Goal: Task Accomplishment & Management: Use online tool/utility

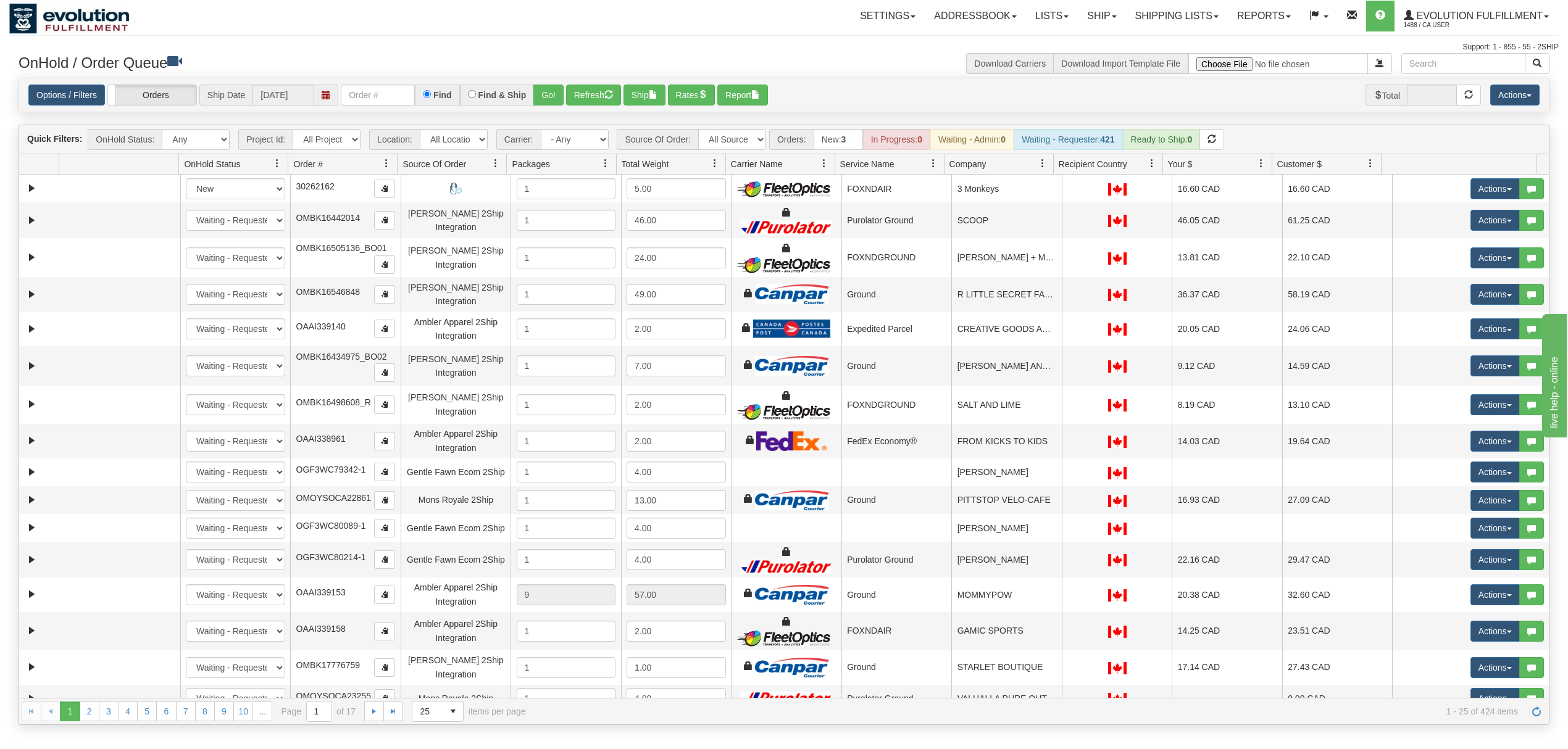
select select "20"
click at [541, 131] on select "- Any - Has NO carrier assigned - Has a carrier assigned FleetOptics Inc. My Ca…" at bounding box center [574, 139] width 68 height 21
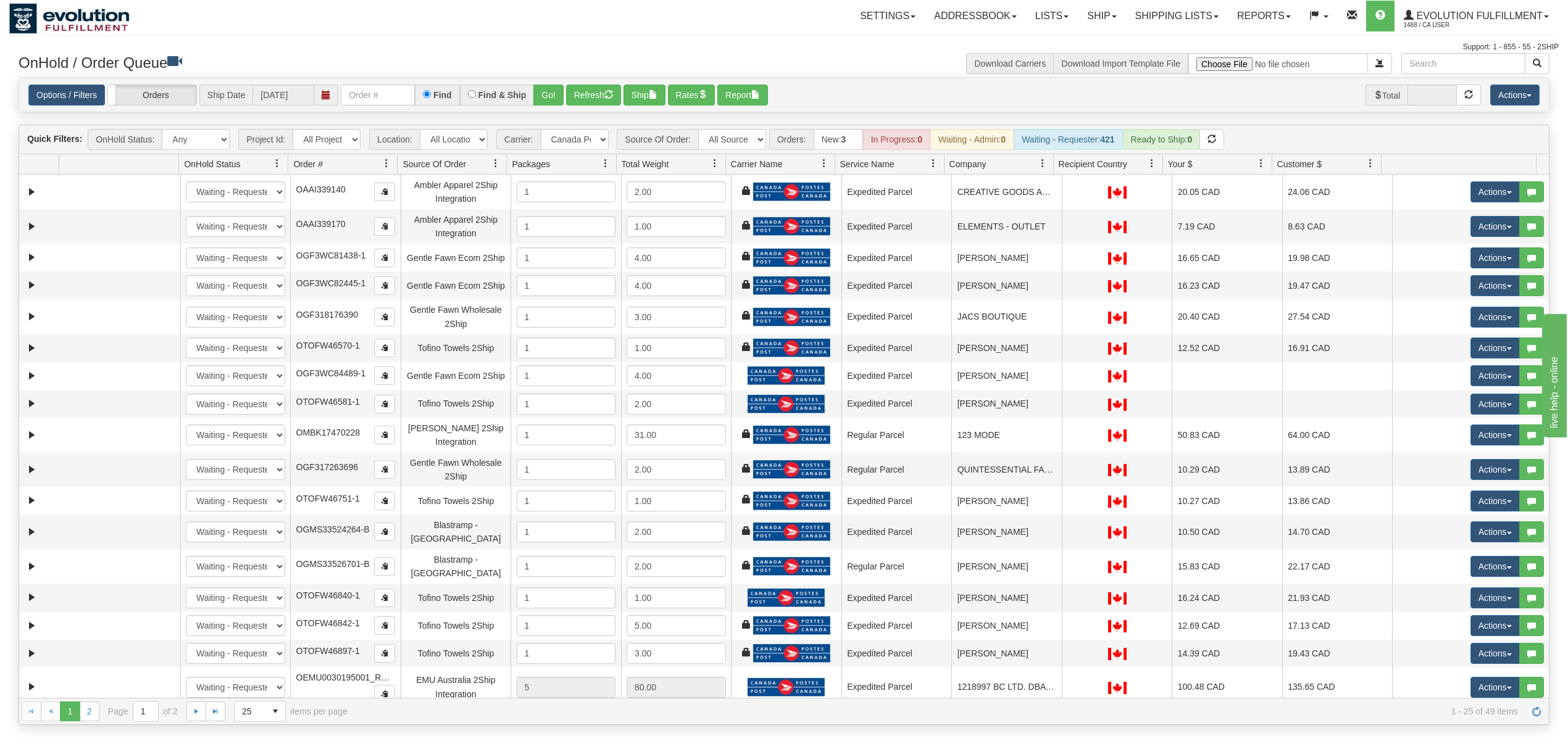
click at [613, 143] on div "Quick Filters: OnHold Status: Any New In Progress Waiting - Admin Waiting - Req…" at bounding box center [397, 139] width 745 height 21
click at [598, 143] on select "- Any - Has NO carrier assigned - Has a carrier assigned FleetOptics Inc. My Ca…" at bounding box center [574, 139] width 68 height 21
select select "grid toolbar"
click at [541, 131] on select "- Any - Has NO carrier assigned - Has a carrier assigned FleetOptics Inc. My Ca…" at bounding box center [574, 139] width 68 height 21
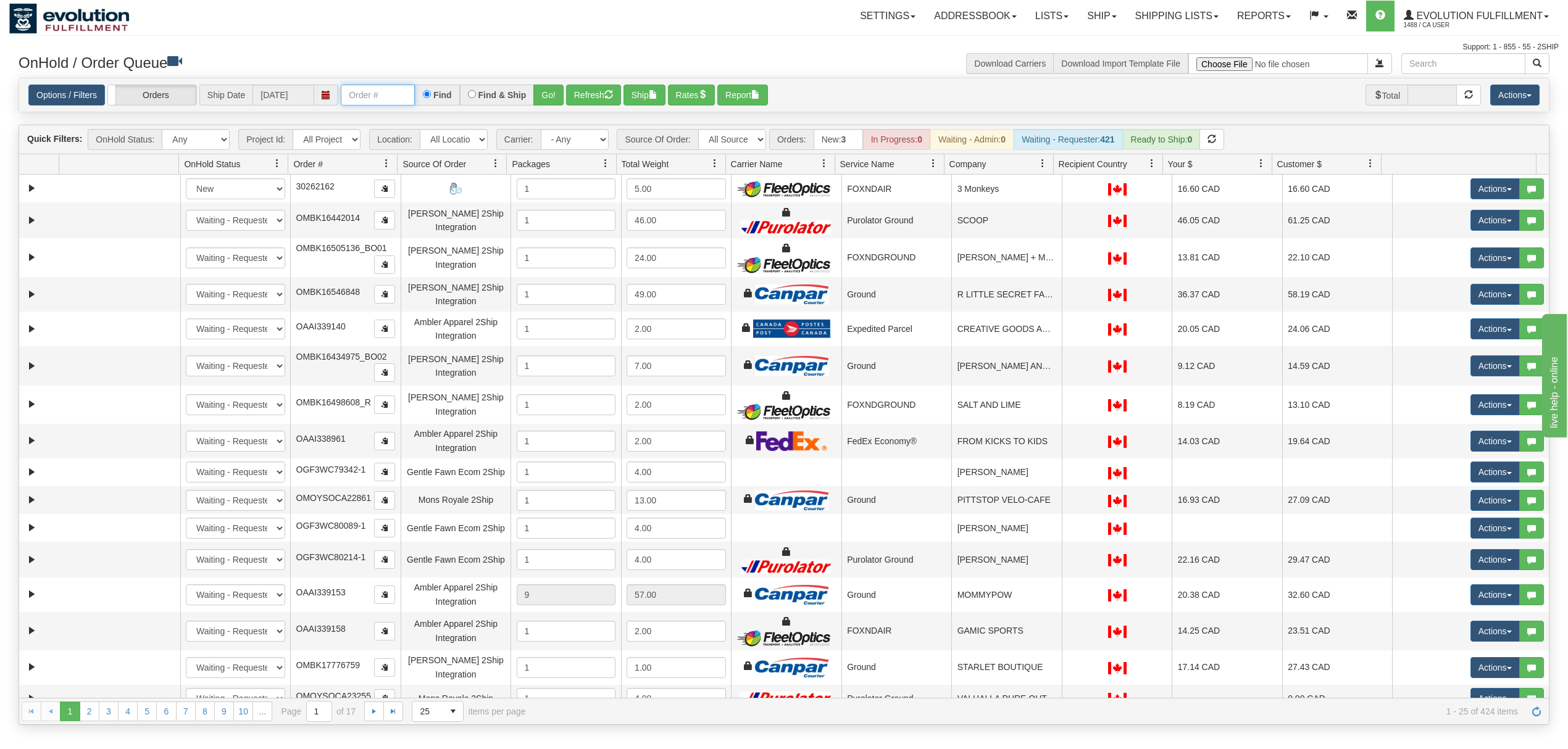
click at [370, 93] on input "text" at bounding box center [377, 96] width 74 height 21
click at [558, 99] on button "Go!" at bounding box center [548, 96] width 30 height 21
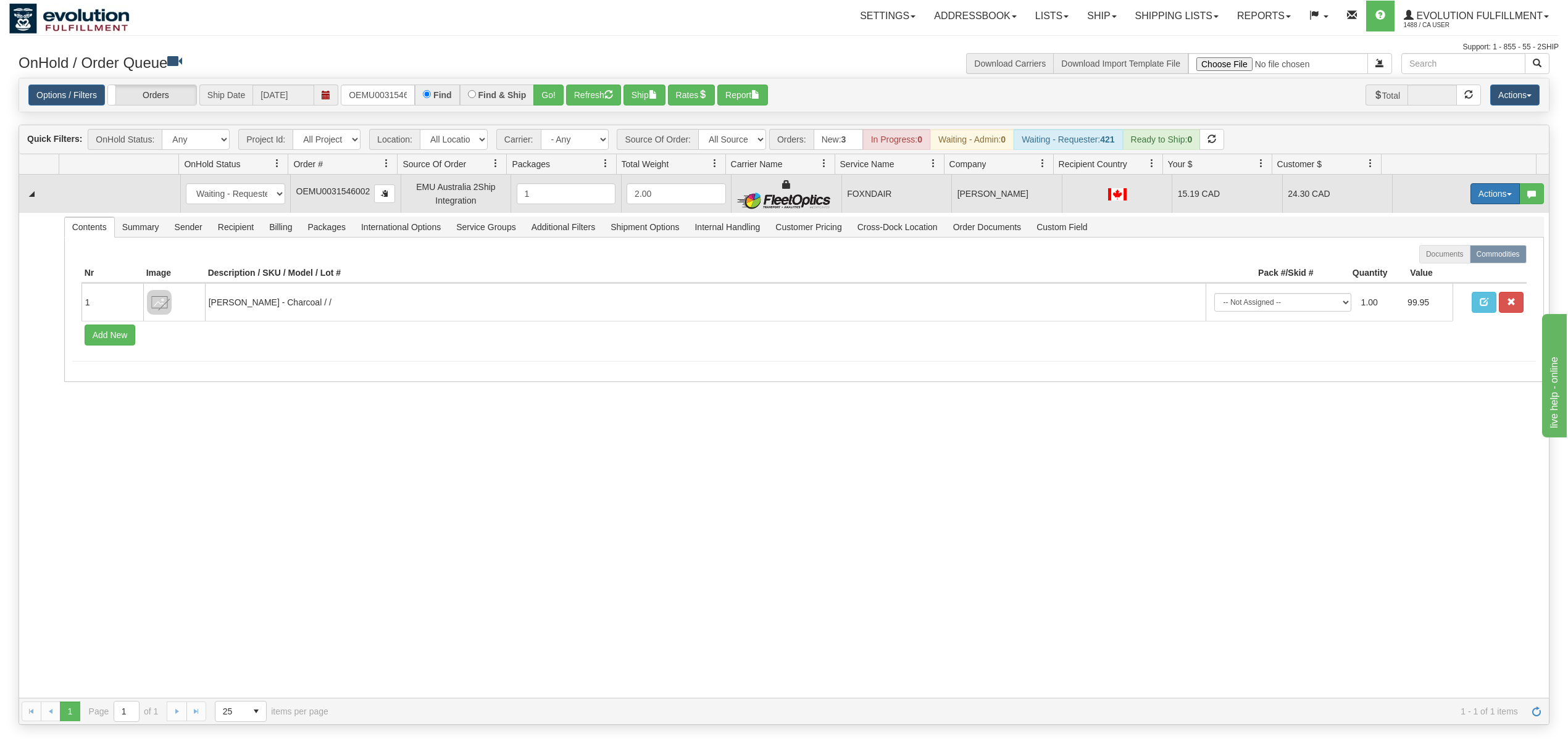
click at [1507, 196] on span "button" at bounding box center [1509, 194] width 5 height 3
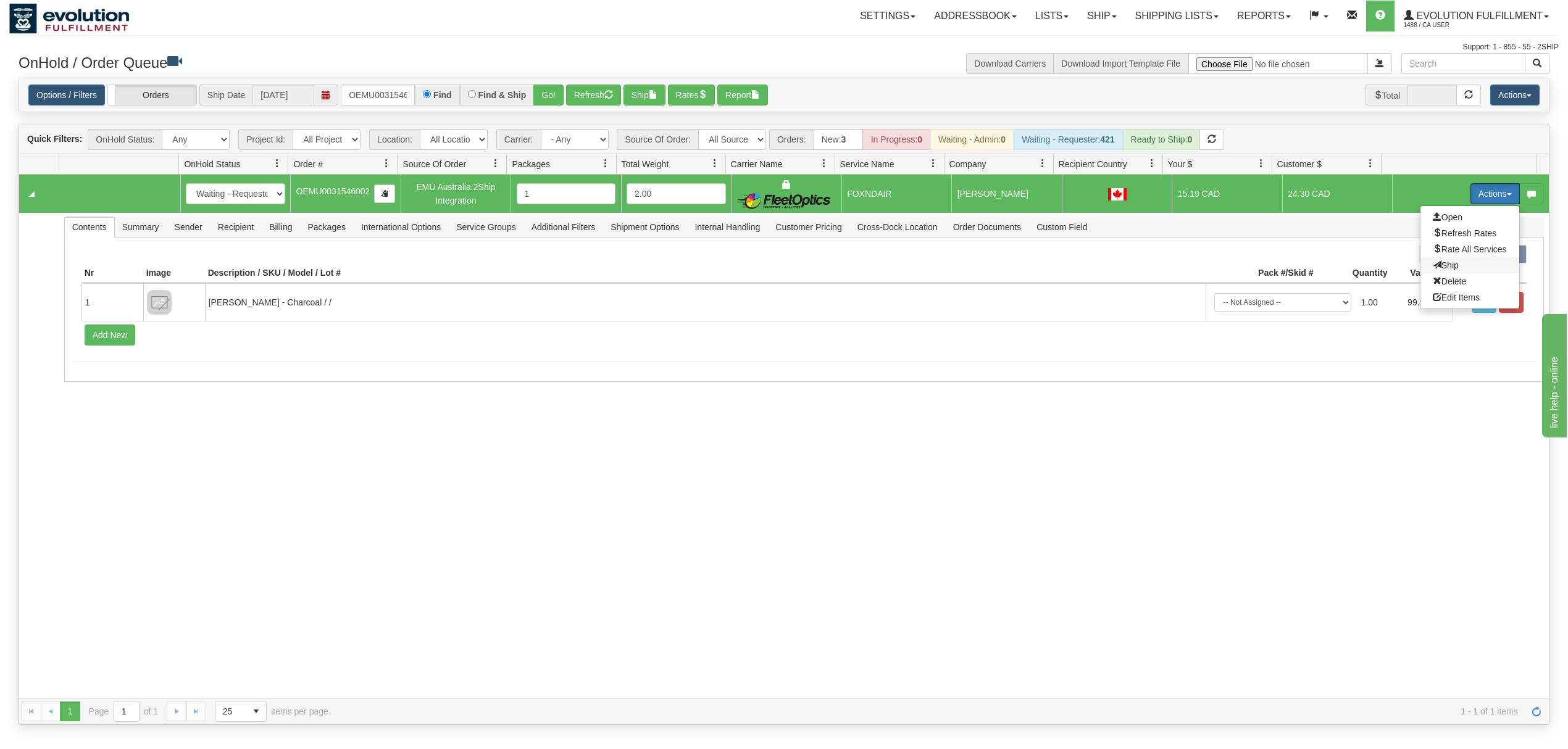
click at [1440, 267] on span "Ship" at bounding box center [1445, 265] width 26 height 10
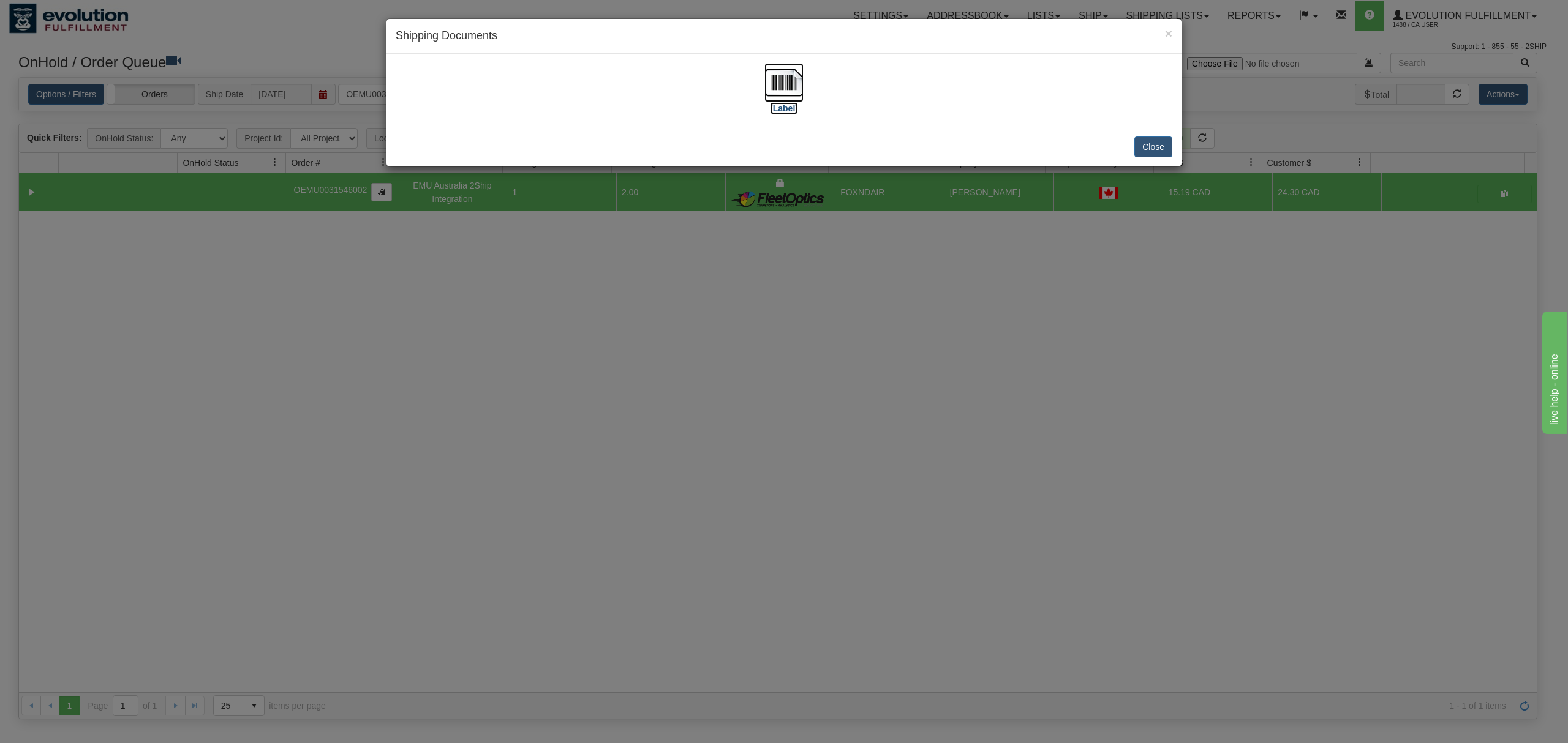
click at [779, 81] on img at bounding box center [784, 82] width 40 height 40
click at [1157, 152] on button "Close" at bounding box center [1153, 147] width 38 height 21
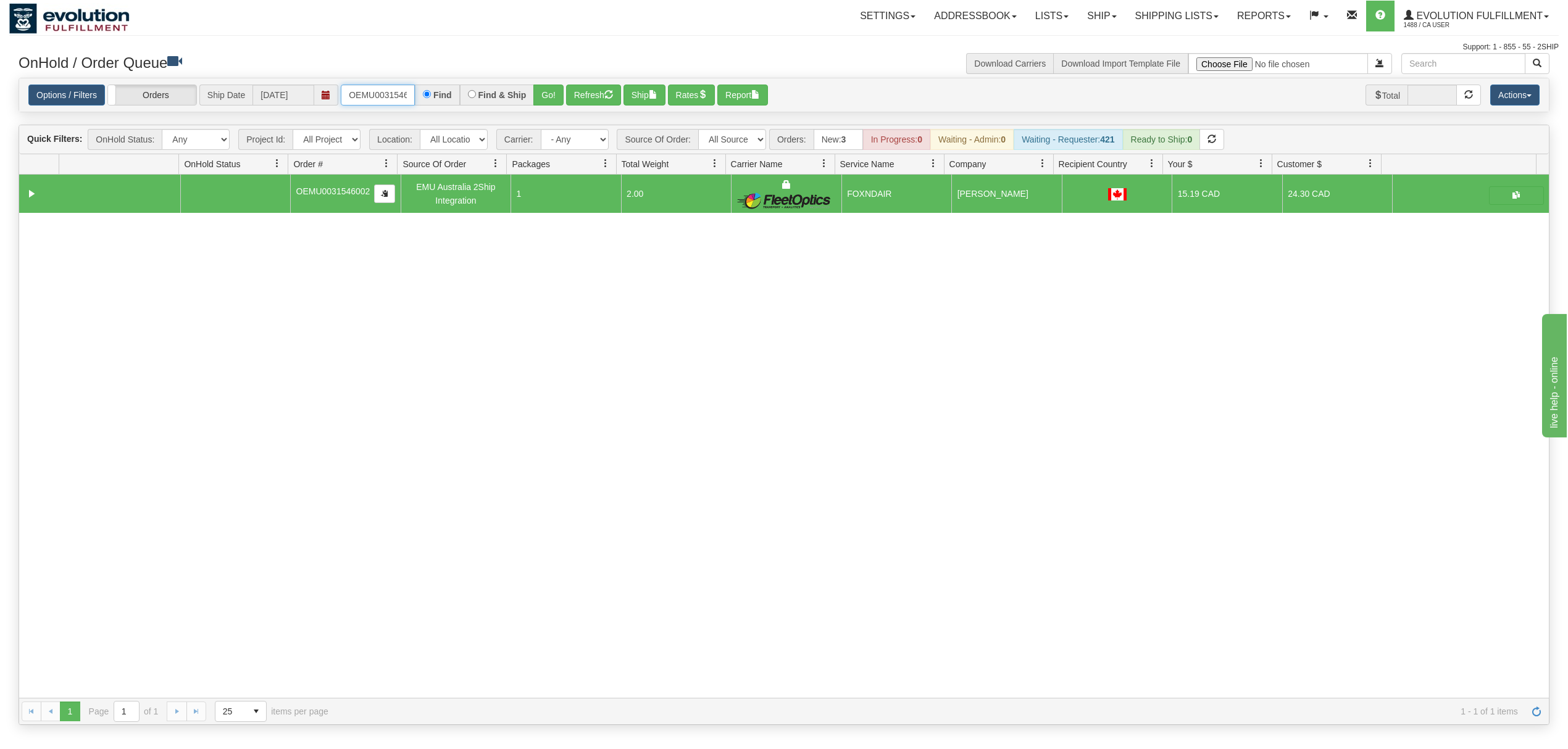
click at [391, 101] on input "OEMU0031546002" at bounding box center [377, 96] width 74 height 21
click at [559, 95] on button "Go!" at bounding box center [548, 96] width 30 height 21
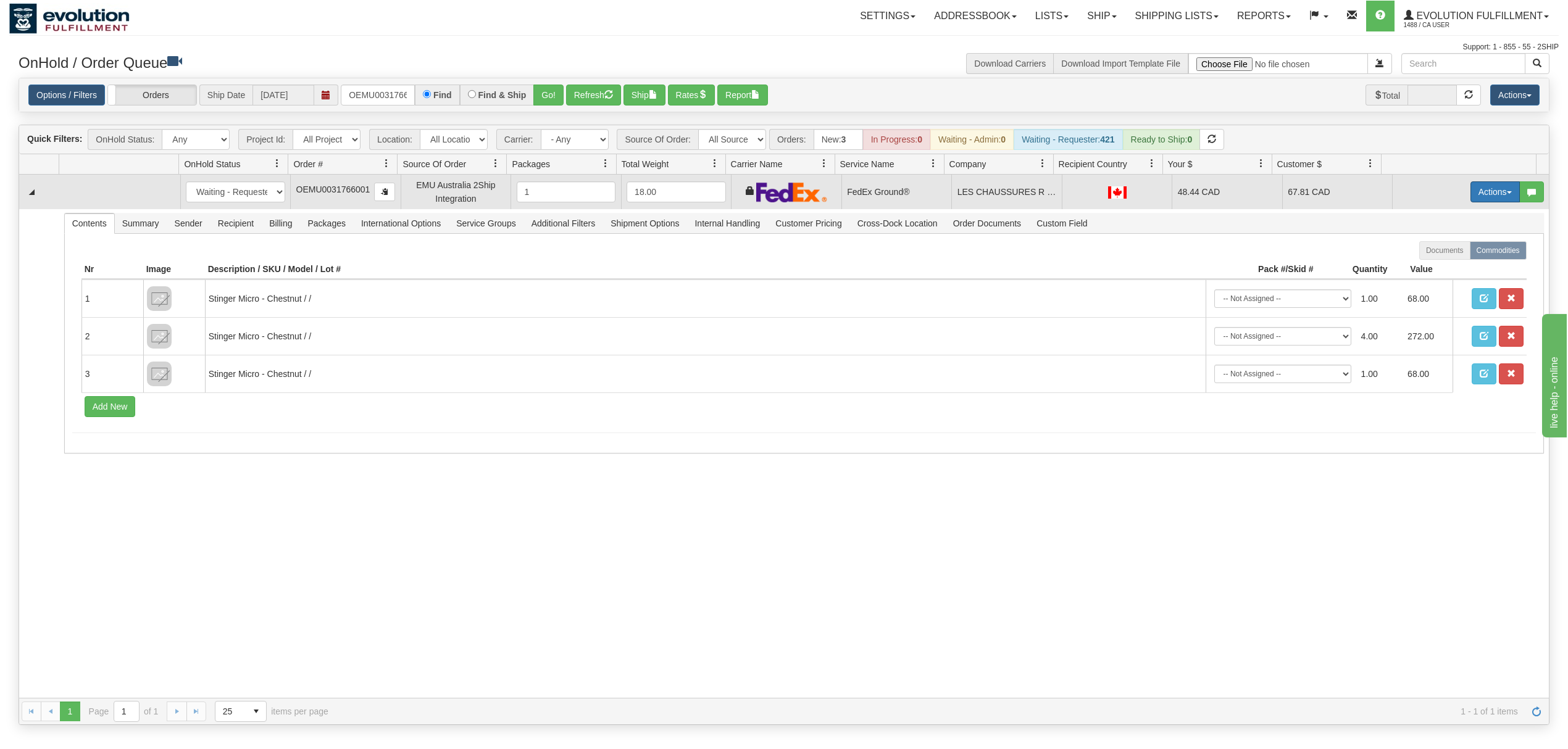
click at [1486, 194] on button "Actions" at bounding box center [1495, 192] width 50 height 21
click at [1437, 268] on span "Ship" at bounding box center [1445, 263] width 26 height 10
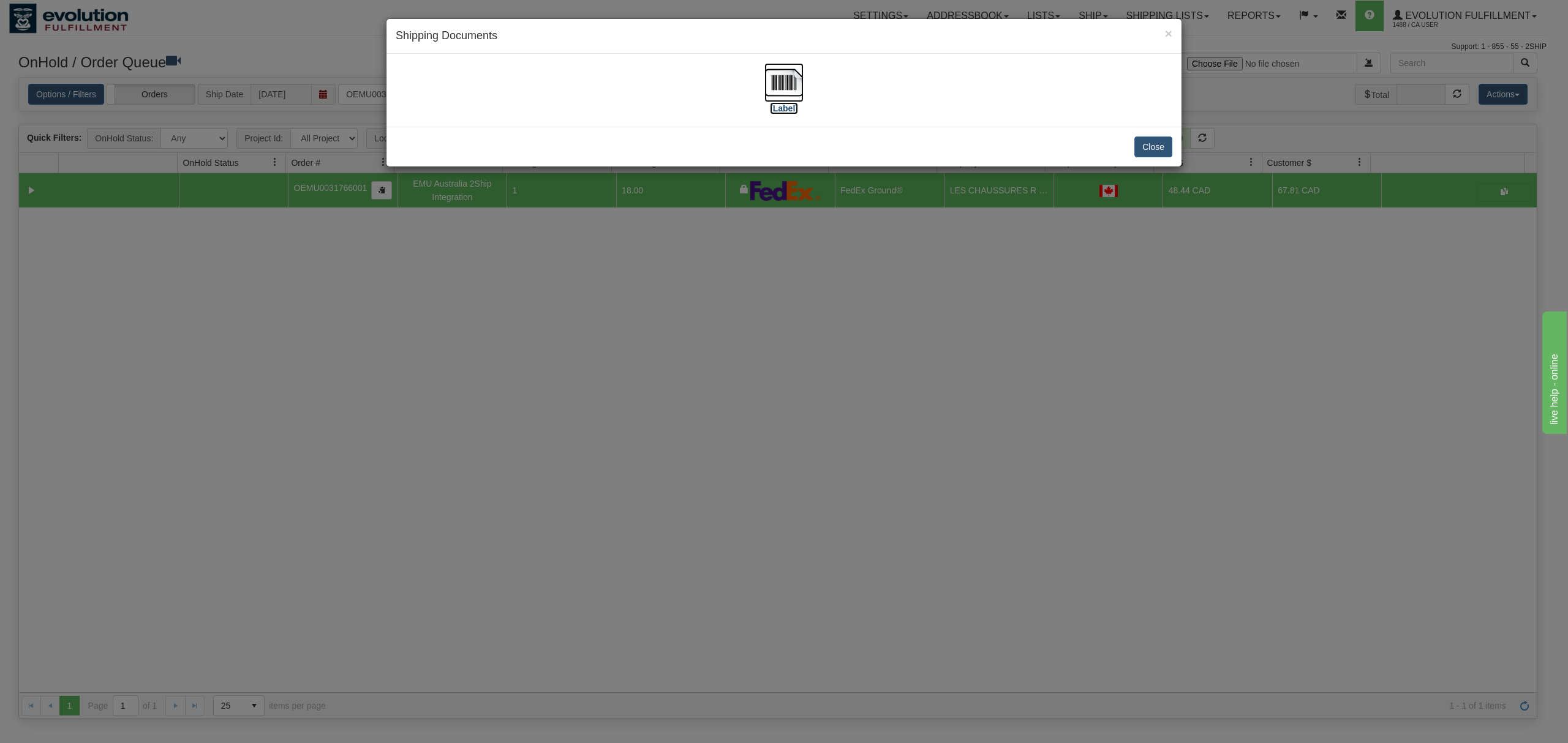
click at [792, 92] on img at bounding box center [784, 82] width 40 height 40
drag, startPoint x: 1162, startPoint y: 155, endPoint x: 1165, endPoint y: 116, distance: 39.1
click at [1164, 123] on div "× Shipping Documents [Label] Close" at bounding box center [784, 93] width 797 height 149
click at [1147, 158] on div "Close" at bounding box center [784, 146] width 796 height 40
click at [1150, 153] on button "Close" at bounding box center [1153, 147] width 38 height 21
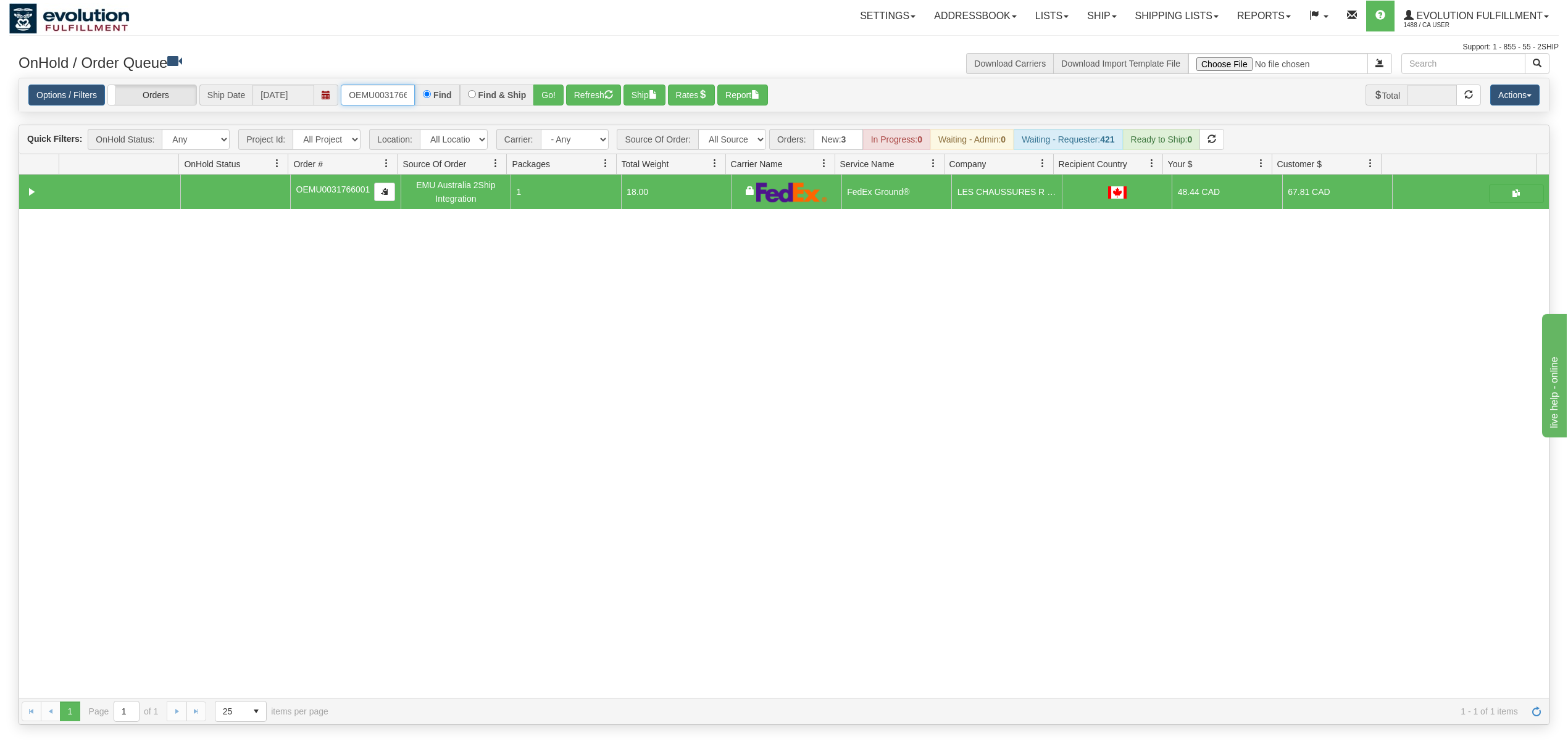
click at [372, 87] on input "OEMU0031766001" at bounding box center [377, 96] width 74 height 21
type input "OEMU0031547002"
click at [543, 99] on button "Go!" at bounding box center [548, 96] width 30 height 21
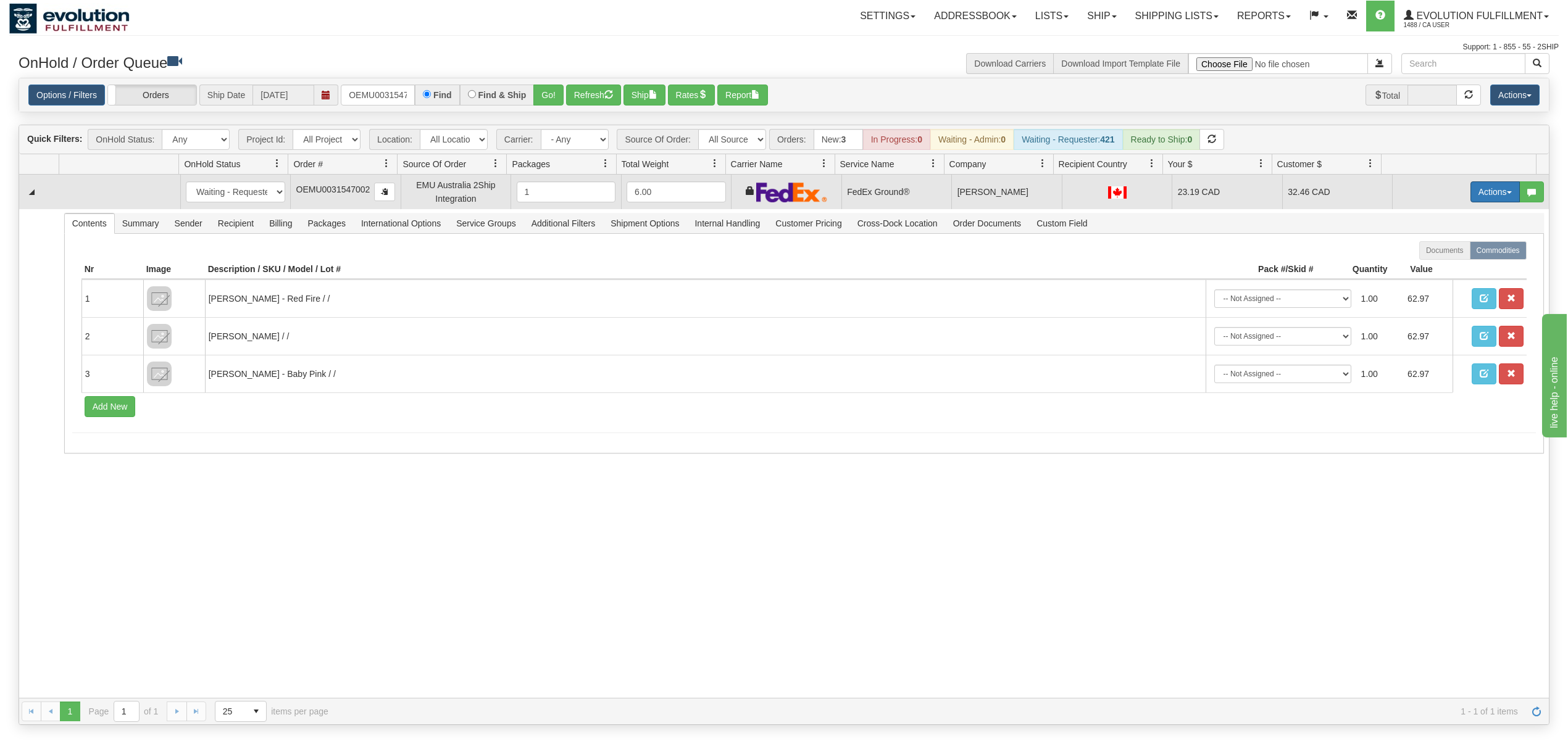
click at [1477, 189] on button "Actions" at bounding box center [1495, 192] width 50 height 21
click at [1432, 263] on span "Ship" at bounding box center [1445, 263] width 26 height 10
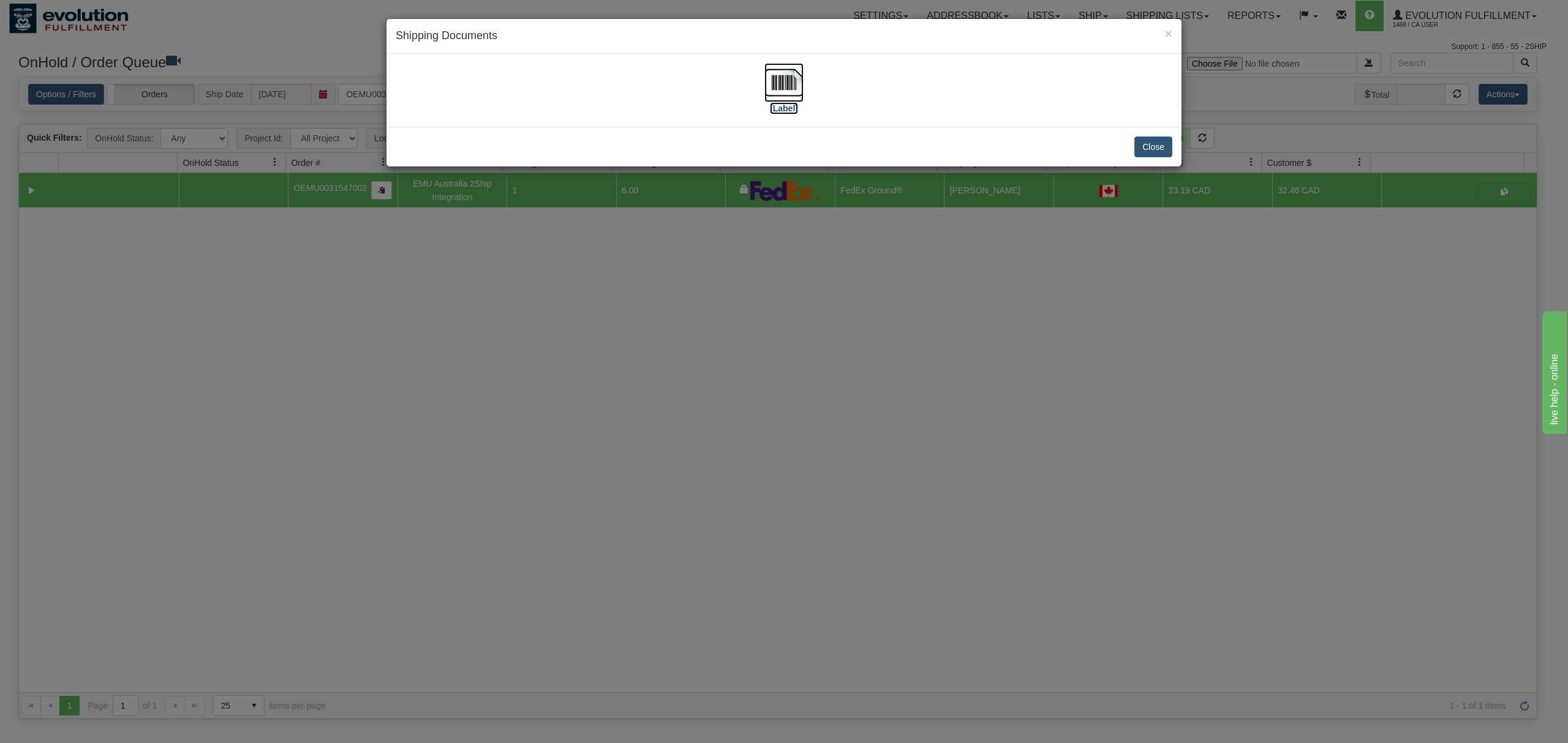
click at [787, 78] on img at bounding box center [784, 82] width 40 height 40
click at [1154, 139] on button "Close" at bounding box center [1153, 147] width 38 height 21
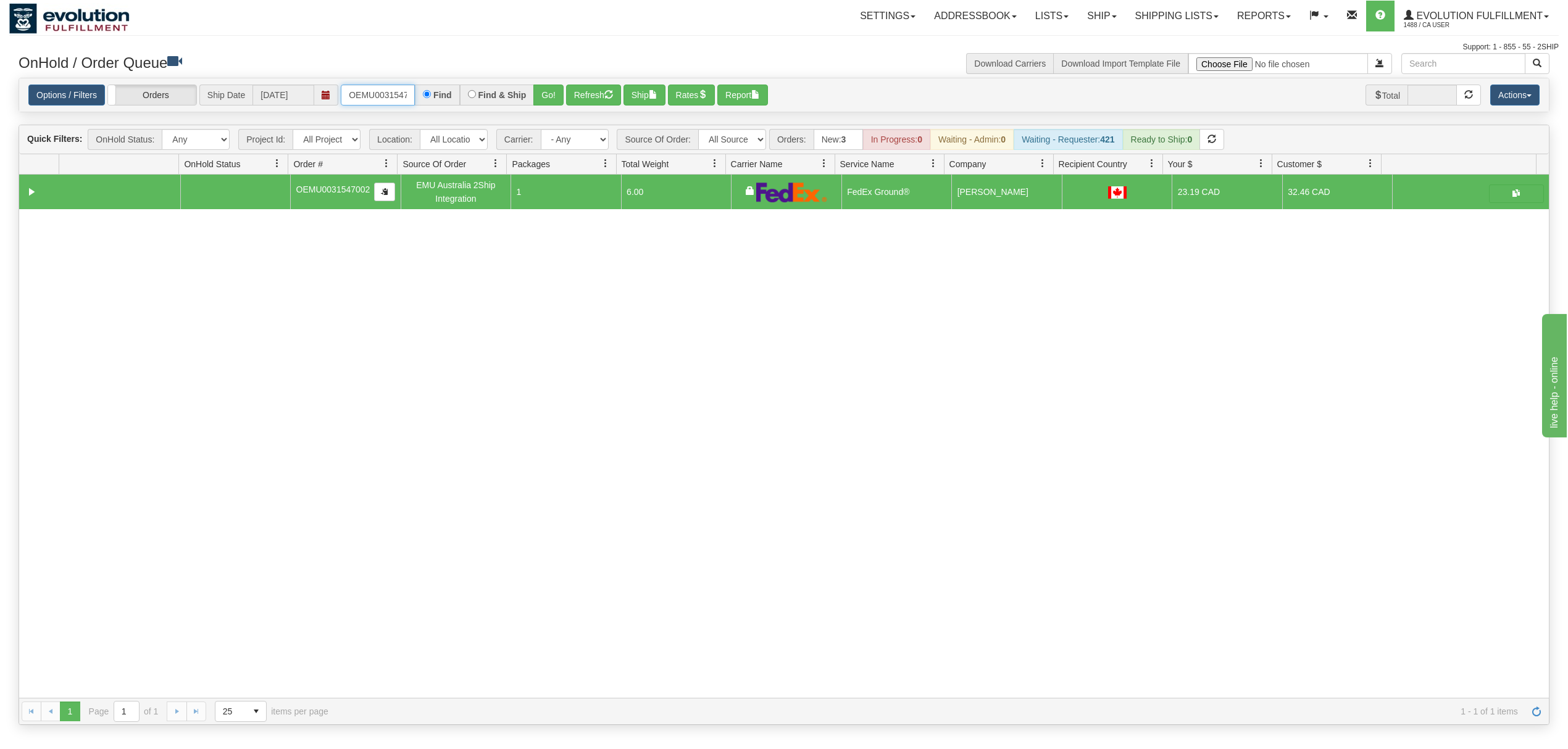
click at [359, 99] on input "OEMU0031547002" at bounding box center [377, 96] width 74 height 21
drag, startPoint x: 359, startPoint y: 99, endPoint x: 348, endPoint y: 97, distance: 11.2
click at [358, 98] on input "OEMU0031547002" at bounding box center [377, 96] width 74 height 21
click at [709, 151] on div "Quick Filters: OnHold Status: Any New In Progress Waiting - Admin Waiting - Req…" at bounding box center [784, 139] width 1529 height 29
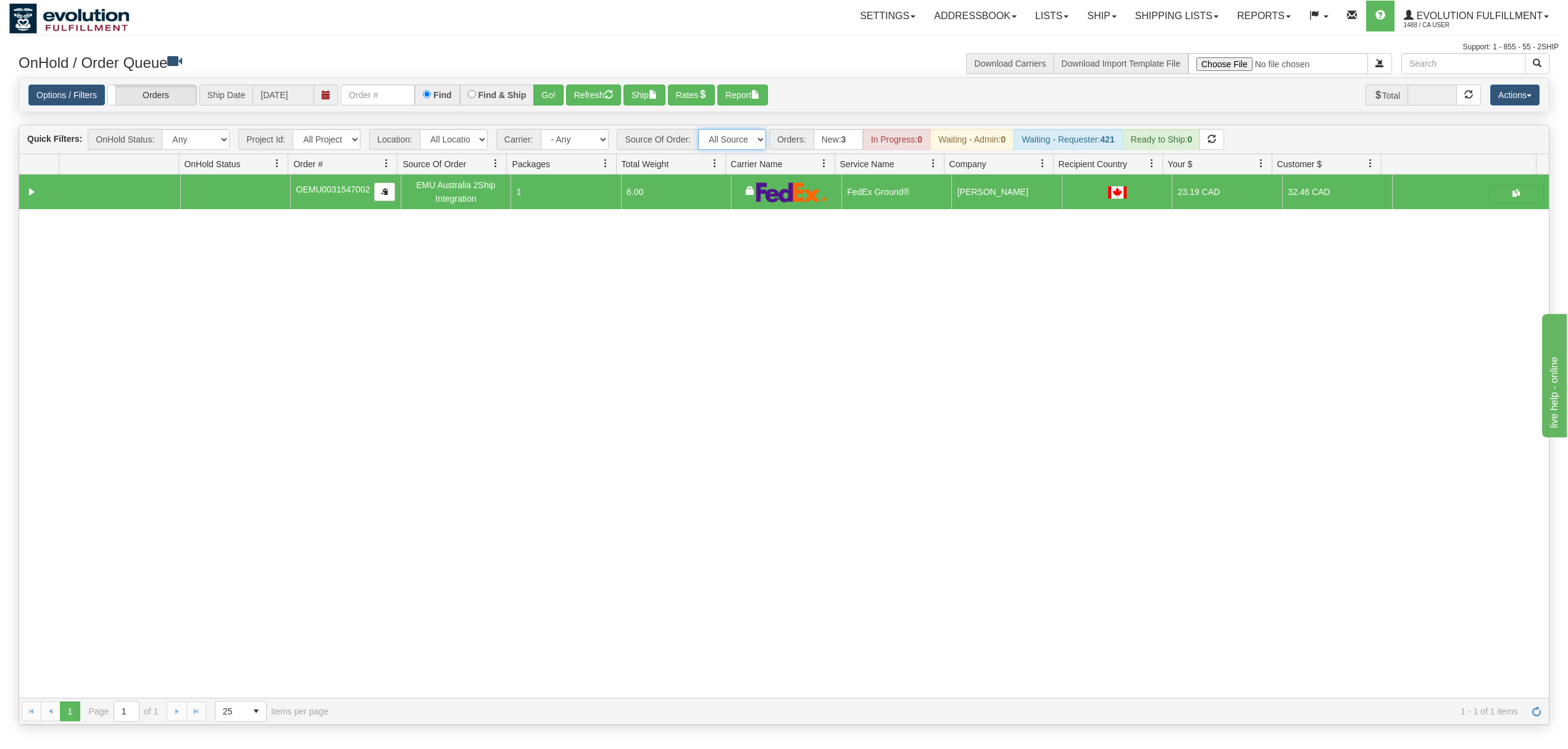
click at [722, 145] on select "All Sources AirBlaster 2Ship Integration Ambler Apparel 2Ship Integration BC Ca…" at bounding box center [732, 139] width 68 height 21
click at [699, 131] on select "All Sources AirBlaster 2Ship Integration Ambler Apparel 2Ship Integration BC Ca…" at bounding box center [732, 139] width 68 height 21
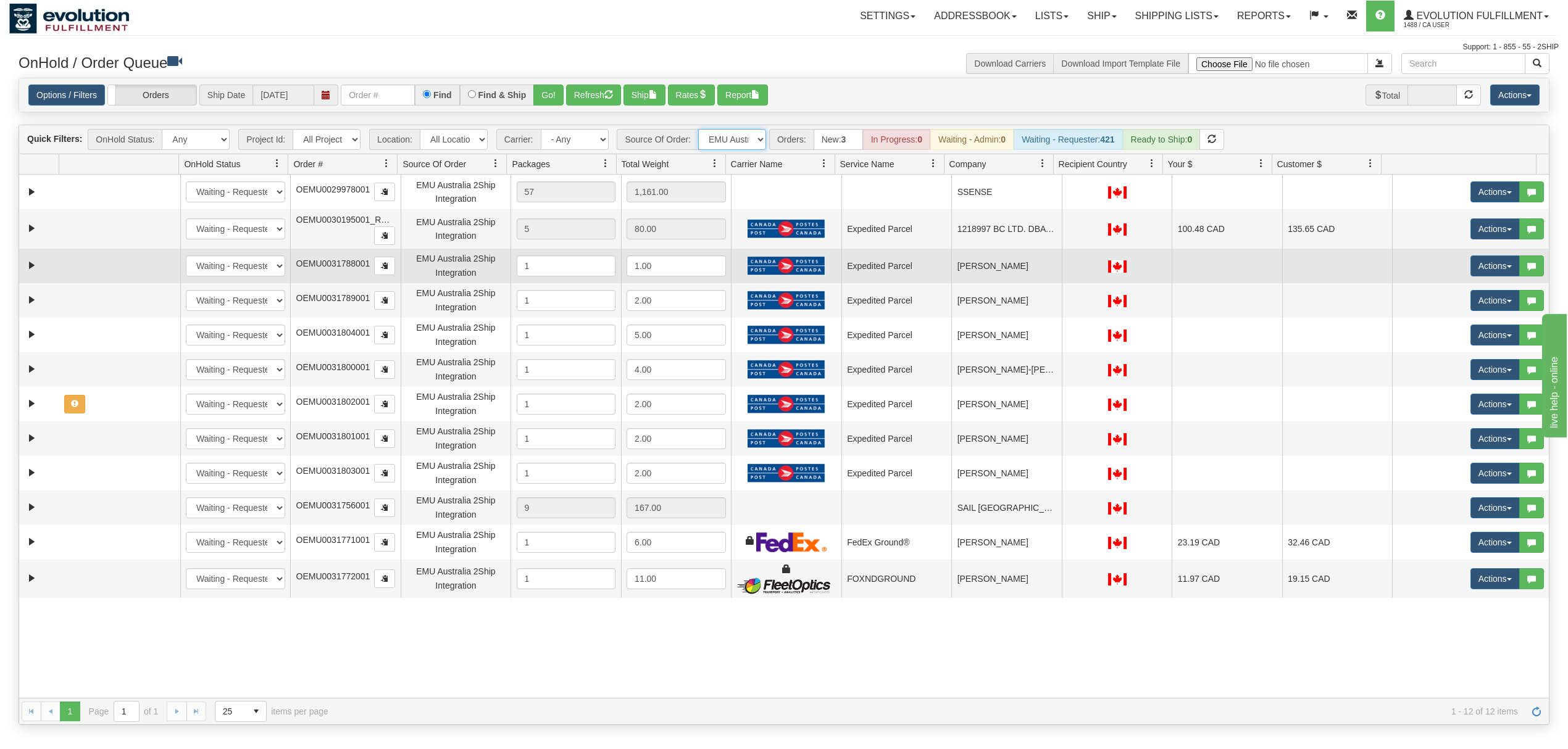
click at [951, 277] on td "Lucie Picard" at bounding box center [1005, 265] width 110 height 34
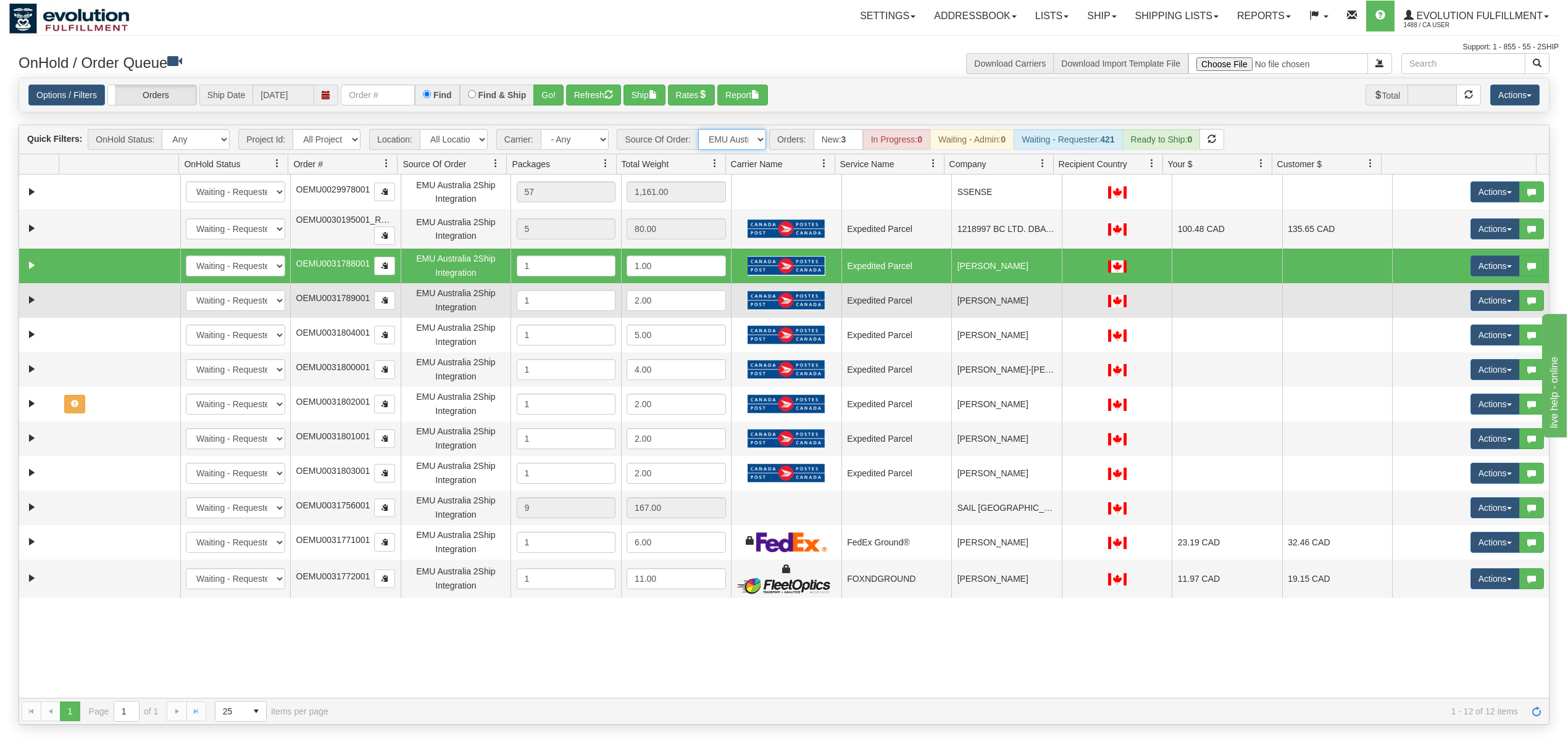
click at [842, 287] on td "Expedited Parcel" at bounding box center [896, 300] width 110 height 34
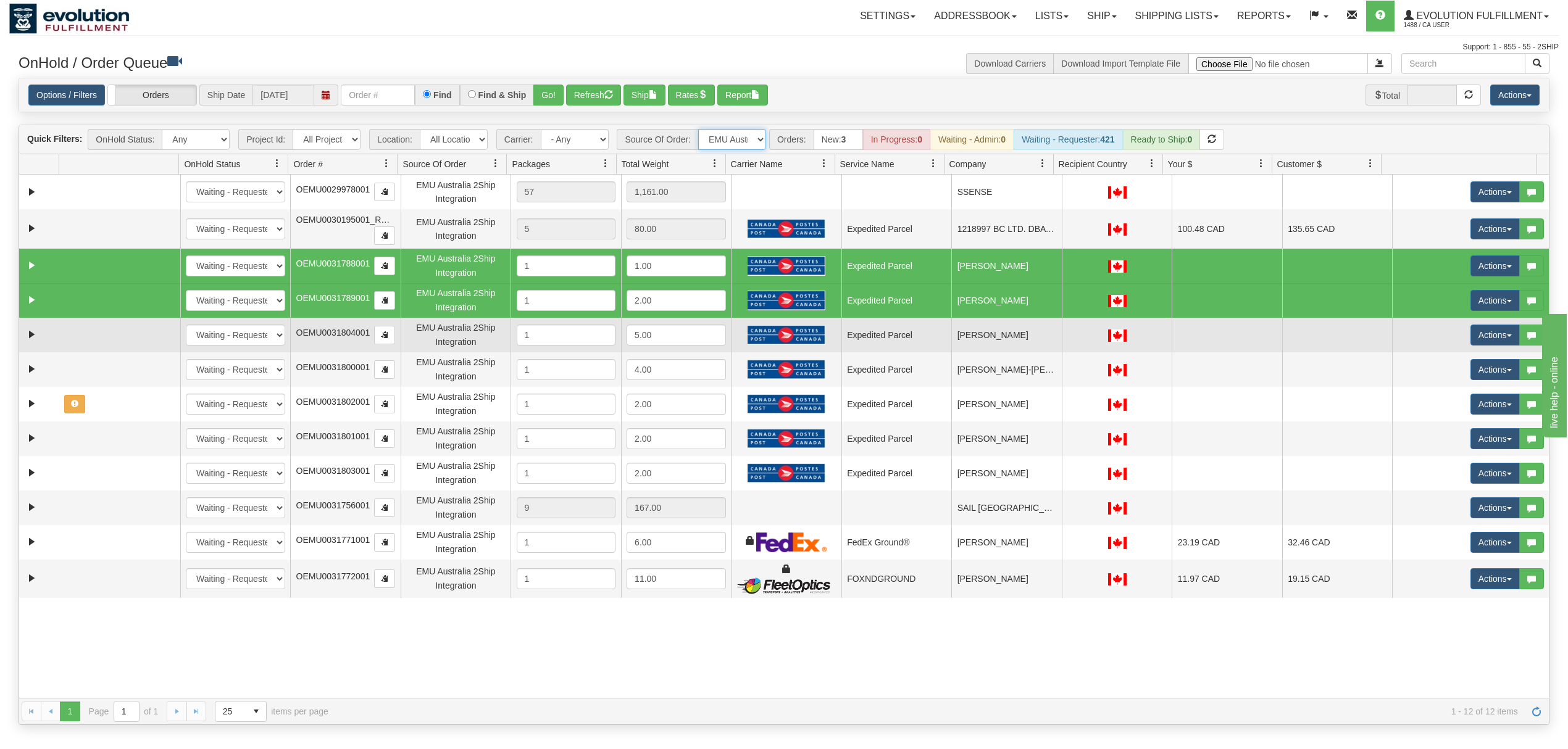
click at [867, 344] on td "Expedited Parcel" at bounding box center [896, 335] width 110 height 34
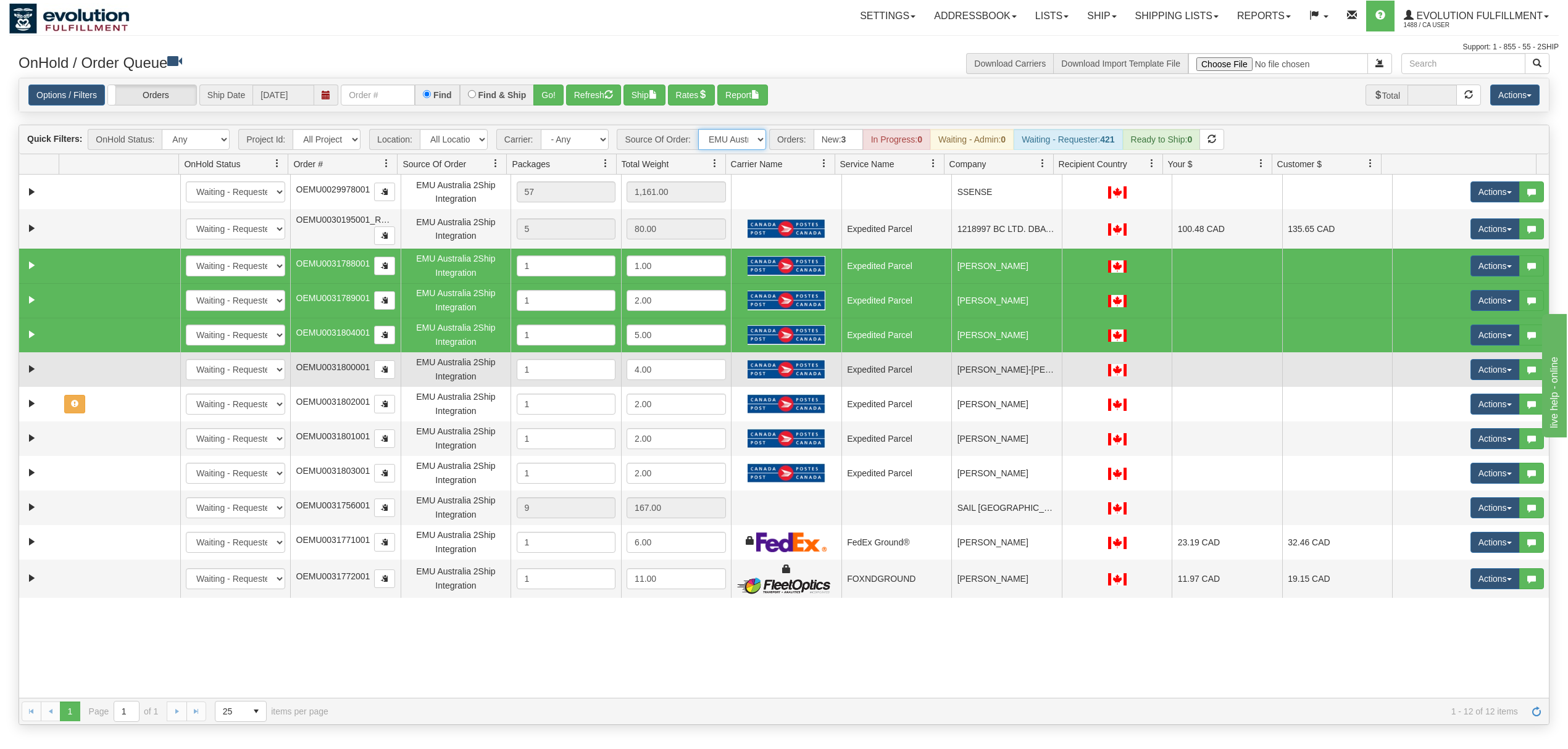
click at [901, 371] on td "Expedited Parcel" at bounding box center [896, 369] width 110 height 34
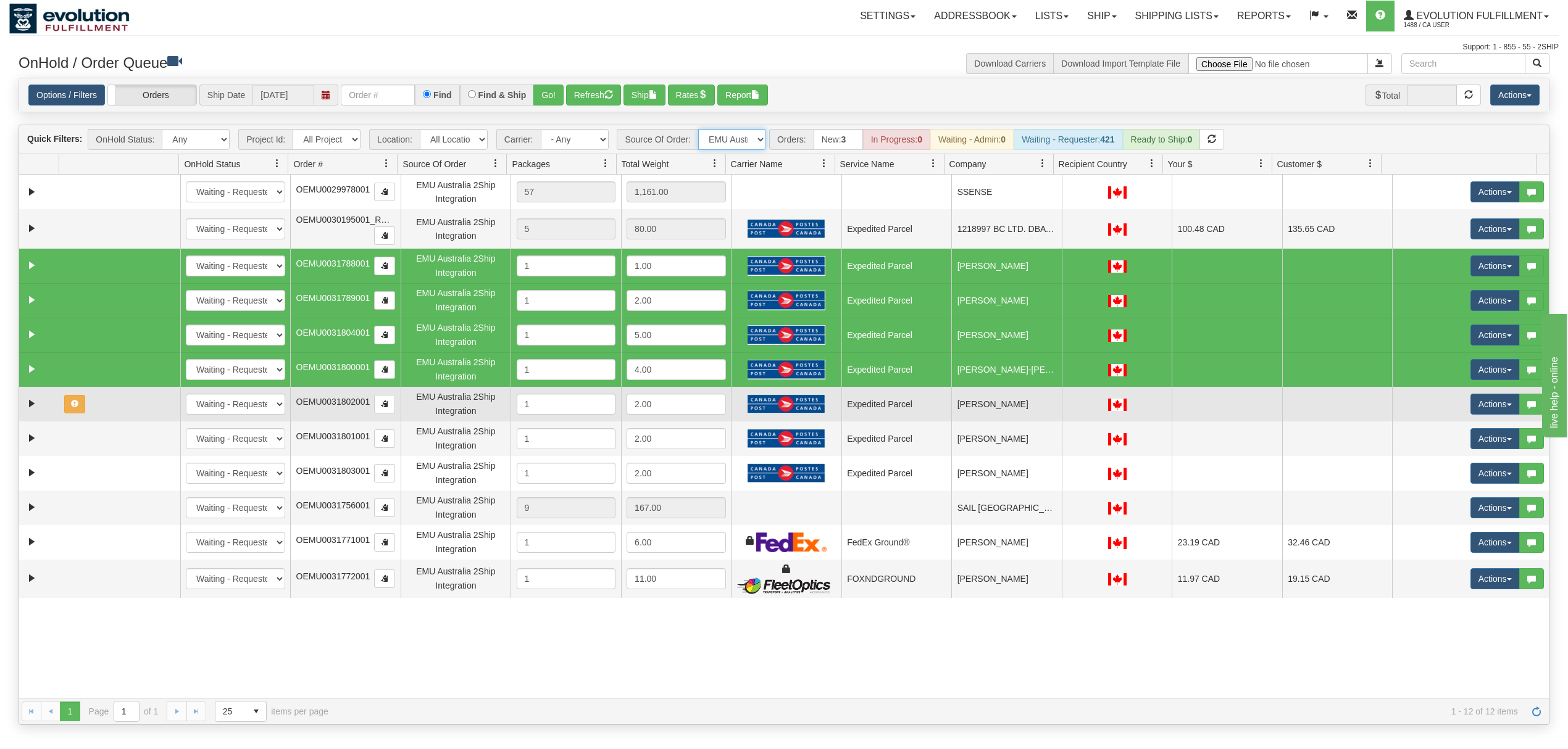
click at [844, 403] on td "Expedited Parcel" at bounding box center [896, 404] width 110 height 34
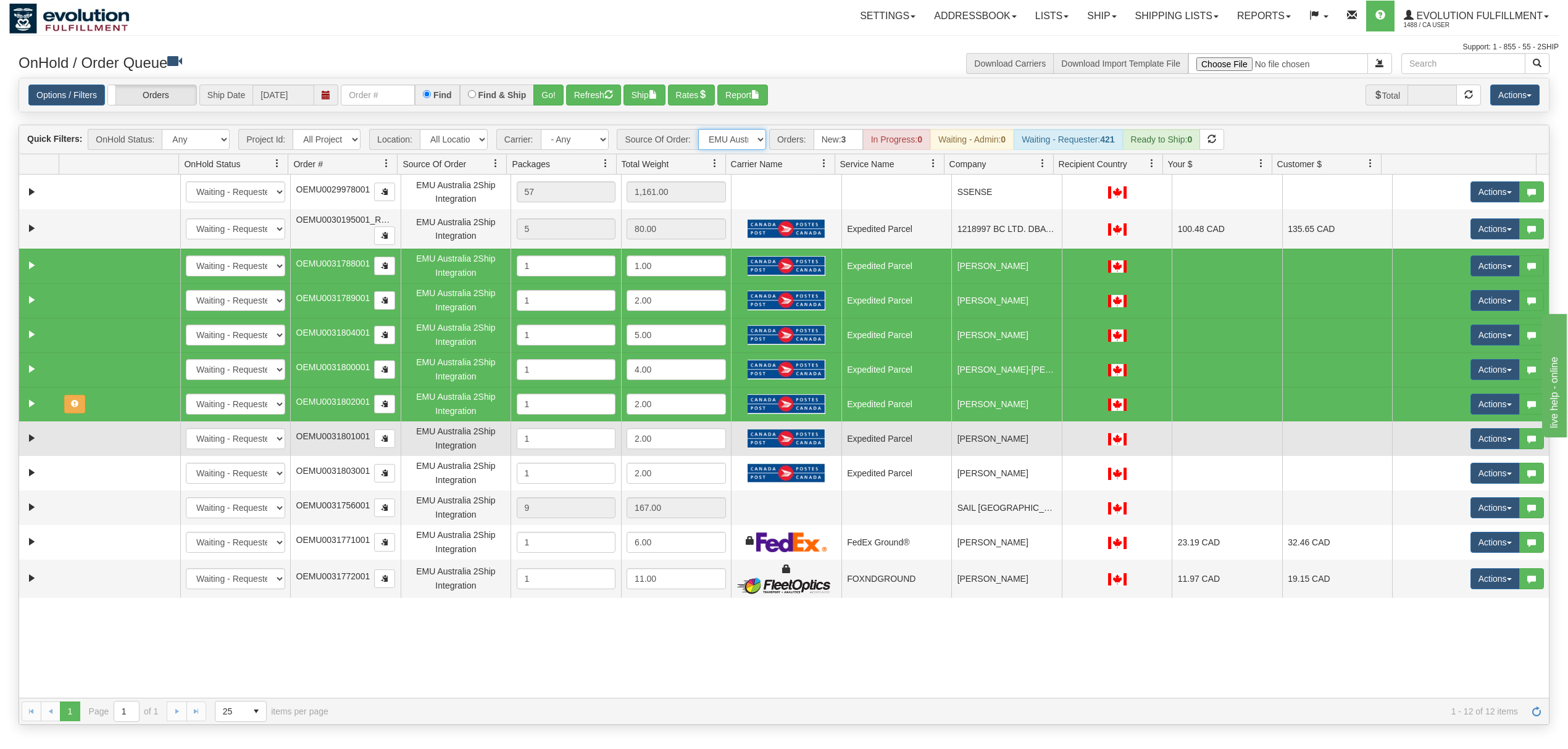
click at [1007, 451] on td "Jessica Tangianu" at bounding box center [1005, 438] width 110 height 34
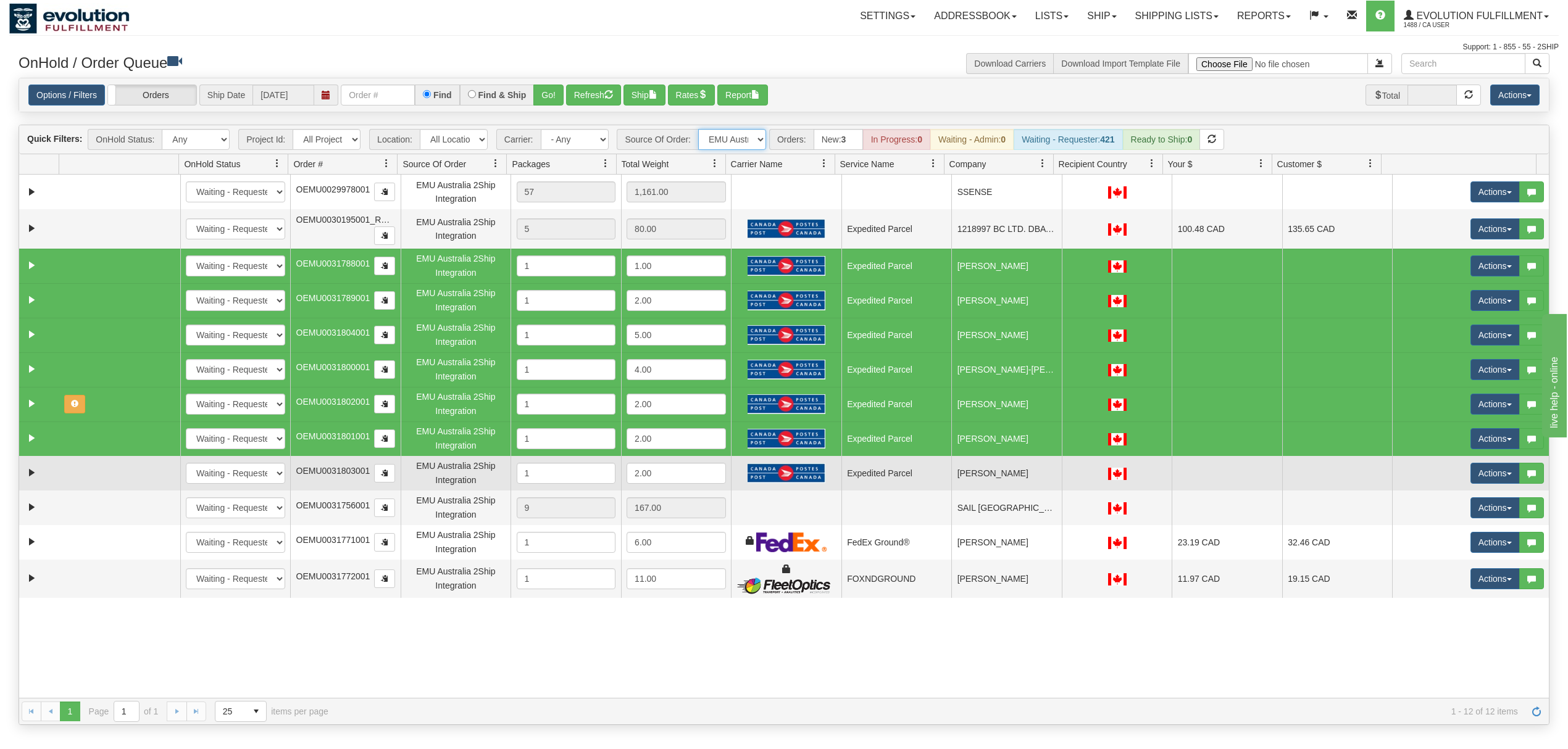
click at [1012, 487] on td "Julie Bernier" at bounding box center [1005, 473] width 110 height 34
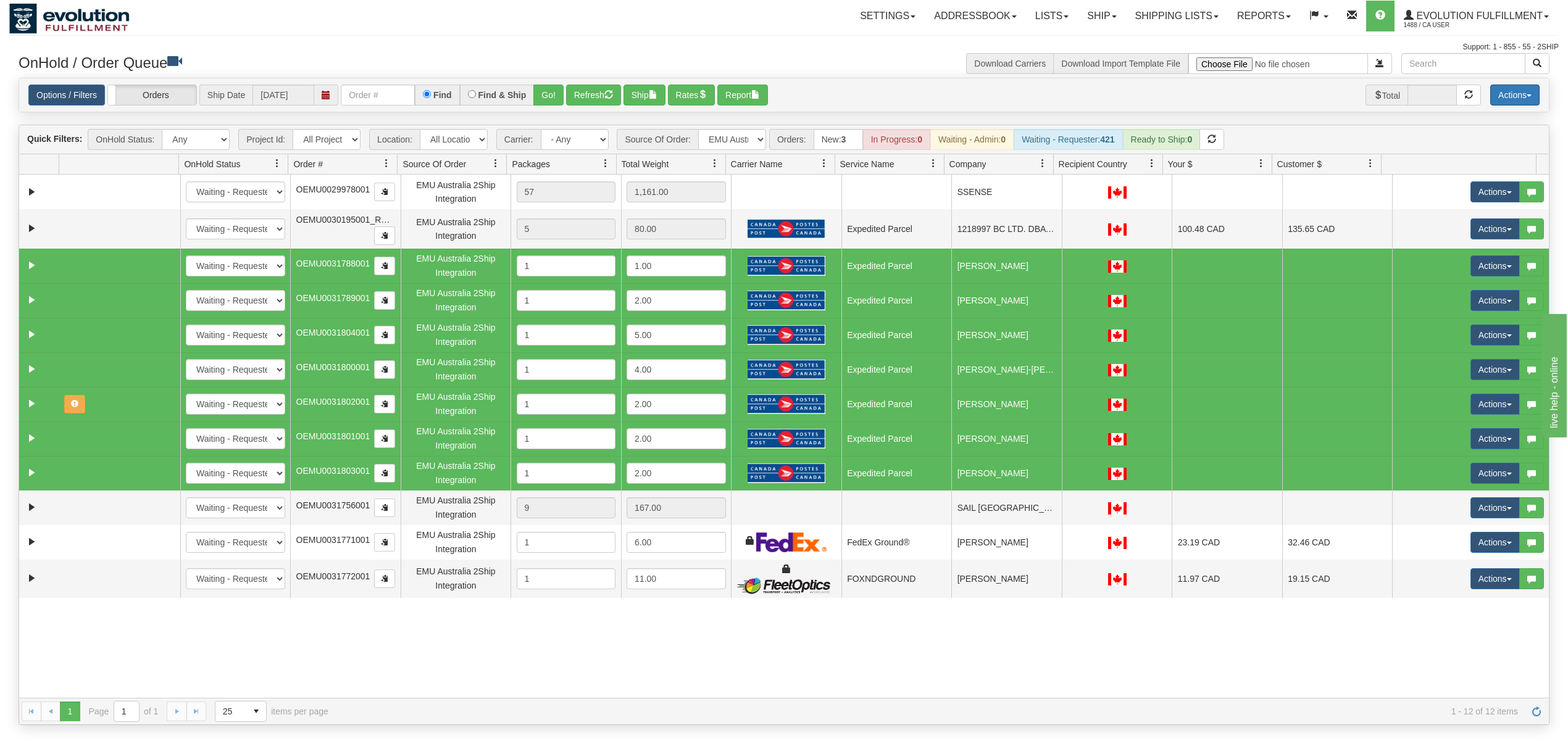
click at [1518, 101] on button "Actions" at bounding box center [1514, 96] width 50 height 21
click at [1468, 194] on link "Delete Selected" at bounding box center [1487, 194] width 103 height 16
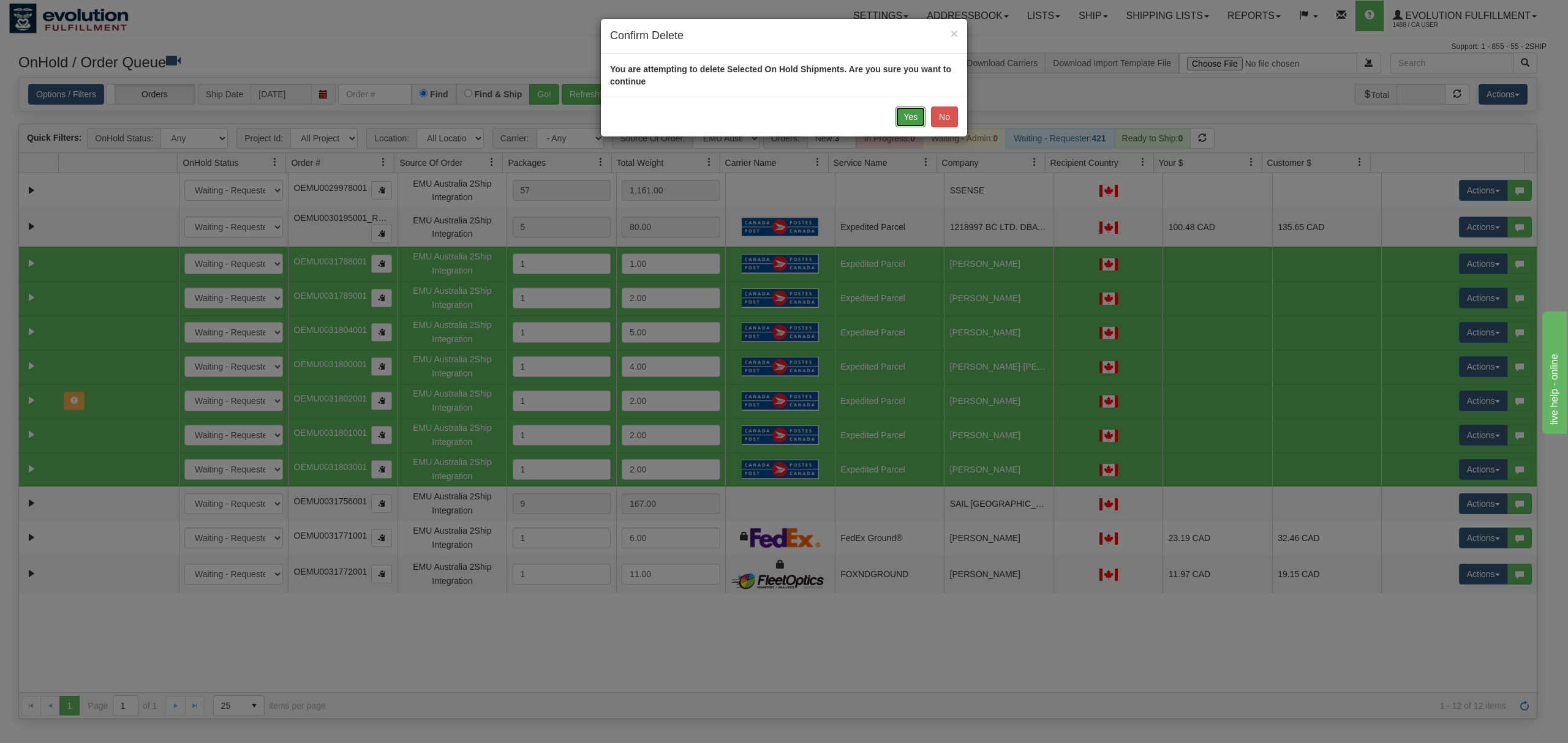
click at [909, 120] on button "Yes" at bounding box center [910, 117] width 30 height 21
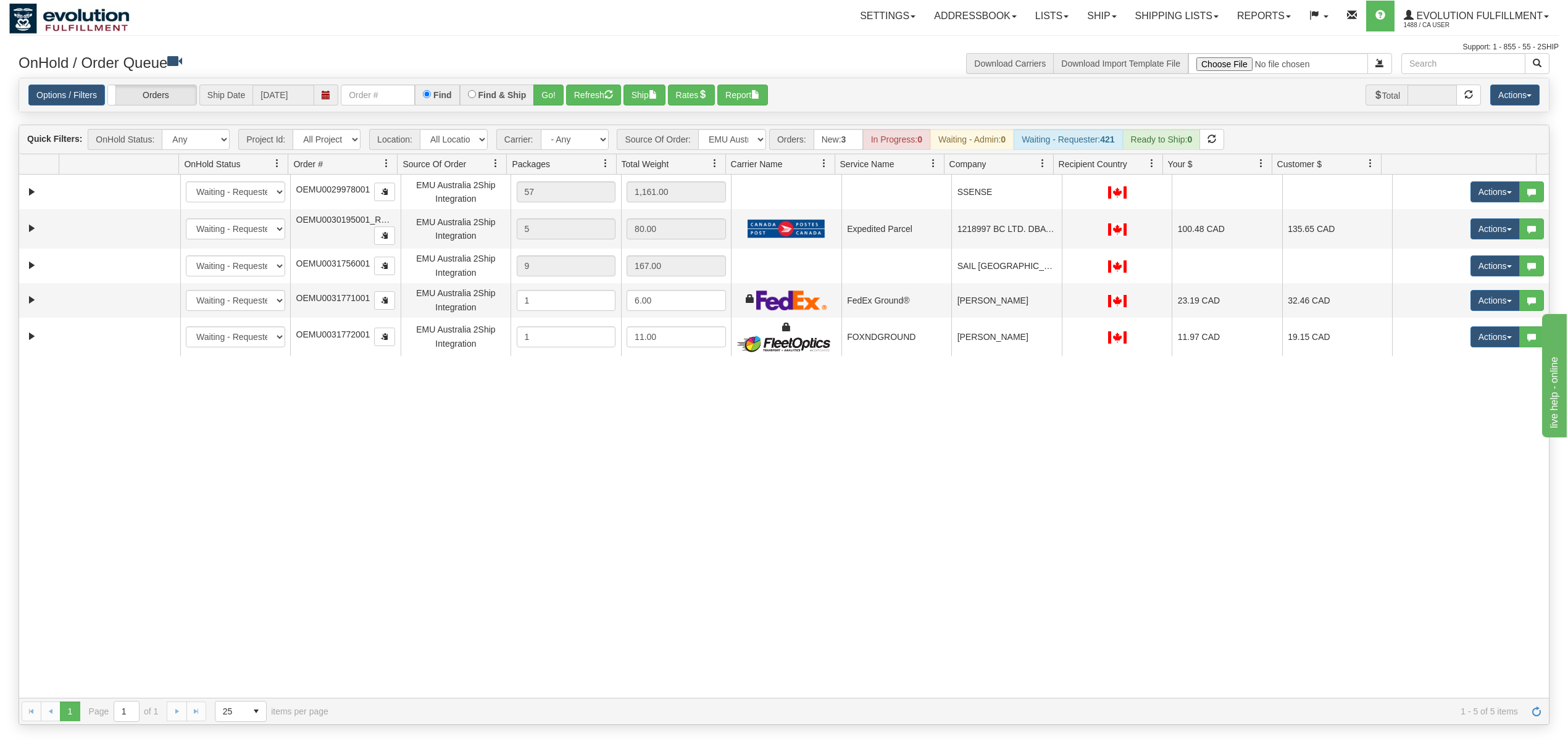
click at [1038, 449] on div "31515137 EVOLUTION V3 90809129 0 New In Progress Waiting - Admin Waiting - Requ…" at bounding box center [784, 436] width 1529 height 524
click at [749, 136] on select "All Sources AirBlaster 2Ship Integration Ambler Apparel 2Ship Integration BC Ca…" at bounding box center [732, 139] width 68 height 21
select select "Tofino Towels 2Ship"
click at [699, 131] on select "All Sources AirBlaster 2Ship Integration Ambler Apparel 2Ship Integration BC Ca…" at bounding box center [732, 139] width 68 height 21
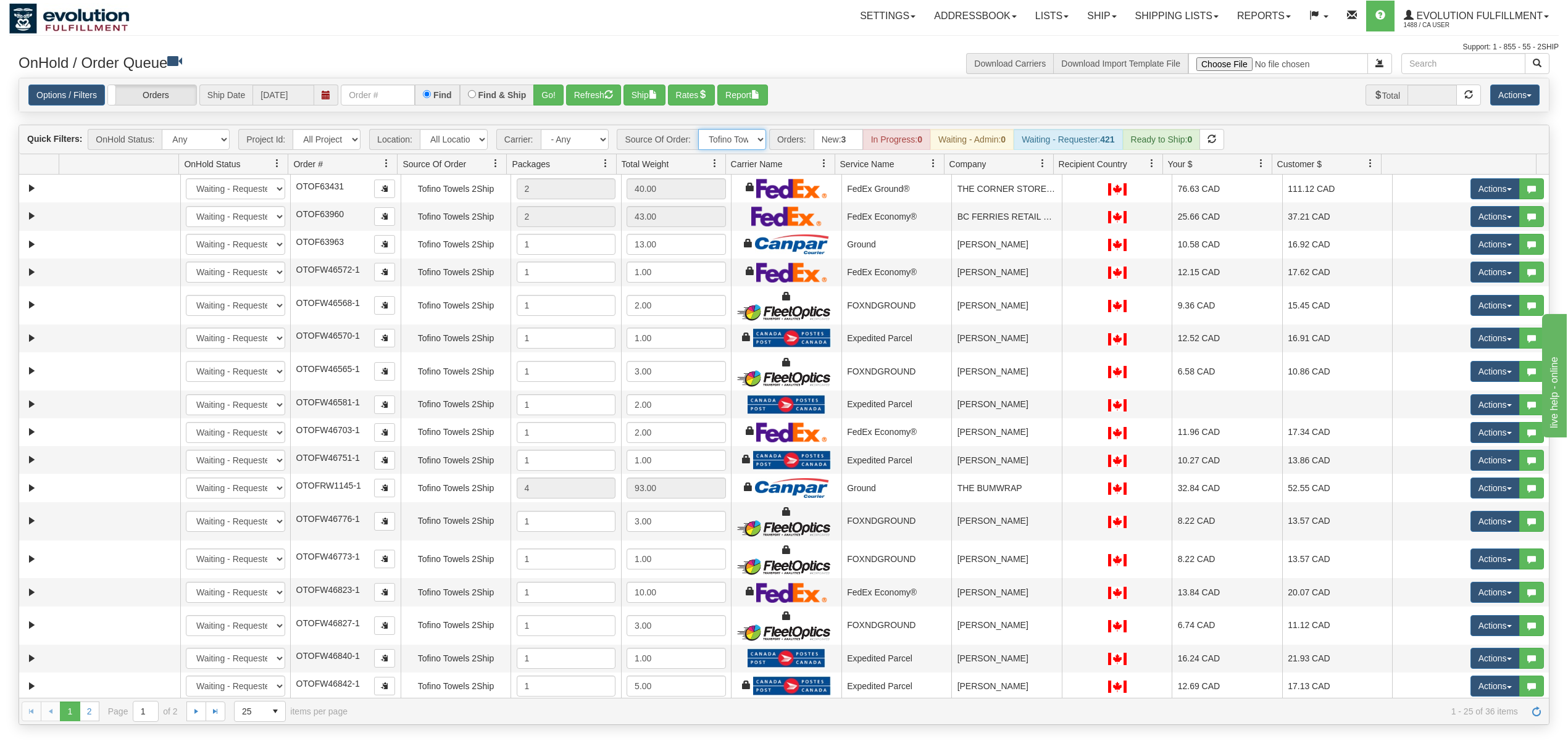
click at [1040, 161] on span at bounding box center [1042, 164] width 10 height 10
click at [1050, 201] on span "Sort Ascending" at bounding box center [1080, 194] width 98 height 33
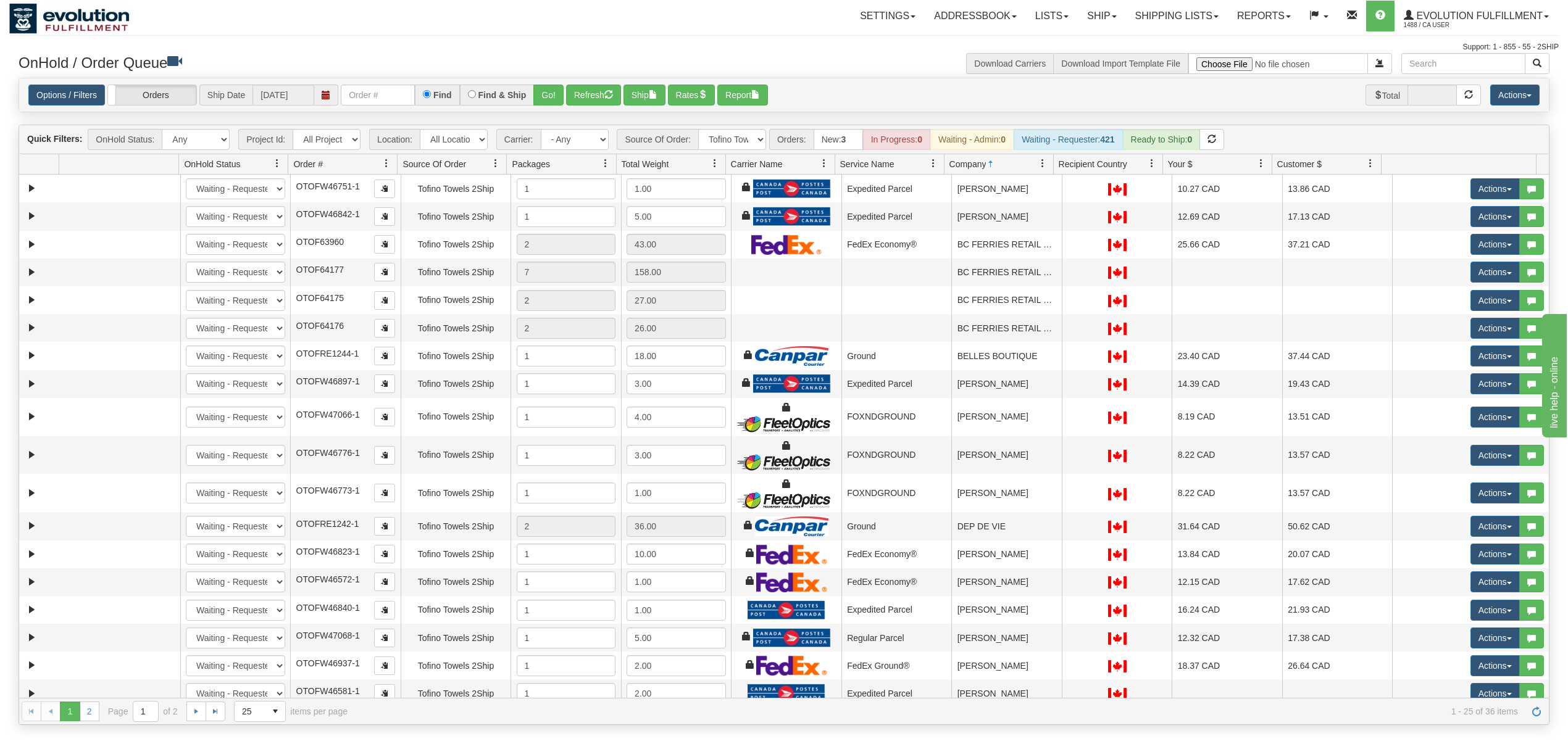
click at [626, 140] on span "Source Of Order:" at bounding box center [657, 139] width 82 height 21
click at [574, 149] on select "- Any - Has NO carrier assigned - Has a carrier assigned FleetOptics Inc. My Ca…" at bounding box center [574, 139] width 68 height 21
select select "20"
click at [541, 131] on select "- Any - Has NO carrier assigned - Has a carrier assigned FleetOptics Inc. My Ca…" at bounding box center [574, 139] width 68 height 21
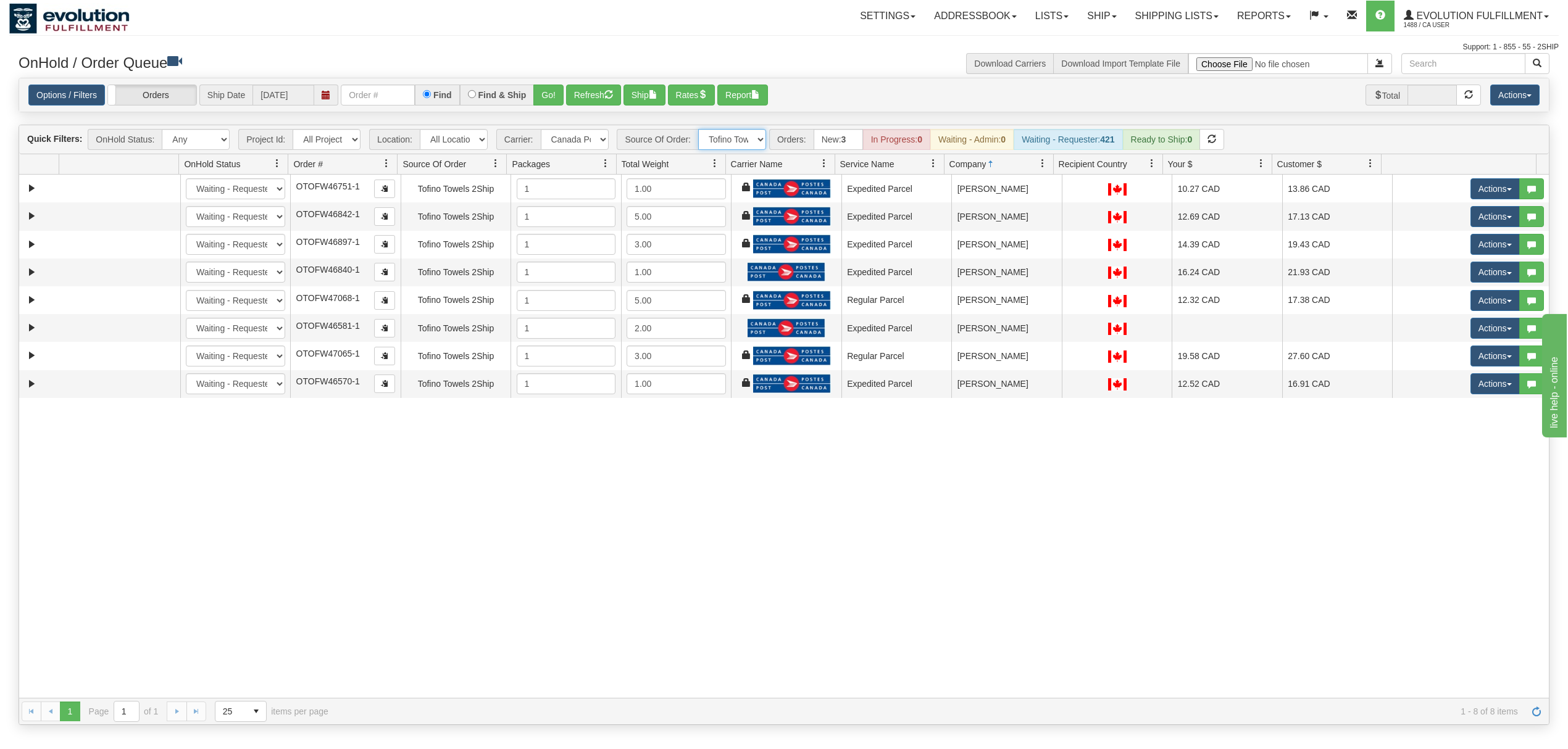
click at [746, 143] on select "All Sources AirBlaster 2Ship Integration Ambler Apparel 2Ship Integration BC Ca…" at bounding box center [732, 139] width 68 height 21
click at [564, 138] on select "- Any - Has NO carrier assigned - Has a carrier assigned FleetOptics Inc. My Ca…" at bounding box center [574, 139] width 68 height 21
select select "grid toolbar"
click at [541, 131] on select "- Any - Has NO carrier assigned - Has a carrier assigned FleetOptics Inc. My Ca…" at bounding box center [574, 139] width 68 height 21
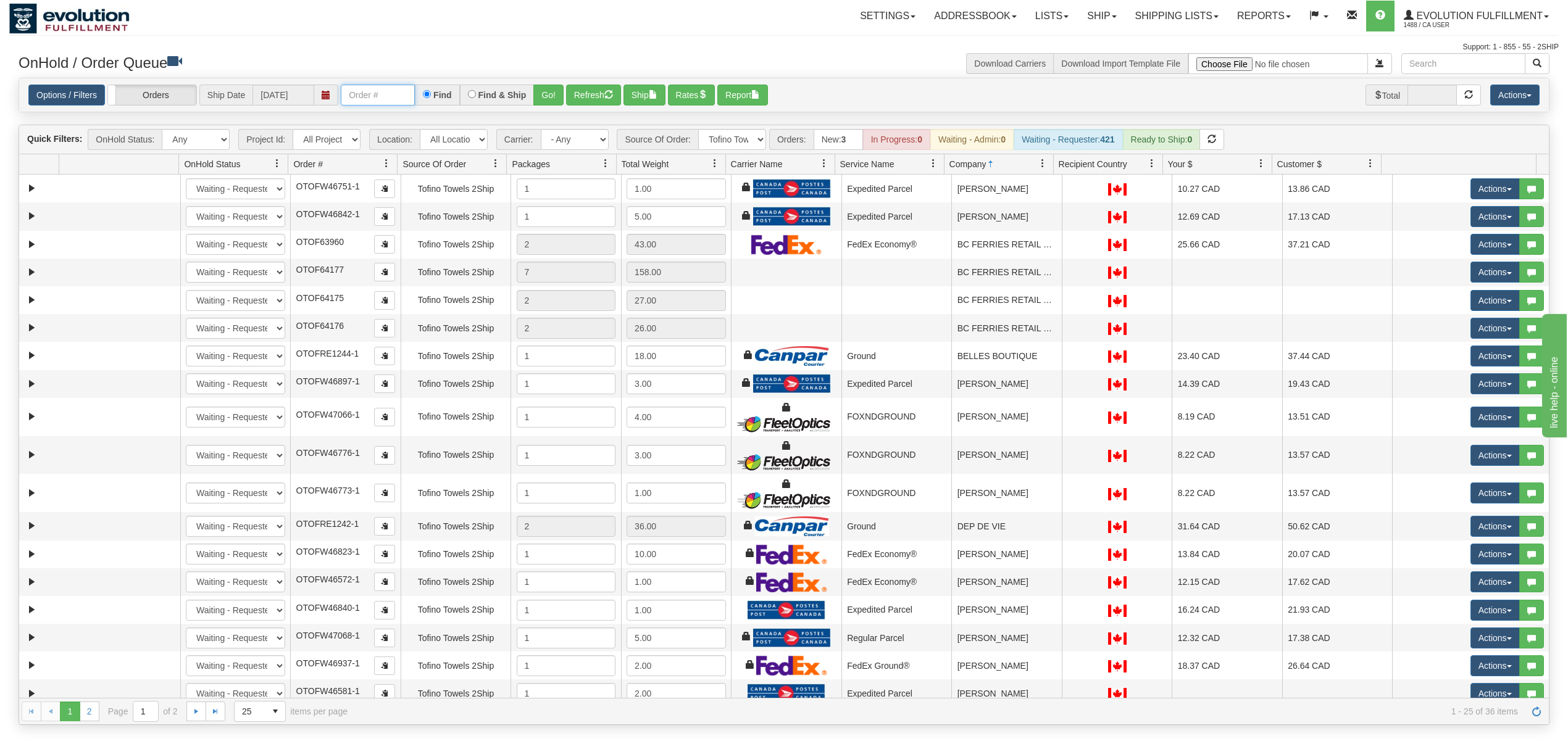
click at [391, 93] on input "text" at bounding box center [377, 96] width 74 height 21
type input "OTOFW47065-1"
click at [561, 93] on button "Go!" at bounding box center [548, 96] width 30 height 21
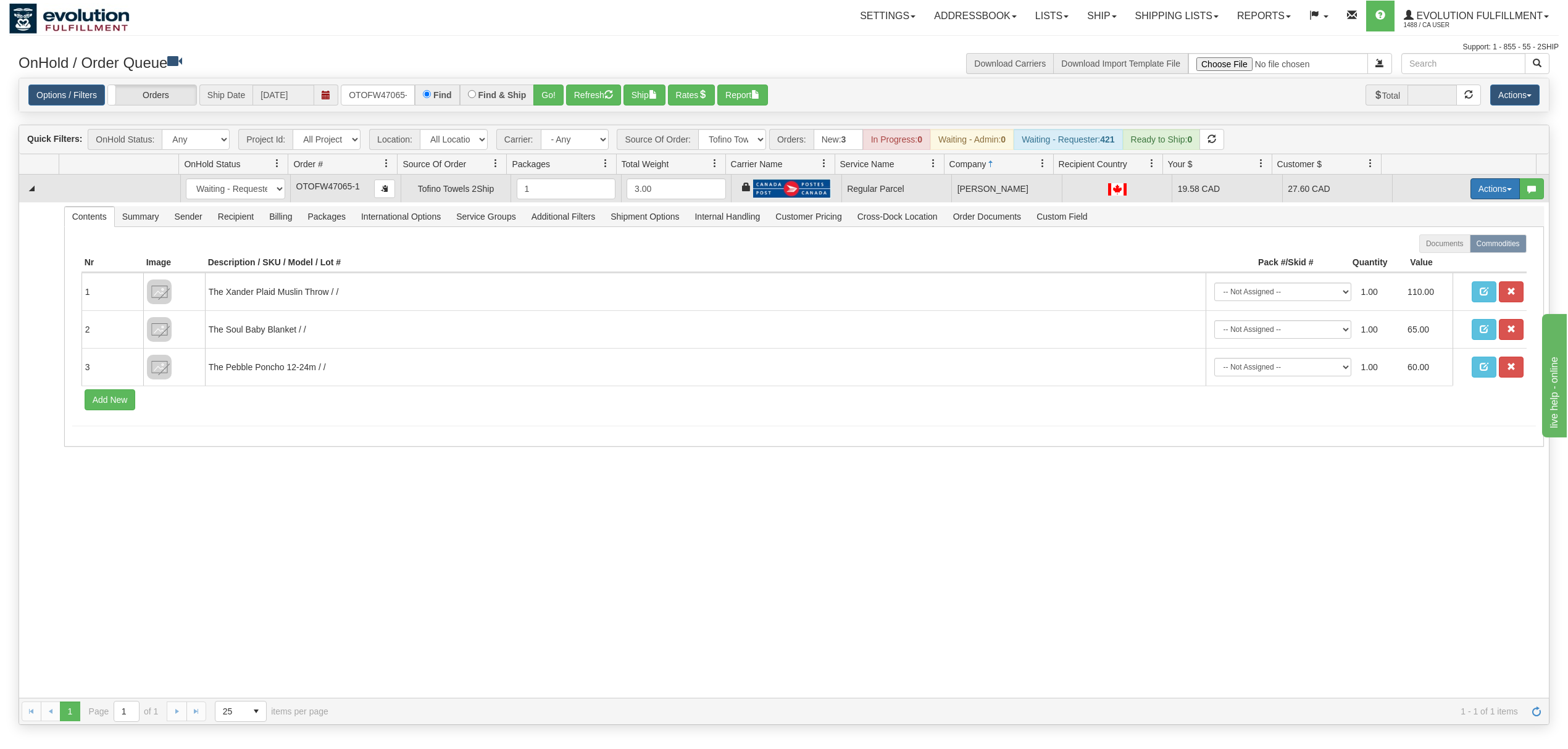
click at [1501, 193] on button "Actions" at bounding box center [1495, 189] width 50 height 21
click at [1452, 252] on link "Rate All Services" at bounding box center [1469, 244] width 98 height 16
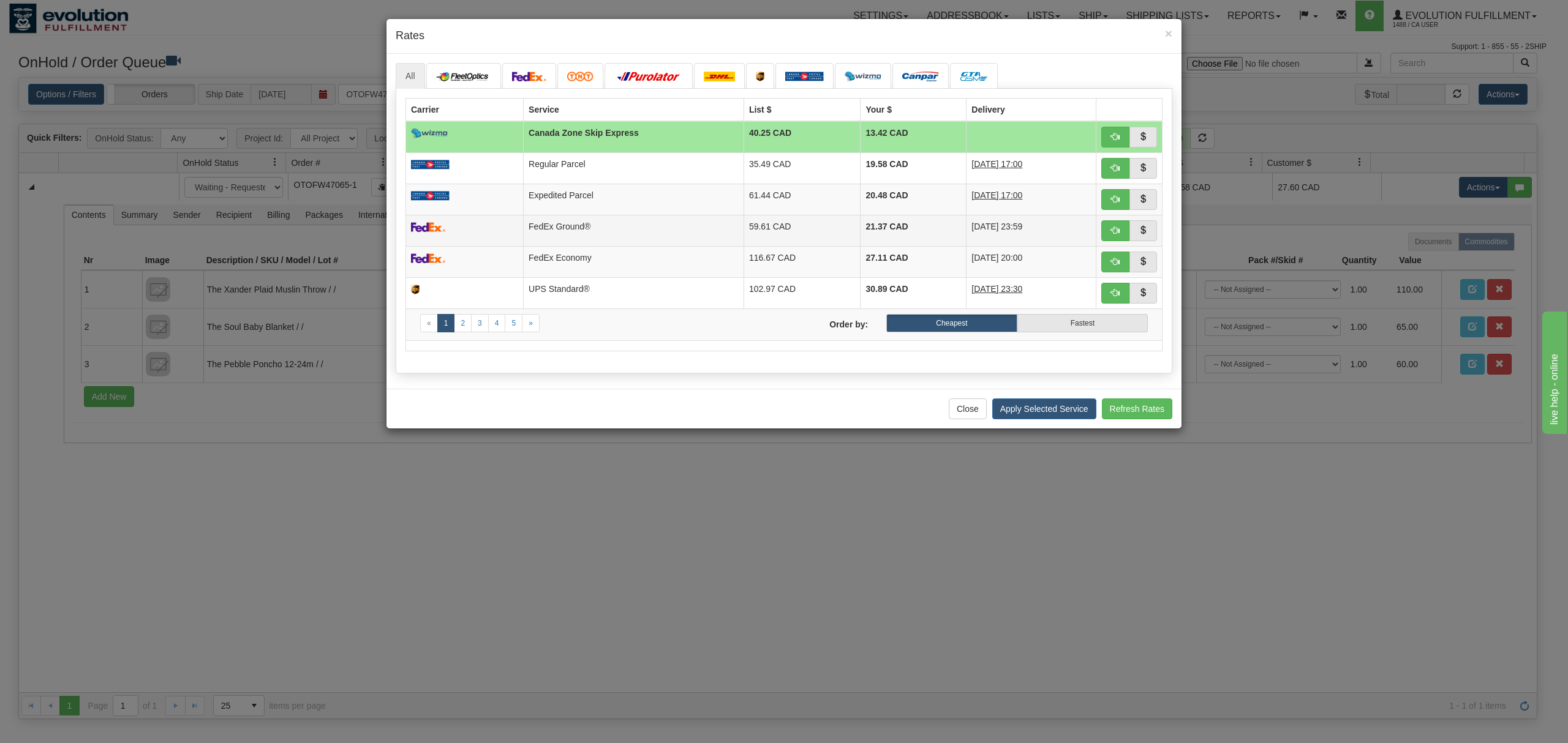
drag, startPoint x: 571, startPoint y: 224, endPoint x: 582, endPoint y: 225, distance: 11.0
click at [571, 224] on td "FedEx Ground®" at bounding box center [634, 230] width 221 height 31
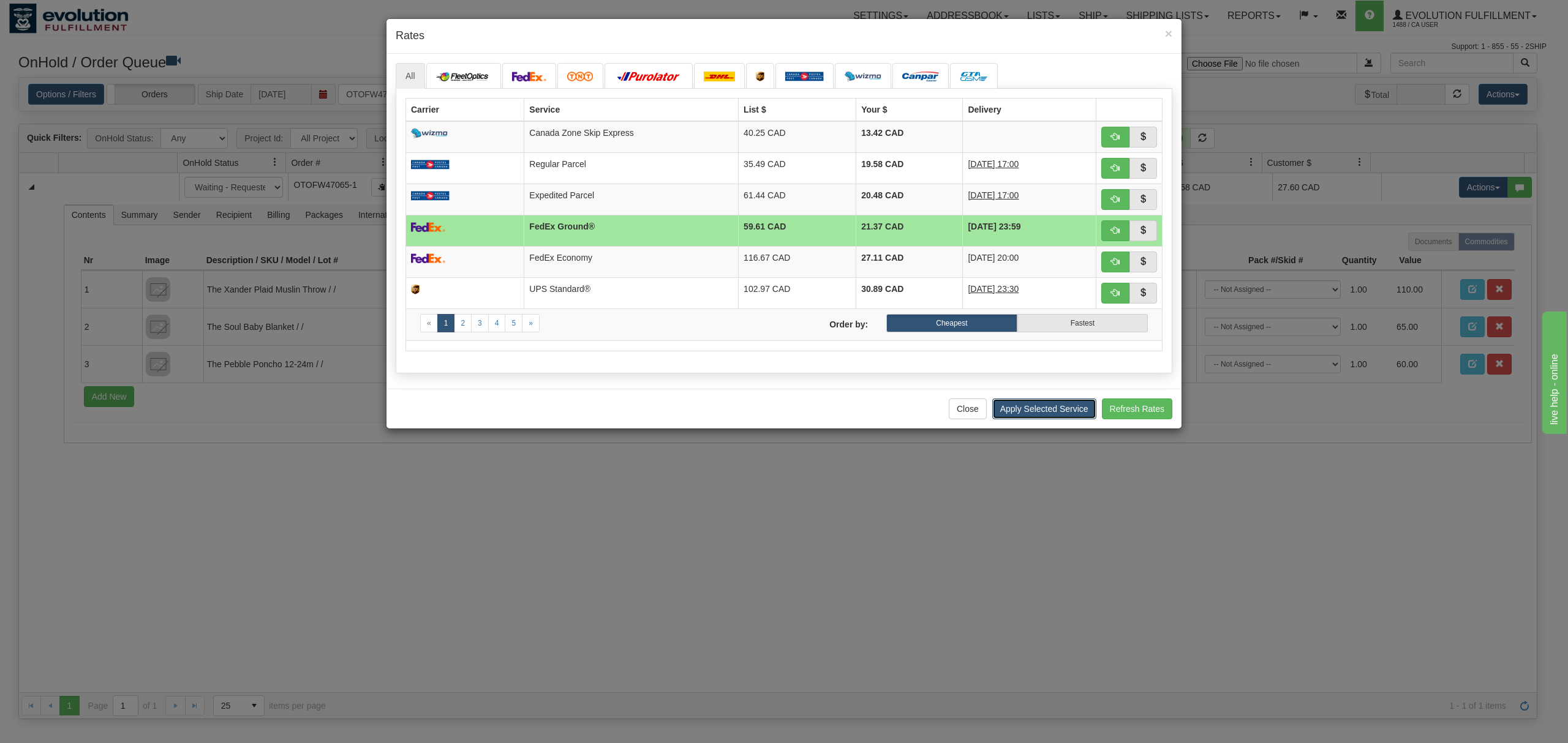
click at [1003, 419] on button "Apply Selected Service" at bounding box center [1044, 409] width 105 height 21
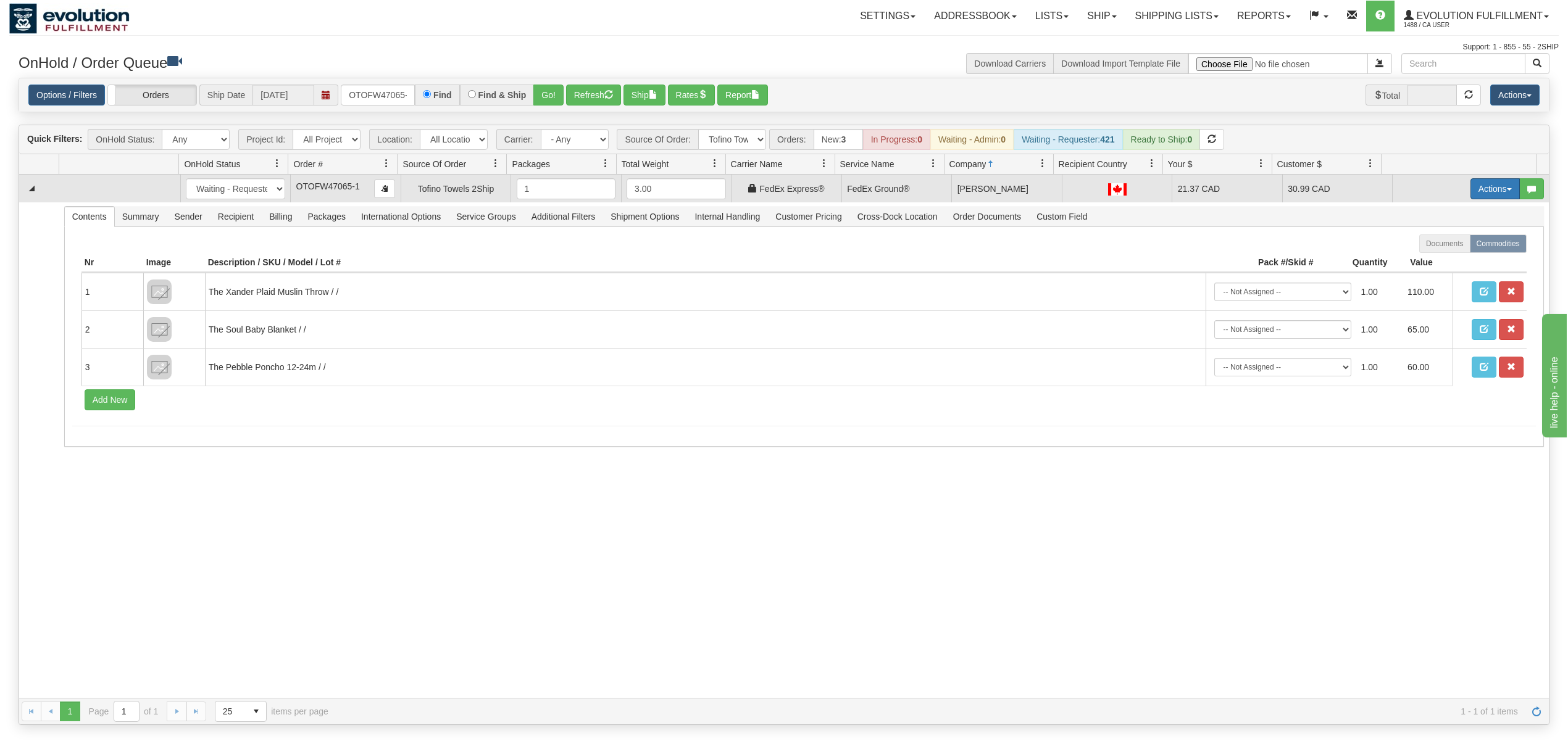
click at [1489, 193] on button "Actions" at bounding box center [1495, 189] width 50 height 21
click at [1437, 259] on span "Ship" at bounding box center [1445, 260] width 26 height 10
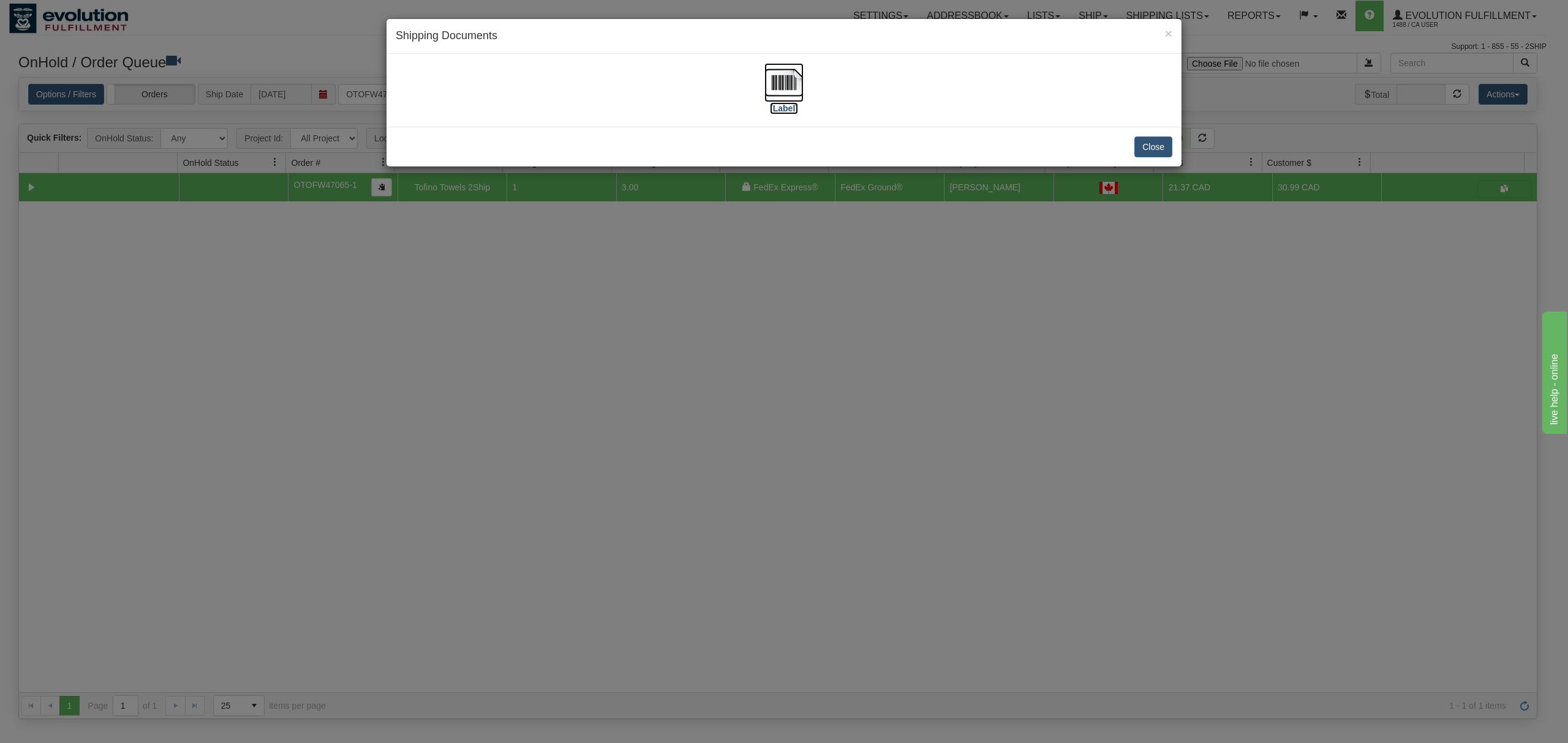
click at [785, 84] on img at bounding box center [784, 82] width 40 height 40
click at [1143, 151] on button "Close" at bounding box center [1153, 147] width 38 height 21
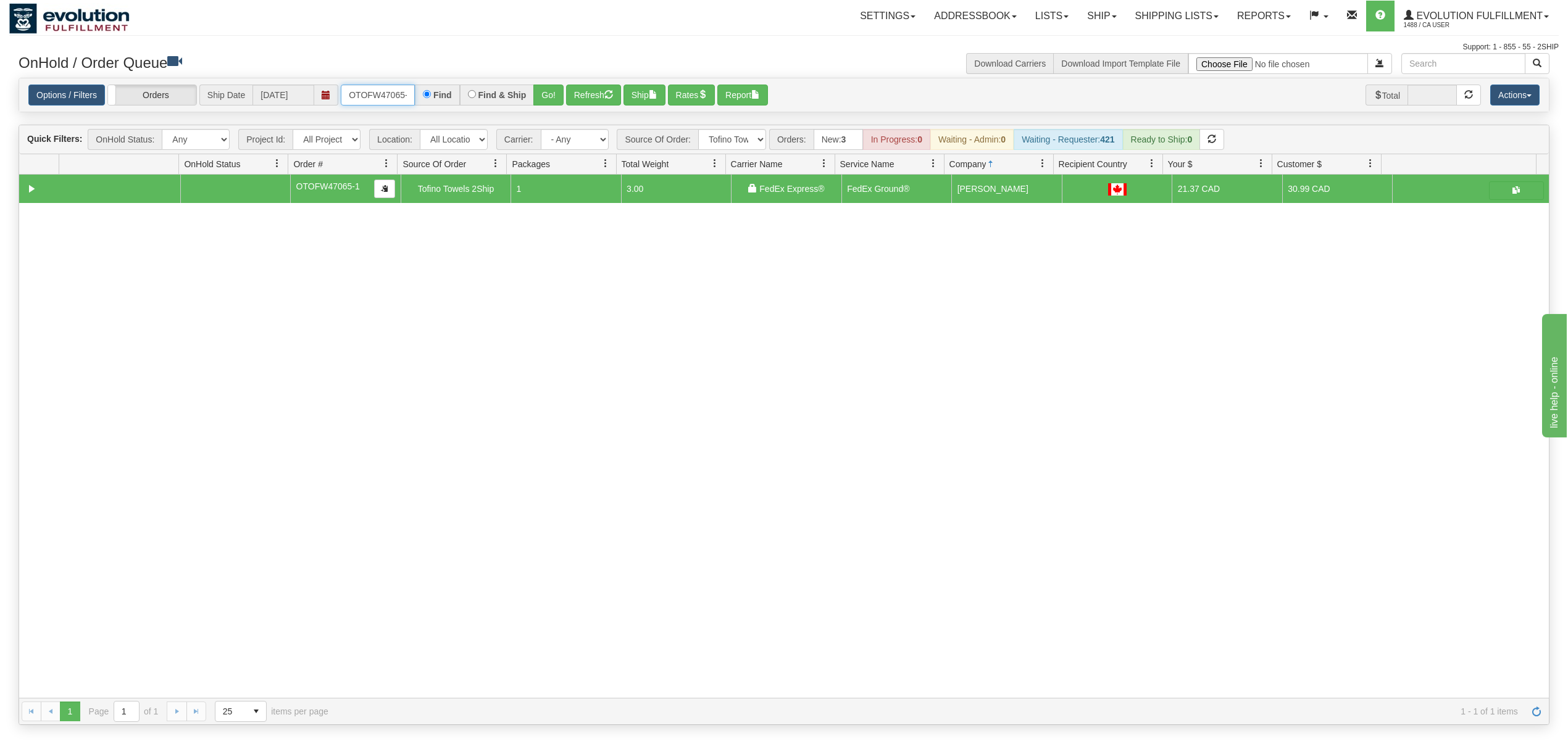
click at [354, 97] on input "OTOFW47065-1" at bounding box center [377, 96] width 74 height 21
click at [732, 136] on select "All Sources AirBlaster 2Ship Integration Ambler Apparel 2Ship Integration BC Ca…" at bounding box center [732, 139] width 68 height 21
click at [699, 131] on select "All Sources AirBlaster 2Ship Integration Ambler Apparel 2Ship Integration BC Ca…" at bounding box center [732, 139] width 68 height 21
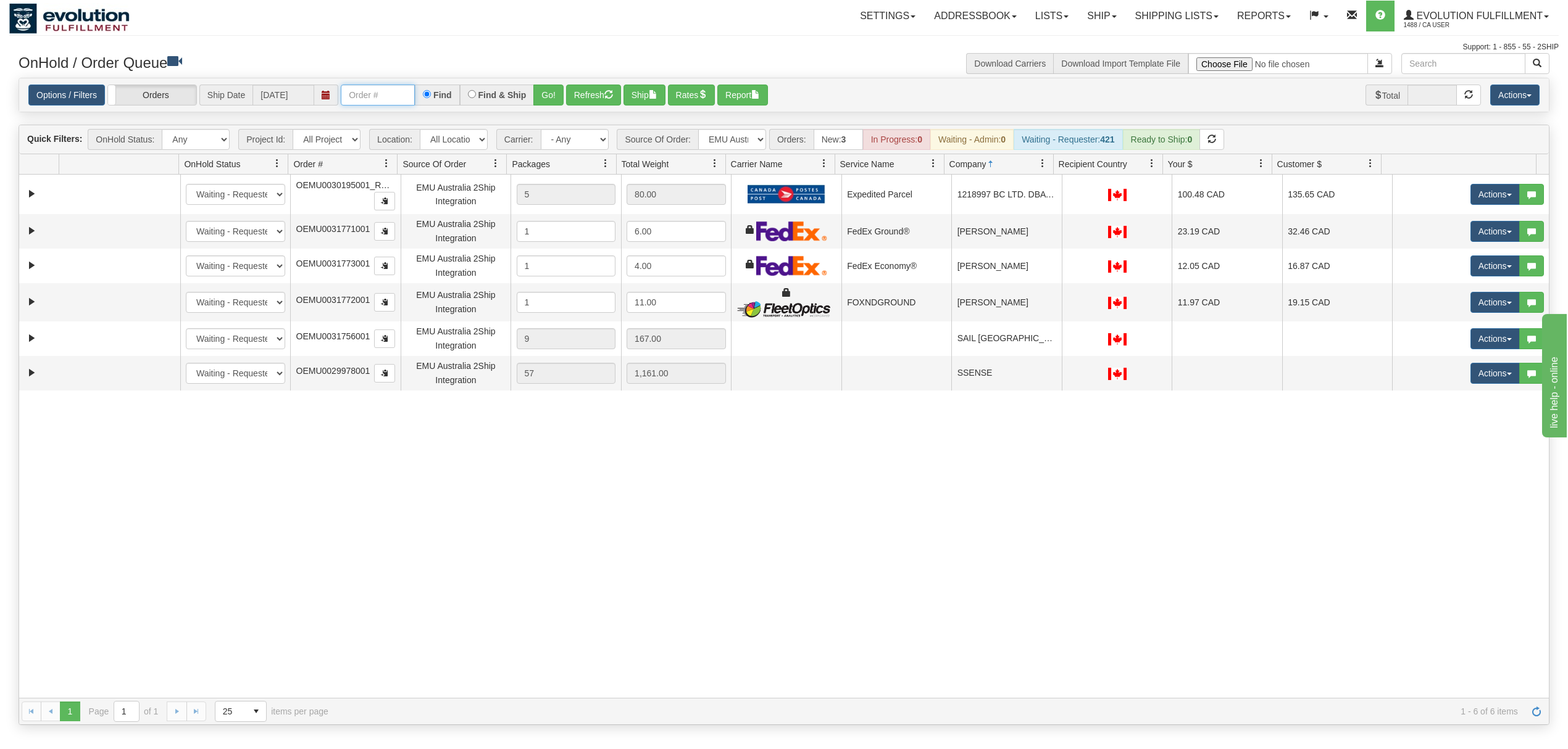
click at [359, 100] on input "text" at bounding box center [377, 96] width 74 height 21
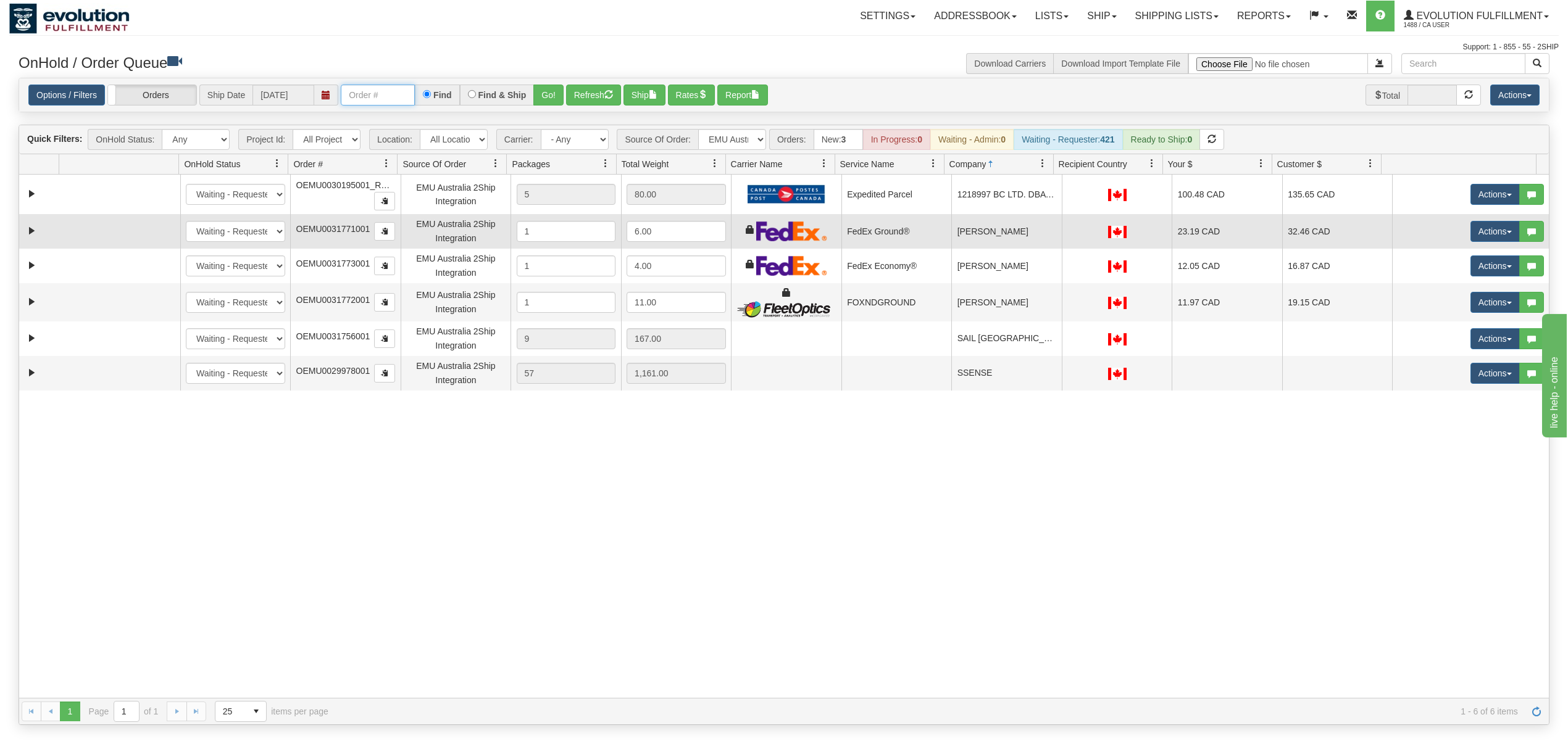
click at [862, 241] on td "FedEx Ground®" at bounding box center [896, 231] width 110 height 34
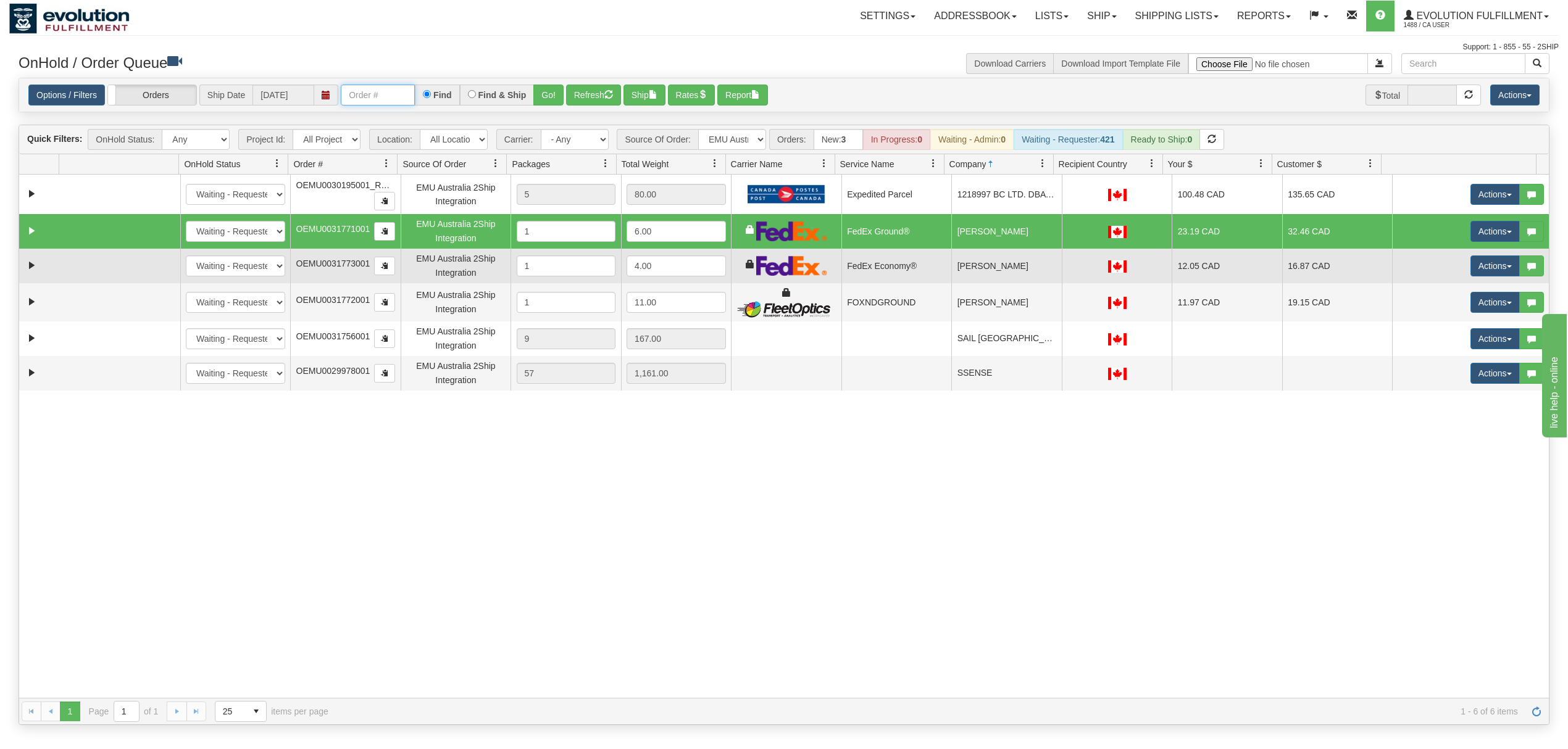
click at [872, 277] on td "FedEx Economy®" at bounding box center [896, 265] width 110 height 34
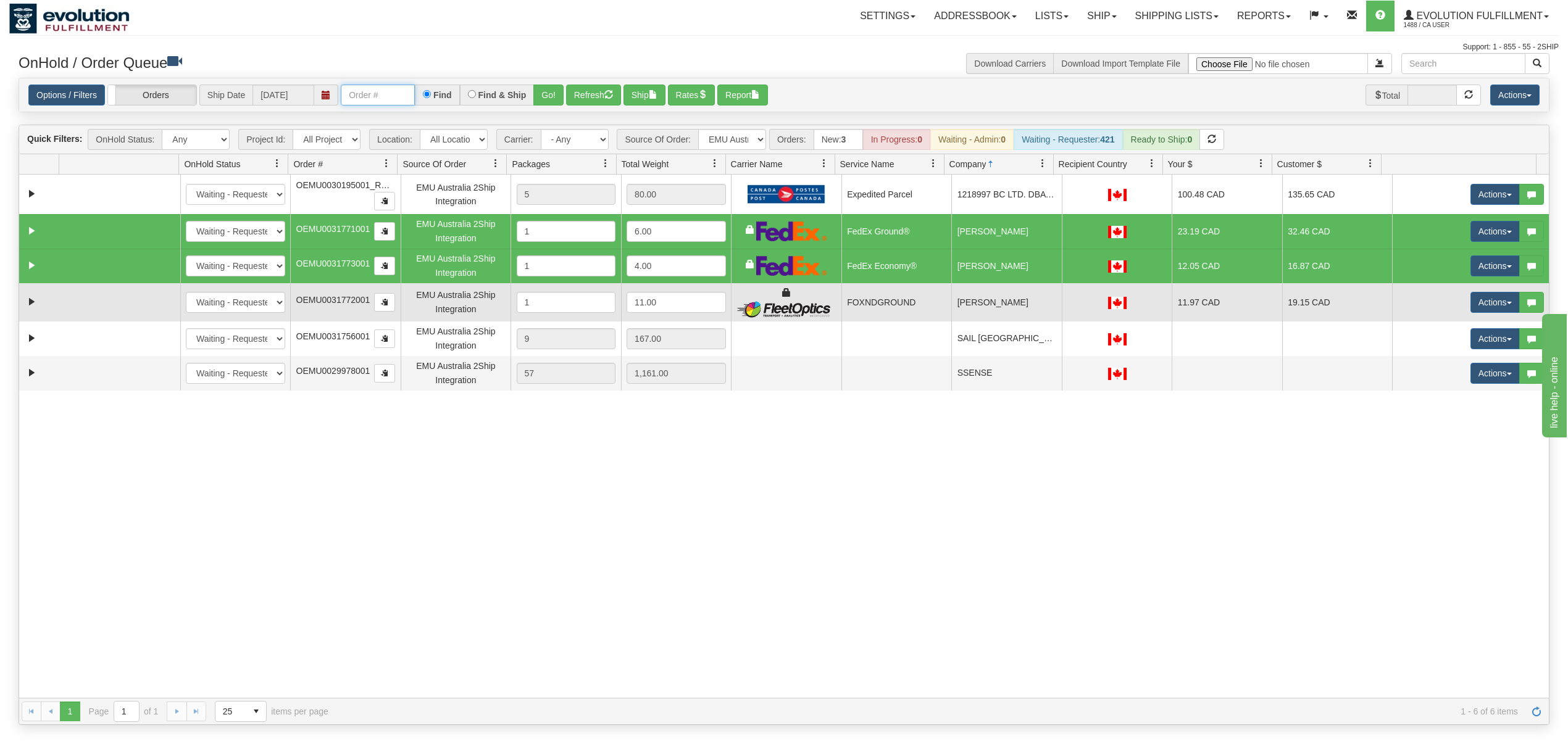
click at [876, 314] on td "FOXNDGROUND" at bounding box center [896, 302] width 110 height 38
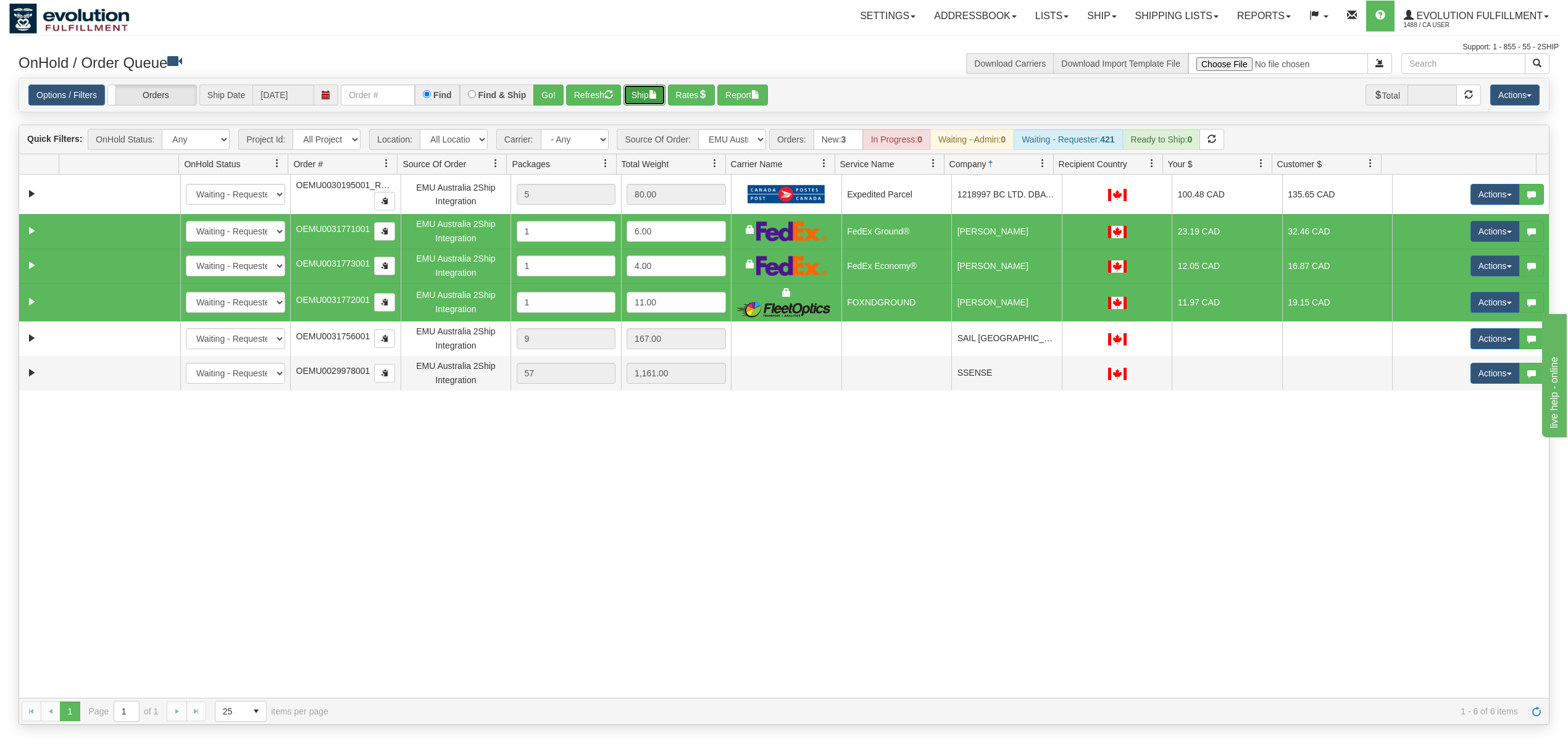
click at [647, 100] on button "Ship" at bounding box center [644, 96] width 42 height 21
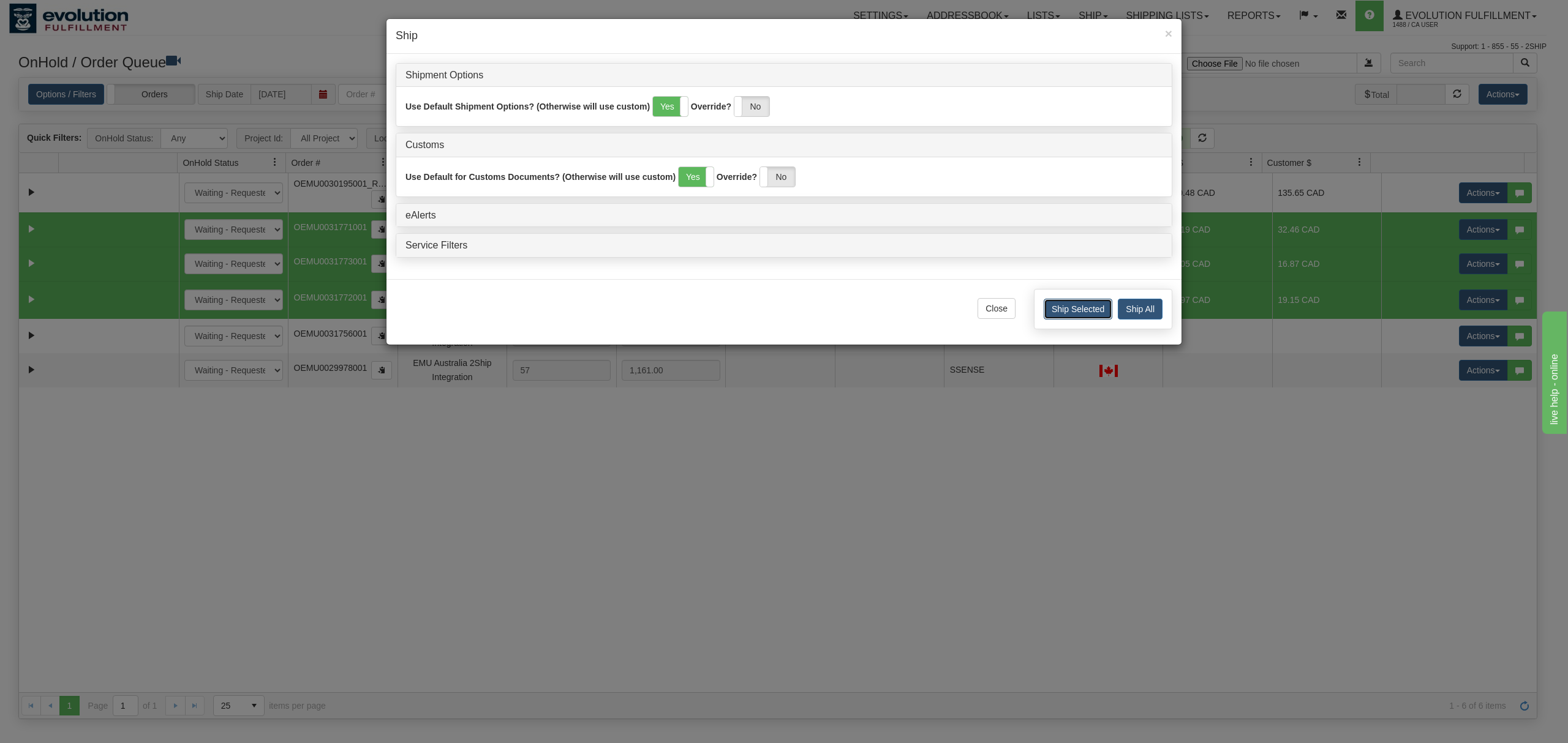
click at [1064, 312] on button "Ship Selected" at bounding box center [1078, 310] width 69 height 21
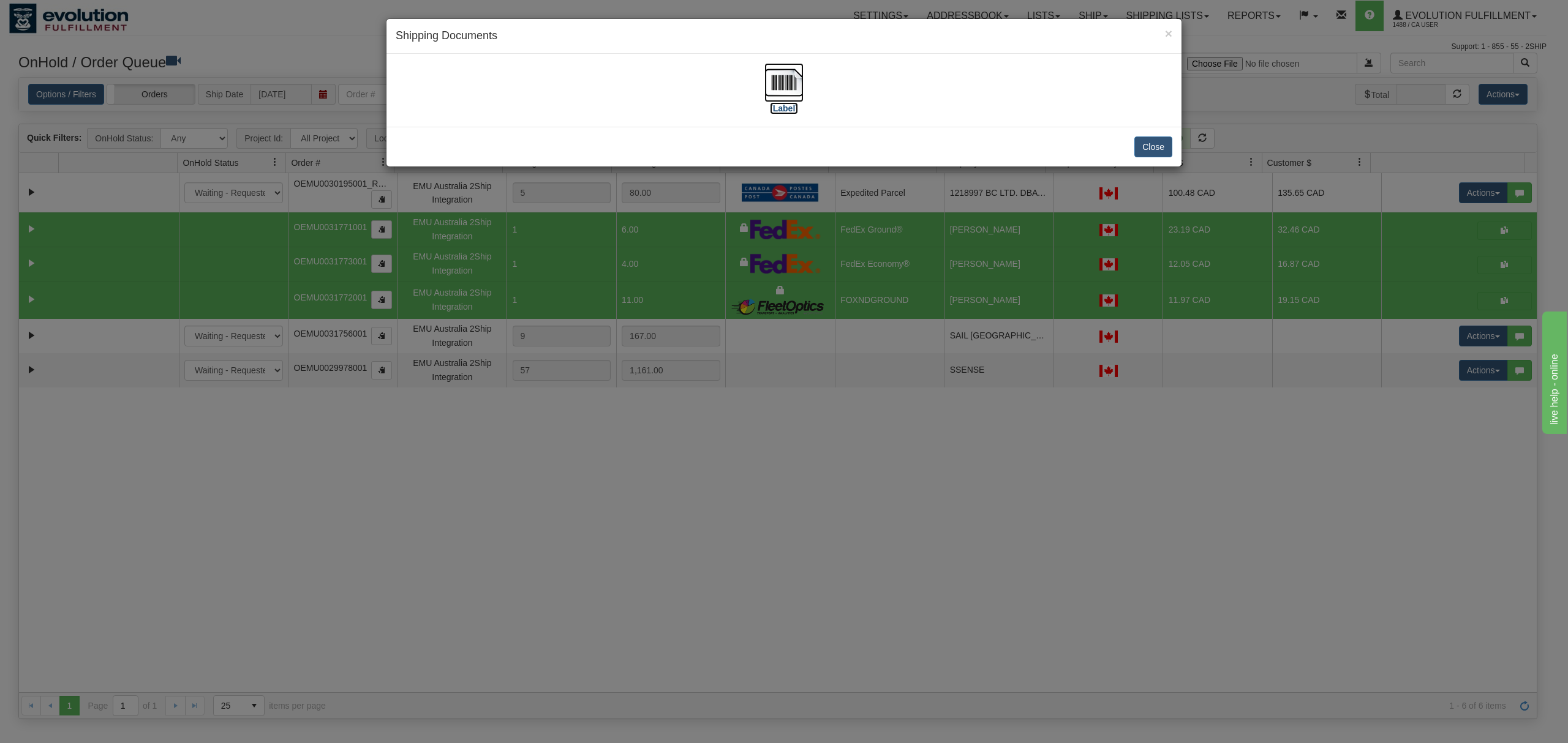
click at [777, 81] on img at bounding box center [784, 82] width 40 height 40
click at [1148, 146] on button "Close" at bounding box center [1153, 147] width 38 height 21
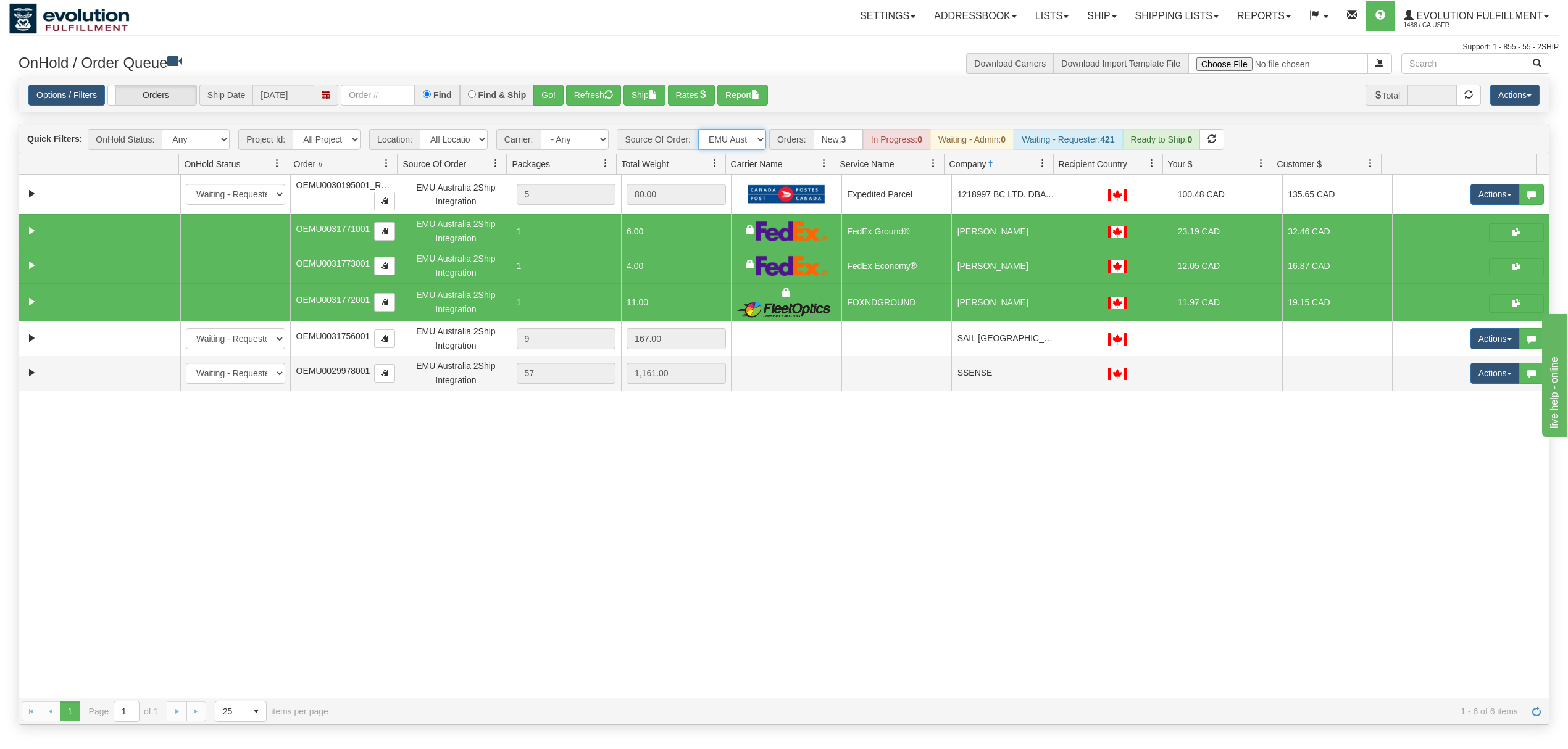
click at [736, 135] on select "All Sources AirBlaster 2Ship Integration Ambler Apparel 2Ship Integration BC Ca…" at bounding box center [732, 139] width 68 height 21
click at [699, 131] on select "All Sources AirBlaster 2Ship Integration Ambler Apparel 2Ship Integration BC Ca…" at bounding box center [732, 139] width 68 height 21
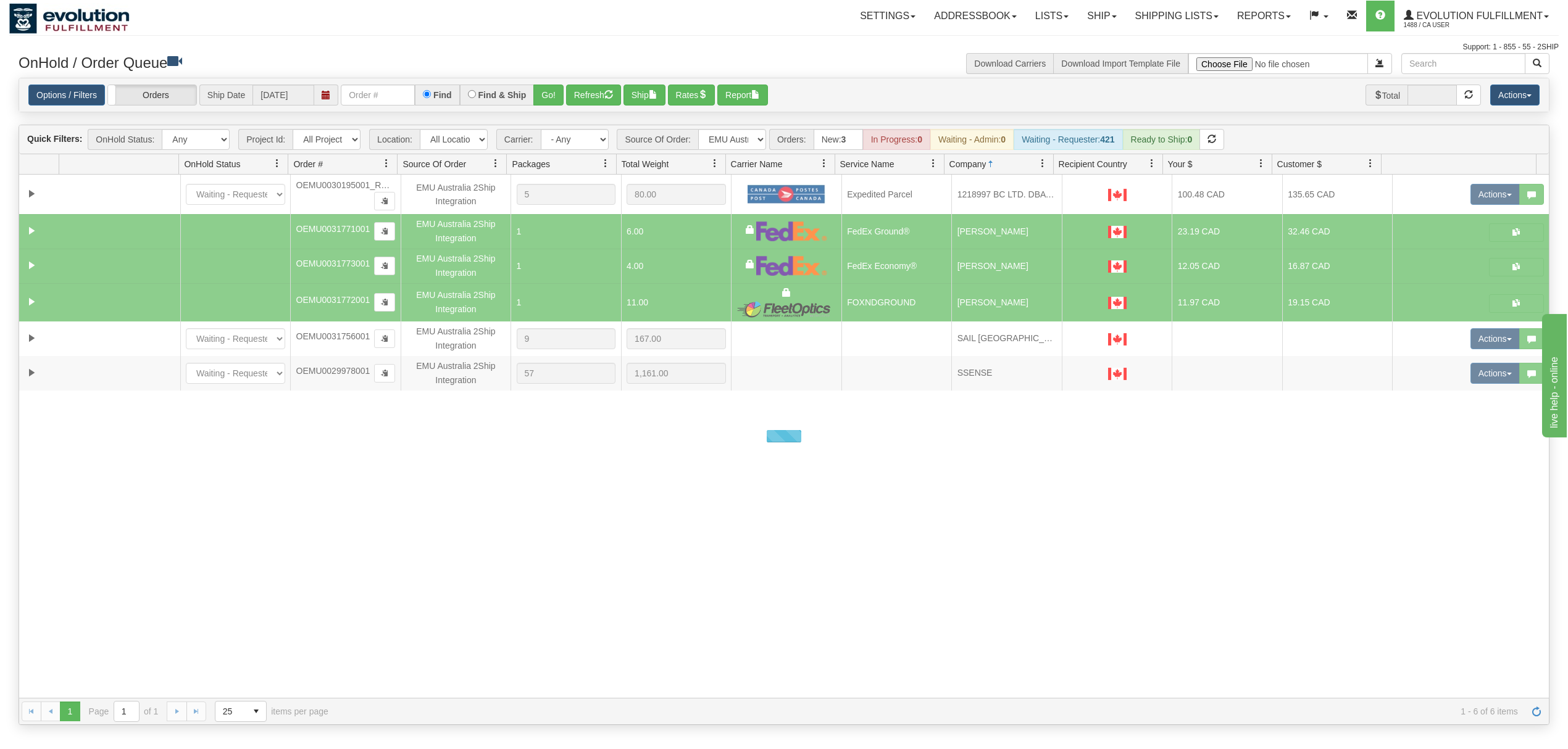
click at [791, 410] on div at bounding box center [784, 436] width 1529 height 524
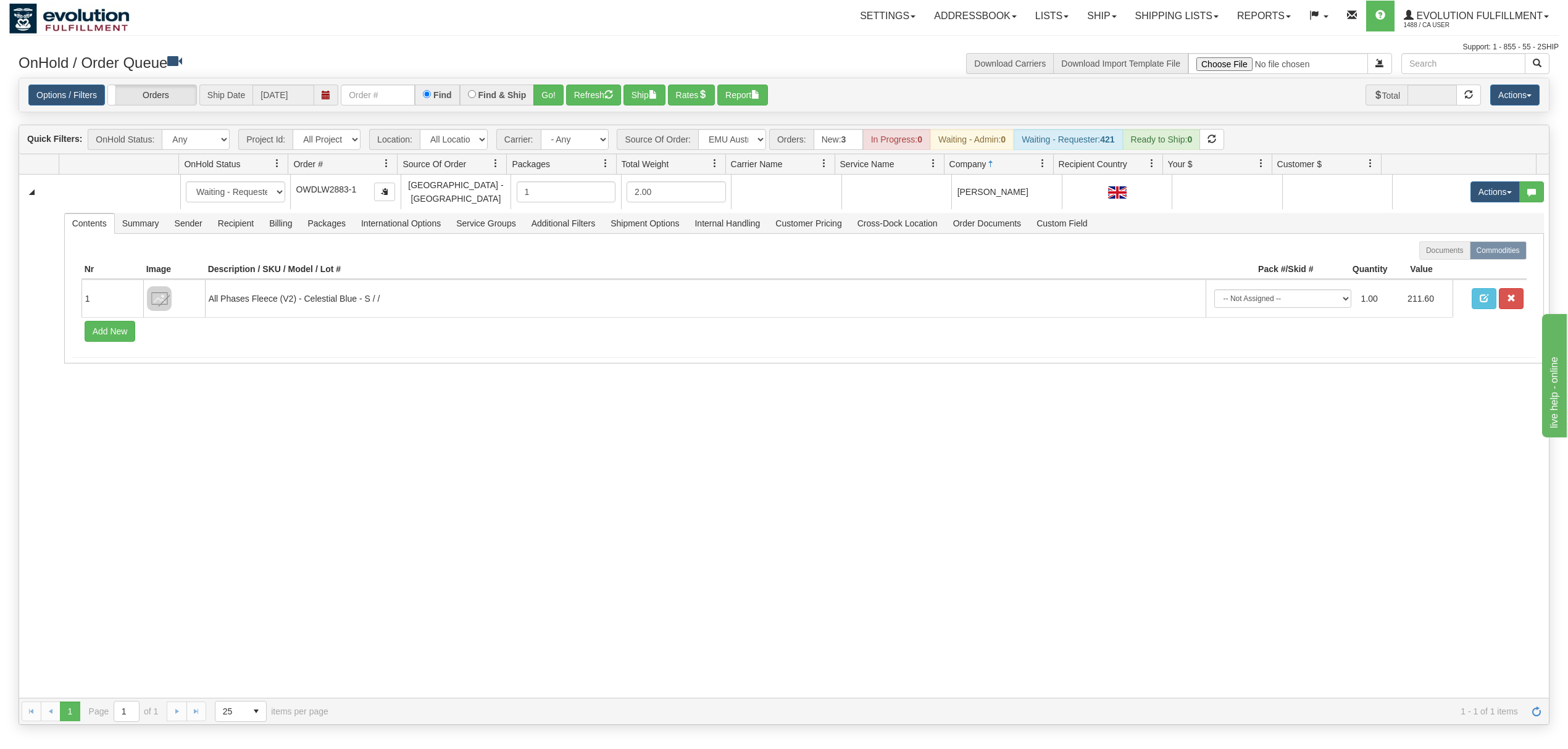
click at [736, 127] on div "Quick Filters: OnHold Status: Any New In Progress Waiting - Admin Waiting - Req…" at bounding box center [784, 139] width 1529 height 29
click at [738, 138] on select "All Sources AirBlaster 2Ship Integration Ambler Apparel 2Ship Integration BC Ca…" at bounding box center [732, 139] width 68 height 21
select select "Tofino Towels 2Ship"
click at [699, 131] on select "All Sources AirBlaster 2Ship Integration Ambler Apparel 2Ship Integration BC Ca…" at bounding box center [732, 139] width 68 height 21
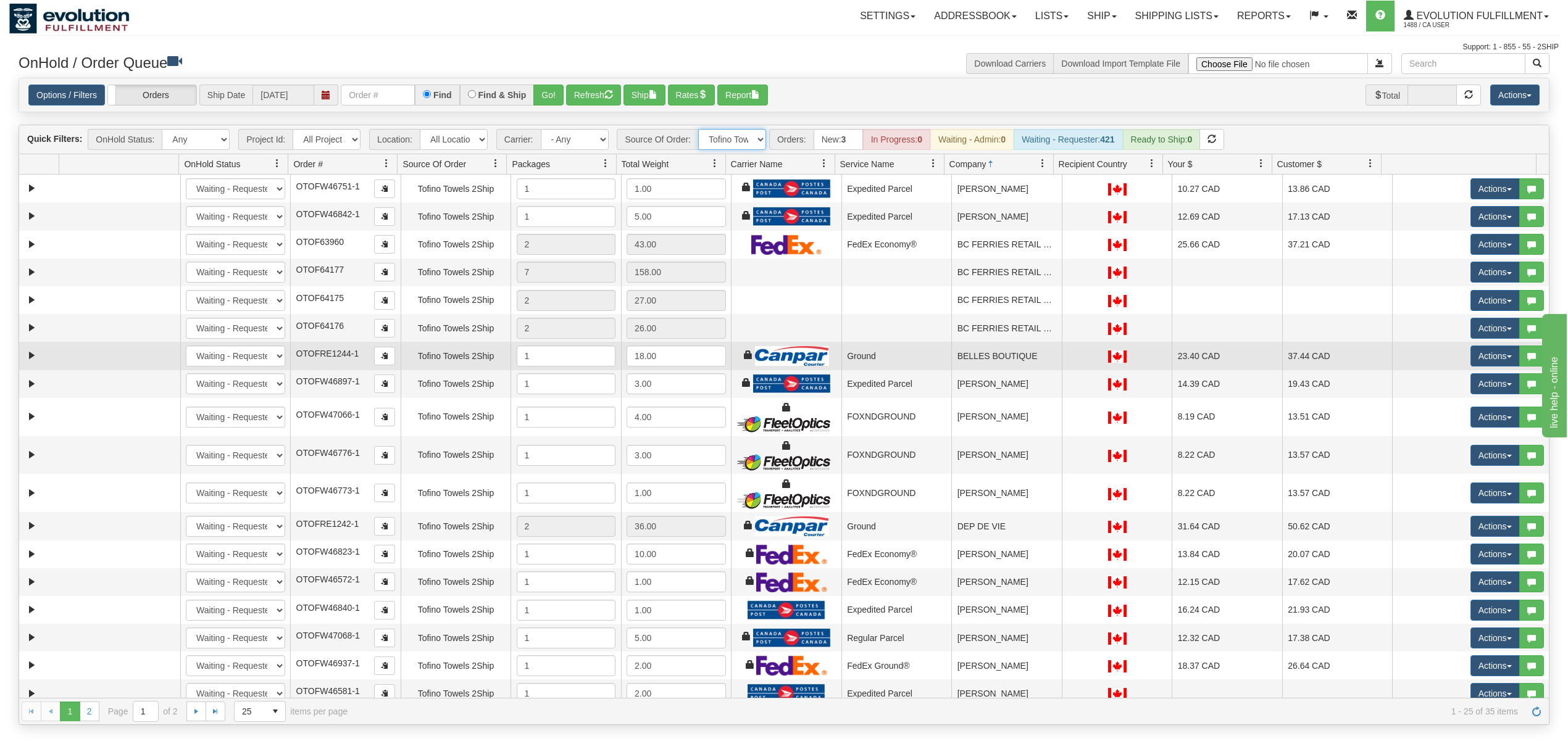
scroll to position [222, 0]
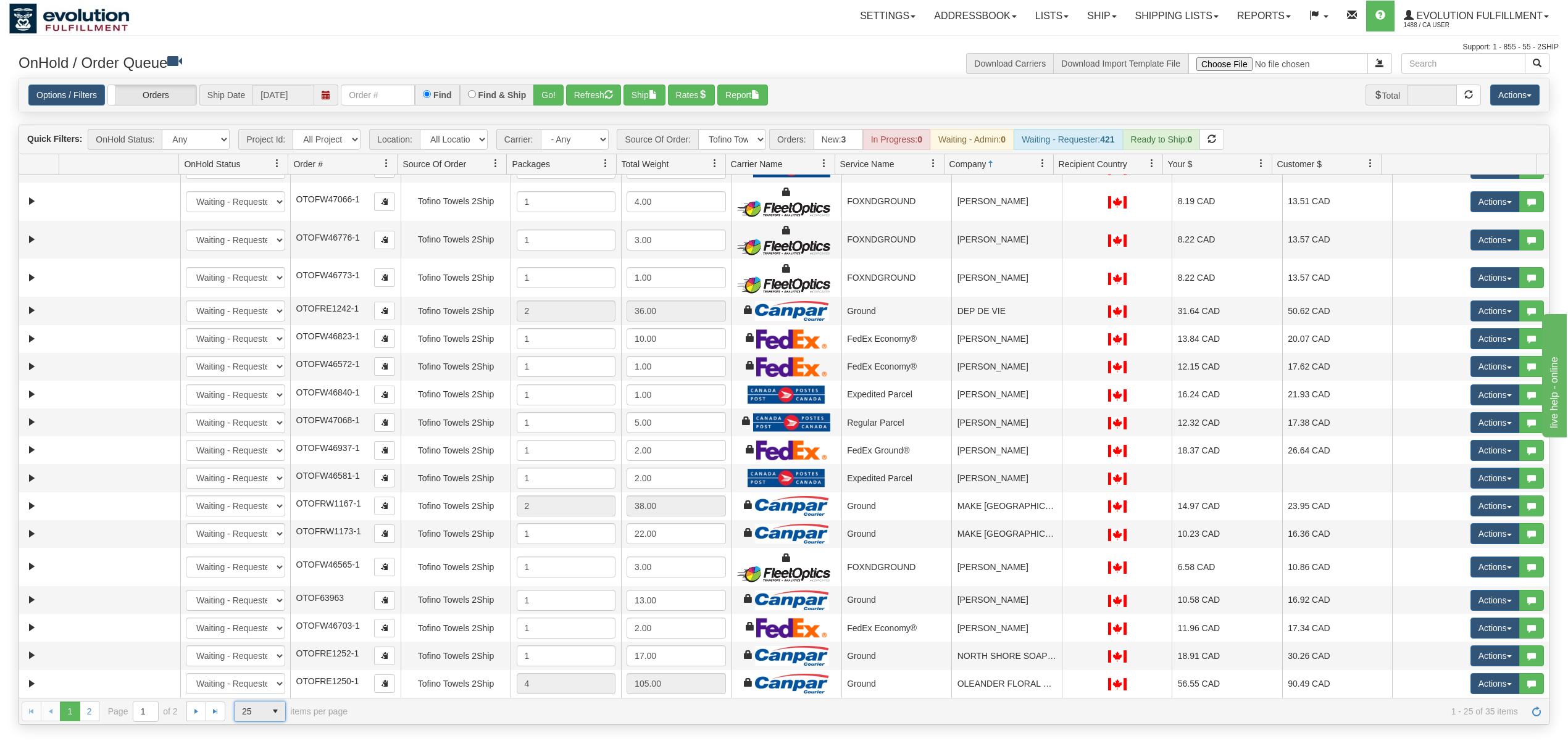
click at [265, 705] on span "select" at bounding box center [275, 712] width 20 height 20
click at [262, 672] on li "50" at bounding box center [260, 677] width 51 height 18
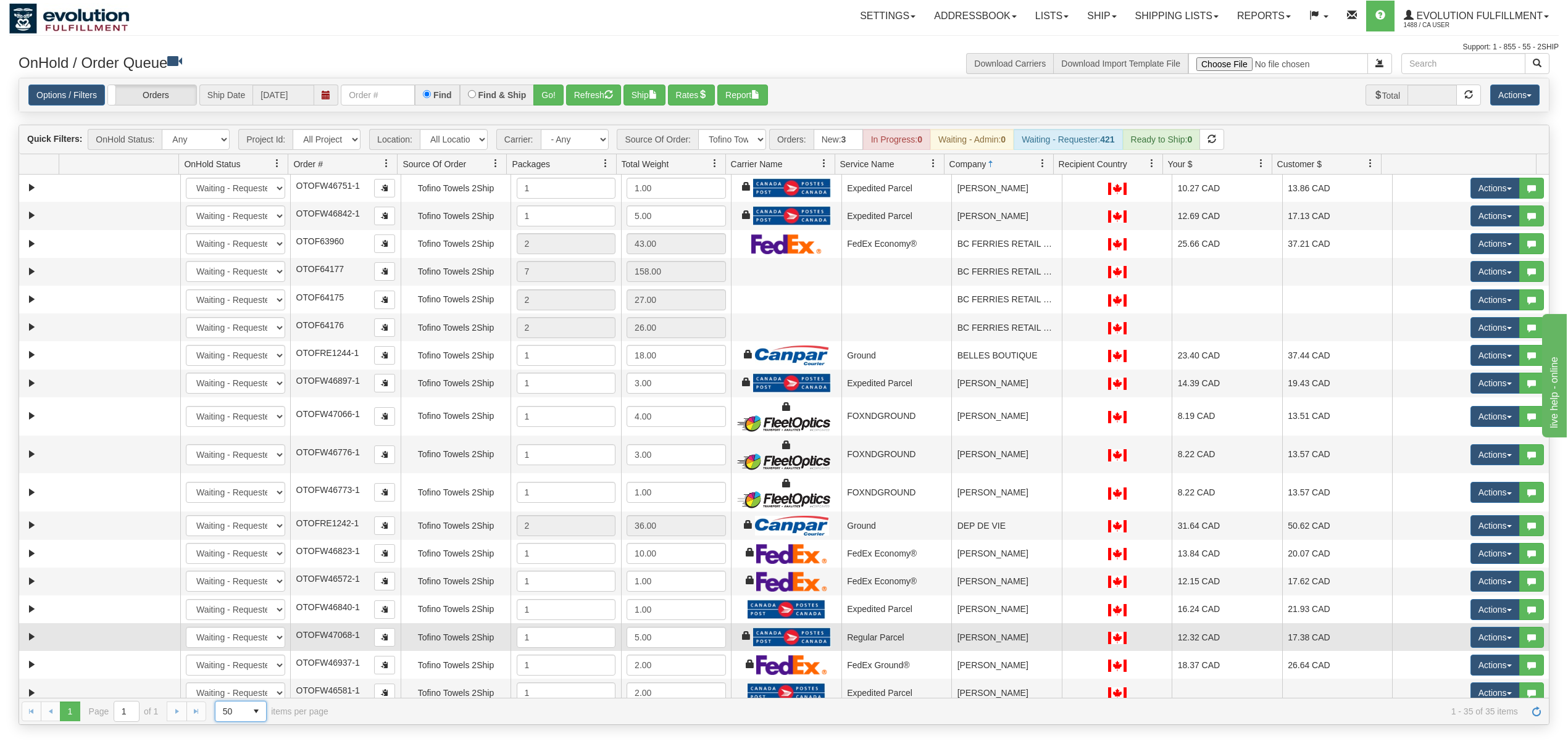
scroll to position [0, 0]
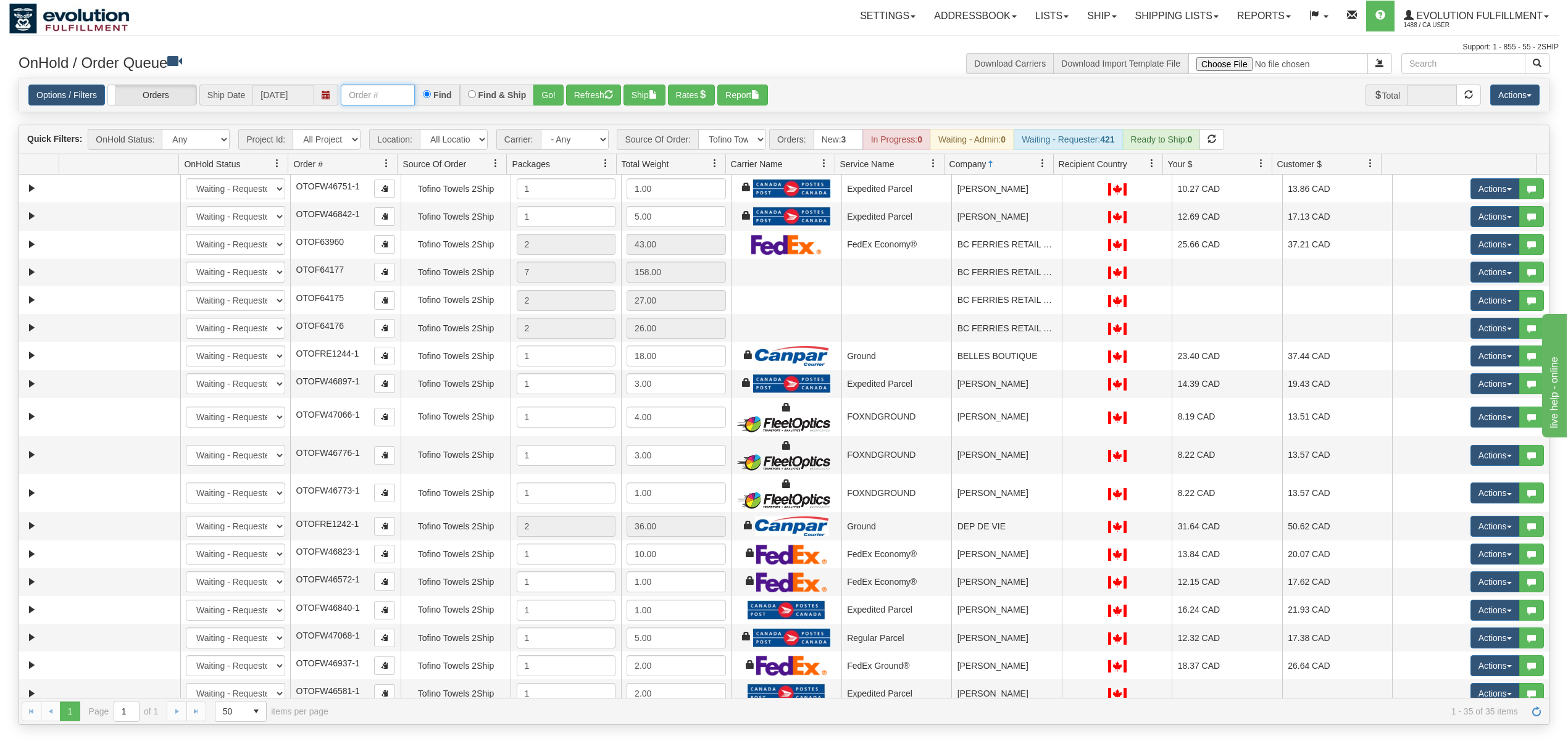
click at [396, 98] on input "text" at bounding box center [377, 96] width 74 height 21
type input "OGF318487500"
click at [551, 98] on button "Go!" at bounding box center [548, 96] width 30 height 21
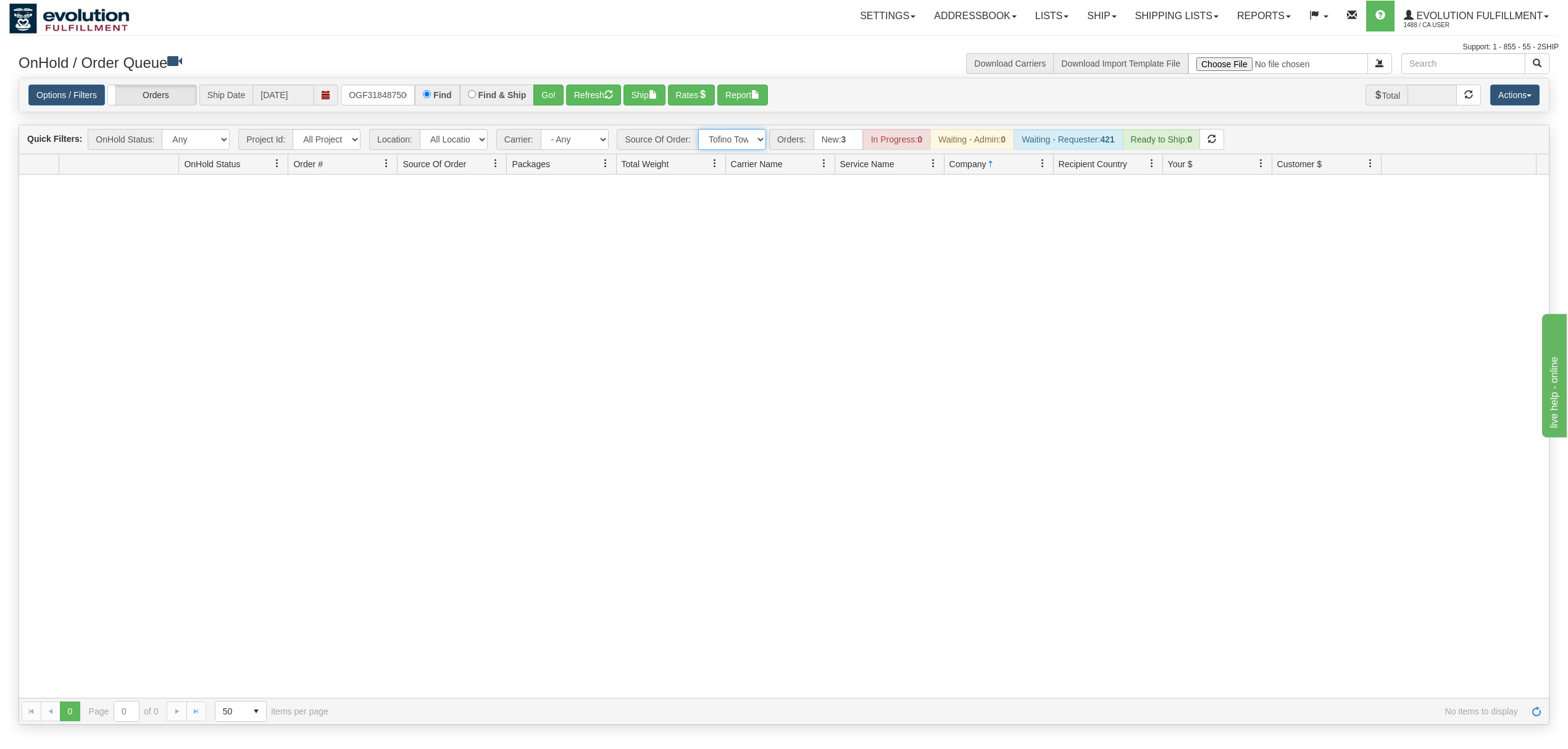
click at [738, 142] on select "All Sources AirBlaster 2Ship Integration Ambler Apparel 2Ship Integration BC Ca…" at bounding box center [732, 139] width 68 height 21
select select "grid toolbar"
click at [699, 131] on select "All Sources AirBlaster 2Ship Integration Ambler Apparel 2Ship Integration BC Ca…" at bounding box center [732, 139] width 68 height 21
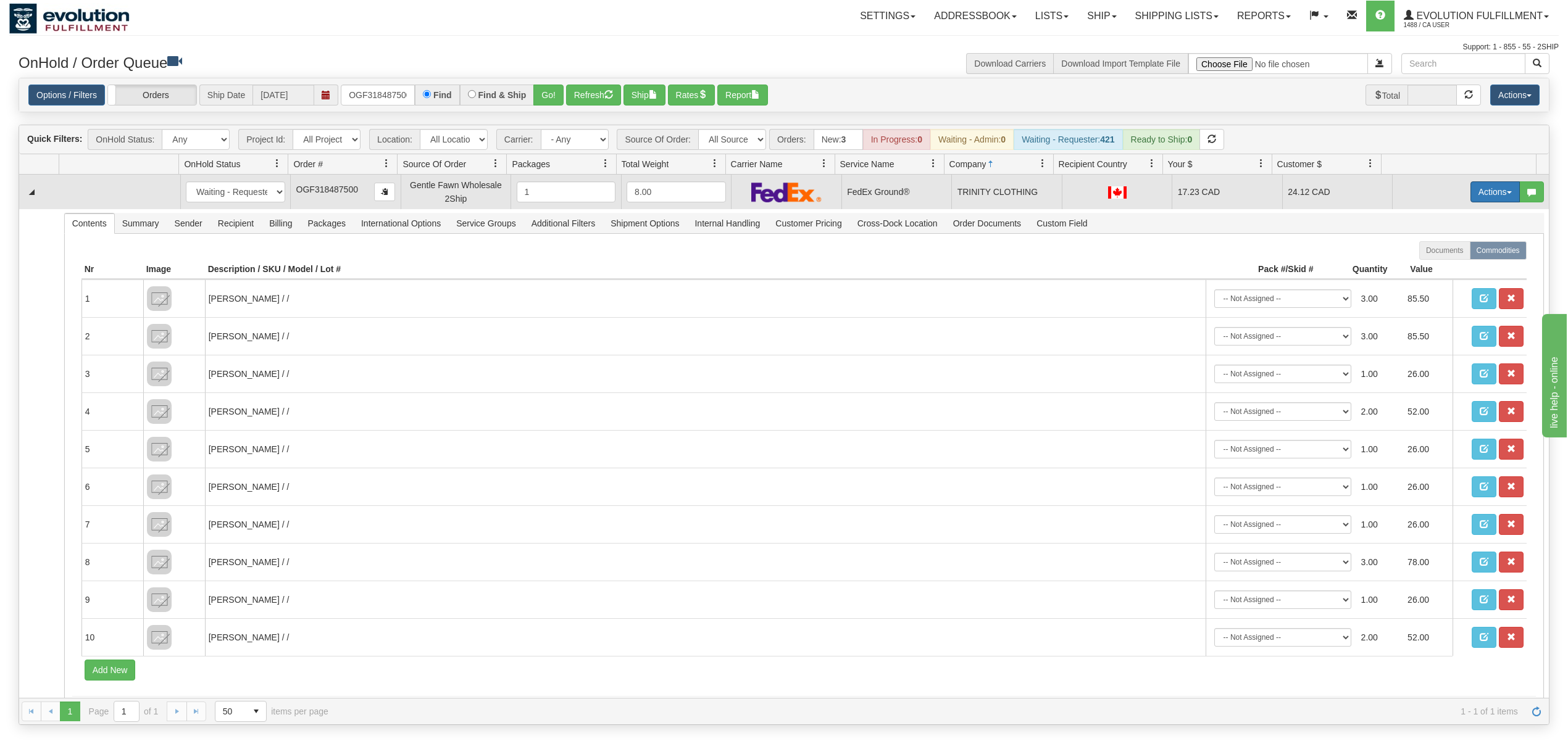
click at [1494, 191] on button "Actions" at bounding box center [1495, 192] width 50 height 21
click at [1432, 267] on span at bounding box center [1436, 262] width 9 height 9
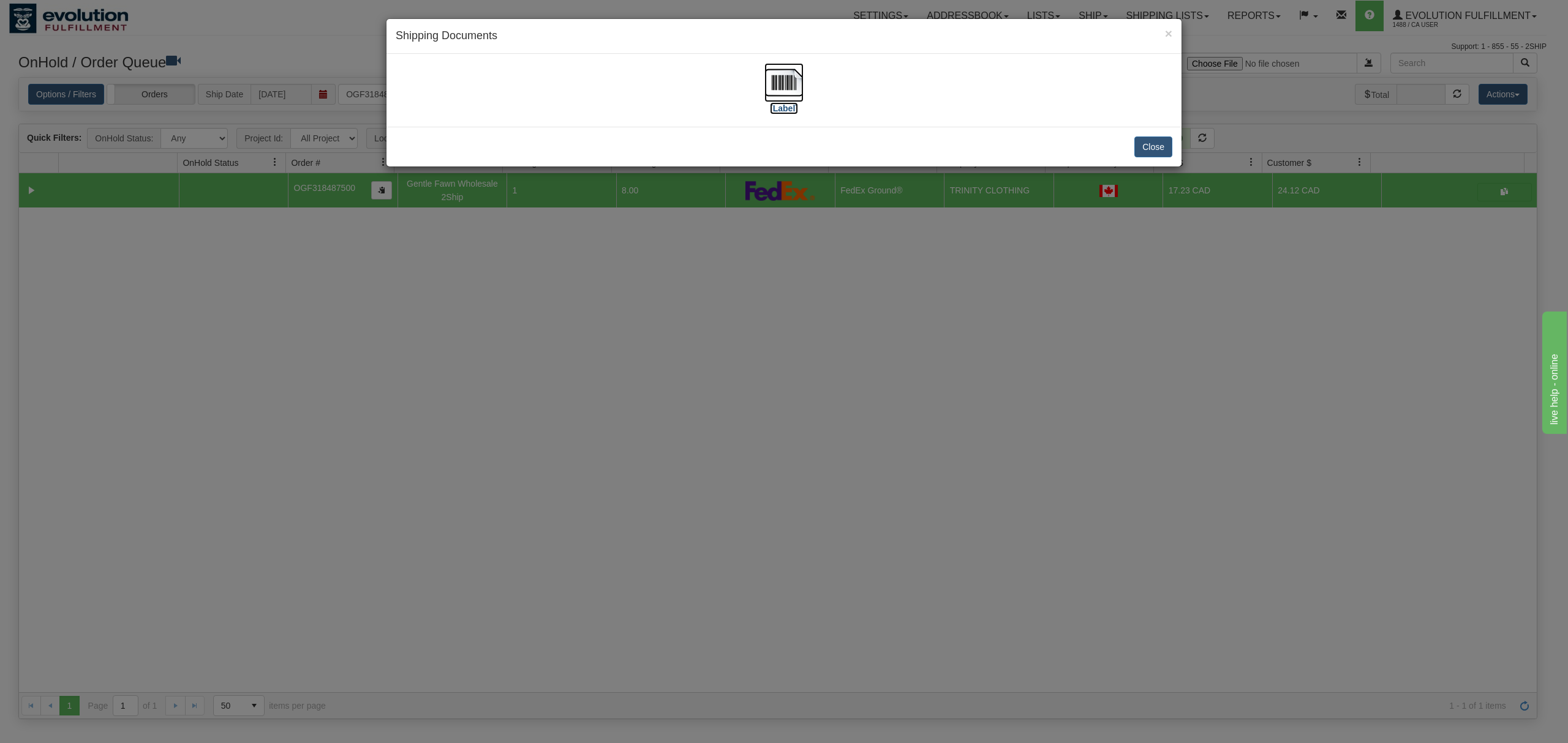
click at [768, 81] on img at bounding box center [784, 82] width 40 height 40
click at [1149, 147] on button "Close" at bounding box center [1153, 147] width 38 height 21
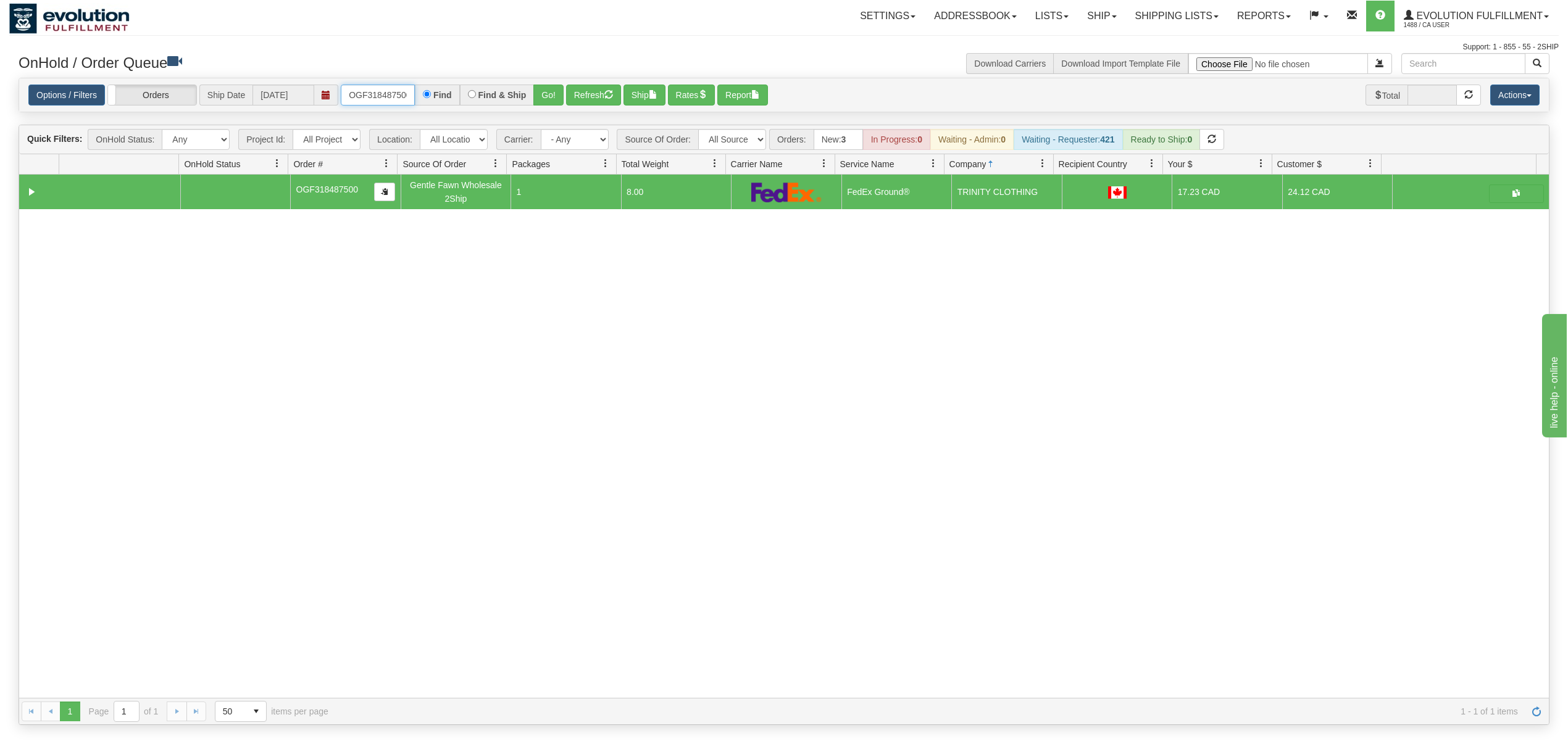
click at [383, 90] on input "OGF318487500" at bounding box center [377, 96] width 74 height 21
click at [381, 90] on input "OGF318487500" at bounding box center [377, 96] width 74 height 21
type input "OGF318492149"
click at [549, 88] on button "Go!" at bounding box center [548, 96] width 30 height 21
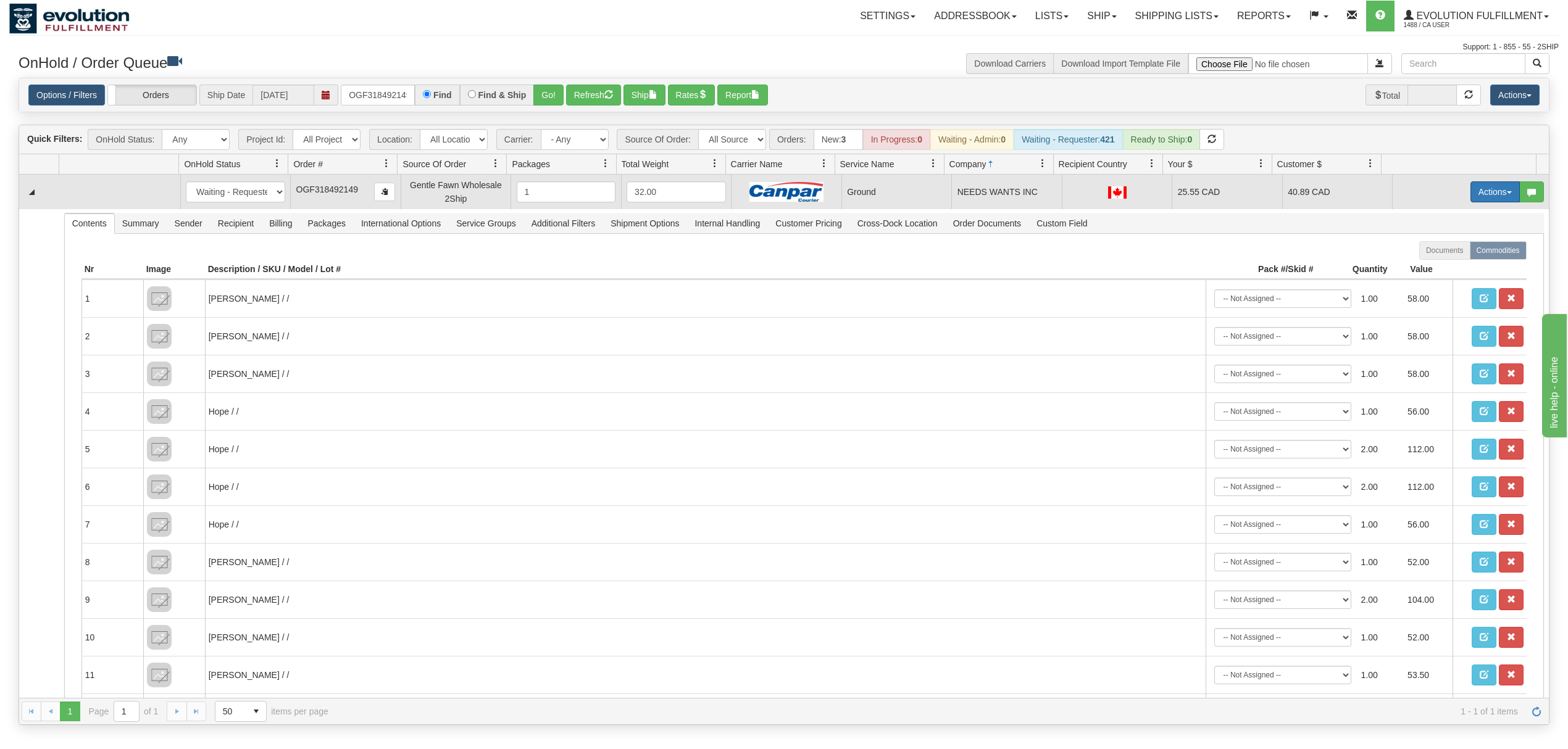
click at [1470, 199] on button "Actions" at bounding box center [1495, 192] width 50 height 21
click at [1432, 260] on span "Ship" at bounding box center [1445, 263] width 26 height 10
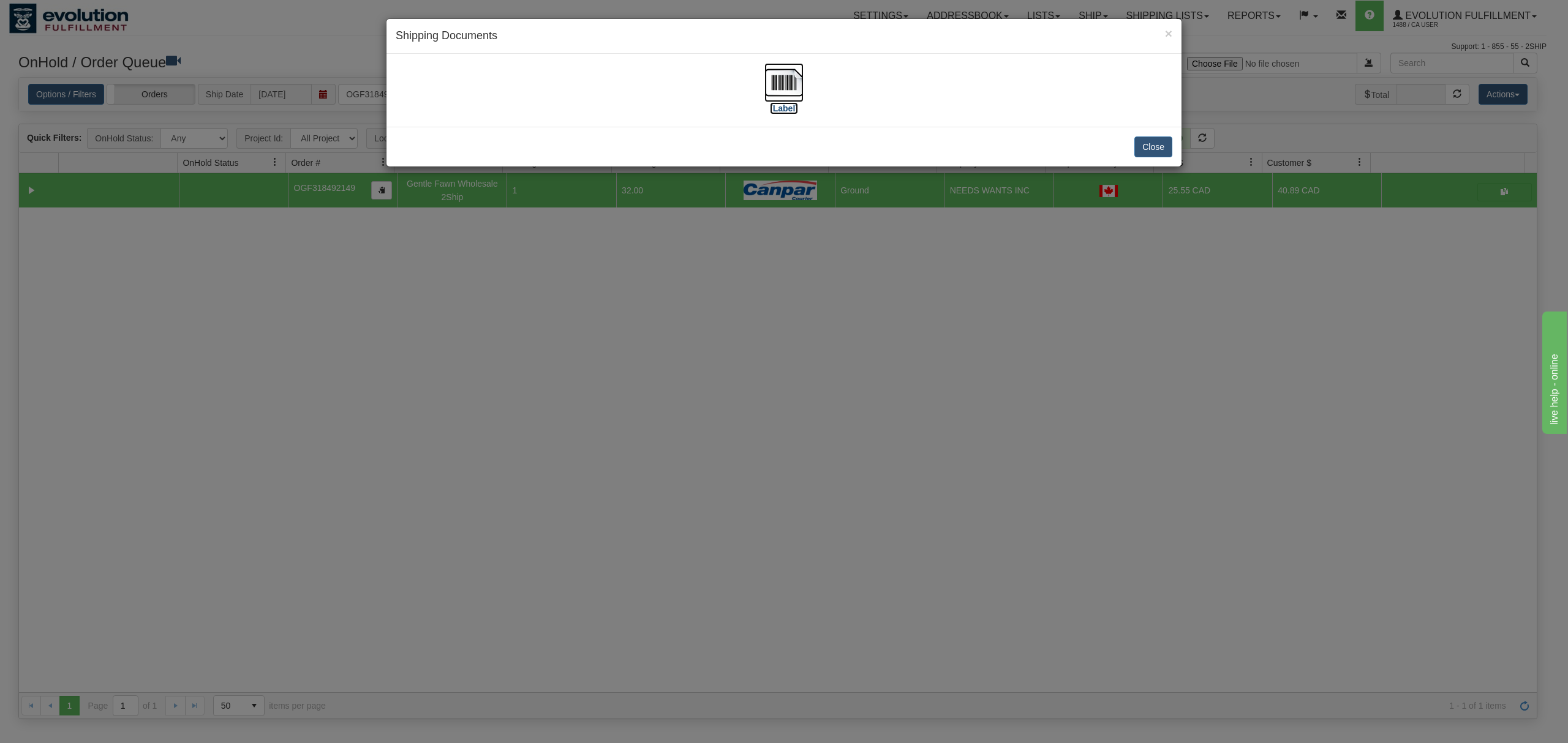
click at [775, 75] on img at bounding box center [784, 82] width 40 height 40
click at [1148, 155] on button "Close" at bounding box center [1153, 147] width 38 height 21
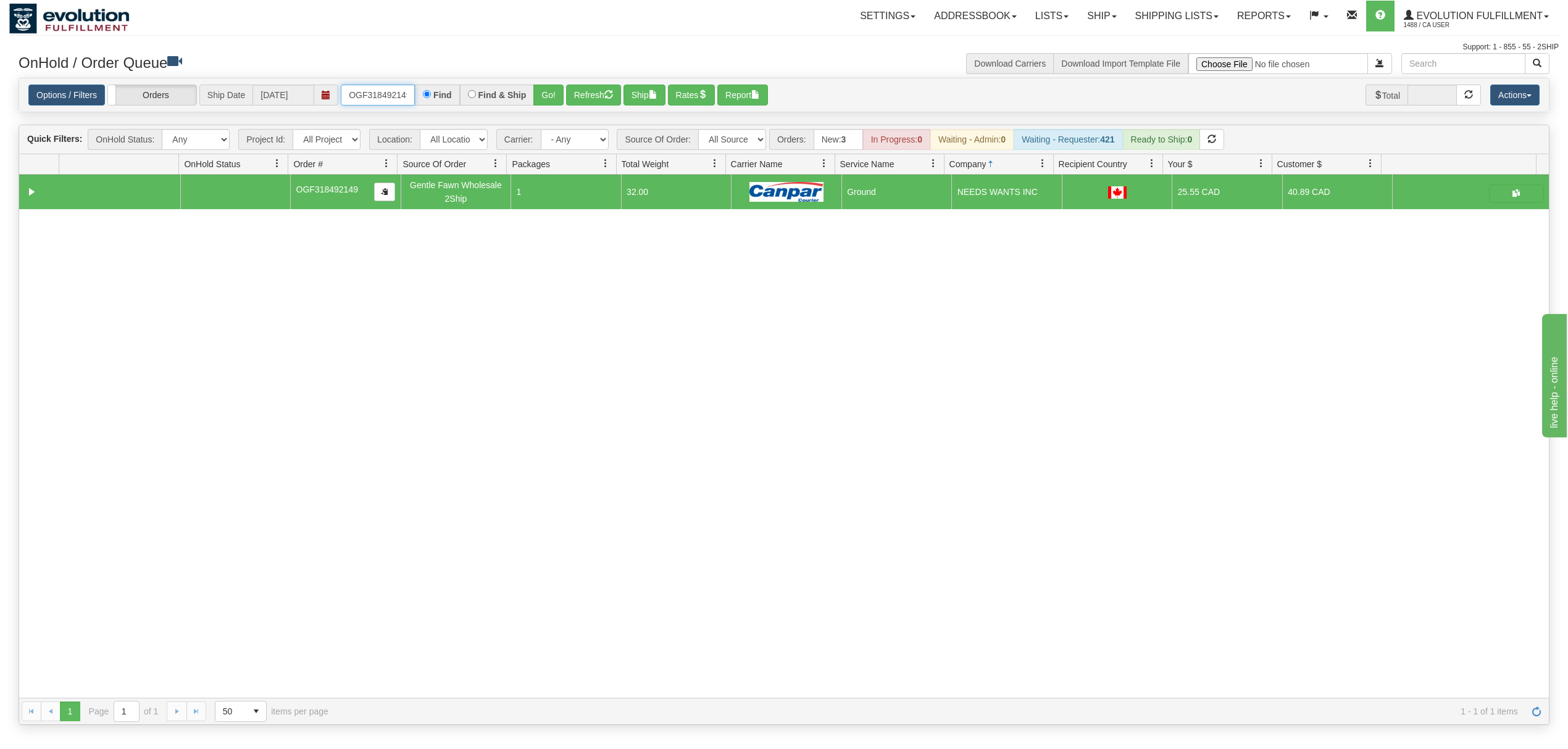
click at [404, 94] on input "OGF318492149" at bounding box center [377, 96] width 74 height 21
click at [724, 138] on select "All Sources AirBlaster 2Ship Integration Ambler Apparel 2Ship Integration BC Ca…" at bounding box center [732, 139] width 68 height 21
select select "Molly Bracken 2Ship Integration"
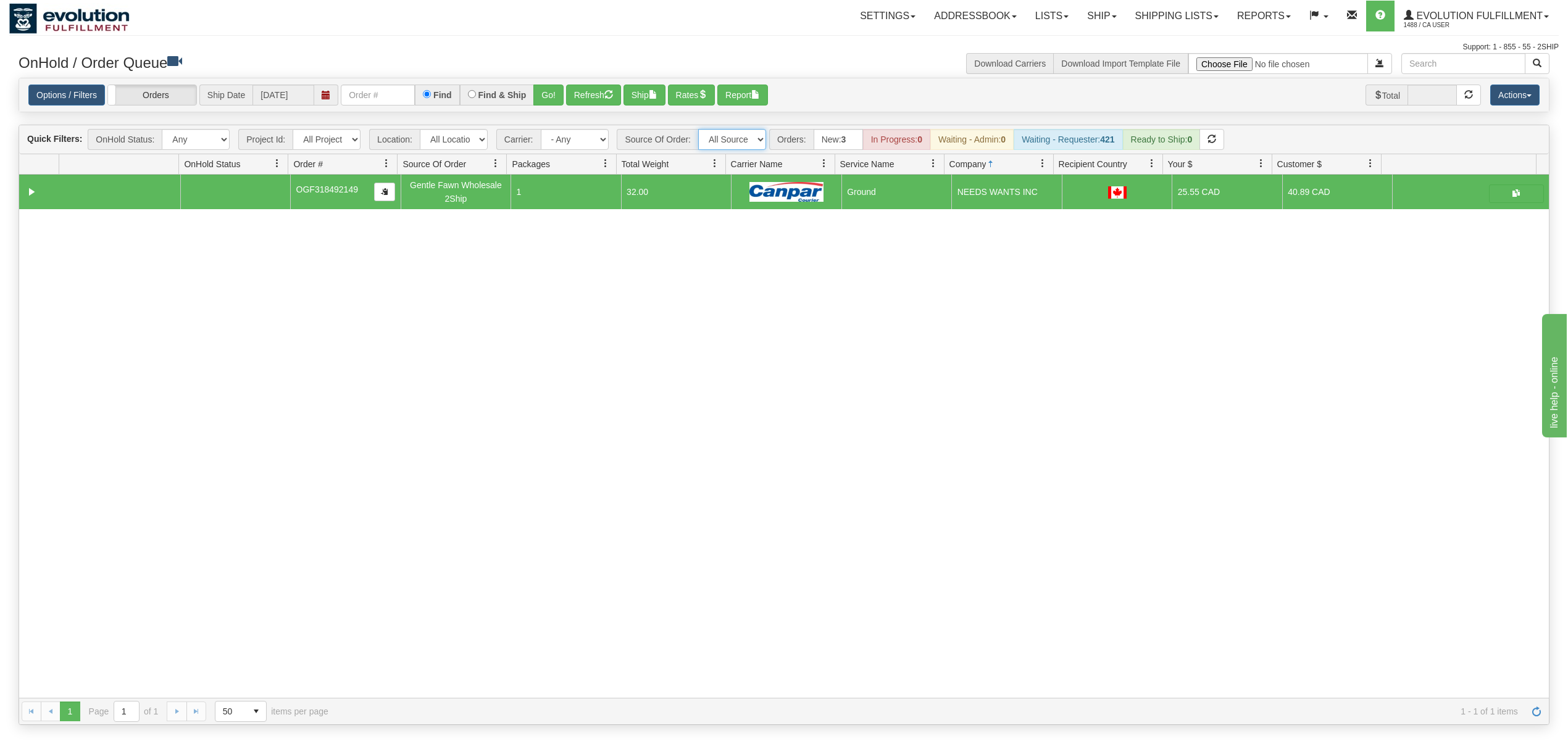
click at [699, 131] on select "All Sources AirBlaster 2Ship Integration Ambler Apparel 2Ship Integration BC Ca…" at bounding box center [732, 139] width 68 height 21
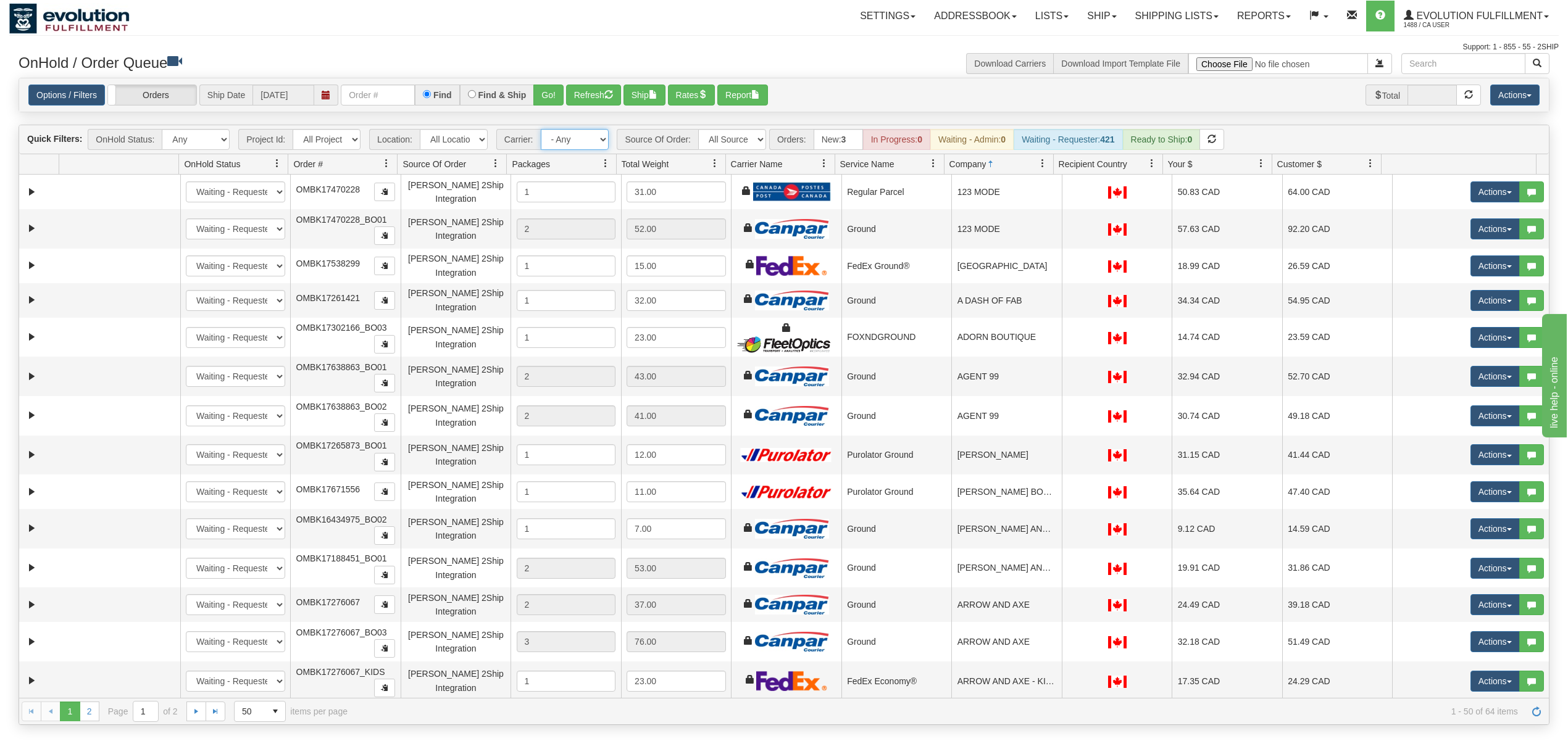
click at [569, 138] on select "- Any - Has NO carrier assigned - Has a carrier assigned FleetOptics Inc. My Ca…" at bounding box center [574, 139] width 68 height 21
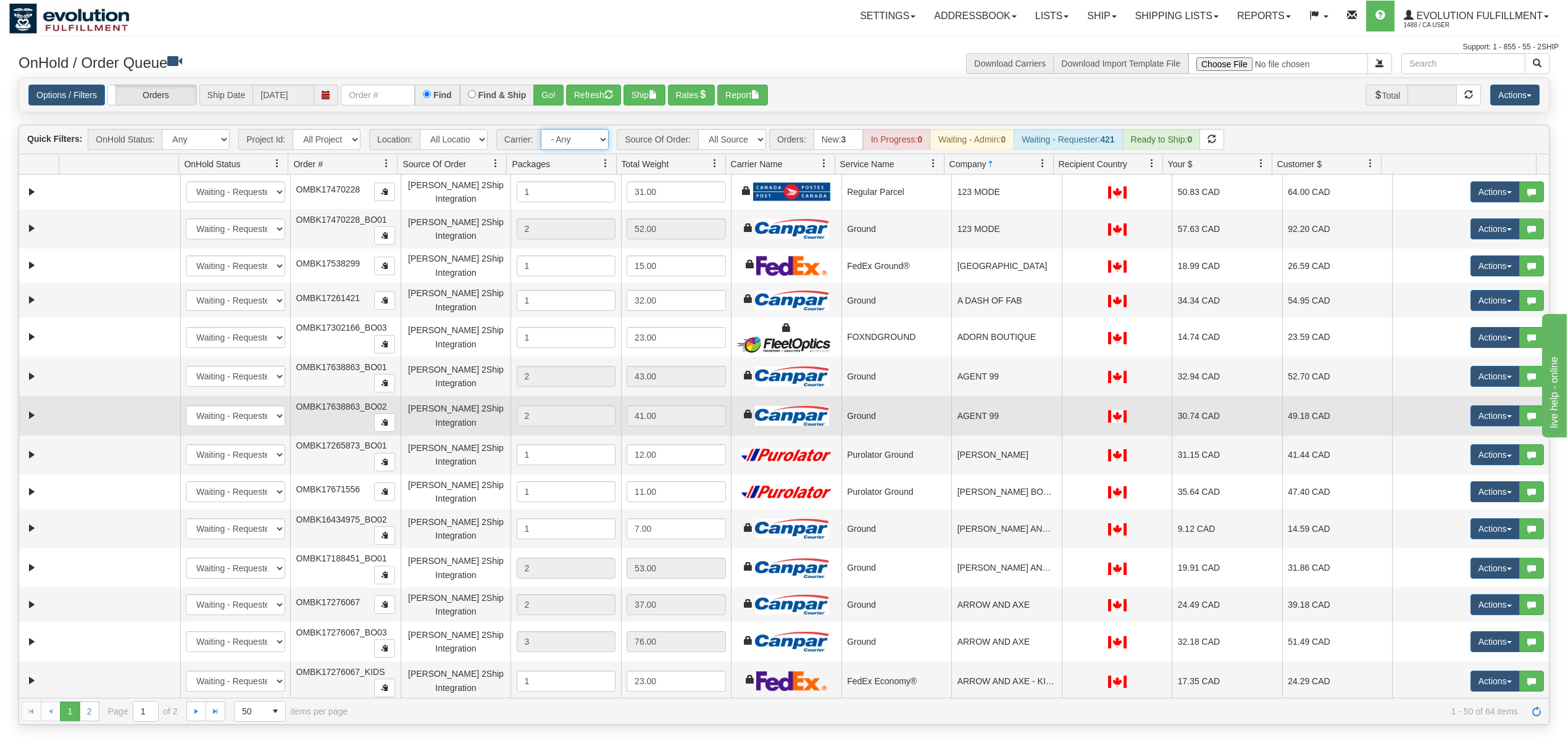
select select "20"
click at [541, 131] on select "- Any - Has NO carrier assigned - Has a carrier assigned FleetOptics Inc. My Ca…" at bounding box center [574, 139] width 68 height 21
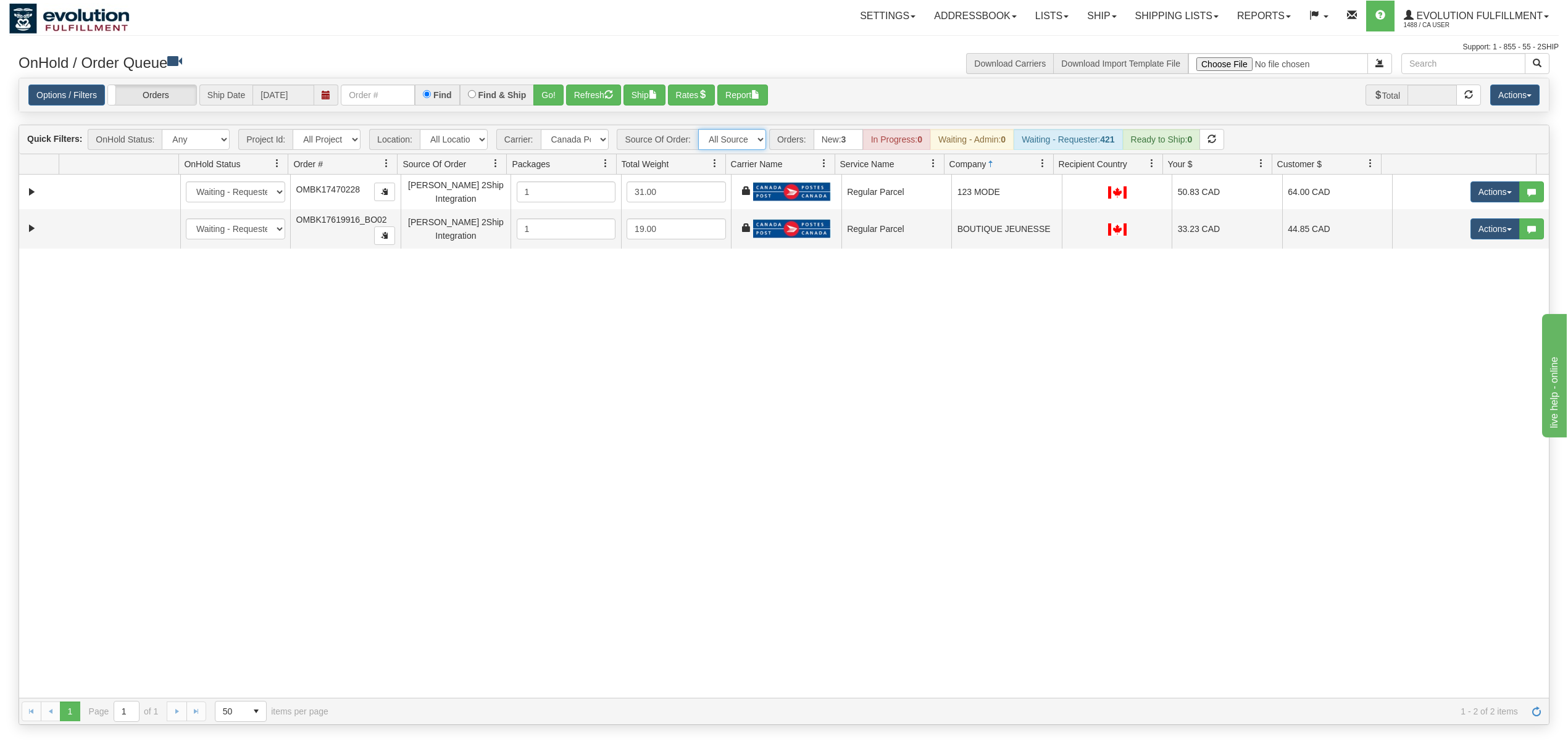
click at [707, 143] on select "All Sources AirBlaster 2Ship Integration Ambler Apparel 2Ship Integration BC Ca…" at bounding box center [732, 139] width 68 height 21
select select "Gentle Fawn Wholesale 2Ship"
click at [699, 131] on select "All Sources AirBlaster 2Ship Integration Ambler Apparel 2Ship Integration BC Ca…" at bounding box center [732, 139] width 68 height 21
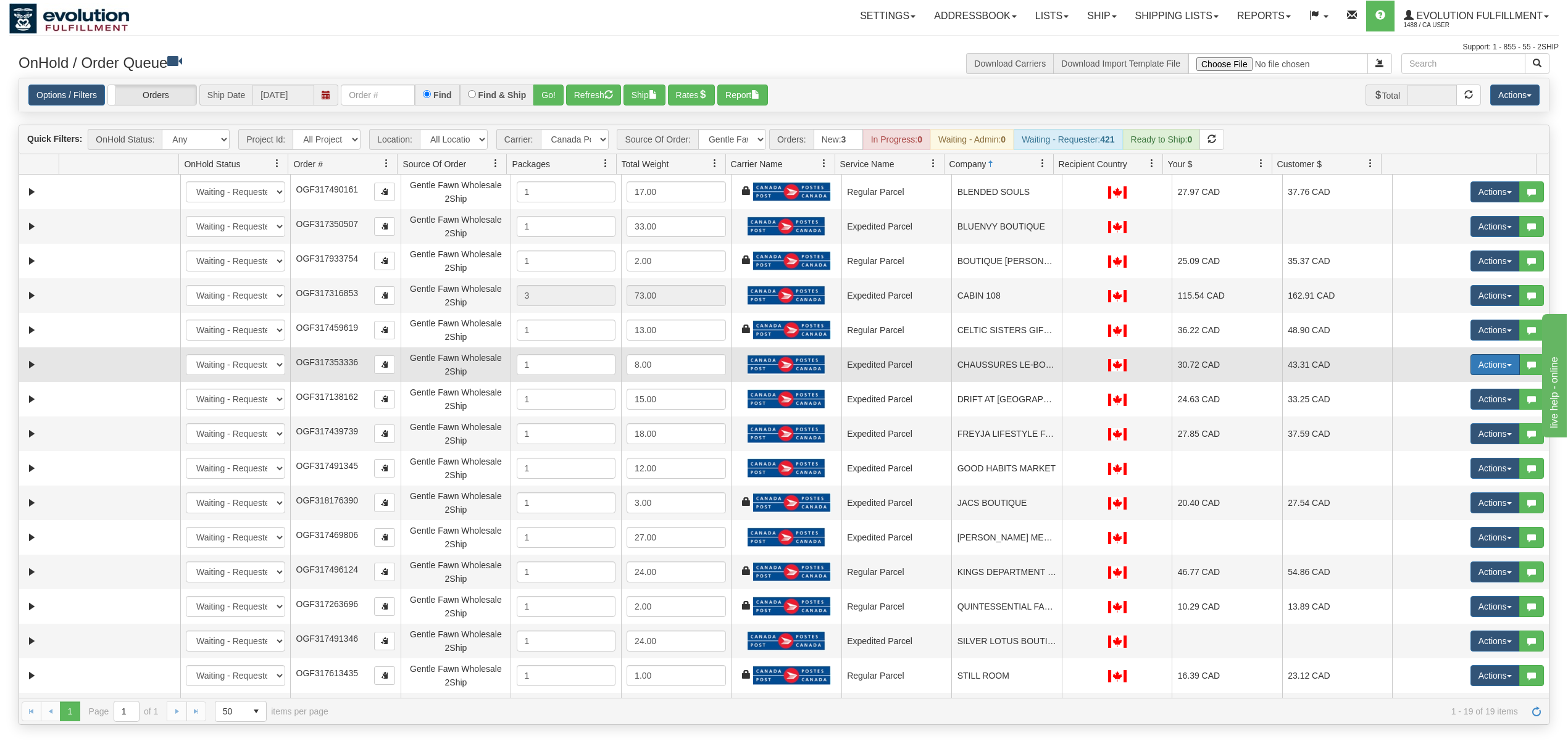
click at [1476, 369] on button "Actions" at bounding box center [1495, 365] width 50 height 21
click at [1432, 457] on span "Delete" at bounding box center [1449, 453] width 33 height 10
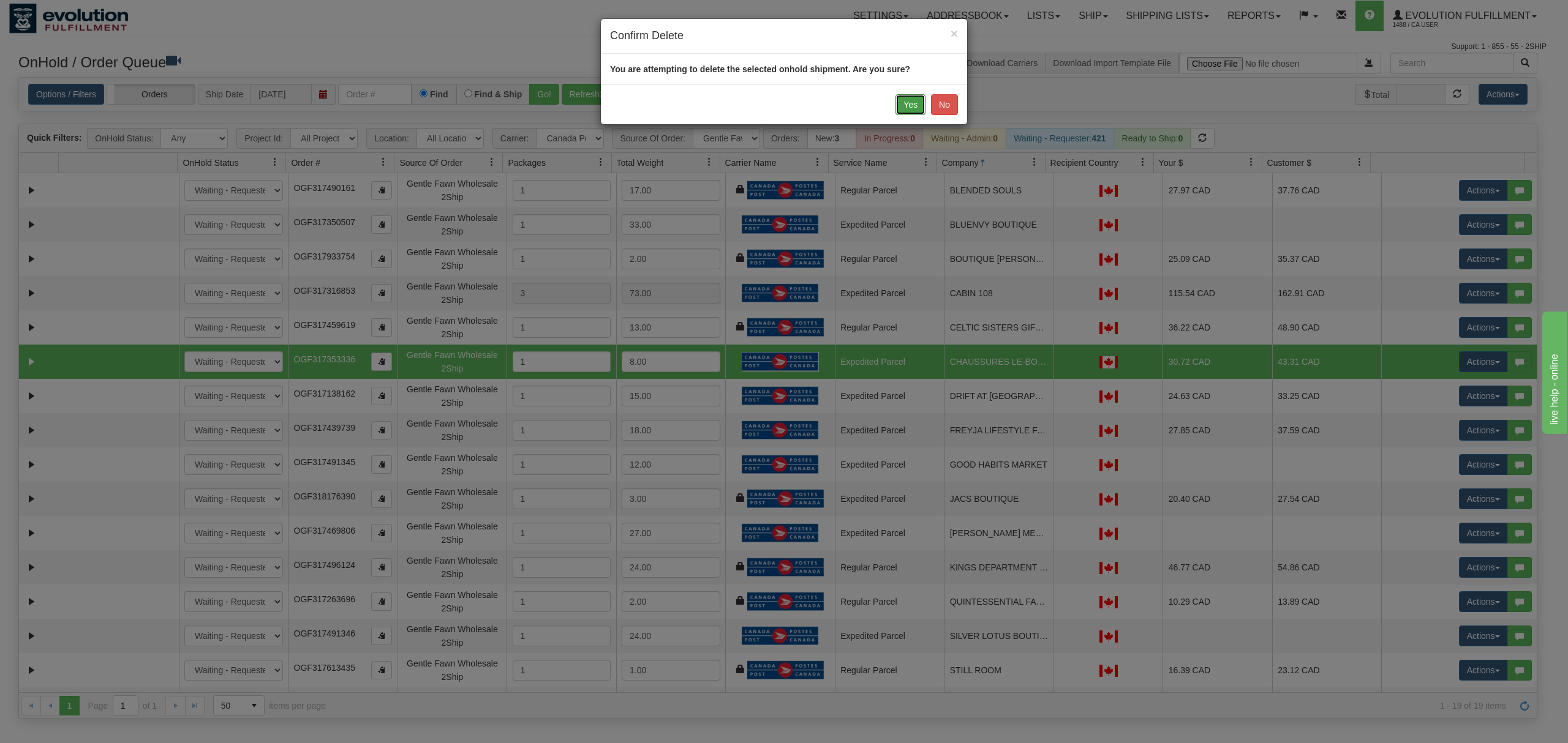
click at [912, 97] on button "Yes" at bounding box center [910, 104] width 30 height 21
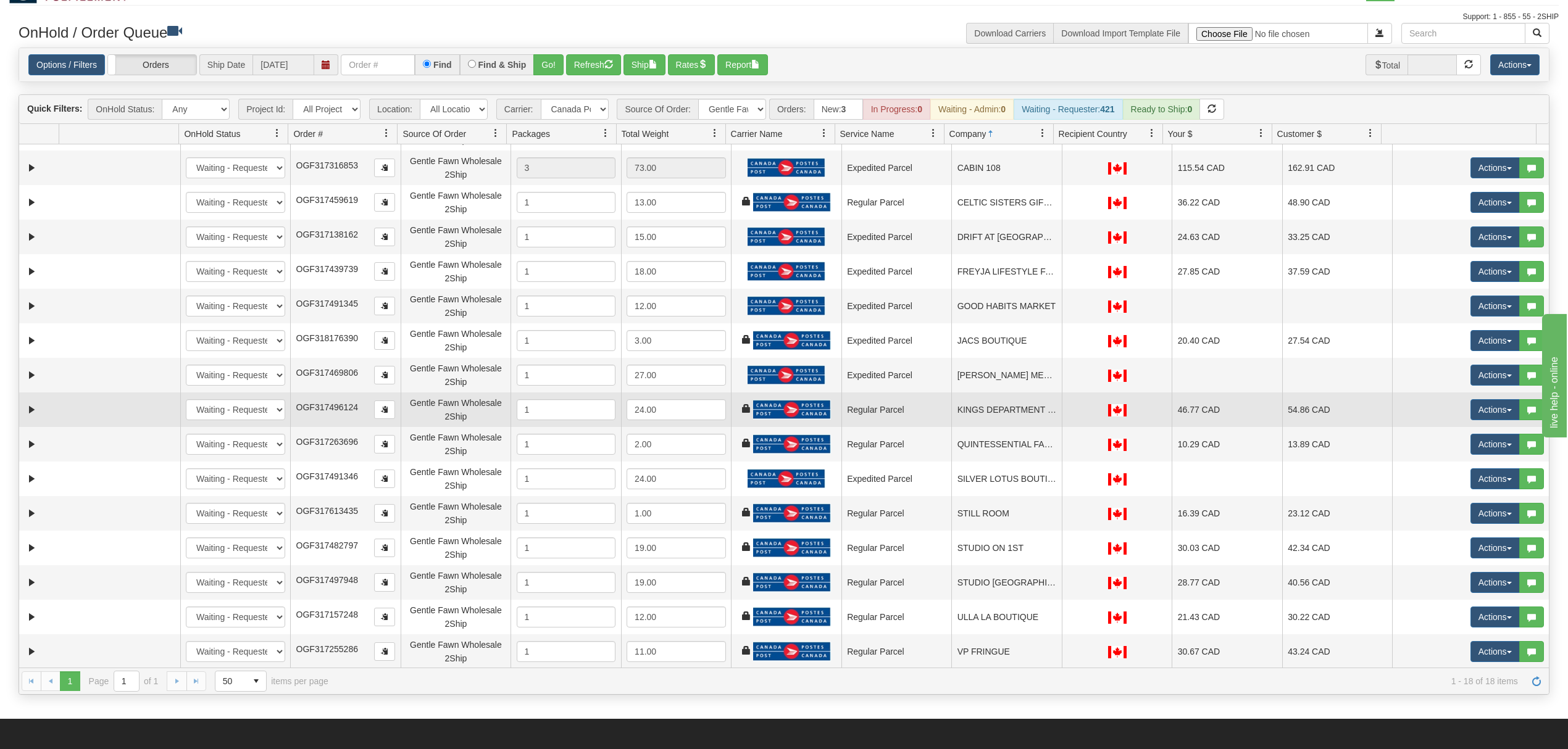
scroll to position [82, 0]
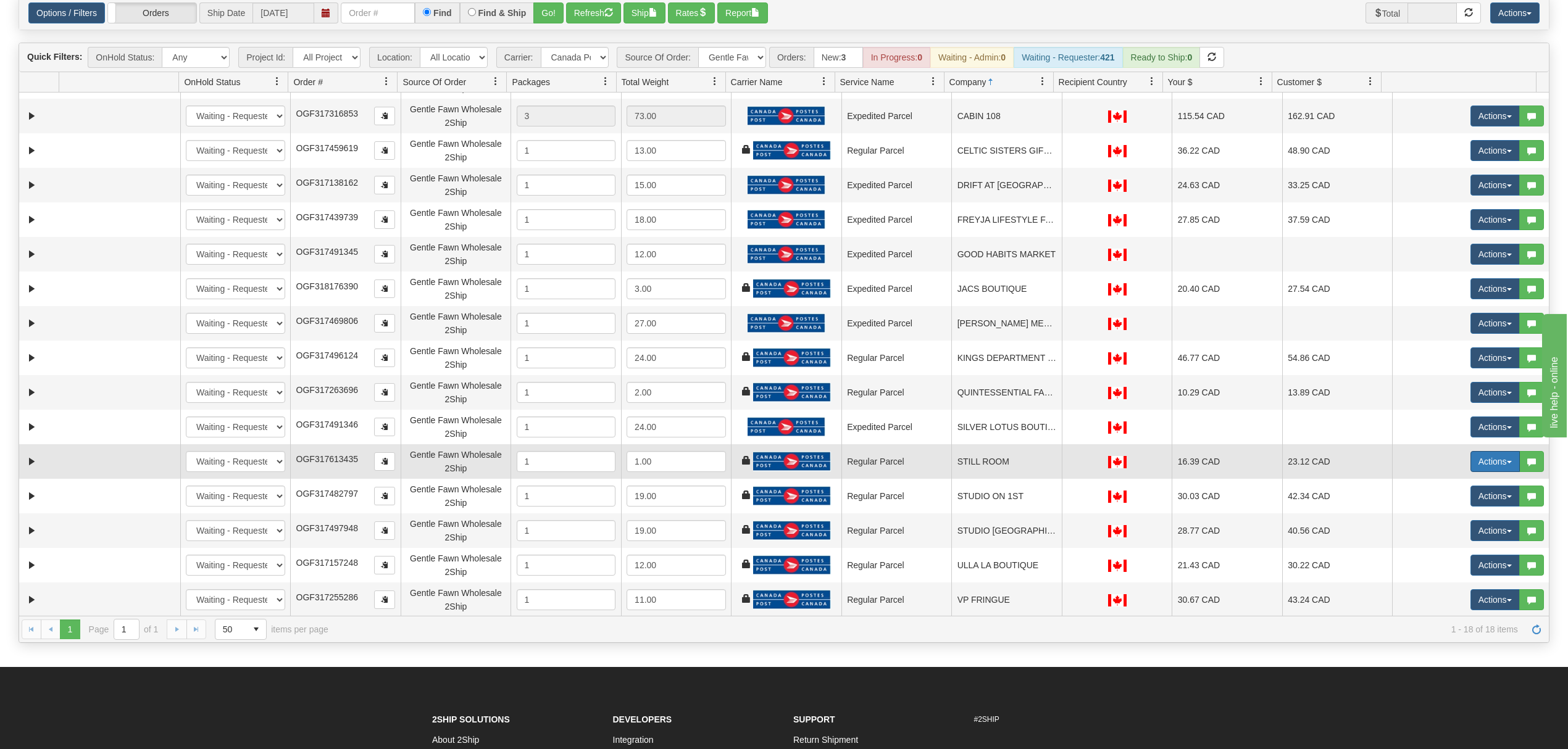
click at [1470, 460] on button "Actions" at bounding box center [1495, 462] width 50 height 21
click at [1432, 551] on span "Delete" at bounding box center [1449, 549] width 33 height 10
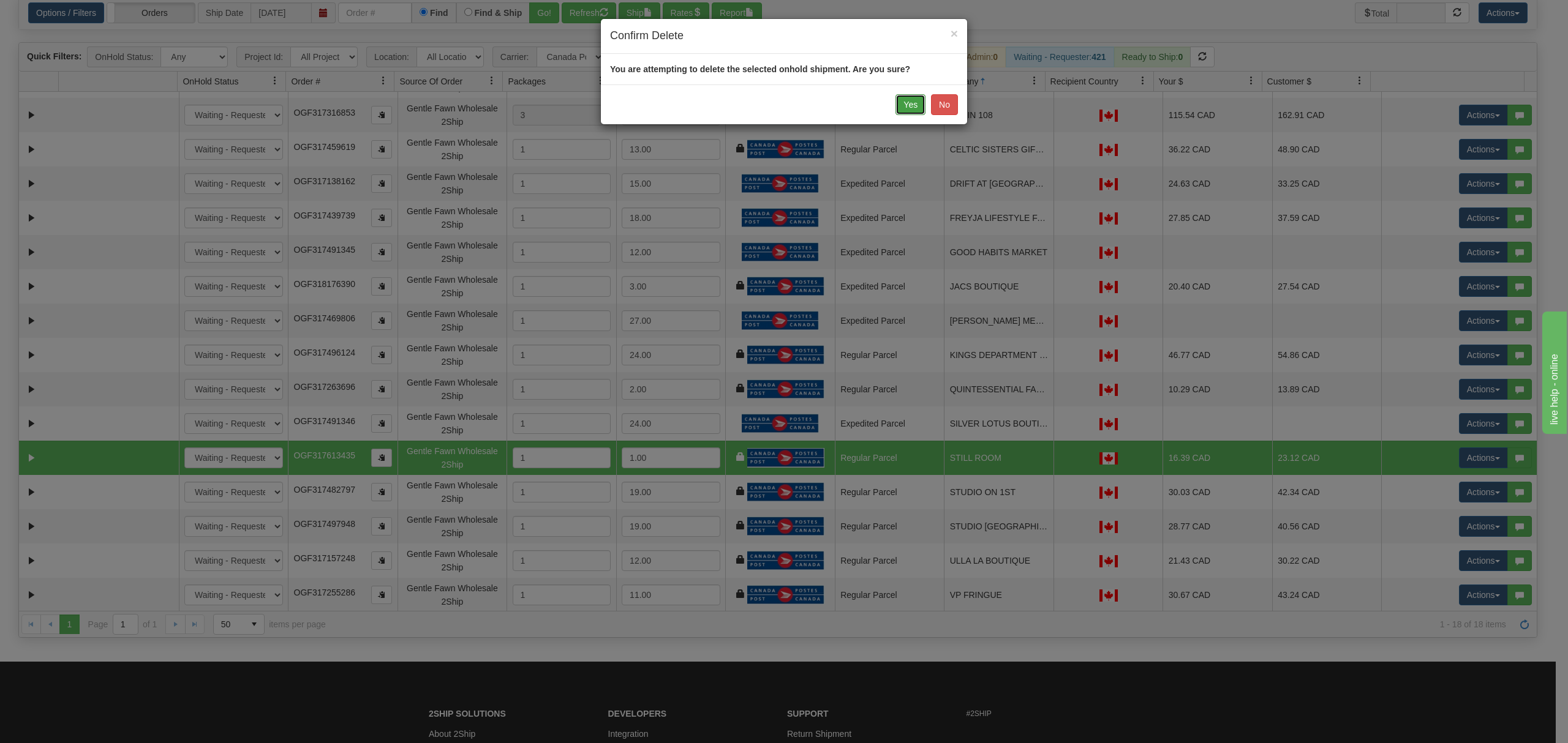
click at [909, 101] on button "Yes" at bounding box center [910, 104] width 30 height 21
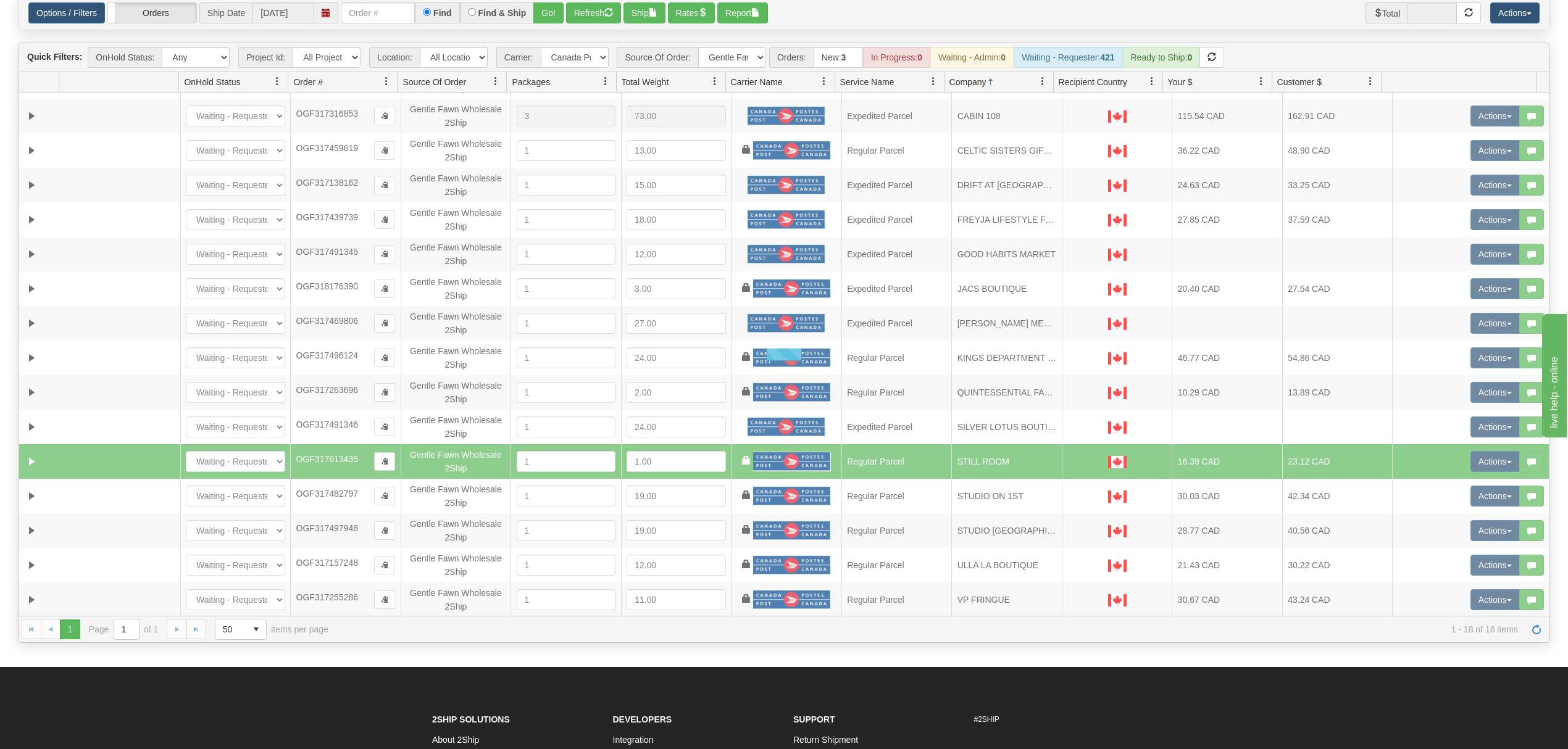
scroll to position [63, 0]
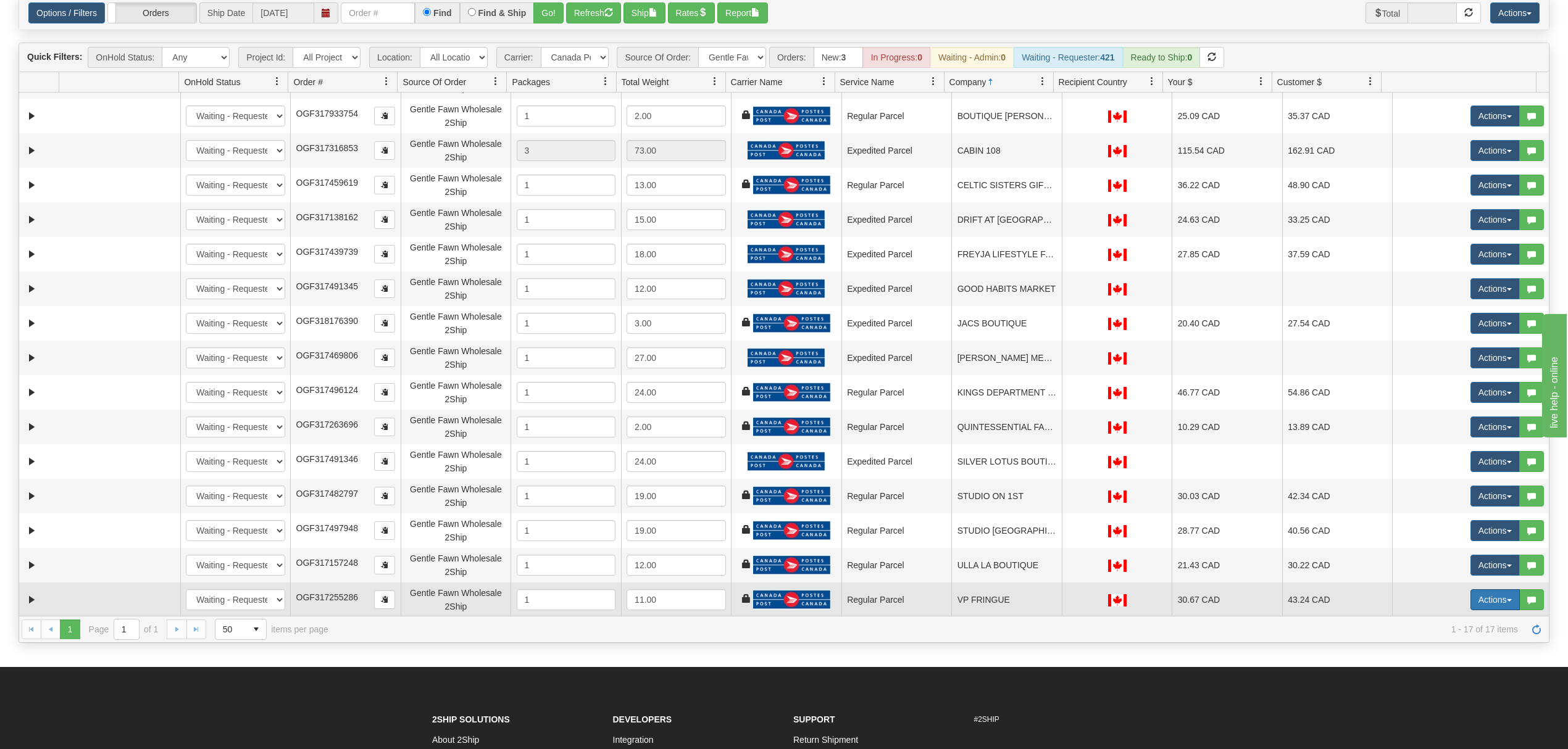
click at [1477, 600] on button "Actions" at bounding box center [1495, 600] width 50 height 21
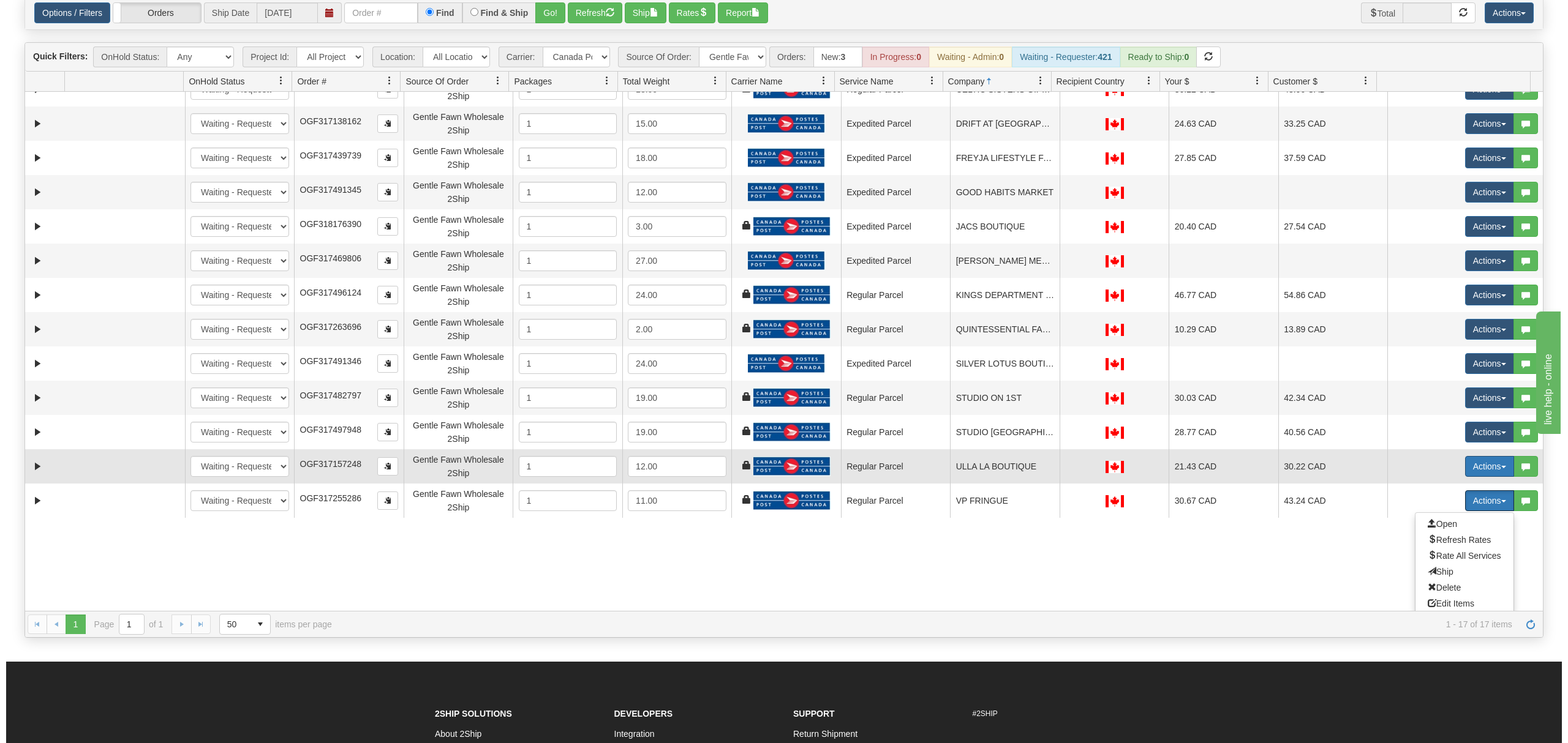
scroll to position [161, 0]
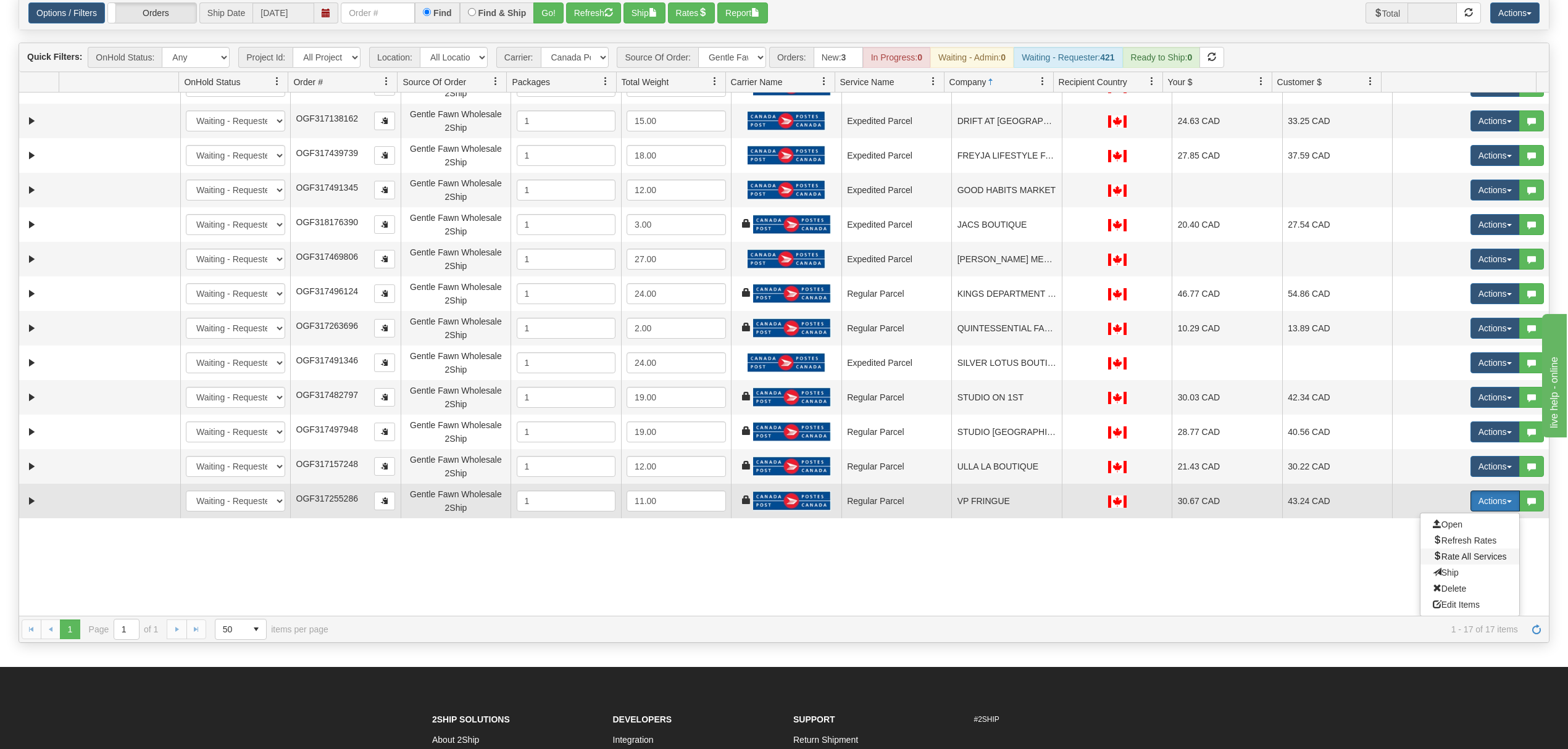
click at [1433, 557] on span "Rate All Services" at bounding box center [1470, 557] width 74 height 10
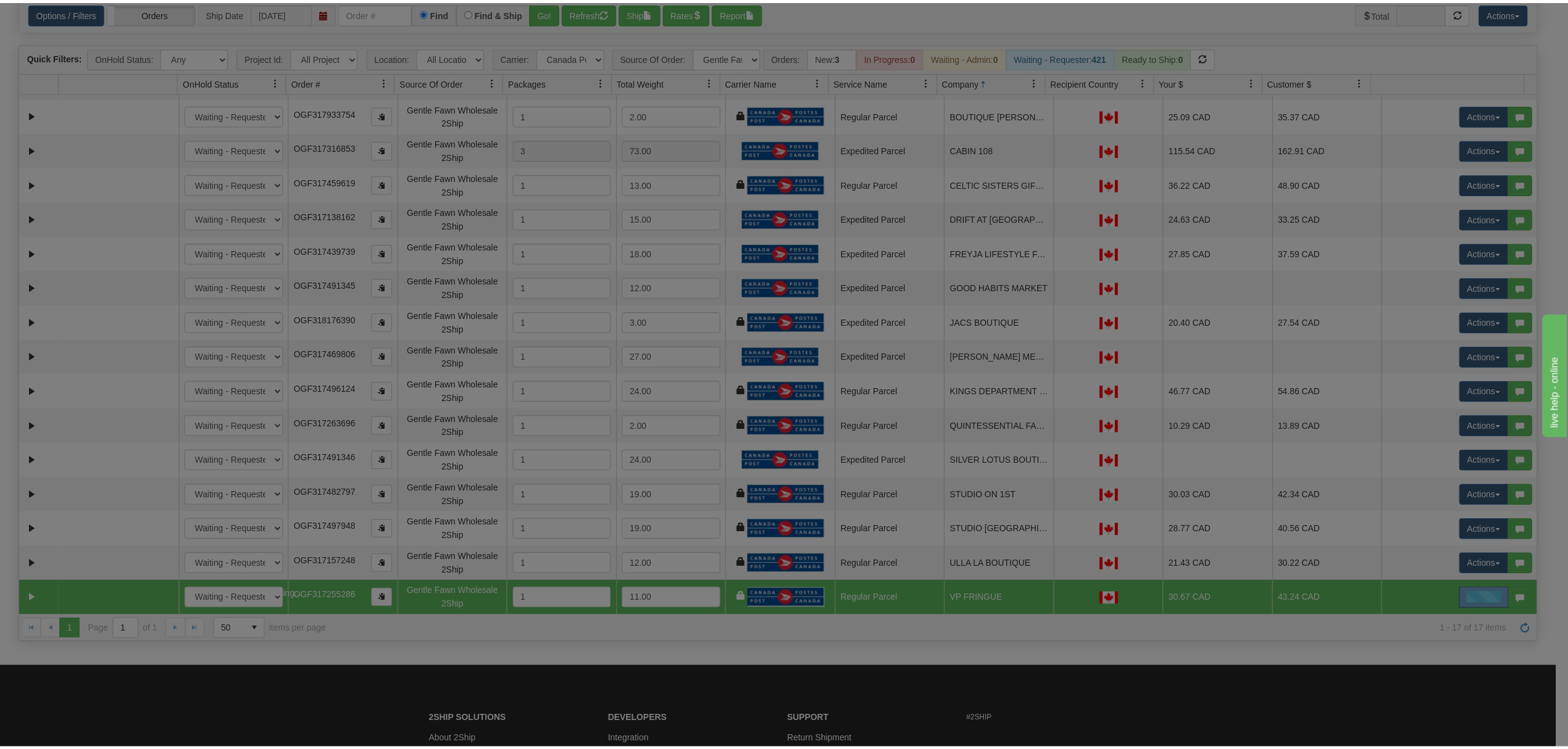
scroll to position [63, 0]
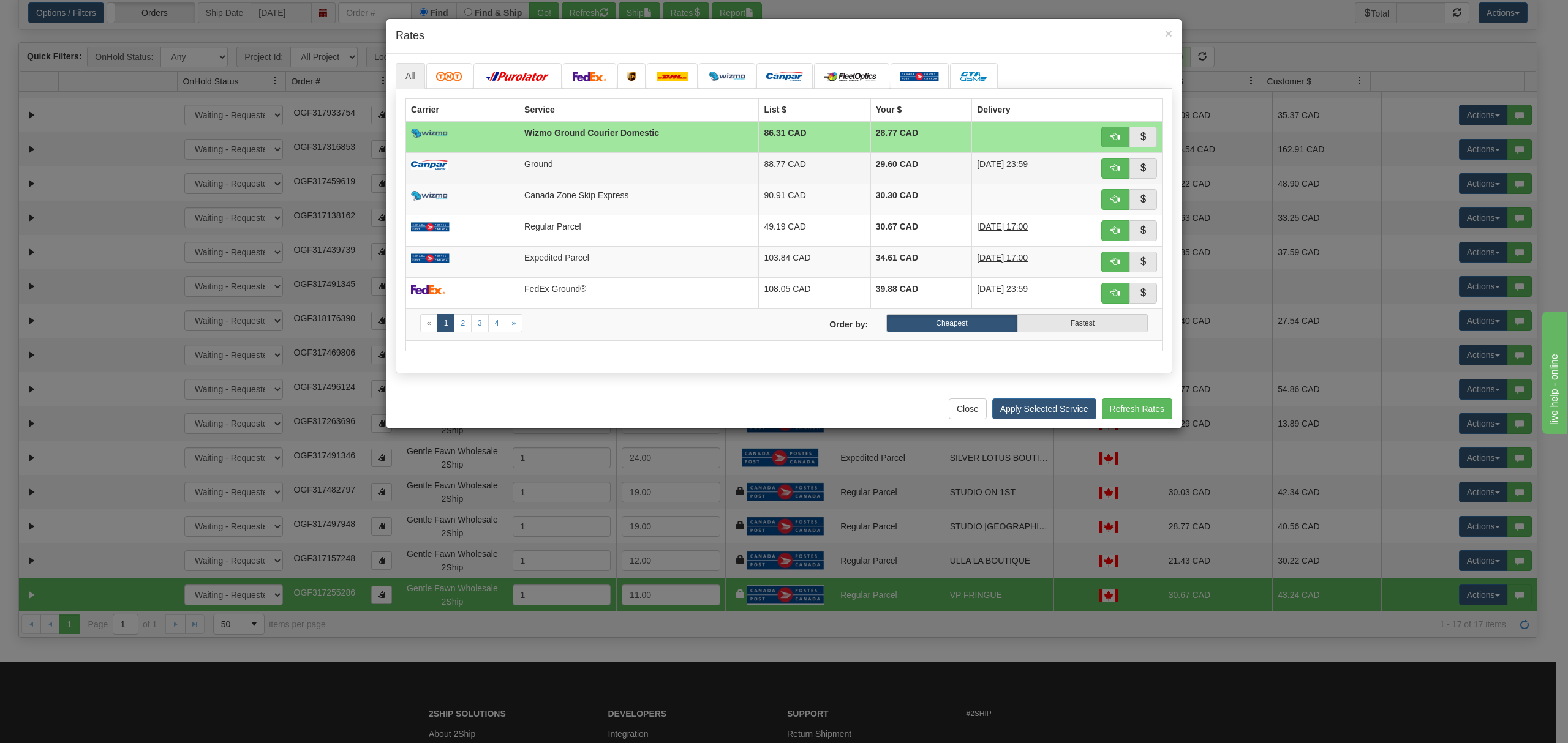
click at [890, 169] on td "29.60 CAD" at bounding box center [920, 168] width 101 height 31
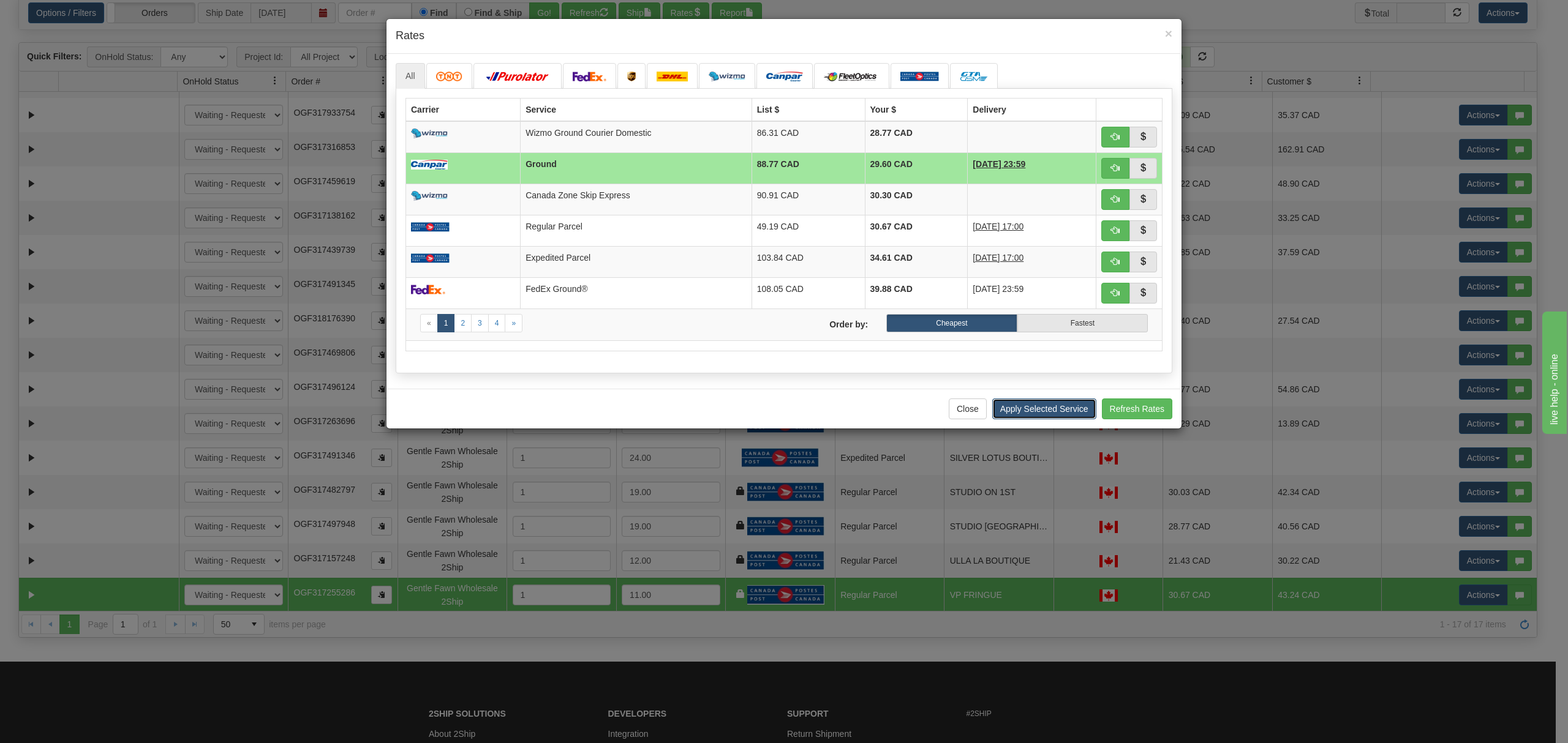
click at [1030, 420] on button "Apply Selected Service" at bounding box center [1044, 409] width 105 height 21
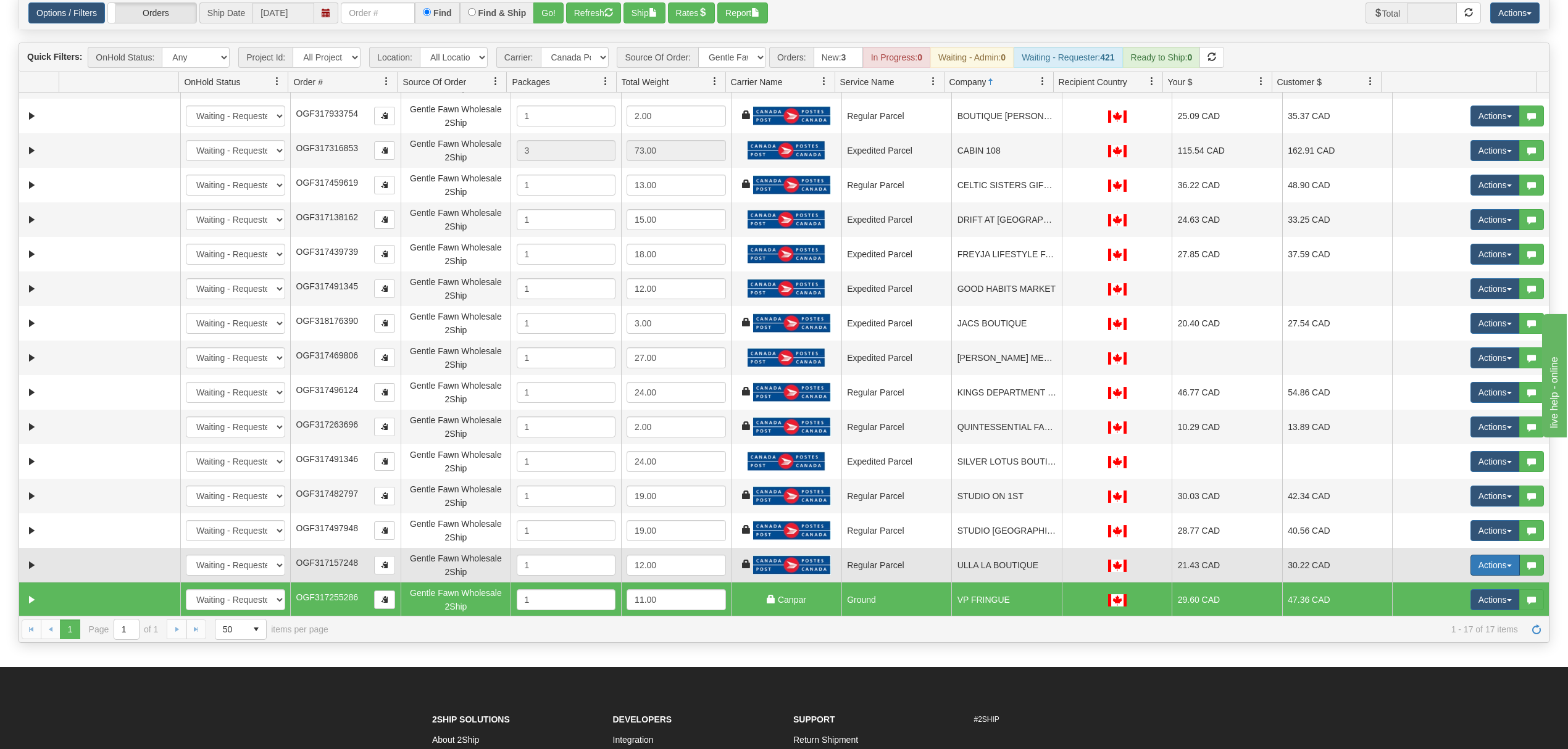
click at [1479, 567] on button "Actions" at bounding box center [1495, 566] width 50 height 21
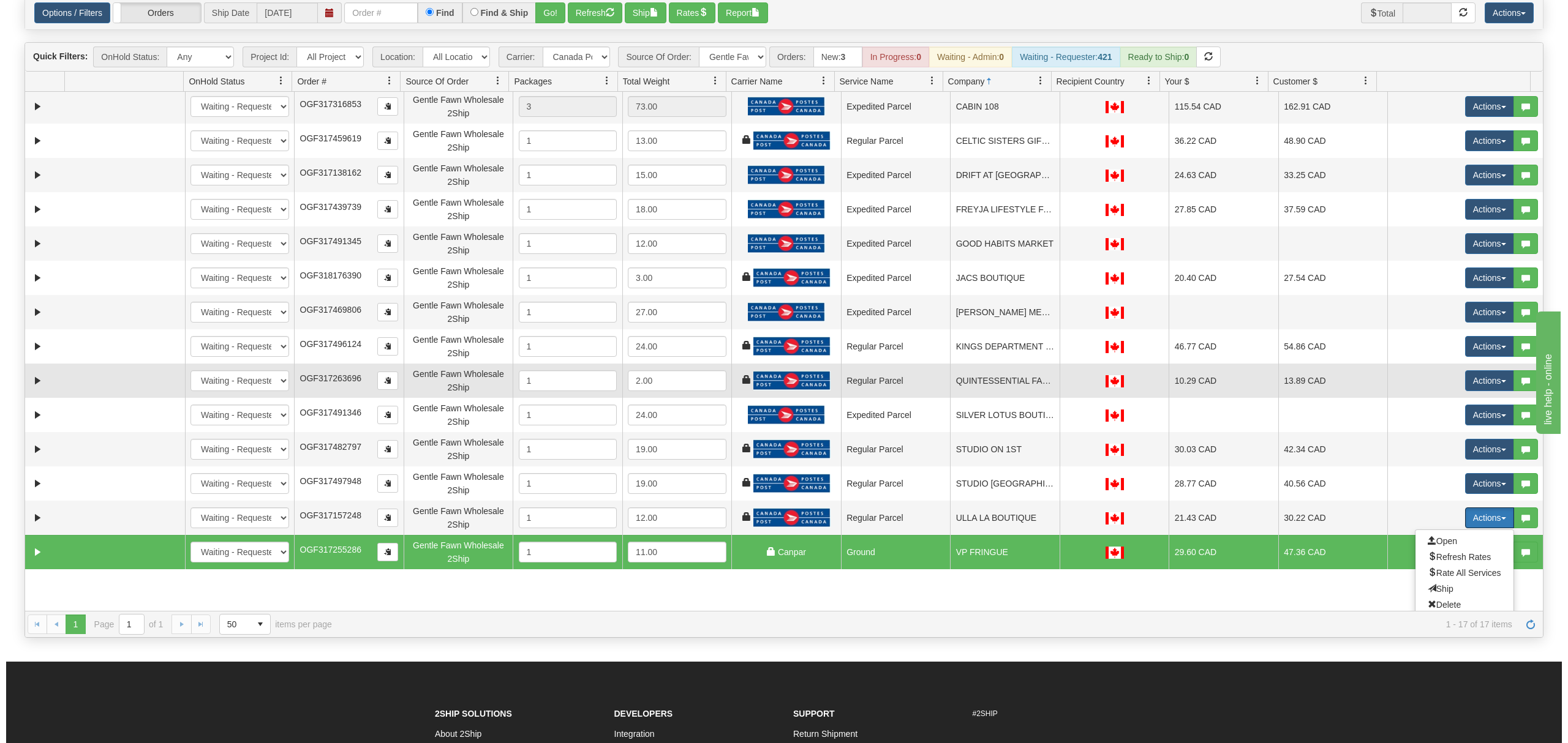
scroll to position [126, 0]
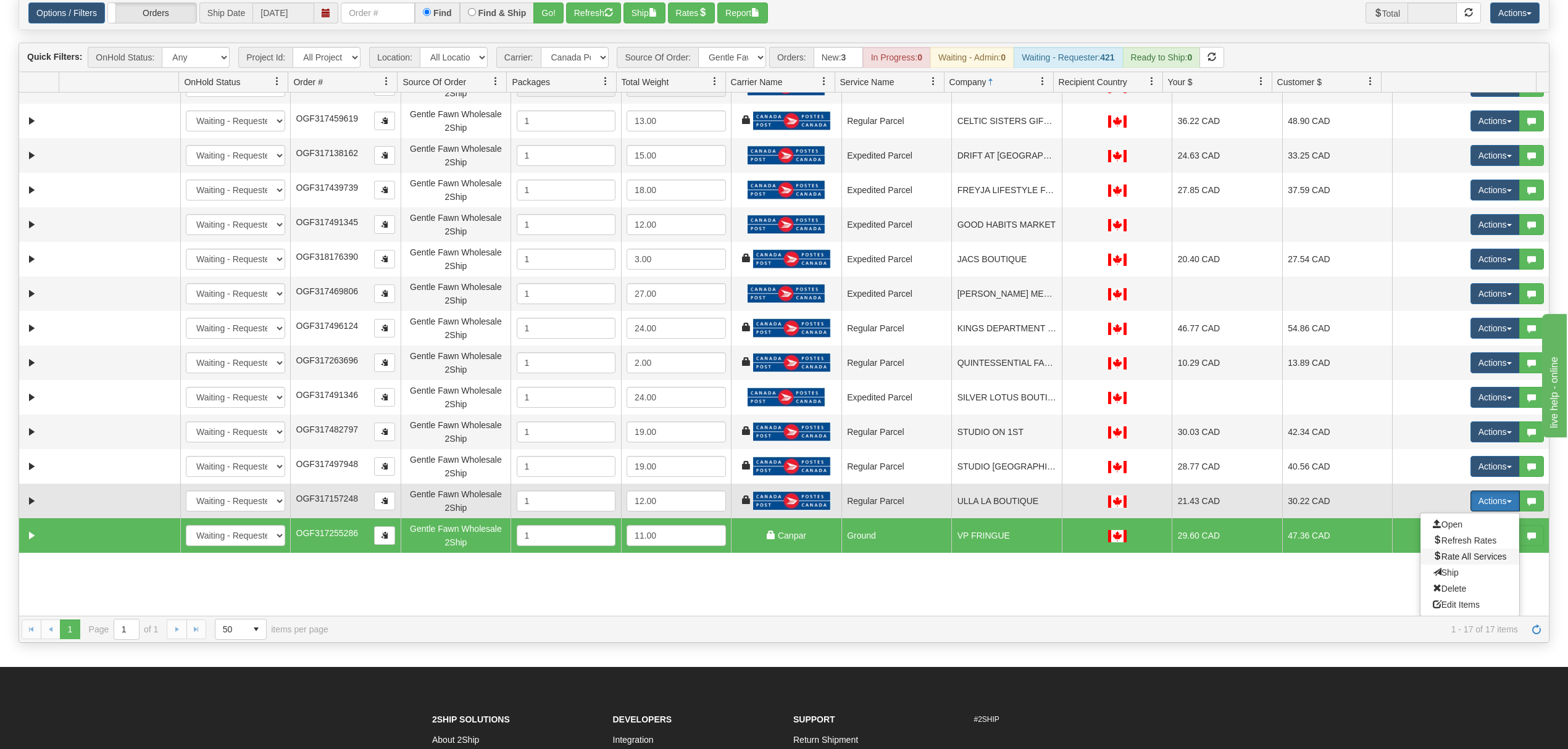
click at [1475, 553] on span "Rate All Services" at bounding box center [1470, 557] width 74 height 10
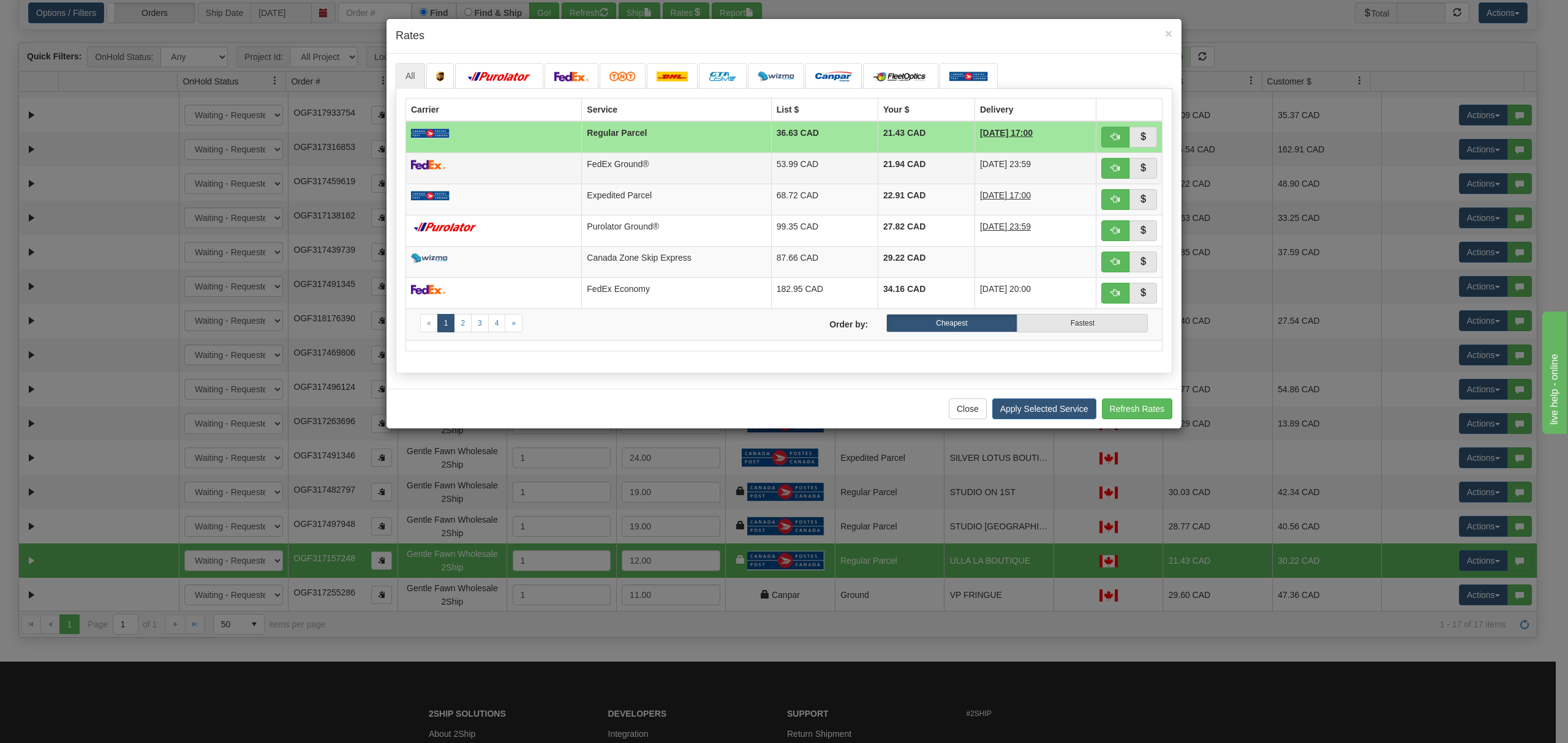
click at [912, 171] on td "21.94 CAD" at bounding box center [927, 168] width 97 height 31
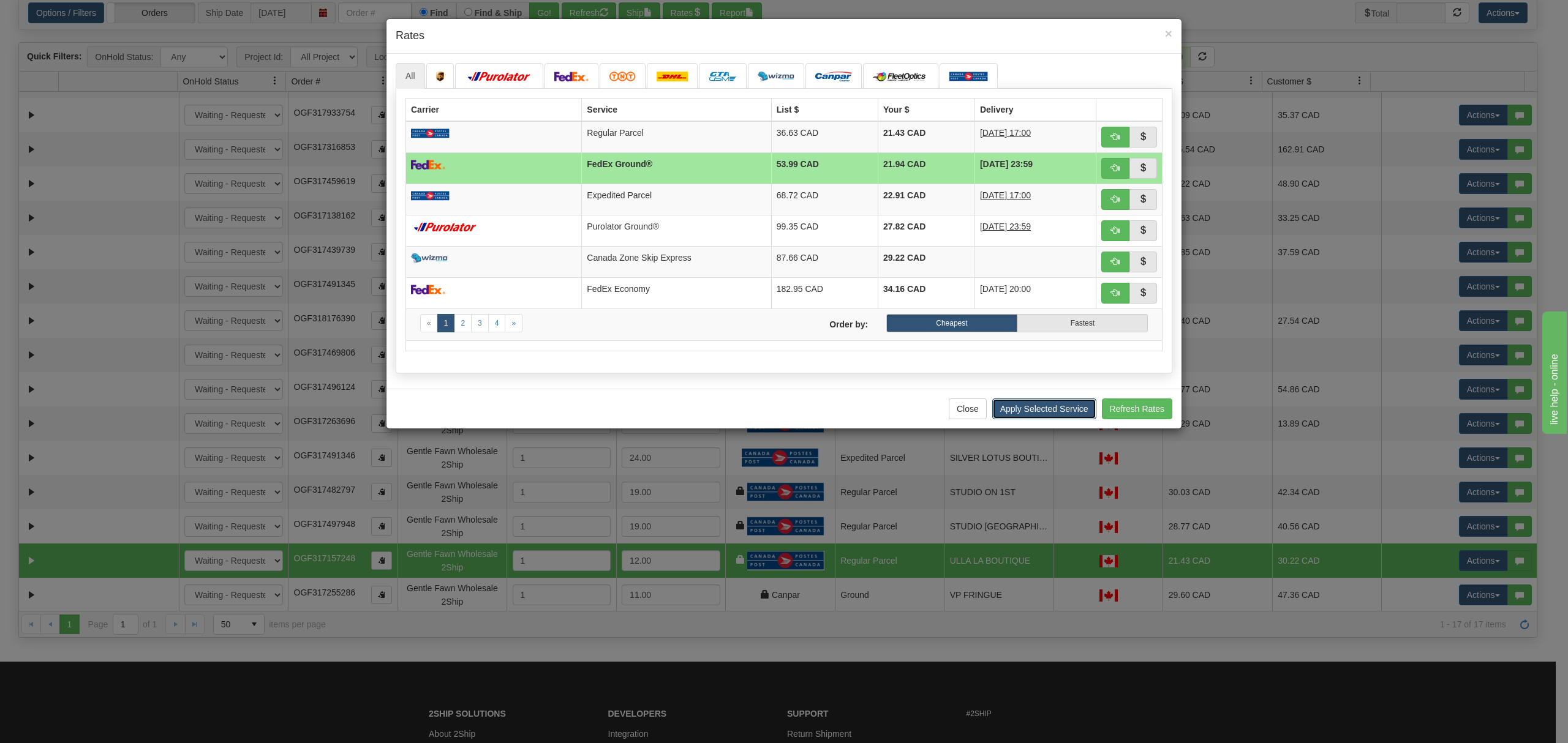
click at [1024, 405] on button "Apply Selected Service" at bounding box center [1044, 409] width 105 height 21
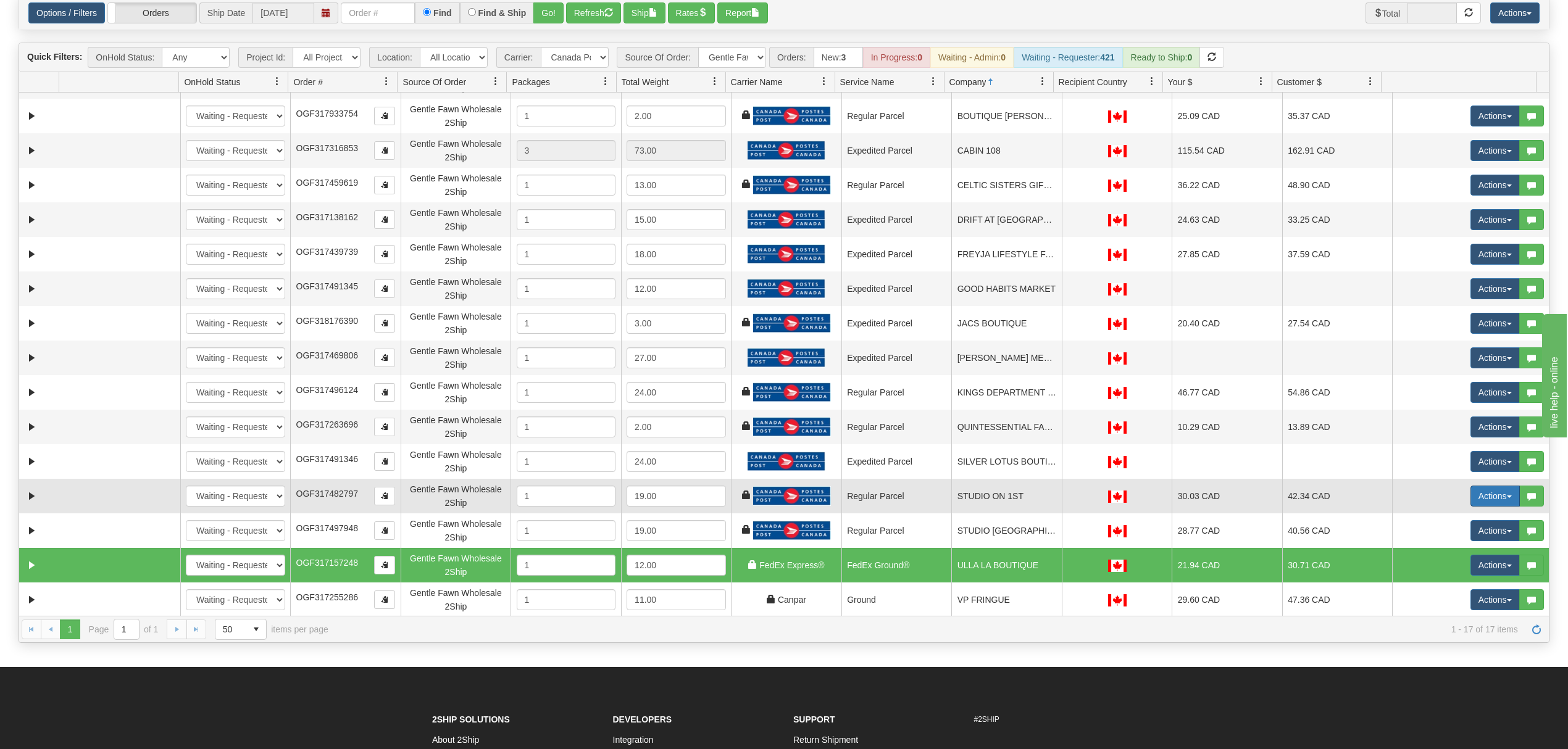
click at [1470, 499] on button "Actions" at bounding box center [1495, 496] width 50 height 21
click at [1437, 549] on span "Rate All Services" at bounding box center [1470, 552] width 74 height 10
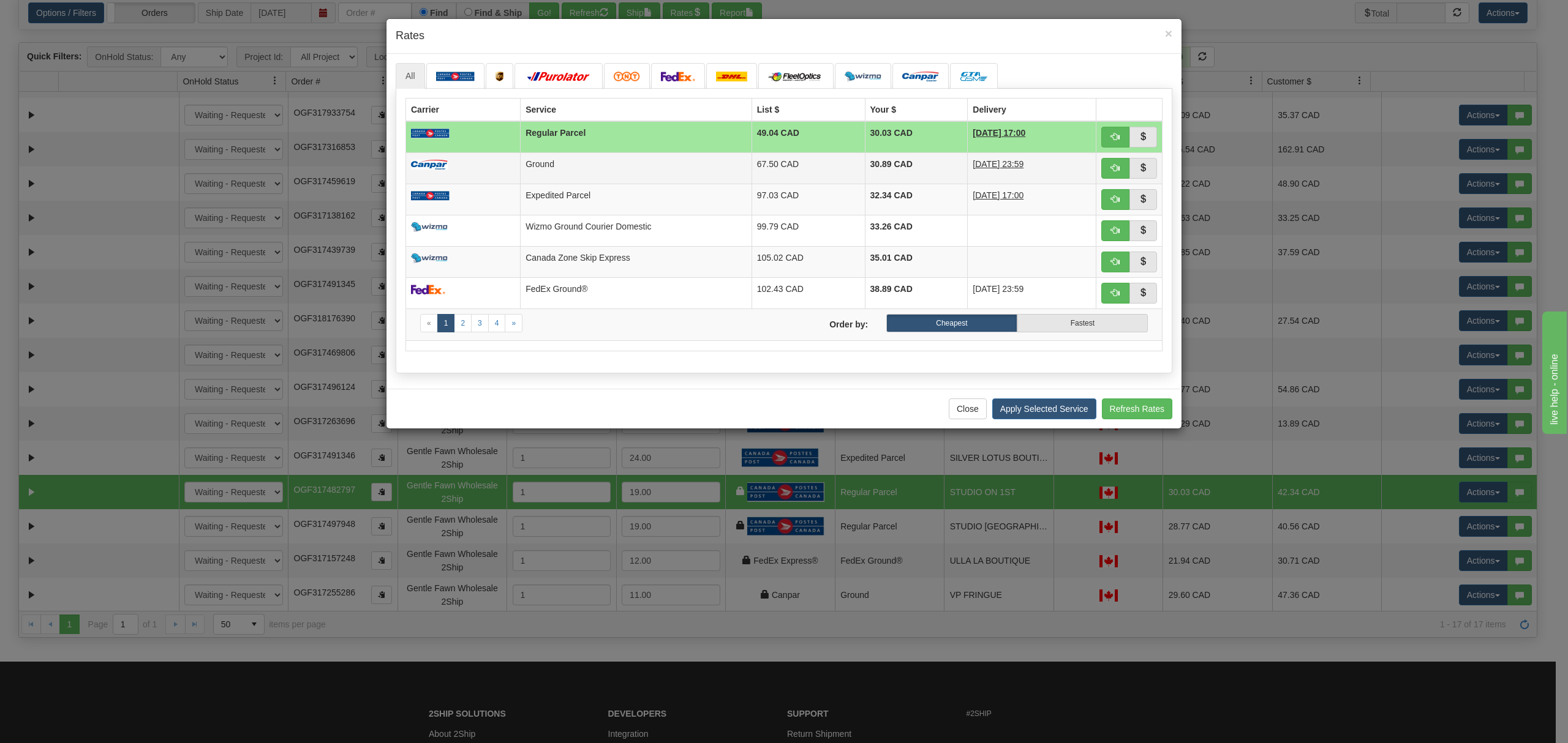
click at [660, 164] on td "Ground" at bounding box center [636, 168] width 231 height 31
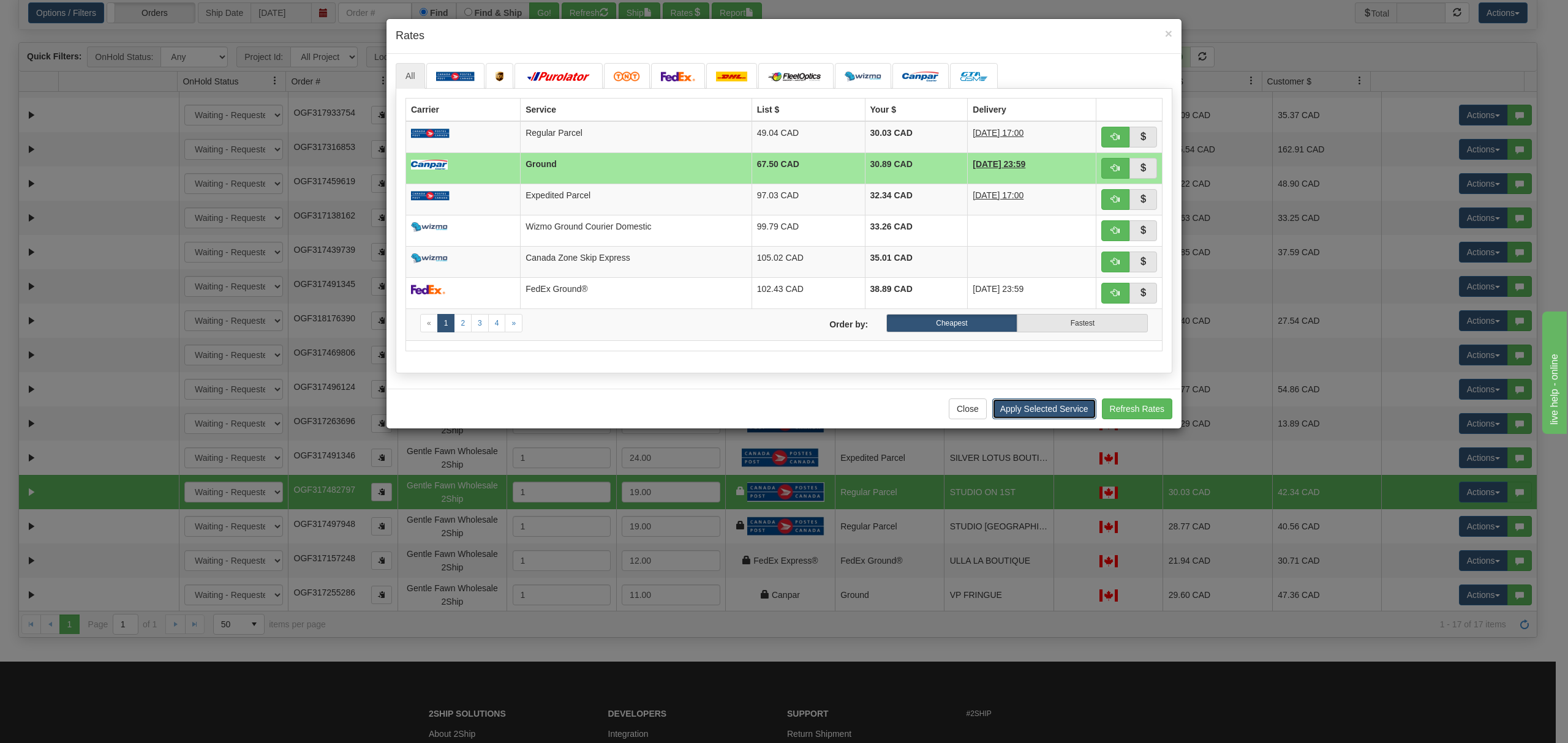
click at [1046, 415] on button "Apply Selected Service" at bounding box center [1044, 409] width 105 height 21
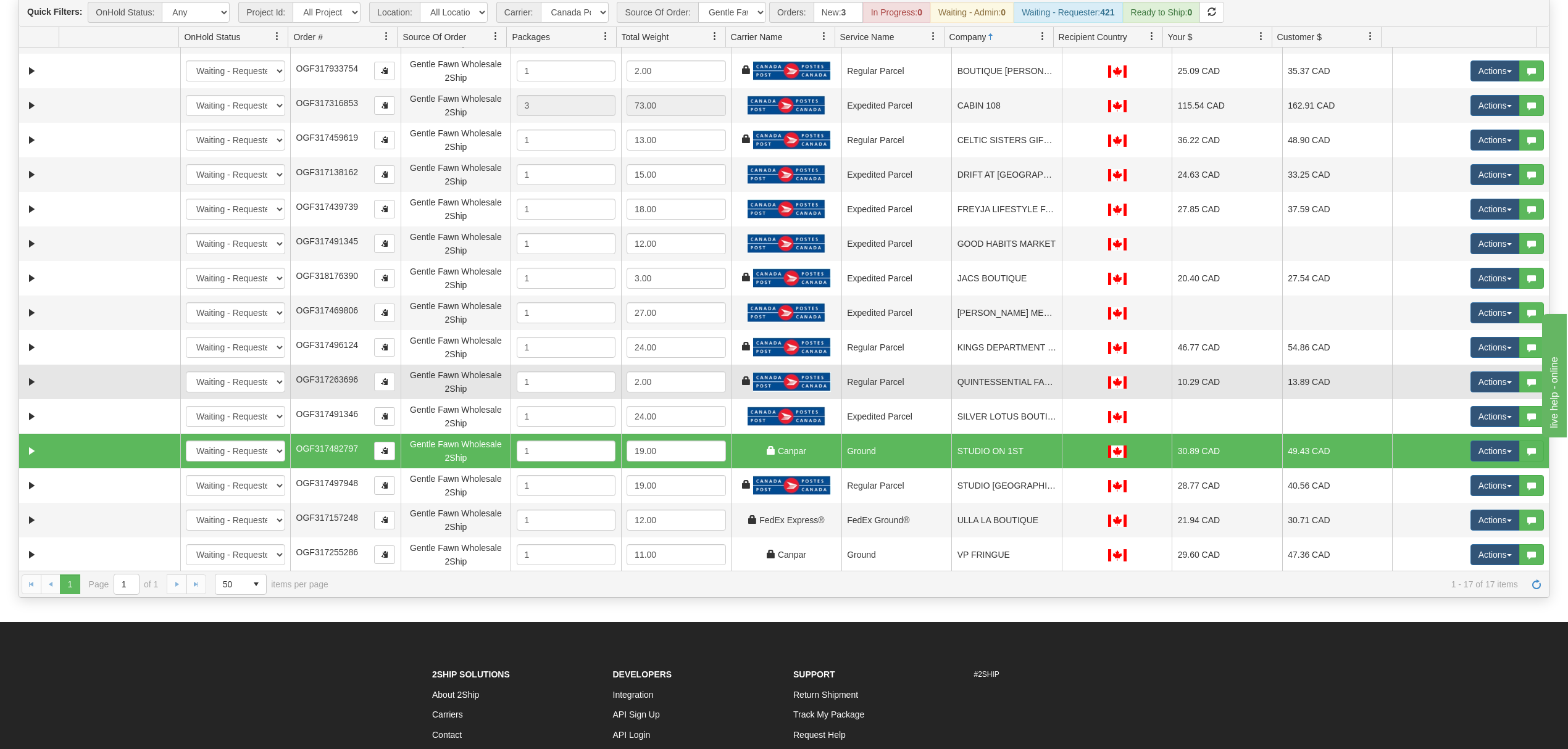
scroll to position [164, 0]
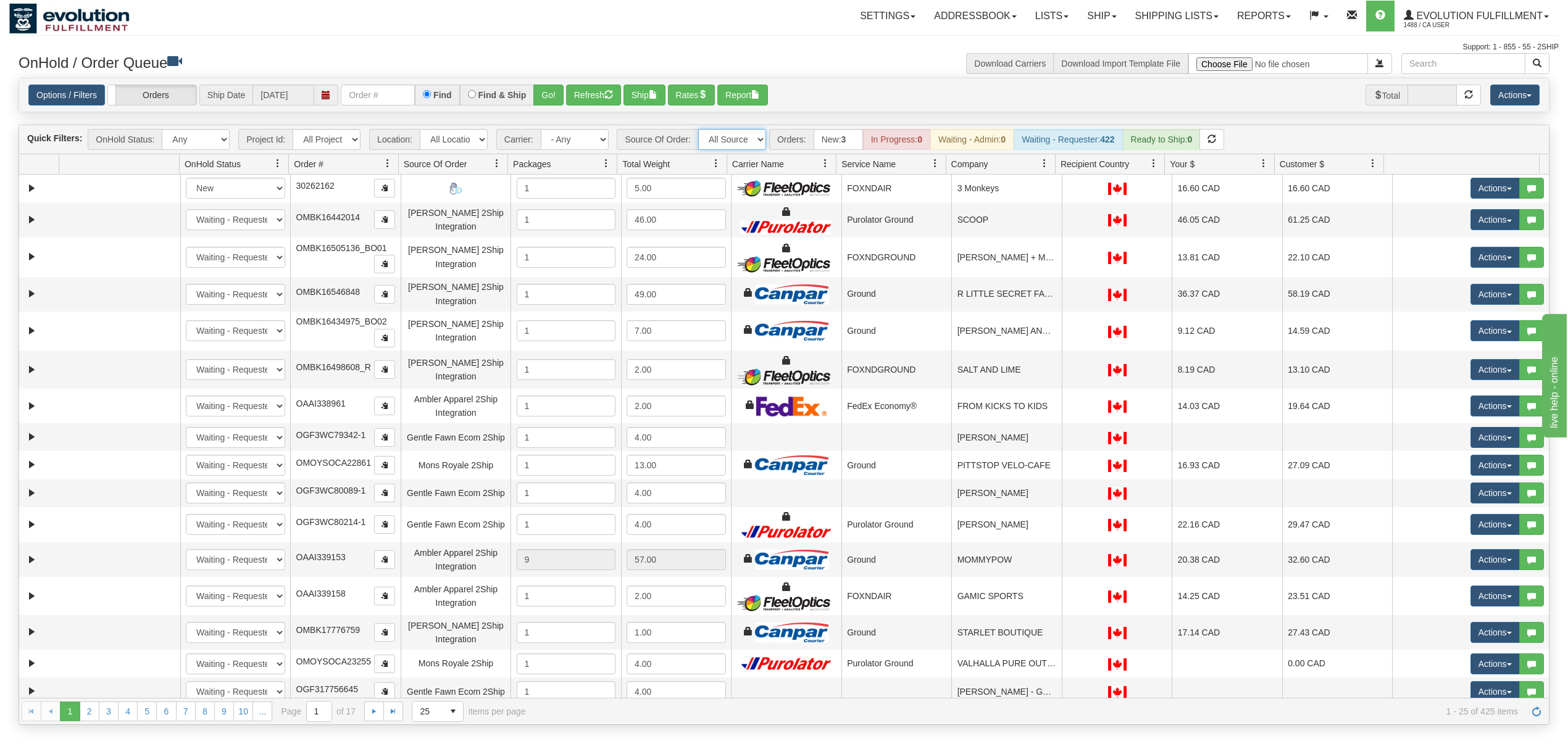
click at [752, 141] on select "All Sources AirBlaster 2Ship Integration Ambler Apparel 2Ship Integration BC [M…" at bounding box center [732, 139] width 68 height 21
select select "Gentle Fawn Wholesale 2Ship"
click at [699, 131] on select "All Sources AirBlaster 2Ship Integration Ambler Apparel 2Ship Integration BC Ca…" at bounding box center [732, 139] width 68 height 21
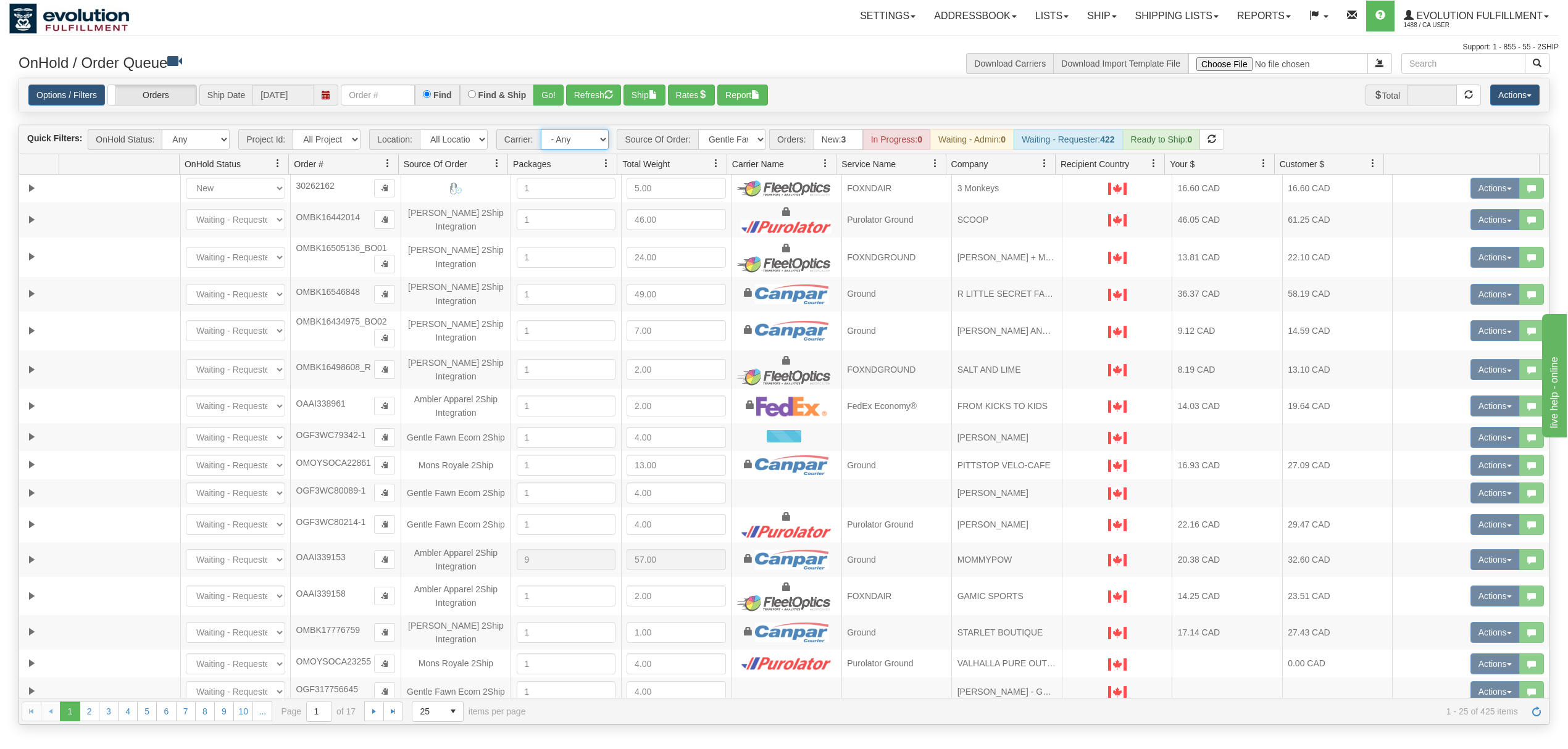
click at [574, 143] on select "- Any - Has NO carrier assigned - Has a carrier assigned FleetOptics Inc. My Ca…" at bounding box center [574, 139] width 68 height 21
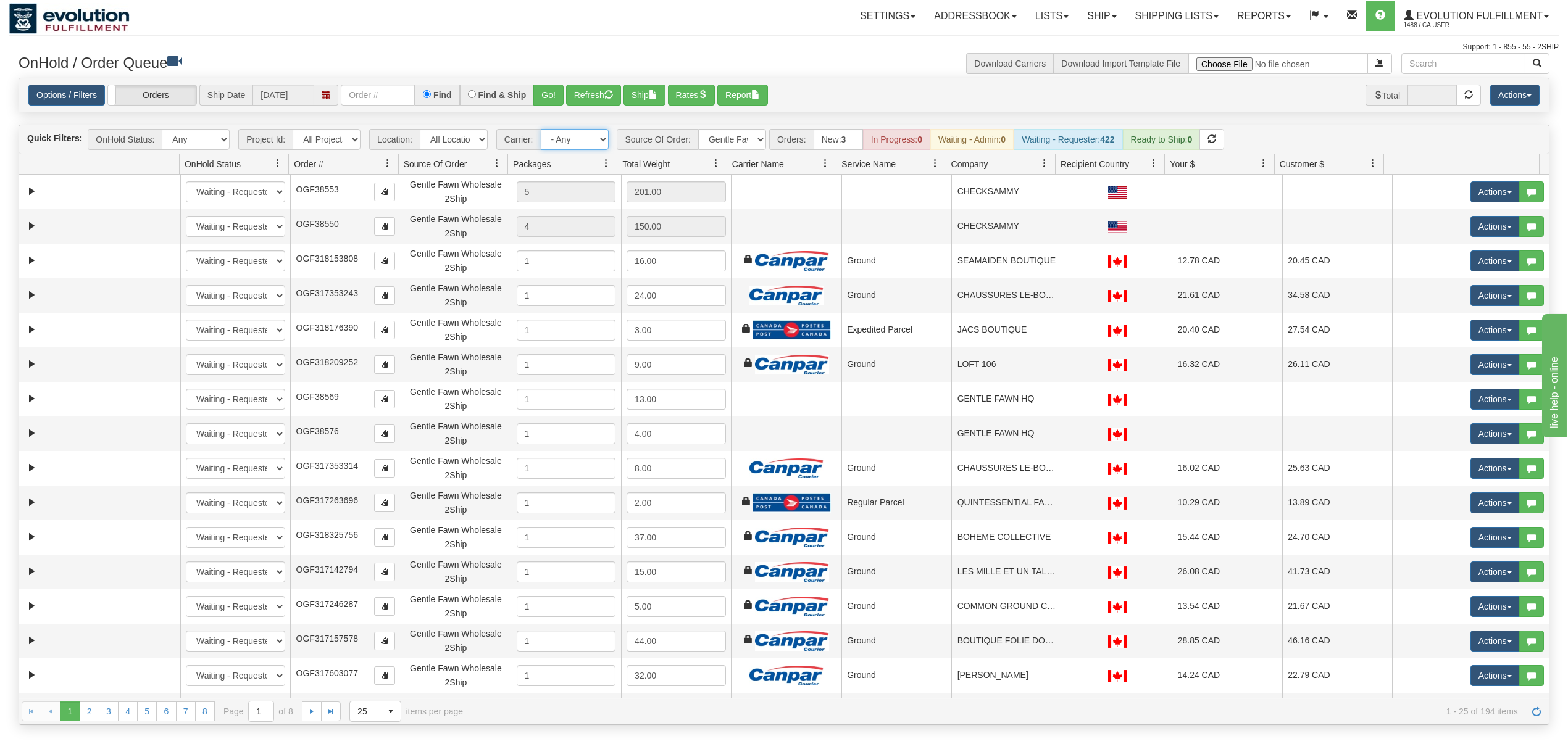
select select "20"
click at [541, 131] on select "- Any - Has NO carrier assigned - Has a carrier assigned FleetOptics Inc. My Ca…" at bounding box center [574, 139] width 68 height 21
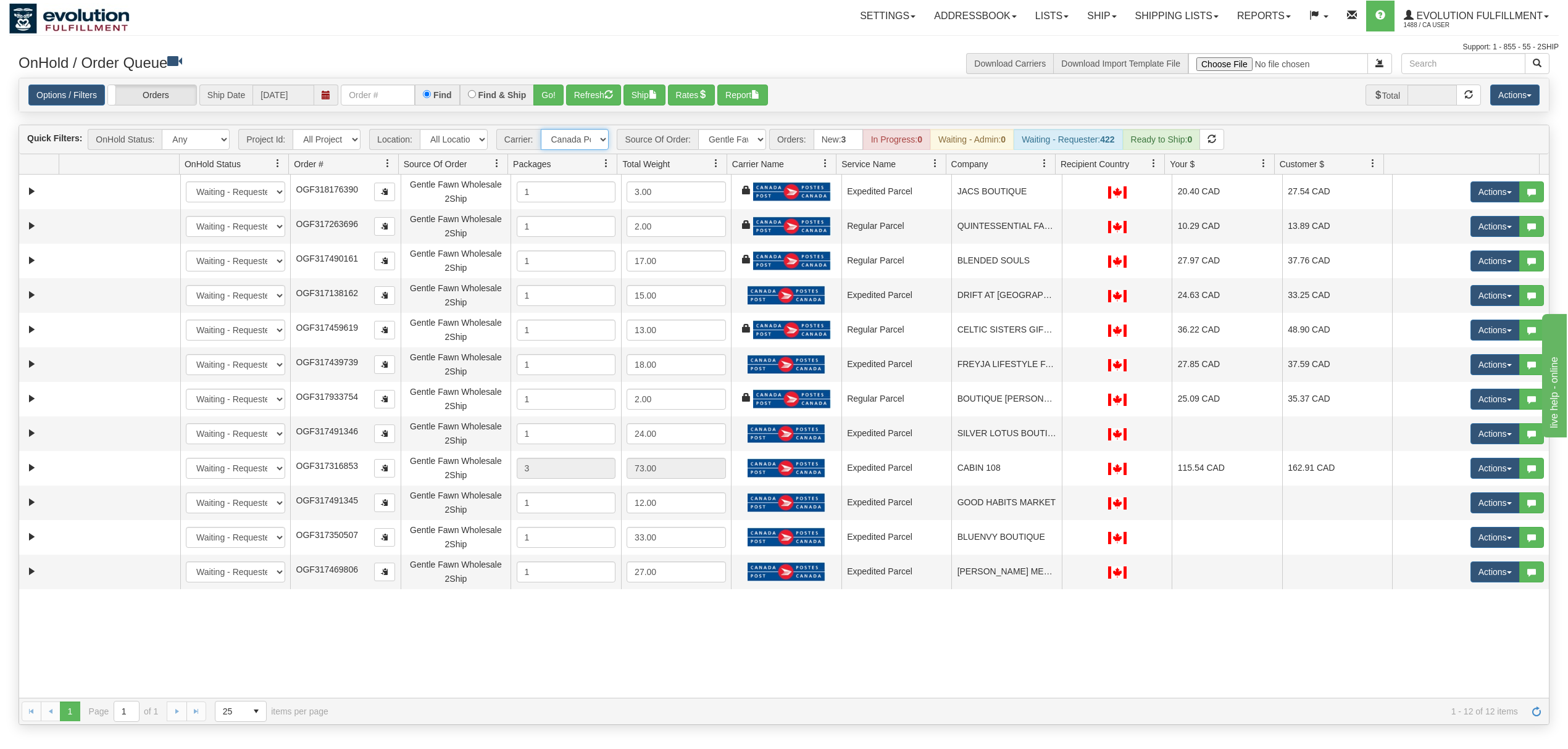
click at [1039, 164] on span at bounding box center [1044, 164] width 10 height 10
click at [1050, 195] on span at bounding box center [1049, 193] width 10 height 10
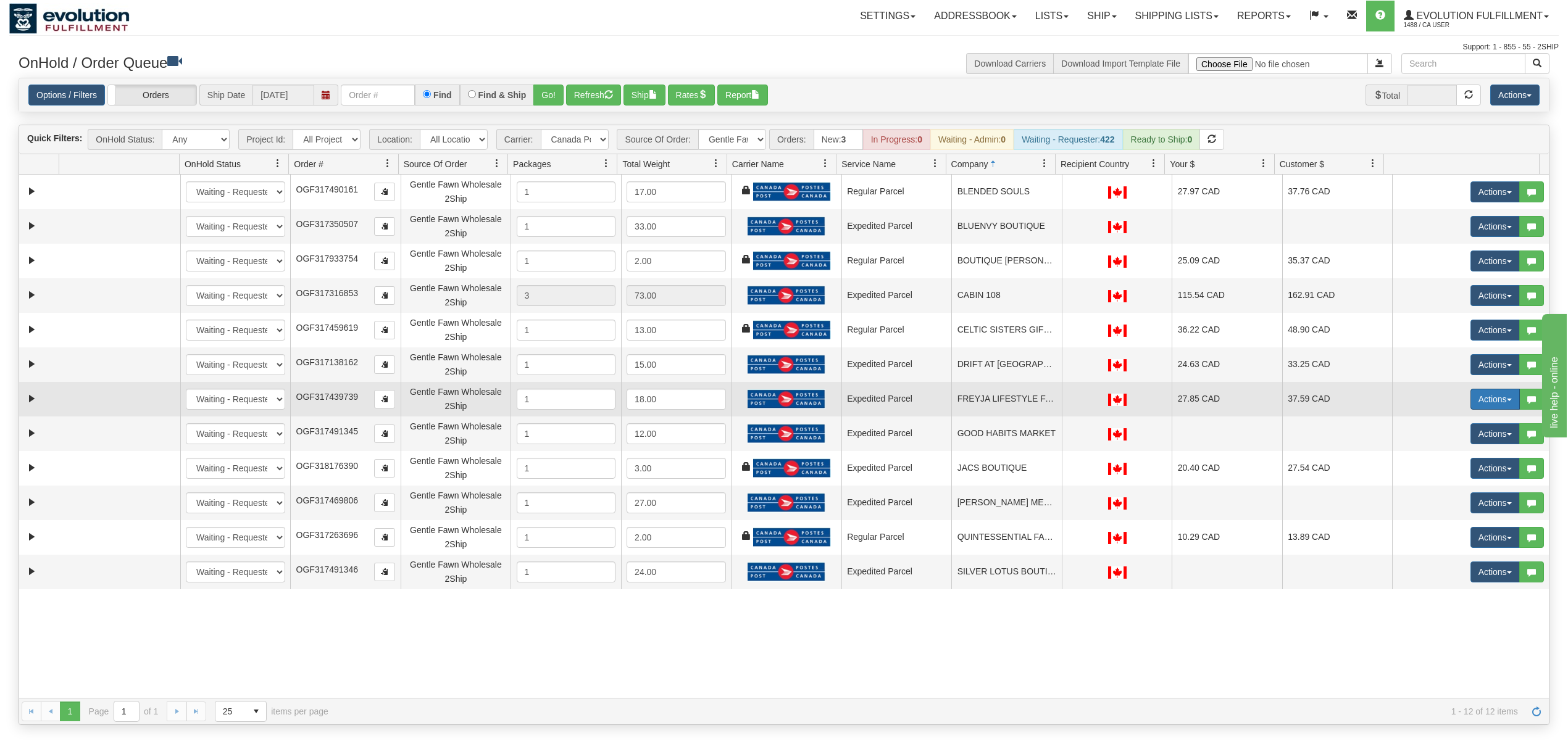
click at [1175, 398] on button "Actions" at bounding box center [1495, 400] width 50 height 21
click at [1175, 457] on span "Rate All Services" at bounding box center [1470, 454] width 74 height 10
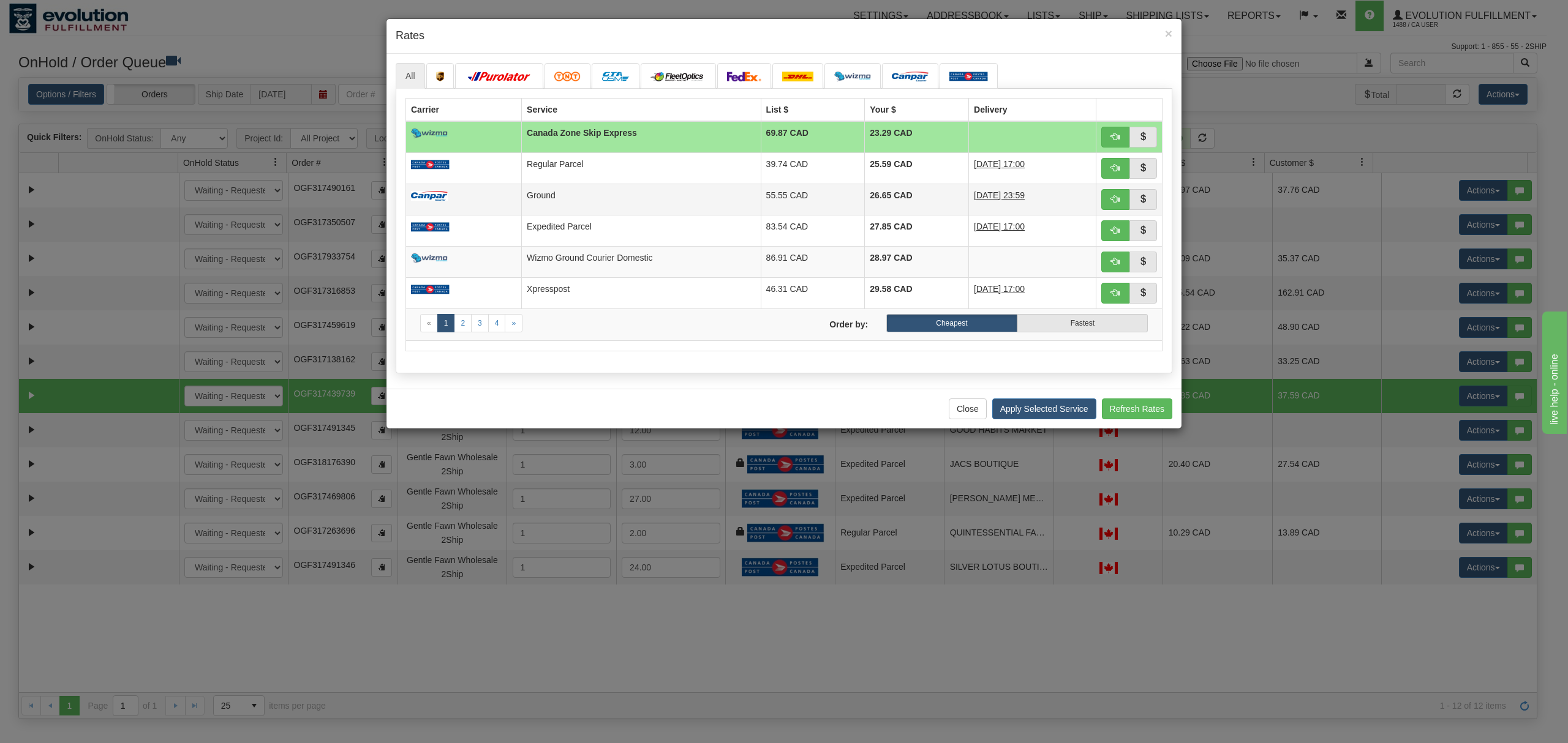
click at [678, 192] on td "Ground" at bounding box center [641, 199] width 239 height 31
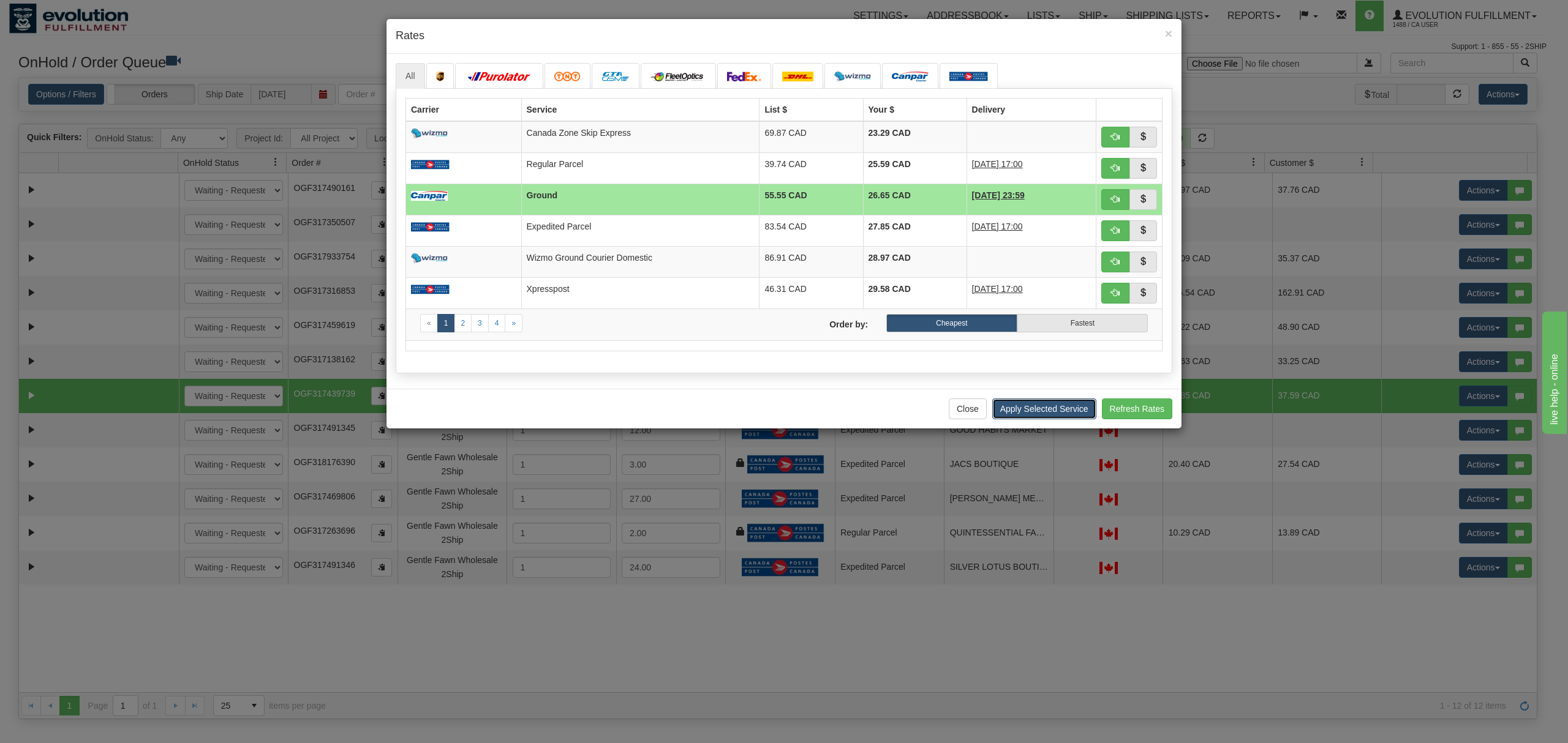
click at [1063, 420] on button "Apply Selected Service" at bounding box center [1044, 409] width 105 height 21
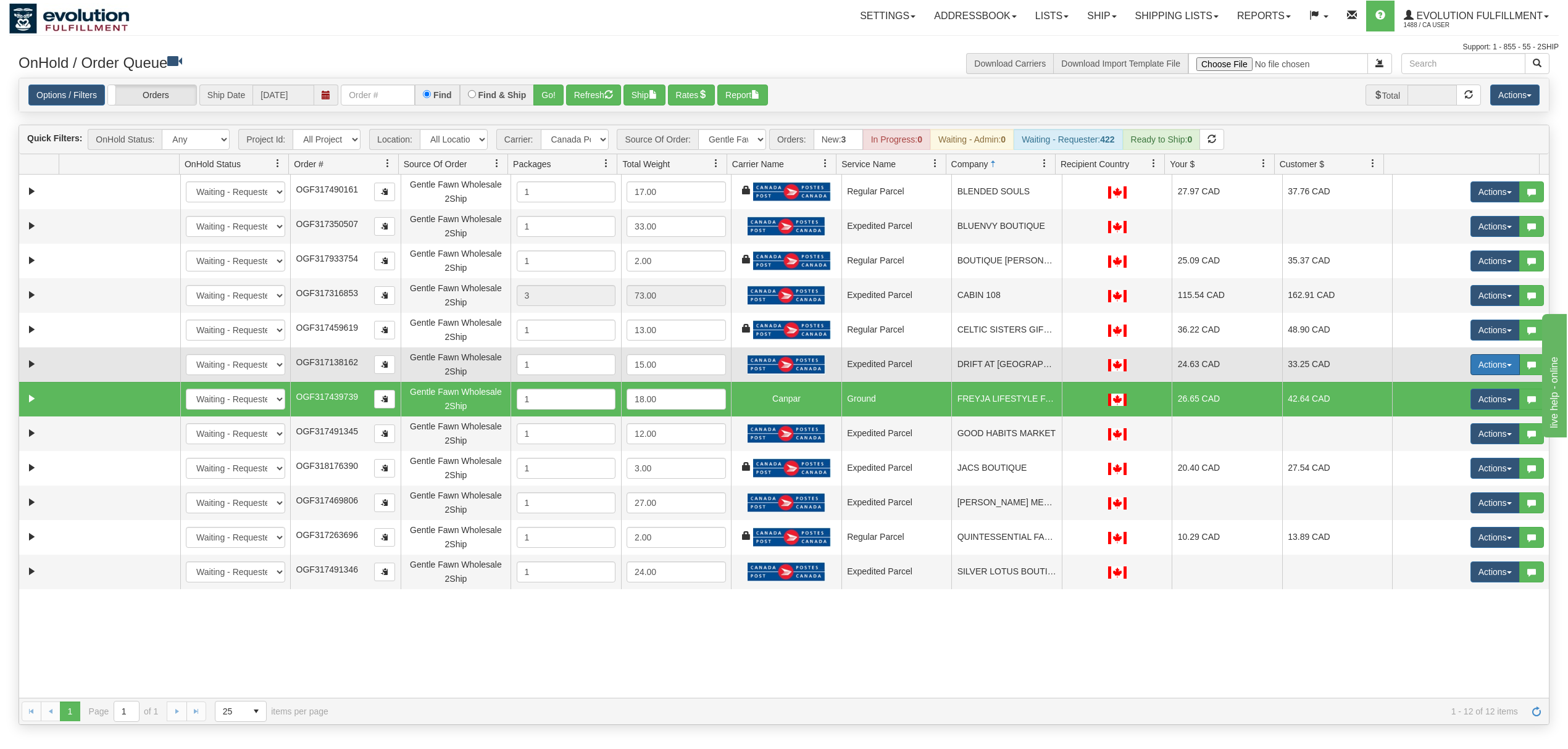
click at [1175, 361] on button "Actions" at bounding box center [1495, 365] width 50 height 21
click at [1175, 419] on span "Rate All Services" at bounding box center [1470, 420] width 74 height 10
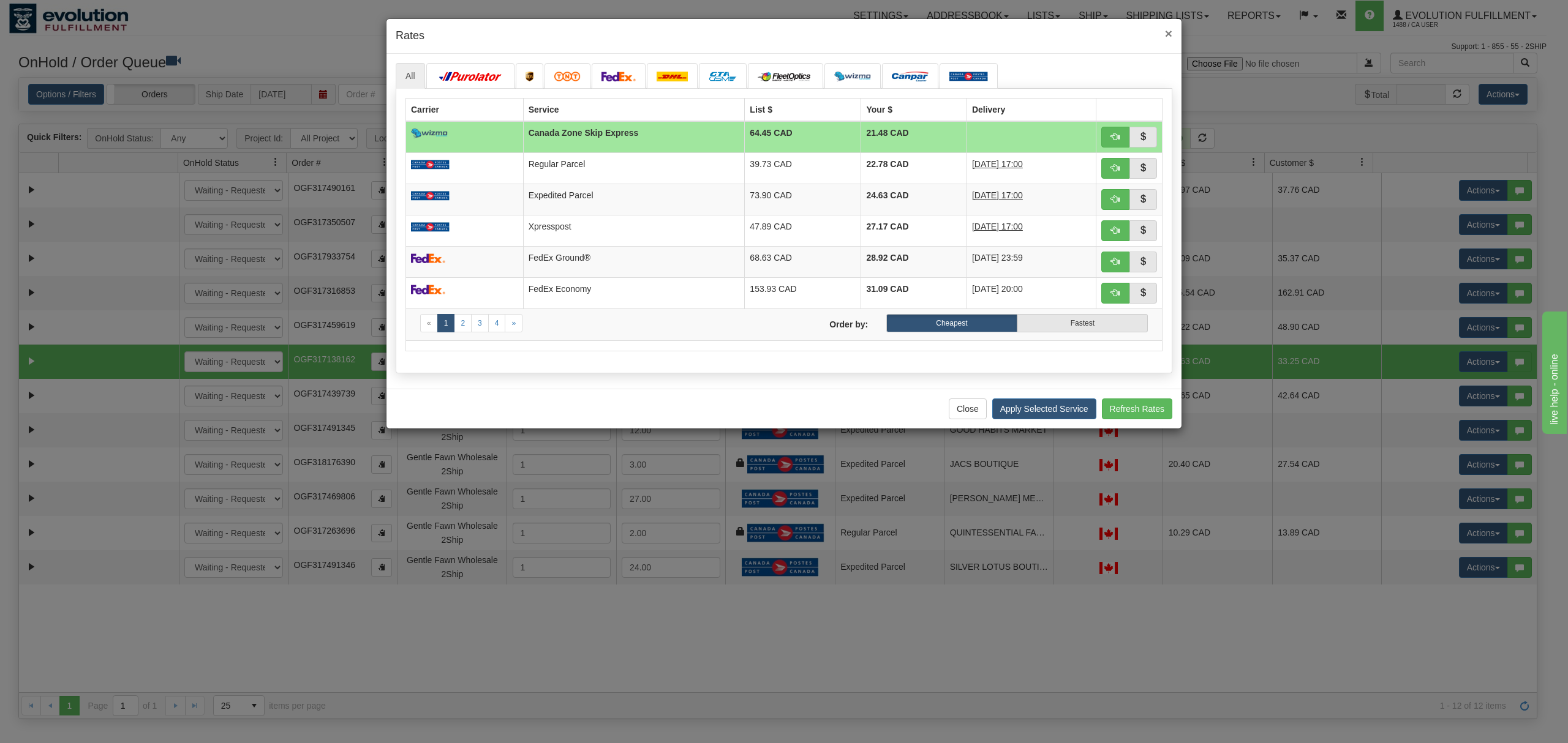
click at [1166, 30] on span "×" at bounding box center [1169, 33] width 8 height 15
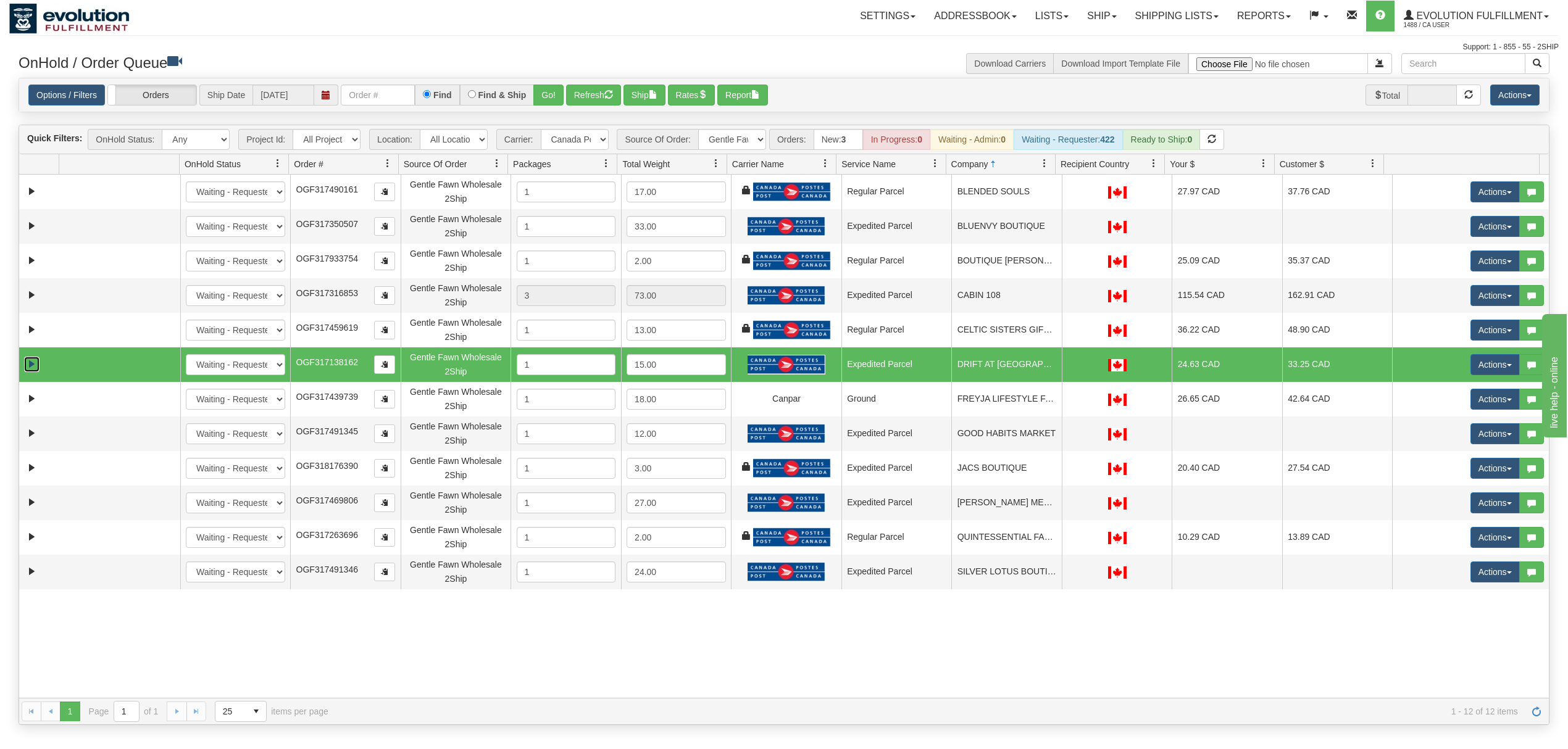
click at [29, 368] on link "Expand" at bounding box center [32, 365] width 16 height 16
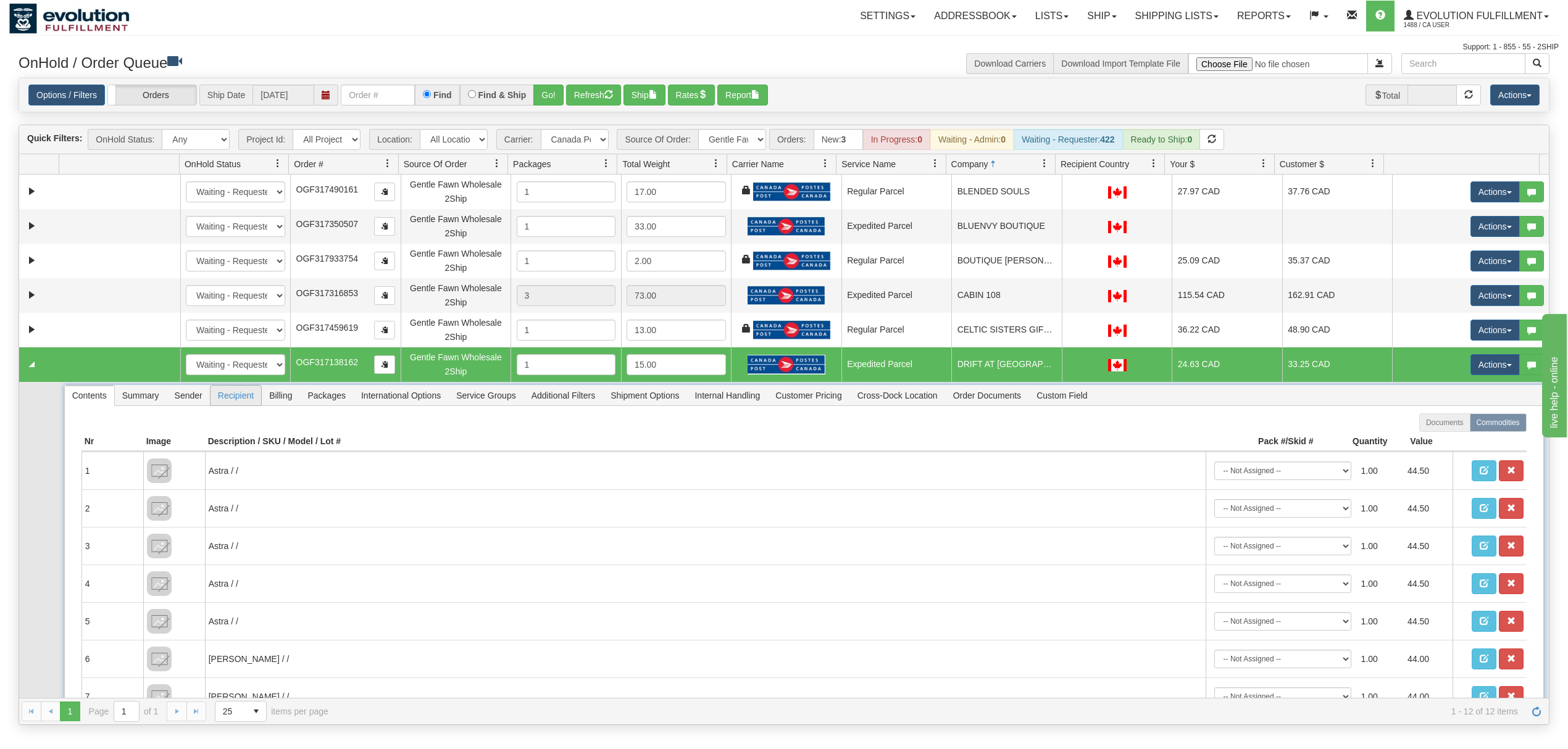
click at [242, 403] on span "Recipient" at bounding box center [236, 396] width 51 height 20
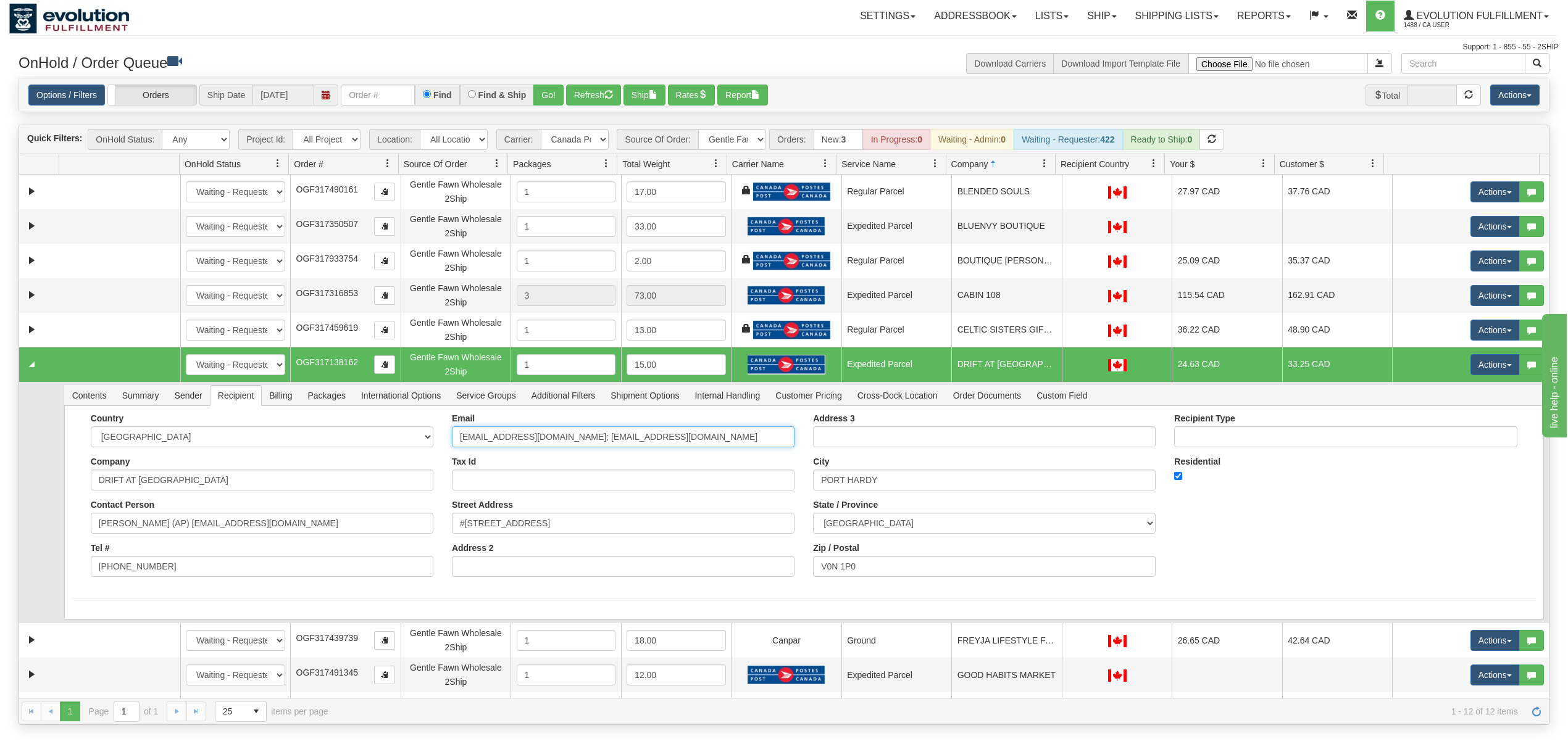
drag, startPoint x: 698, startPoint y: 445, endPoint x: 574, endPoint y: 467, distance: 125.9
click at [574, 467] on div "Email booknookmanager@gmail.com; cafeguidobiz@gmail.com Tax Id Street Address #…" at bounding box center [623, 499] width 361 height 173
type input "booknookmanager@gmail.com"
click at [108, 562] on div "Country AFGHANISTAN ALAND ISLANDS ALBANIA ALGERIA AMERICAN SAMOA ANDORRA ANGOLA…" at bounding box center [804, 512] width 1479 height 214
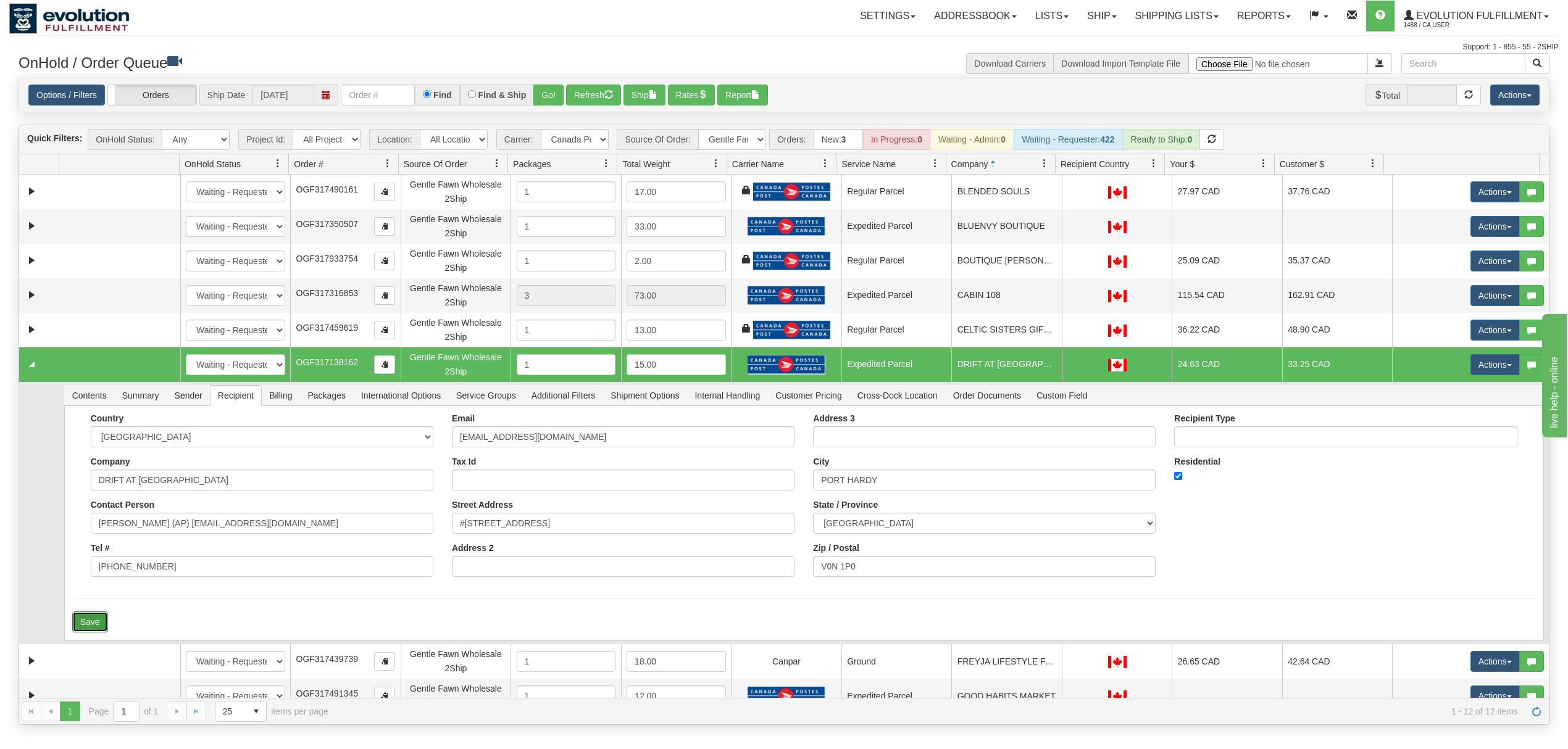
click at [82, 562] on button "Save" at bounding box center [90, 622] width 36 height 21
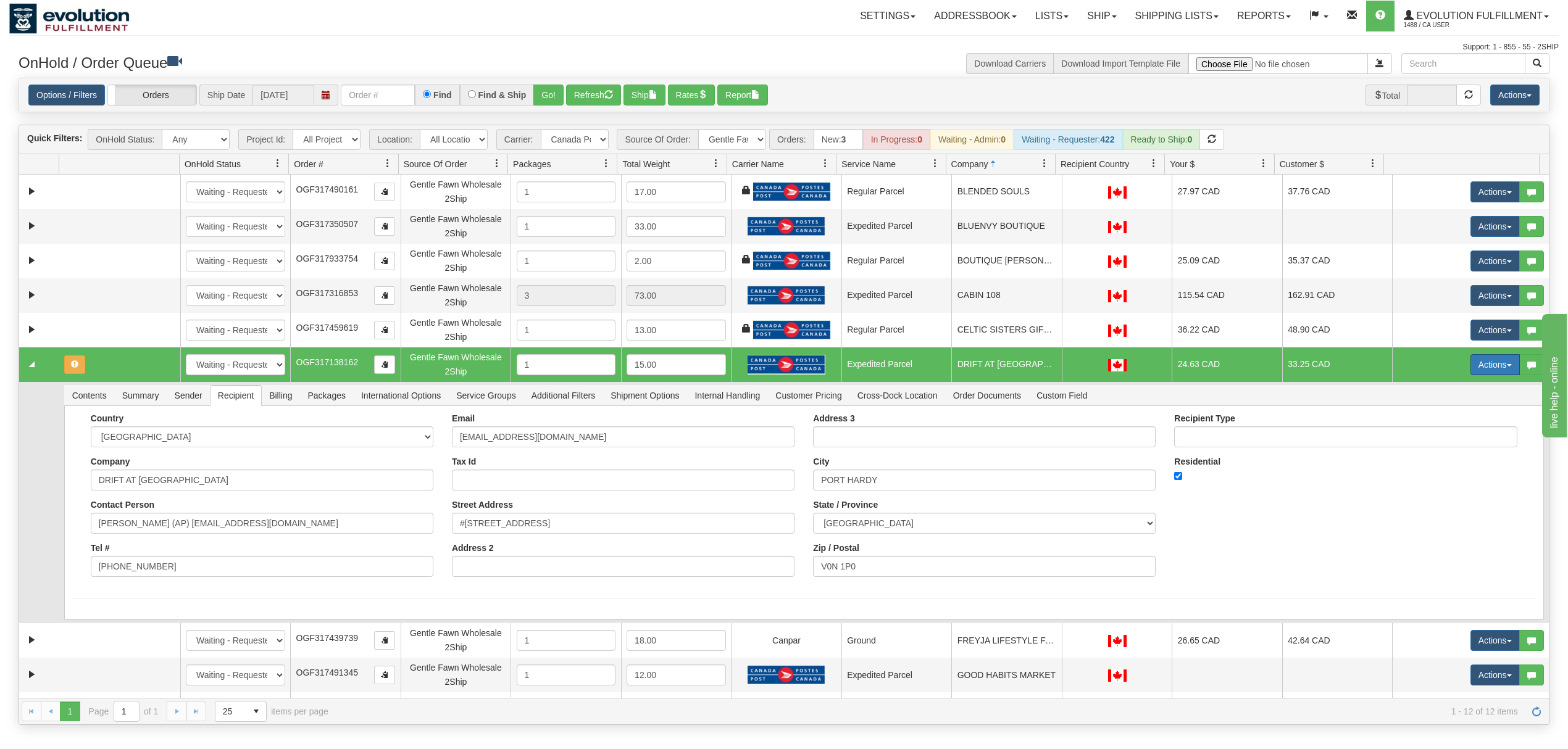
click at [1175, 367] on button "Actions" at bounding box center [1495, 365] width 50 height 21
click at [1175, 423] on span "Rate All Services" at bounding box center [1470, 420] width 74 height 10
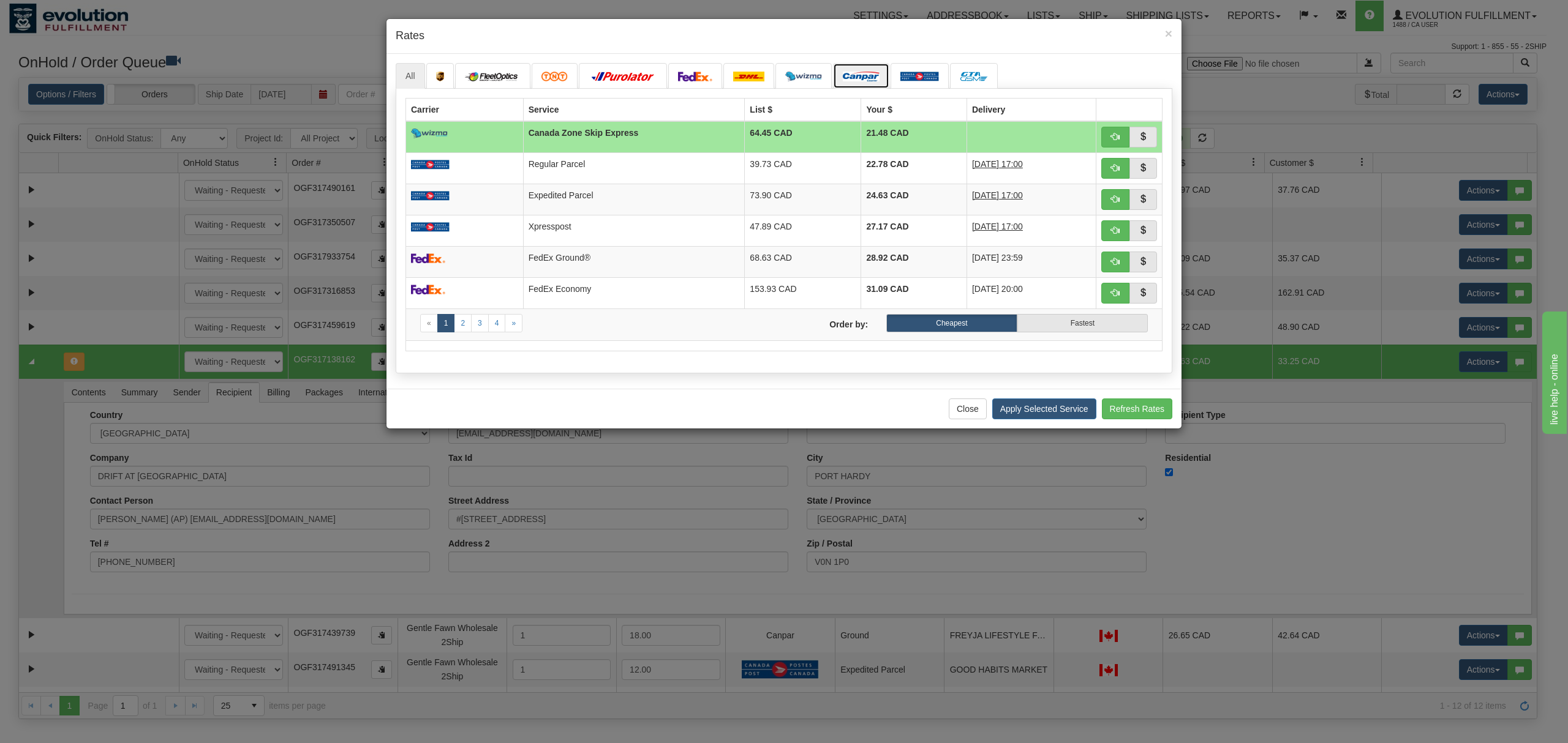
click at [875, 74] on img at bounding box center [861, 76] width 37 height 10
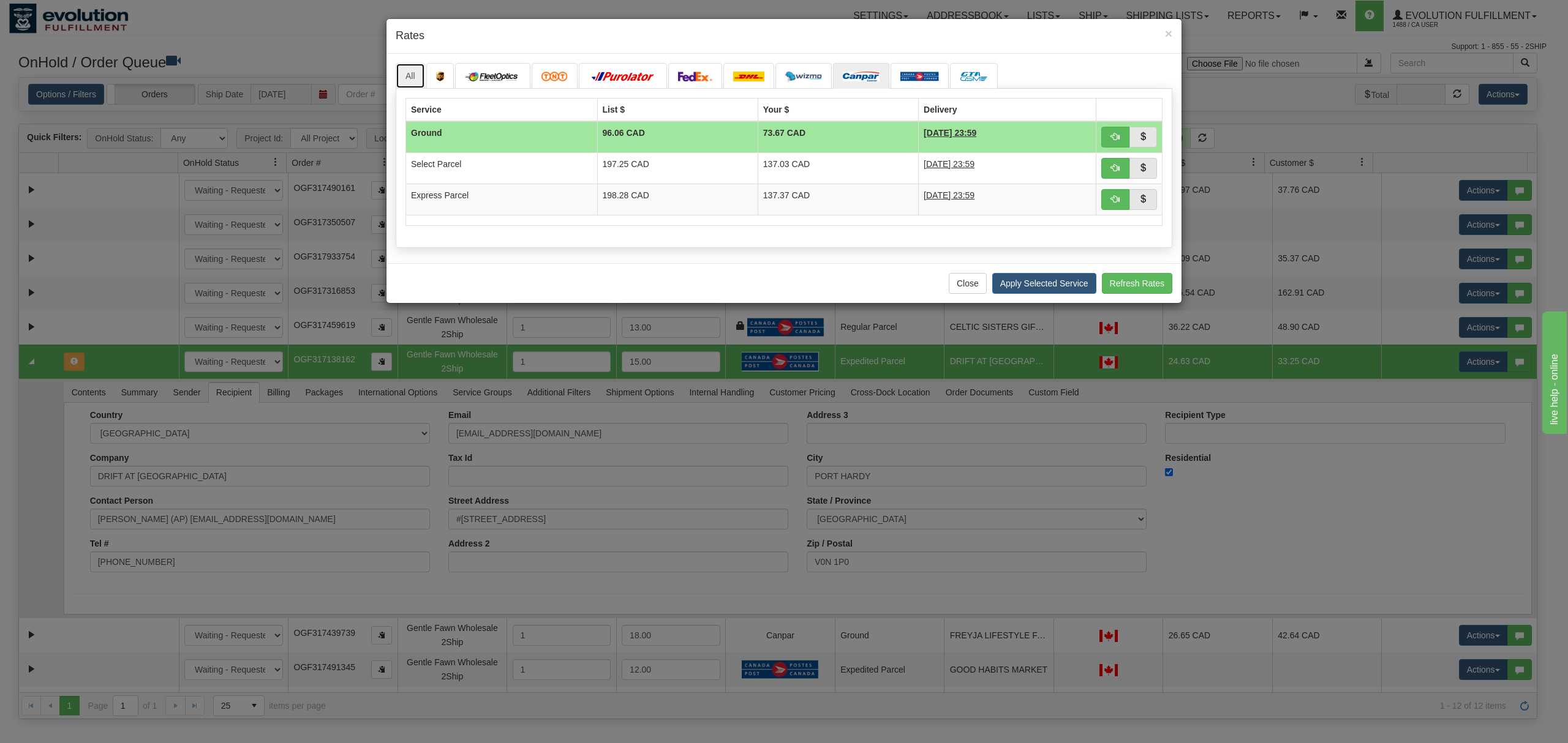
click at [416, 72] on link "All" at bounding box center [410, 75] width 29 height 26
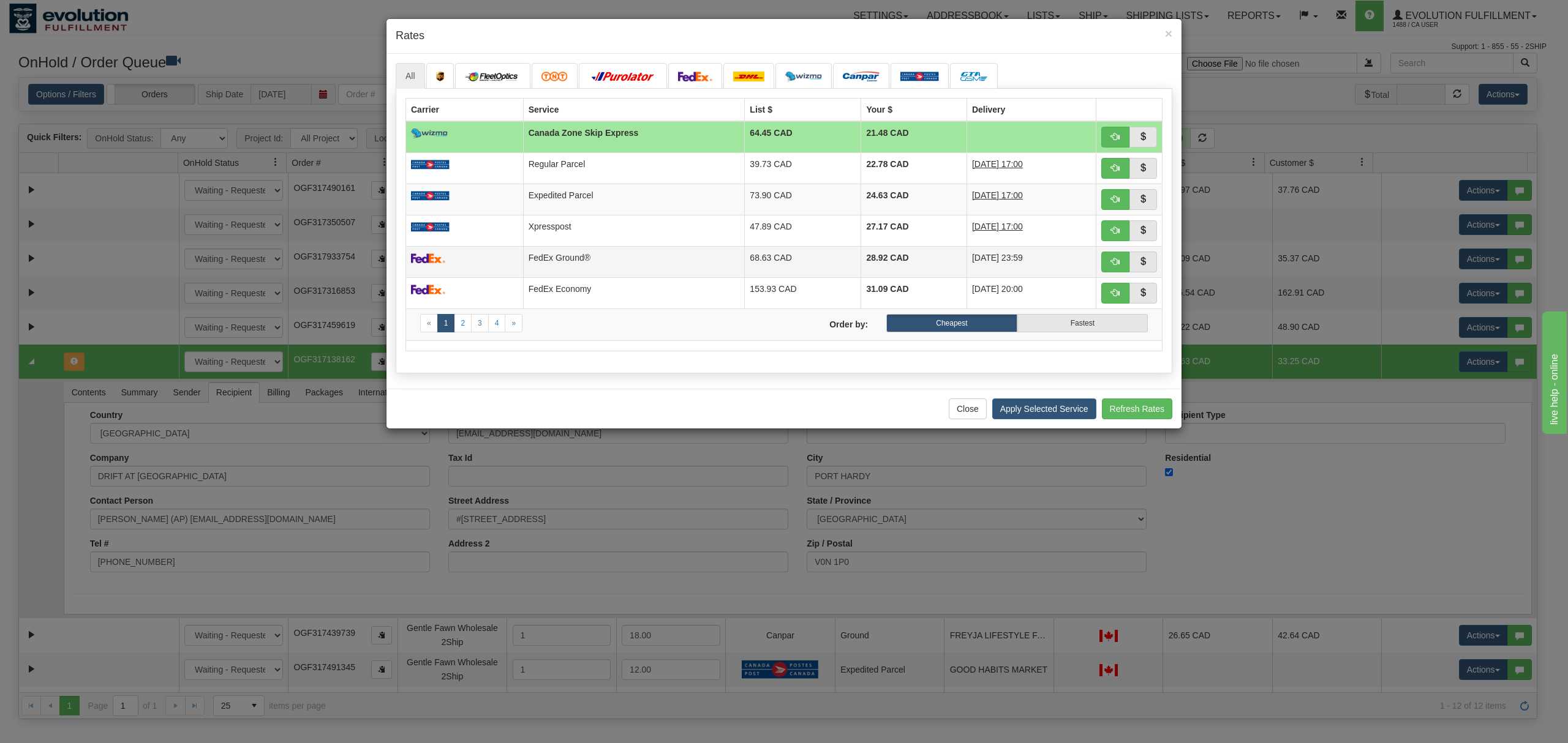
click at [699, 255] on td "FedEx Ground®" at bounding box center [634, 261] width 222 height 31
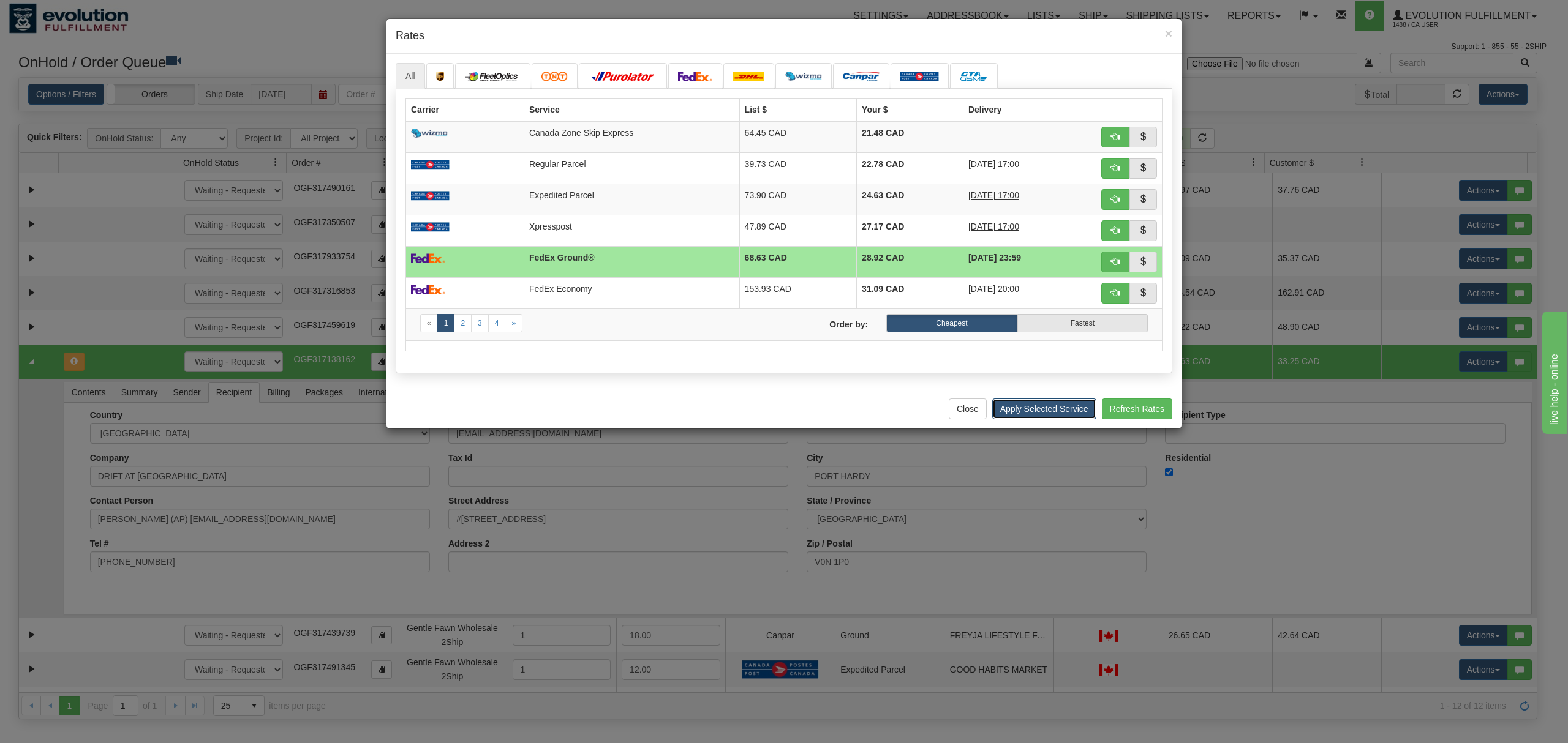
click at [1049, 418] on button "Apply Selected Service" at bounding box center [1044, 409] width 105 height 21
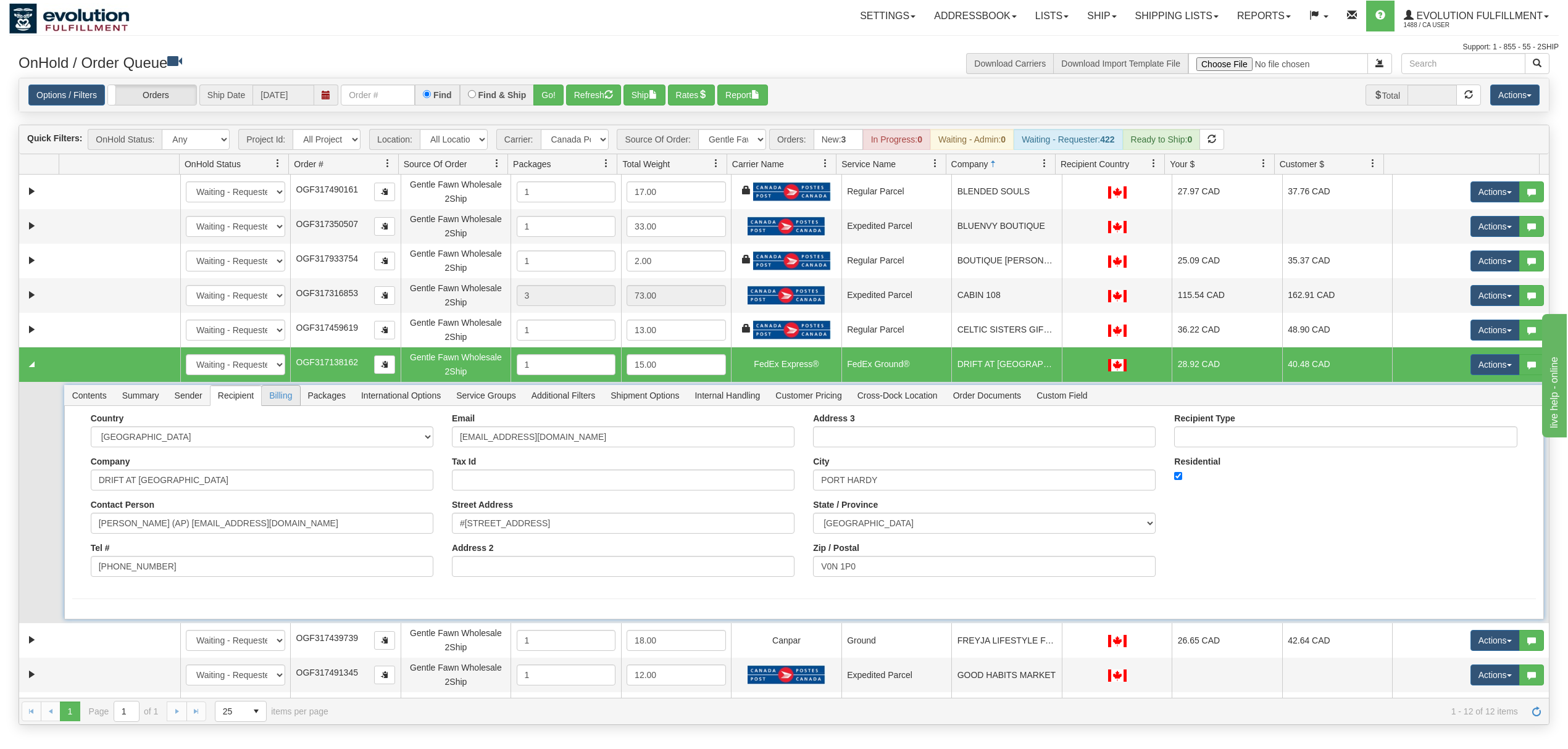
click at [279, 401] on span "Billing" at bounding box center [280, 396] width 38 height 20
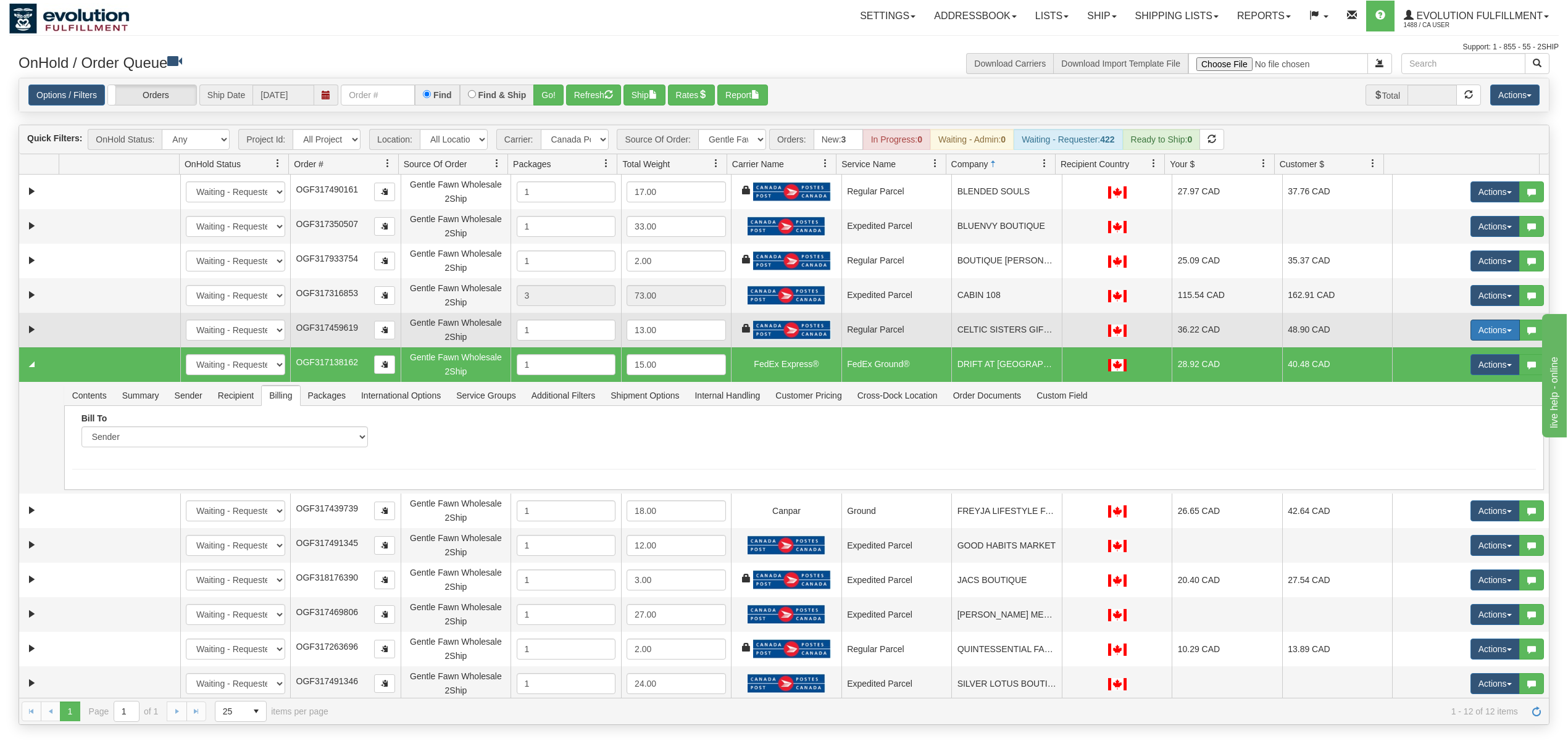
click at [1175, 329] on button "Actions" at bounding box center [1495, 331] width 50 height 21
click at [1175, 386] on span "Rate All Services" at bounding box center [1470, 386] width 74 height 10
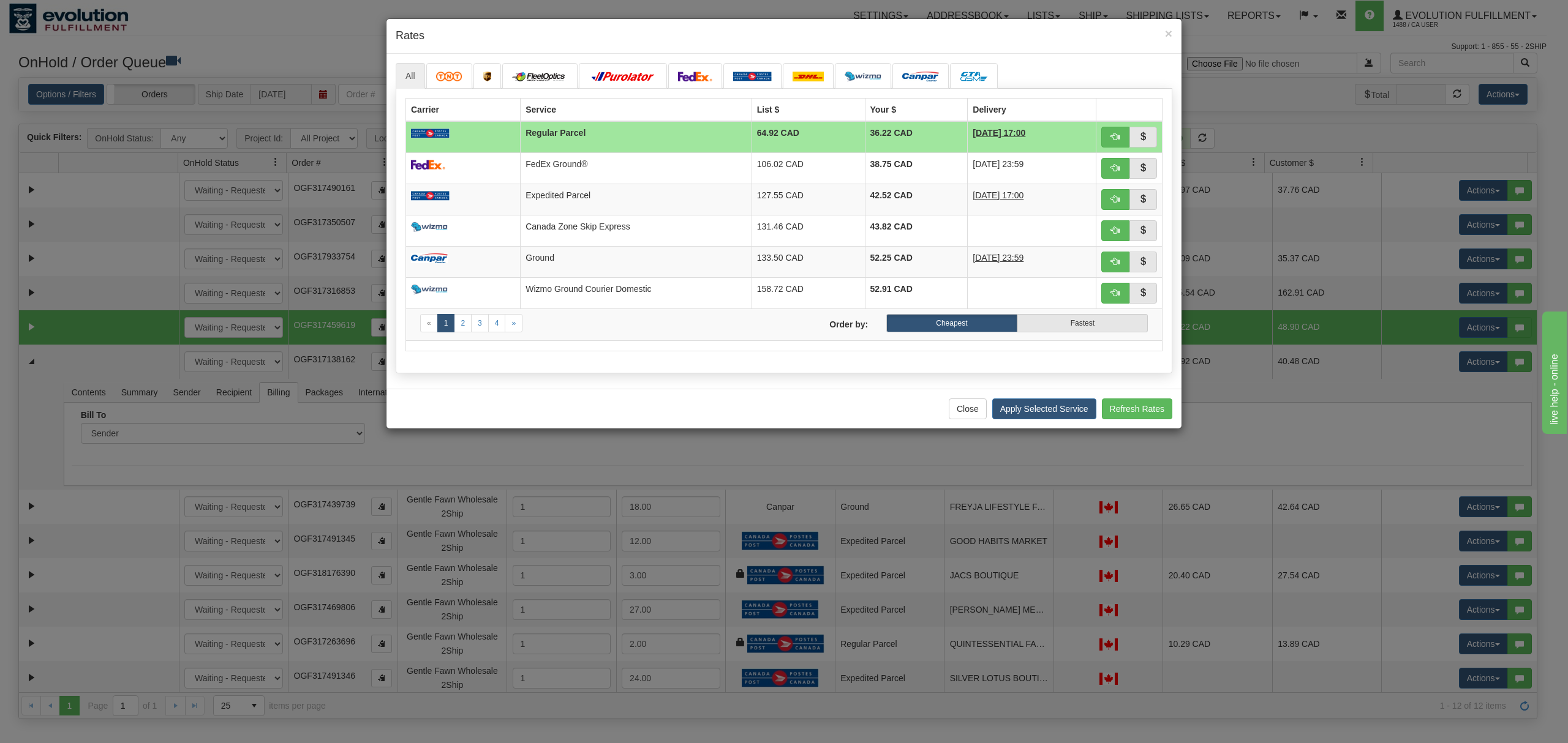
click at [1166, 30] on div "× Rates" at bounding box center [784, 37] width 796 height 35
click at [911, 74] on img at bounding box center [920, 76] width 37 height 10
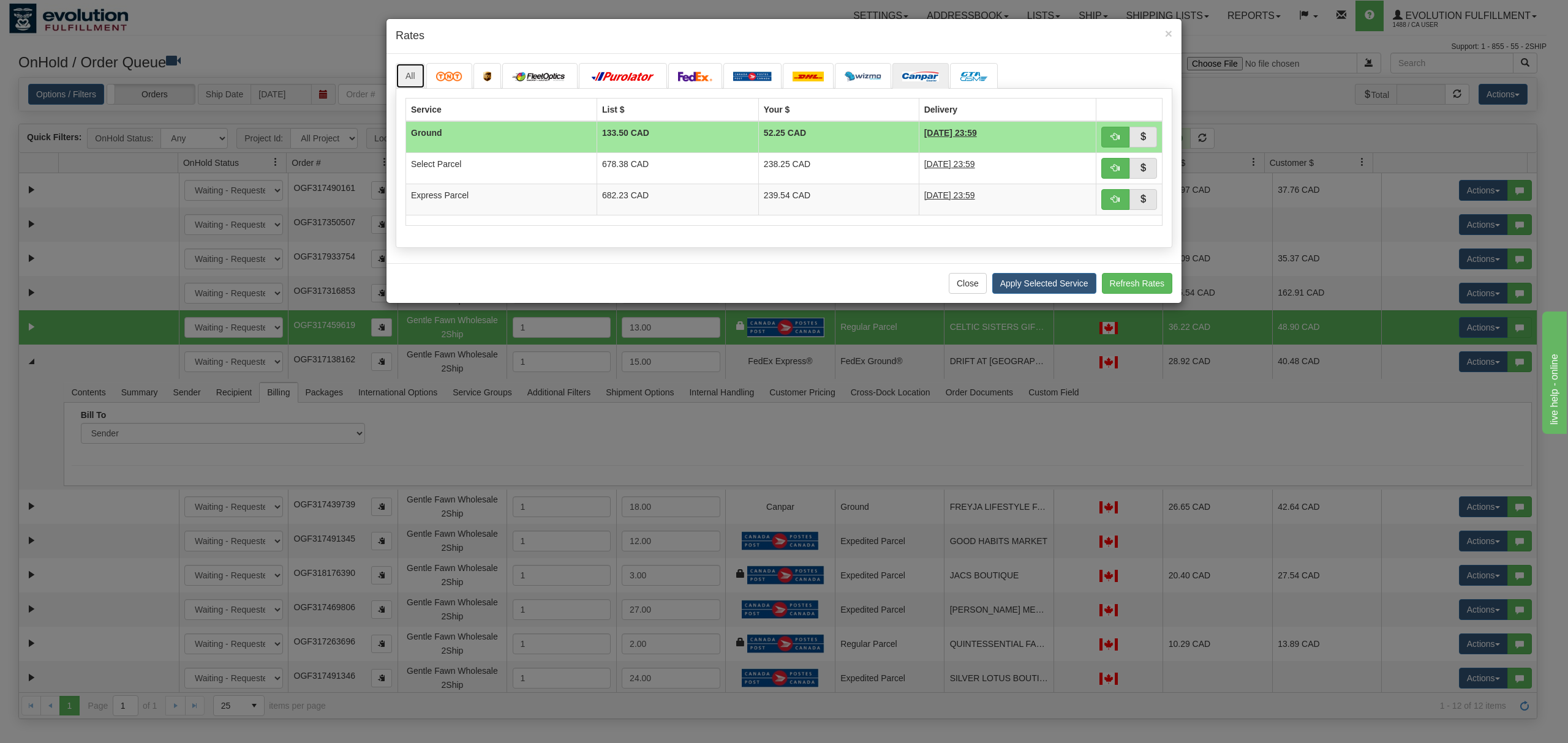
click at [418, 67] on link "All" at bounding box center [410, 75] width 29 height 26
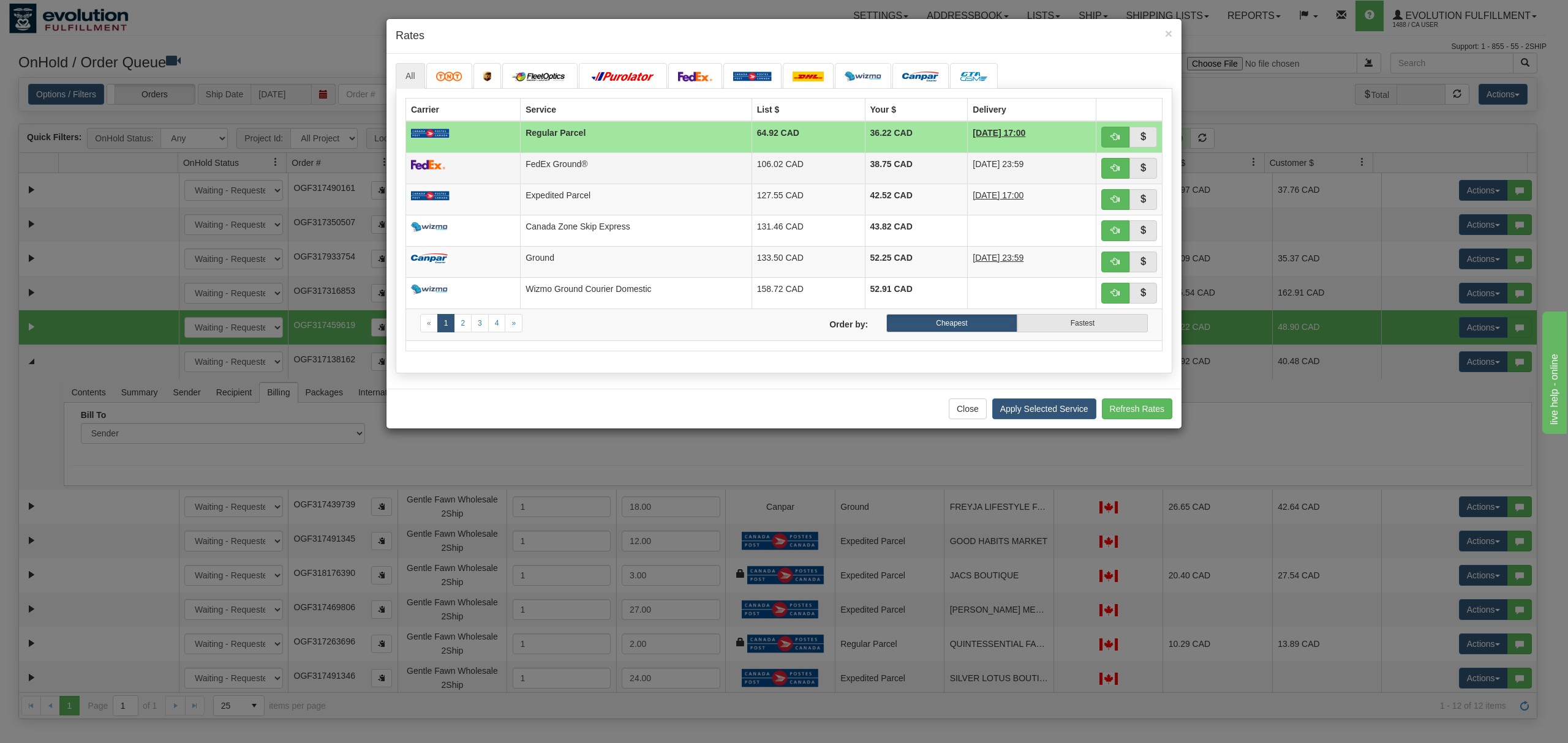
click at [640, 163] on td "FedEx Ground®" at bounding box center [636, 168] width 231 height 31
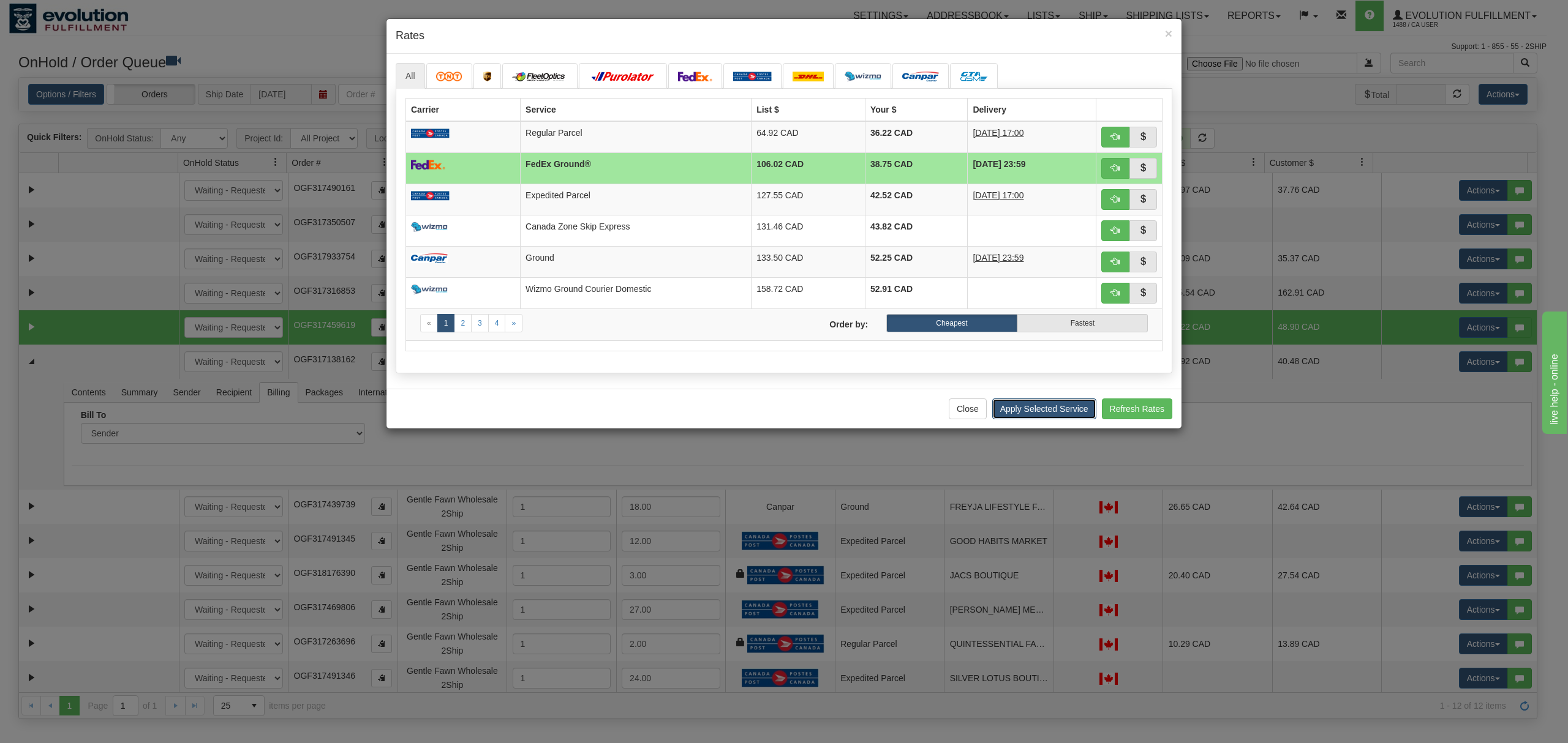
click at [1038, 420] on button "Apply Selected Service" at bounding box center [1044, 409] width 105 height 21
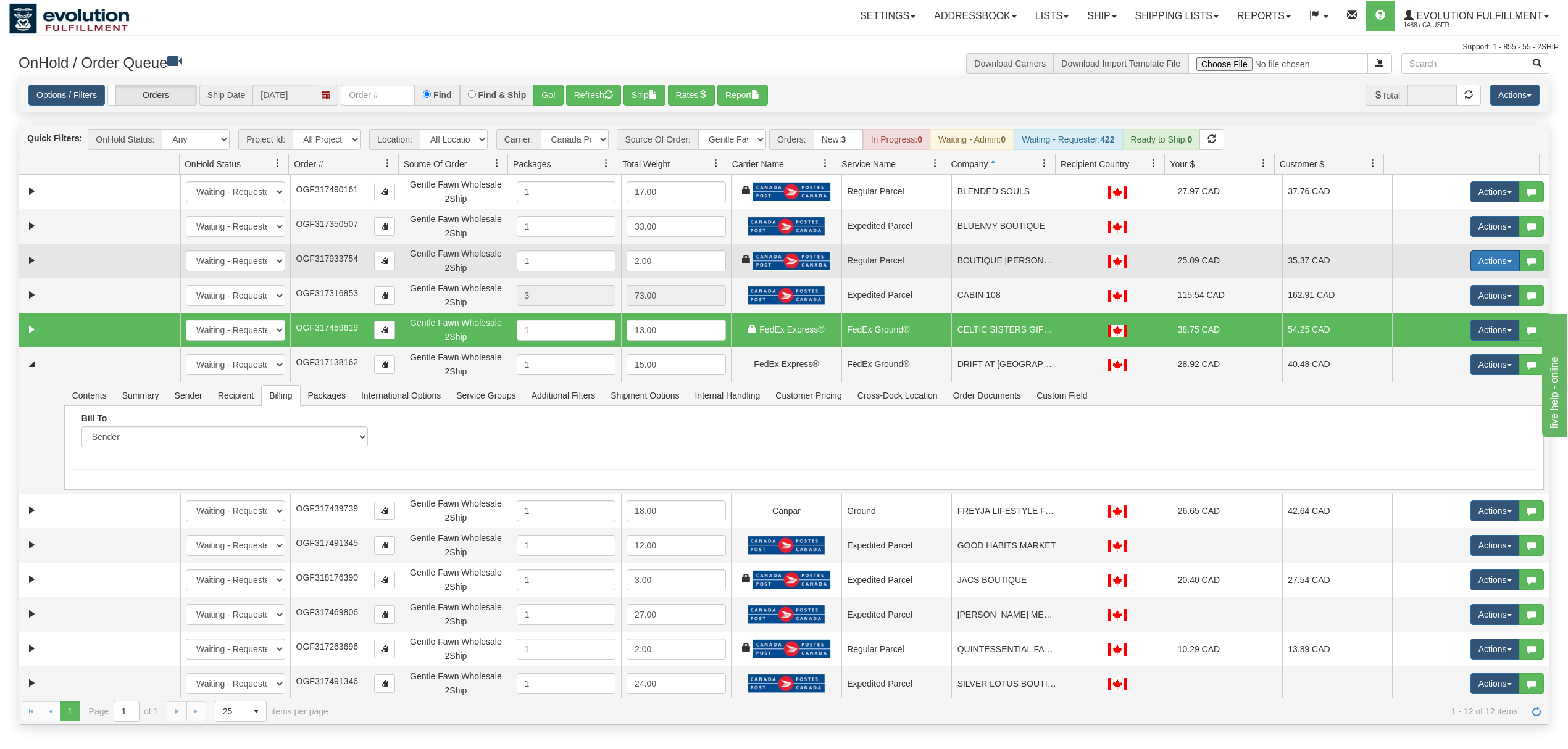
click at [1175, 262] on button "Actions" at bounding box center [1495, 261] width 50 height 21
click at [1175, 319] on span "Rate All Services" at bounding box center [1470, 317] width 74 height 10
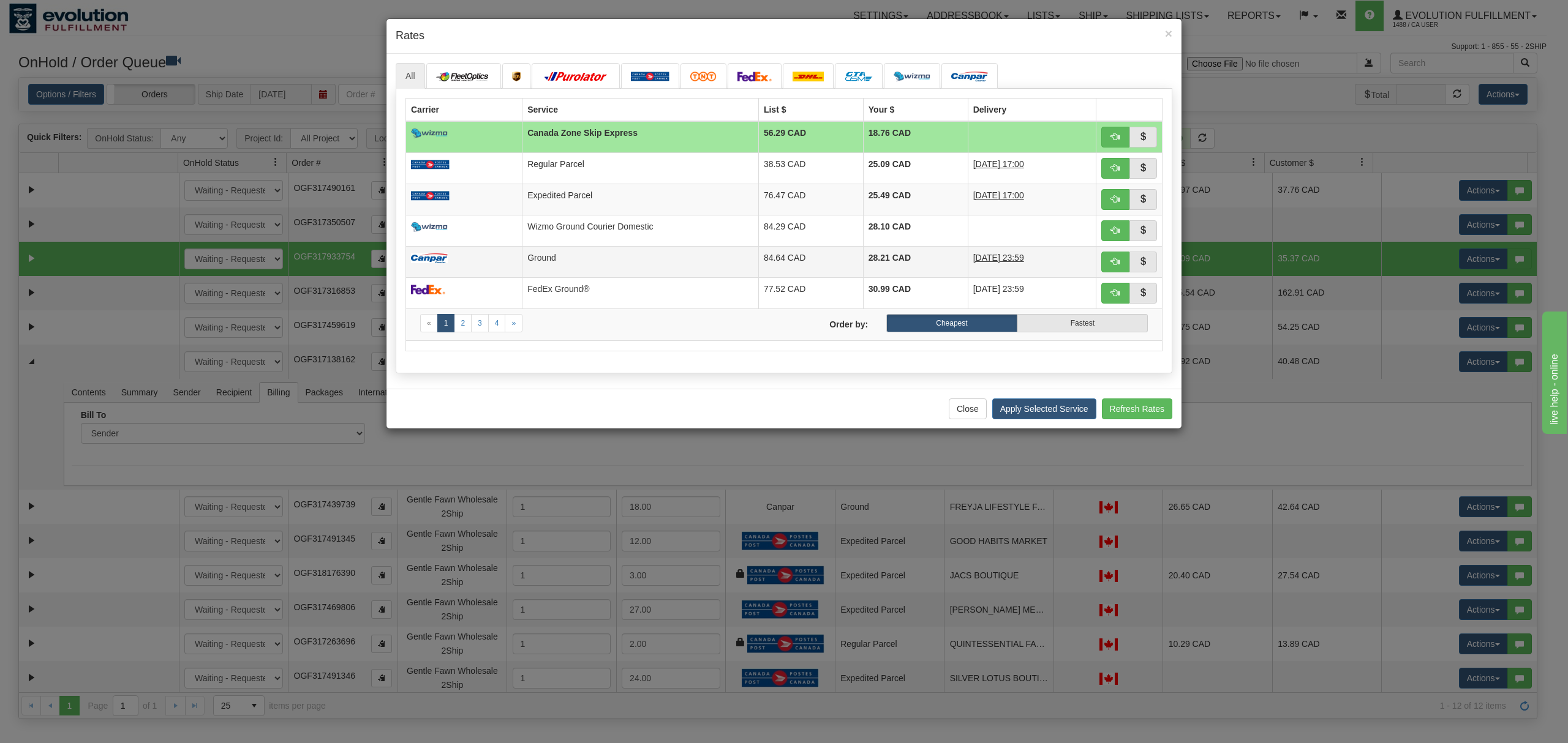
click at [555, 265] on td "Ground" at bounding box center [641, 261] width 236 height 31
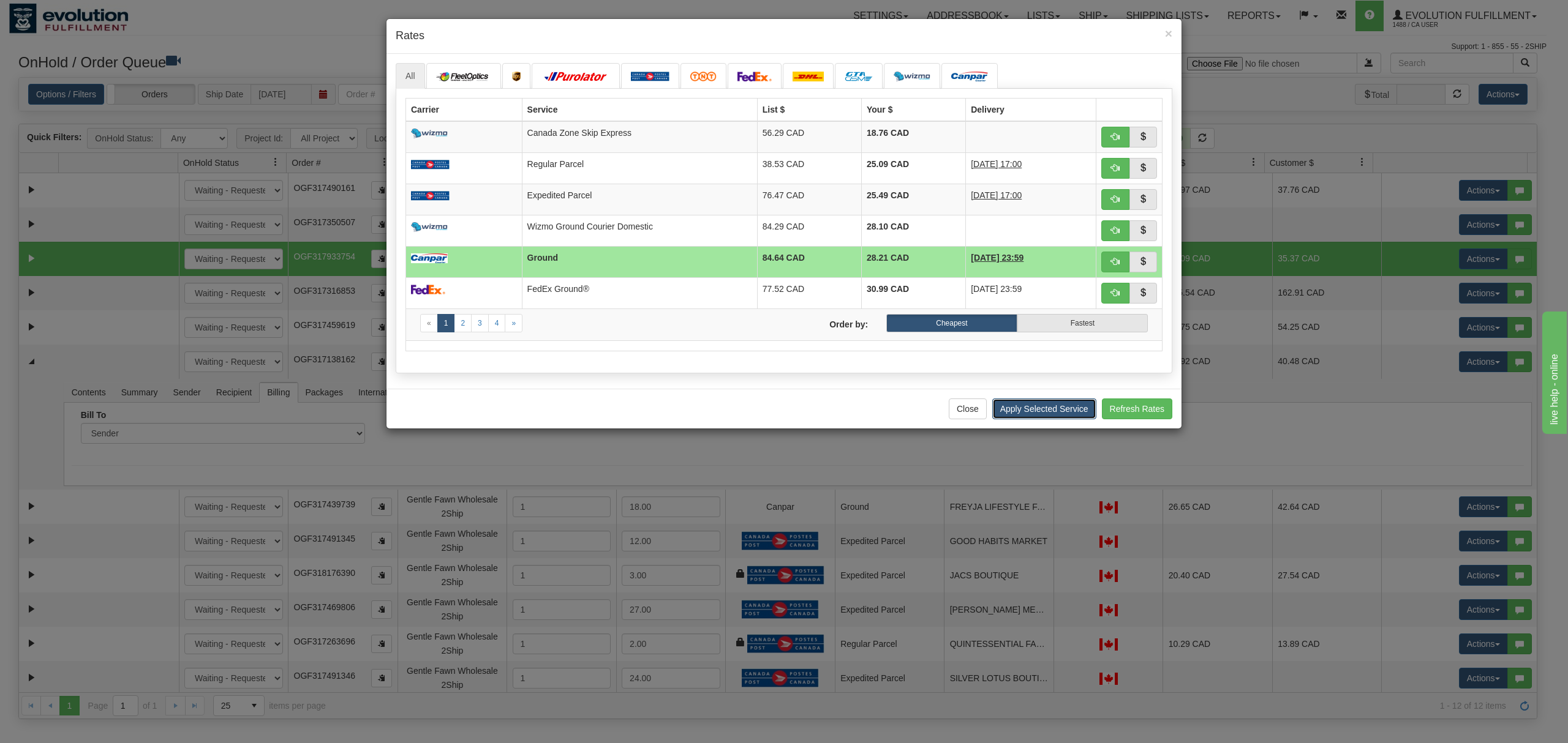
click at [1041, 415] on button "Apply Selected Service" at bounding box center [1044, 409] width 105 height 21
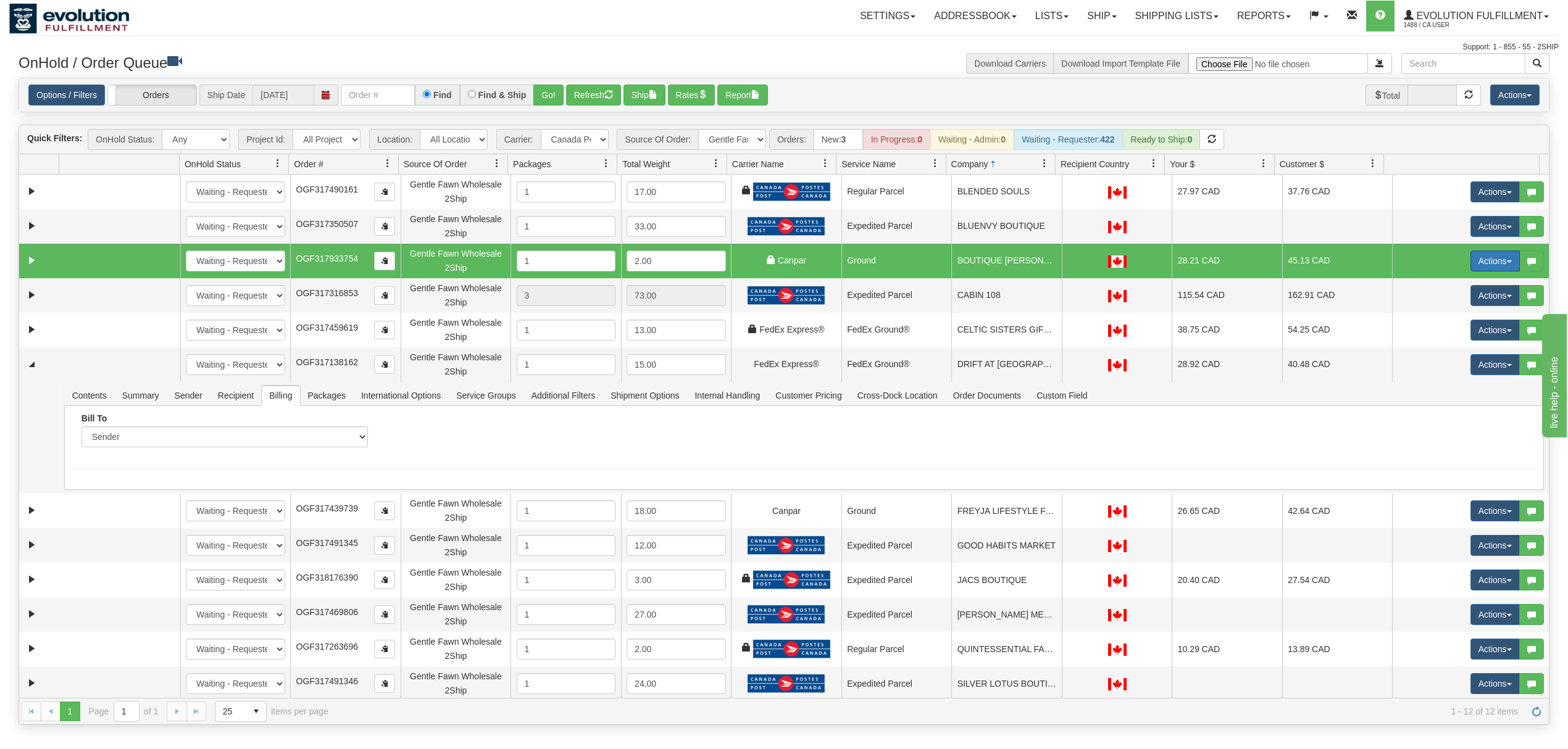
click at [1175, 258] on button "Actions" at bounding box center [1495, 261] width 50 height 21
click at [1175, 316] on span "Rate All Services" at bounding box center [1470, 317] width 74 height 10
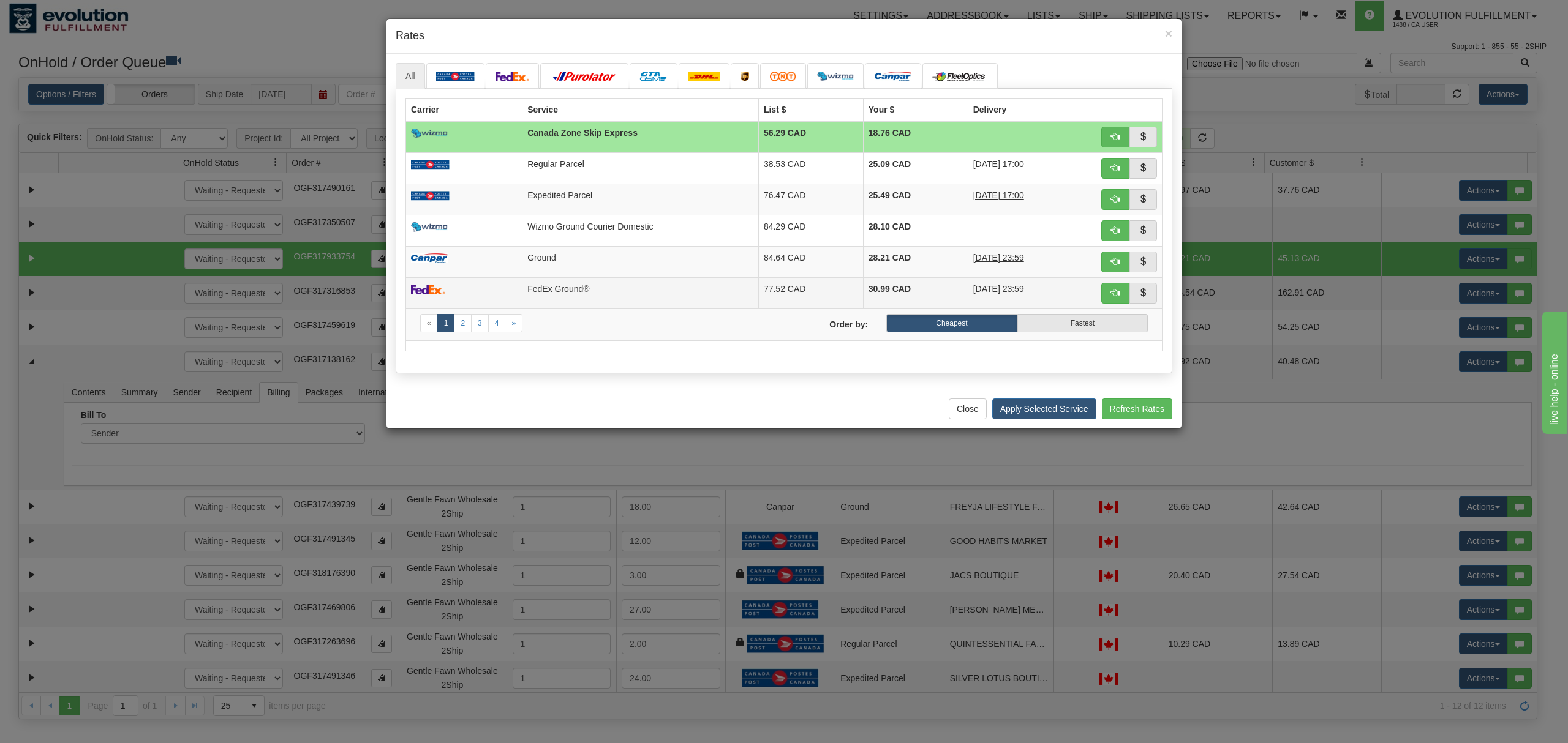
click at [604, 284] on td "FedEx Ground®" at bounding box center [641, 293] width 236 height 31
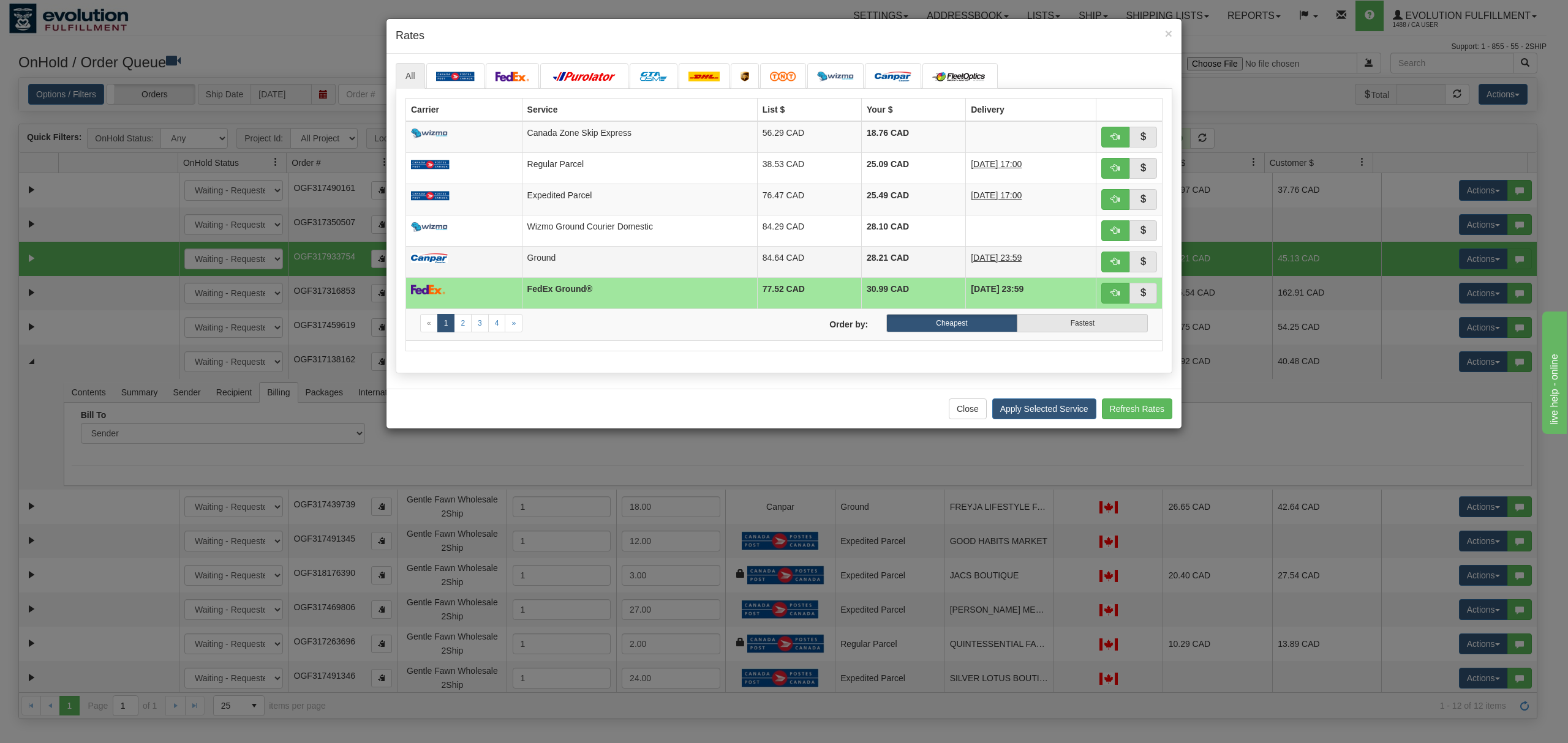
click at [620, 263] on td "Ground" at bounding box center [639, 261] width 235 height 31
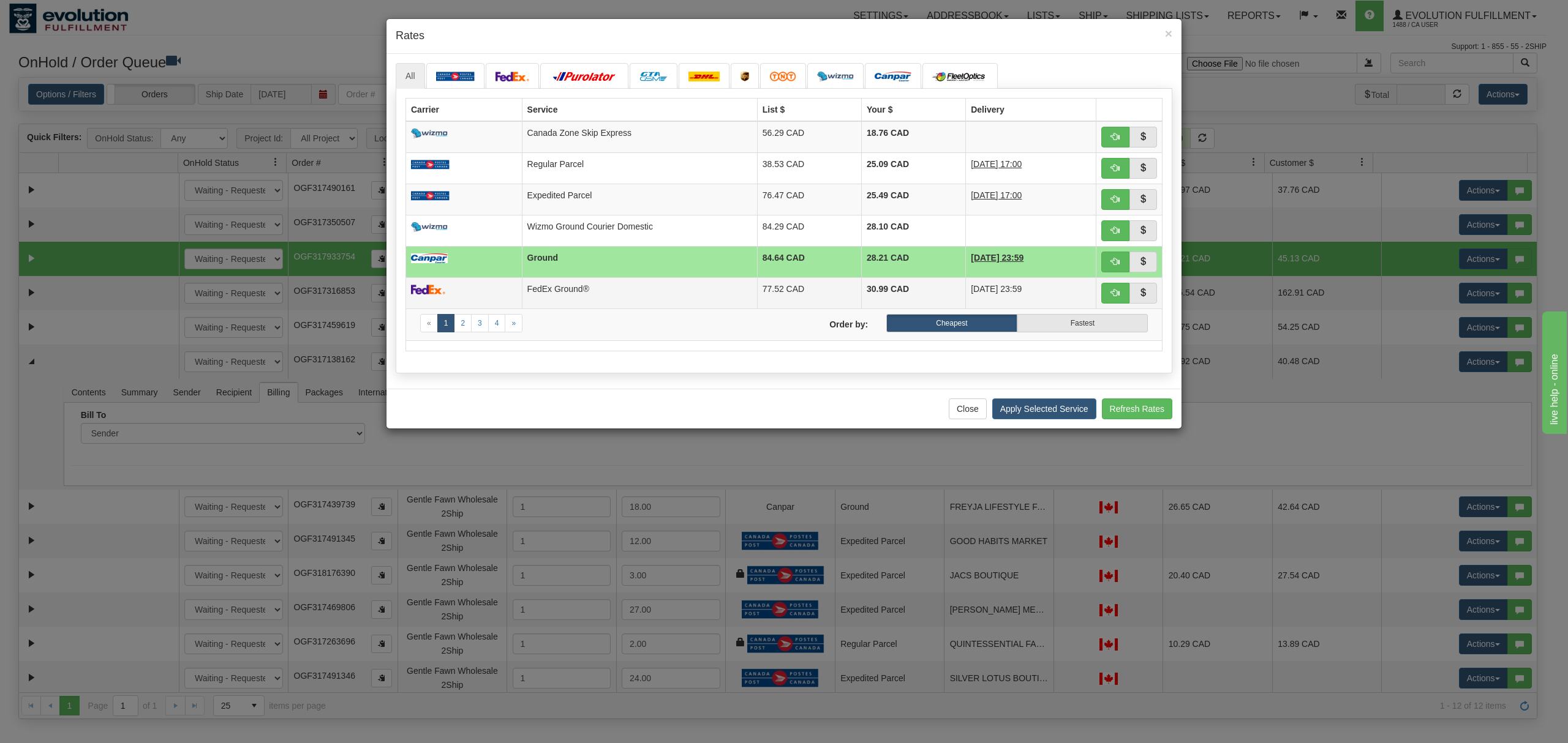
click at [617, 289] on td "FedEx Ground®" at bounding box center [639, 293] width 235 height 31
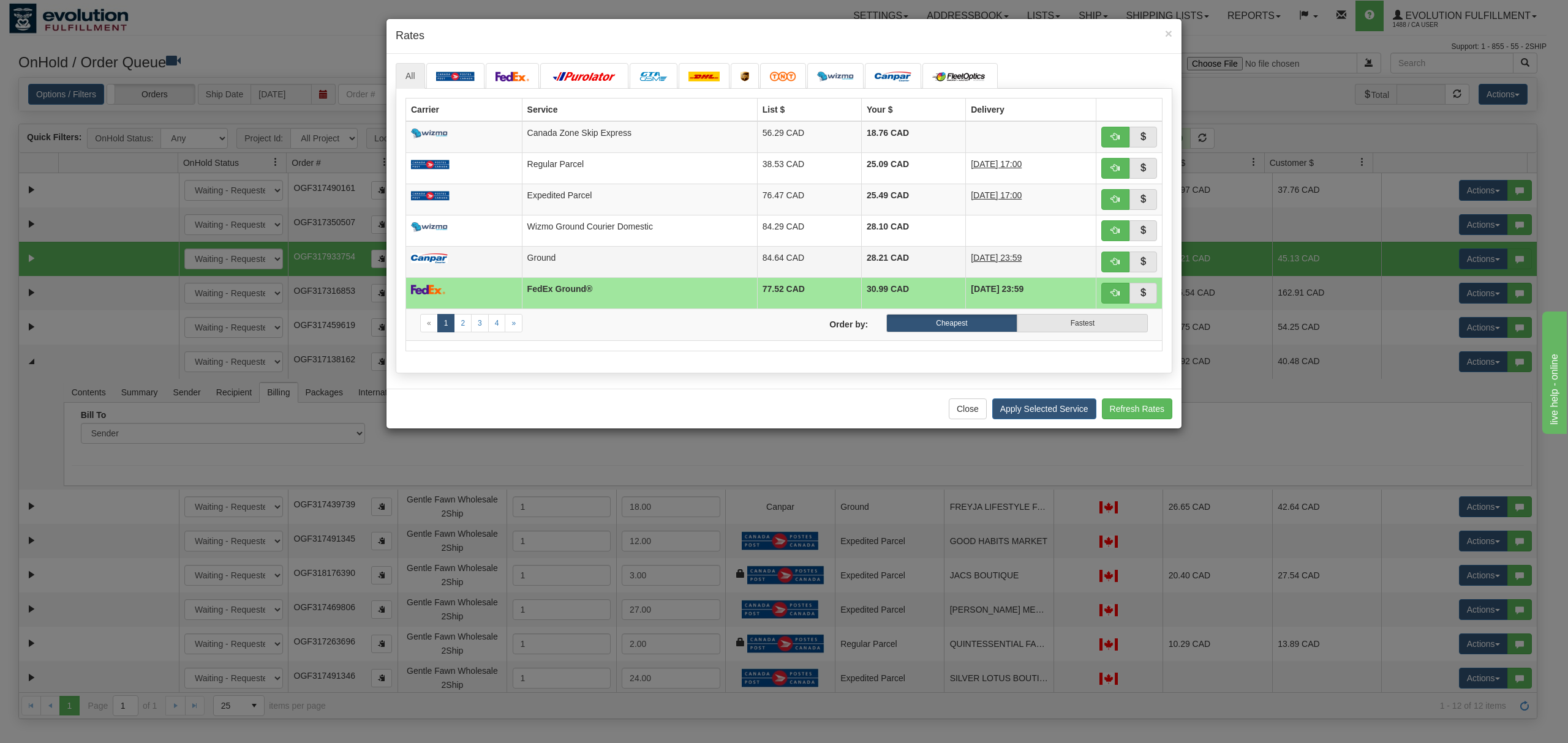
click at [868, 268] on td "28.21 CAD" at bounding box center [914, 261] width 105 height 31
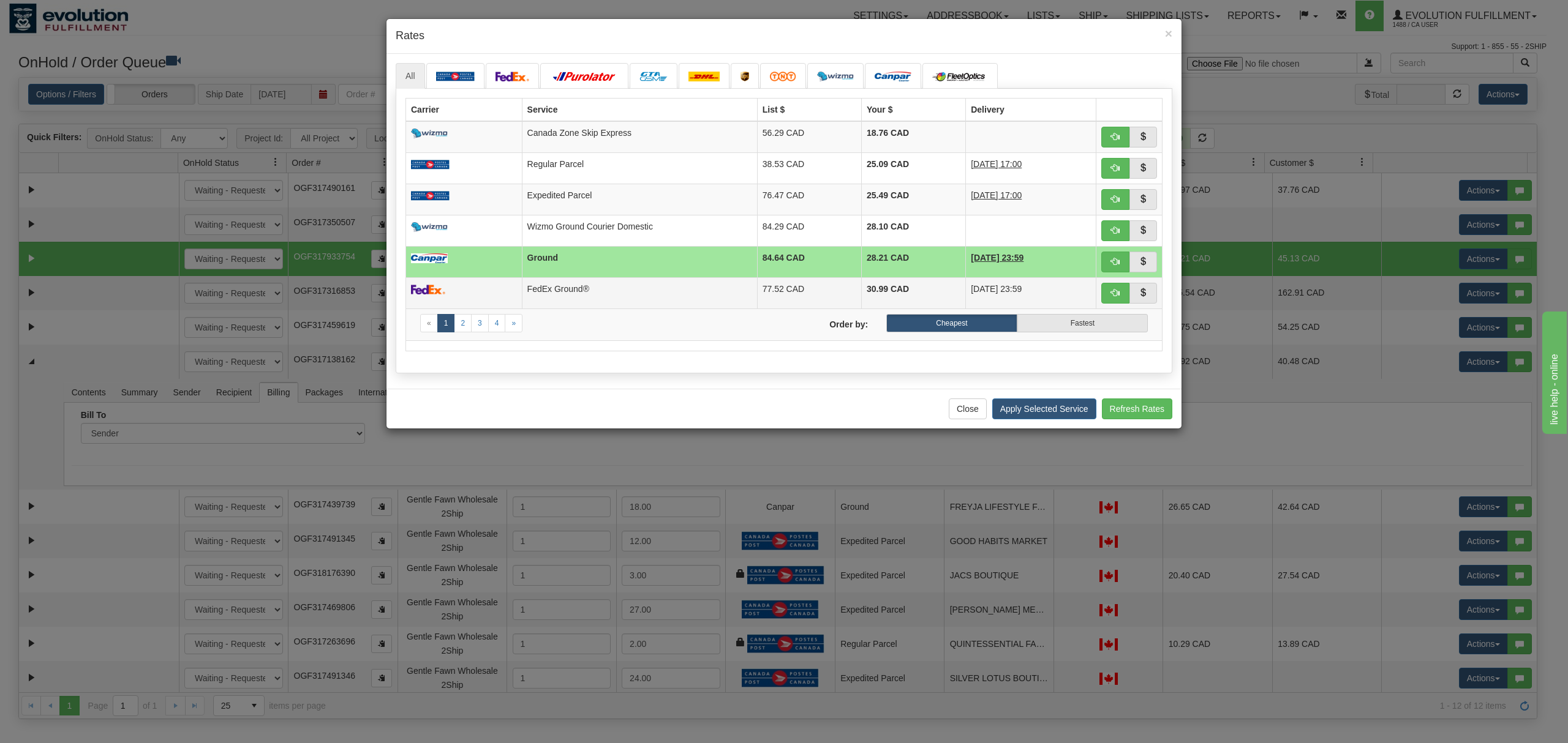
click at [888, 297] on td "30.99 CAD" at bounding box center [914, 293] width 105 height 31
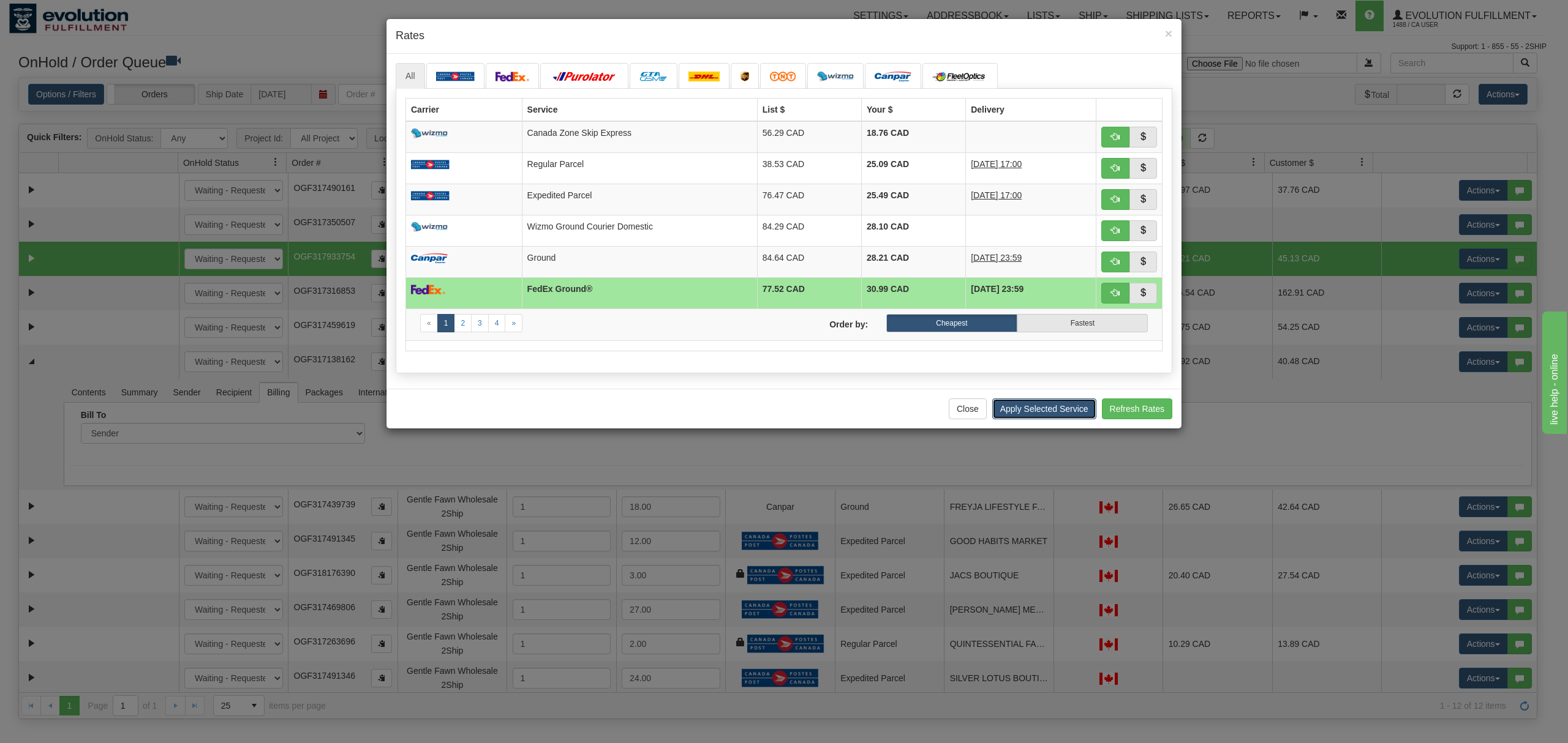
click at [1042, 410] on button "Apply Selected Service" at bounding box center [1044, 409] width 105 height 21
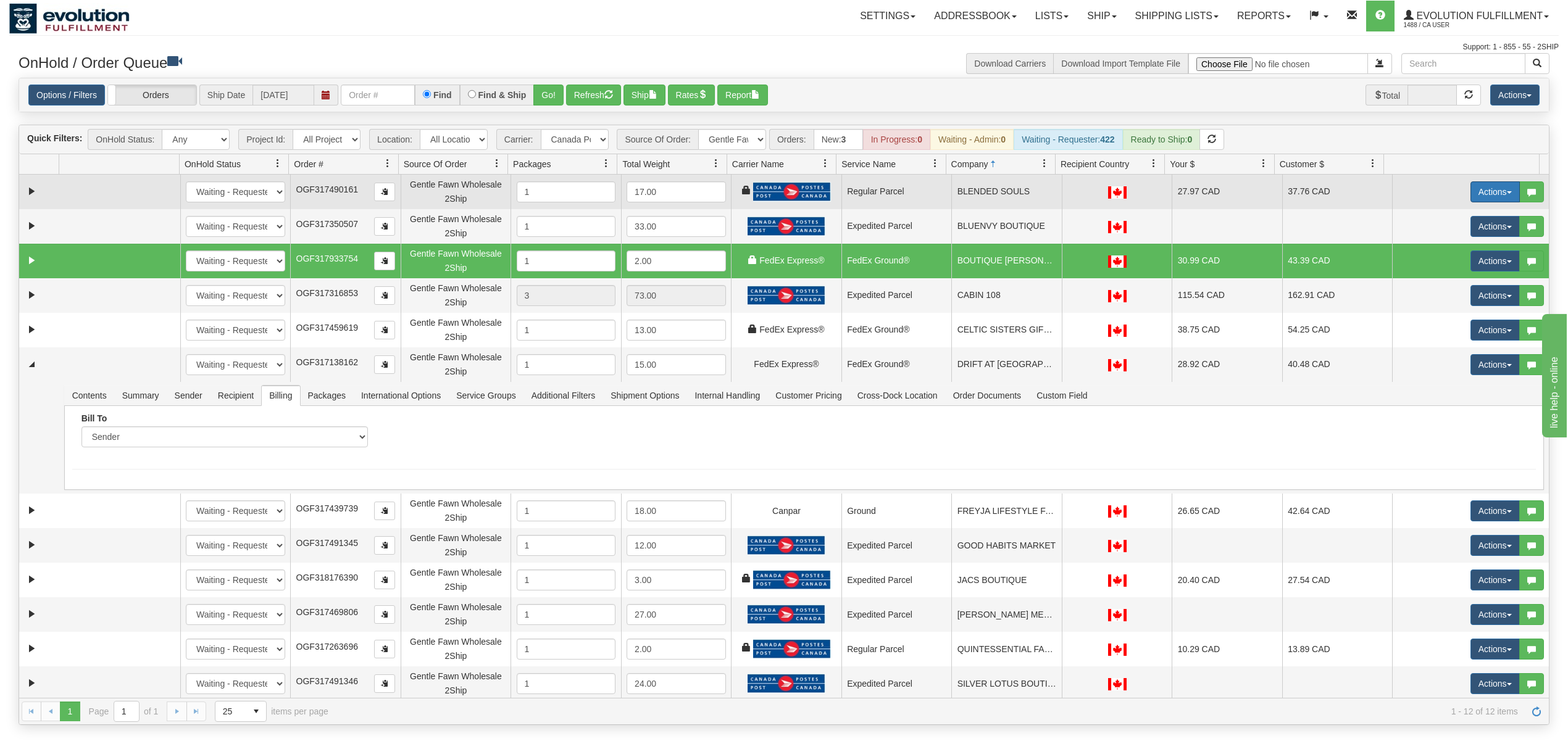
click at [1175, 199] on button "Actions" at bounding box center [1495, 192] width 50 height 21
click at [1175, 248] on span "Rate All Services" at bounding box center [1470, 248] width 74 height 10
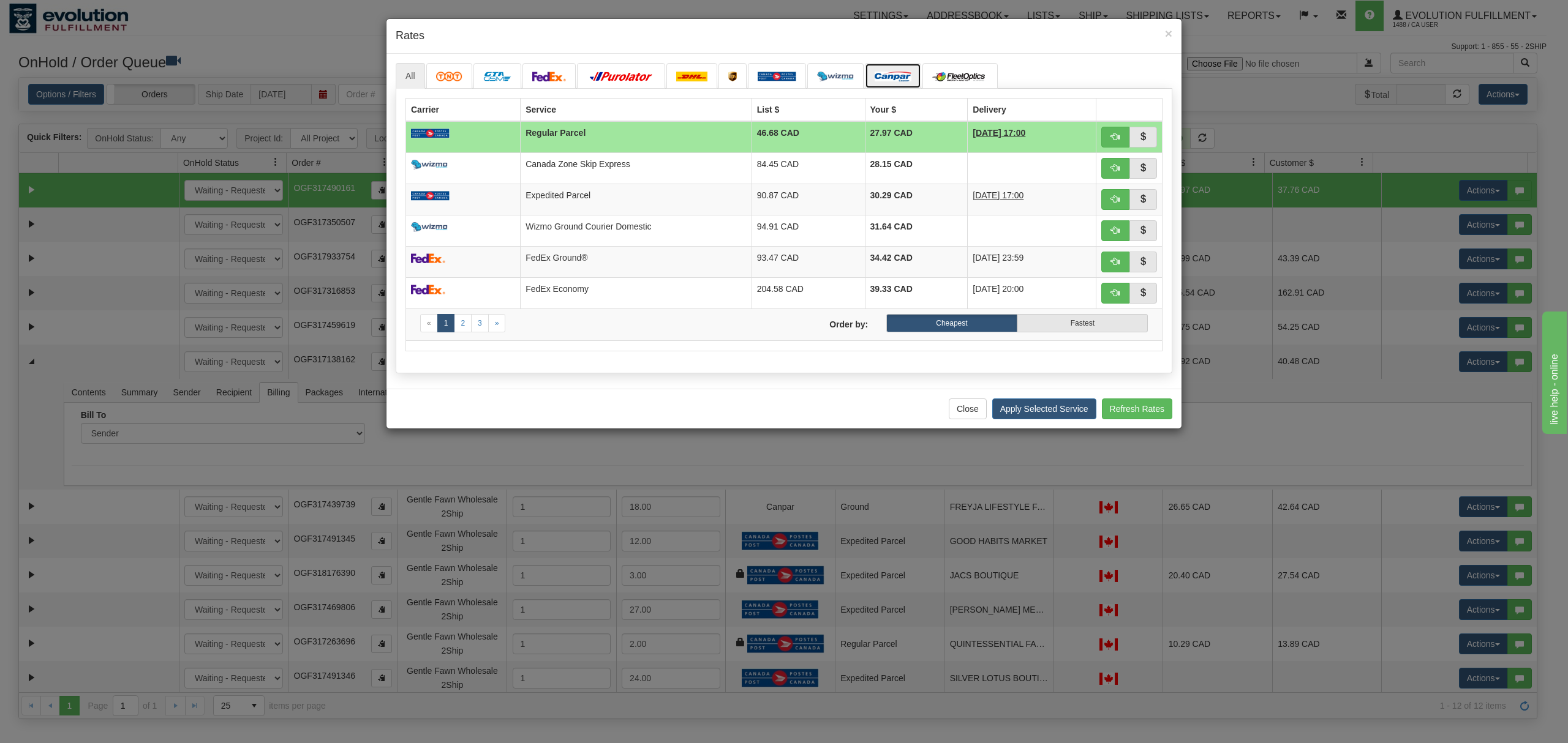
click at [921, 64] on link at bounding box center [893, 75] width 56 height 26
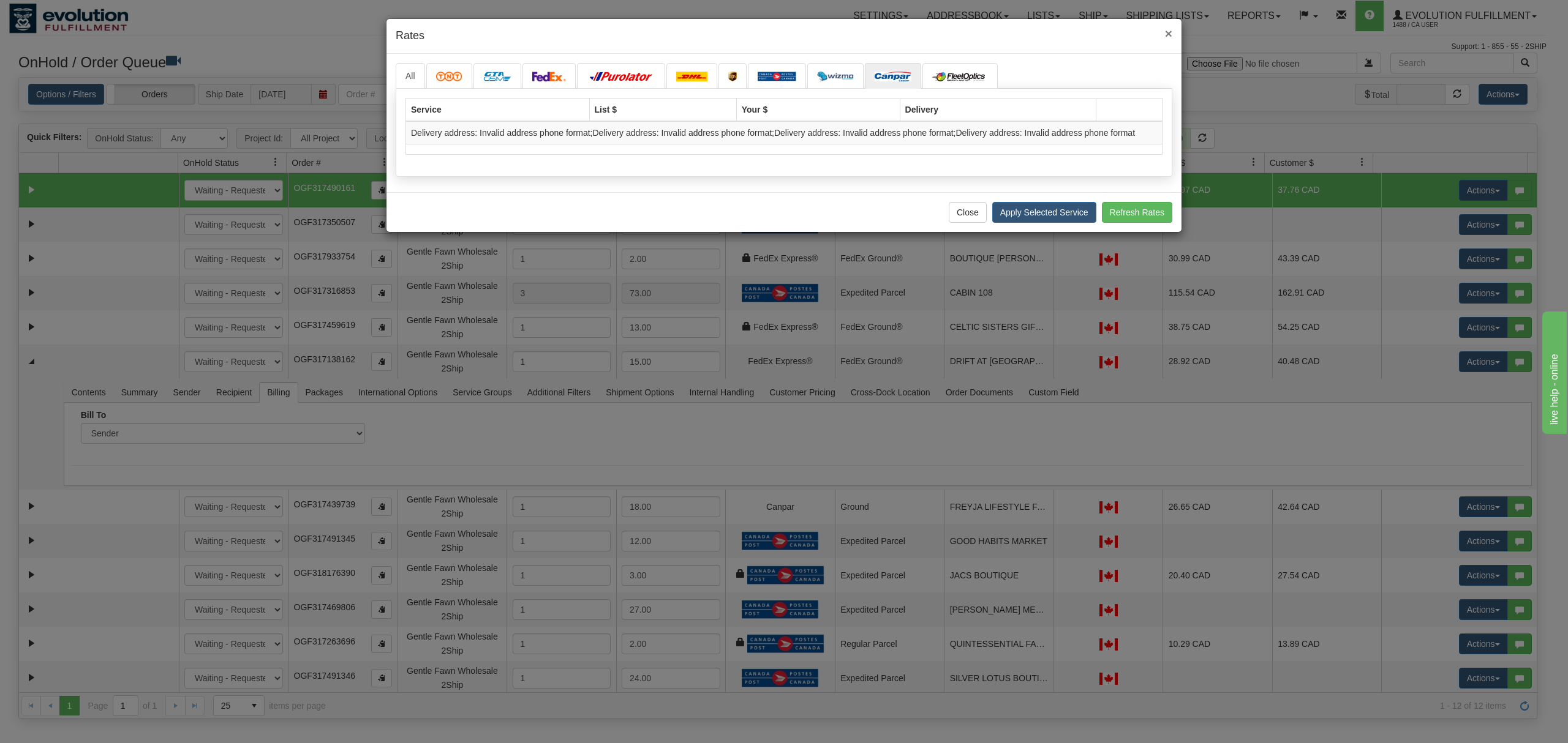
click at [1166, 34] on span "×" at bounding box center [1169, 33] width 8 height 15
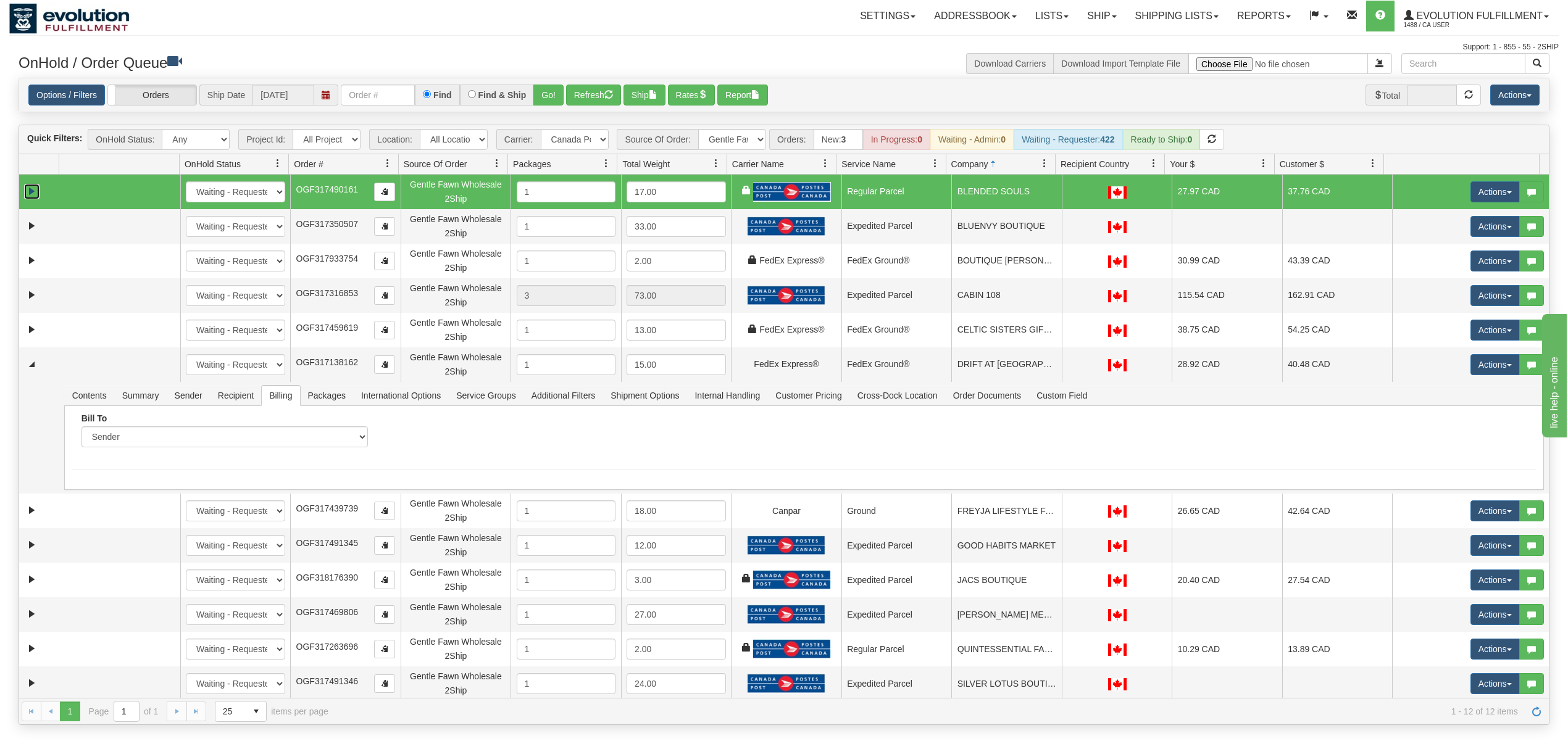
click at [29, 188] on link "Expand" at bounding box center [32, 192] width 16 height 16
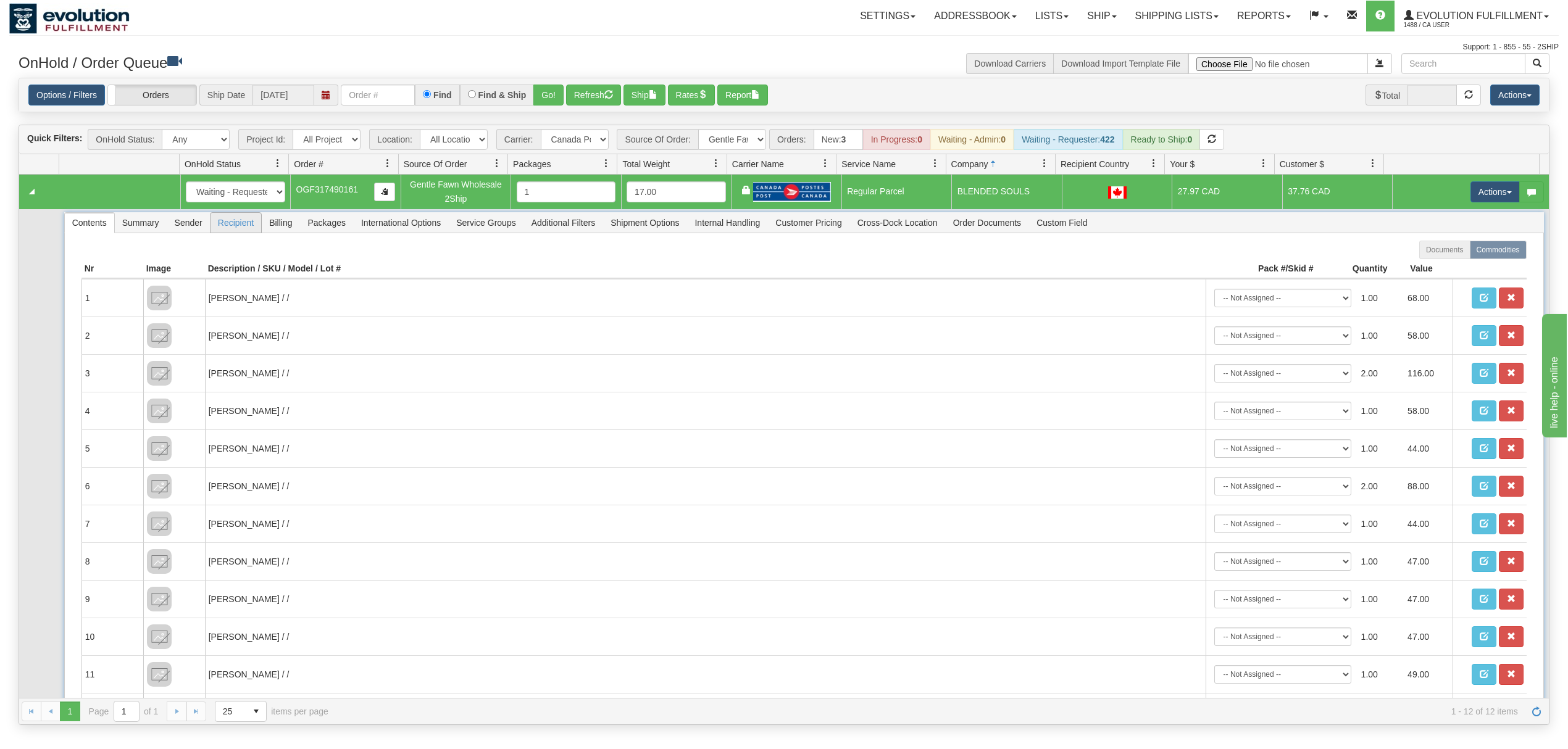
click at [233, 226] on span "Recipient" at bounding box center [236, 222] width 51 height 20
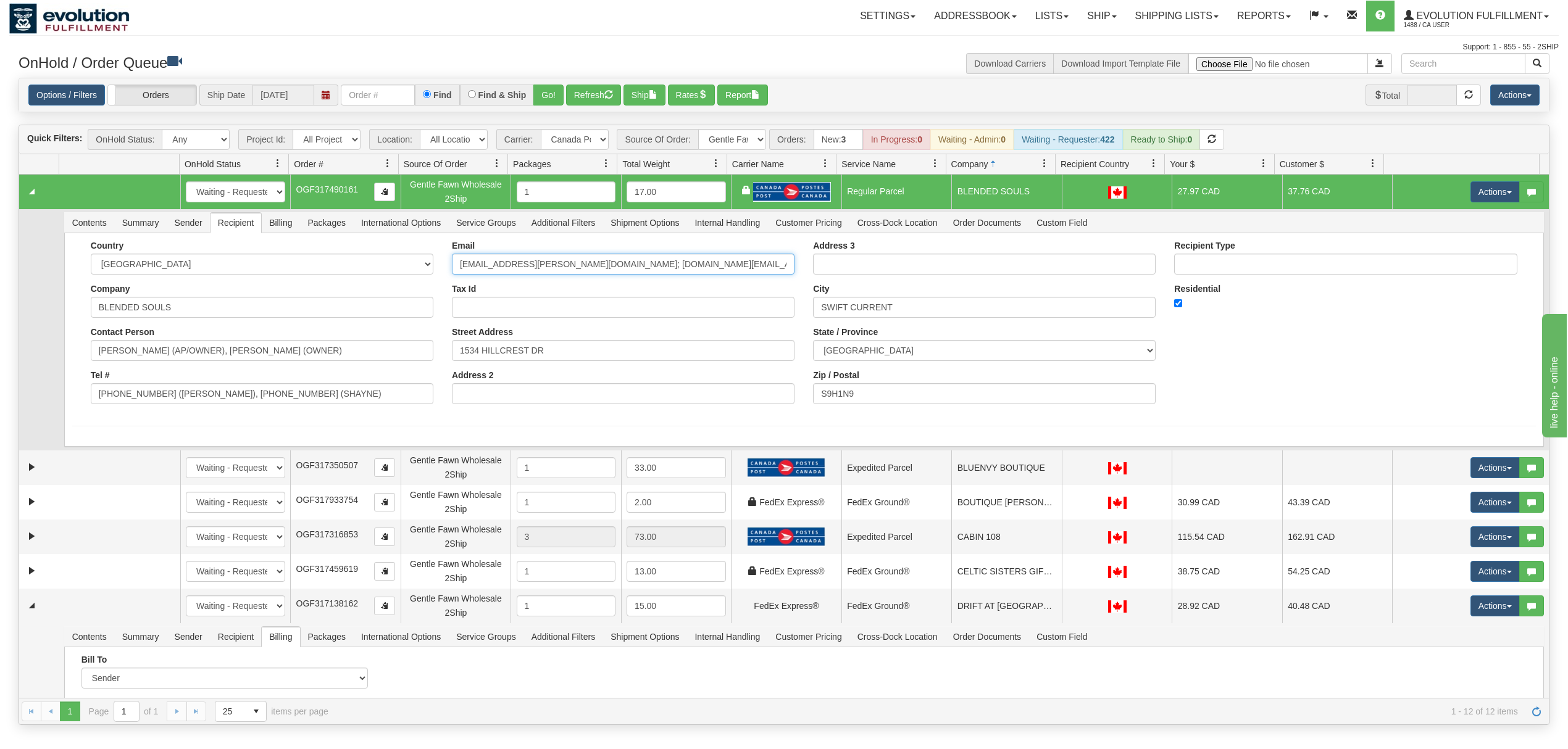
drag, startPoint x: 719, startPoint y: 267, endPoint x: 535, endPoint y: 296, distance: 186.3
click at [535, 296] on div "Email dea.lee@icloud.com; blended.souls.coffee.boutique@gmail.com Tax Id Street…" at bounding box center [623, 327] width 361 height 173
type input "dea.lee@icloud.com"
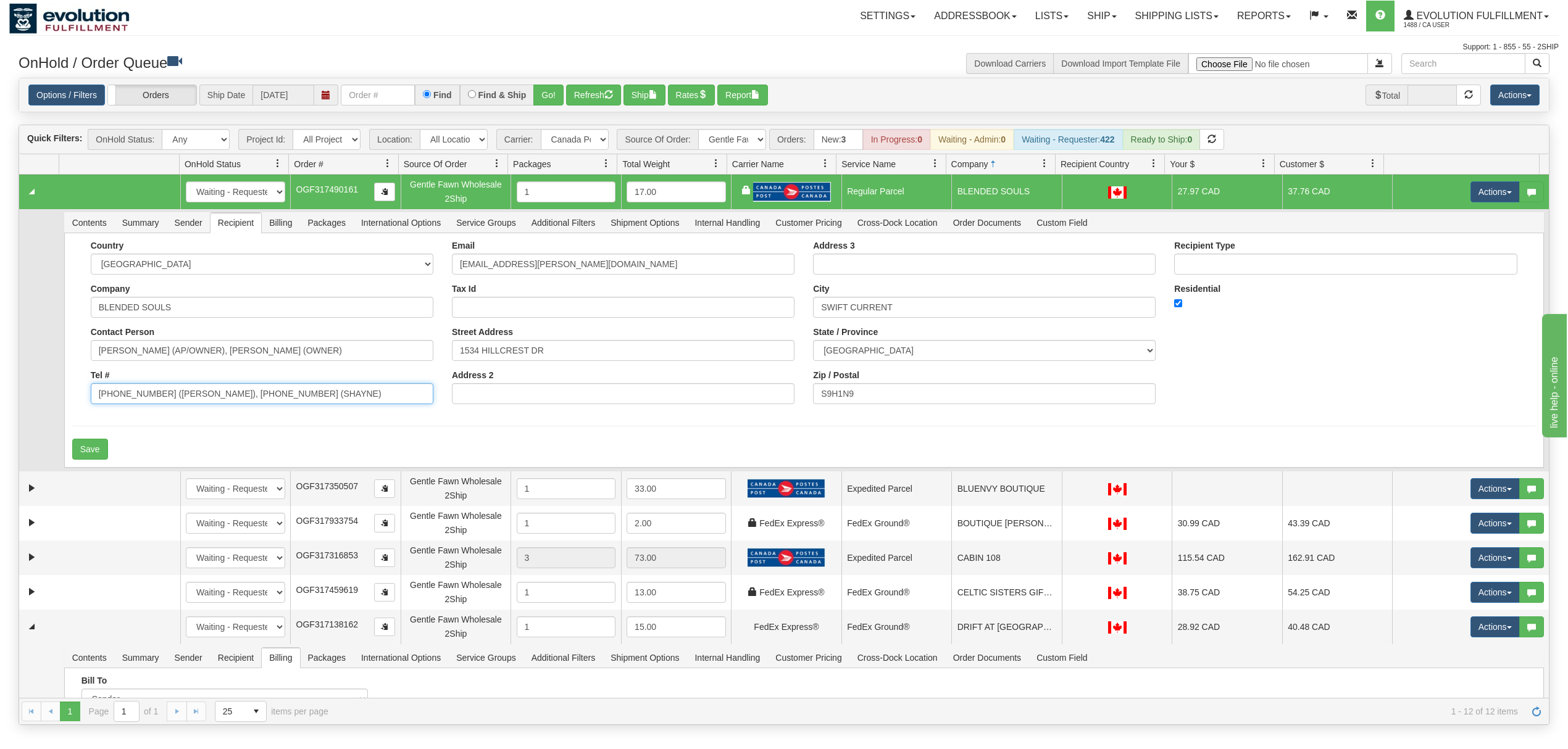
drag, startPoint x: 322, startPoint y: 393, endPoint x: 153, endPoint y: 408, distance: 169.7
click at [153, 405] on input "306-672-6602 (DEANNA), 306-671-7215 (SHAYNE)" at bounding box center [261, 394] width 342 height 21
type input "306-672-6602"
click at [99, 450] on button "Save" at bounding box center [90, 450] width 36 height 21
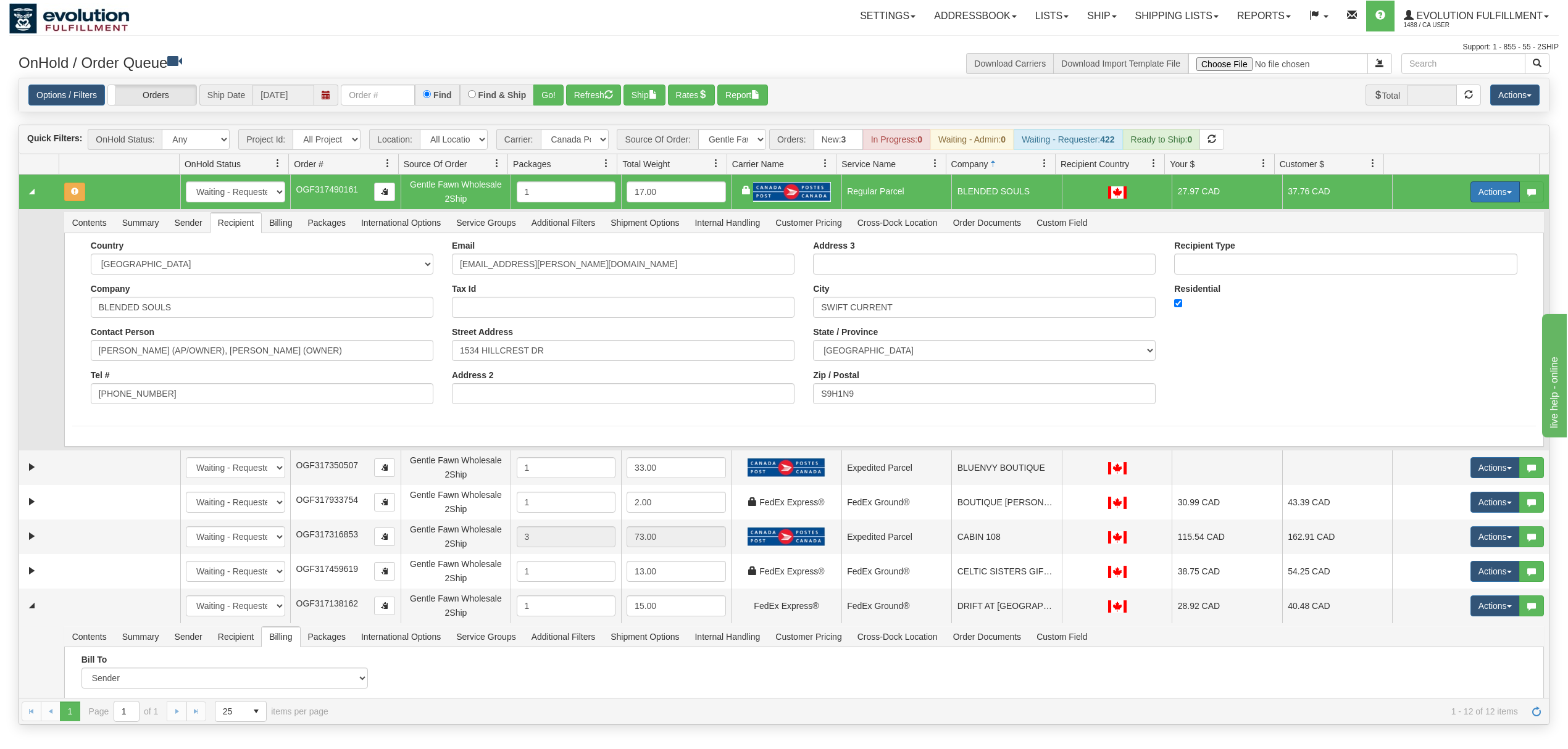
click at [1175, 195] on button "Actions" at bounding box center [1495, 192] width 50 height 21
click at [1175, 253] on span "Rate All Services" at bounding box center [1470, 248] width 74 height 10
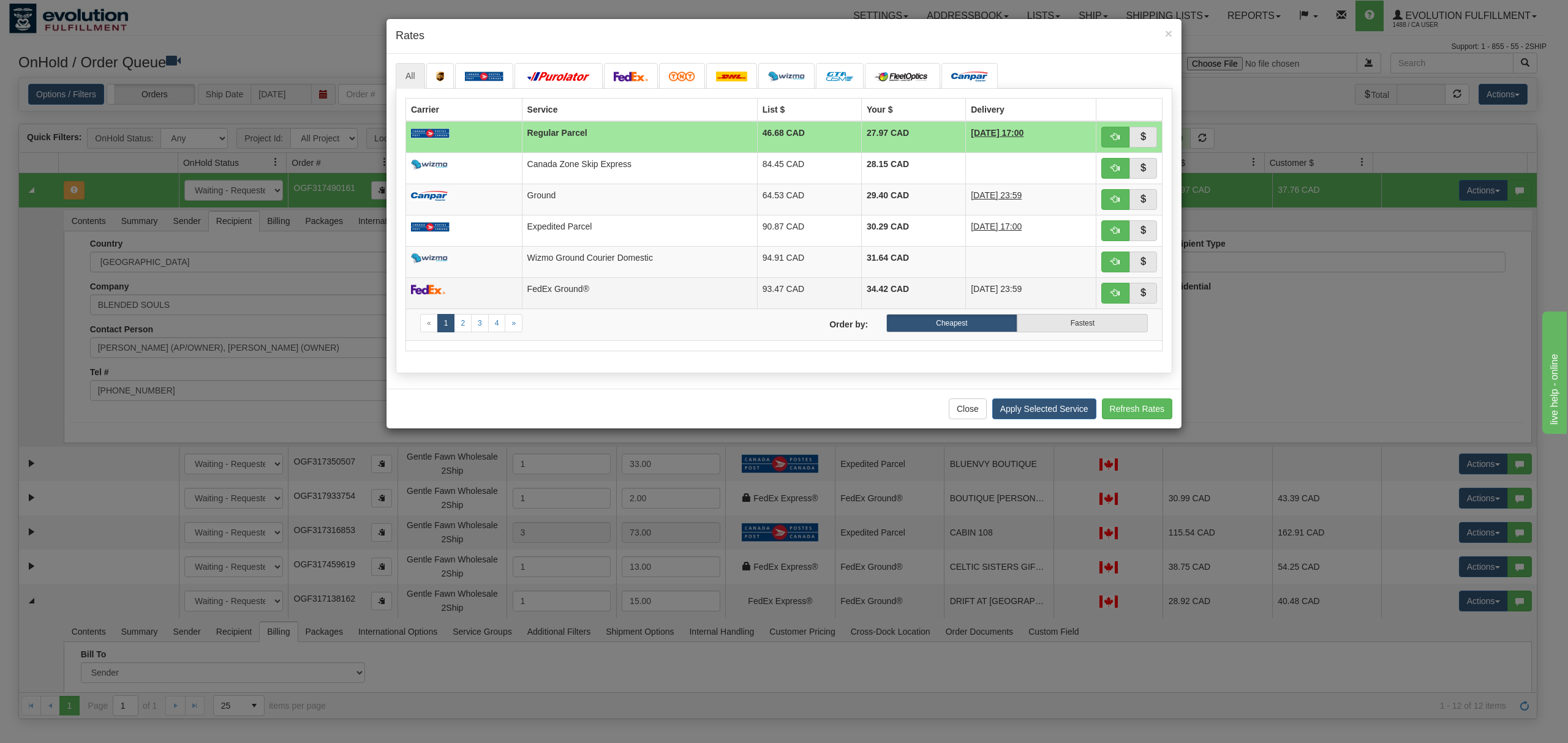
click at [534, 281] on td "FedEx Ground®" at bounding box center [639, 293] width 235 height 31
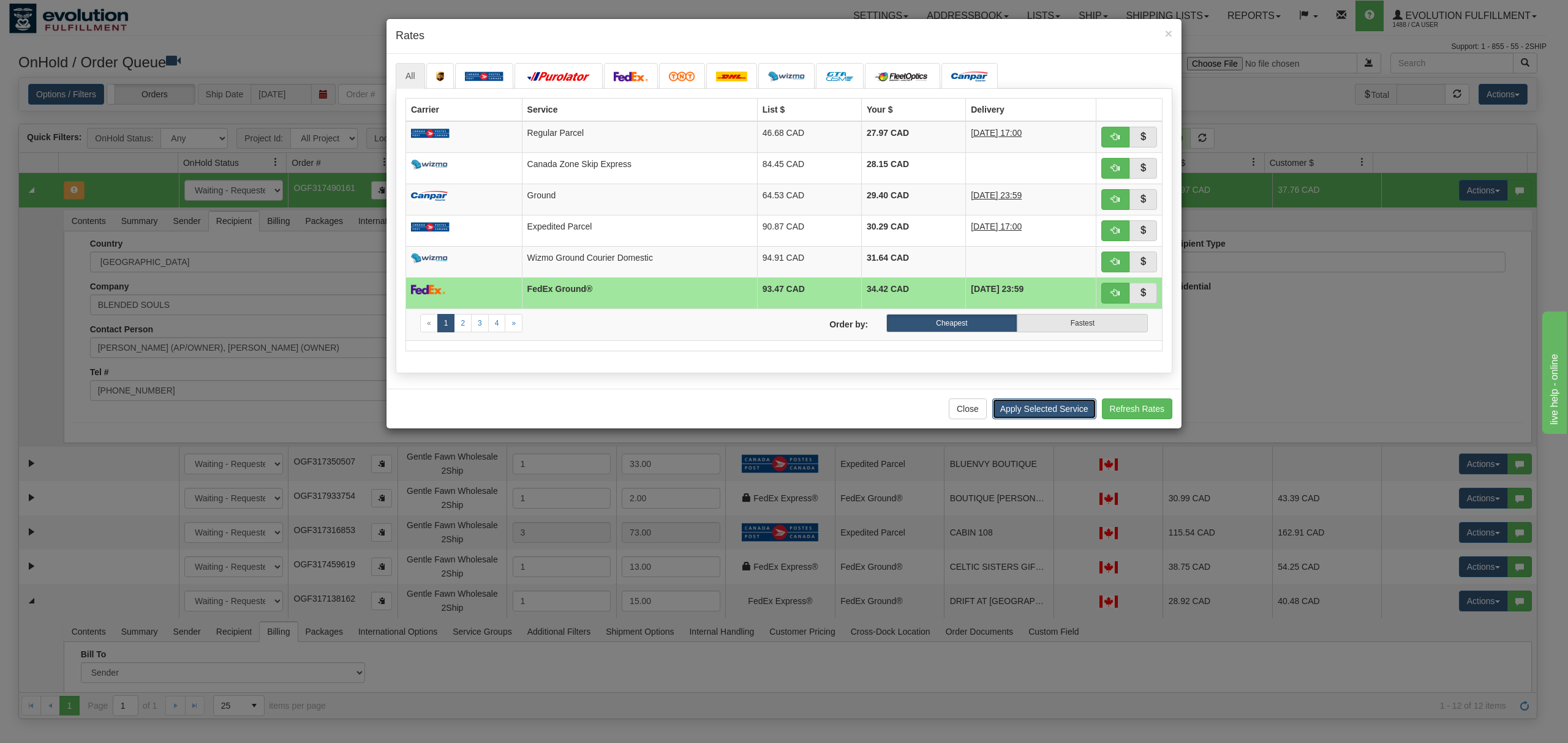
click at [1073, 417] on button "Apply Selected Service" at bounding box center [1044, 409] width 105 height 21
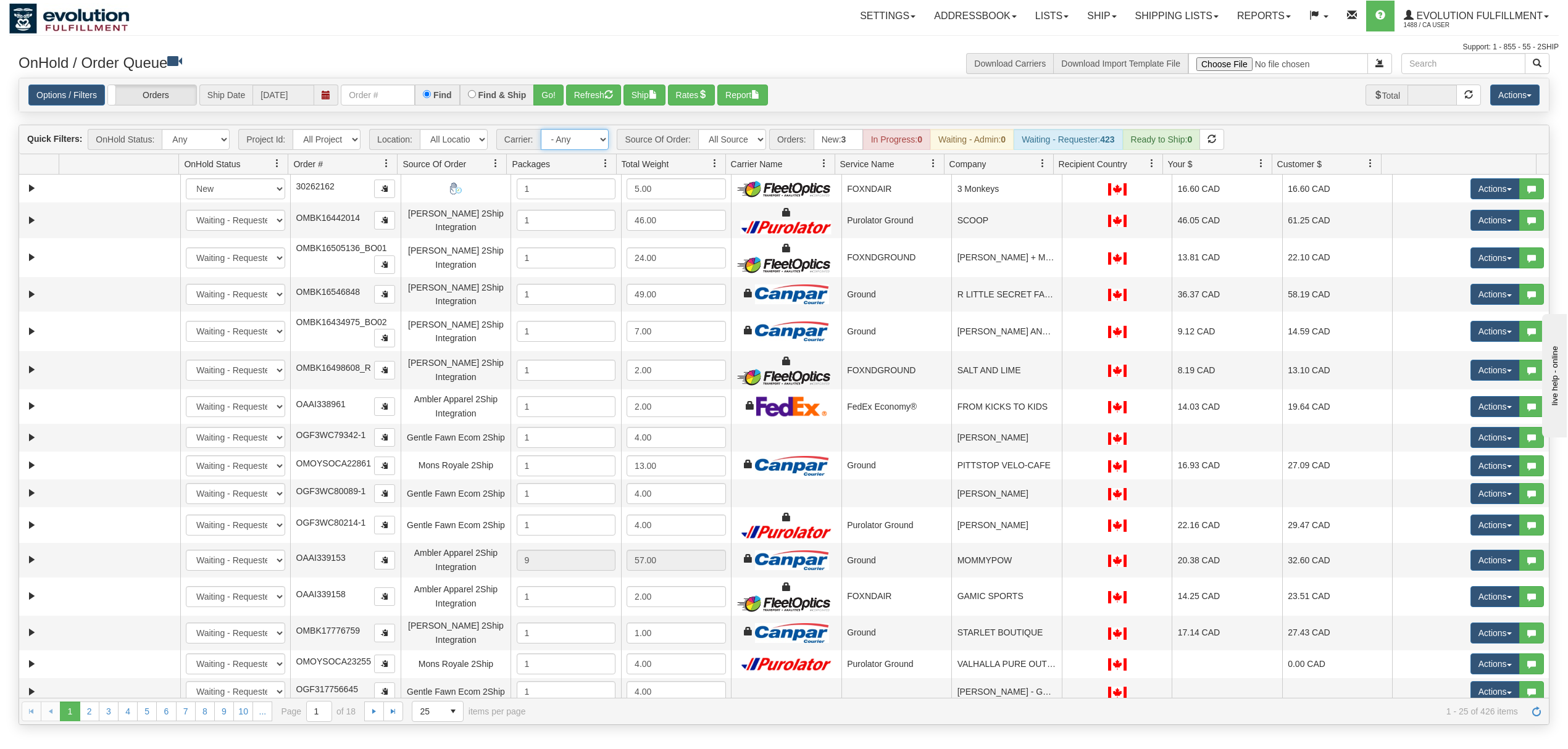
click at [569, 141] on select "- Any - Has NO carrier assigned - Has a carrier assigned FleetOptics Inc. My Ca…" at bounding box center [574, 139] width 68 height 21
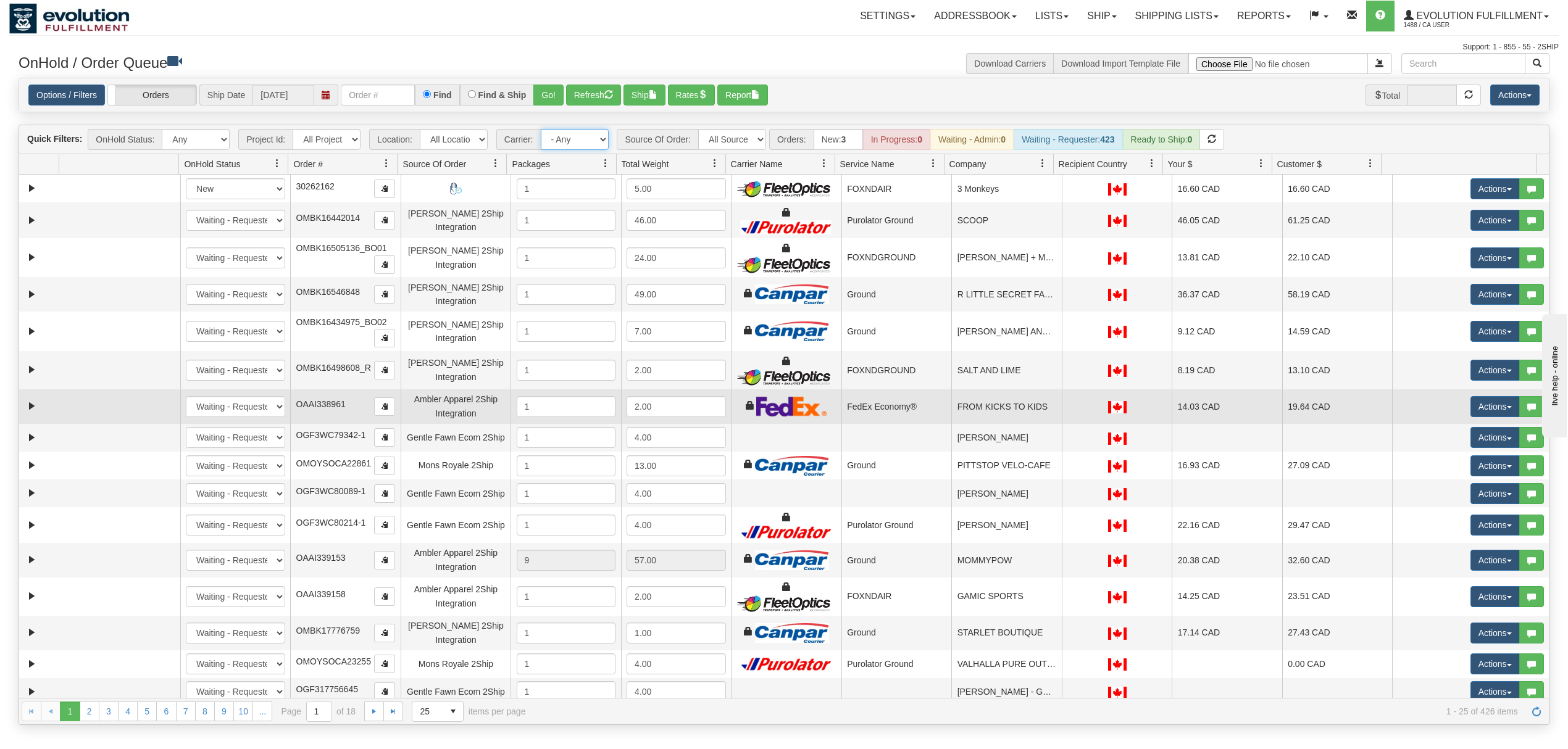
select select "20"
click at [541, 131] on select "- Any - Has NO carrier assigned - Has a carrier assigned FleetOptics Inc. My Ca…" at bounding box center [574, 139] width 68 height 21
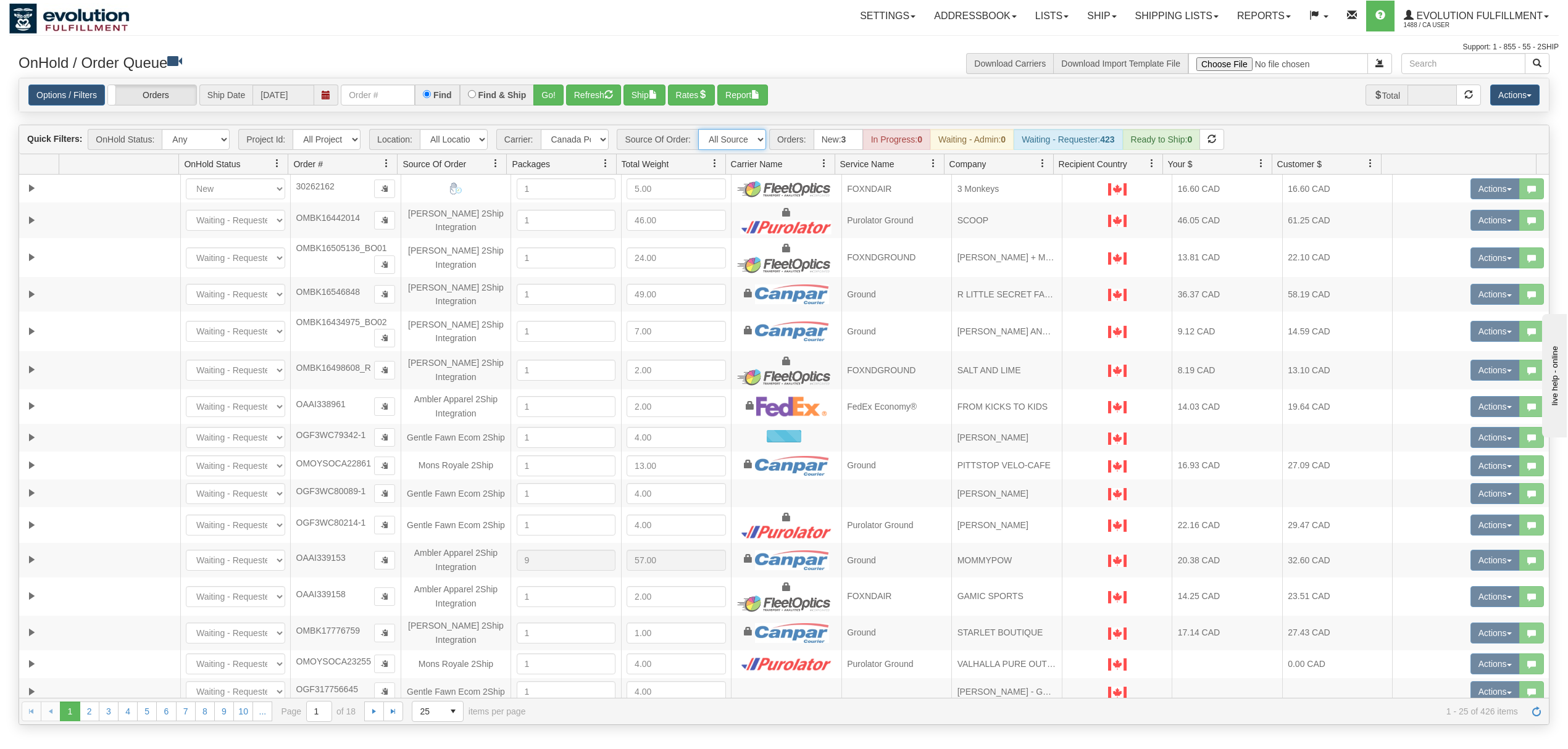
click at [729, 148] on select "All Sources AirBlaster 2Ship Integration Ambler Apparel 2Ship Integration BC [M…" at bounding box center [732, 139] width 68 height 21
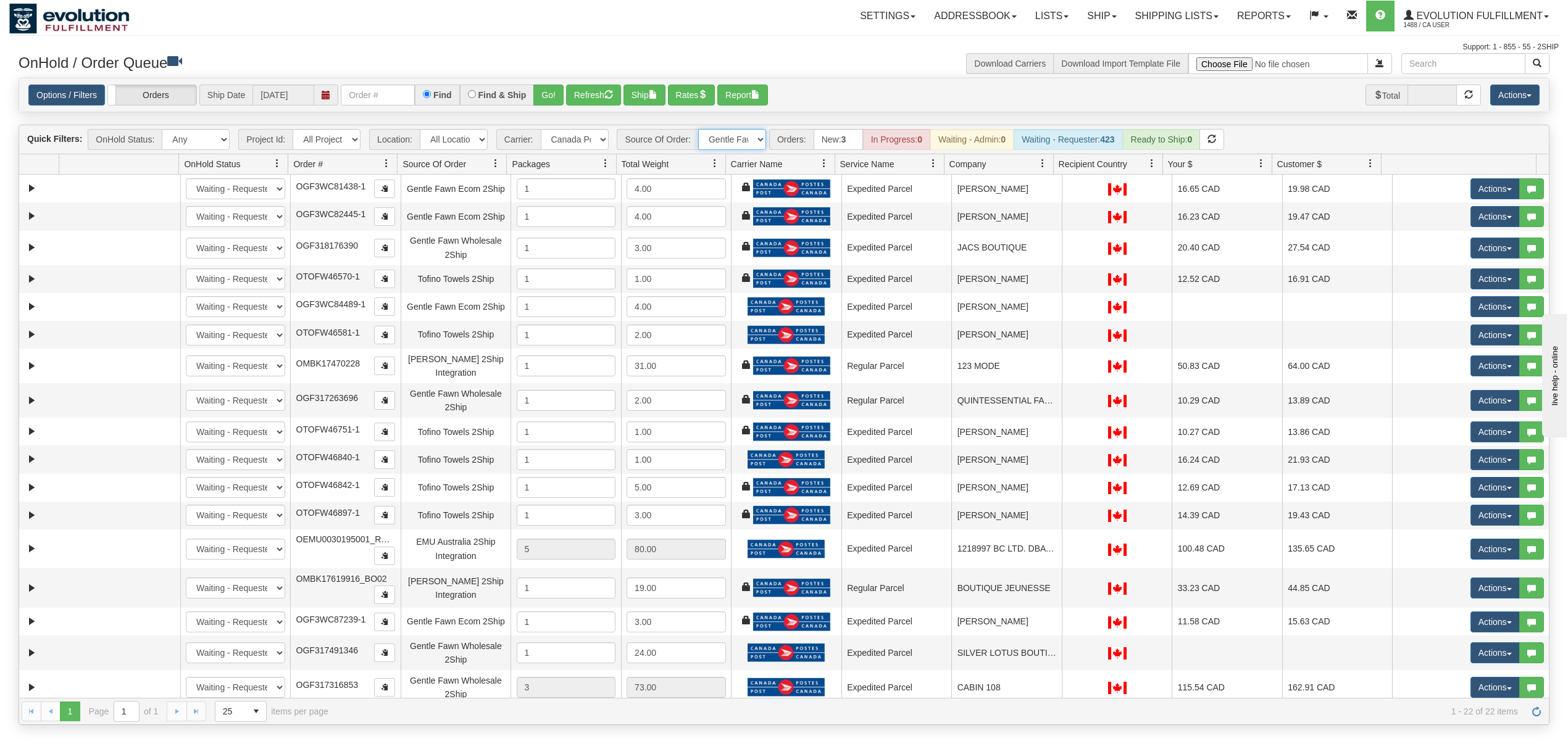
click at [699, 131] on select "All Sources AirBlaster 2Ship Integration Ambler Apparel 2Ship Integration BC Ca…" at bounding box center [732, 139] width 68 height 21
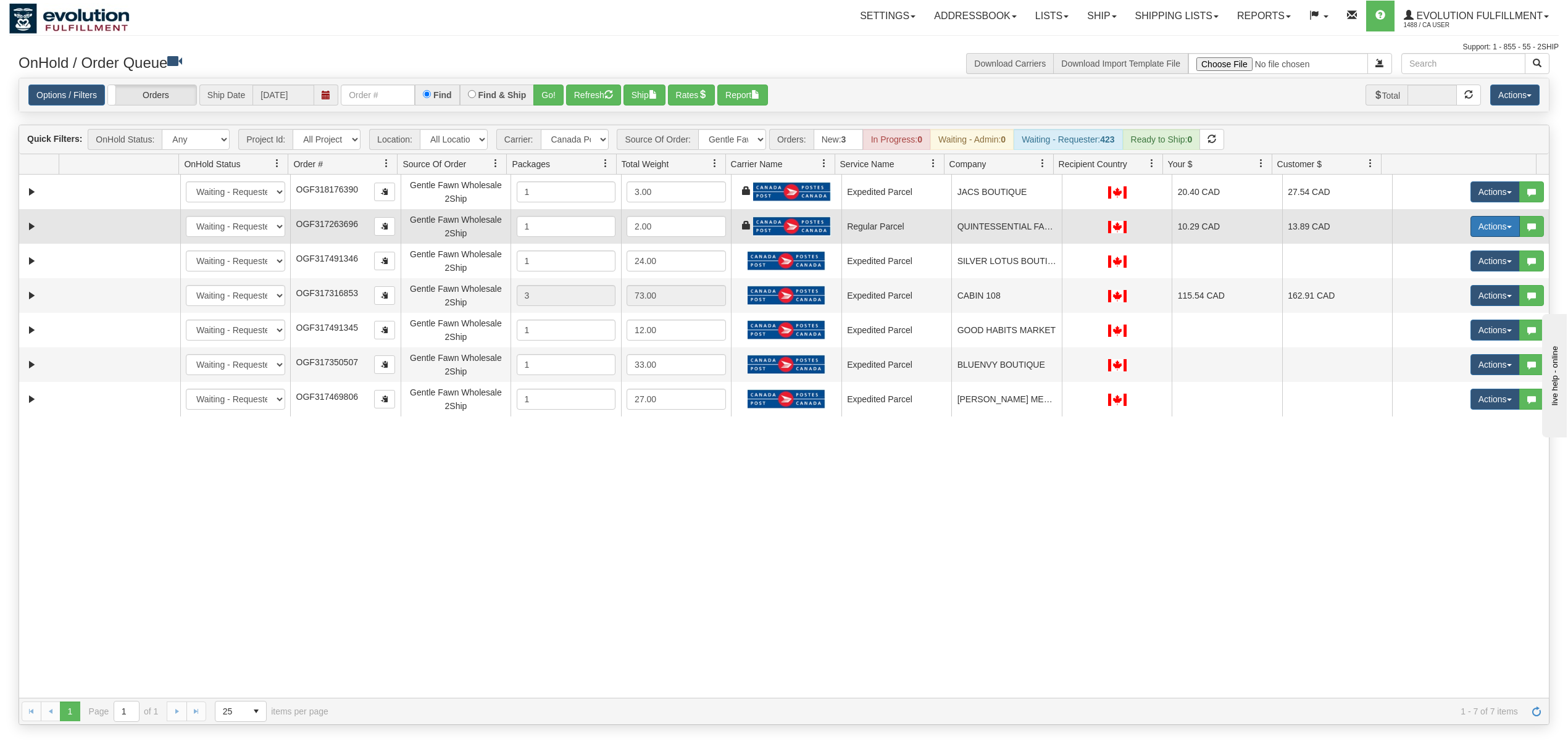
click at [1477, 228] on button "Actions" at bounding box center [1495, 227] width 50 height 21
click at [1435, 317] on span "Delete" at bounding box center [1449, 314] width 33 height 10
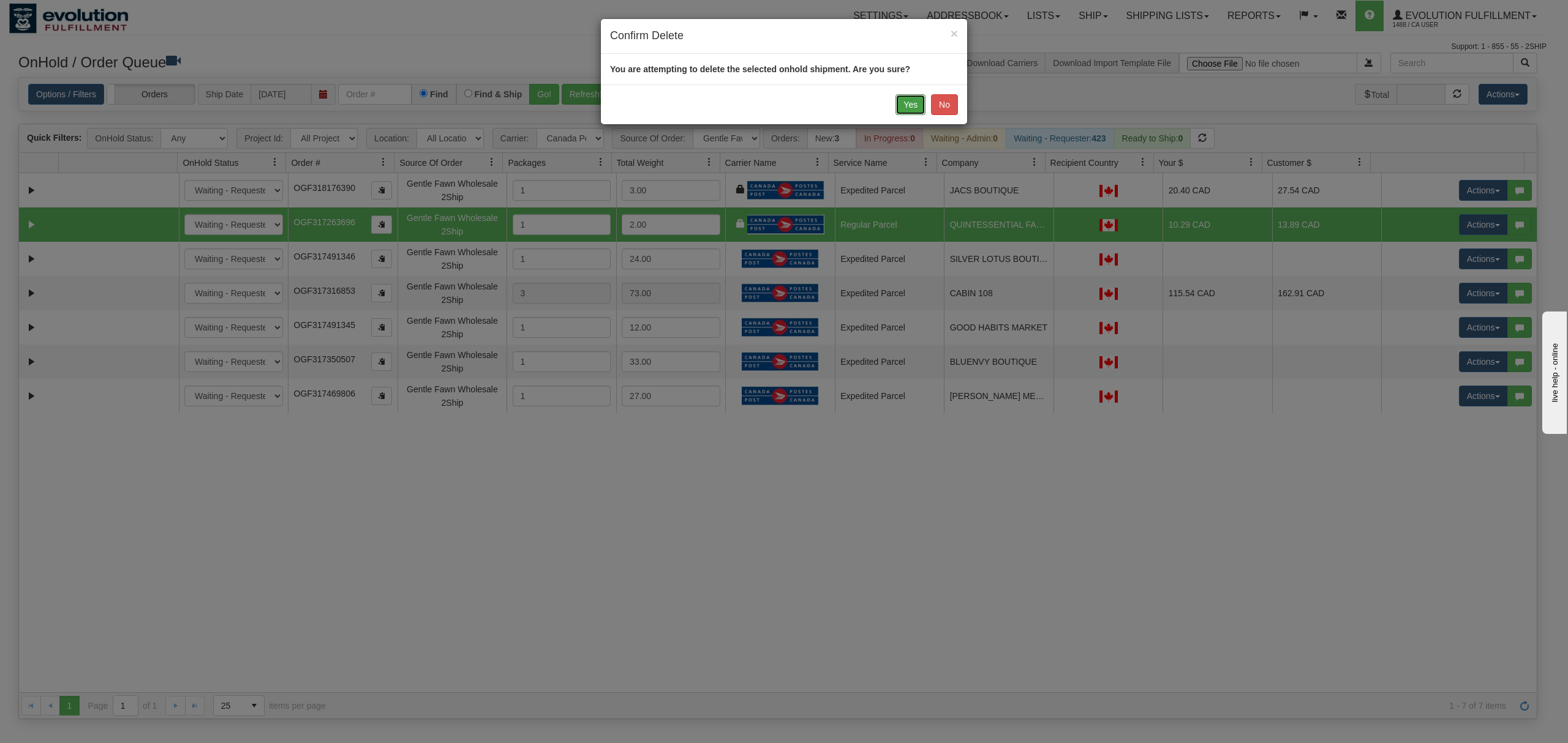
click at [918, 107] on button "Yes" at bounding box center [910, 104] width 30 height 21
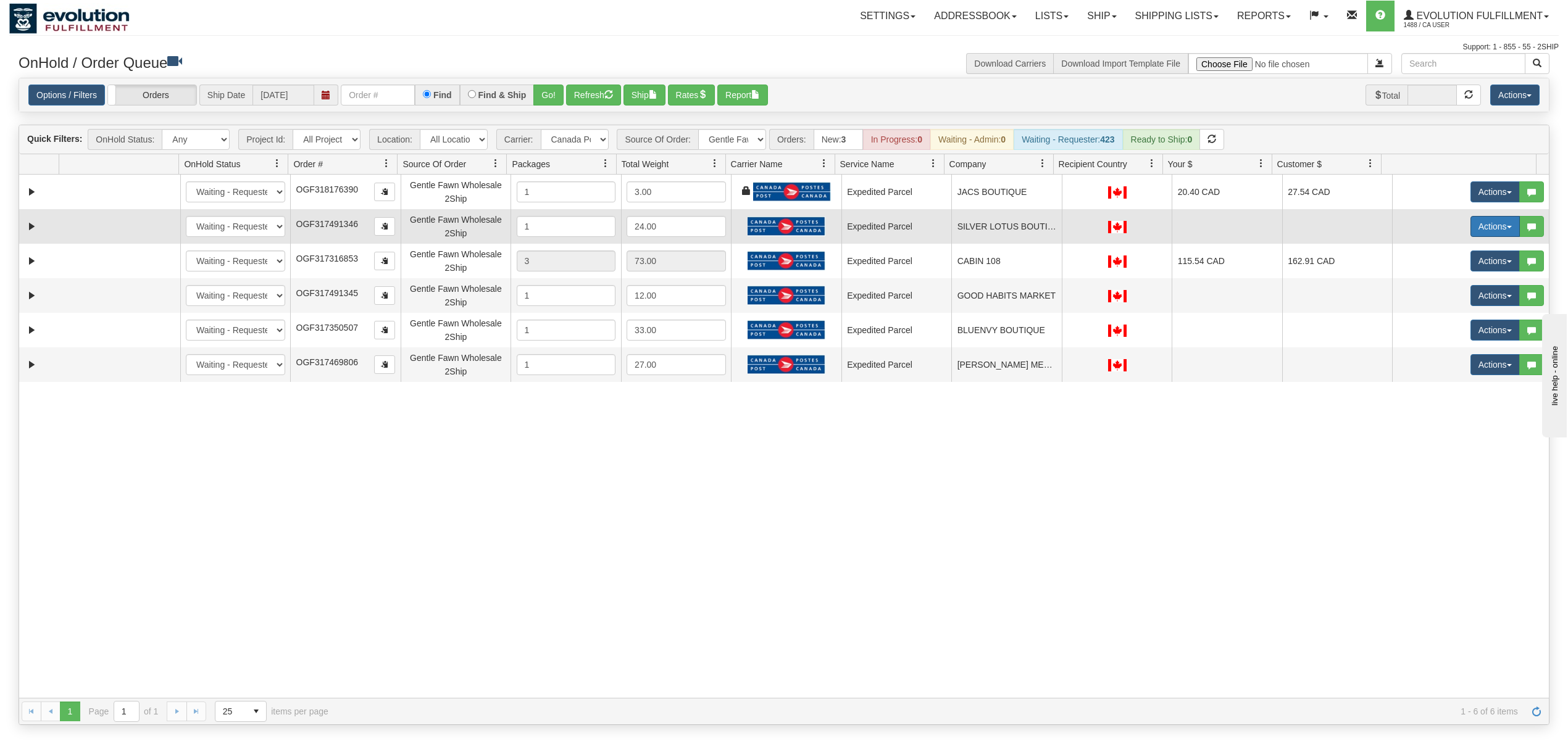
click at [1479, 229] on button "Actions" at bounding box center [1495, 227] width 50 height 21
click at [1450, 285] on span "Rate All Services" at bounding box center [1470, 282] width 74 height 10
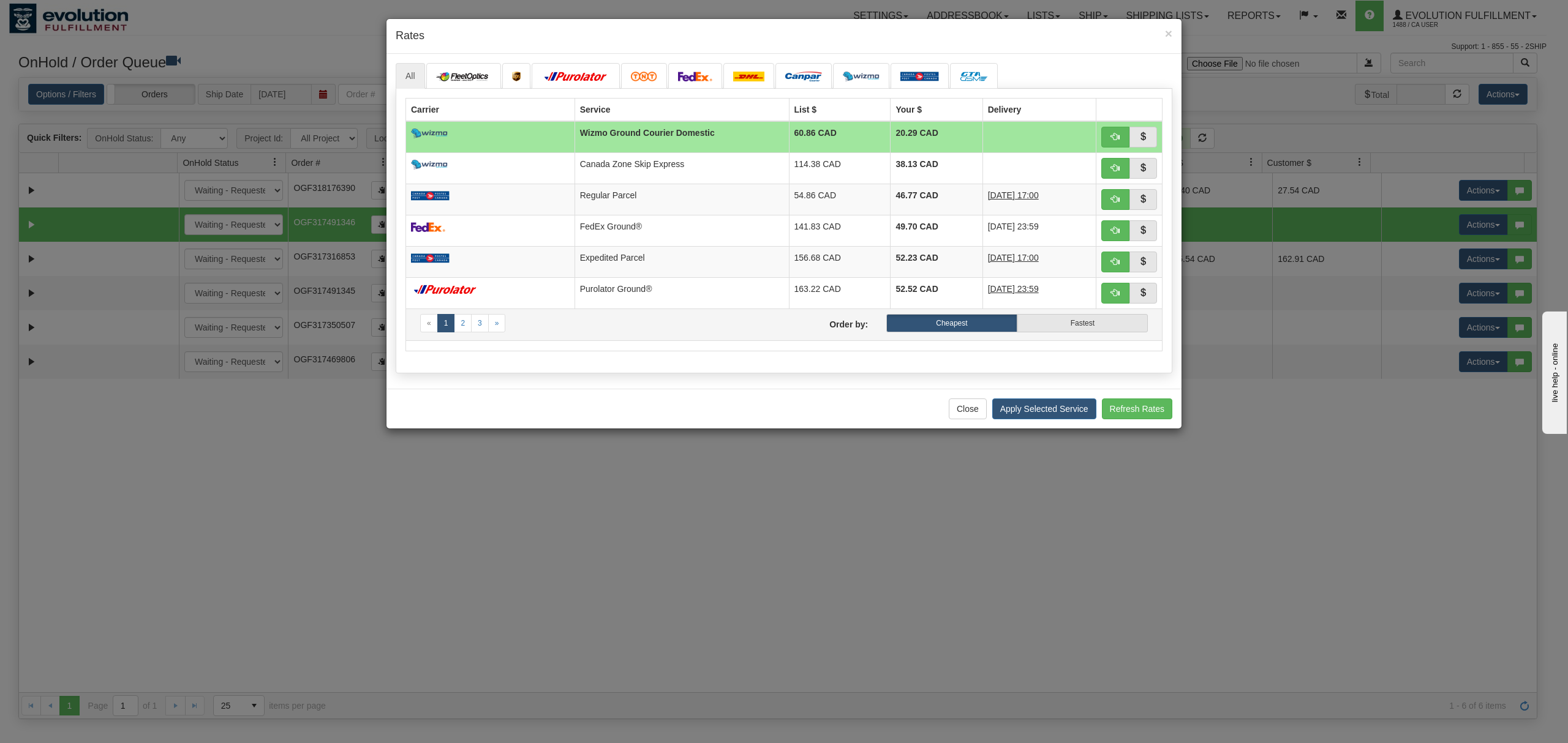
drag, startPoint x: 807, startPoint y: 262, endPoint x: 987, endPoint y: 340, distance: 196.2
click at [814, 262] on td "156.68 CAD" at bounding box center [839, 261] width 102 height 31
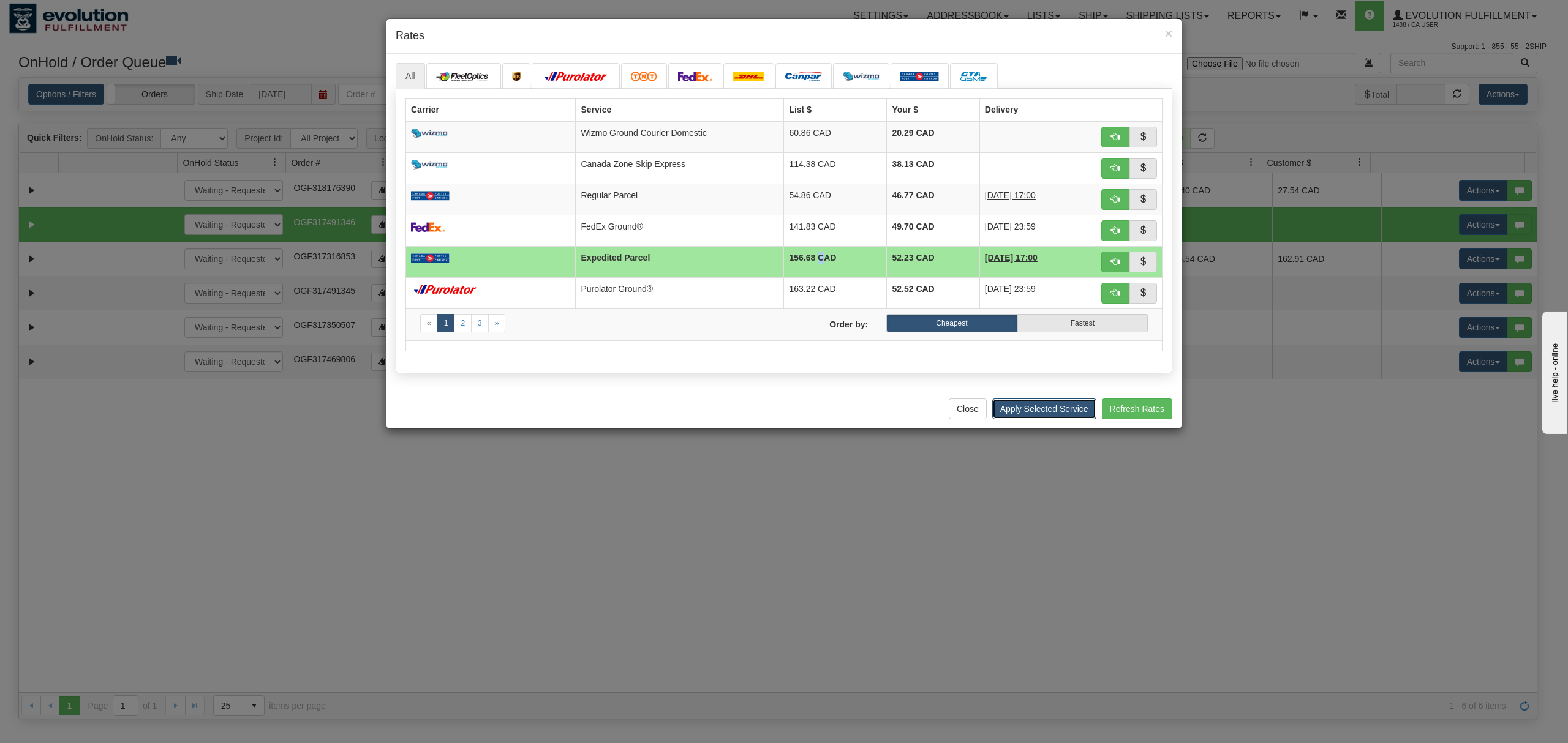
click at [1056, 415] on button "Apply Selected Service" at bounding box center [1044, 409] width 105 height 21
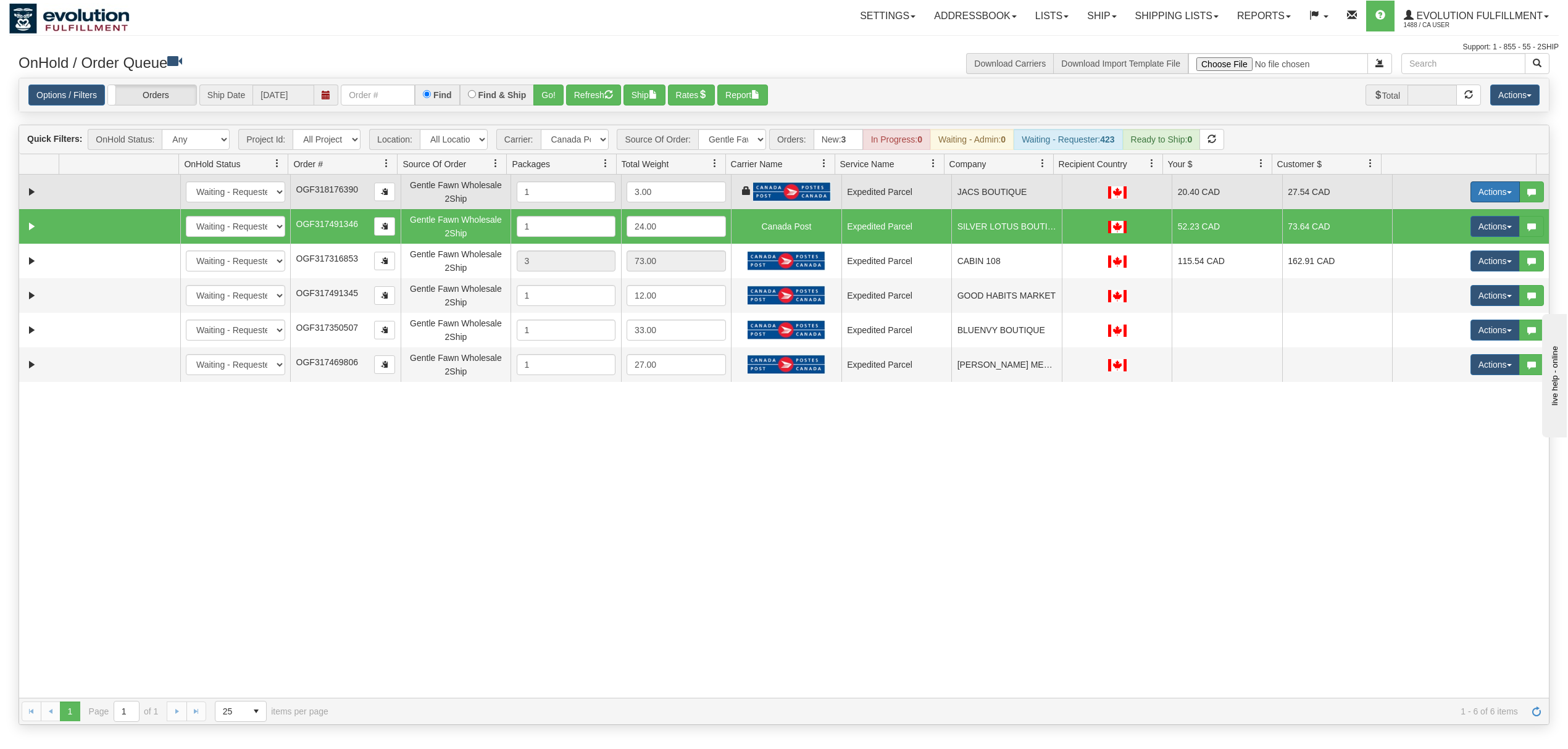
click at [1470, 189] on button "Actions" at bounding box center [1495, 192] width 50 height 21
click at [1356, 196] on td "27.54 CAD" at bounding box center [1337, 191] width 110 height 34
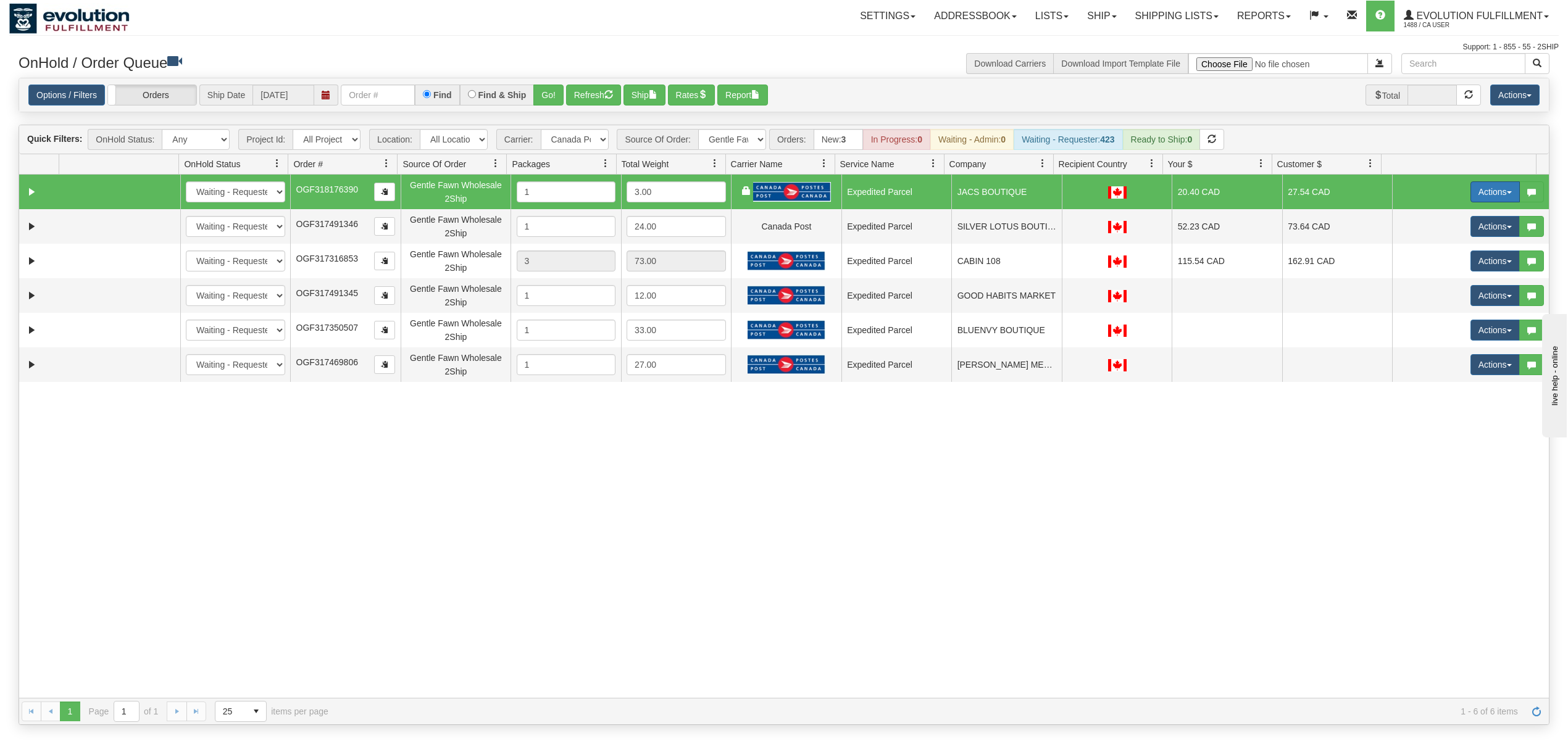
click at [1472, 193] on button "Actions" at bounding box center [1495, 192] width 50 height 21
click at [1432, 282] on span at bounding box center [1436, 279] width 9 height 9
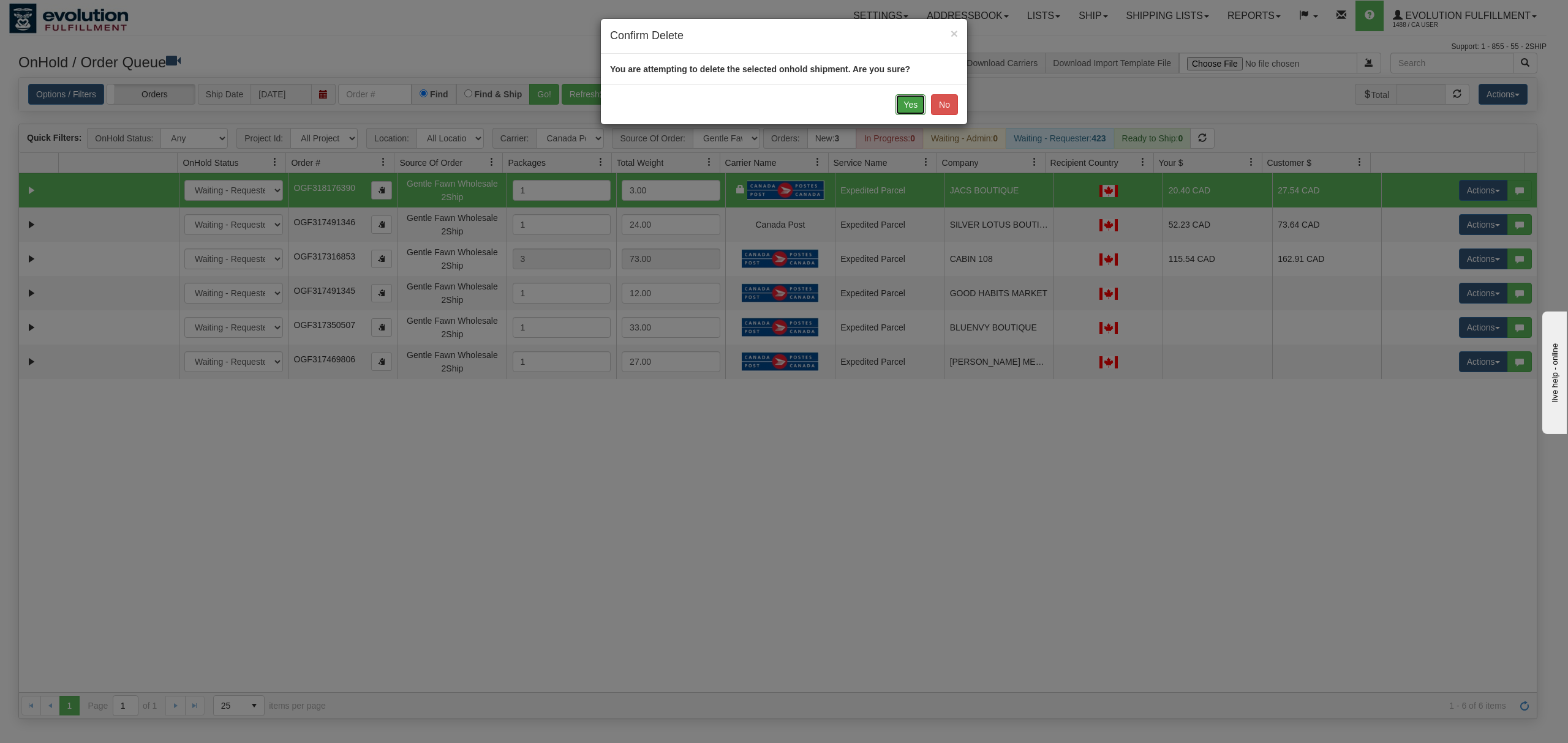
click at [917, 114] on button "Yes" at bounding box center [910, 104] width 30 height 21
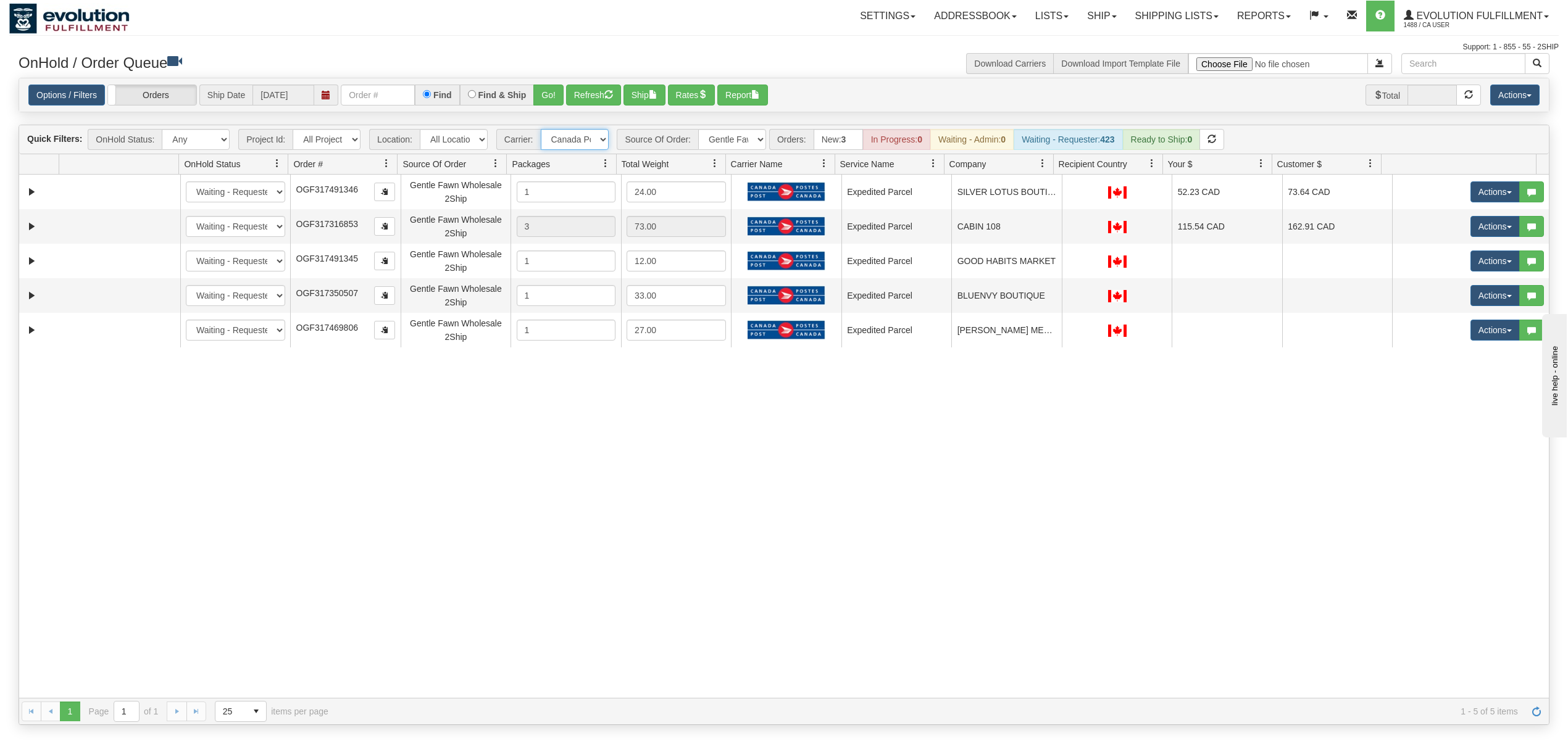
click at [588, 149] on select "- Any - Has NO carrier assigned - Has a carrier assigned FleetOptics Inc. My Ca…" at bounding box center [574, 139] width 68 height 21
click at [722, 136] on select "All Sources AirBlaster 2Ship Integration Ambler Apparel 2Ship Integration BC Ca…" at bounding box center [732, 139] width 68 height 21
click at [699, 131] on select "All Sources AirBlaster 2Ship Integration Ambler Apparel 2Ship Integration BC Ca…" at bounding box center [732, 139] width 68 height 21
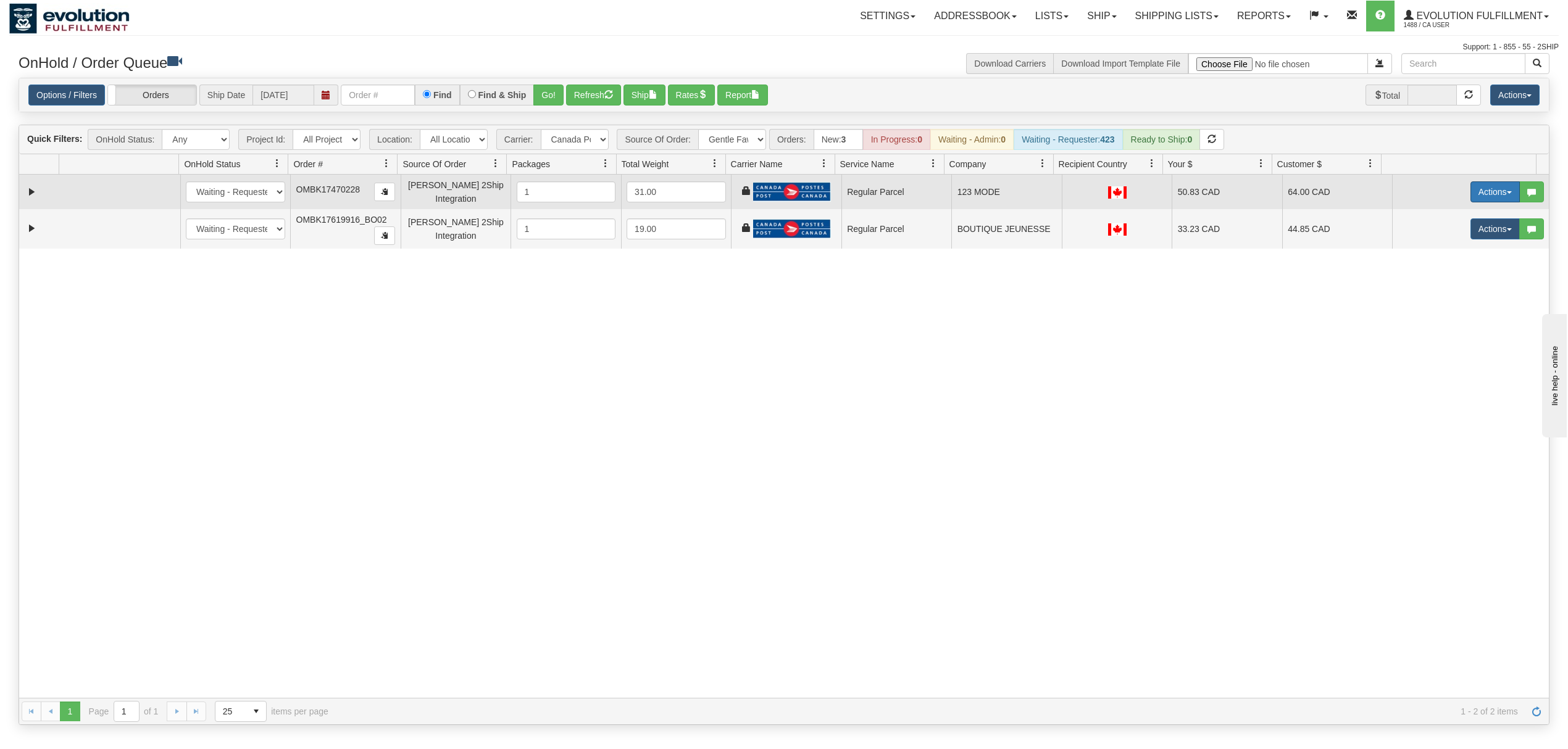
click at [1475, 198] on button "Actions" at bounding box center [1495, 192] width 50 height 21
click at [1445, 253] on span "Rate All Services" at bounding box center [1470, 248] width 74 height 10
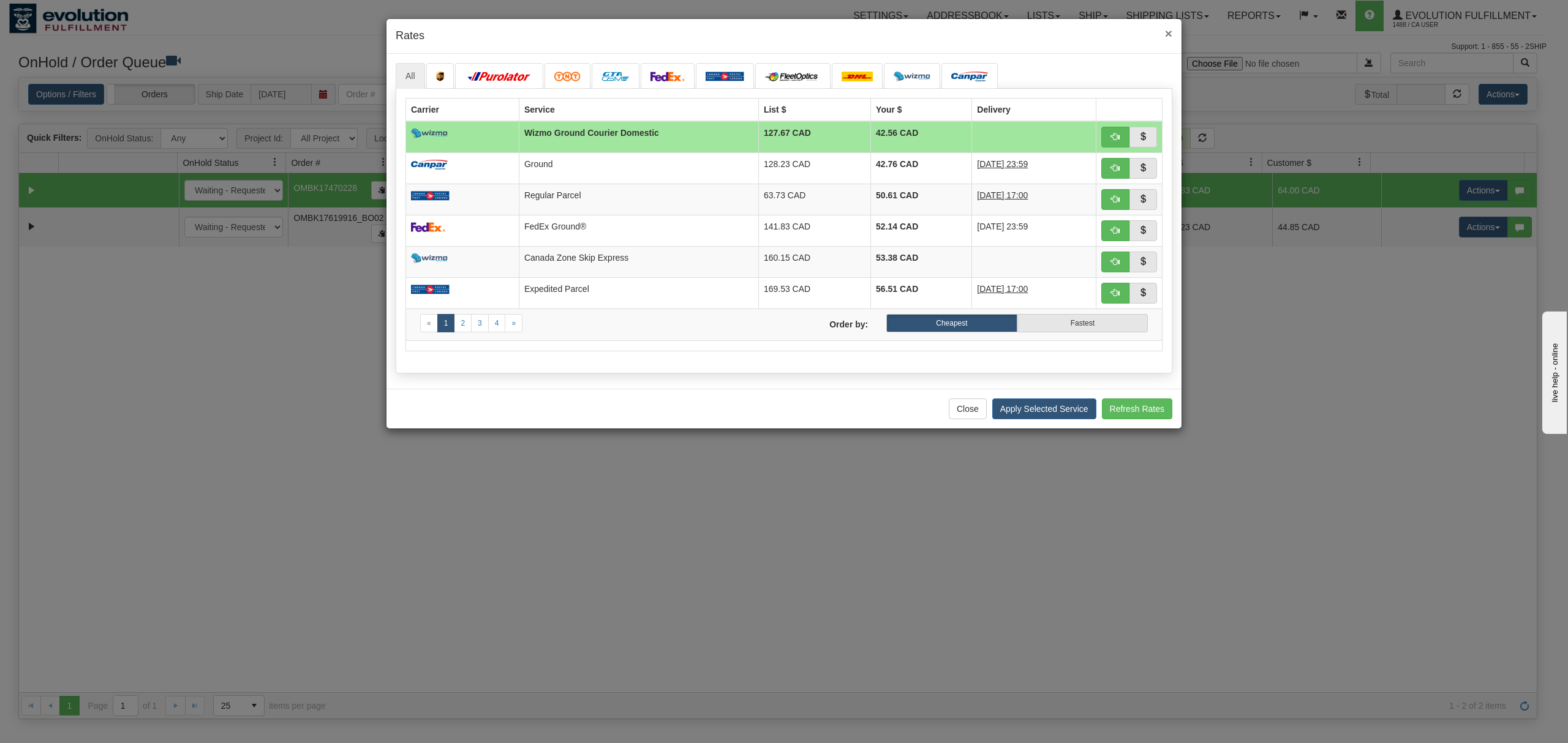
click at [1169, 33] on span "×" at bounding box center [1169, 33] width 8 height 15
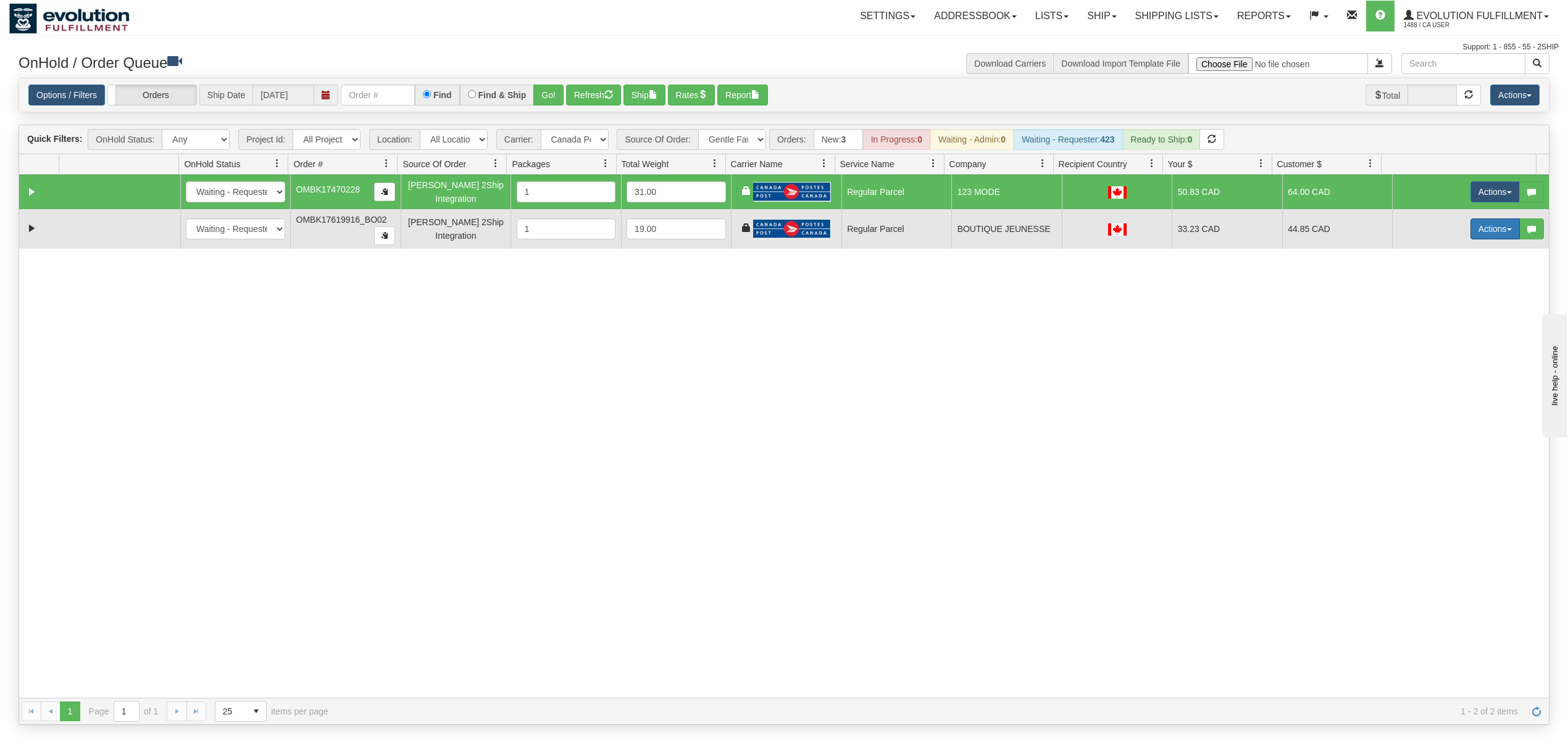
click at [1470, 236] on button "Actions" at bounding box center [1495, 229] width 50 height 21
click at [1450, 289] on span "Rate All Services" at bounding box center [1470, 285] width 74 height 10
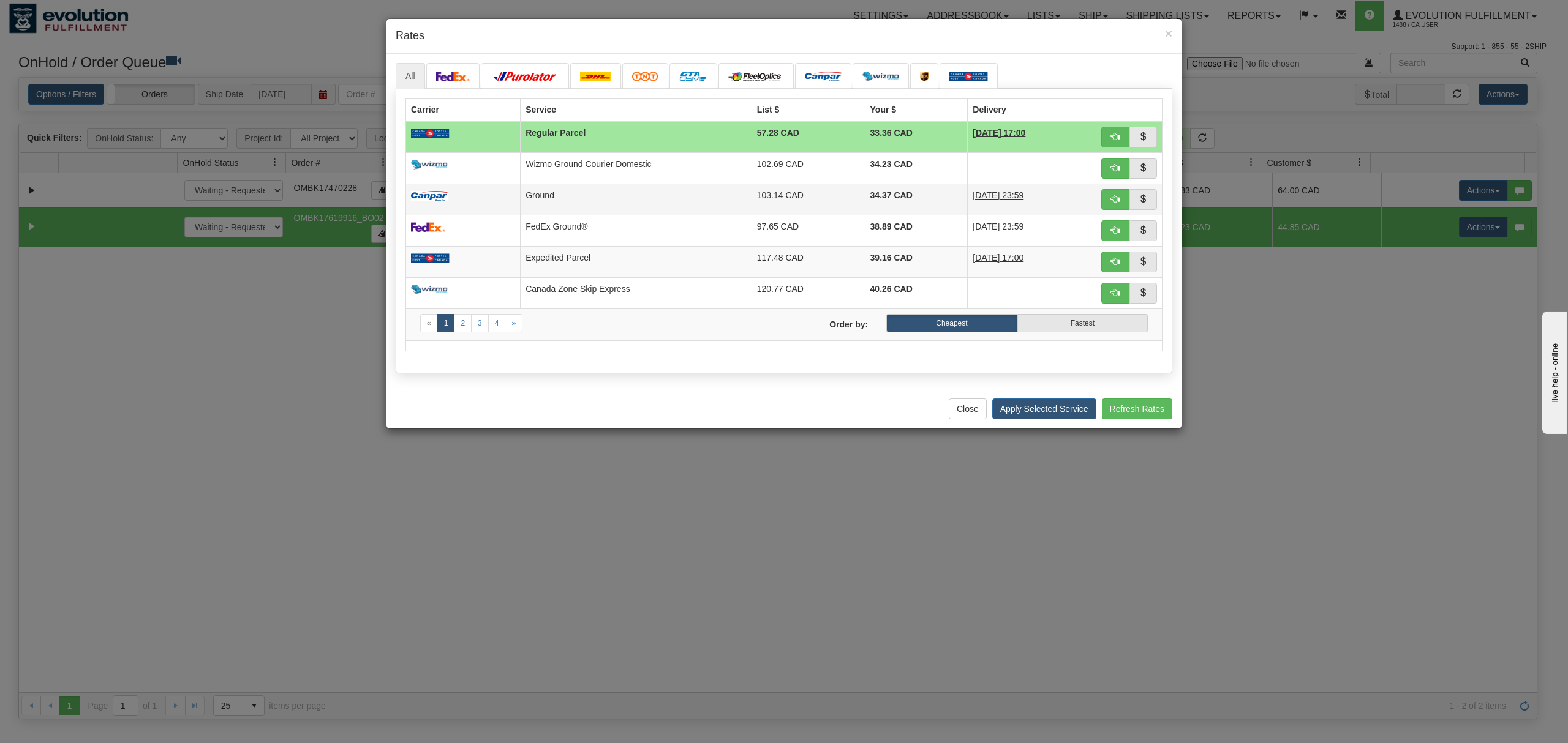
click at [841, 193] on td "103.14 CAD" at bounding box center [808, 199] width 113 height 31
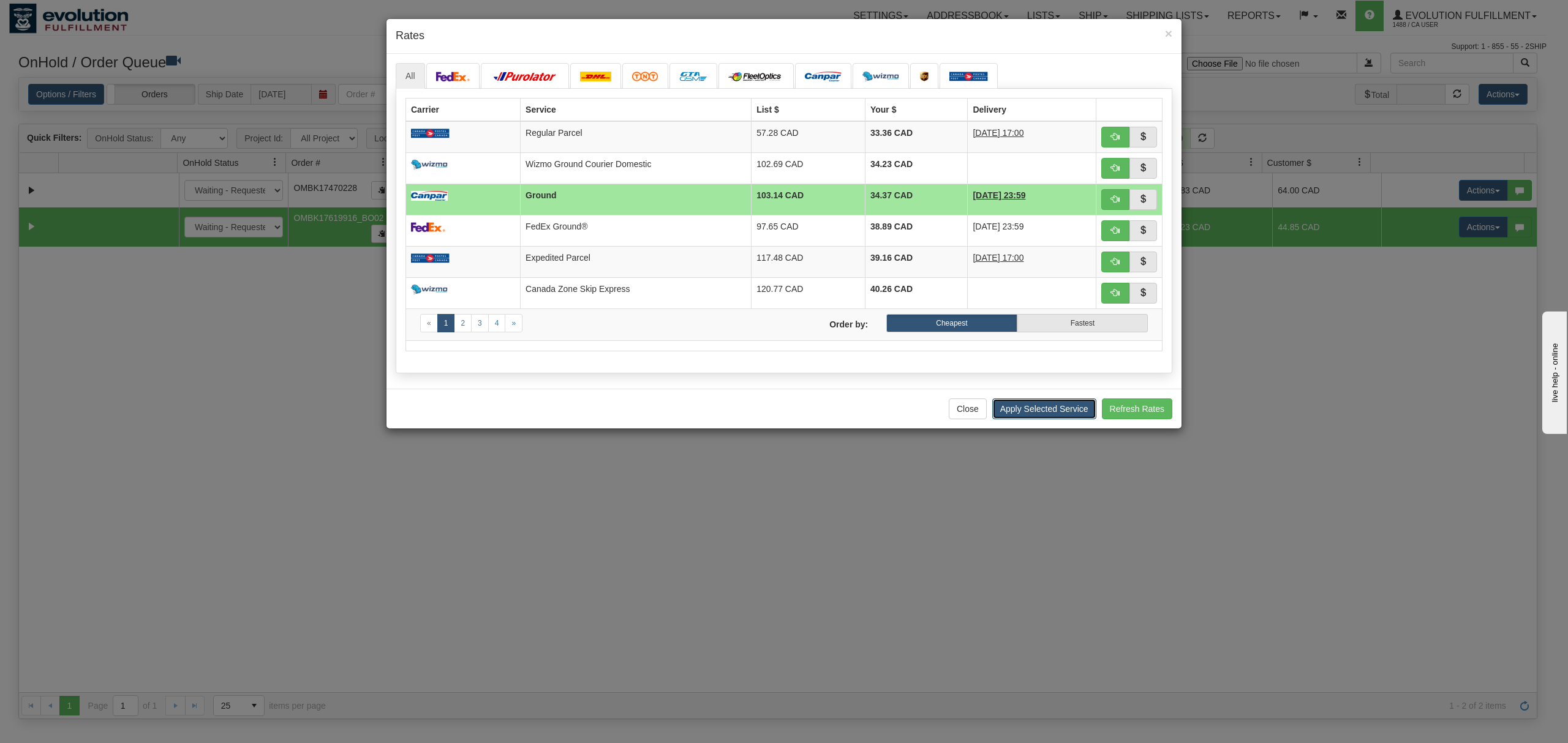
click at [1030, 410] on button "Apply Selected Service" at bounding box center [1044, 409] width 105 height 21
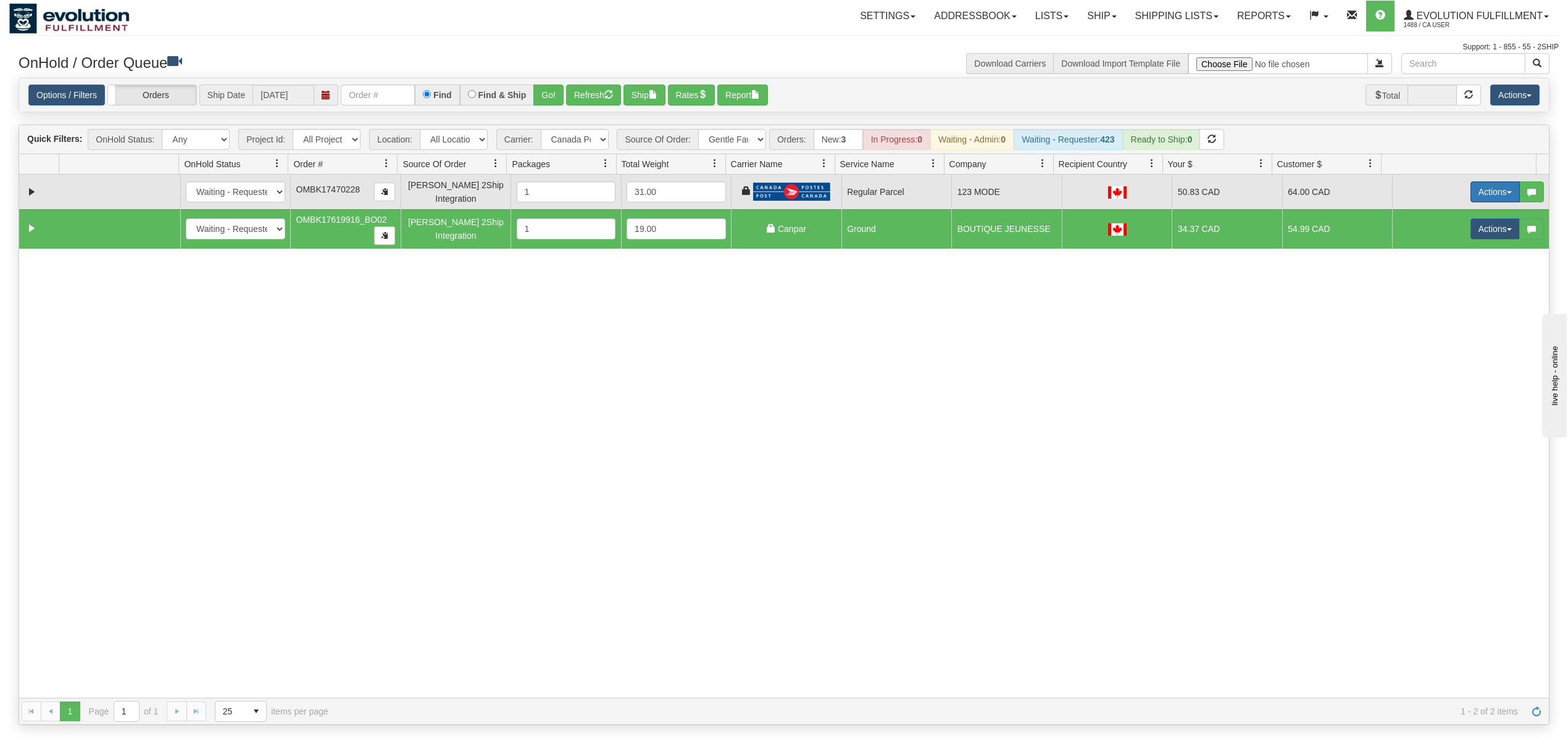
click at [1477, 184] on button "Actions" at bounding box center [1495, 192] width 50 height 21
click at [1455, 251] on span "Rate All Services" at bounding box center [1470, 248] width 74 height 10
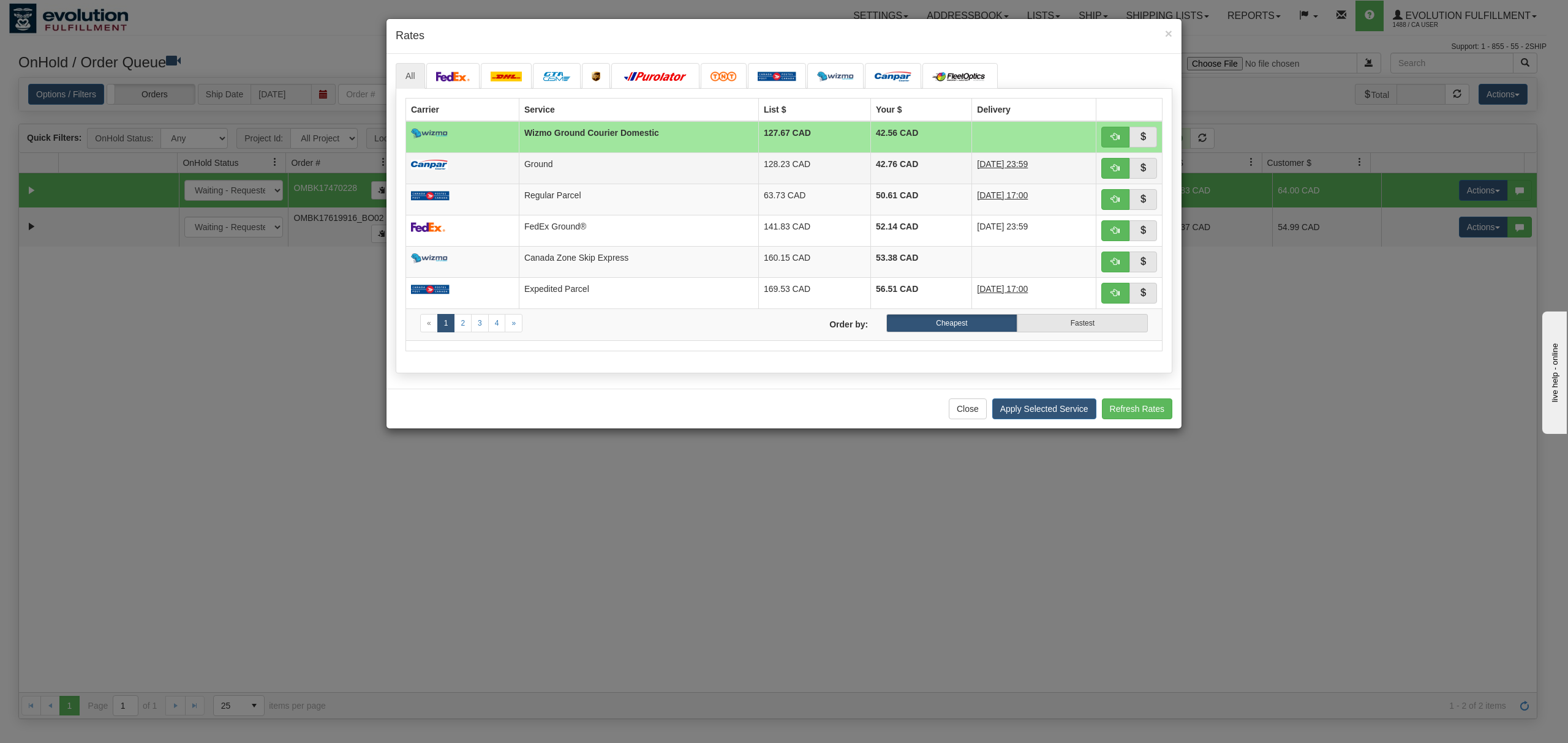
click at [736, 155] on td "Ground" at bounding box center [638, 168] width 239 height 31
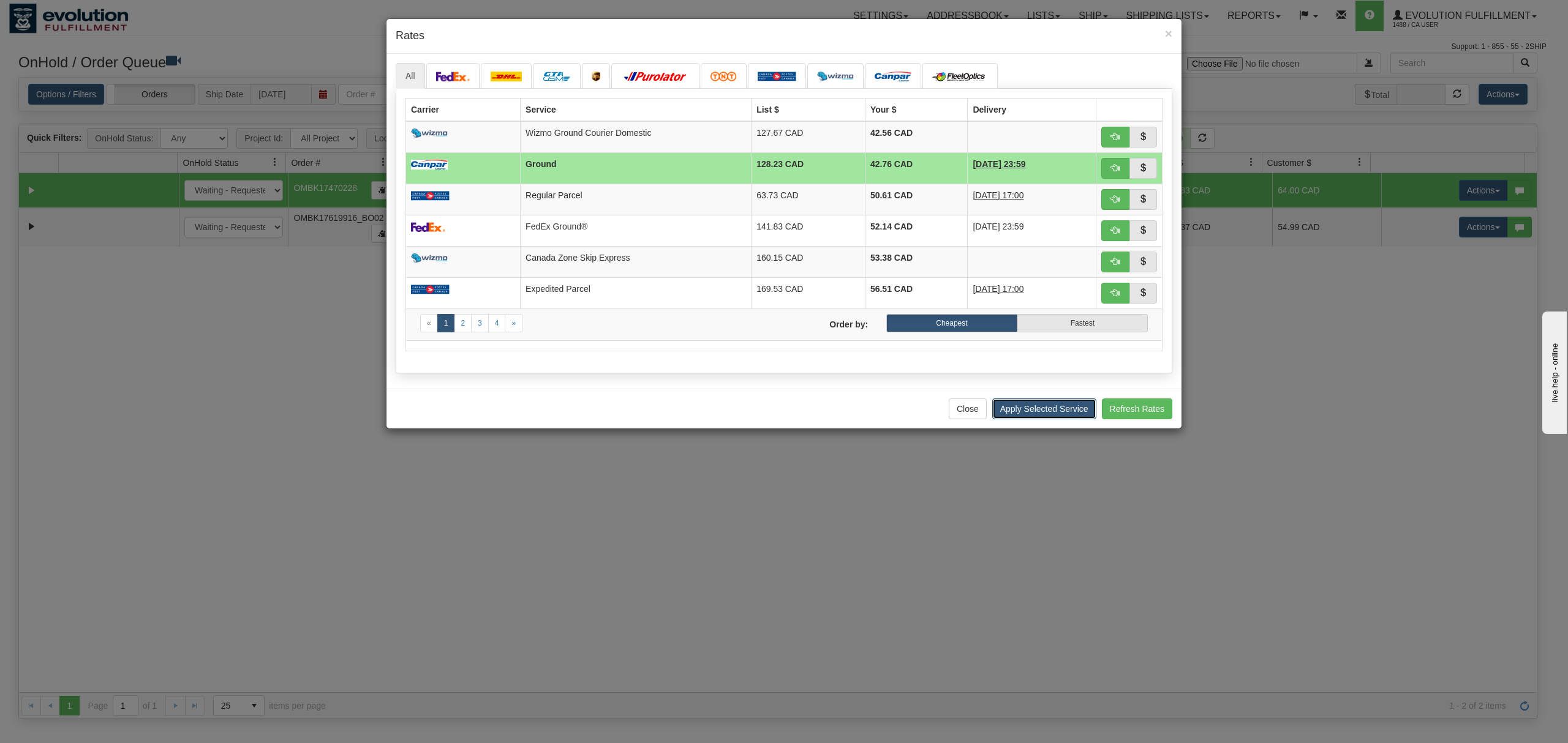
click at [1042, 416] on button "Apply Selected Service" at bounding box center [1044, 409] width 105 height 21
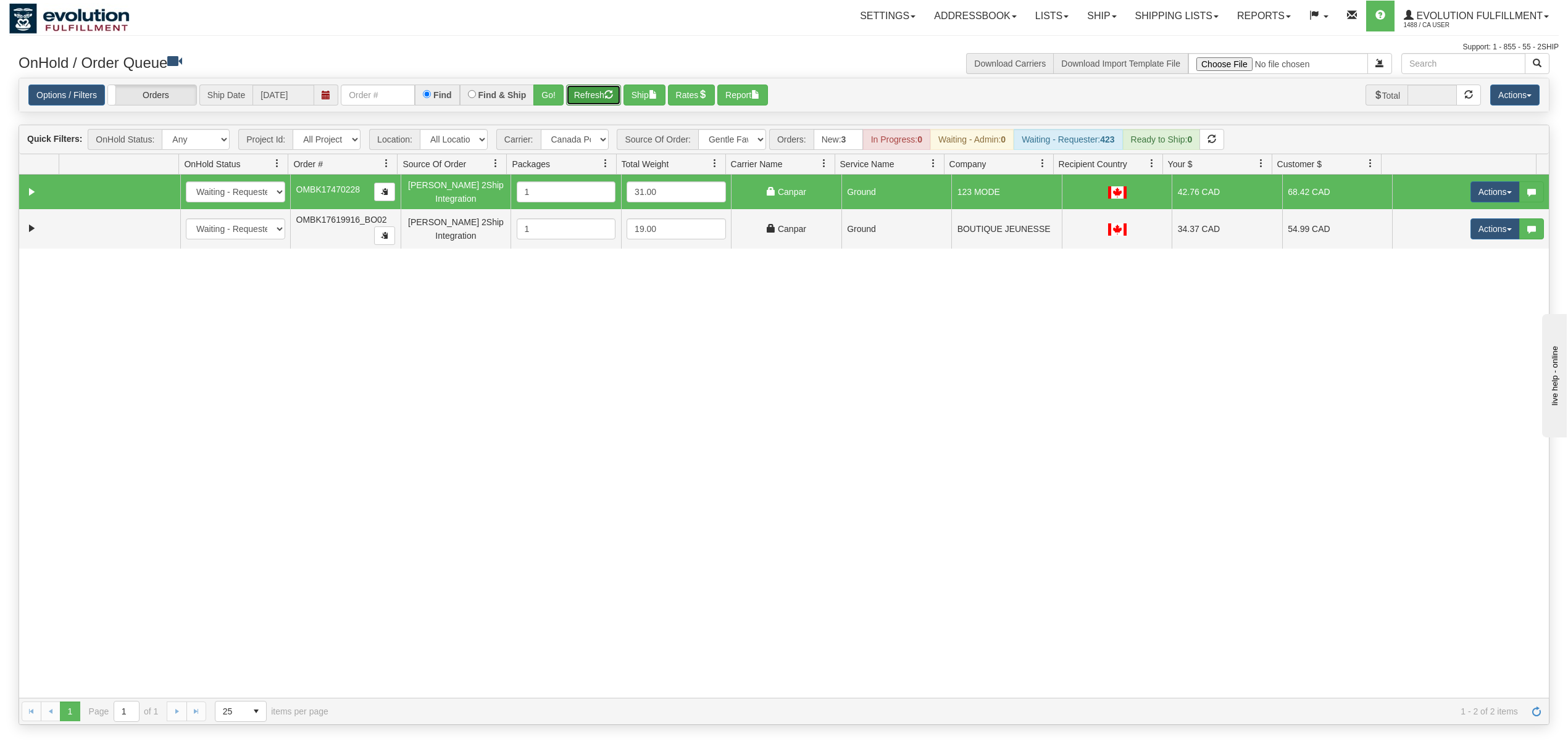
click at [599, 97] on button "Refresh" at bounding box center [593, 96] width 55 height 21
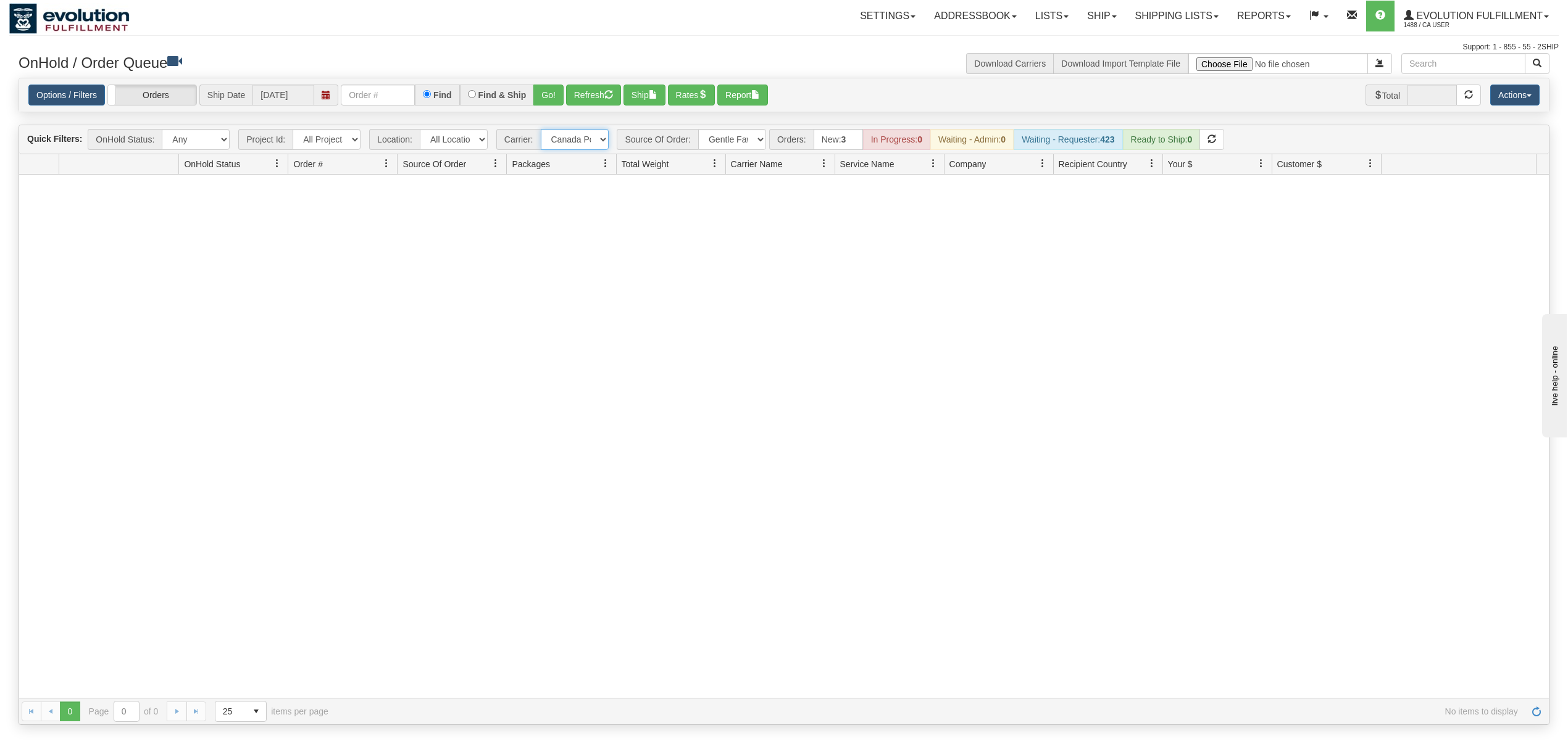
click at [569, 145] on select "- Any - Has NO carrier assigned - Has a carrier assigned FleetOptics Inc. My Ca…" at bounding box center [574, 139] width 68 height 21
click at [748, 136] on select "All Sources AirBlaster 2Ship Integration Ambler Apparel 2Ship Integration BC Ca…" at bounding box center [732, 139] width 68 height 21
select select "Ambler Apparel 2Ship Integration"
click at [699, 131] on select "All Sources AirBlaster 2Ship Integration Ambler Apparel 2Ship Integration BC Ca…" at bounding box center [732, 139] width 68 height 21
click at [593, 139] on select "- Any - Has NO carrier assigned - Has a carrier assigned FleetOptics Inc. My Ca…" at bounding box center [574, 139] width 68 height 21
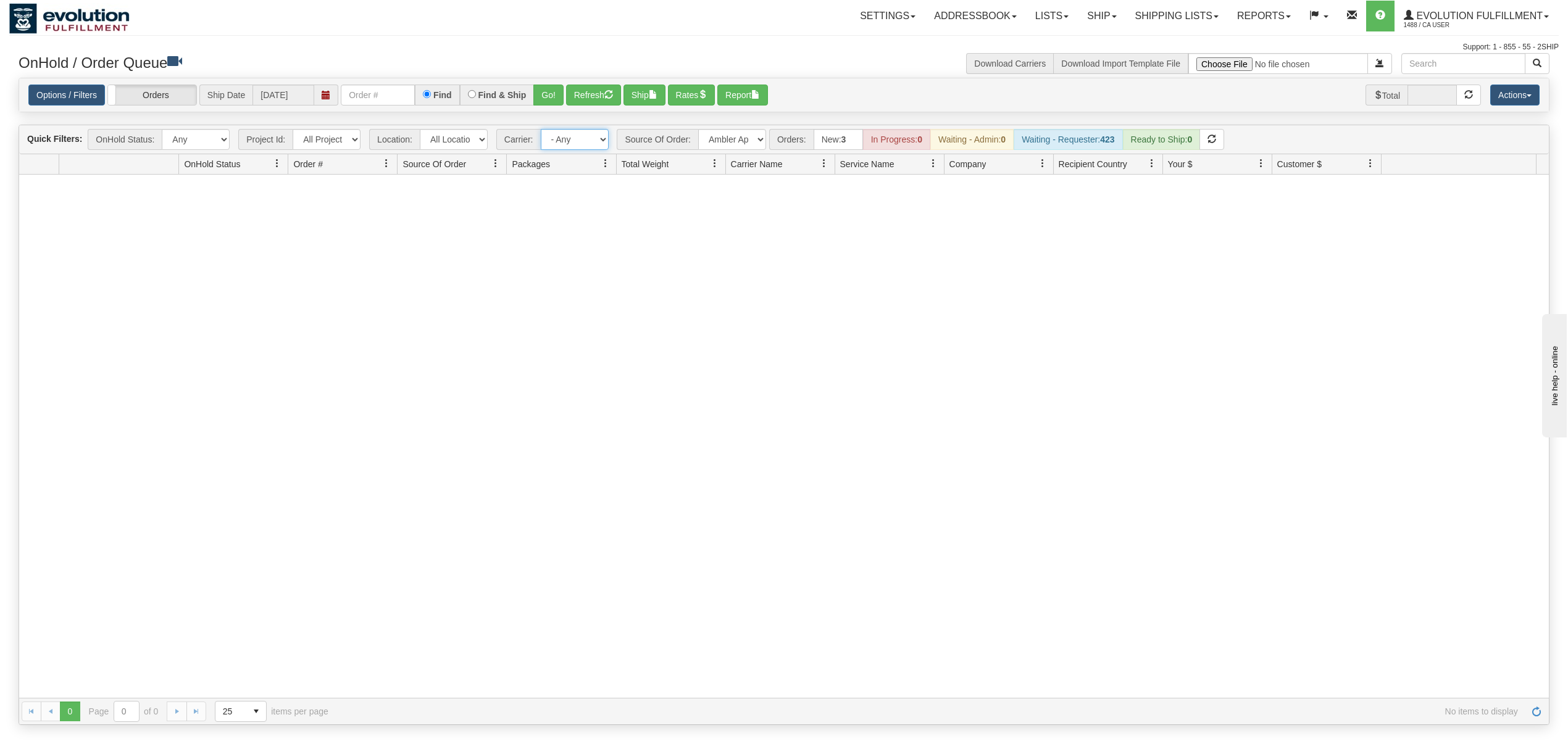
click at [541, 131] on select "- Any - Has NO carrier assigned - Has a carrier assigned FleetOptics Inc. My Ca…" at bounding box center [574, 139] width 68 height 21
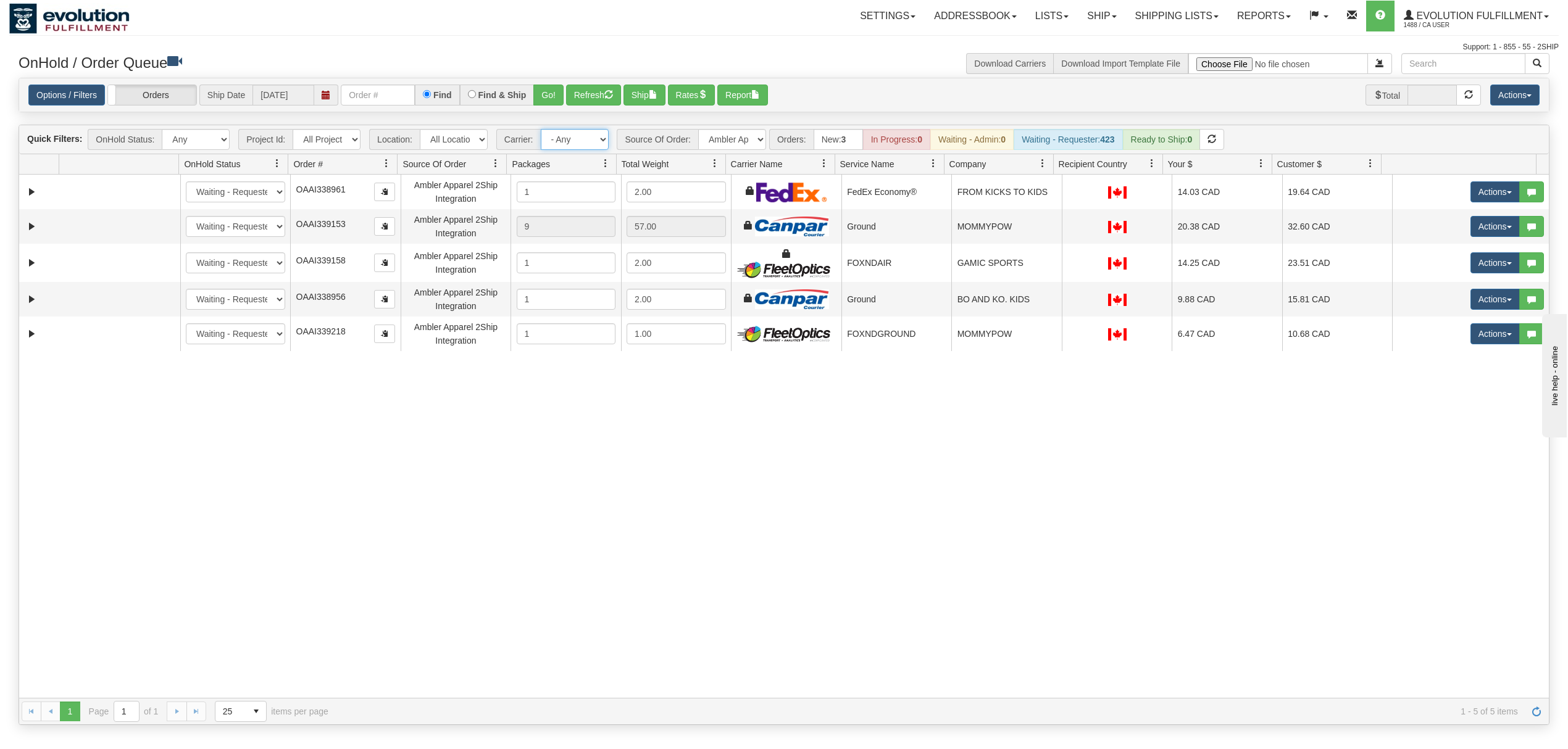
drag, startPoint x: 580, startPoint y: 139, endPoint x: 588, endPoint y: 150, distance: 13.6
click at [580, 140] on select "- Any - Has NO carrier assigned - Has a carrier assigned FleetOptics Inc. My Ca…" at bounding box center [574, 139] width 68 height 21
select select "20"
click at [541, 131] on select "- Any - Has NO carrier assigned - Has a carrier assigned FleetOptics Inc. My Ca…" at bounding box center [574, 139] width 68 height 21
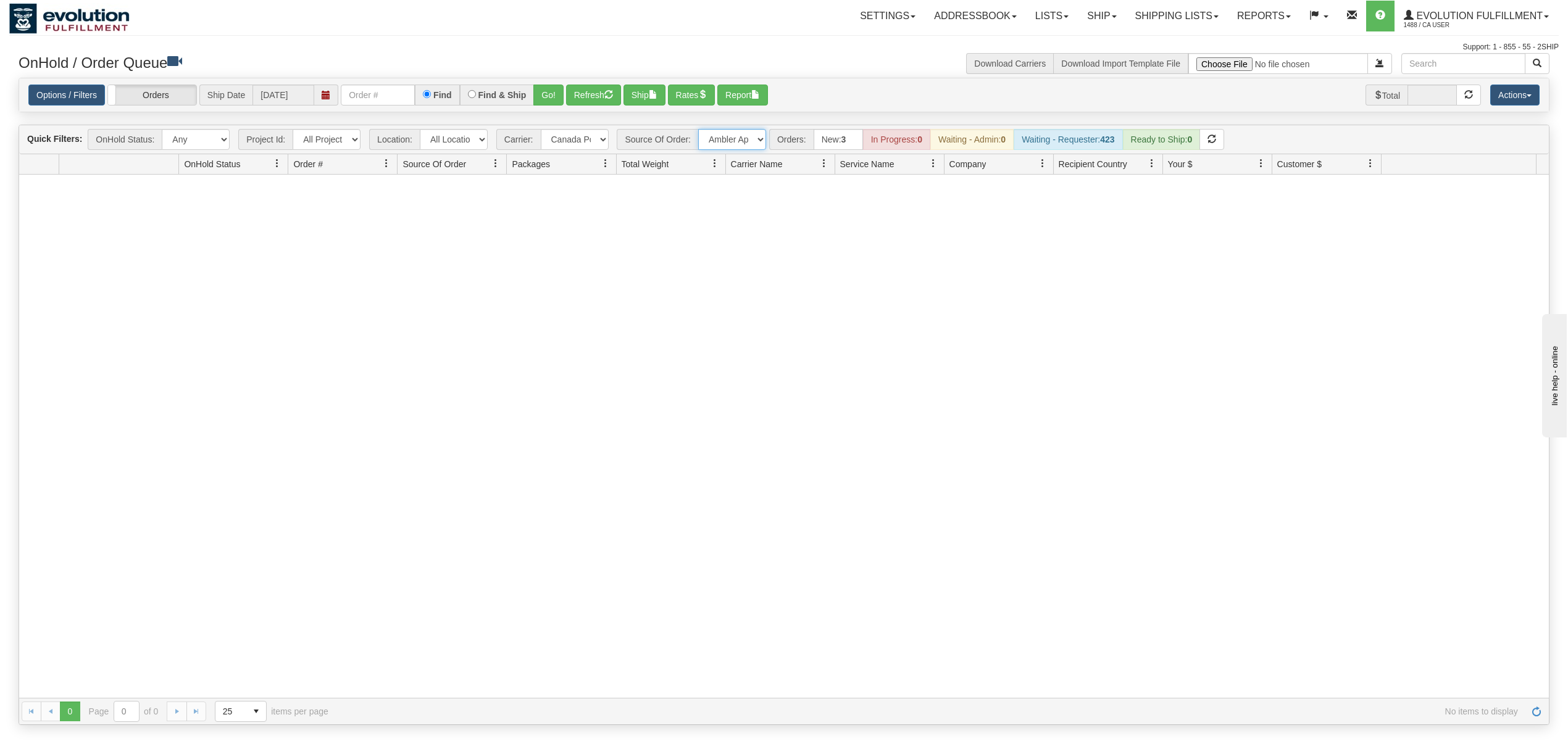
click at [736, 138] on select "All Sources AirBlaster 2Ship Integration Ambler Apparel 2Ship Integration BC Ca…" at bounding box center [732, 139] width 68 height 21
click at [699, 131] on select "All Sources AirBlaster 2Ship Integration Ambler Apparel 2Ship Integration BC Ca…" at bounding box center [732, 139] width 68 height 21
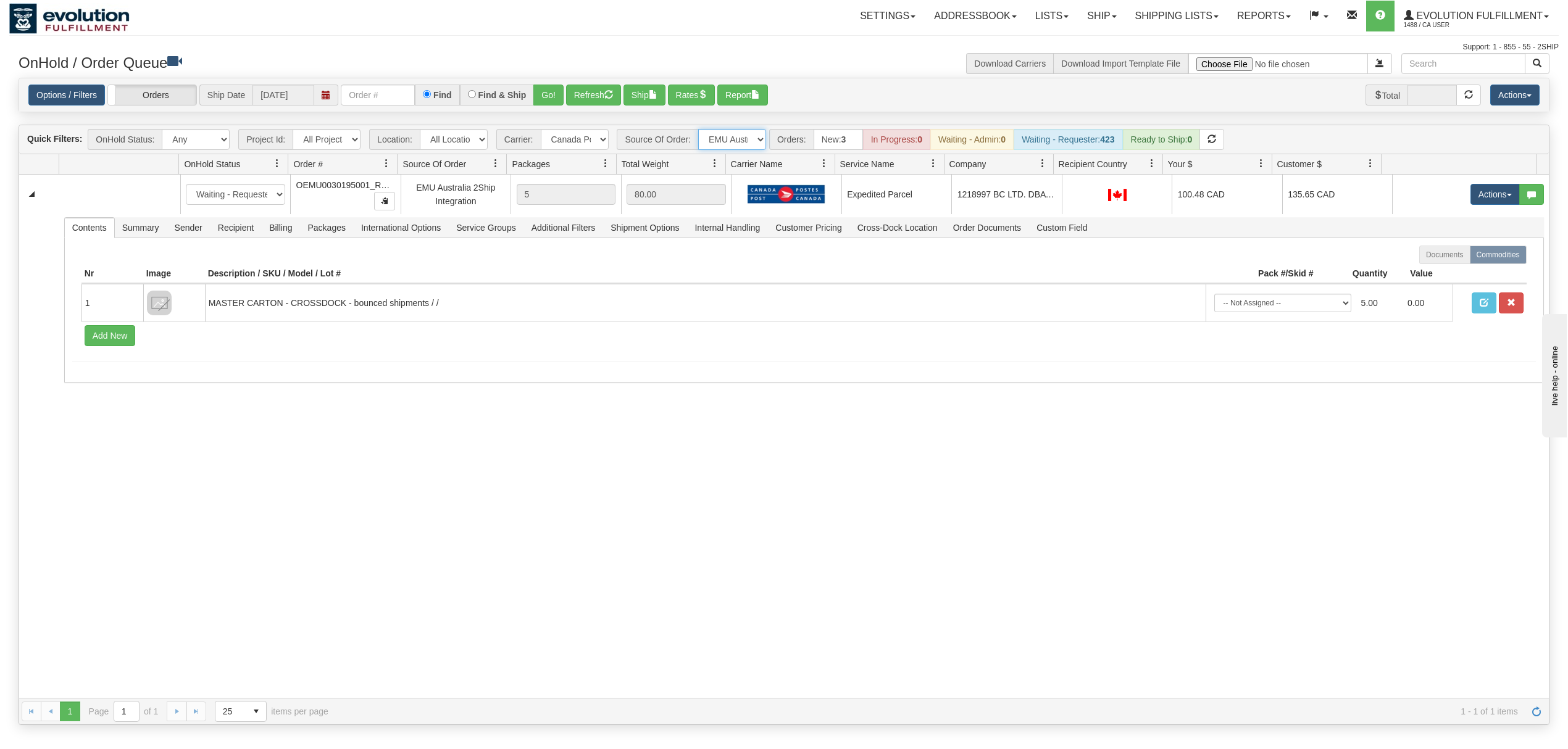
click at [725, 134] on select "All Sources AirBlaster 2Ship Integration Ambler Apparel 2Ship Integration BC Ca…" at bounding box center [732, 139] width 68 height 21
click at [699, 131] on select "All Sources AirBlaster 2Ship Integration Ambler Apparel 2Ship Integration BC Ca…" at bounding box center [732, 139] width 68 height 21
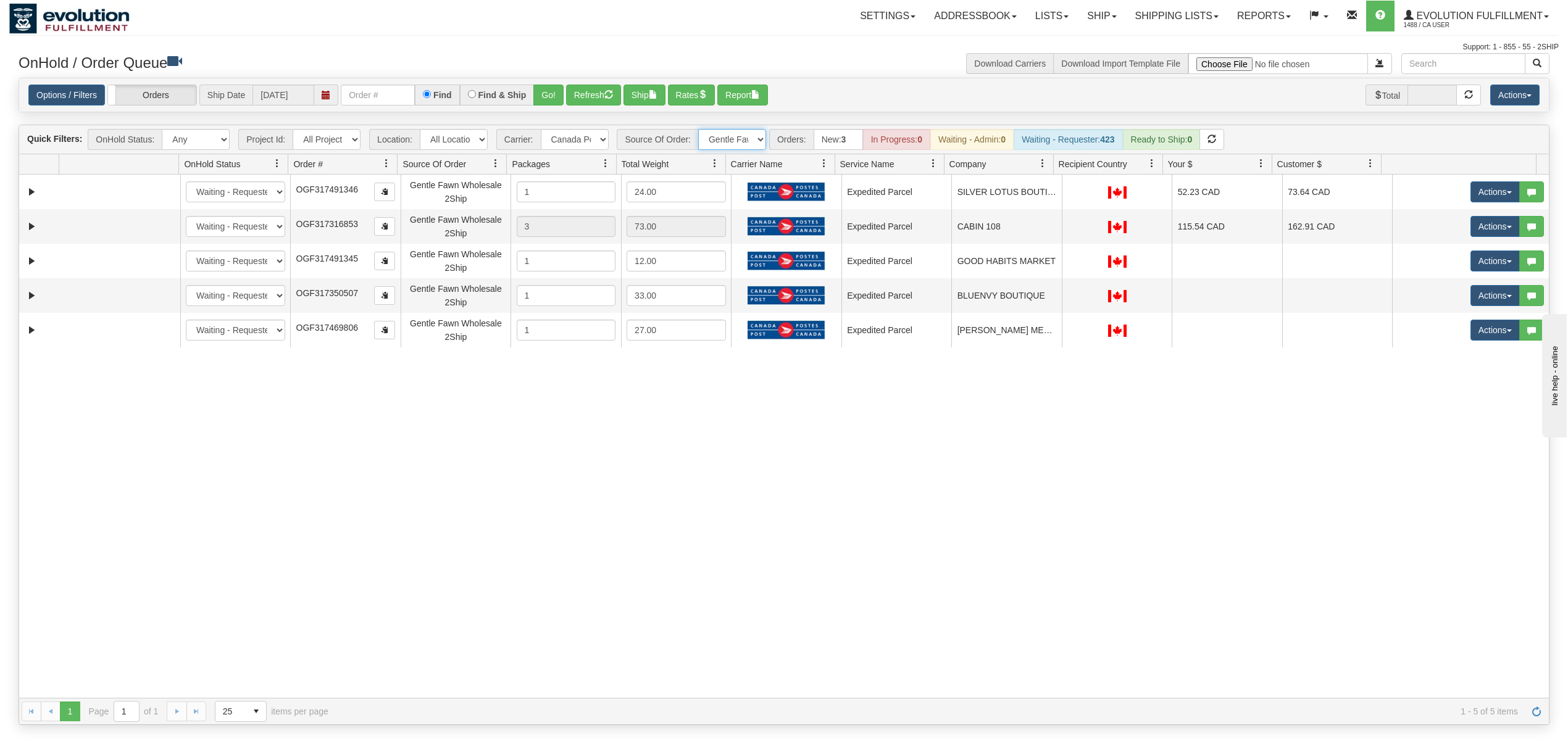
click at [730, 138] on select "All Sources AirBlaster 2Ship Integration Ambler Apparel 2Ship Integration BC Ca…" at bounding box center [732, 139] width 68 height 21
click at [699, 131] on select "All Sources AirBlaster 2Ship Integration Ambler Apparel 2Ship Integration BC Ca…" at bounding box center [732, 139] width 68 height 21
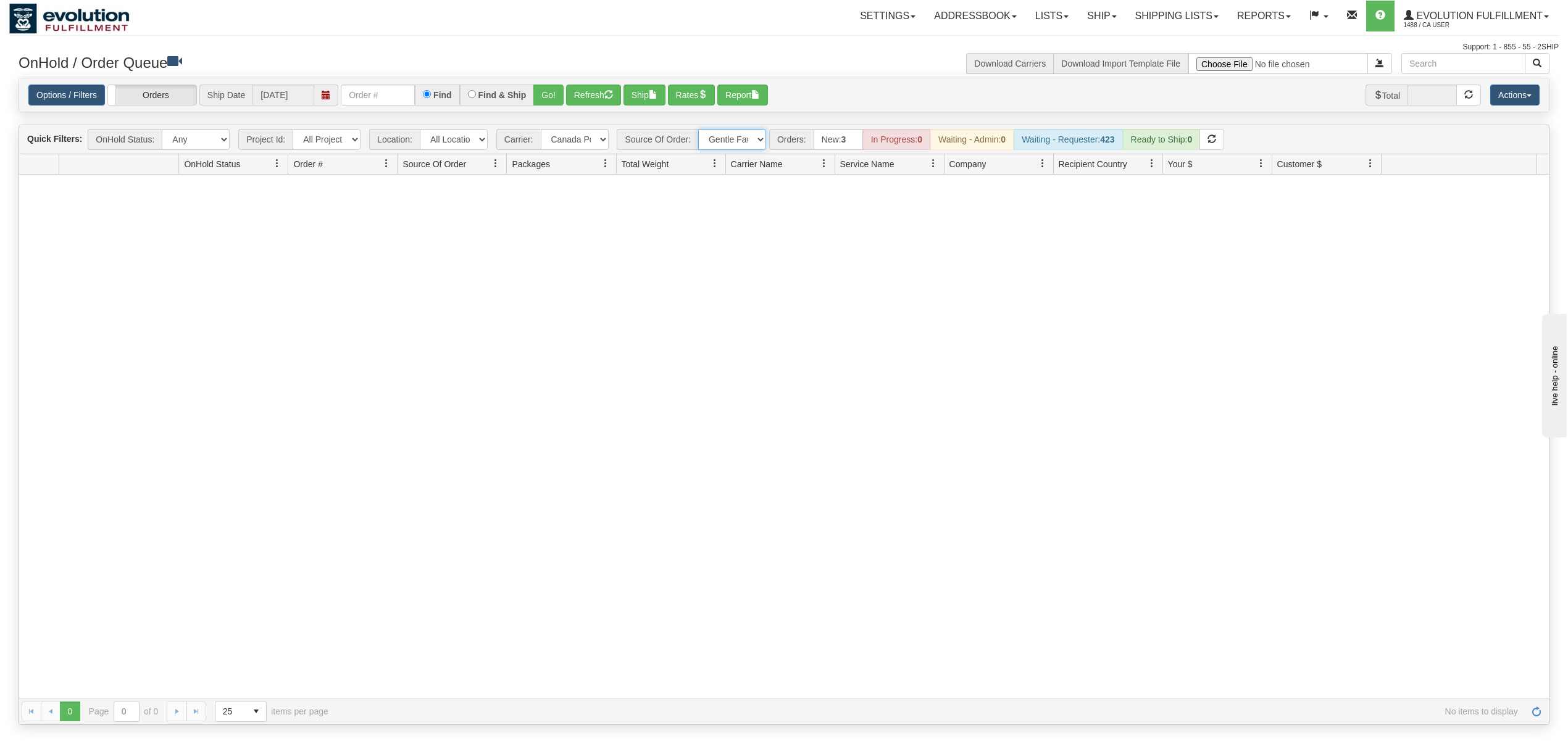
click at [725, 134] on select "All Sources AirBlaster 2Ship Integration Ambler Apparel 2Ship Integration BC Ca…" at bounding box center [732, 139] width 68 height 21
select select "Tofino Towels 2Ship"
click at [699, 131] on select "All Sources AirBlaster 2Ship Integration Ambler Apparel 2Ship Integration BC Ca…" at bounding box center [732, 139] width 68 height 21
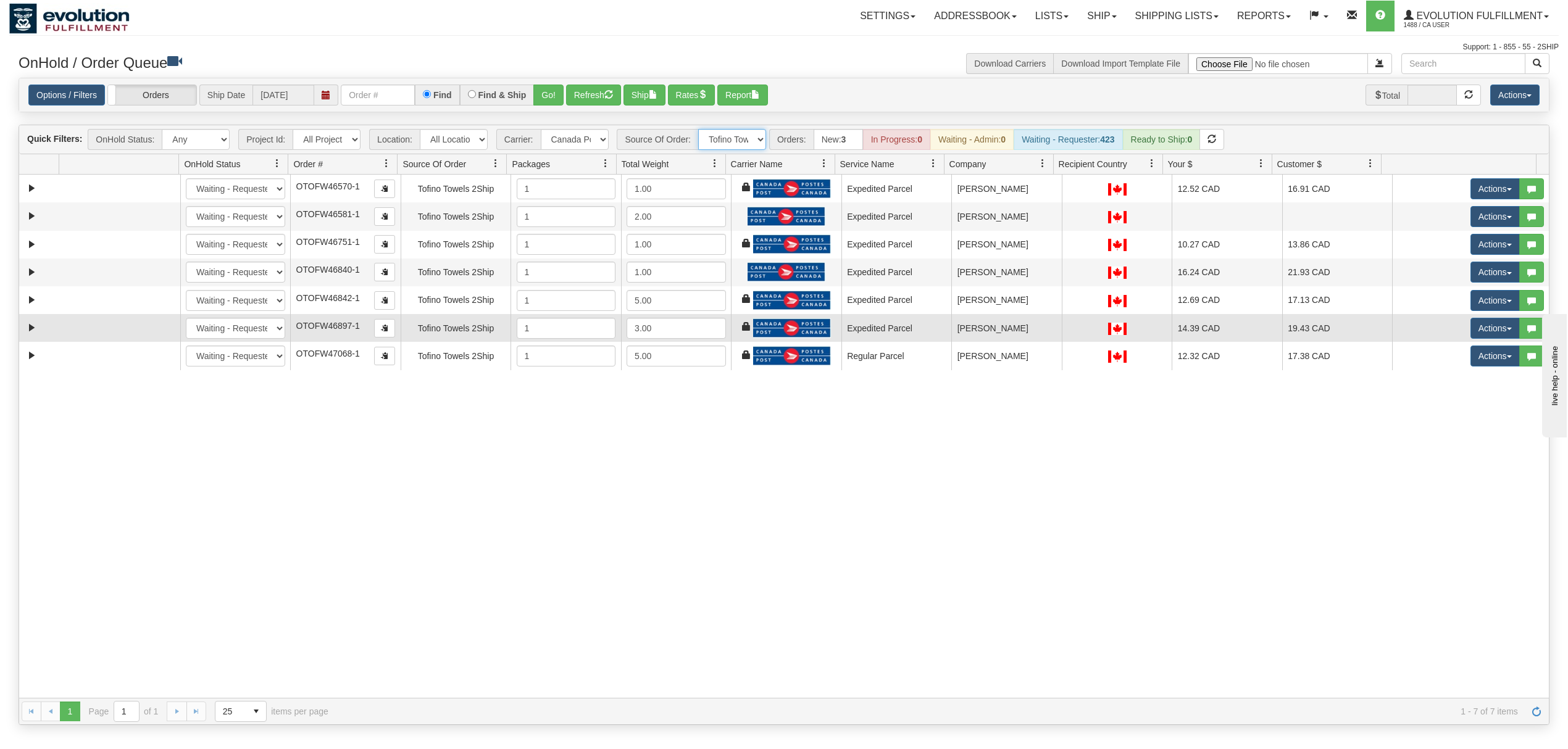
click at [854, 327] on td "Expedited Parcel" at bounding box center [896, 328] width 110 height 27
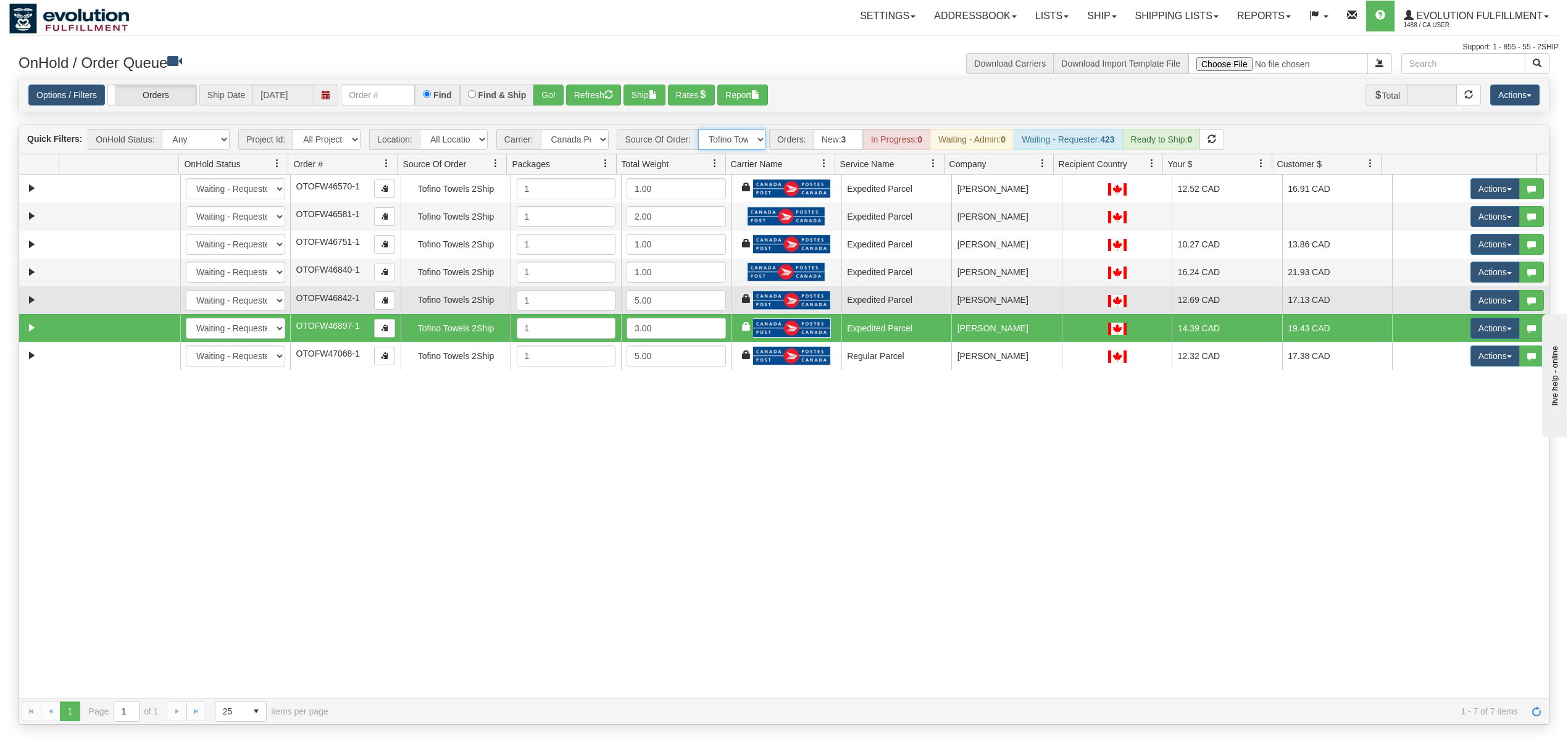
click at [938, 307] on td "Expedited Parcel" at bounding box center [896, 300] width 110 height 27
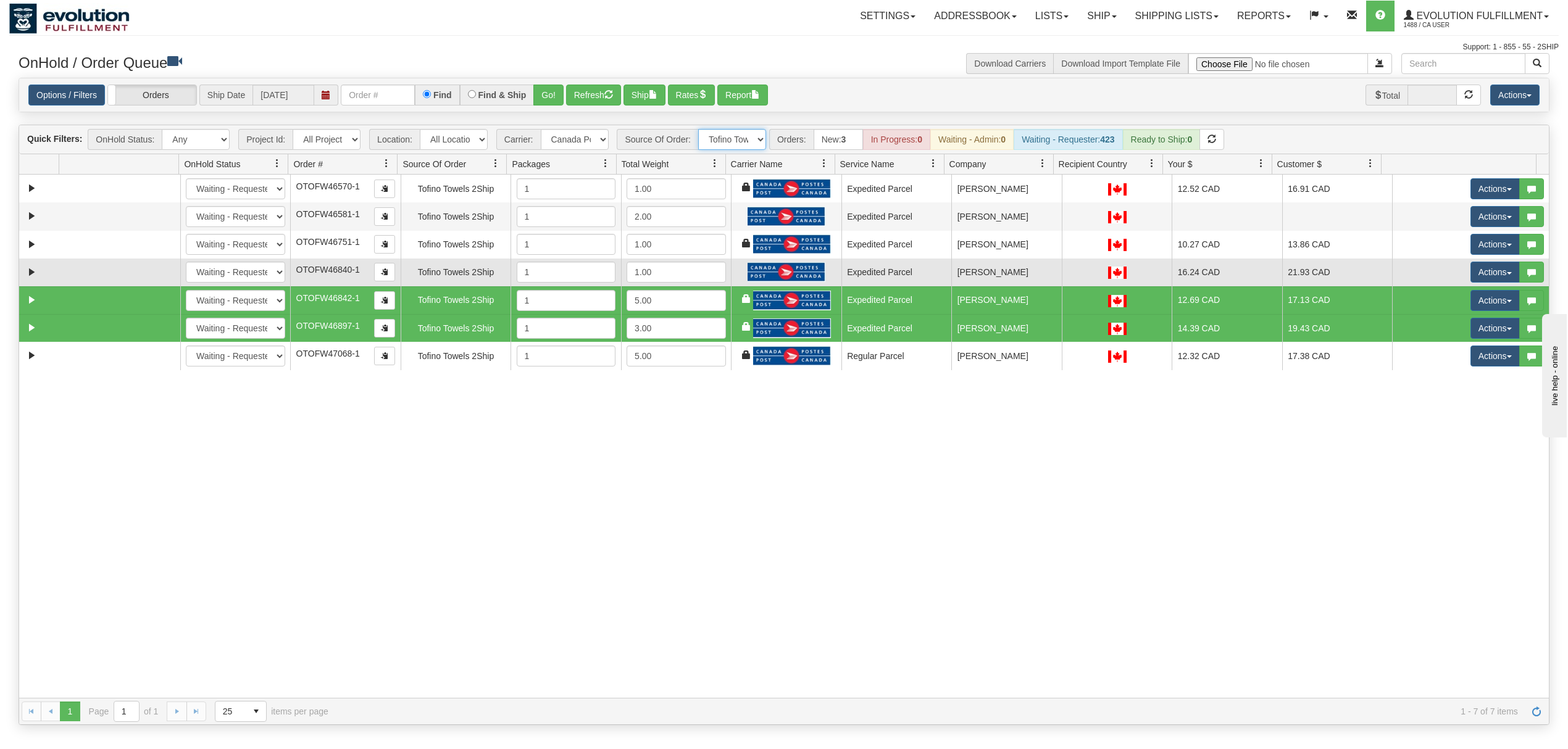
click at [1016, 277] on td "JILL PAULSEN" at bounding box center [1005, 272] width 110 height 27
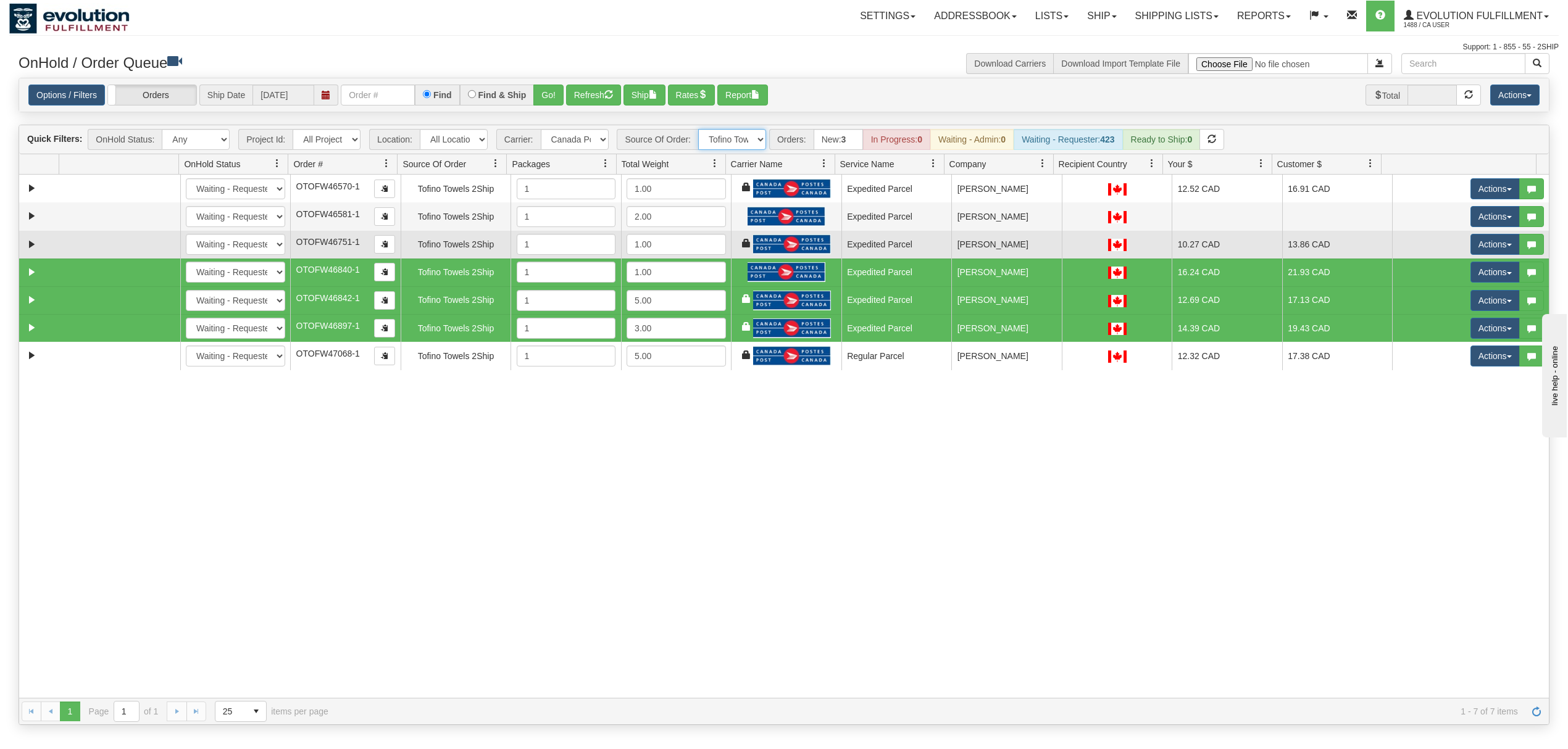
click at [882, 248] on td "Expedited Parcel" at bounding box center [896, 245] width 110 height 27
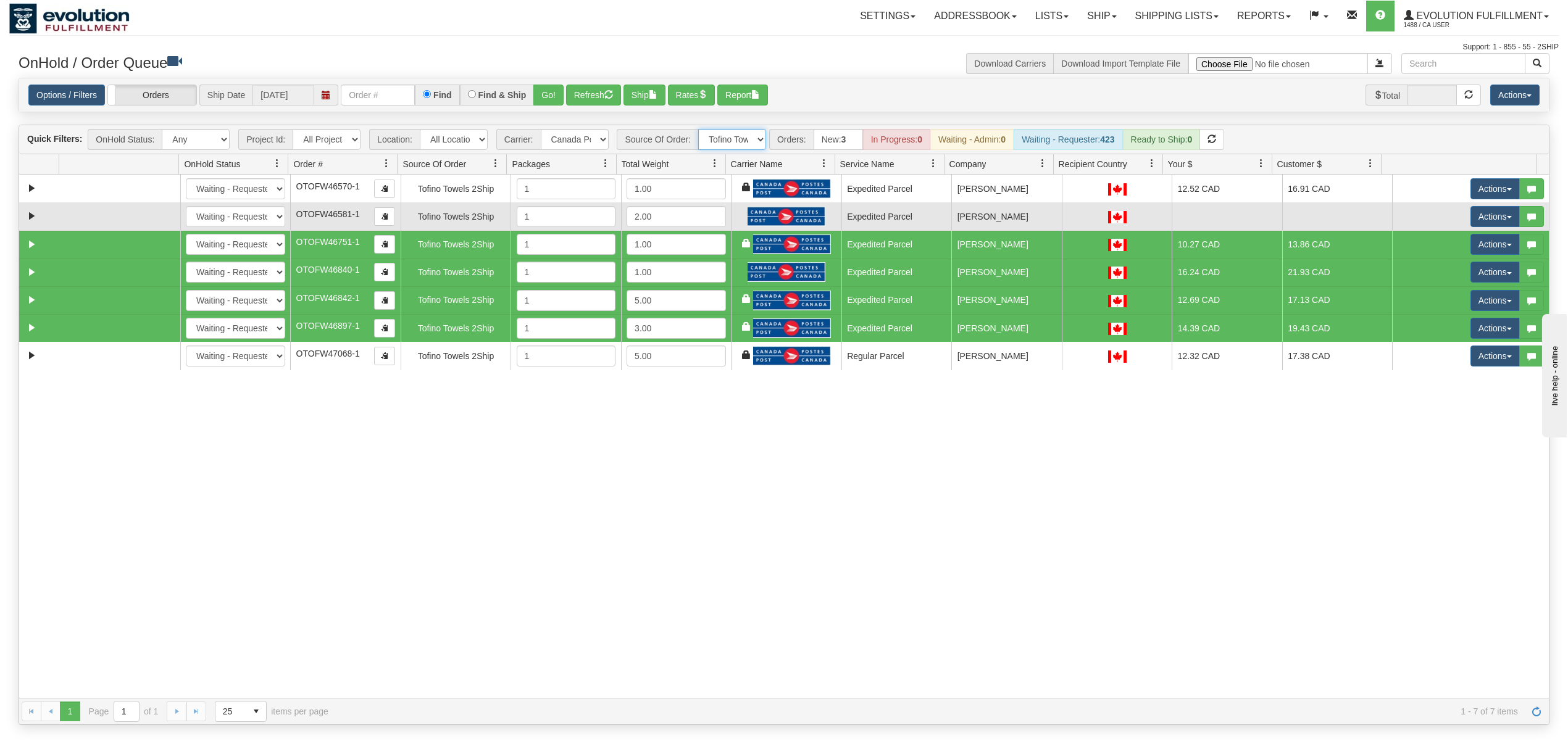
click at [864, 223] on td "Expedited Parcel" at bounding box center [896, 217] width 110 height 27
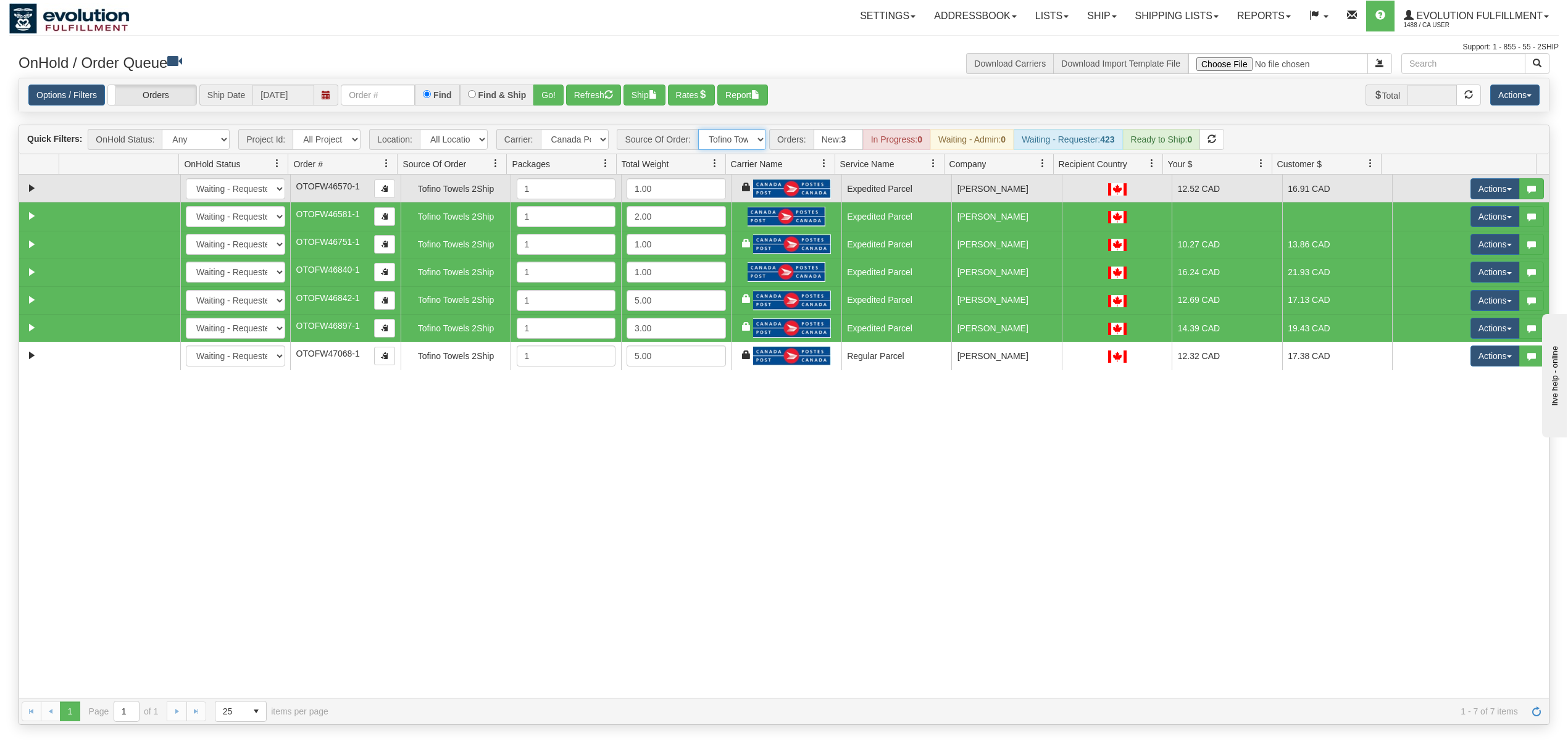
click at [981, 190] on td "TARA MCCONNERY" at bounding box center [1005, 188] width 110 height 27
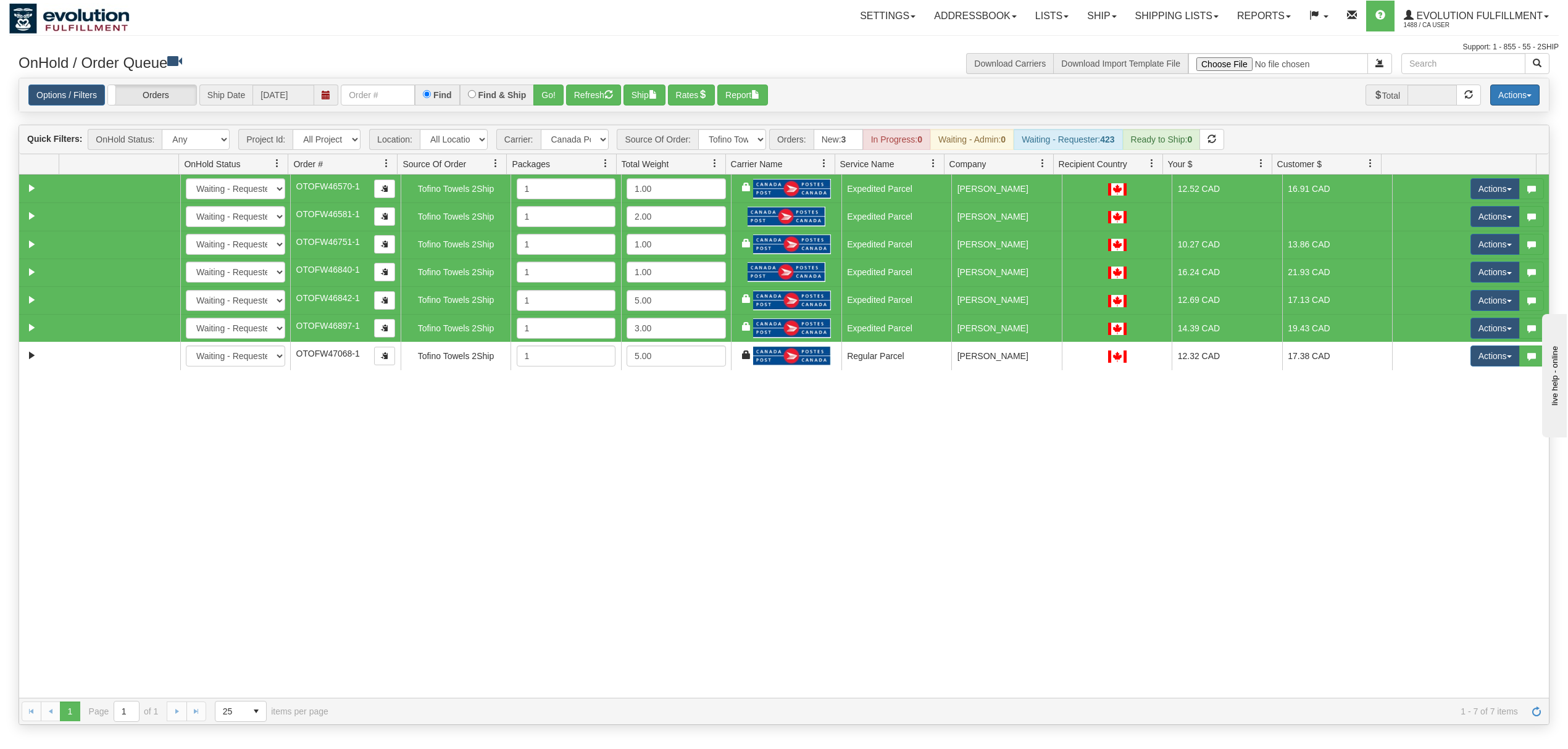
click at [1510, 95] on button "Actions" at bounding box center [1514, 96] width 50 height 21
click at [1463, 190] on link "Delete Selected" at bounding box center [1487, 194] width 103 height 16
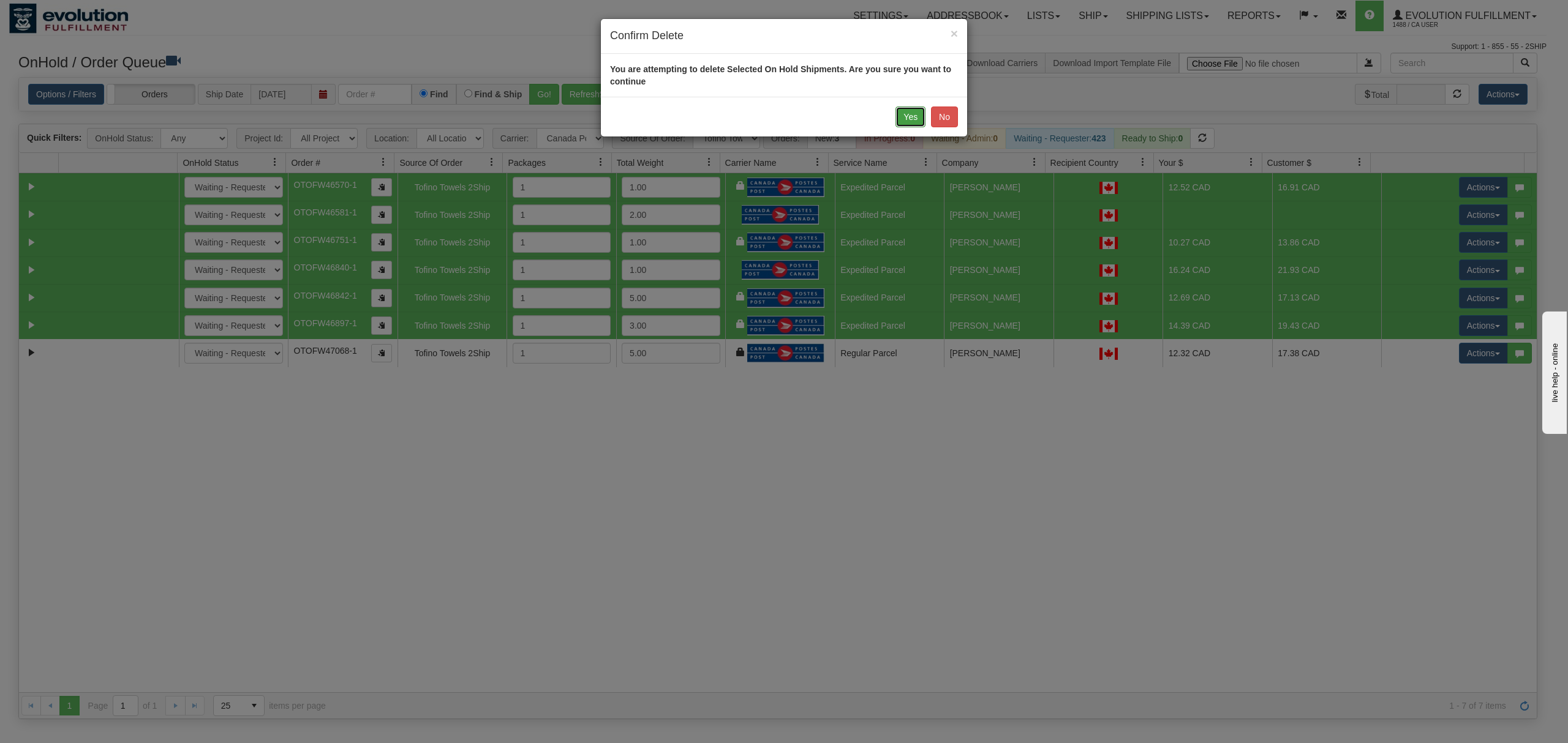
click at [903, 115] on button "Yes" at bounding box center [910, 117] width 30 height 21
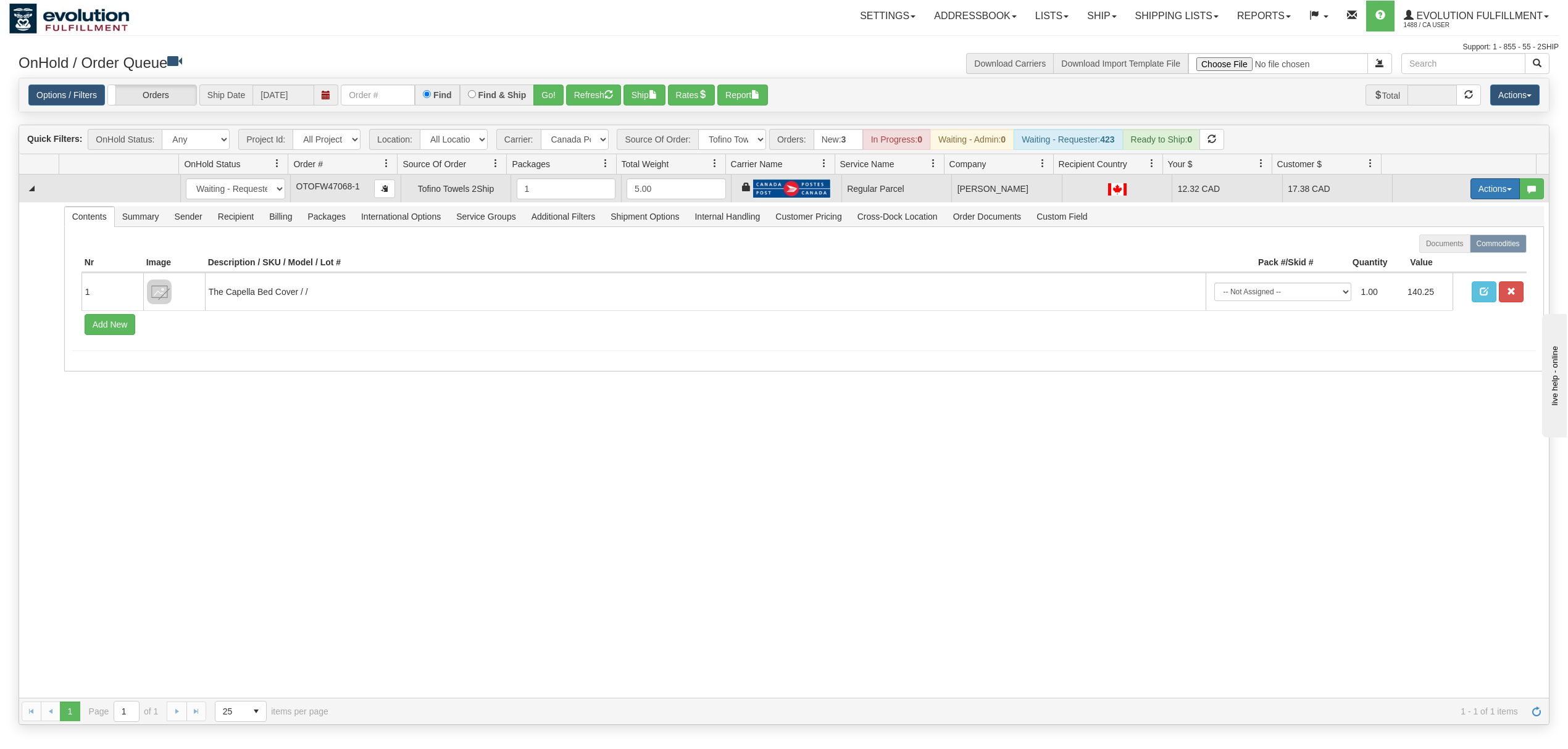
click at [1480, 198] on button "Actions" at bounding box center [1495, 189] width 50 height 21
click at [1467, 245] on span "Rate All Services" at bounding box center [1470, 245] width 74 height 10
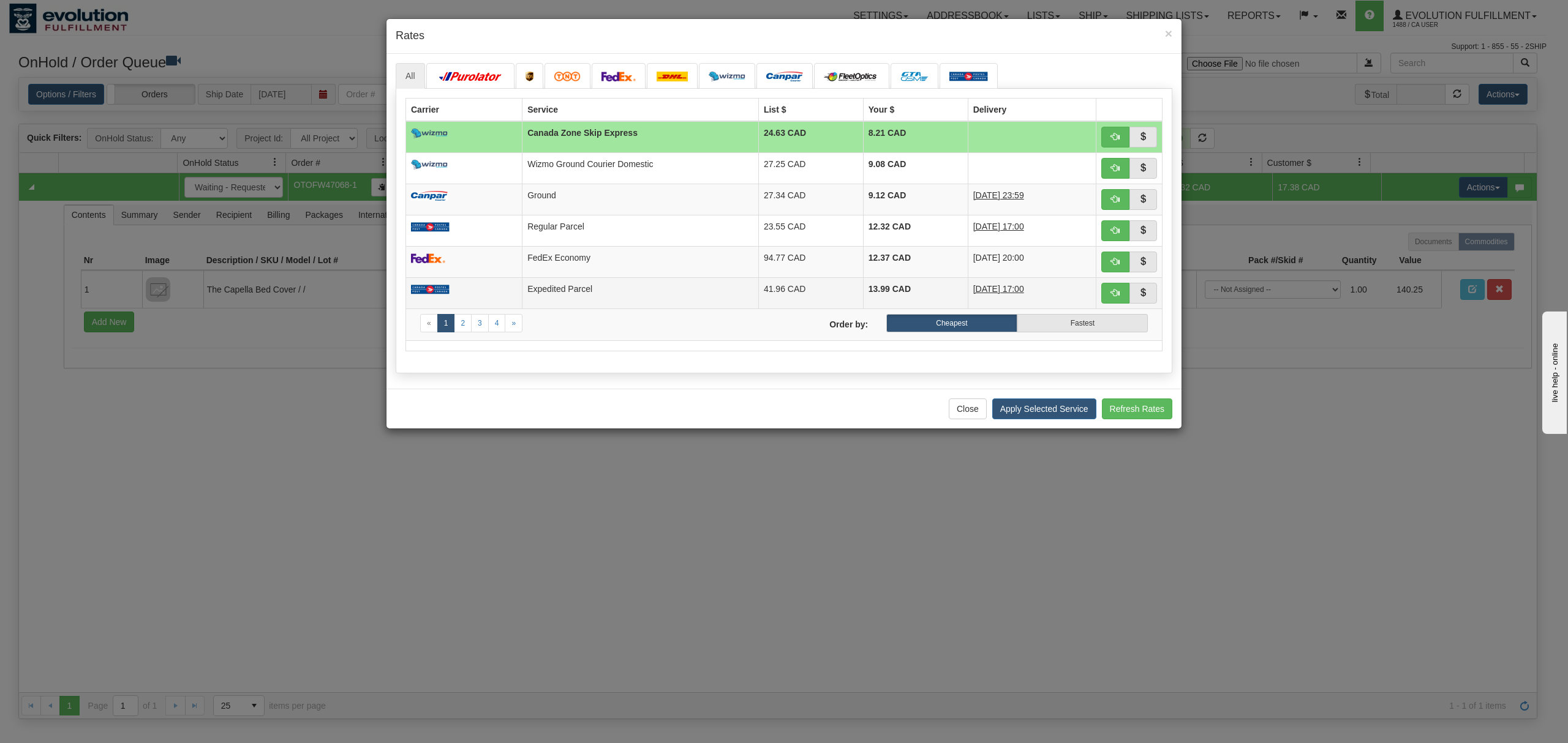
click at [602, 290] on td "Expedited Parcel" at bounding box center [641, 293] width 236 height 31
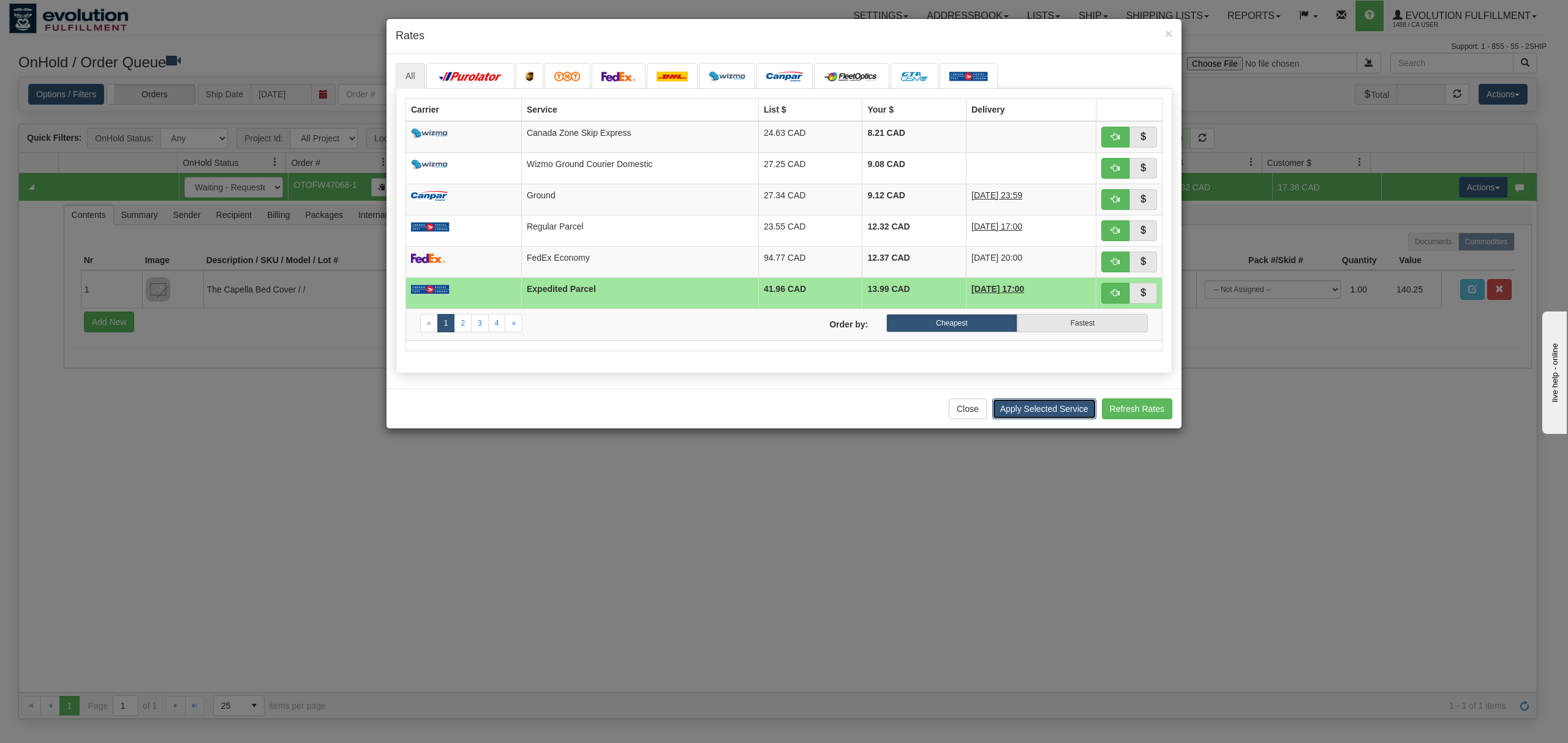
click at [1052, 411] on button "Apply Selected Service" at bounding box center [1044, 409] width 105 height 21
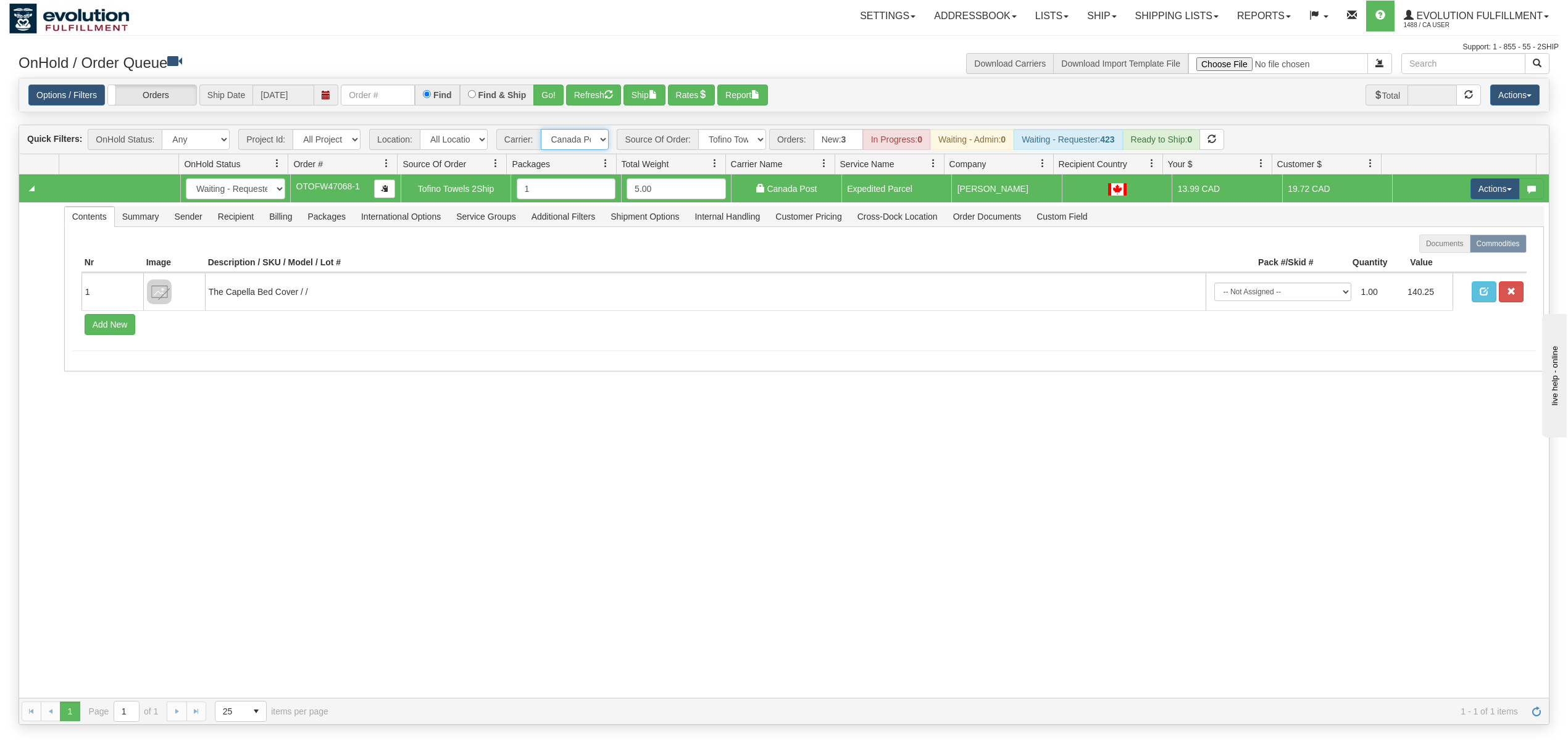
click at [567, 141] on select "- Any - Has NO carrier assigned - Has a carrier assigned FleetOptics Inc. My Ca…" at bounding box center [574, 139] width 68 height 21
click at [541, 131] on select "- Any - Has NO carrier assigned - Has a carrier assigned FleetOptics Inc. My Ca…" at bounding box center [574, 139] width 68 height 21
click at [724, 143] on select "All Sources AirBlaster 2Ship Integration Ambler Apparel 2Ship Integration BC Ca…" at bounding box center [732, 139] width 68 height 21
click at [699, 131] on select "All Sources AirBlaster 2Ship Integration Ambler Apparel 2Ship Integration BC Ca…" at bounding box center [732, 139] width 68 height 21
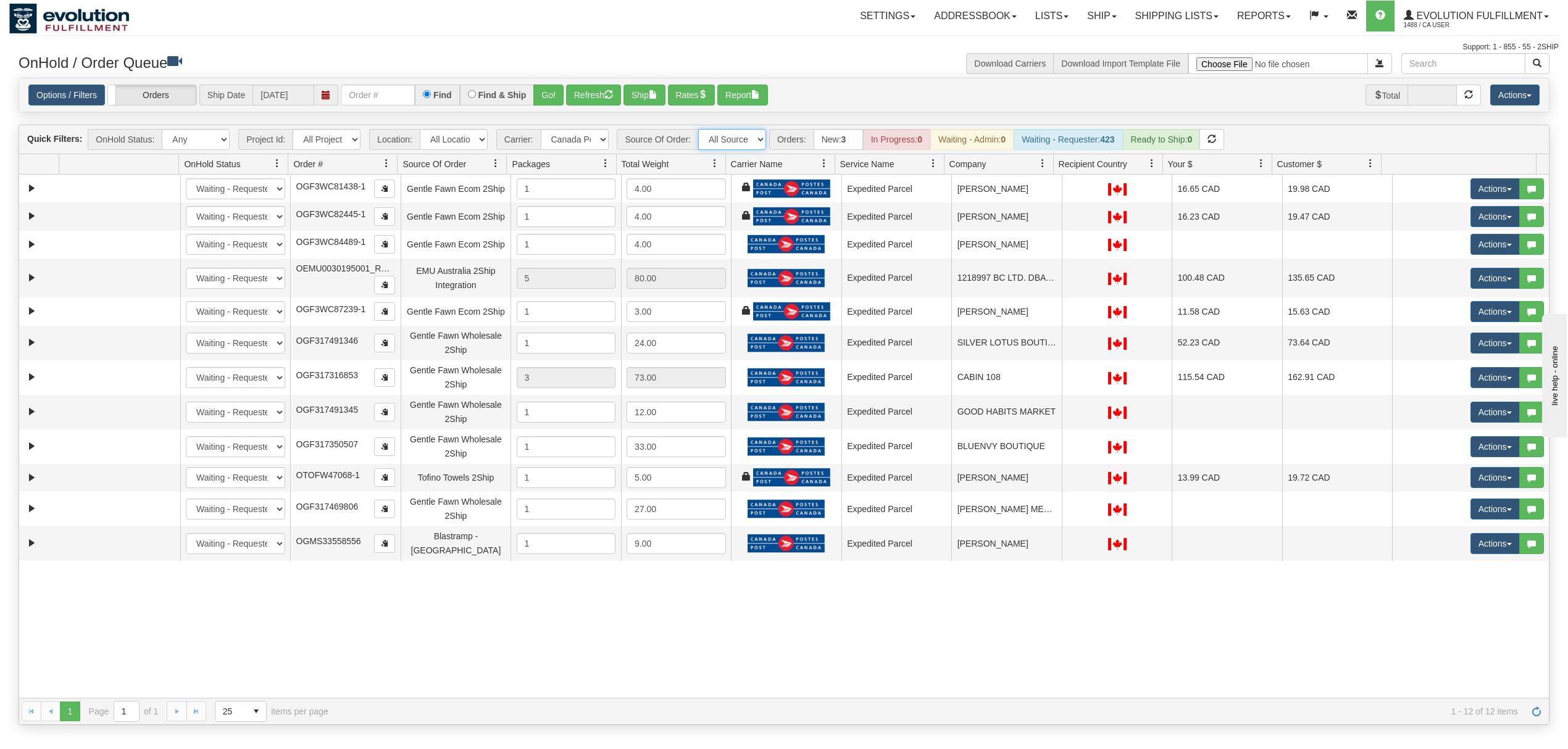
click at [725, 142] on select "All Sources AirBlaster 2Ship Integration Ambler Apparel 2Ship Integration BC Ca…" at bounding box center [732, 139] width 68 height 21
click at [882, 83] on div "Options / Filters Group Shipments Orders Ship Date 09/26/2025 Find Find & Ship …" at bounding box center [784, 95] width 1529 height 34
click at [738, 142] on select "All Sources AirBlaster 2Ship Integration Ambler Apparel 2Ship Integration BC Ca…" at bounding box center [732, 139] width 68 height 21
select select "[PERSON_NAME] 2Ship Integration"
click at [699, 131] on select "All Sources AirBlaster 2Ship Integration Ambler Apparel 2Ship Integration BC Ca…" at bounding box center [732, 139] width 68 height 21
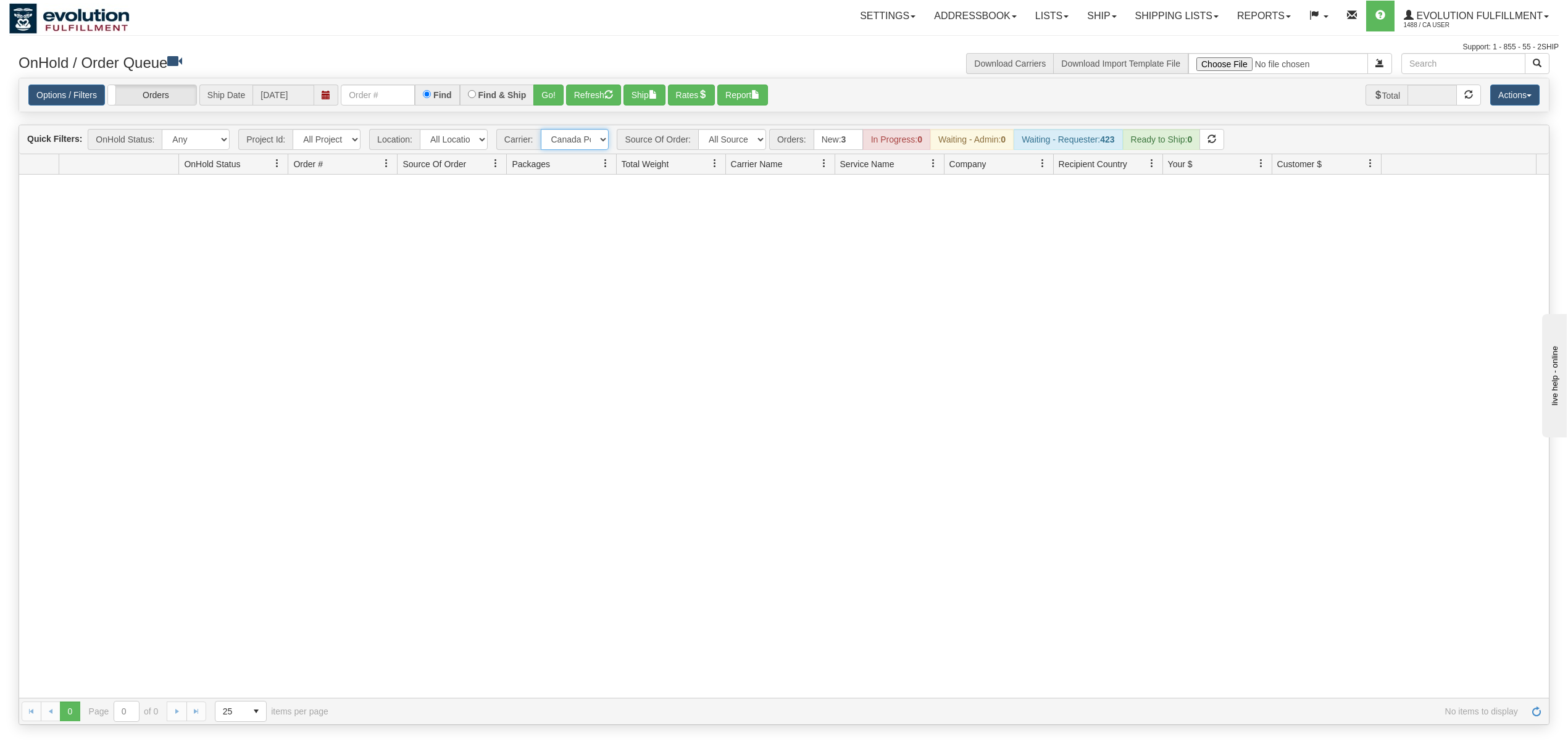
click at [574, 148] on select "- Any - Has NO carrier assigned - Has a carrier assigned FleetOptics Inc. My Ca…" at bounding box center [574, 139] width 68 height 21
select select "grid toolbar"
click at [541, 131] on select "- Any - Has NO carrier assigned - Has a carrier assigned FleetOptics Inc. My Ca…" at bounding box center [574, 139] width 68 height 21
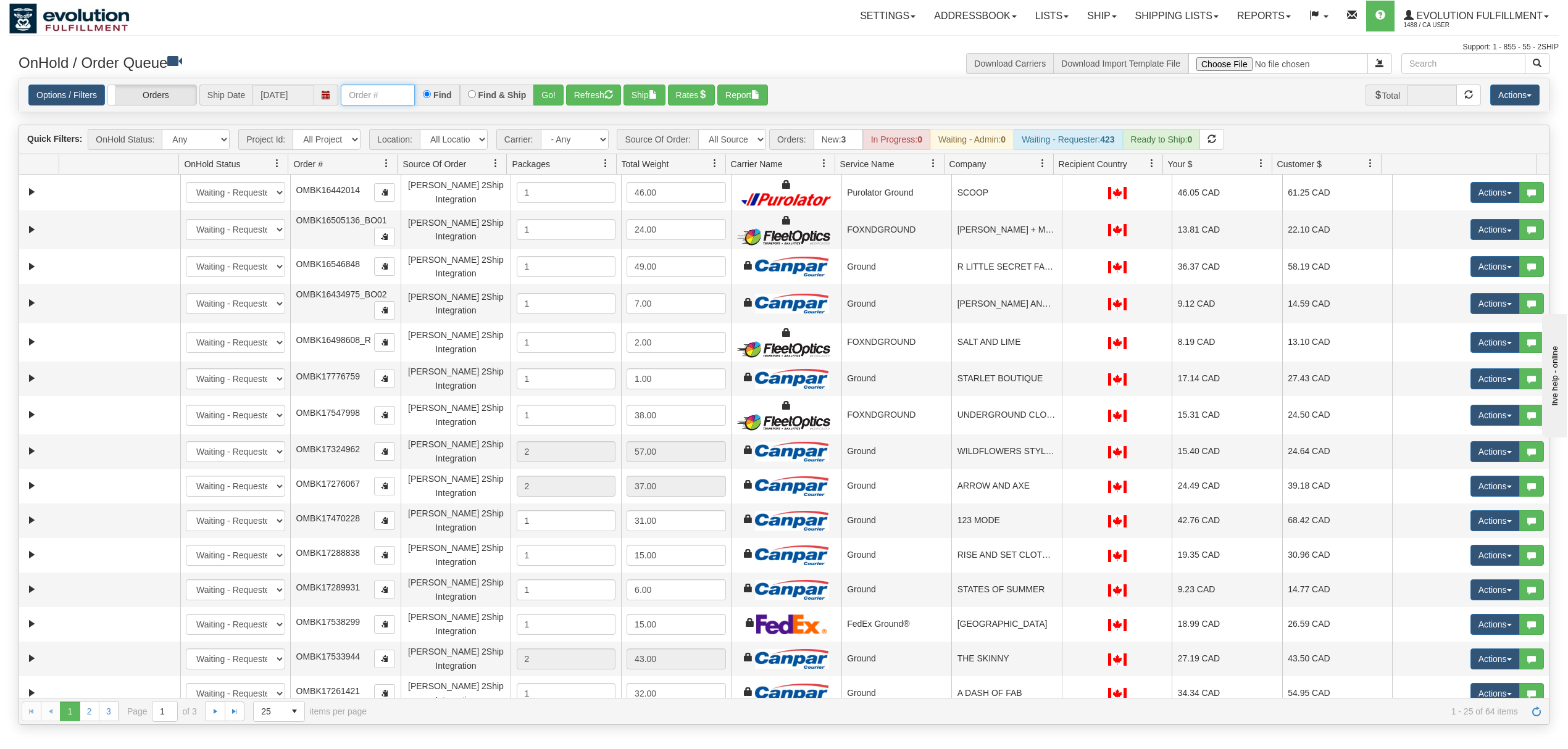
click at [373, 101] on input "text" at bounding box center [377, 96] width 74 height 21
type input "OTOF64177"
click at [530, 89] on div "Find & Ship" at bounding box center [497, 96] width 75 height 21
click at [544, 89] on button "Go!" at bounding box center [548, 96] width 30 height 21
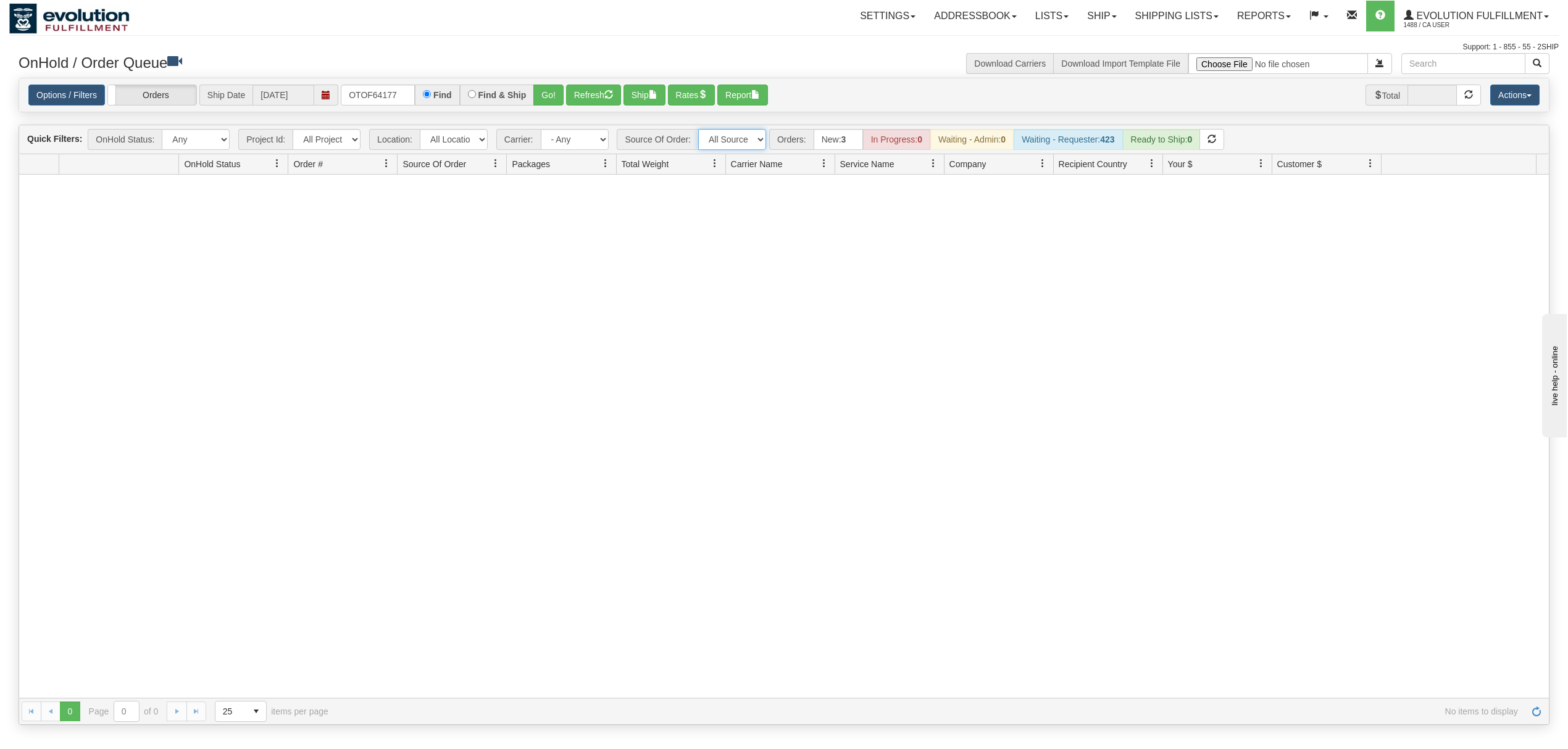
click at [746, 138] on select "All Sources AirBlaster 2Ship Integration Ambler Apparel 2Ship Integration BC Ca…" at bounding box center [732, 139] width 68 height 21
select select "grid toolbar"
click at [699, 131] on select "All Sources AirBlaster 2Ship Integration Ambler Apparel 2Ship Integration BC Ca…" at bounding box center [732, 139] width 68 height 21
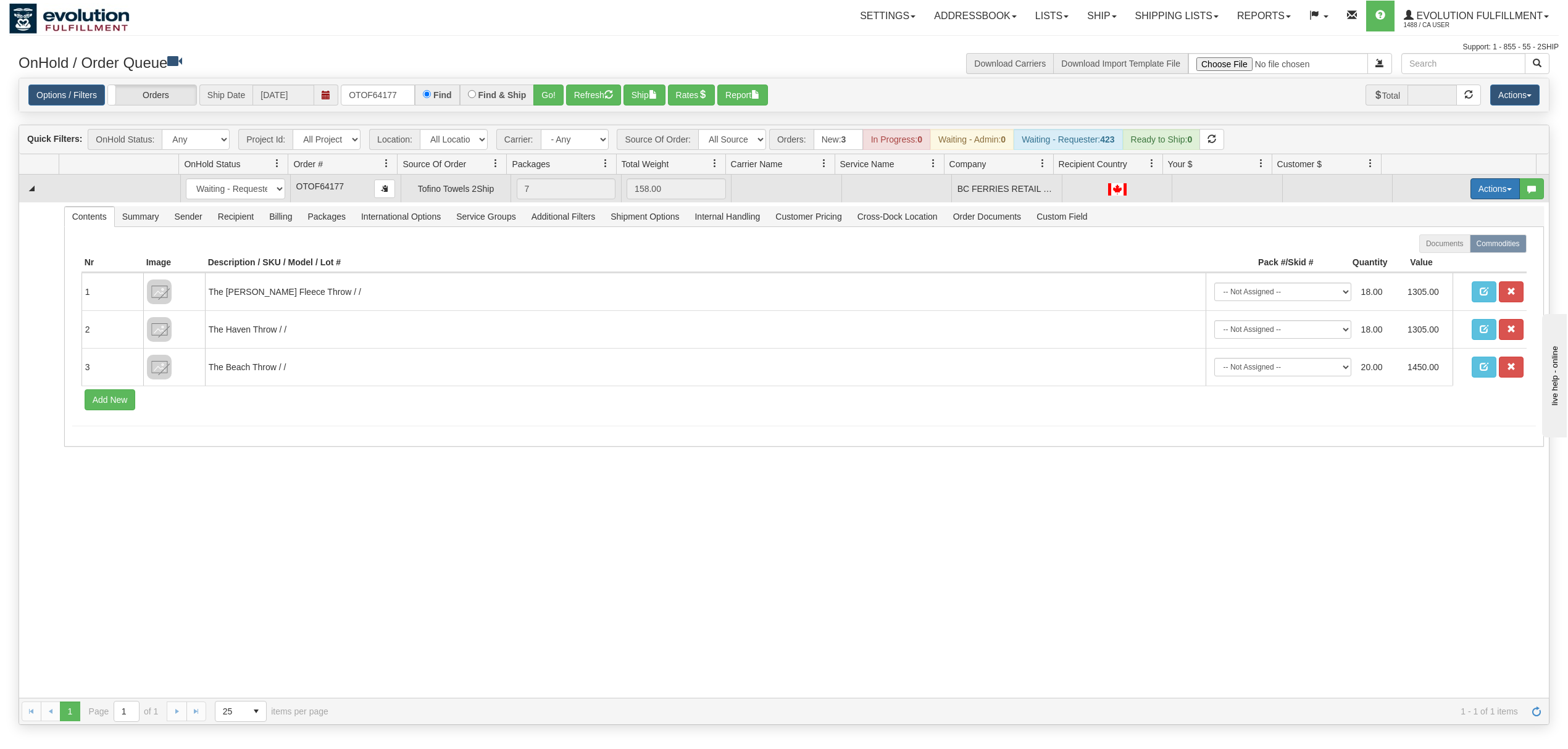
click at [1479, 193] on button "Actions" at bounding box center [1495, 189] width 50 height 21
click at [1432, 243] on span "Rate All Services" at bounding box center [1470, 245] width 74 height 10
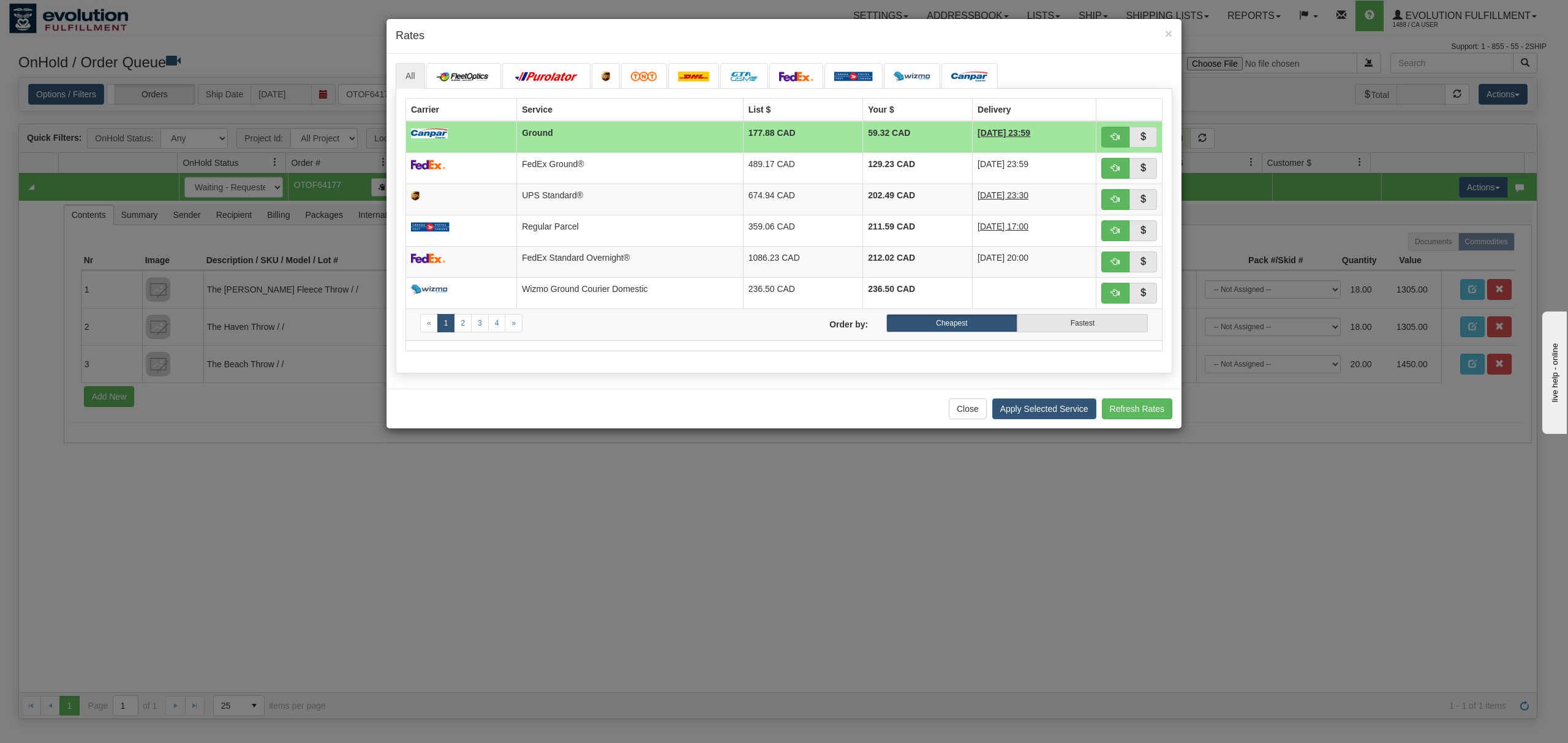
click at [1172, 35] on div "× Rates" at bounding box center [784, 37] width 796 height 35
click at [1171, 32] on span "×" at bounding box center [1169, 33] width 8 height 15
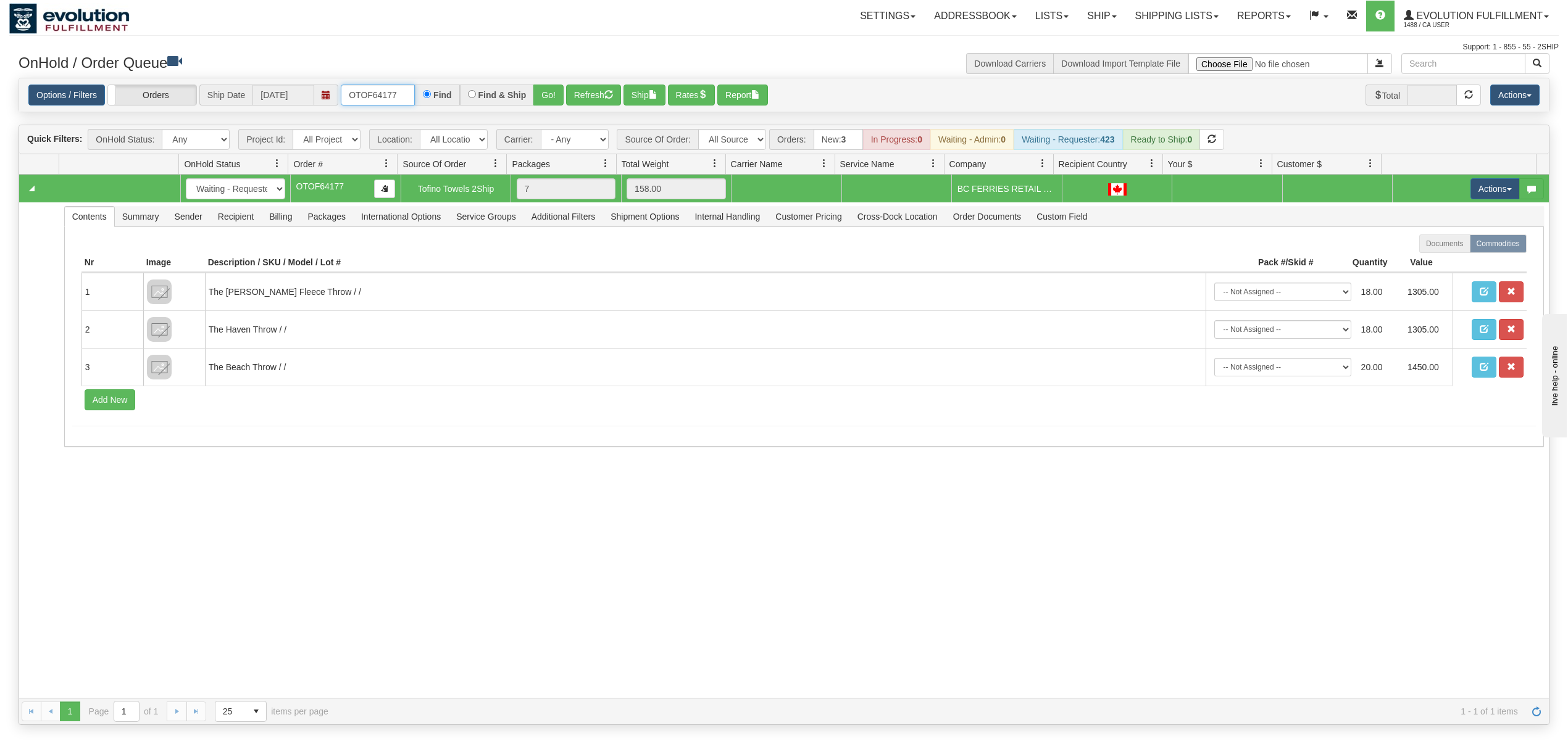
click at [381, 99] on input "OTOF64177" at bounding box center [377, 96] width 74 height 21
click at [541, 95] on button "Go!" at bounding box center [548, 96] width 30 height 21
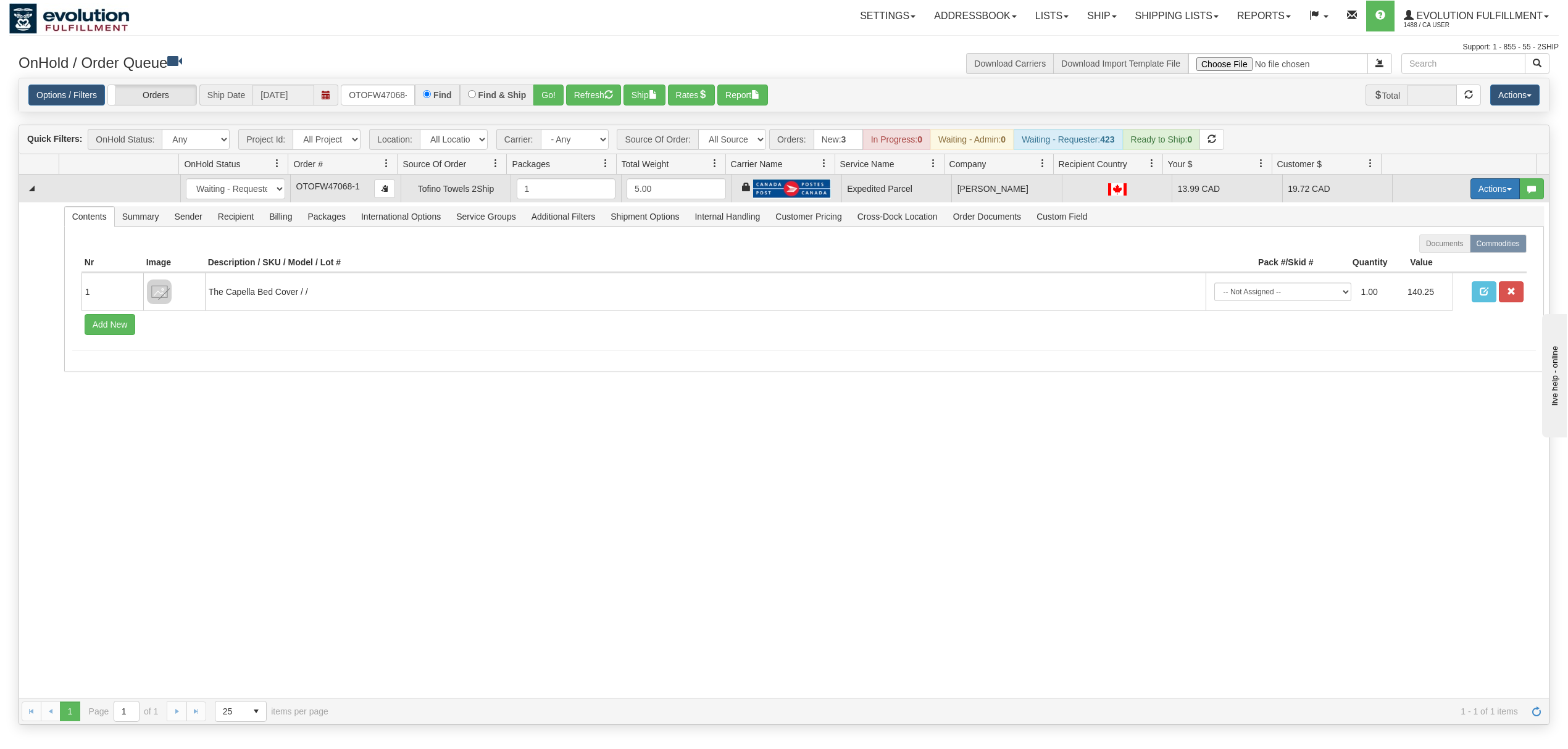
click at [1482, 186] on button "Actions" at bounding box center [1495, 189] width 50 height 21
click at [1432, 243] on span "Rate All Services" at bounding box center [1470, 245] width 74 height 10
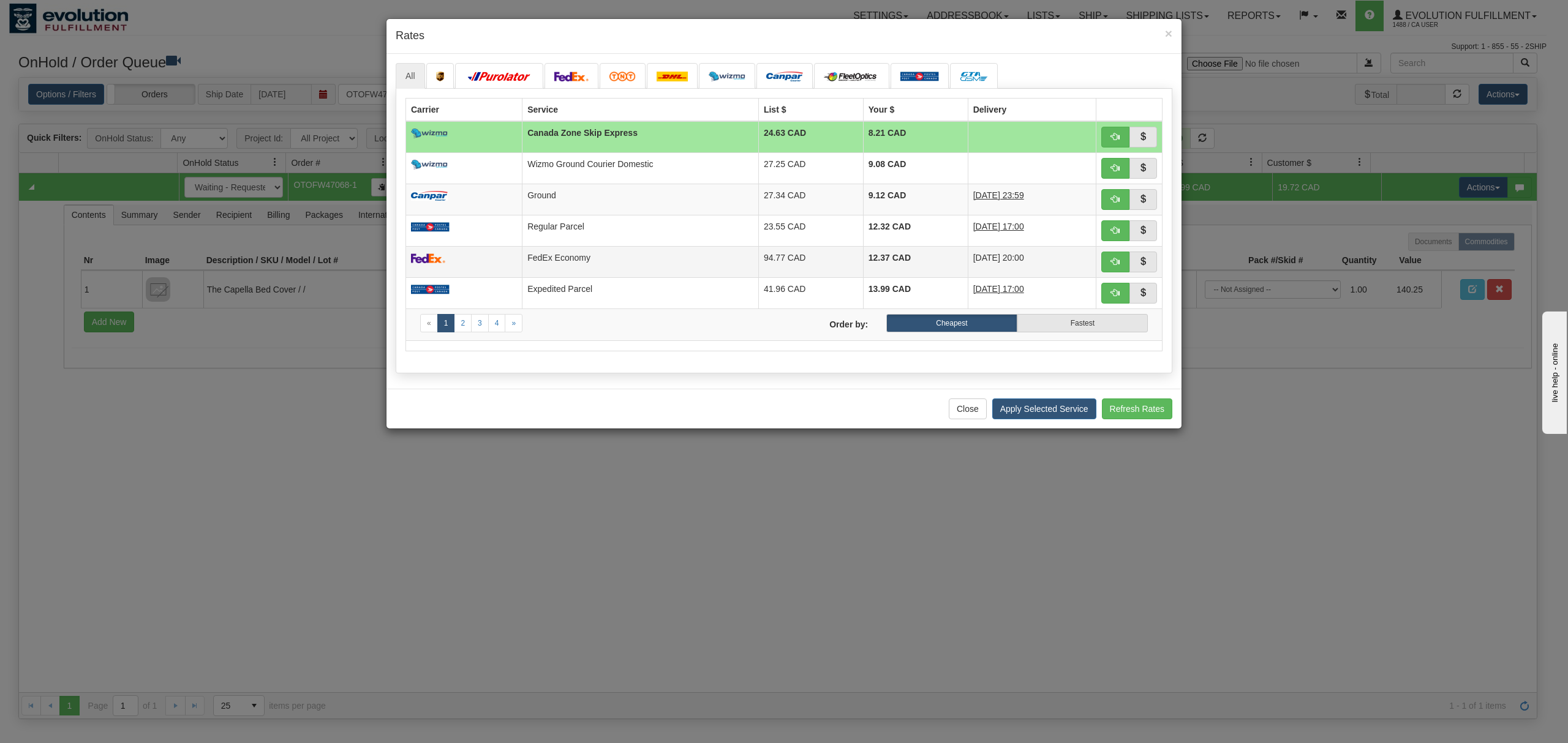
click at [572, 260] on td "FedEx Economy" at bounding box center [641, 261] width 236 height 31
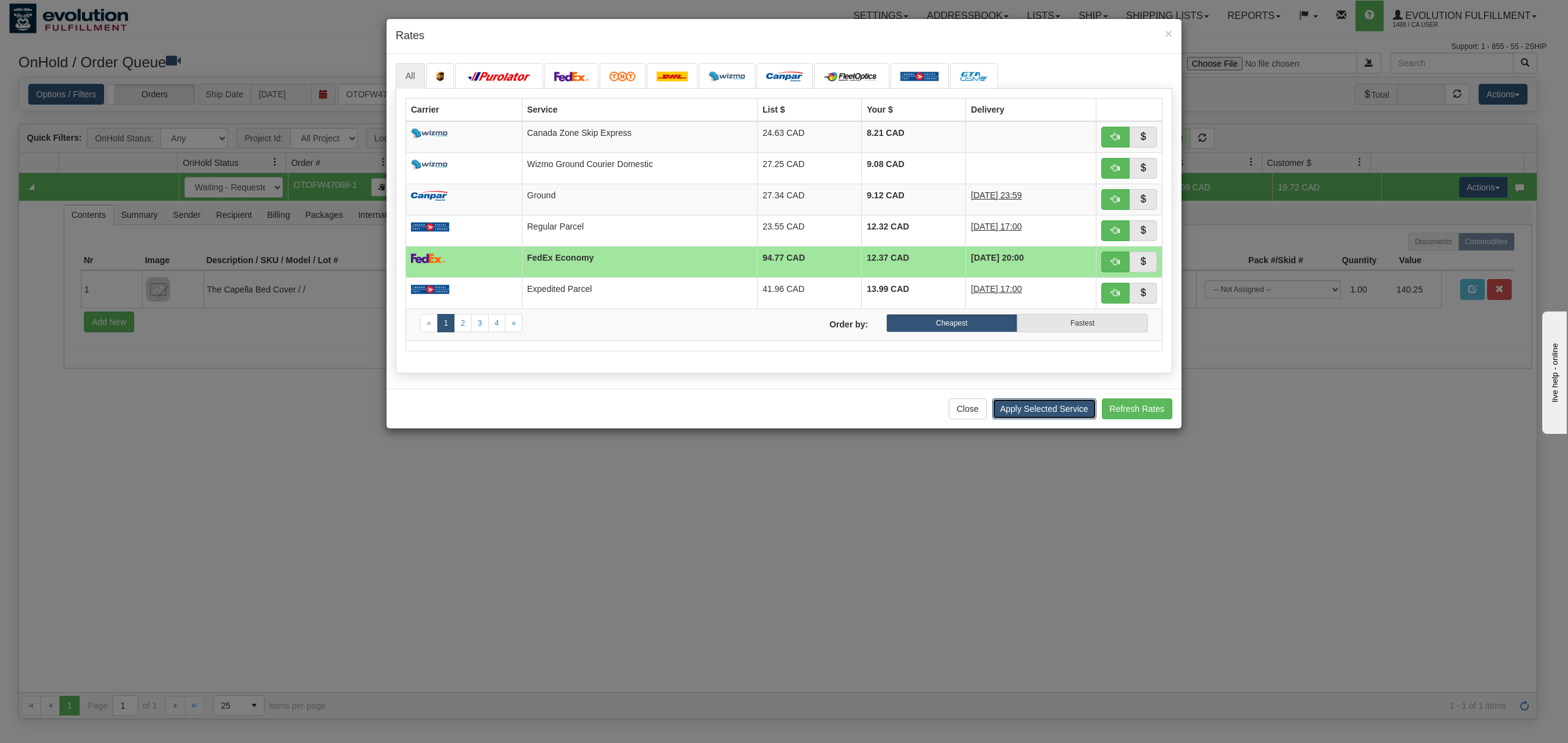
click at [1042, 420] on button "Apply Selected Service" at bounding box center [1044, 409] width 105 height 21
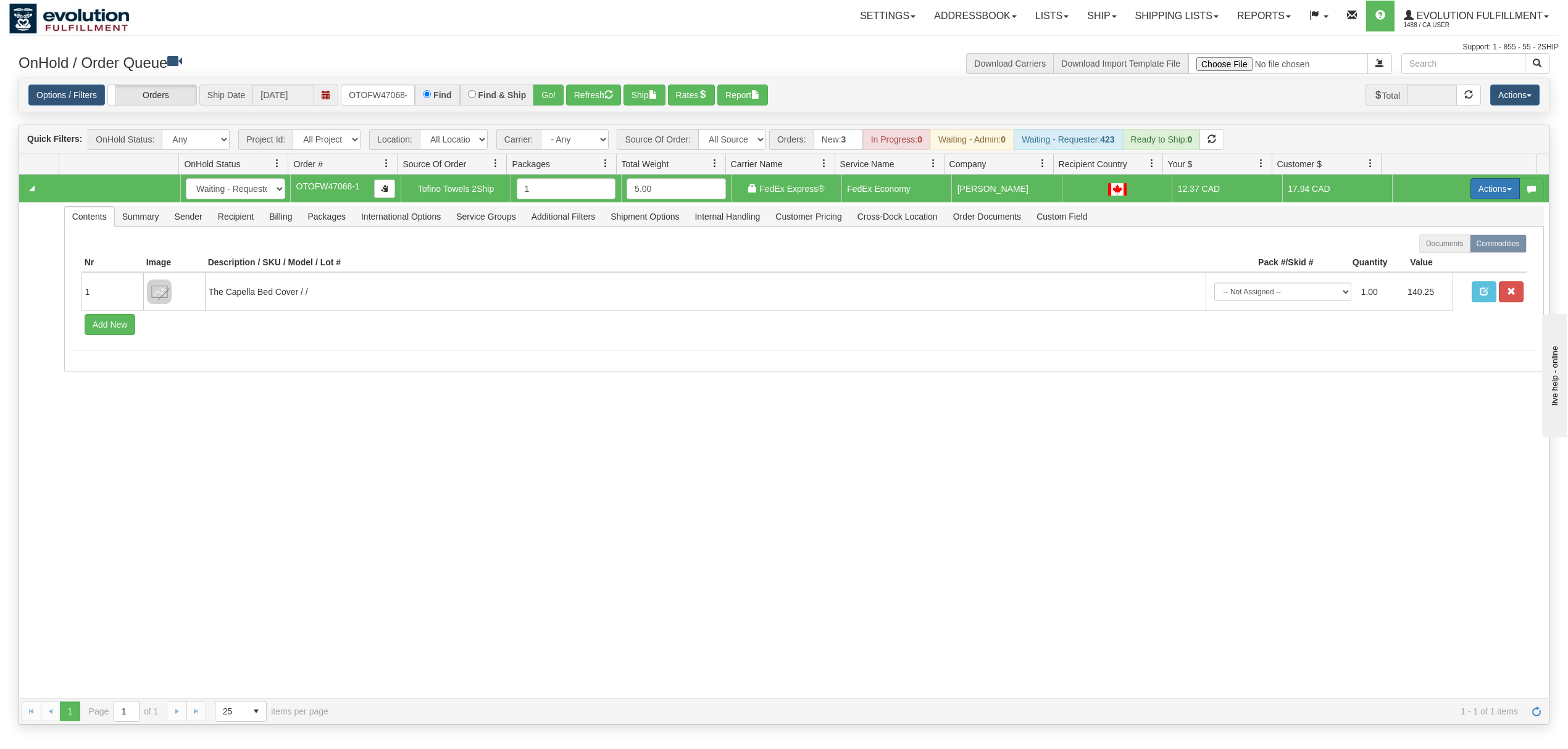
click at [1474, 194] on button "Actions" at bounding box center [1495, 189] width 50 height 21
click at [1434, 265] on span "Ship" at bounding box center [1445, 260] width 26 height 10
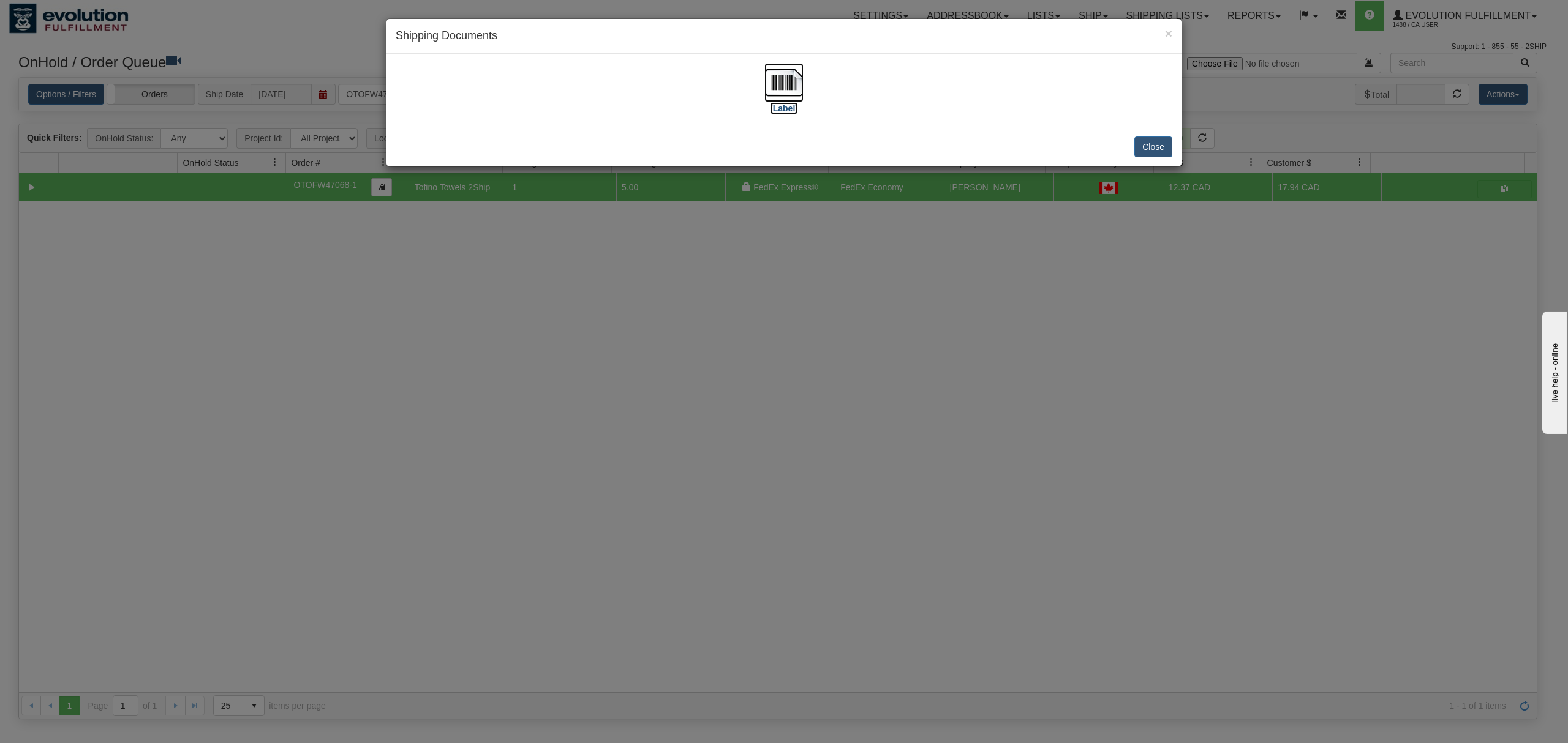
click at [785, 84] on img at bounding box center [784, 82] width 40 height 40
click at [1158, 142] on button "Close" at bounding box center [1153, 147] width 38 height 21
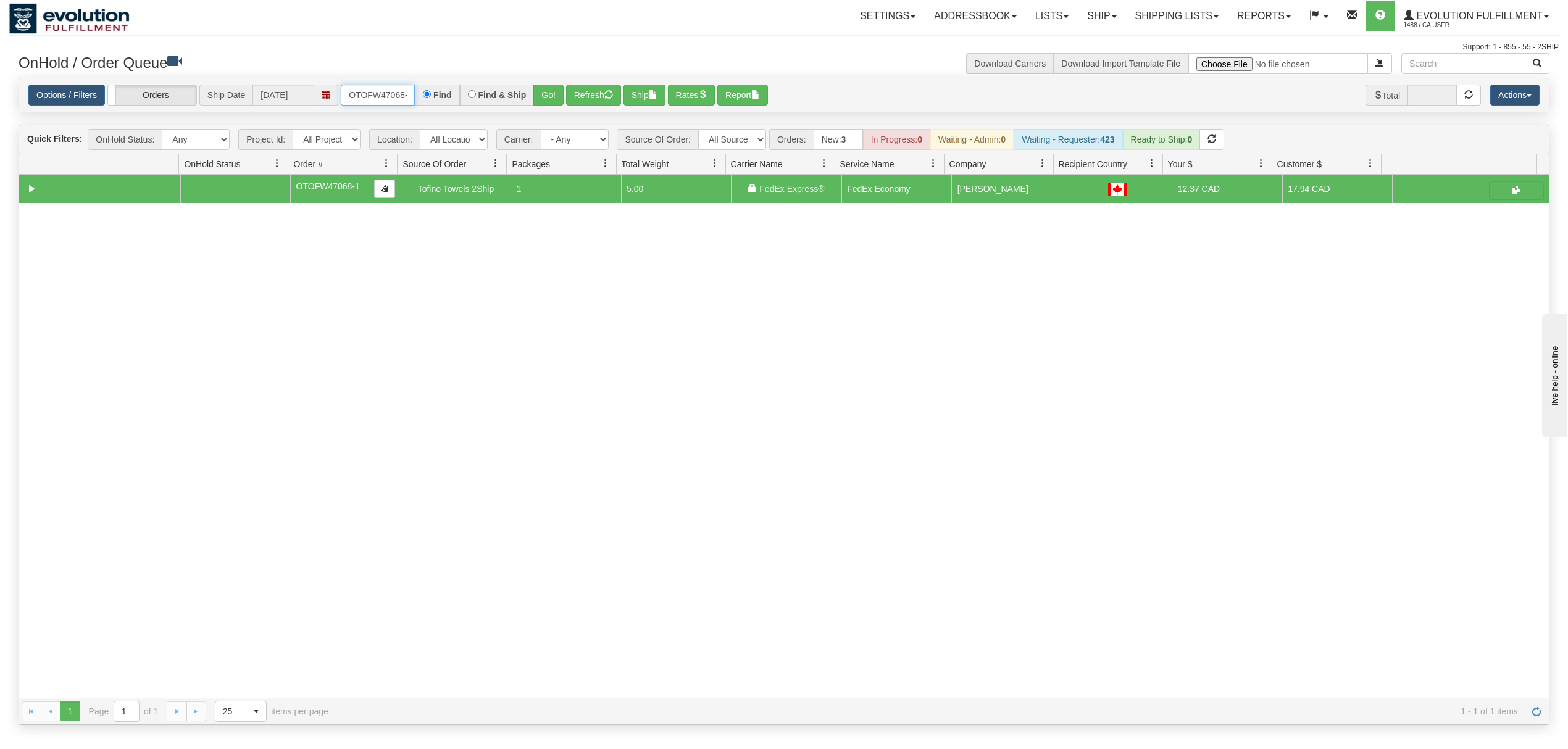
click at [364, 99] on input "OTOFW47068-1" at bounding box center [377, 96] width 74 height 21
click at [543, 89] on button "Go!" at bounding box center [548, 96] width 30 height 21
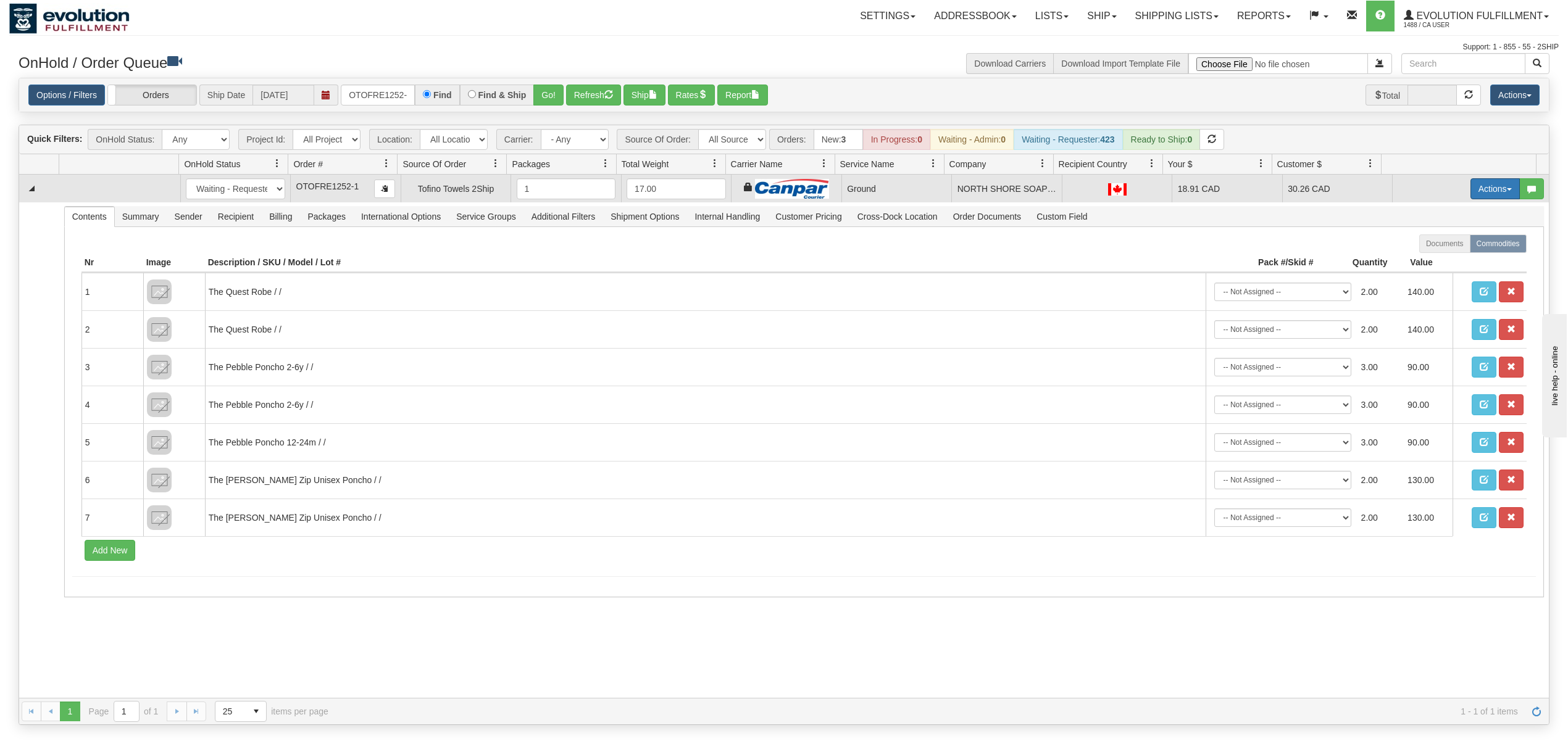
click at [1470, 187] on button "Actions" at bounding box center [1495, 189] width 50 height 21
click at [1432, 259] on span at bounding box center [1436, 259] width 9 height 9
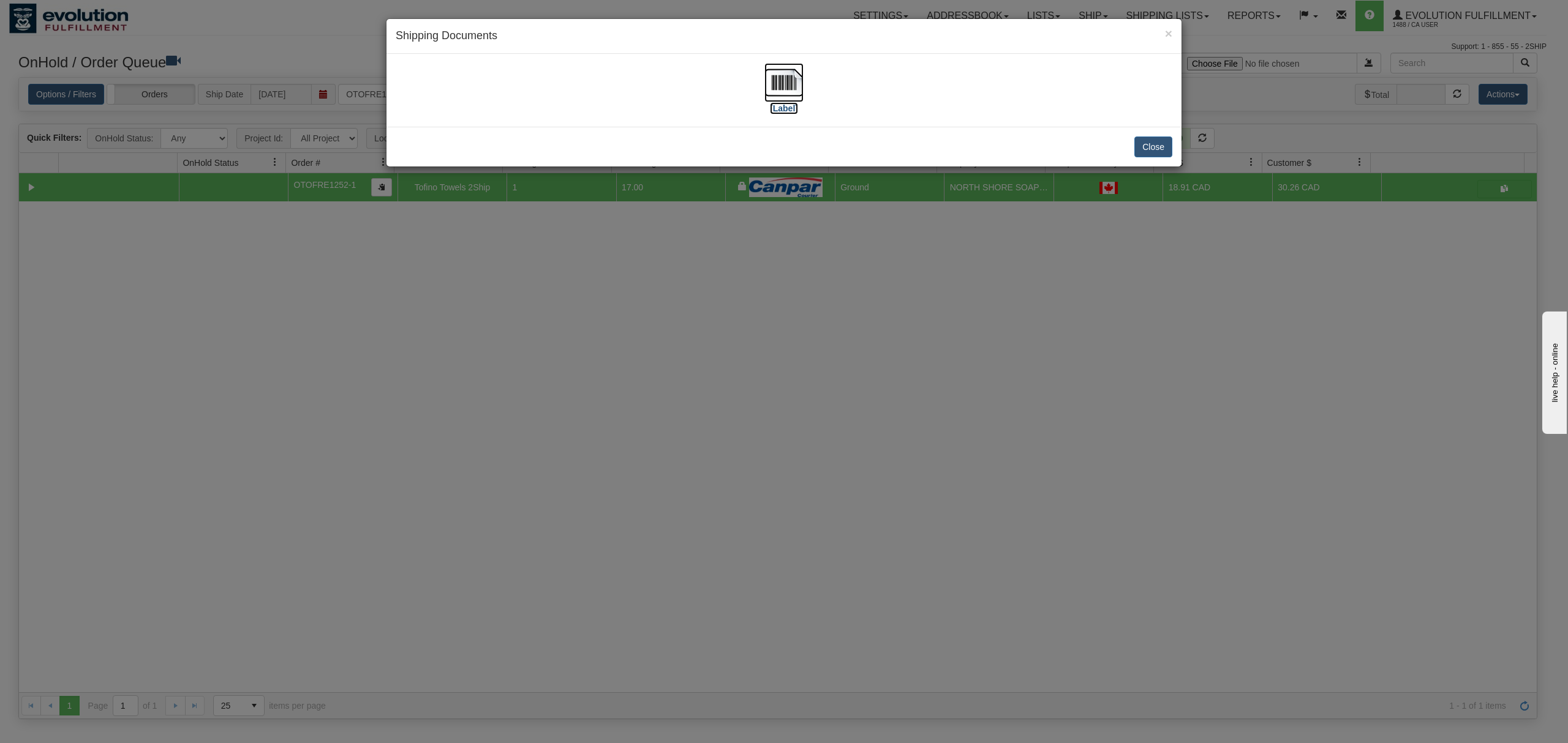
click at [773, 82] on img at bounding box center [784, 82] width 40 height 40
click at [1155, 144] on button "Close" at bounding box center [1153, 147] width 38 height 21
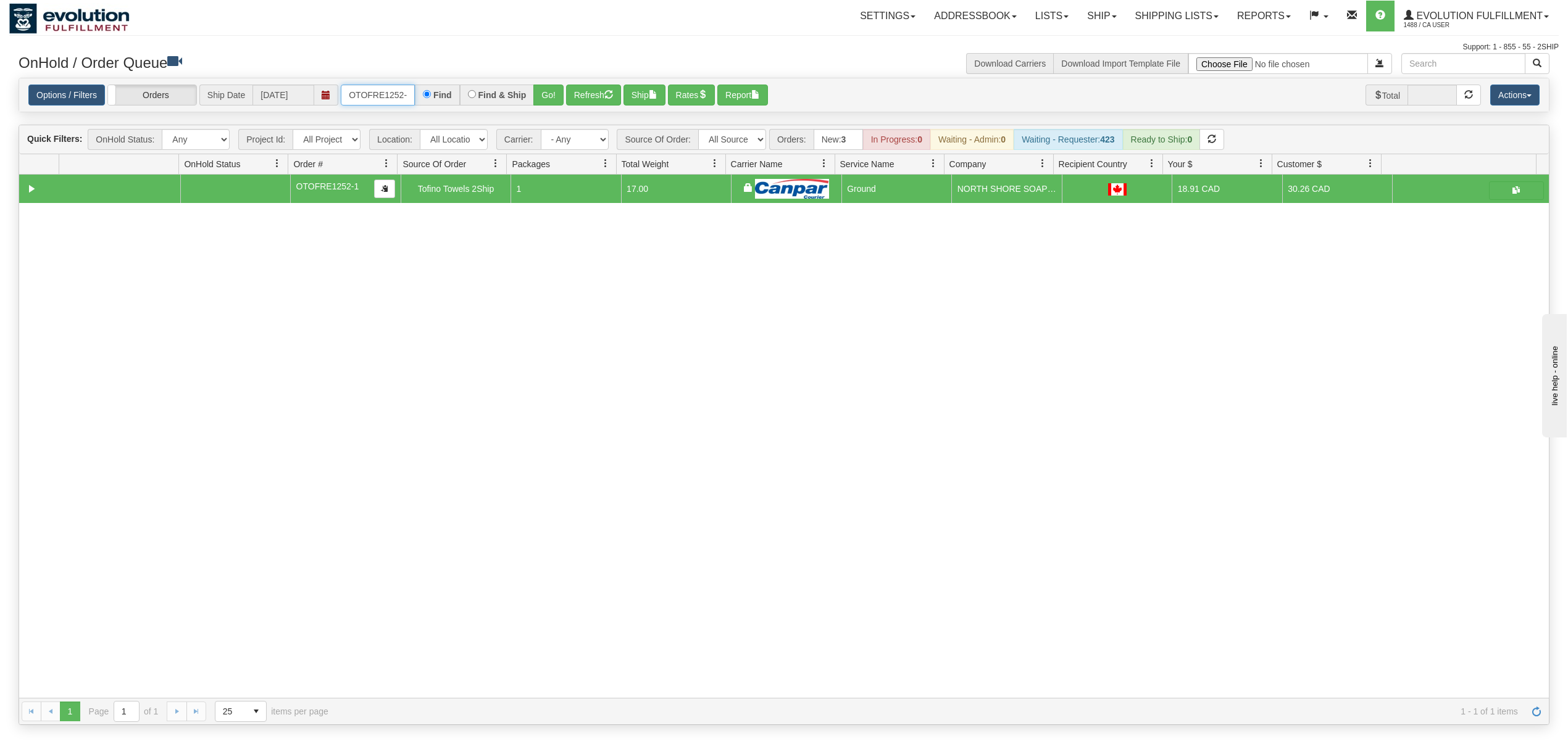
click at [372, 103] on input "OTOFRE1252-1" at bounding box center [377, 96] width 74 height 21
click at [543, 101] on button "Go!" at bounding box center [548, 96] width 30 height 21
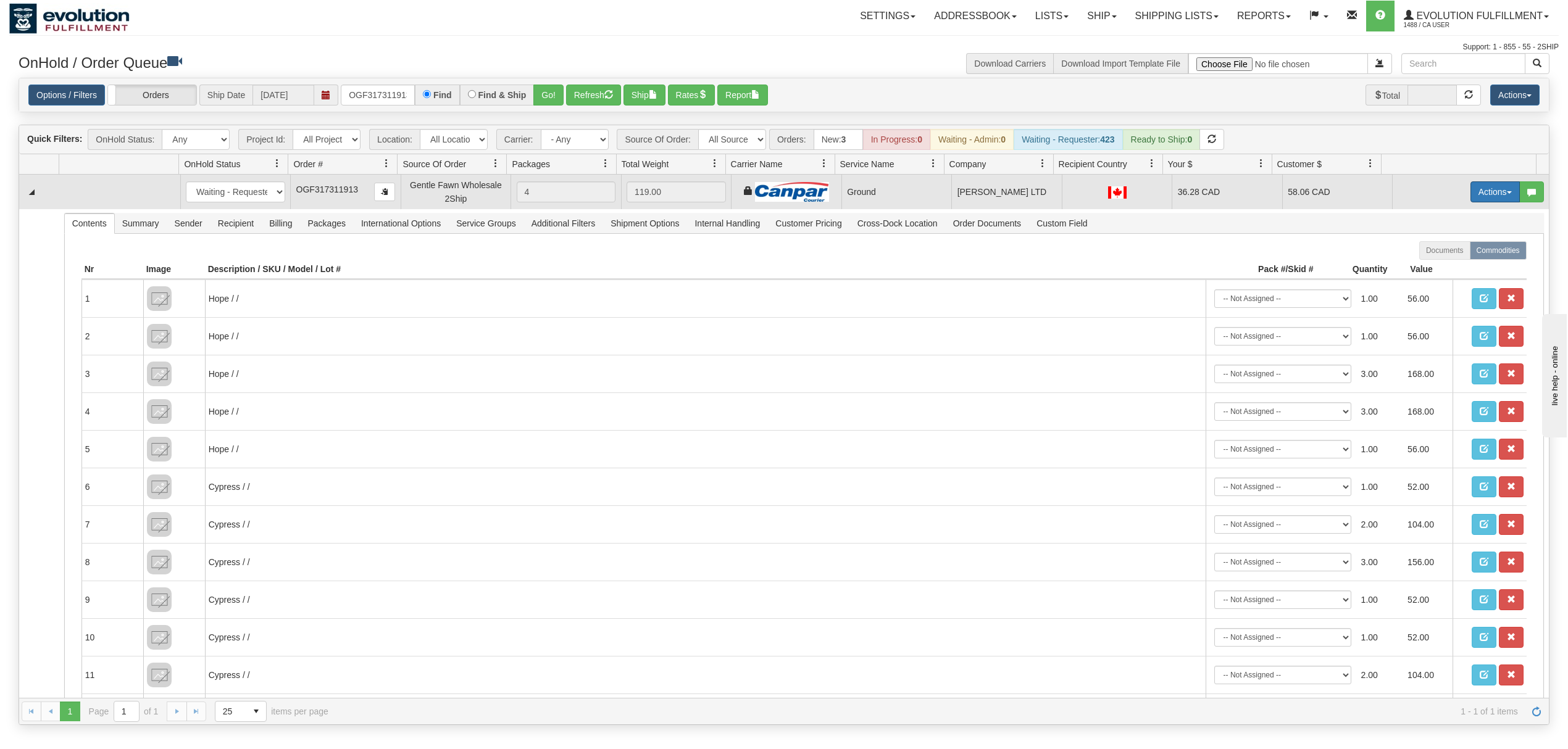
click at [1470, 193] on button "Actions" at bounding box center [1495, 192] width 50 height 21
click at [1432, 264] on span "Ship" at bounding box center [1445, 263] width 26 height 10
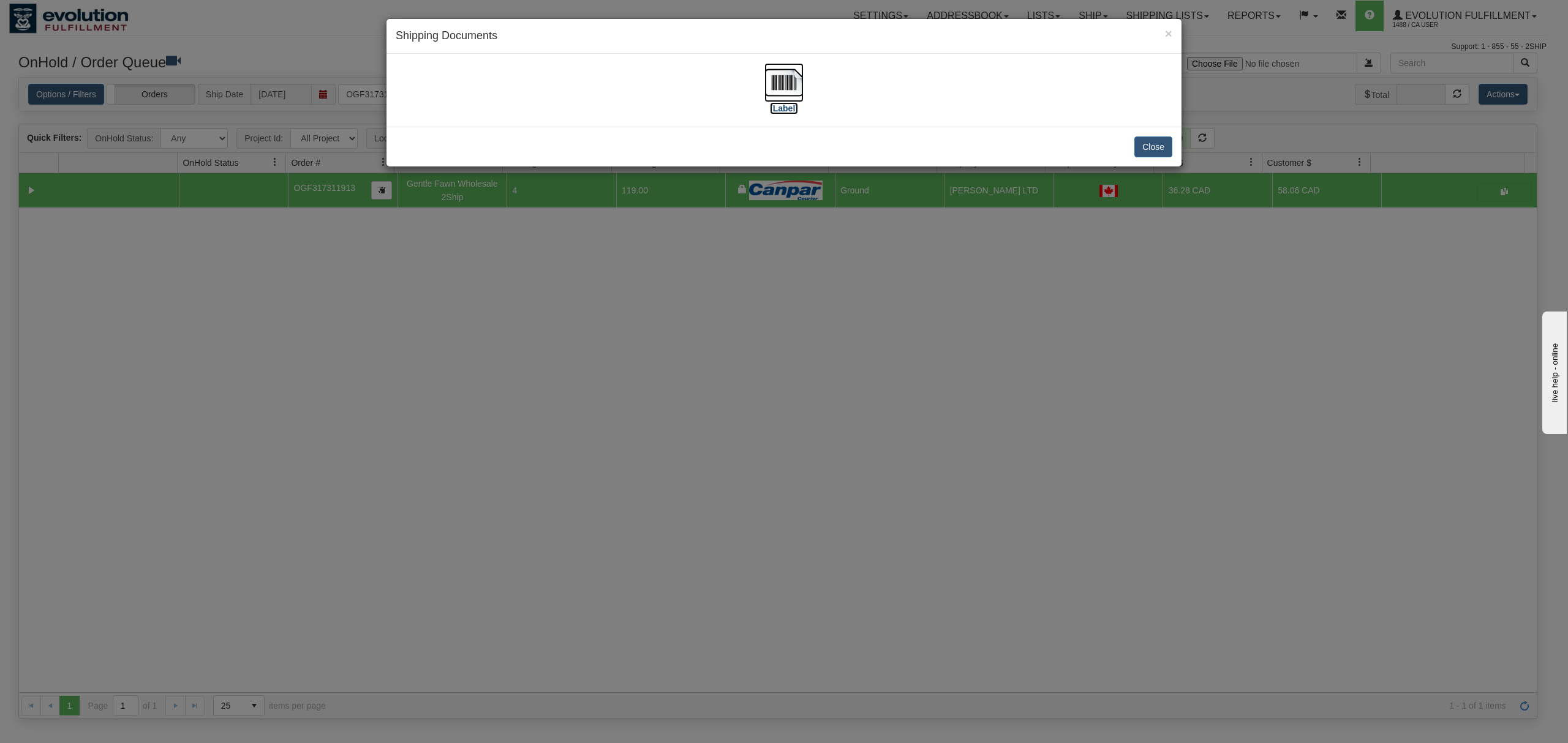
click at [775, 74] on img at bounding box center [784, 82] width 40 height 40
click at [1155, 151] on button "Close" at bounding box center [1153, 147] width 38 height 21
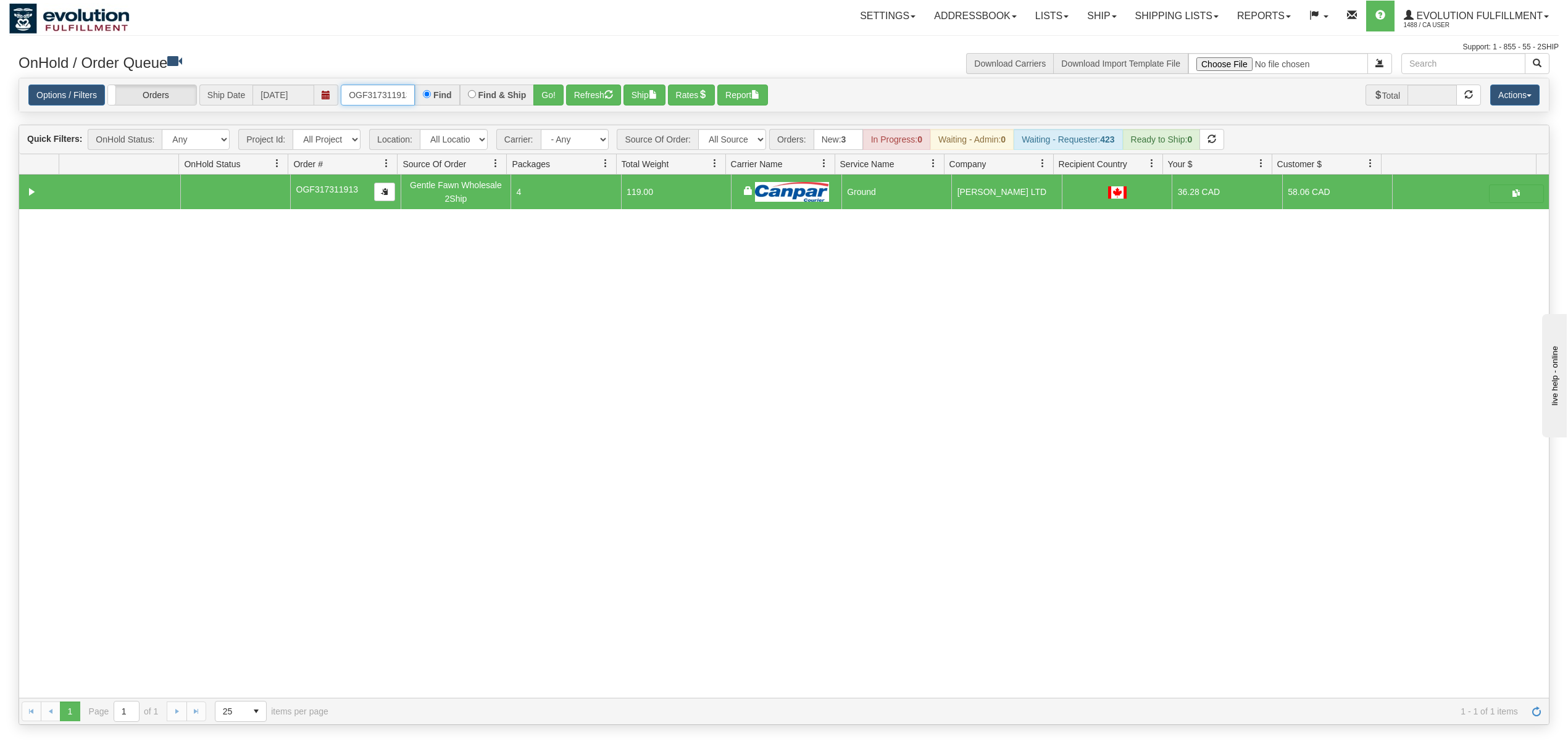
click at [370, 93] on input "OGF317311913" at bounding box center [377, 96] width 74 height 21
click at [551, 92] on button "Go!" at bounding box center [548, 96] width 30 height 21
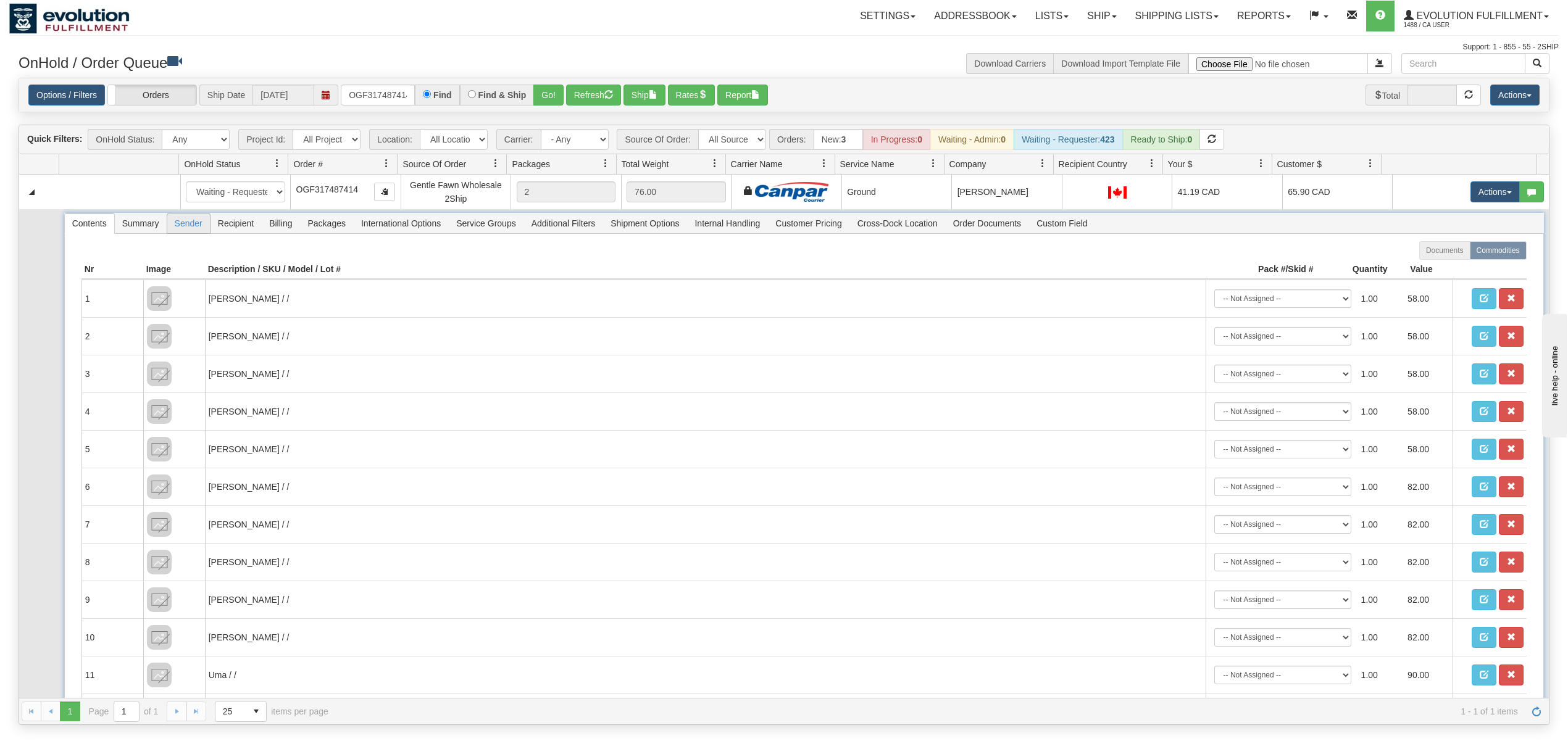
click at [221, 228] on span "Recipient" at bounding box center [236, 223] width 51 height 20
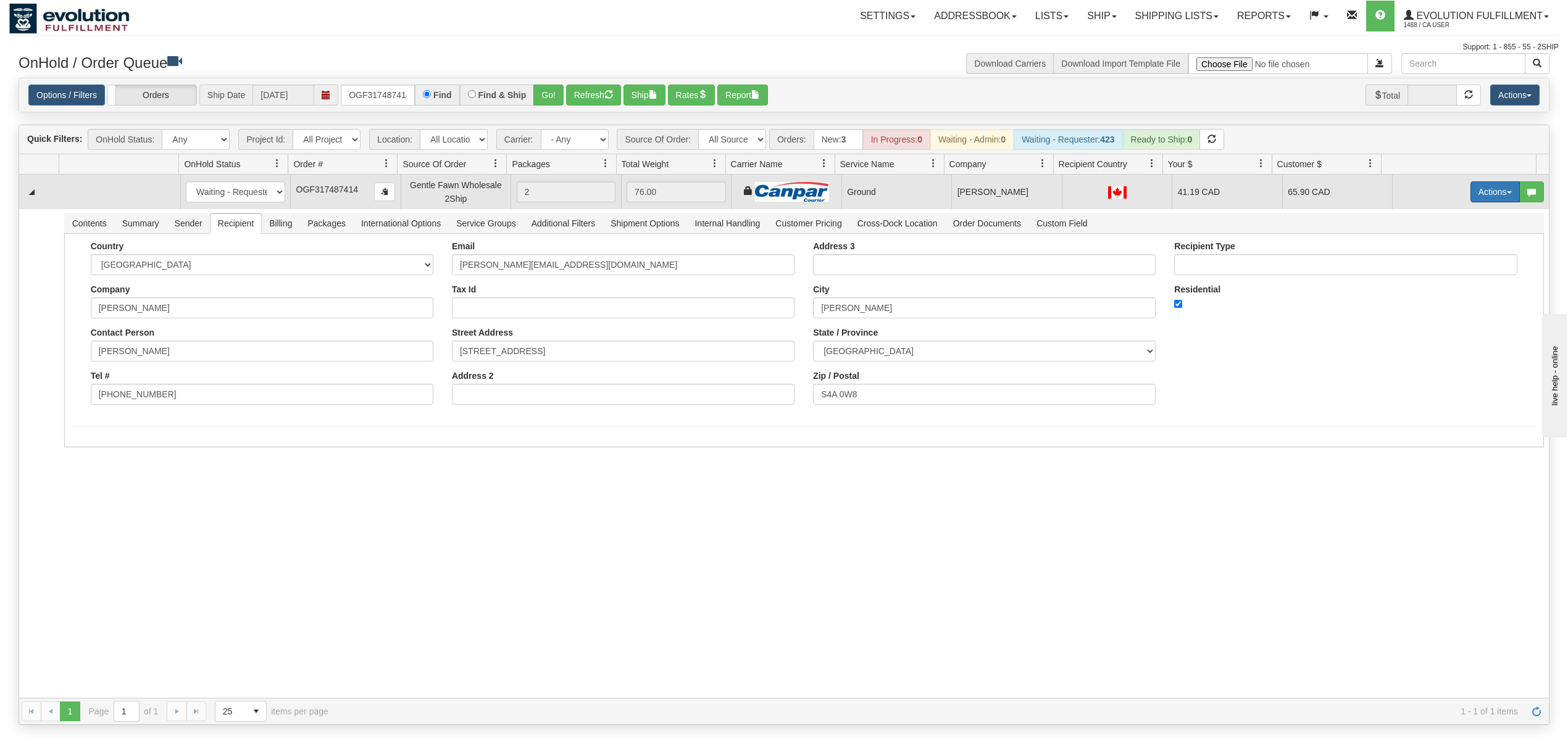
click at [1484, 196] on button "Actions" at bounding box center [1495, 192] width 50 height 21
click at [1434, 265] on span "Ship" at bounding box center [1445, 263] width 26 height 10
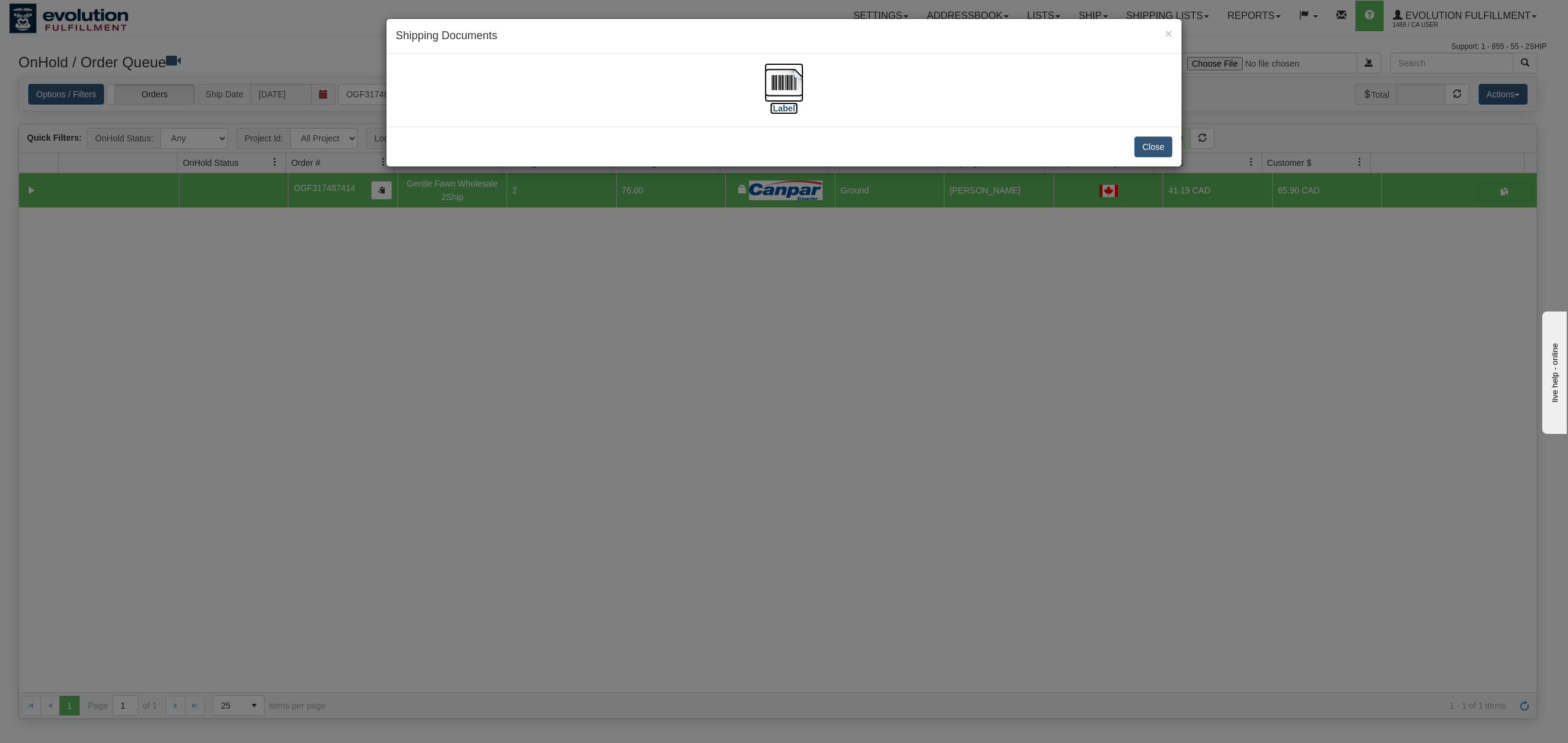
click at [784, 73] on img at bounding box center [784, 82] width 40 height 40
click at [1158, 142] on button "Close" at bounding box center [1153, 147] width 38 height 21
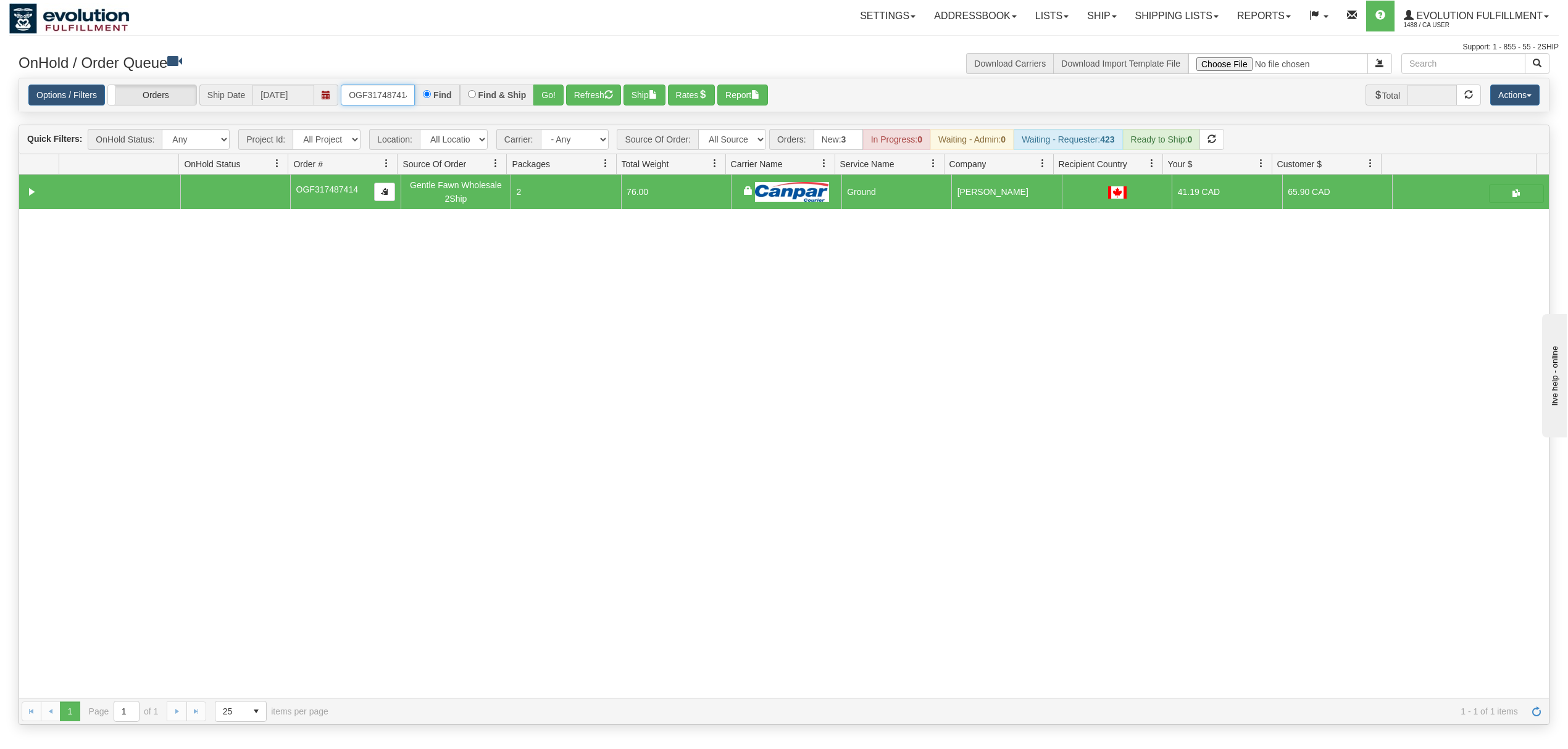
click at [372, 99] on input "OGF317487414" at bounding box center [377, 96] width 74 height 21
drag, startPoint x: 372, startPoint y: 99, endPoint x: 368, endPoint y: 124, distance: 25.3
click at [372, 101] on input "OGF317487414" at bounding box center [377, 96] width 74 height 21
click at [539, 90] on button "Go!" at bounding box center [548, 96] width 30 height 21
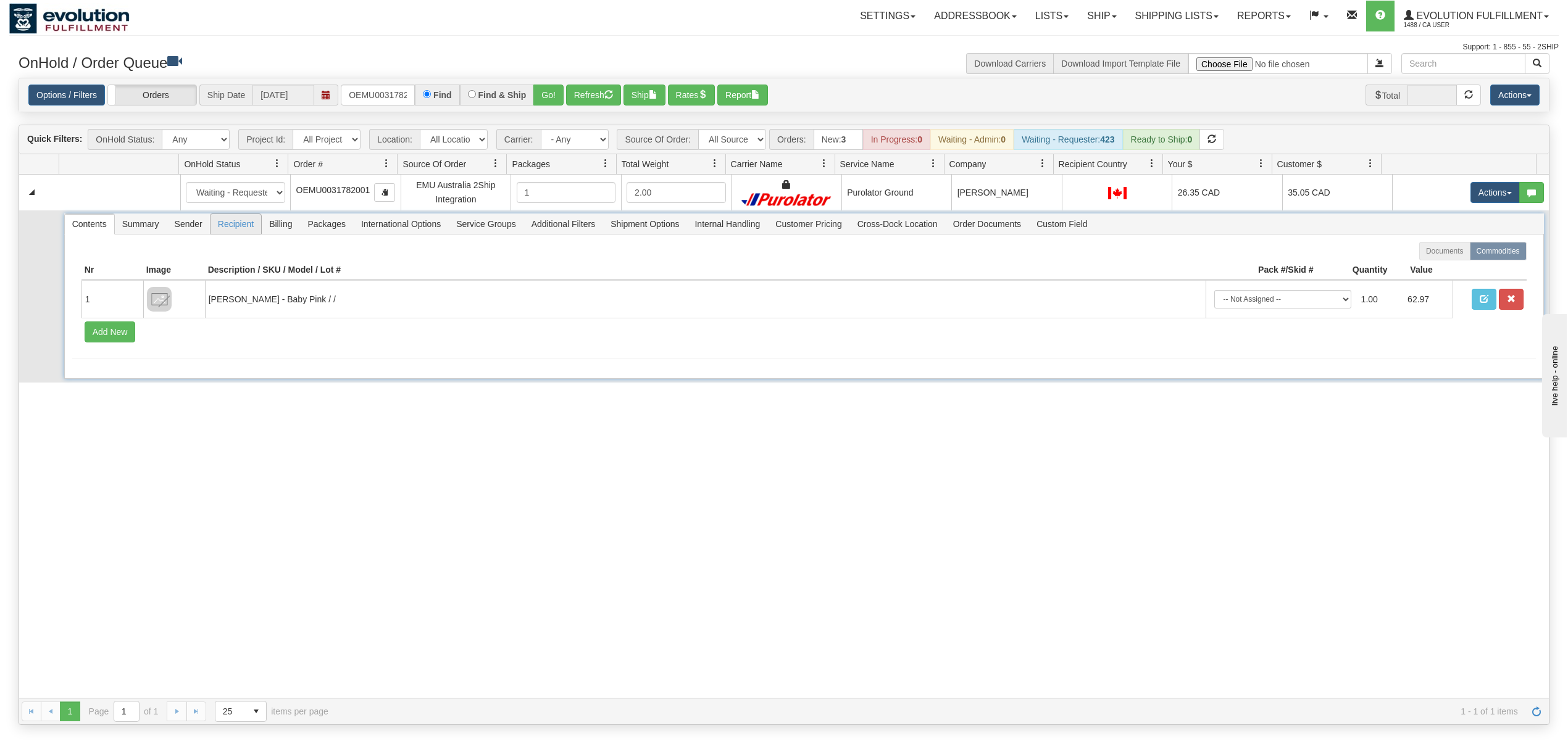
click at [241, 230] on span "Recipient" at bounding box center [236, 224] width 51 height 20
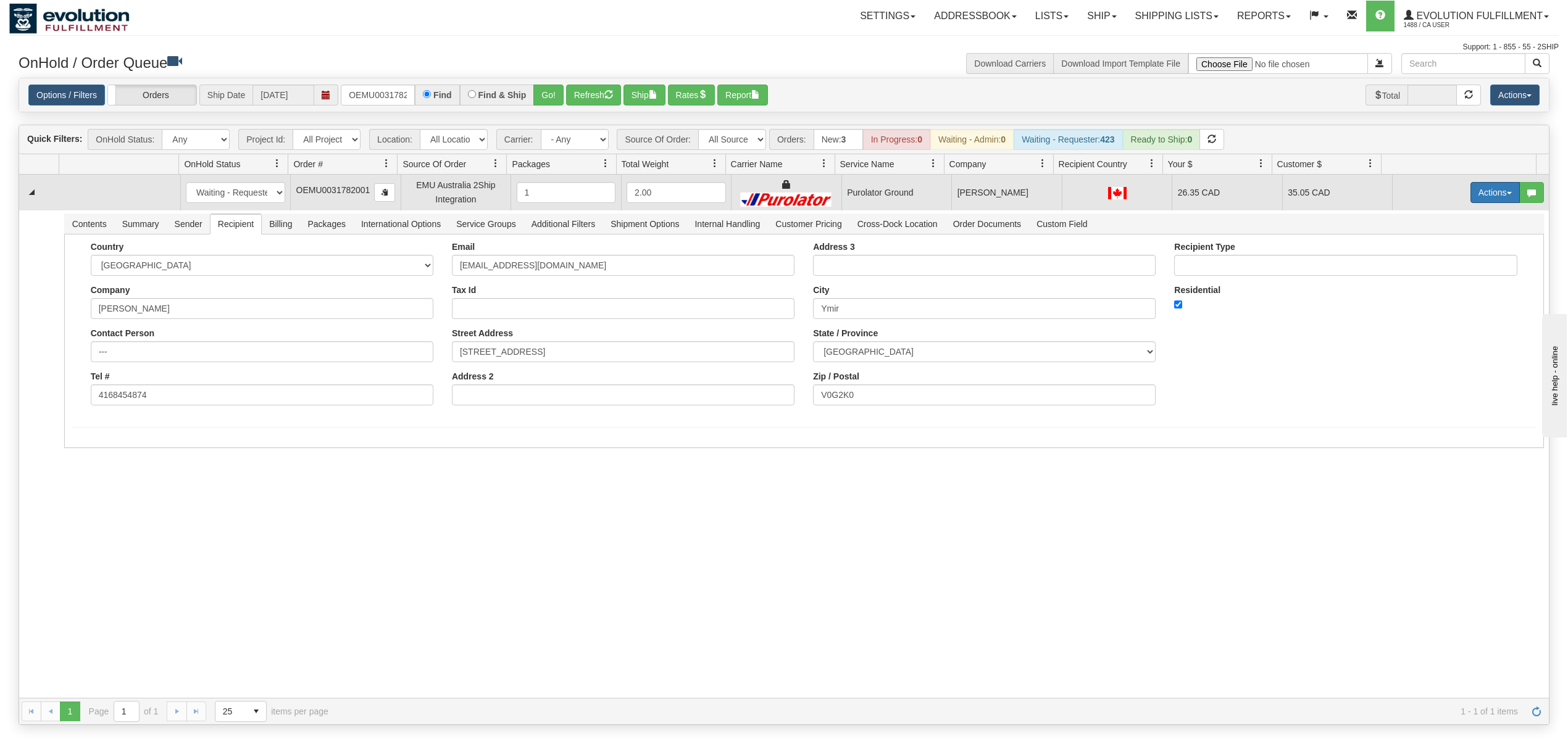
click at [1492, 188] on button "Actions" at bounding box center [1495, 193] width 50 height 21
click at [1457, 246] on span "Rate All Services" at bounding box center [1470, 248] width 74 height 10
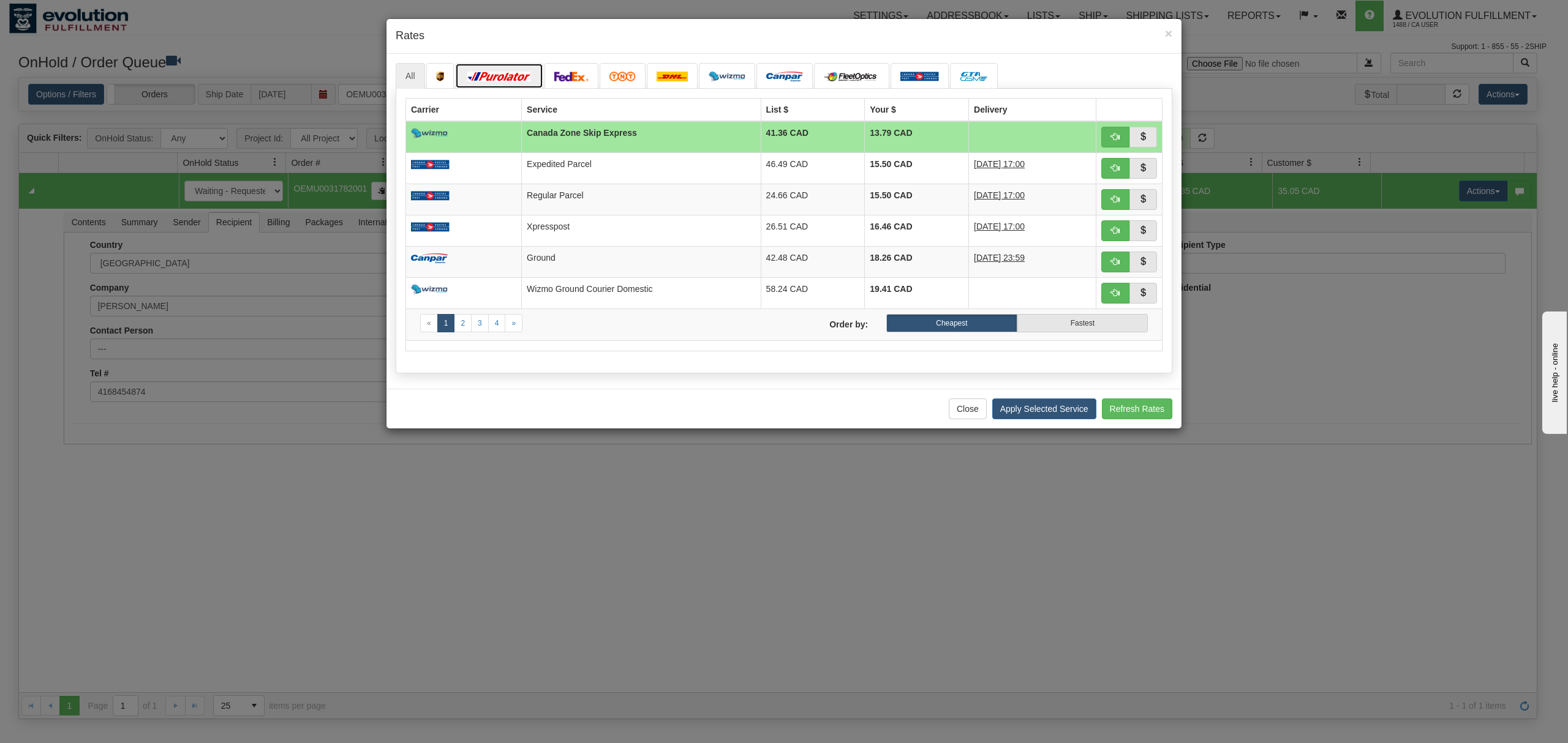
click at [510, 74] on img at bounding box center [498, 76] width 69 height 10
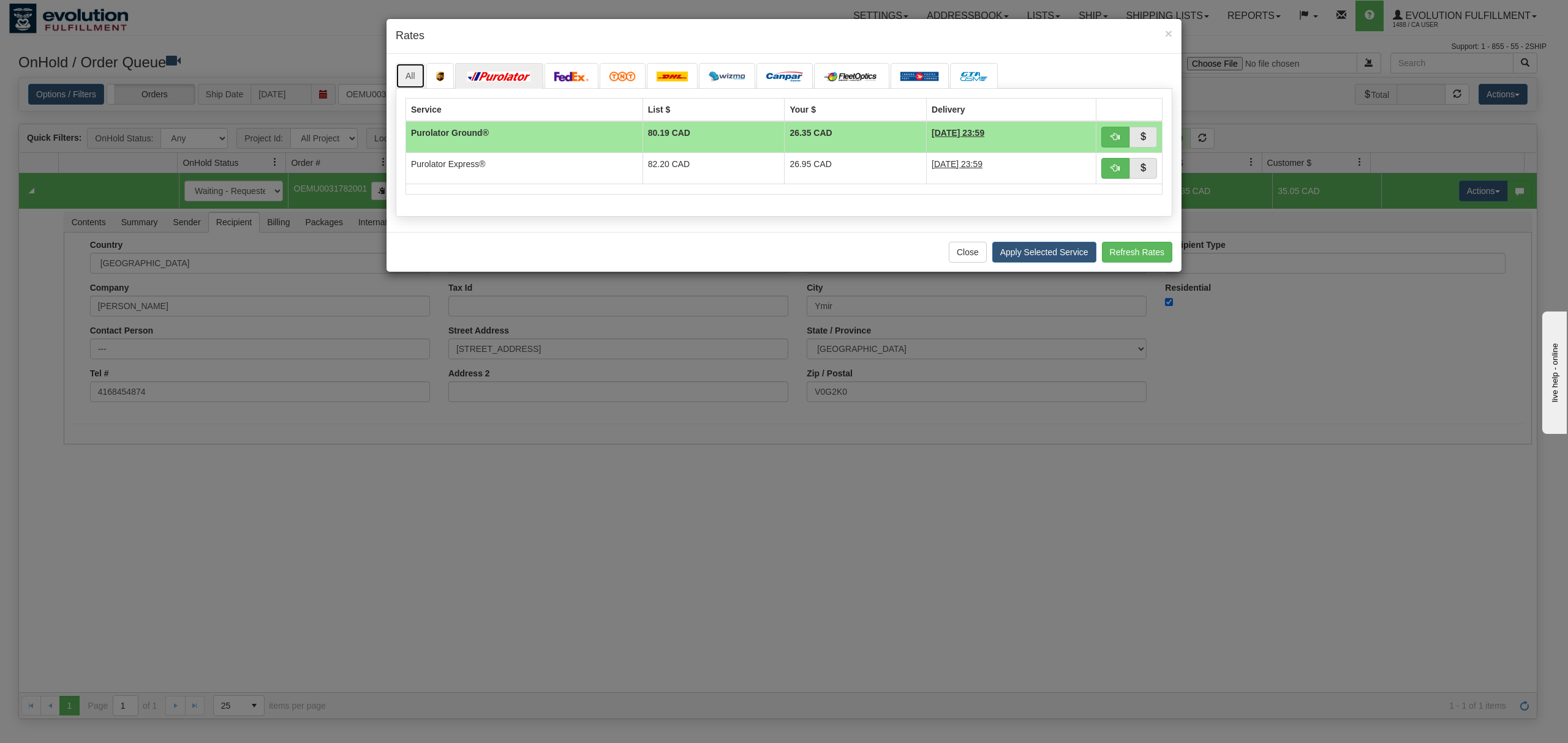
click at [406, 69] on link "All" at bounding box center [410, 75] width 29 height 26
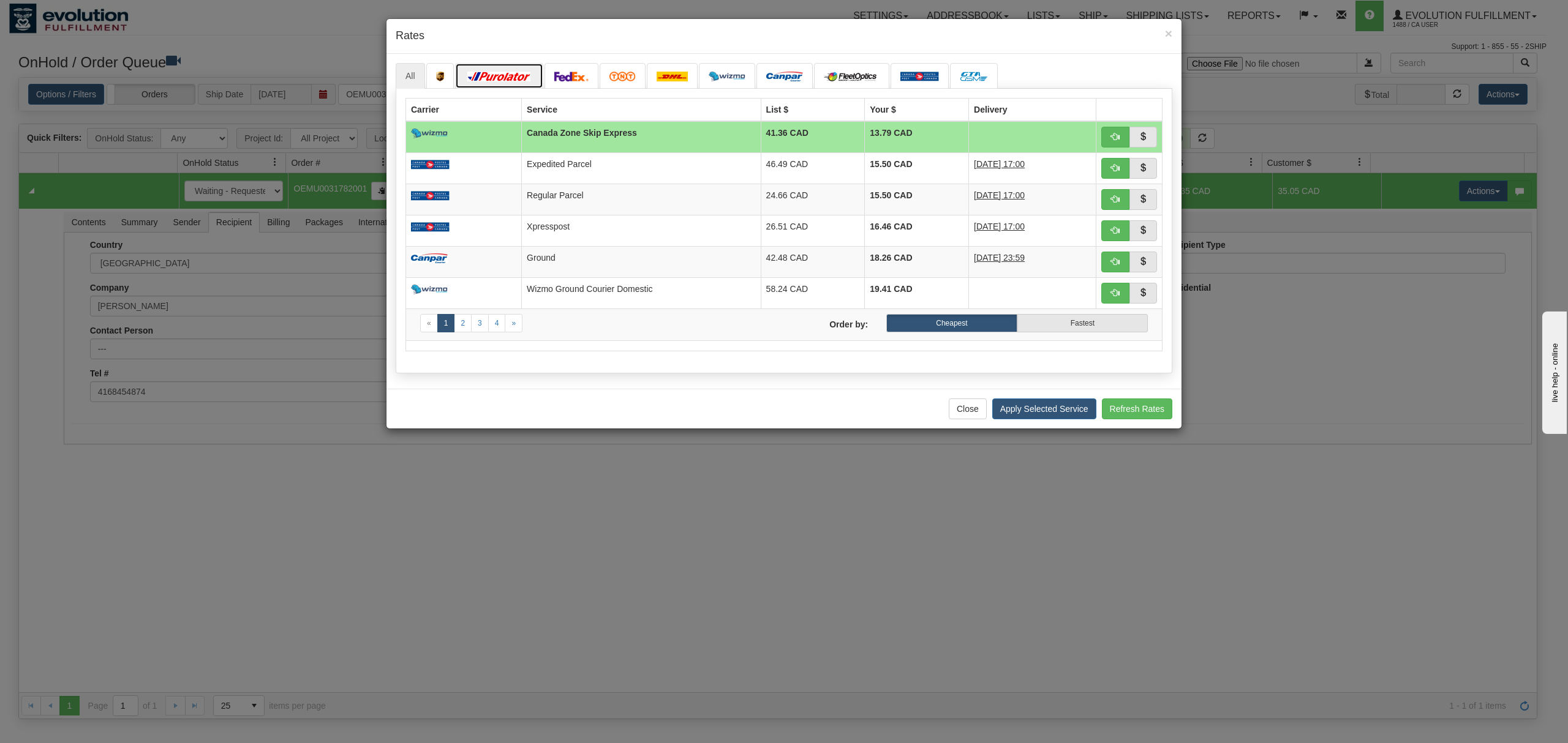
click at [524, 83] on link at bounding box center [498, 75] width 88 height 26
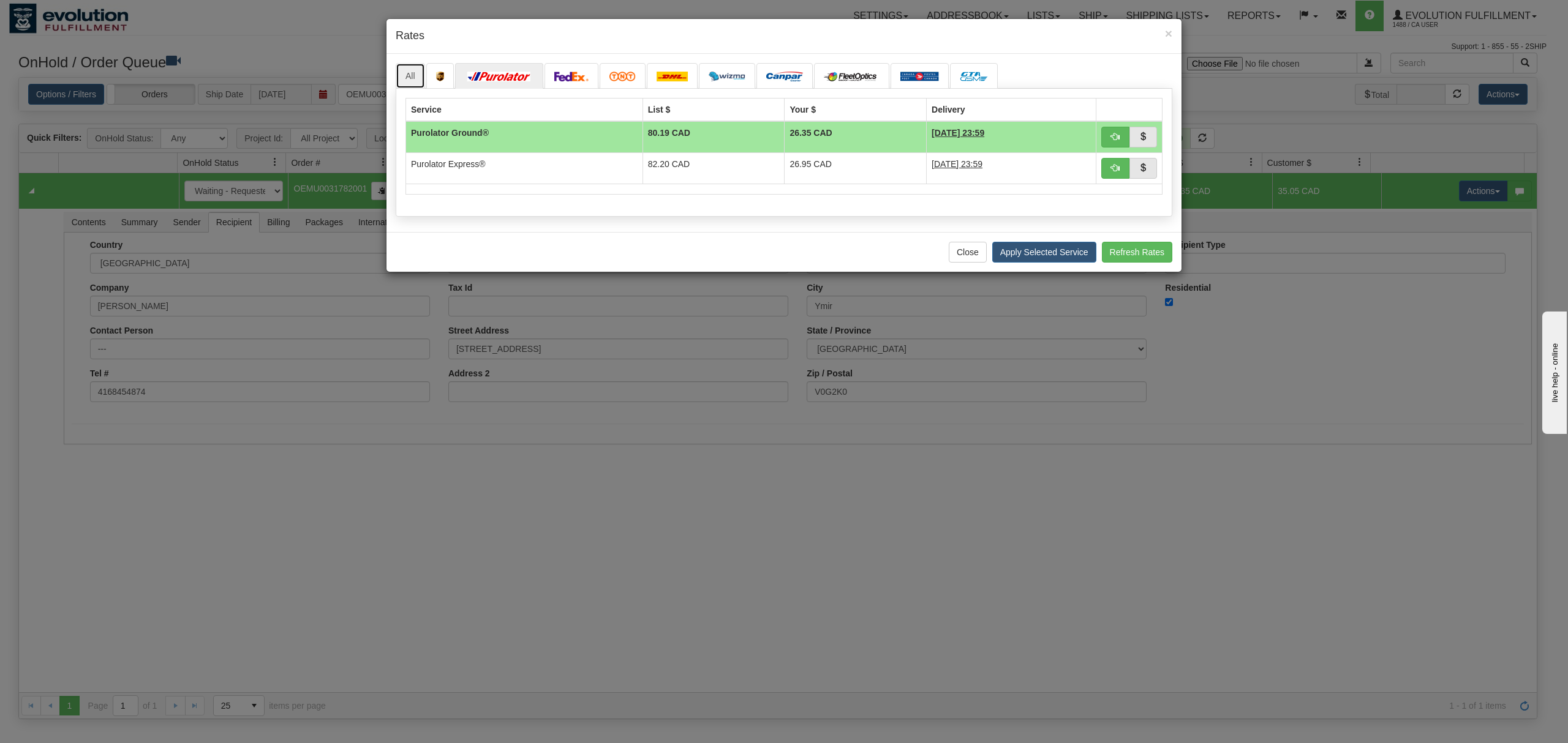
click at [409, 76] on link "All" at bounding box center [410, 75] width 29 height 26
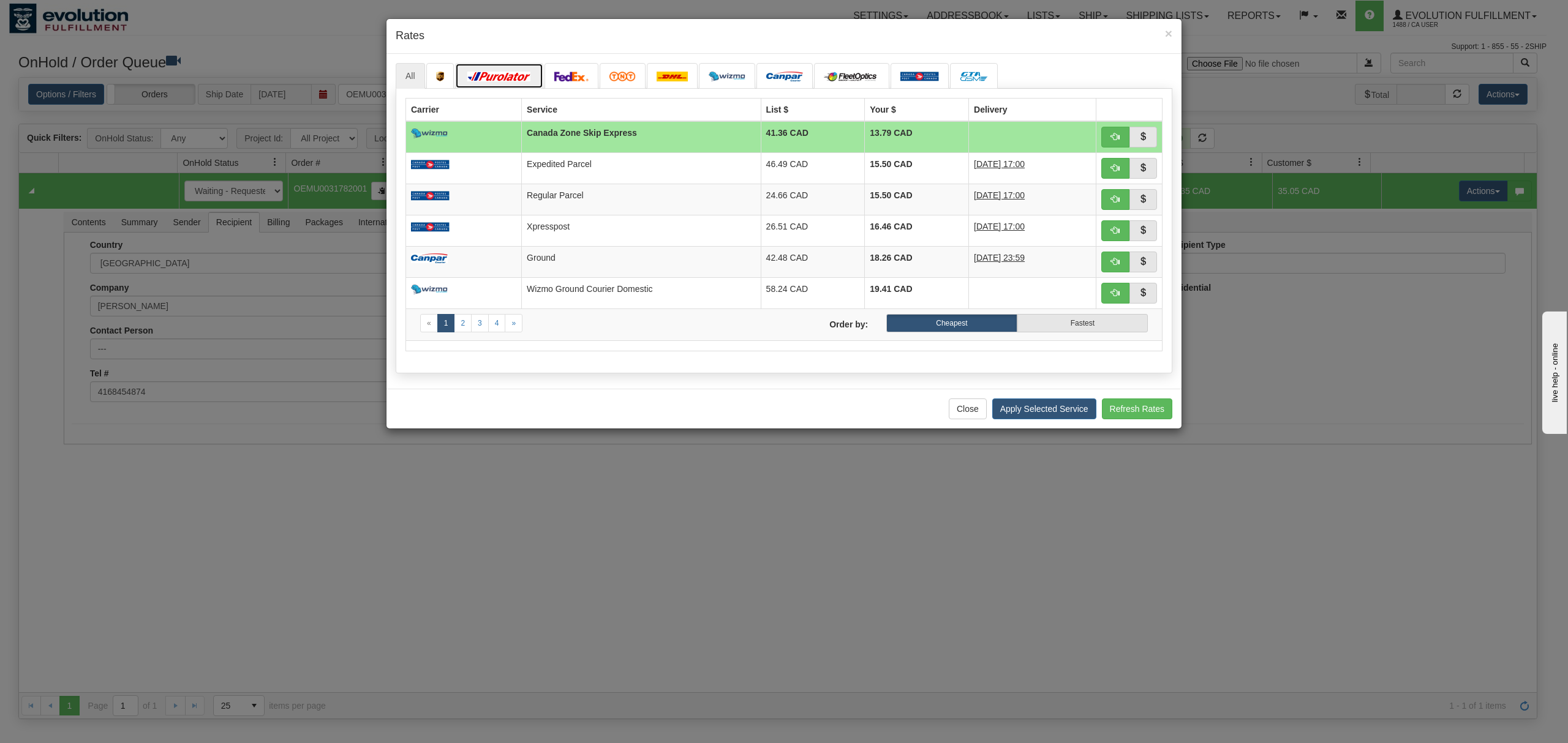
click at [512, 68] on link at bounding box center [498, 75] width 88 height 26
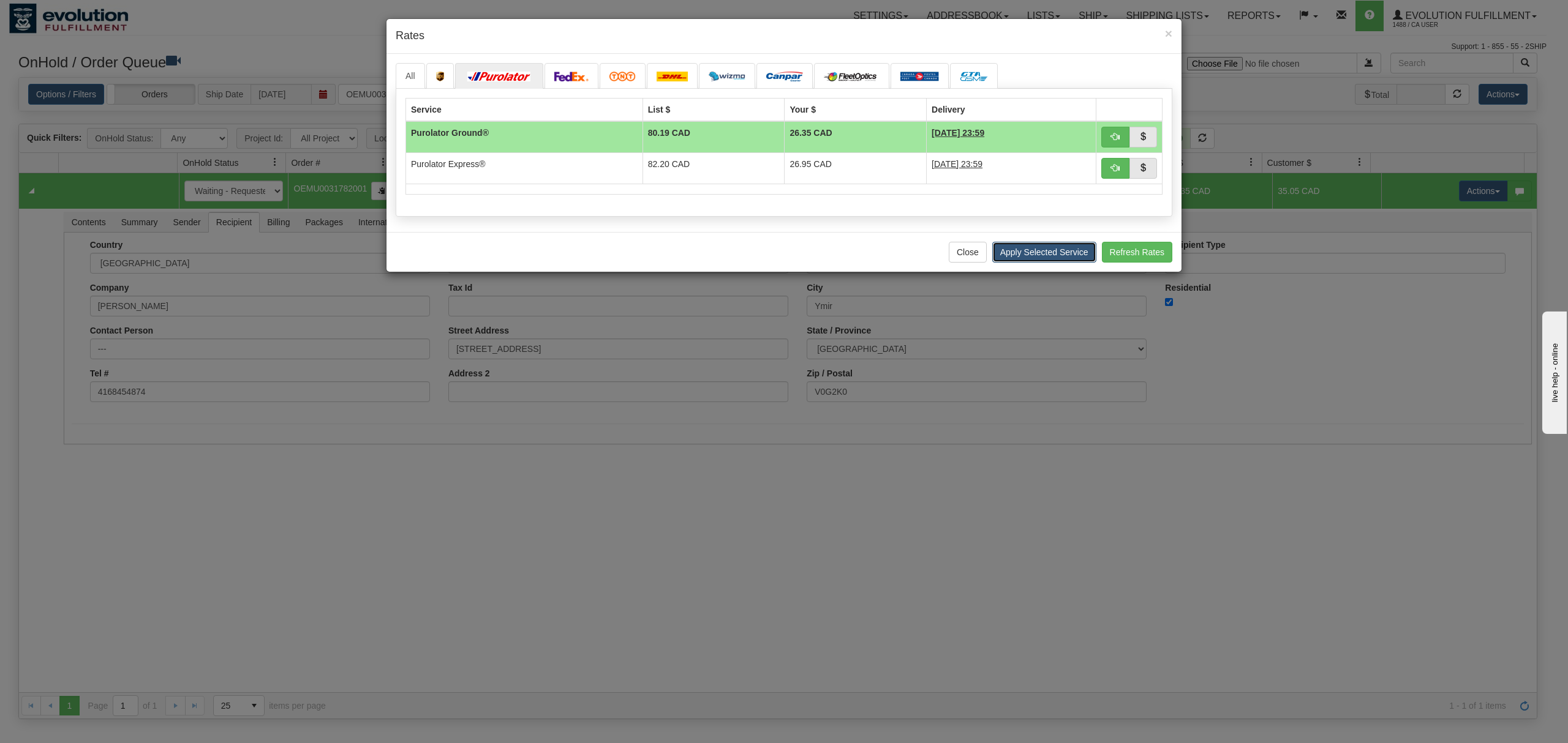
click at [1042, 257] on button "Apply Selected Service" at bounding box center [1044, 253] width 105 height 21
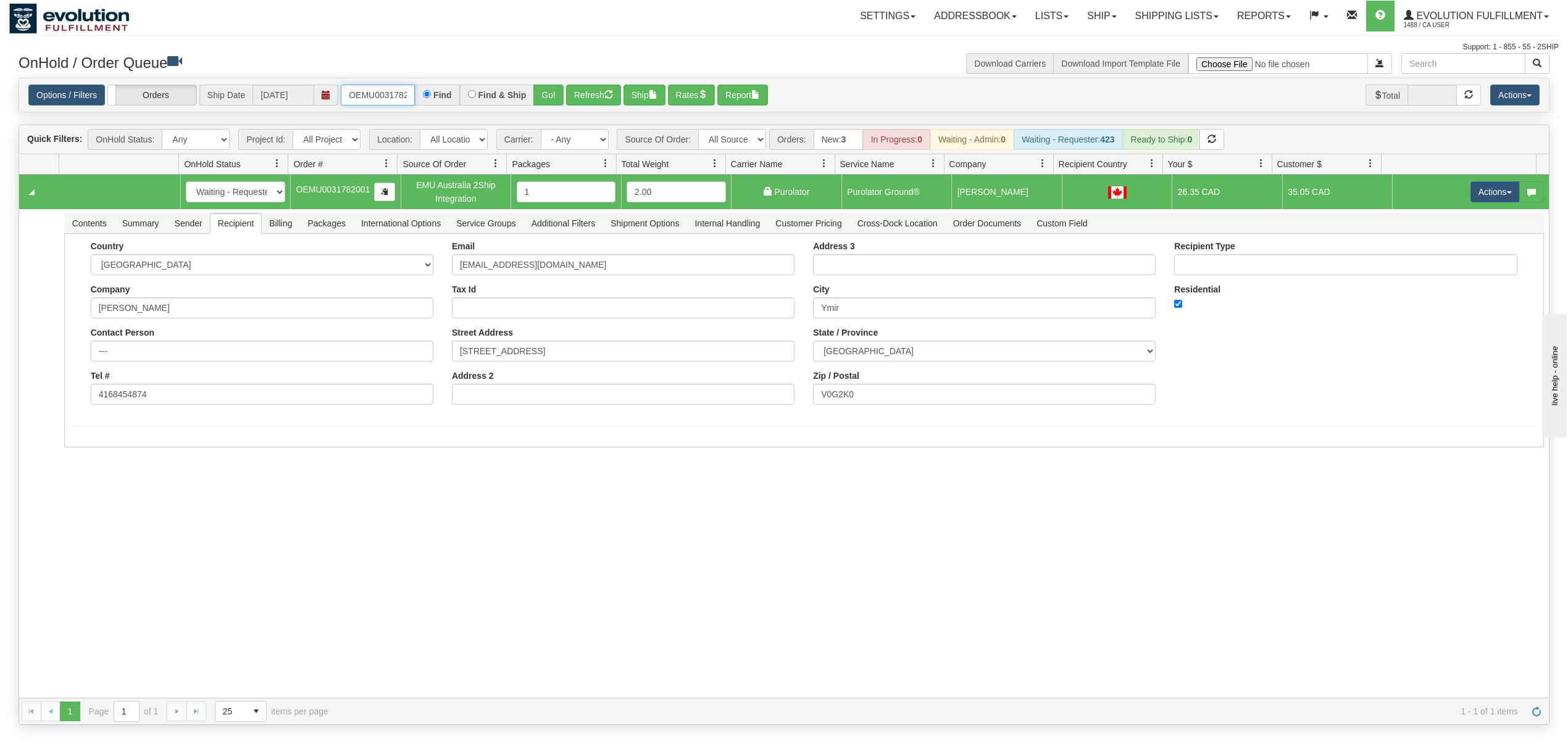
click at [393, 99] on input "OEMU0031782001" at bounding box center [377, 96] width 74 height 21
type input "OEMU0031804001"
click at [546, 95] on button "Go!" at bounding box center [548, 96] width 30 height 21
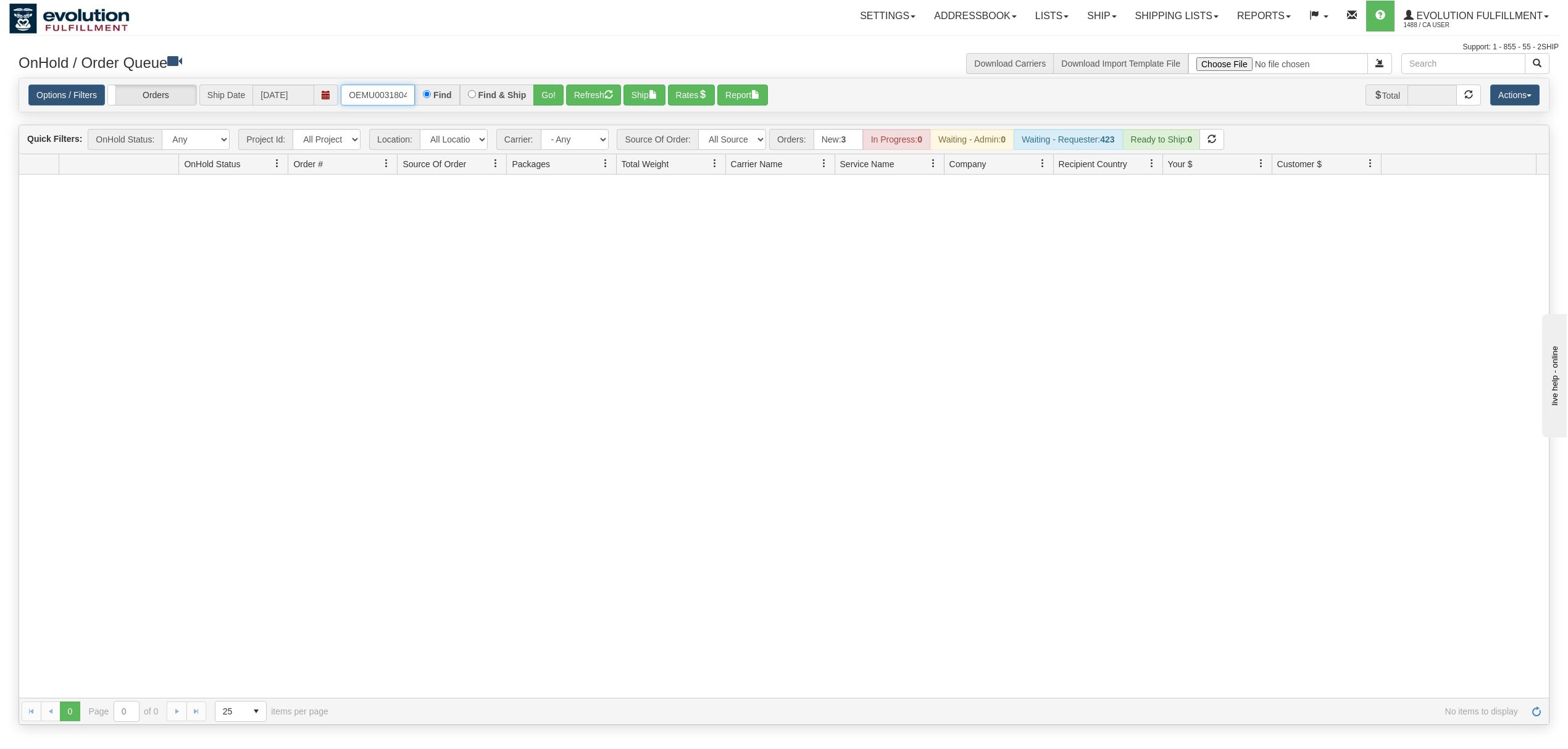
click at [372, 103] on input "OEMU0031804001" at bounding box center [377, 96] width 74 height 21
click at [1112, 16] on span at bounding box center [1114, 17] width 5 height 3
click at [1081, 40] on link "Ship Screen" at bounding box center [1069, 43] width 112 height 16
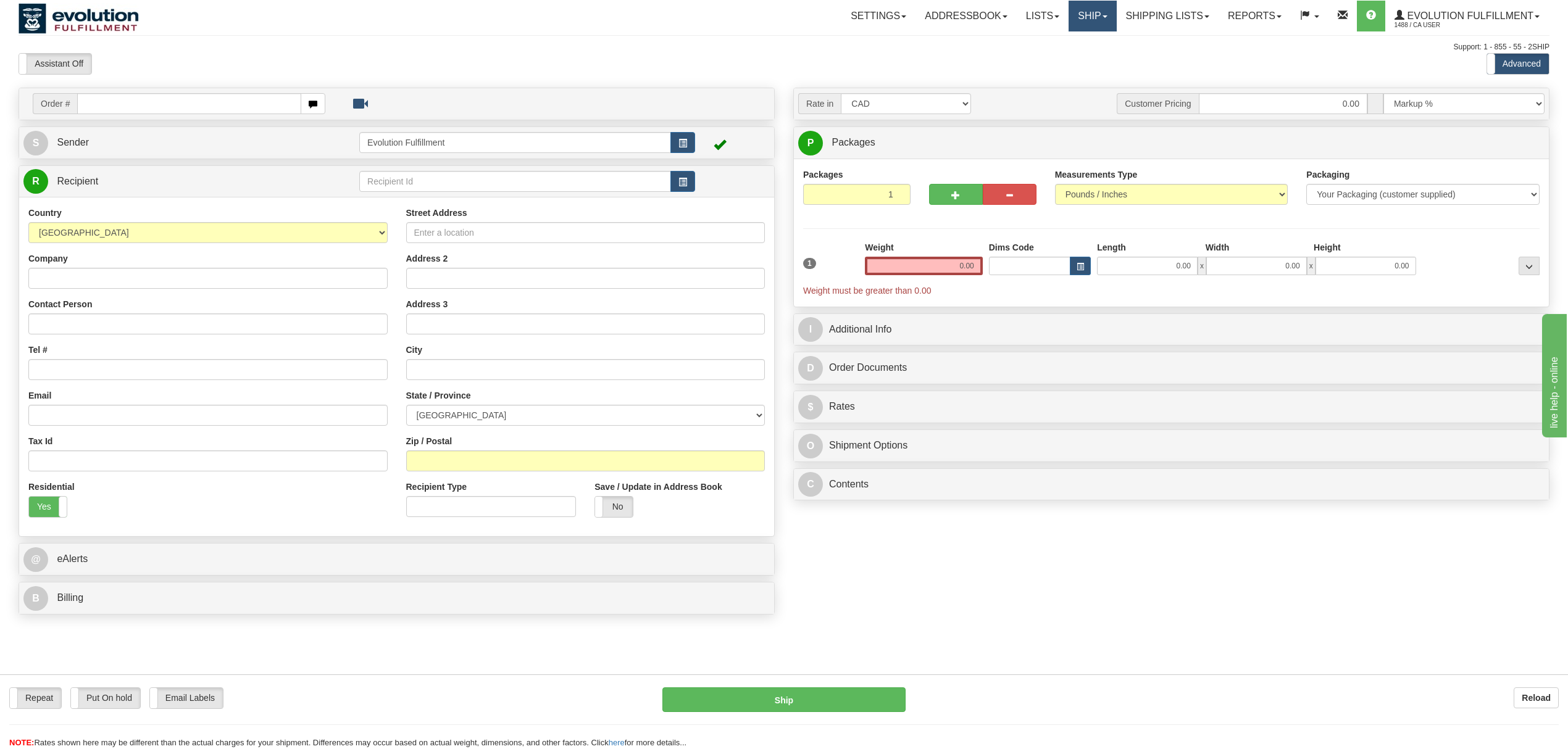
click at [1102, 22] on link "Ship" at bounding box center [1092, 17] width 48 height 31
click at [1084, 59] on span "OnHold / Order Queue" at bounding box center [1059, 59] width 87 height 10
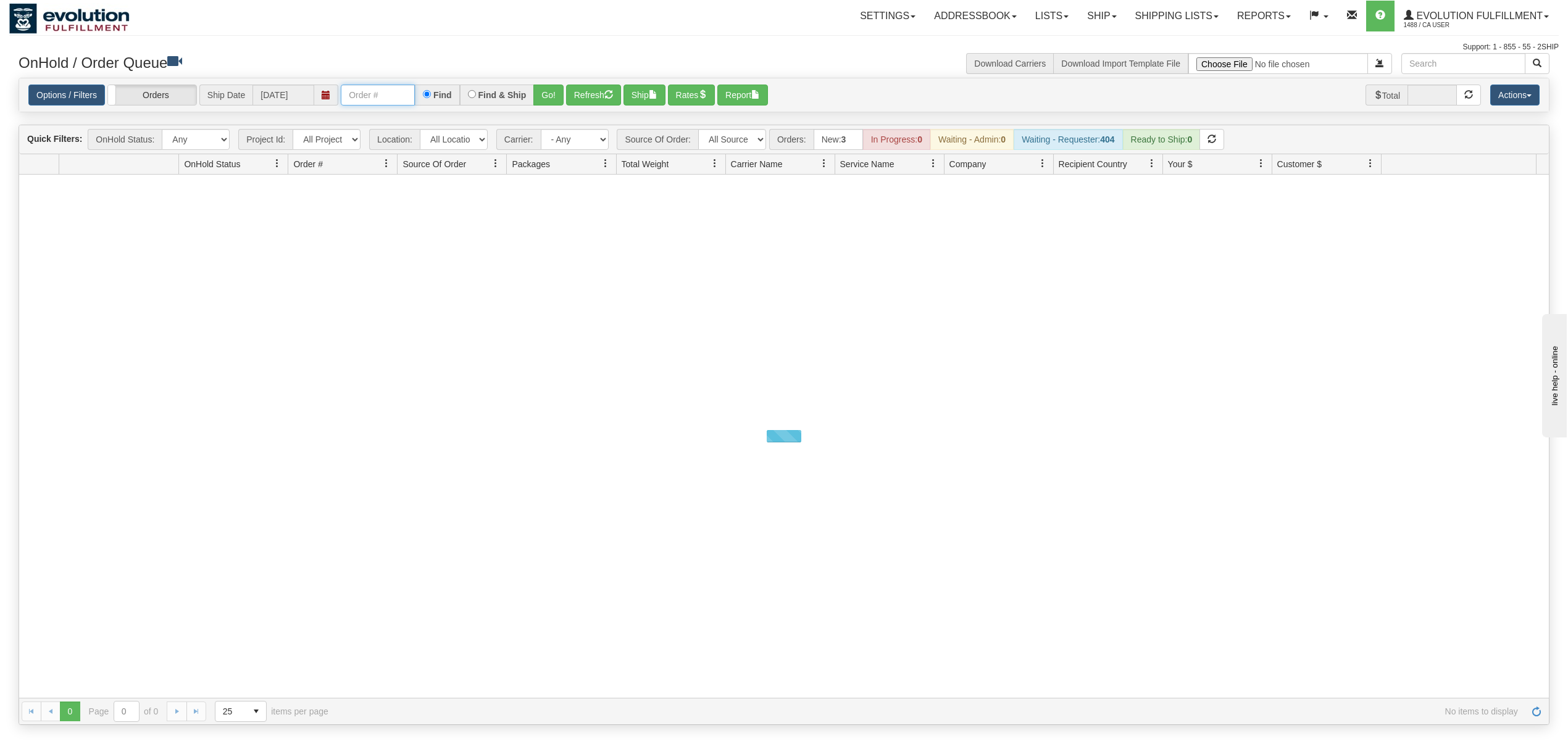
click at [389, 103] on input "text" at bounding box center [377, 96] width 74 height 21
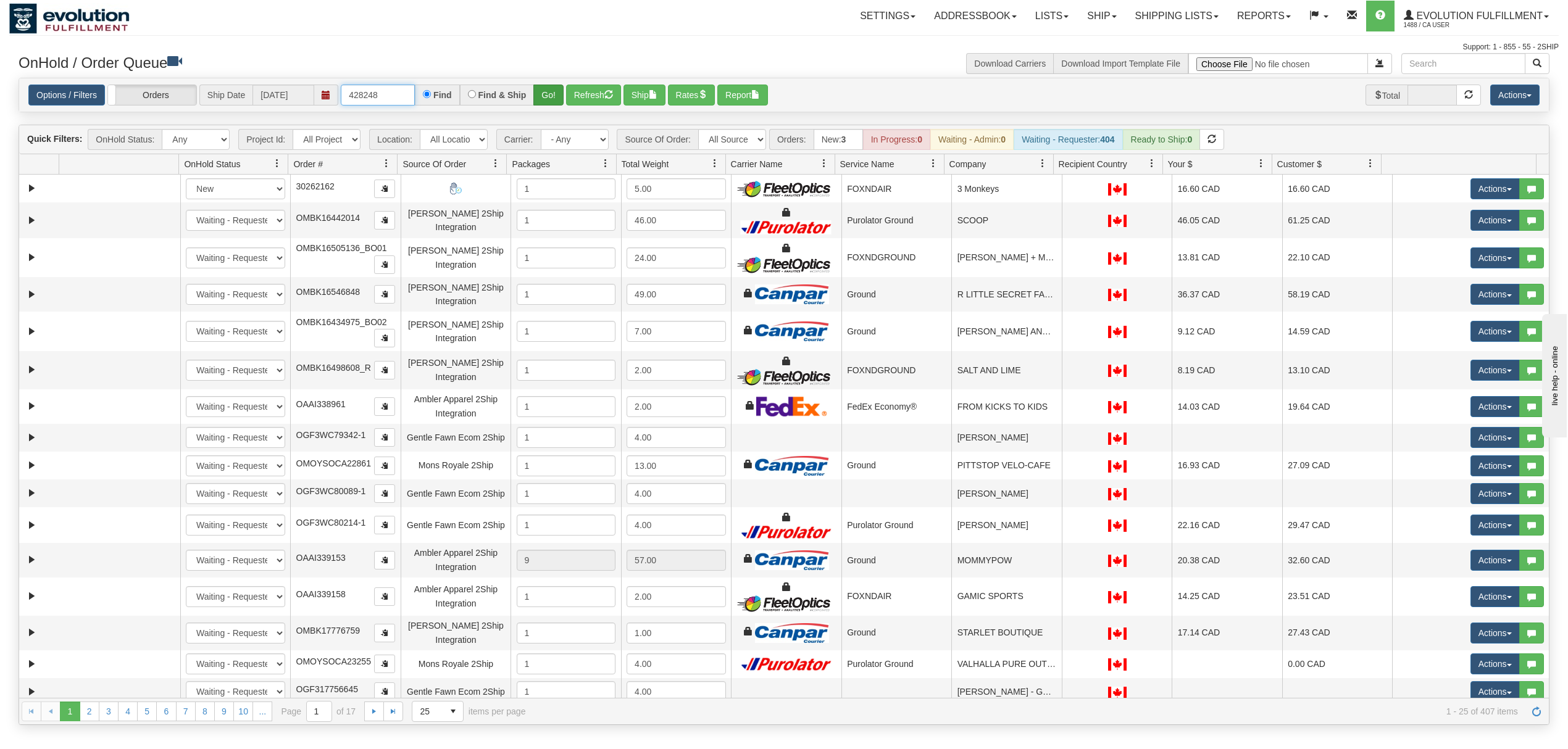
type input "428248"
click at [540, 99] on button "Go!" at bounding box center [548, 96] width 30 height 21
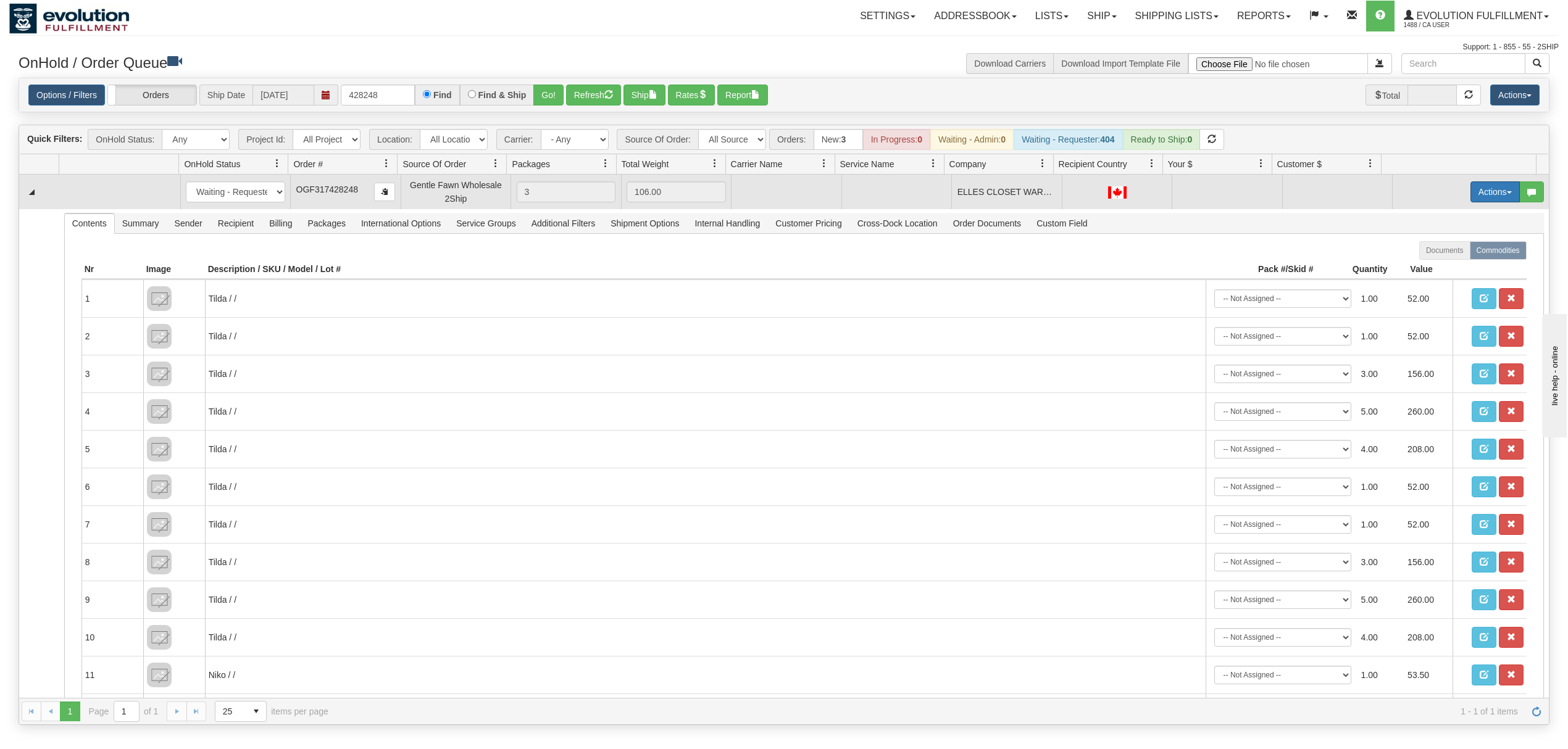
click at [1501, 188] on button "Actions" at bounding box center [1495, 192] width 50 height 21
click at [1445, 251] on span "Rate All Services" at bounding box center [1470, 248] width 74 height 10
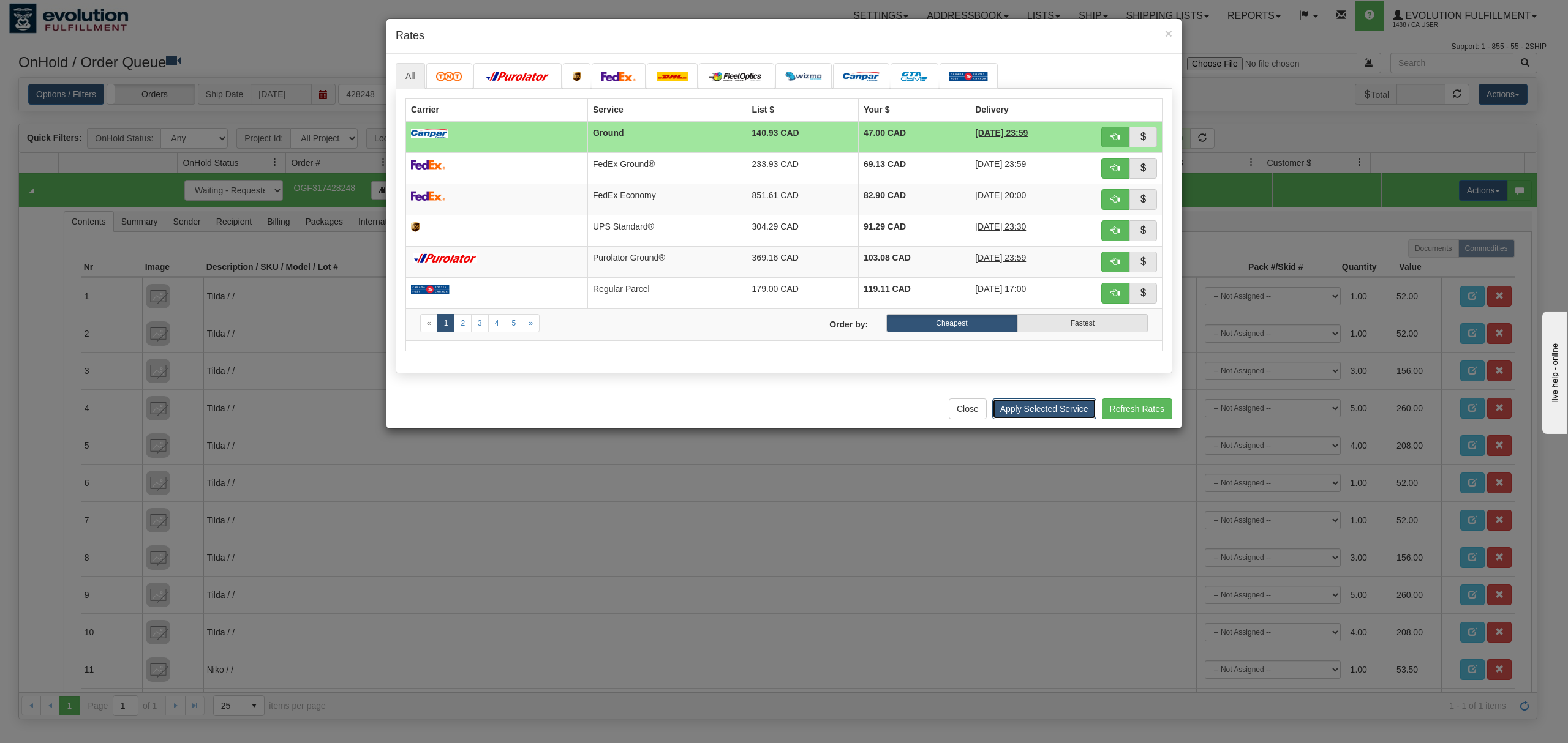
click at [1040, 417] on button "Apply Selected Service" at bounding box center [1044, 409] width 105 height 21
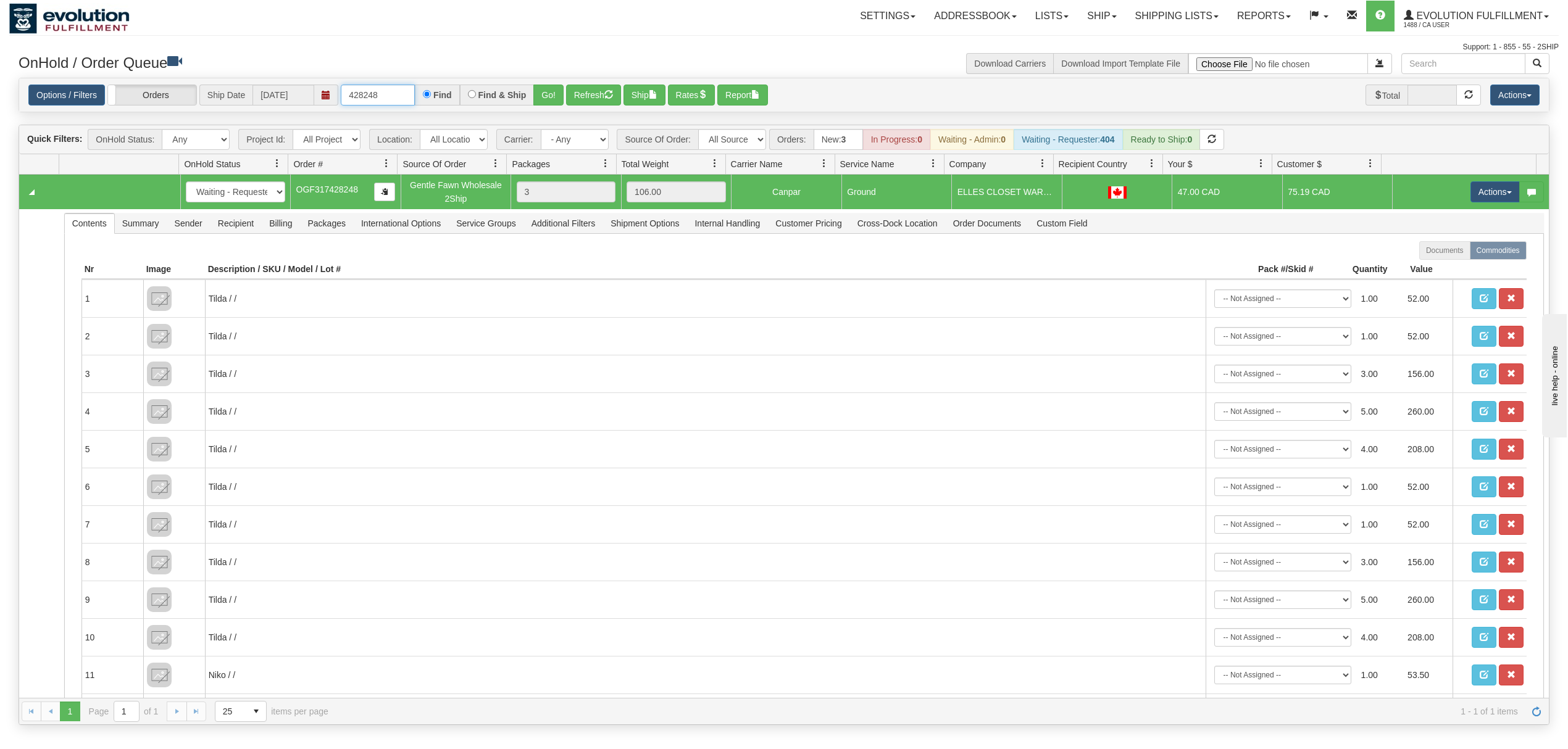
drag, startPoint x: 387, startPoint y: 93, endPoint x: 288, endPoint y: 107, distance: 100.0
click at [288, 107] on div "Options / Filters Group Shipments Orders Ship Date [DATE] 428248 Find Find & Sh…" at bounding box center [784, 95] width 1529 height 34
click at [1100, 14] on link "Ship" at bounding box center [1101, 17] width 48 height 31
click at [1082, 43] on link "Ship Screen" at bounding box center [1069, 43] width 112 height 16
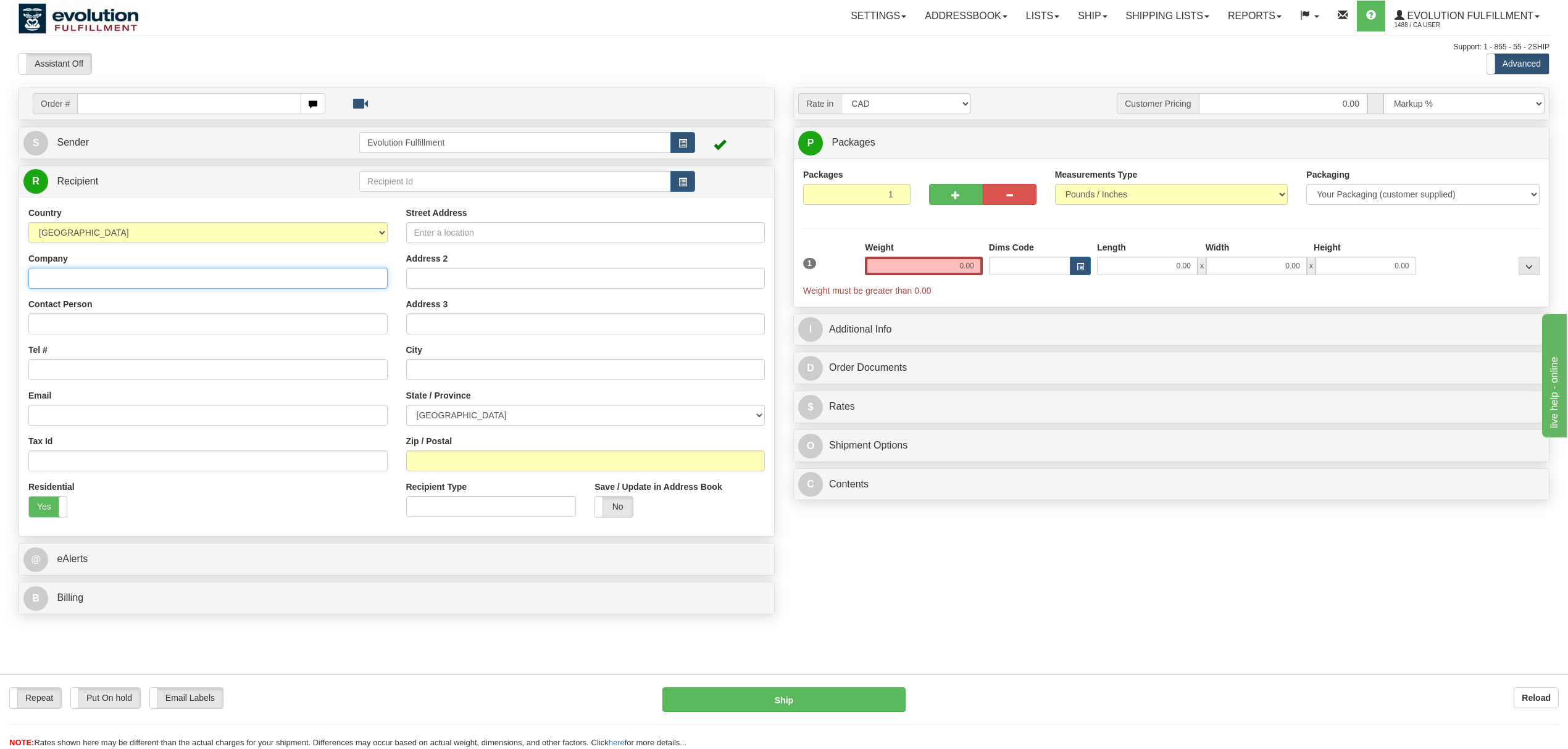
drag, startPoint x: 130, startPoint y: 275, endPoint x: 433, endPoint y: 262, distance: 303.3
click at [130, 275] on input "Company" at bounding box center [208, 279] width 359 height 21
click at [159, 331] on input "Contact Person" at bounding box center [208, 325] width 359 height 21
drag, startPoint x: 156, startPoint y: 279, endPoint x: 22, endPoint y: 270, distance: 134.3
click at [22, 270] on div "Country [GEOGRAPHIC_DATA] [GEOGRAPHIC_DATA] [GEOGRAPHIC_DATA] [GEOGRAPHIC_DATA]…" at bounding box center [208, 367] width 377 height 321
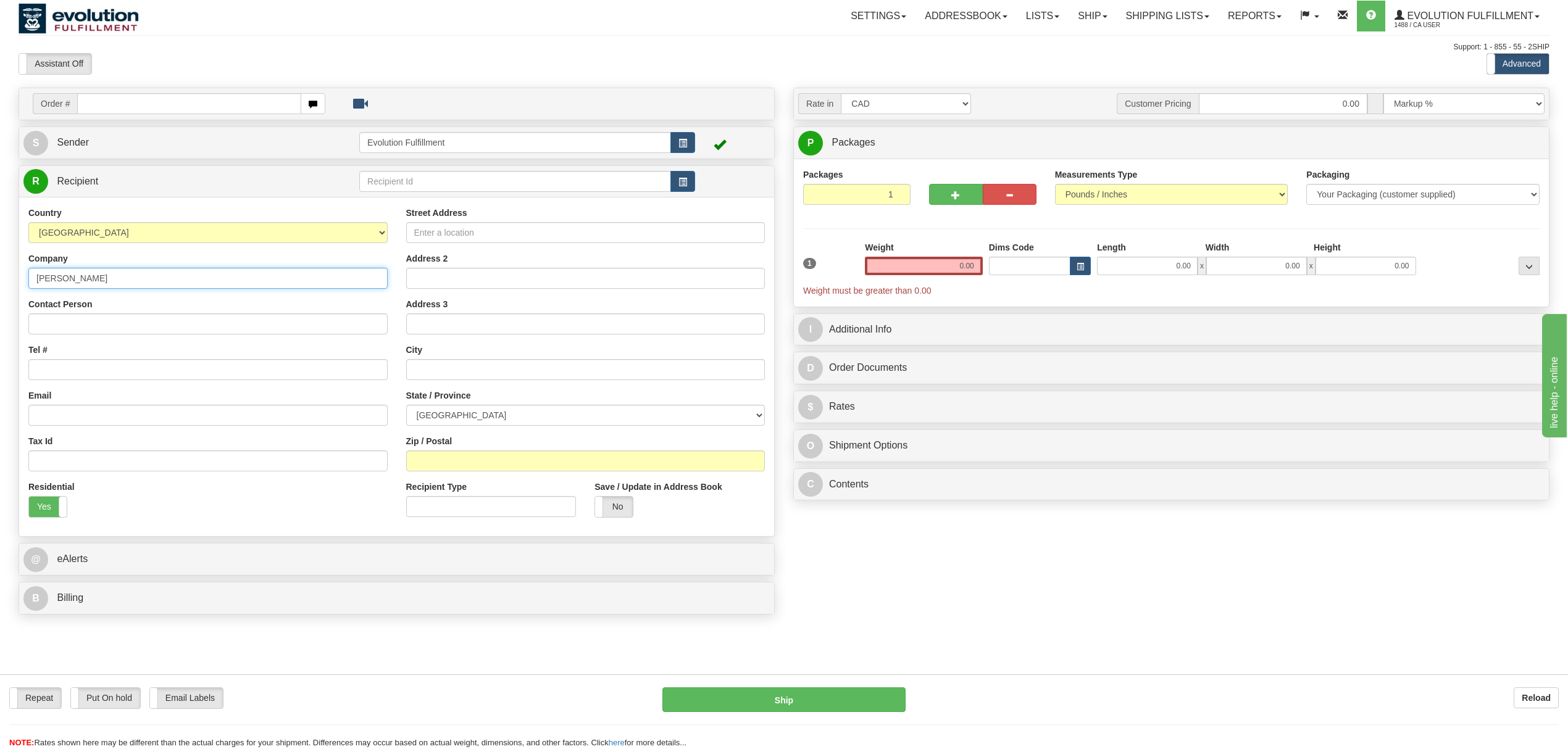
paste input "OI0059903"
type input "OI0059903"
drag, startPoint x: 127, startPoint y: 280, endPoint x: 8, endPoint y: 277, distance: 119.0
click at [8, 277] on div "Toggle navigation Settings Shipping Preferences Fields Preferences New" at bounding box center [784, 374] width 1568 height 749
type input "[PERSON_NAME]"
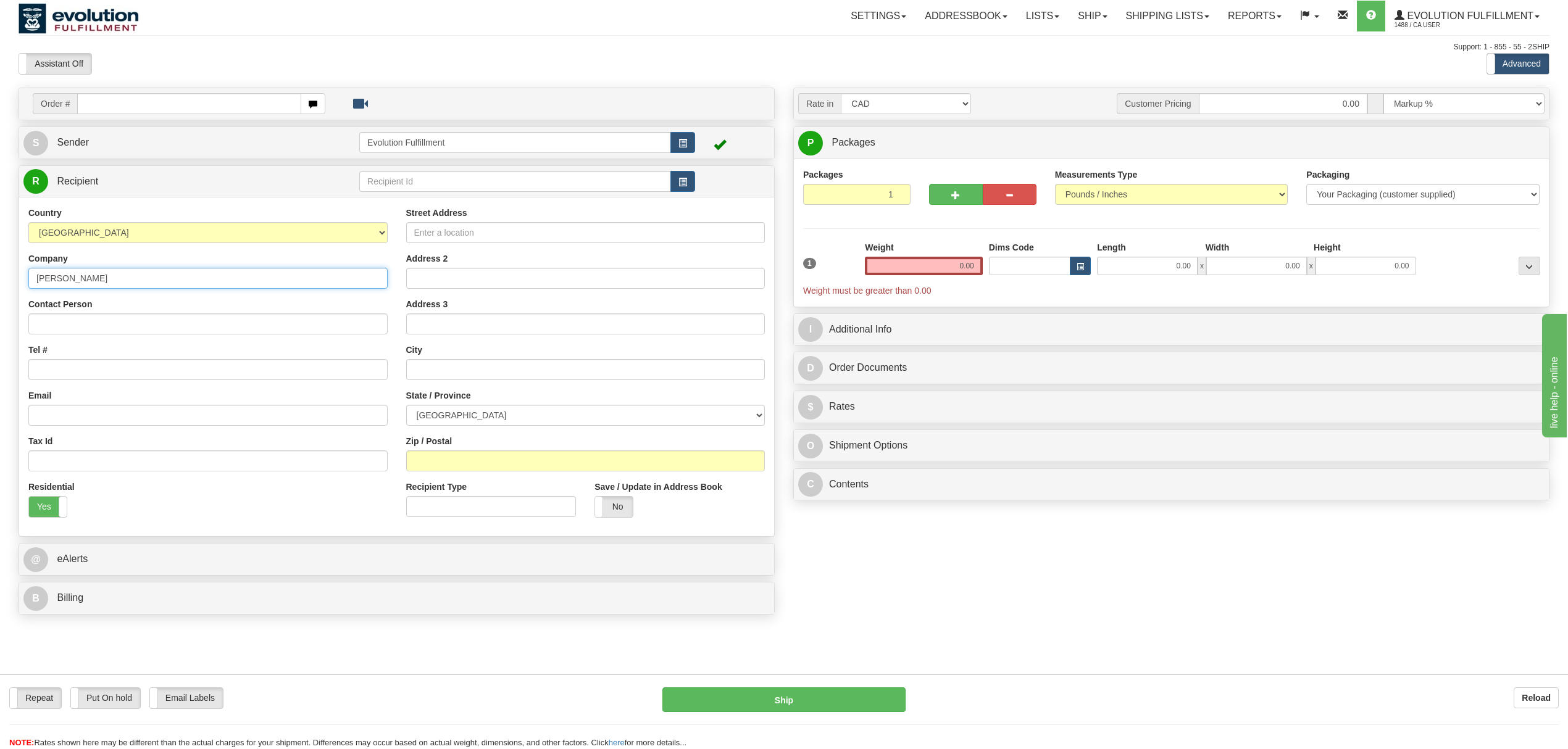
drag, startPoint x: 134, startPoint y: 285, endPoint x: 30, endPoint y: 289, distance: 104.1
click at [30, 289] on input "[PERSON_NAME]" at bounding box center [208, 279] width 359 height 21
click at [98, 319] on input "Contact Person" at bounding box center [208, 325] width 359 height 21
paste input "[PERSON_NAME]"
type input "[PERSON_NAME]"
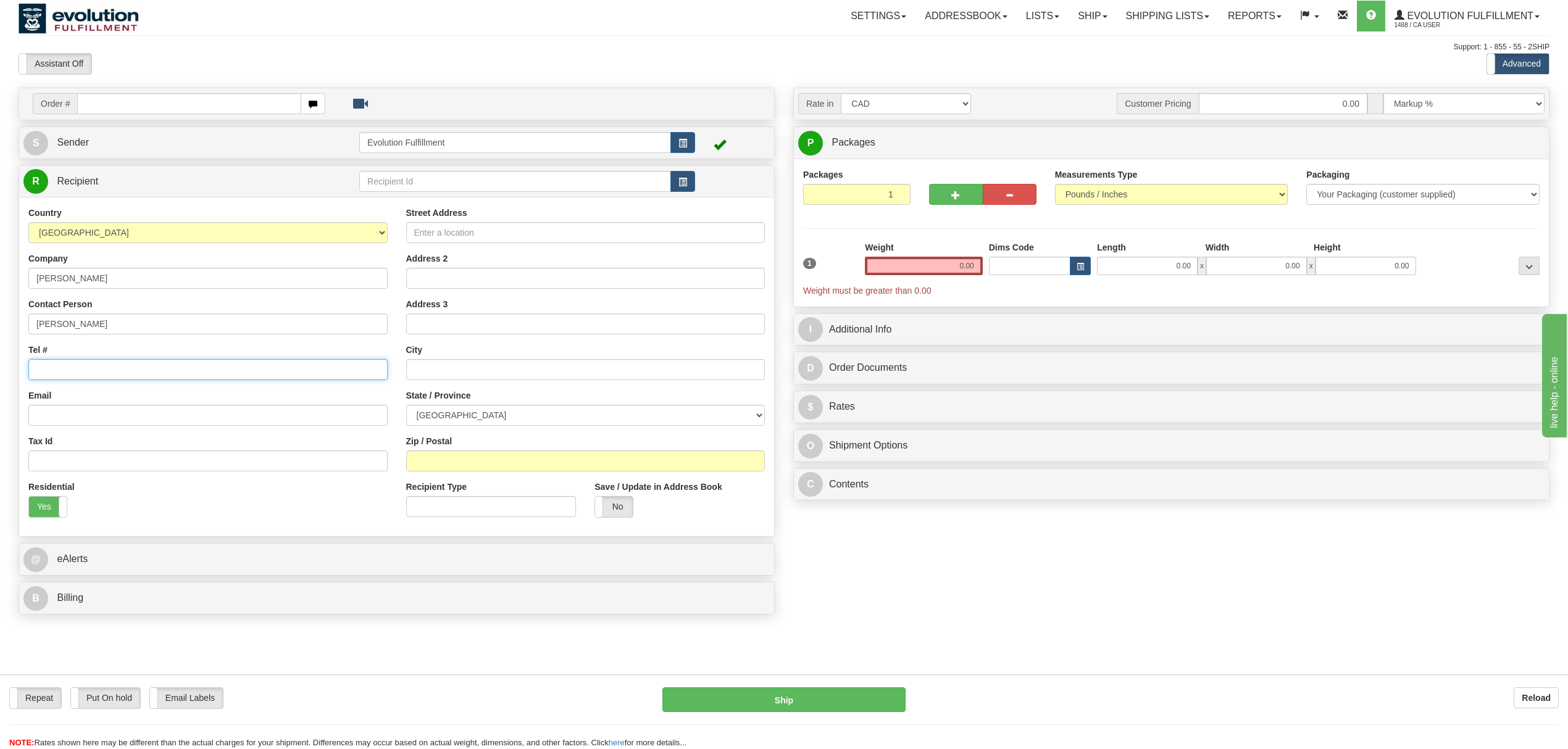
click at [89, 370] on input "Tel #" at bounding box center [208, 370] width 359 height 21
click at [73, 422] on input "Email" at bounding box center [208, 415] width 359 height 21
type input "[EMAIL_ADDRESS][PERSON_NAME][DOMAIN_NAME]"
click at [491, 224] on input "Street Address" at bounding box center [585, 233] width 359 height 21
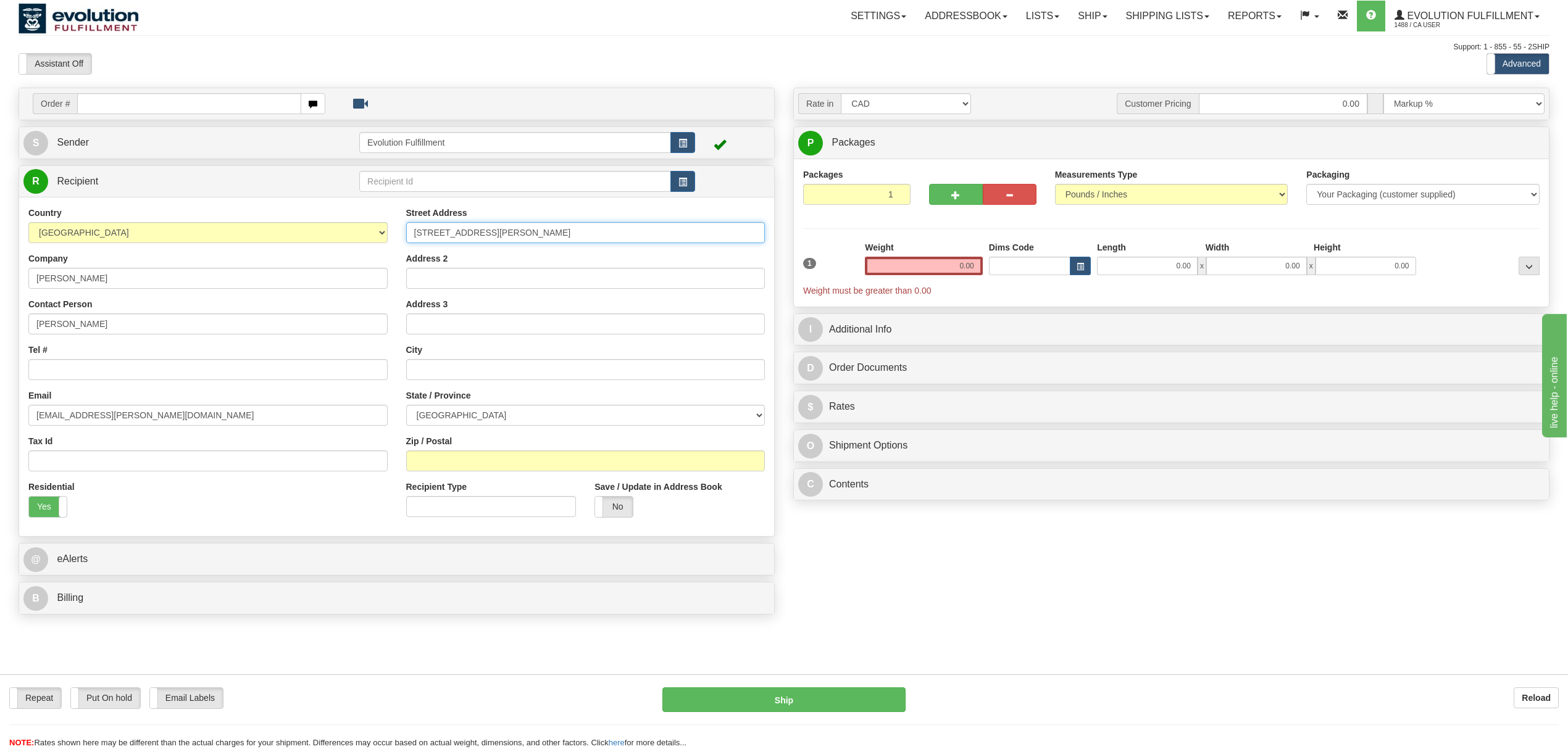
type input "[STREET_ADDRESS][PERSON_NAME]"
click at [454, 374] on input "text" at bounding box center [585, 370] width 359 height 21
type input "[GEOGRAPHIC_DATA]"
click at [487, 414] on select "[GEOGRAPHIC_DATA] [GEOGRAPHIC_DATA] [GEOGRAPHIC_DATA] [GEOGRAPHIC_DATA] [GEOGRA…" at bounding box center [585, 415] width 359 height 21
select select "QC"
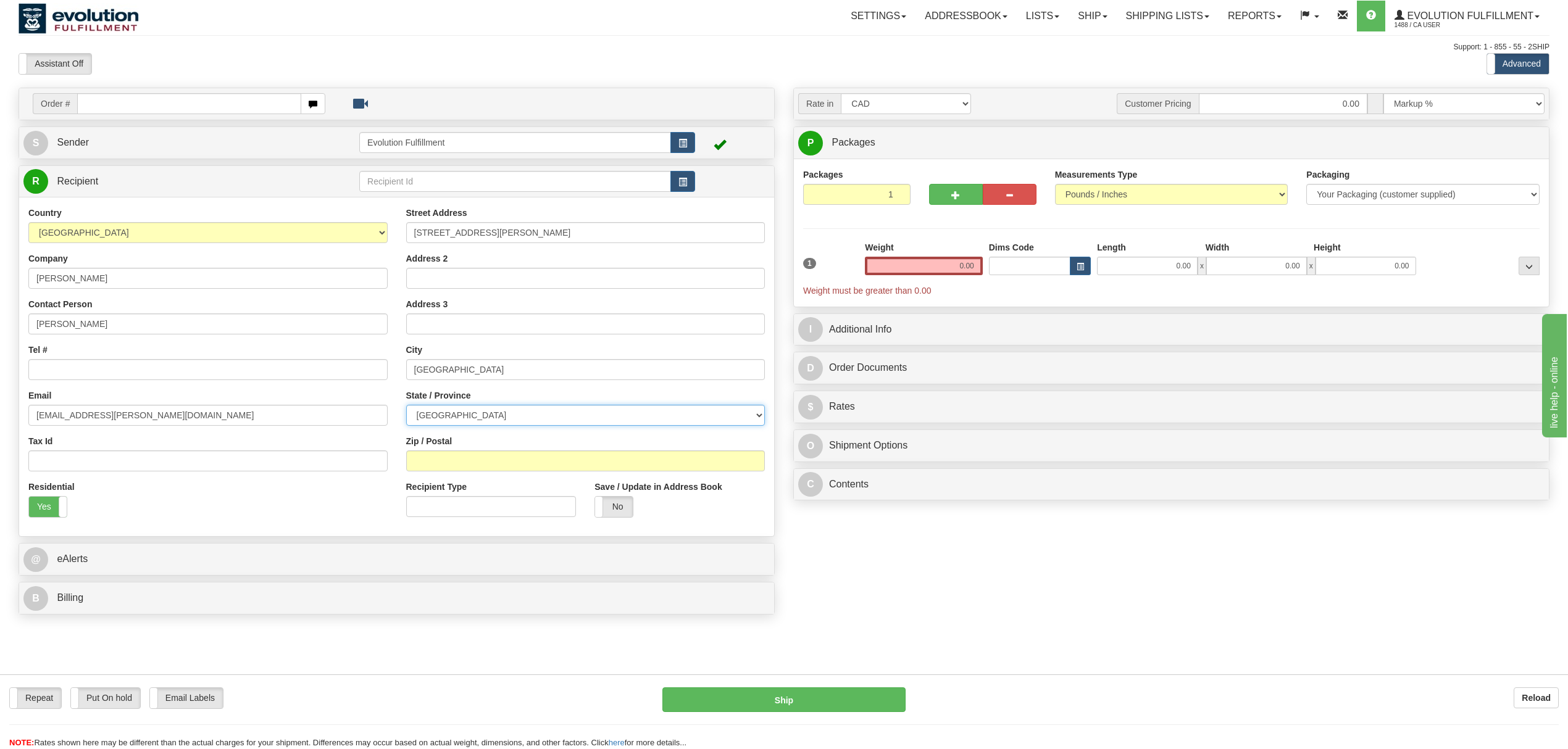
click at [406, 407] on select "[GEOGRAPHIC_DATA] [GEOGRAPHIC_DATA] [GEOGRAPHIC_DATA] [GEOGRAPHIC_DATA] [GEOGRA…" at bounding box center [585, 415] width 359 height 21
click at [465, 472] on input "Zip / Postal" at bounding box center [585, 461] width 359 height 21
type input "J6V 1B8"
drag, startPoint x: 942, startPoint y: 258, endPoint x: 1020, endPoint y: 261, distance: 78.1
click at [1020, 261] on div "1 Weight 0.00 Dims Code 0.00" at bounding box center [1170, 268] width 742 height 56
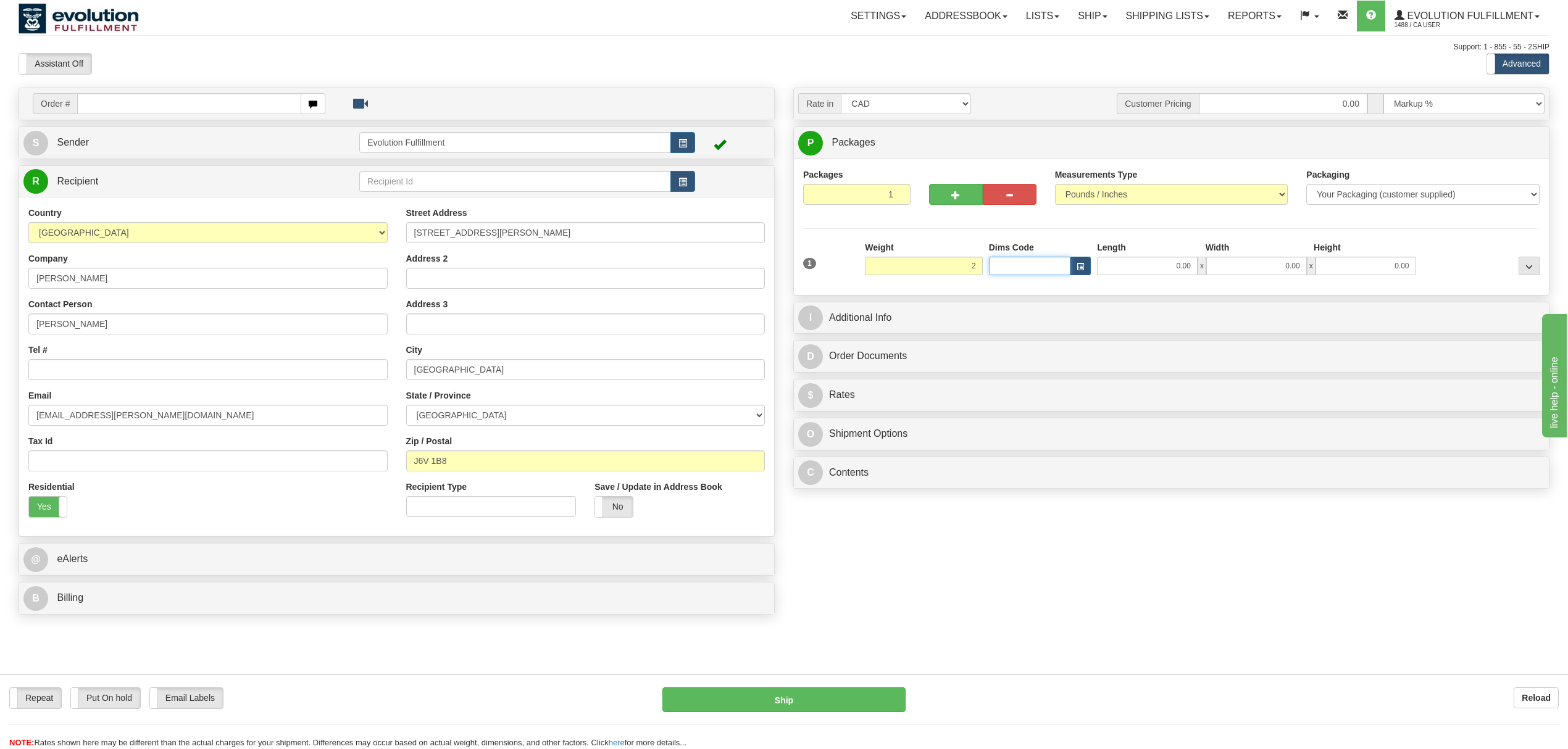
type input "2.00"
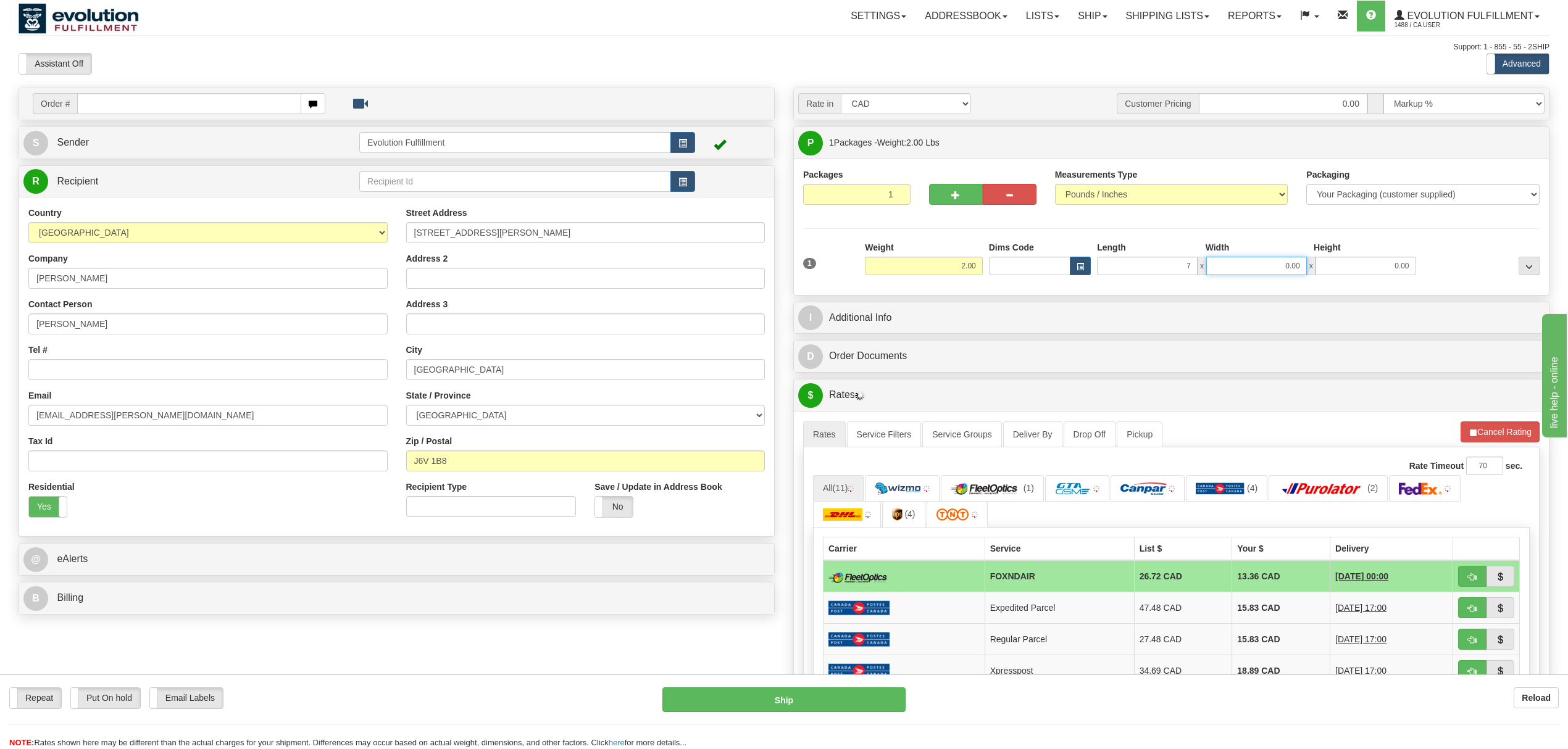
type input "7.00"
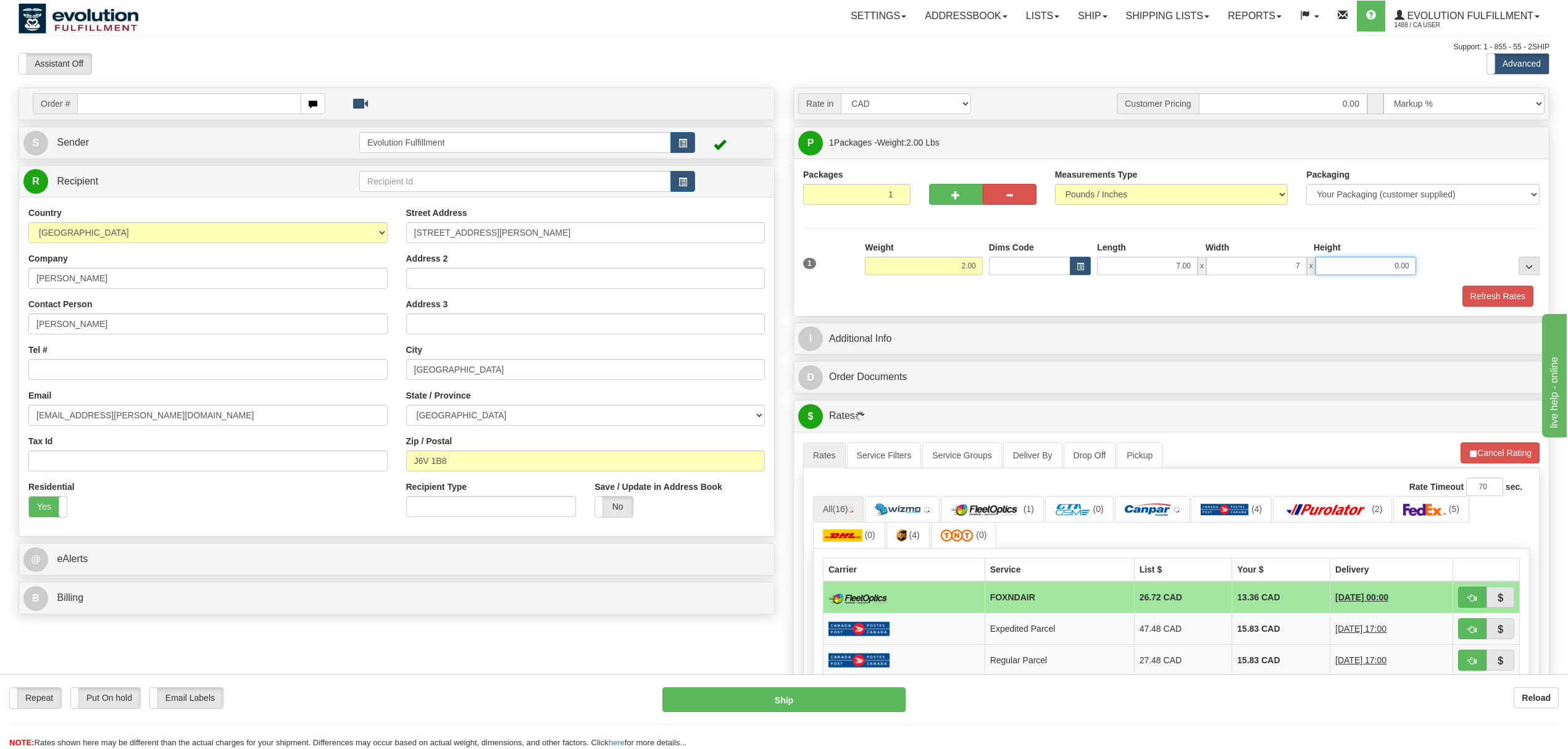
type input "7.00"
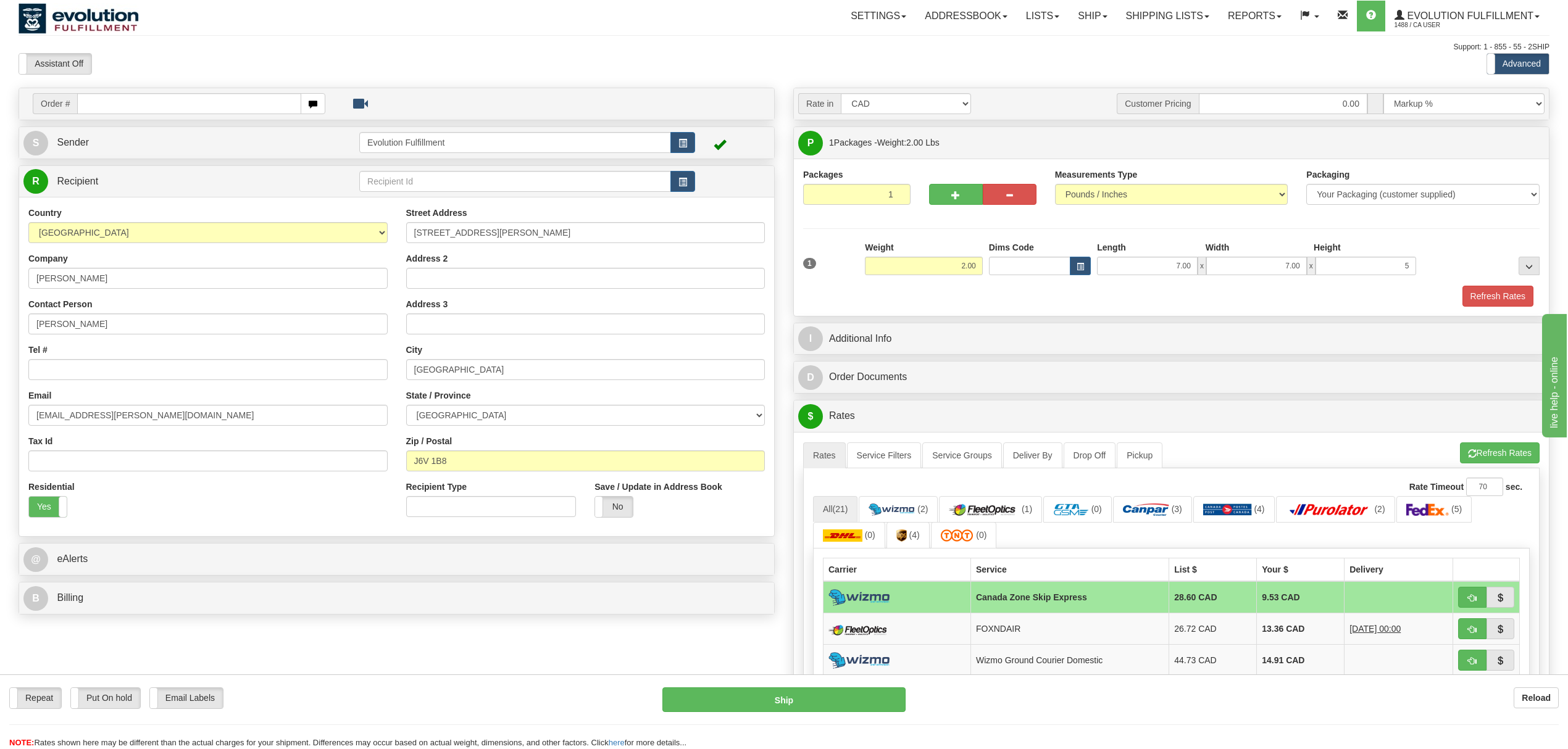
type input "5.00"
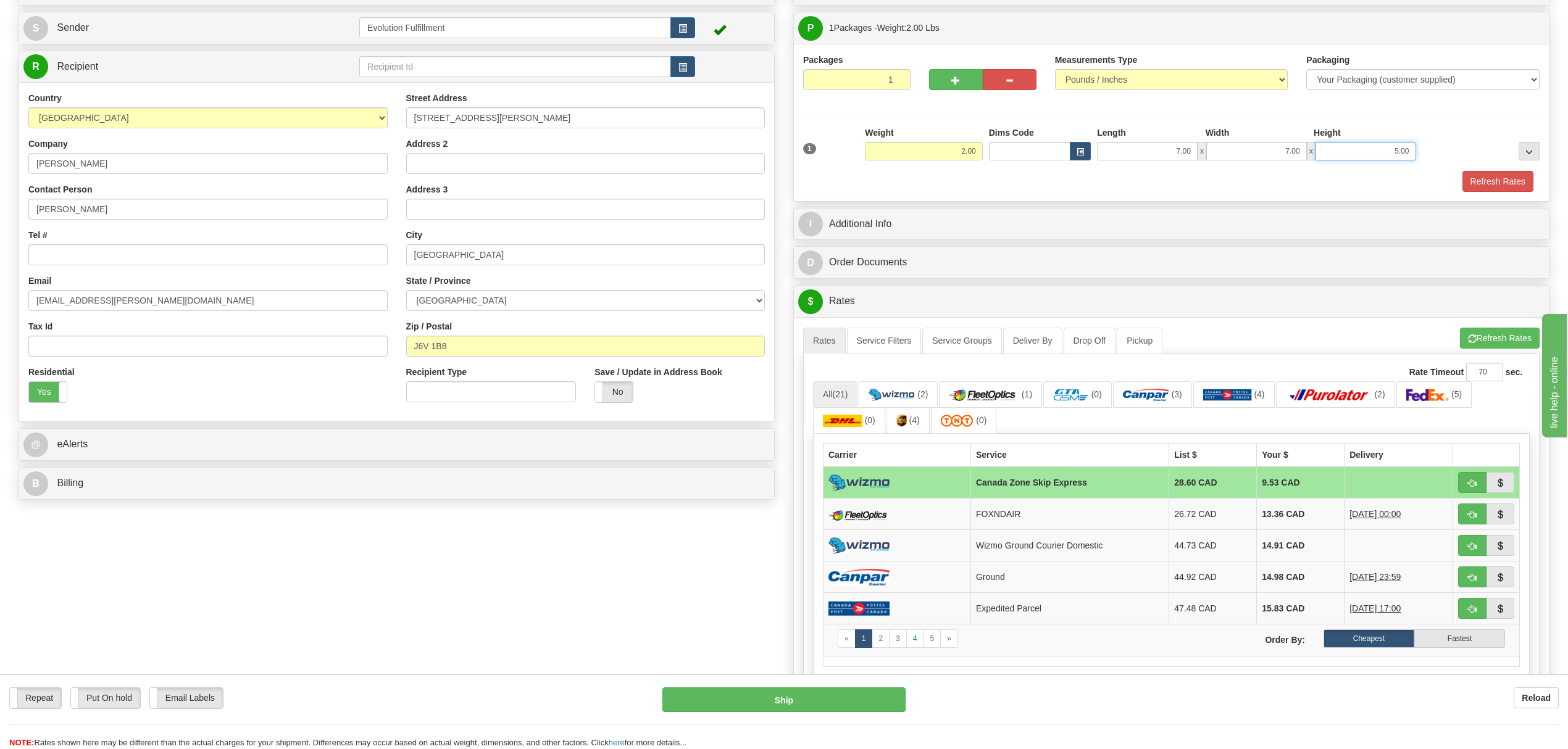
scroll to position [164, 0]
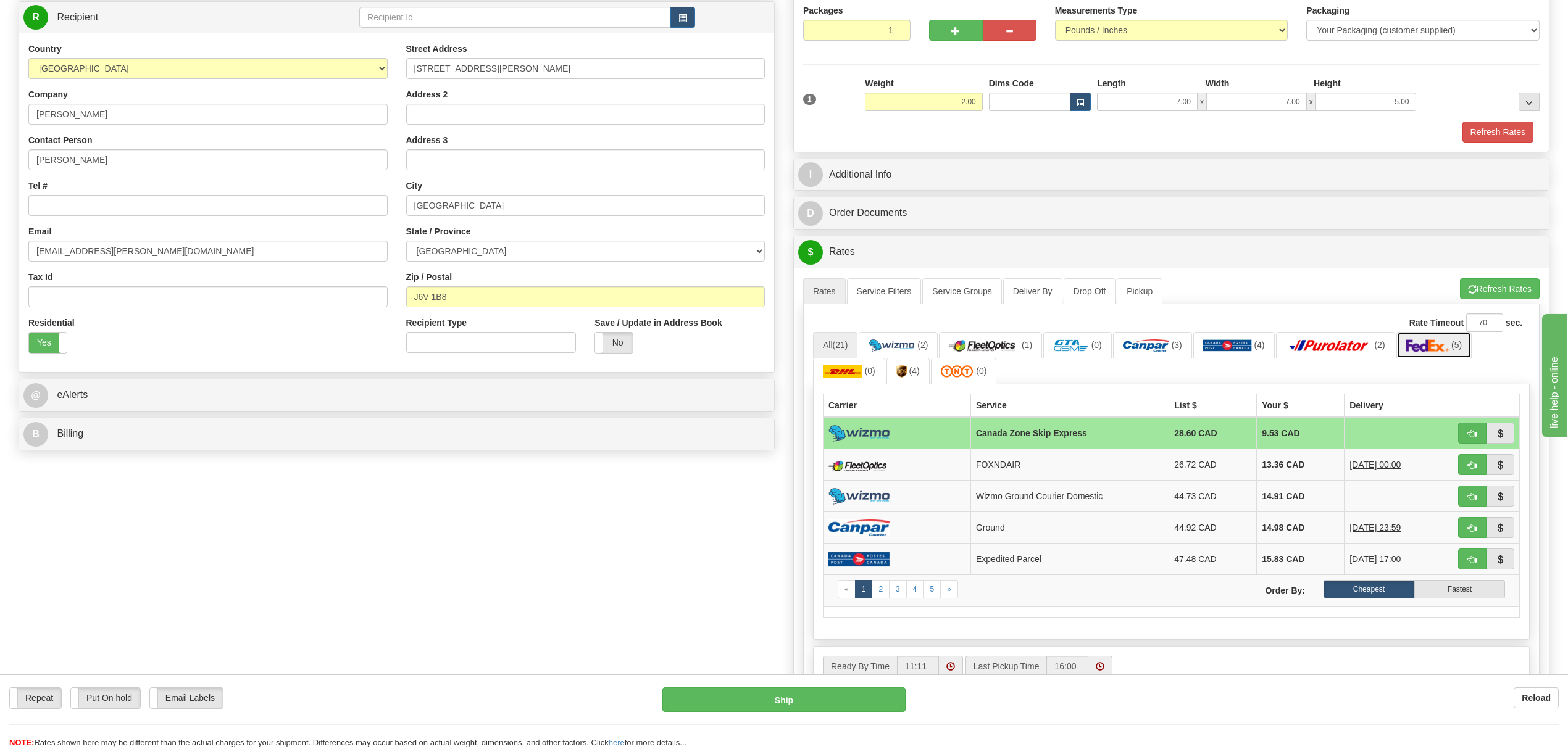
click at [1431, 349] on img at bounding box center [1428, 345] width 43 height 13
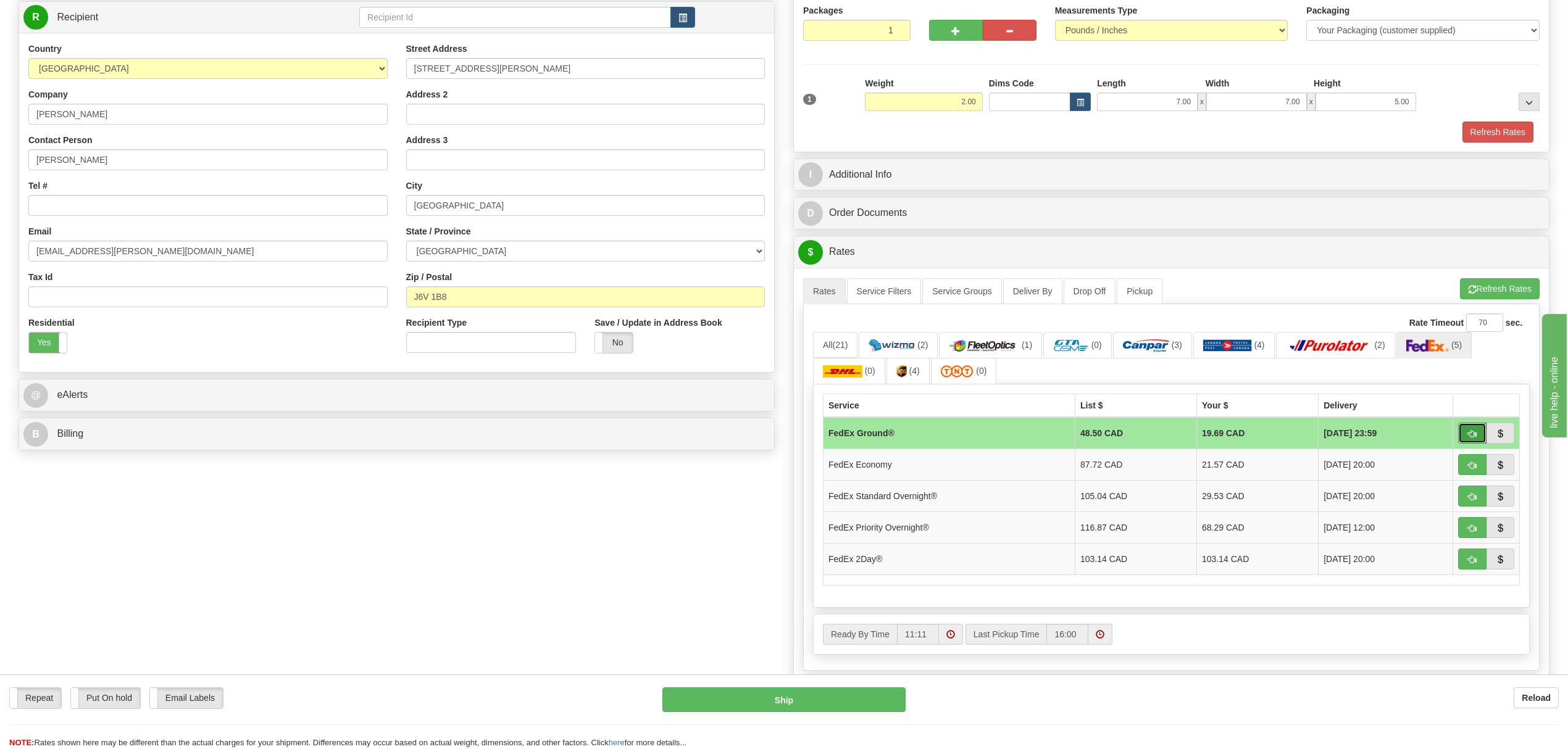
click at [1463, 441] on button "button" at bounding box center [1471, 434] width 28 height 21
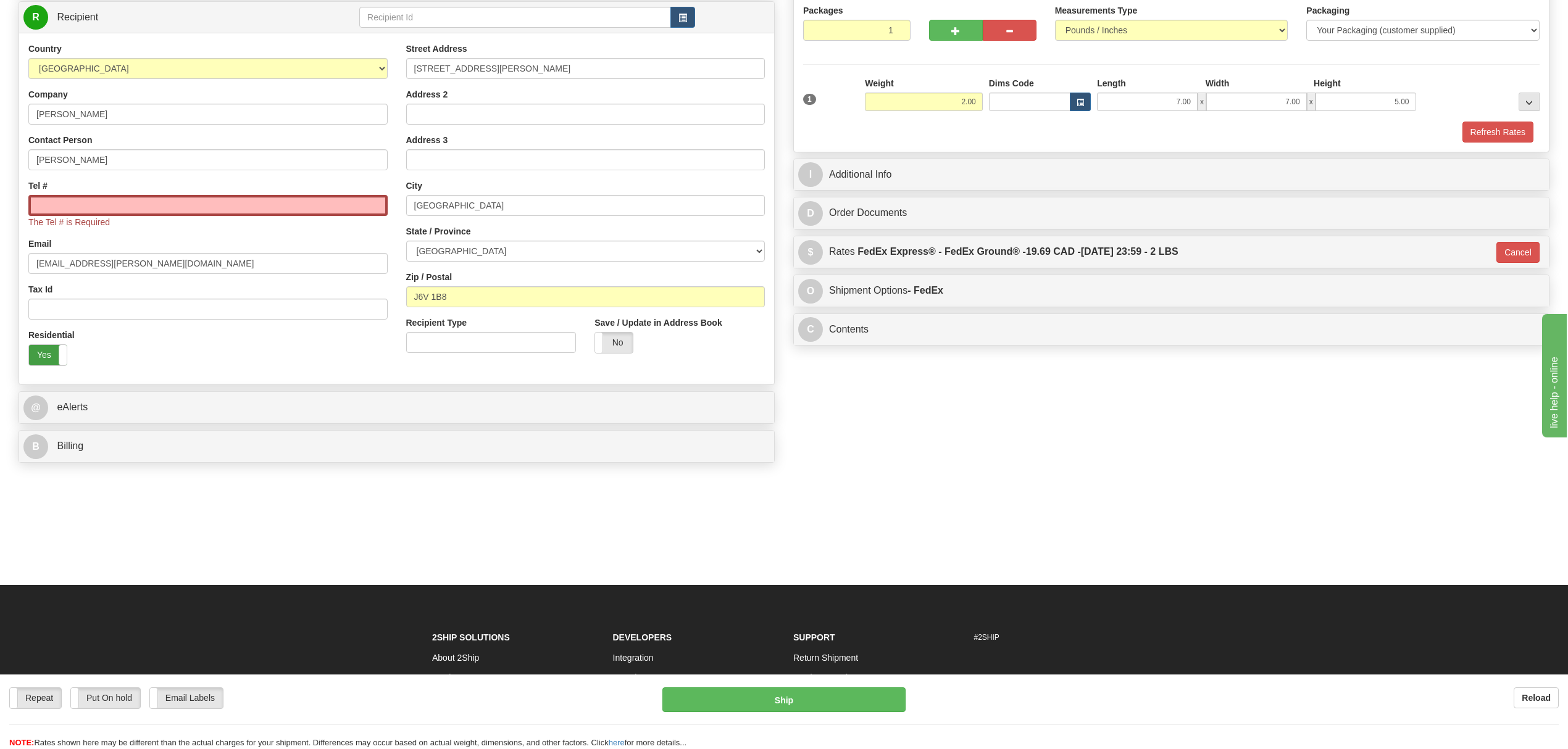
click at [48, 366] on label "Yes" at bounding box center [48, 355] width 38 height 20
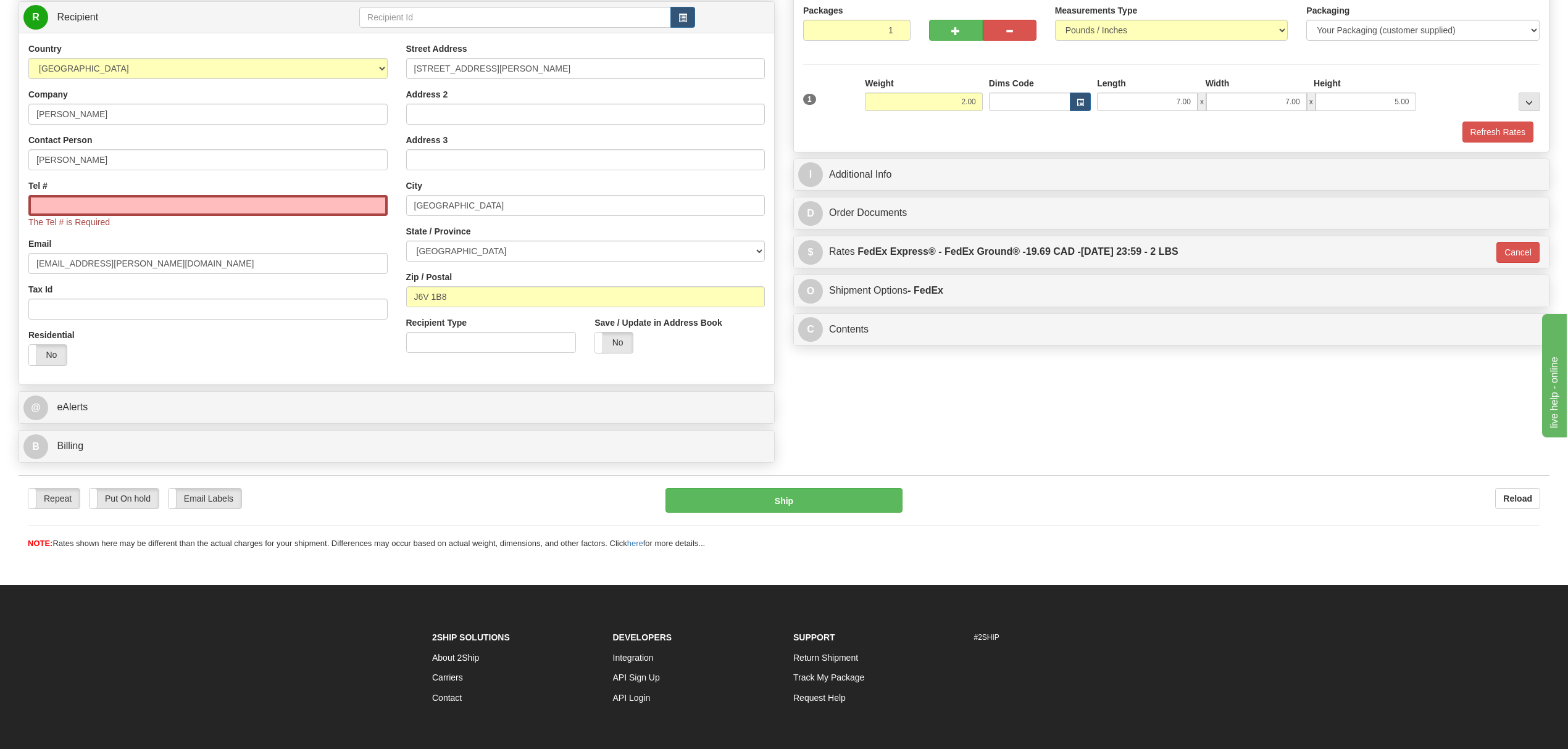
type input "92"
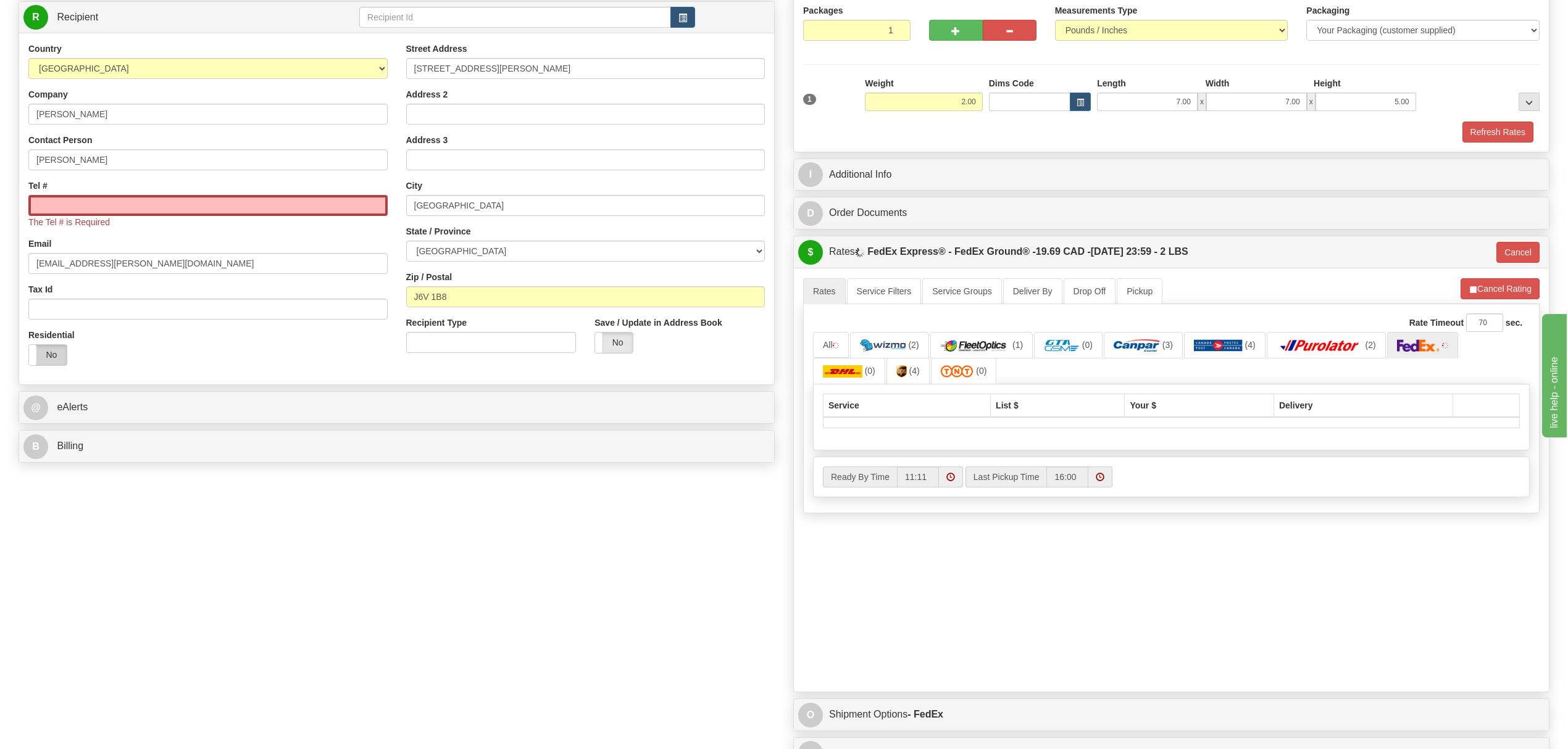
click at [48, 366] on label "No" at bounding box center [48, 355] width 38 height 20
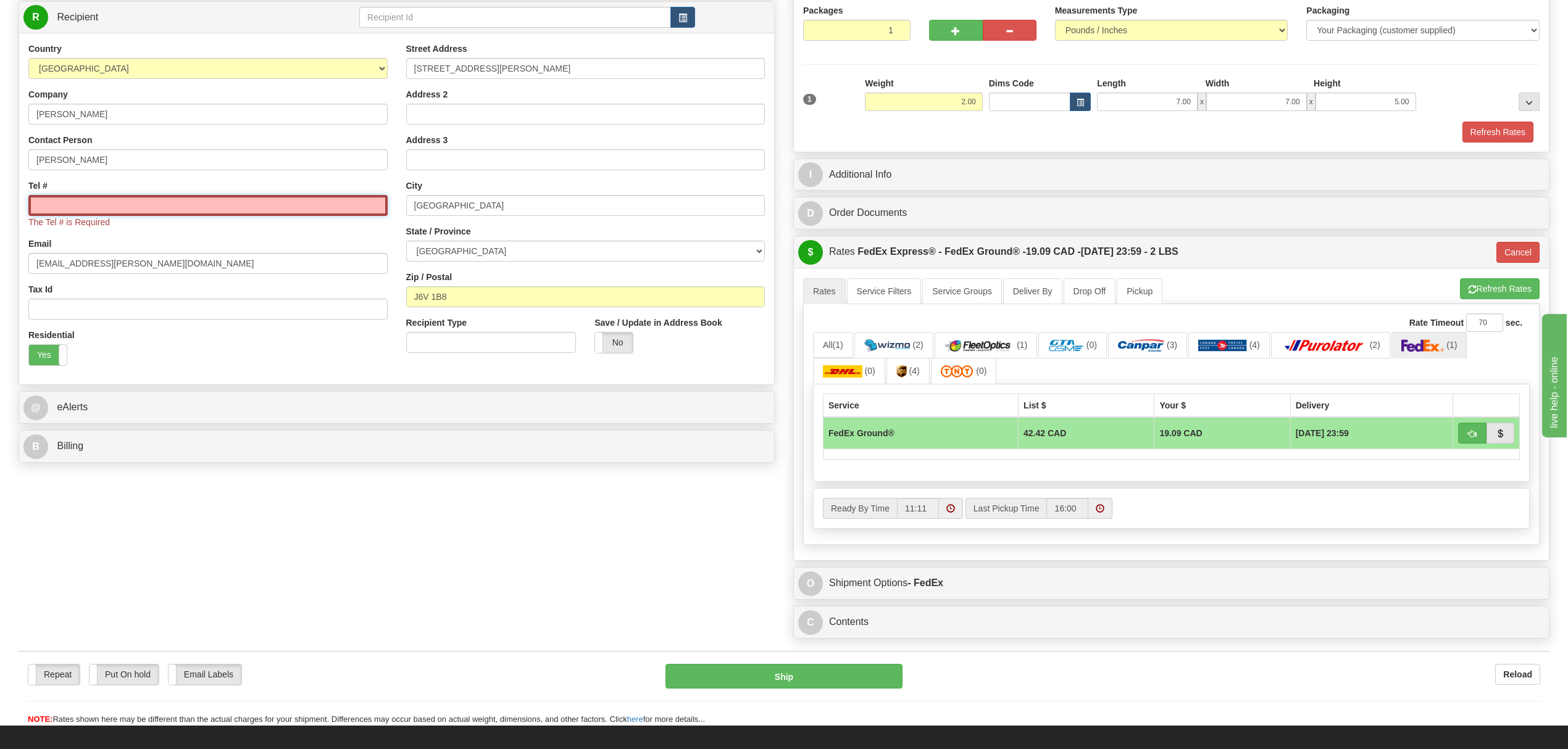
click at [125, 210] on input "Tel #" at bounding box center [208, 206] width 359 height 21
type input "6049402228"
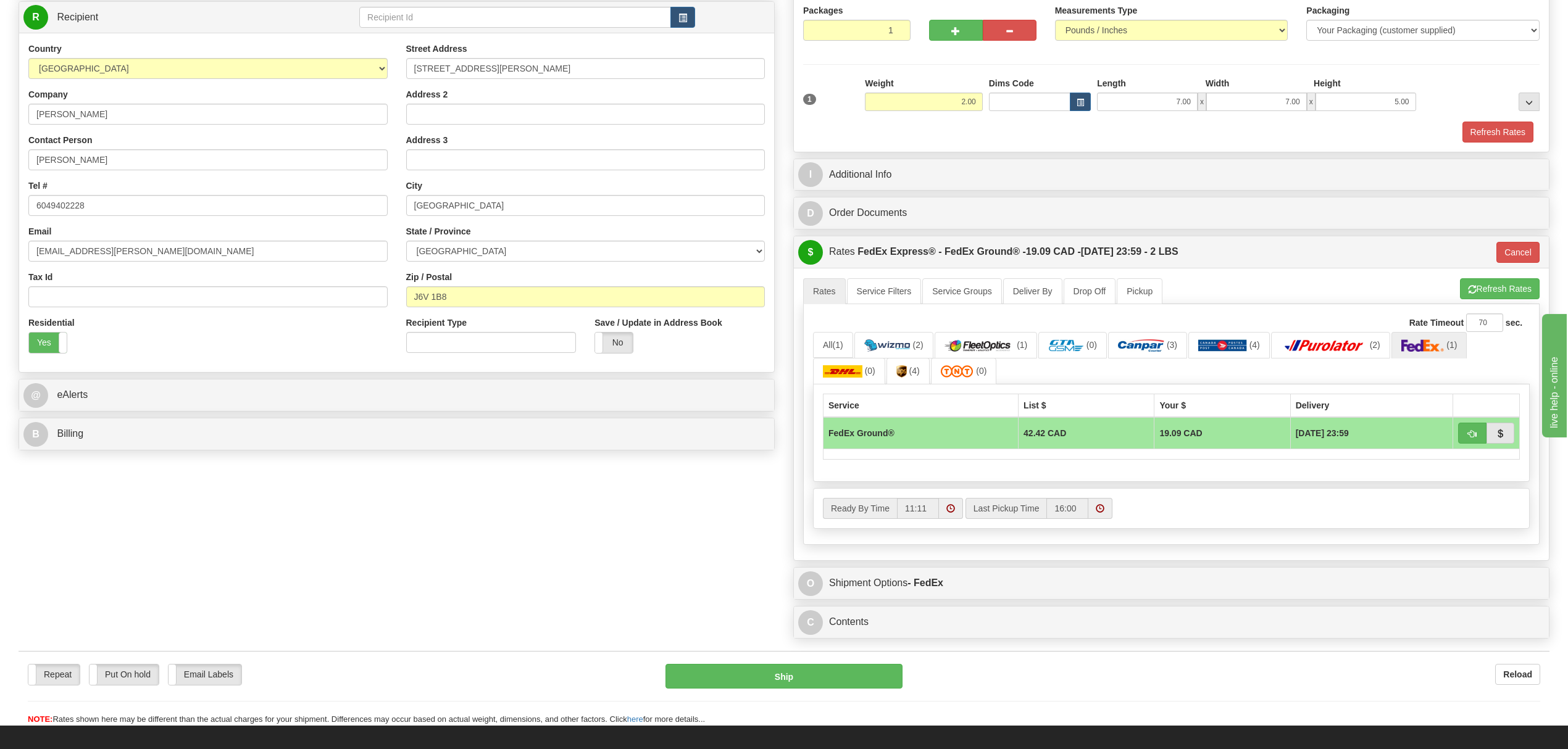
click at [250, 371] on div "Country [GEOGRAPHIC_DATA] [GEOGRAPHIC_DATA] [GEOGRAPHIC_DATA] [GEOGRAPHIC_DATA]…" at bounding box center [397, 203] width 755 height 339
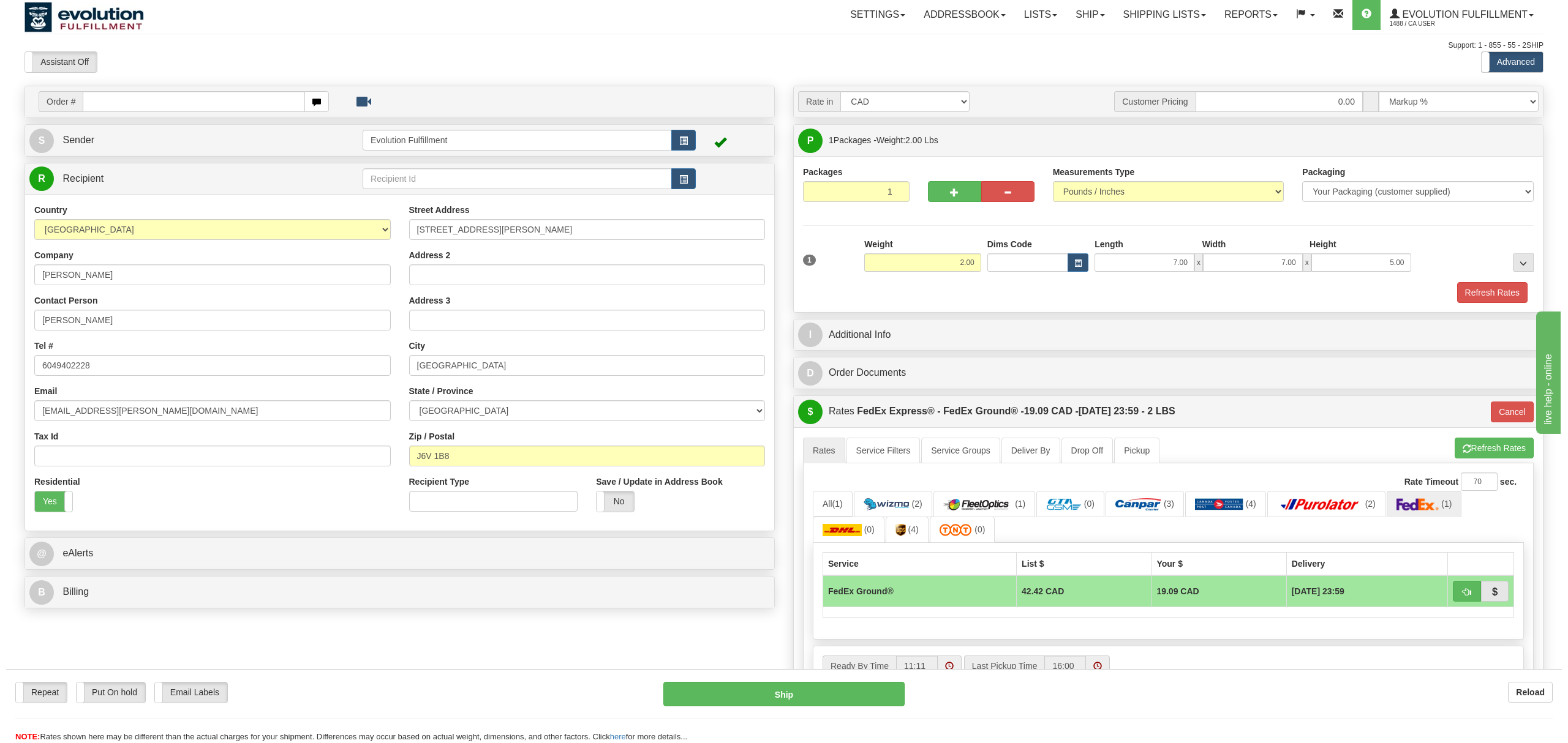
scroll to position [0, 0]
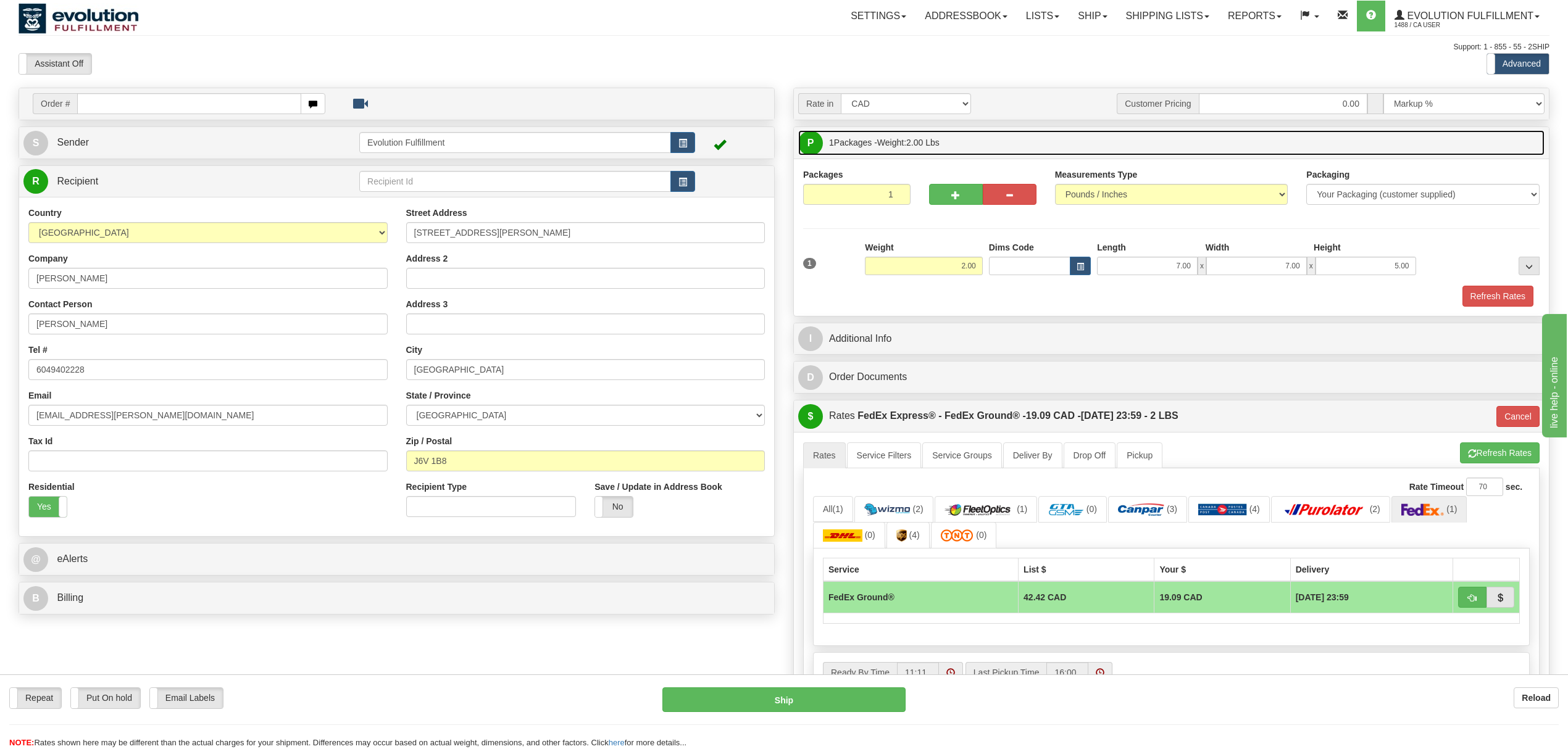
click at [954, 141] on link "P Packages 1 Packages - Weight: 2.00 Lbs" at bounding box center [1170, 143] width 746 height 25
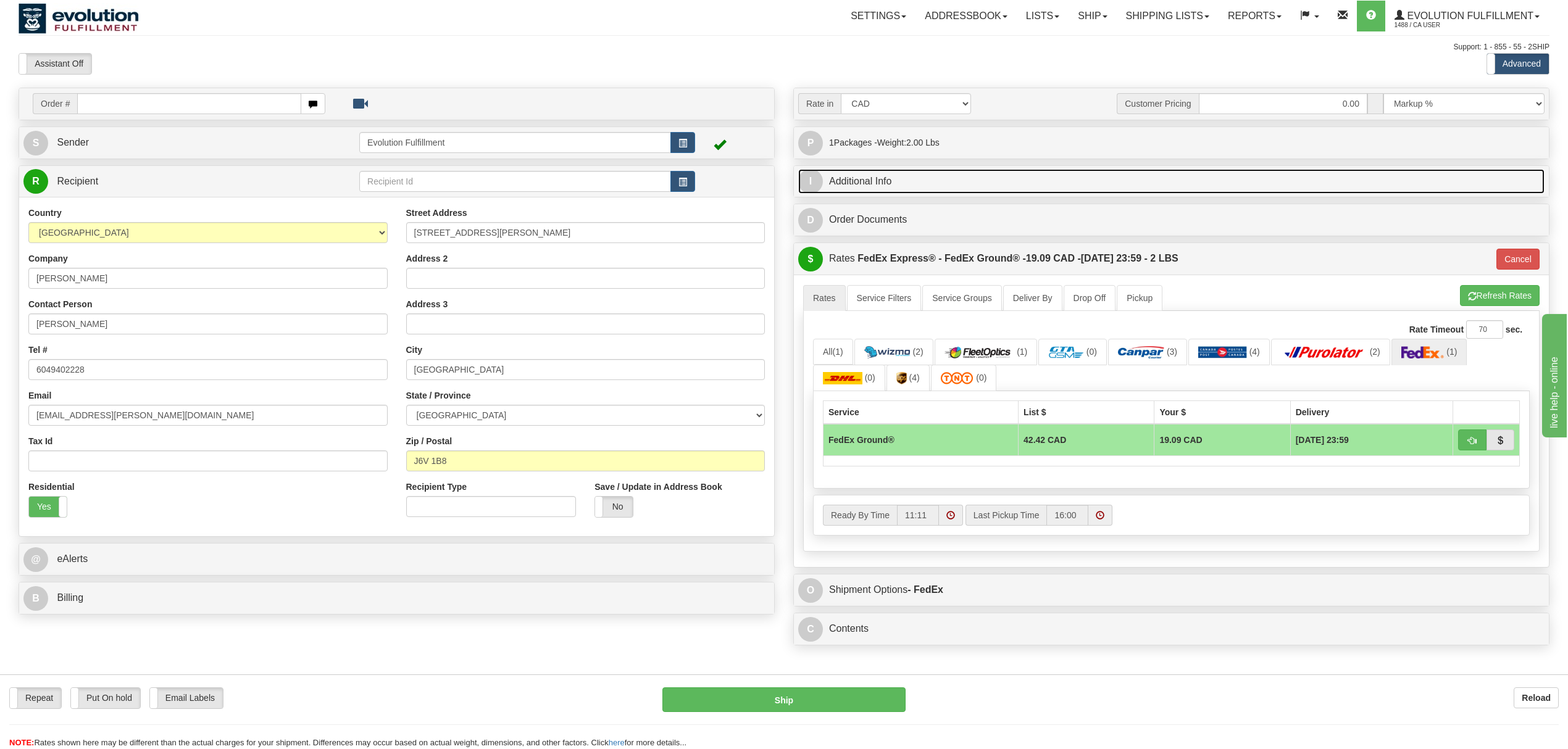
click at [926, 177] on link "I Additional Info" at bounding box center [1170, 181] width 746 height 25
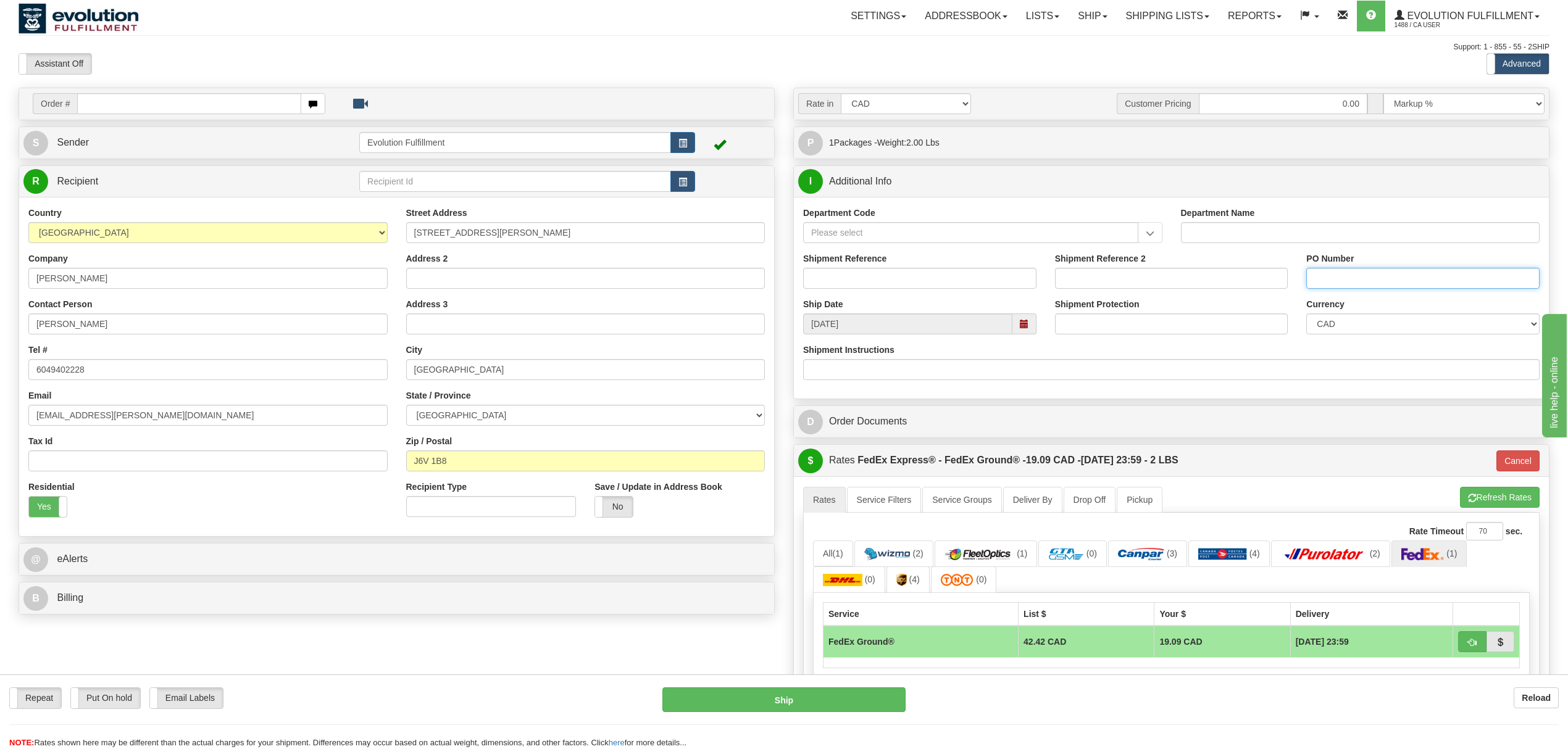
click at [1349, 280] on input "PO Number" at bounding box center [1422, 279] width 233 height 21
type input "670784839"
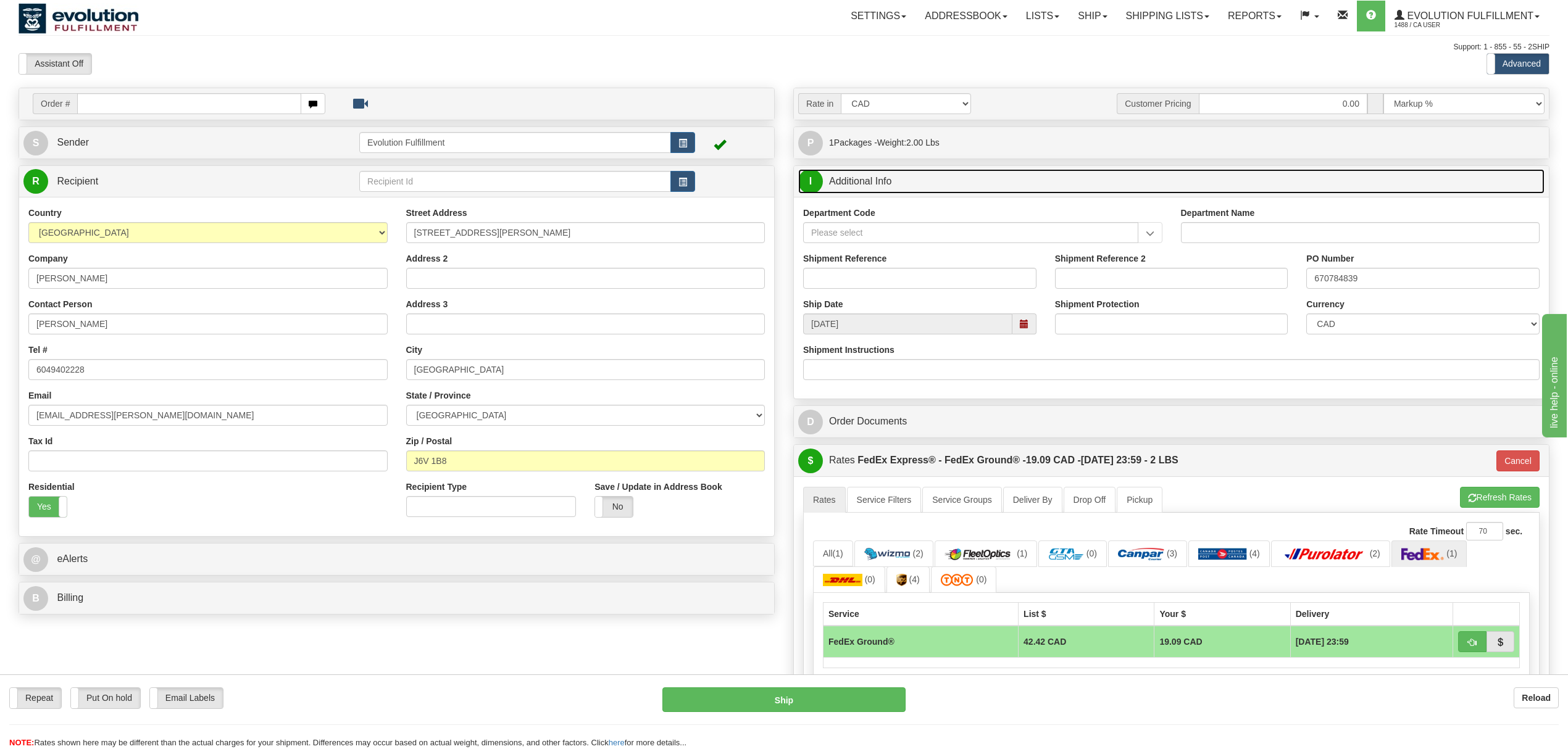
click at [1044, 191] on link "I Additional Info" at bounding box center [1170, 181] width 746 height 25
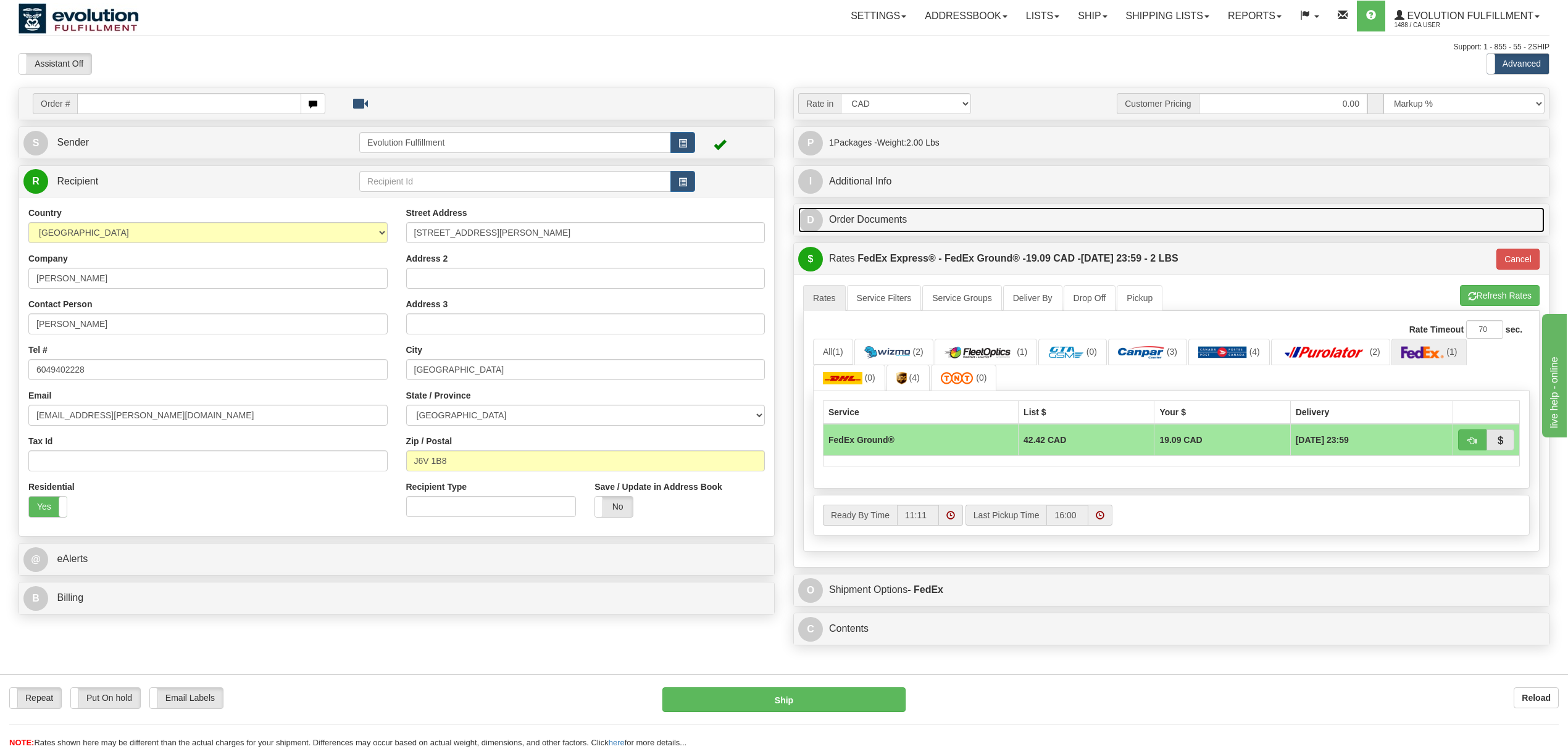
click at [1027, 223] on link "D Order Documents" at bounding box center [1170, 220] width 746 height 25
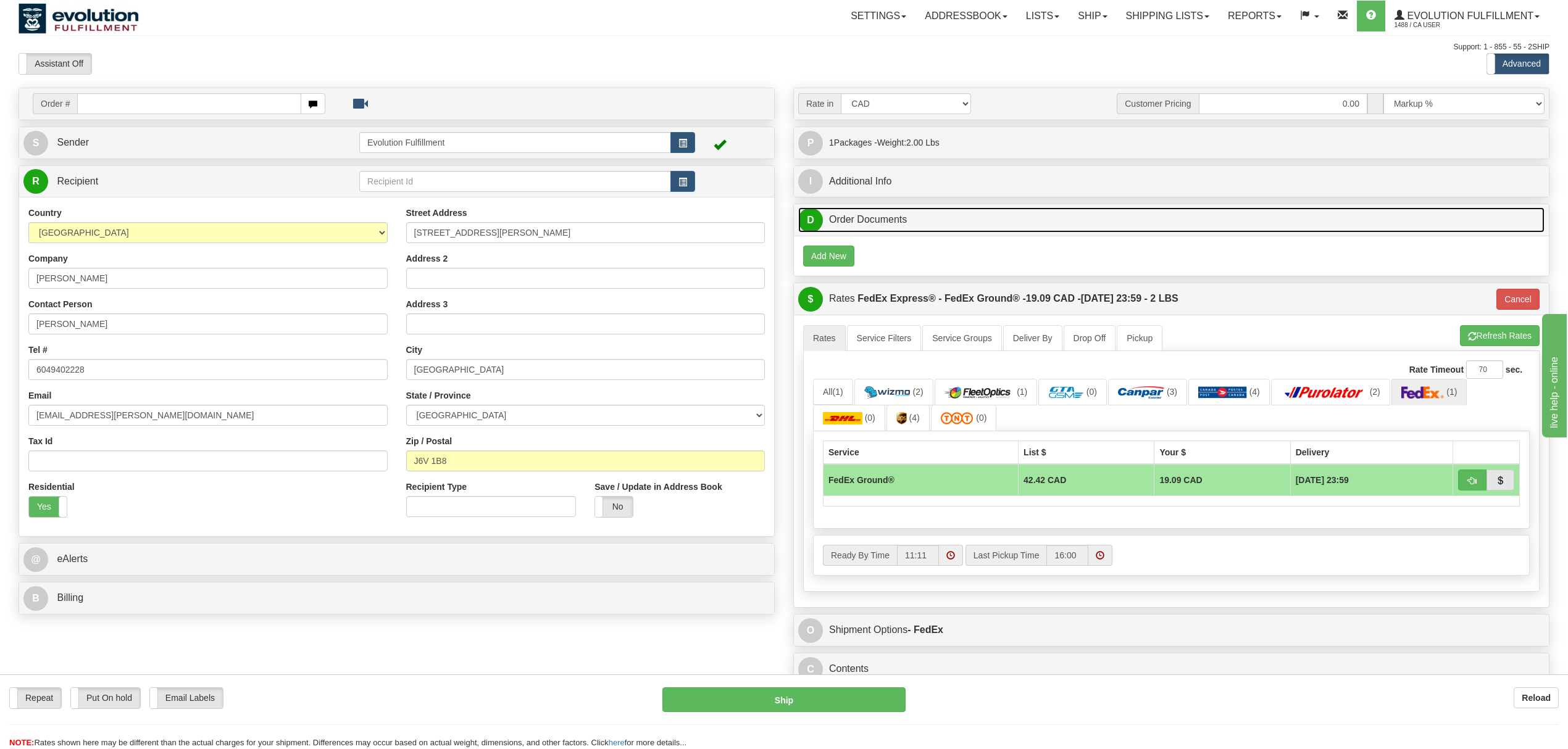
click at [1027, 223] on link "D Order Documents" at bounding box center [1170, 220] width 746 height 25
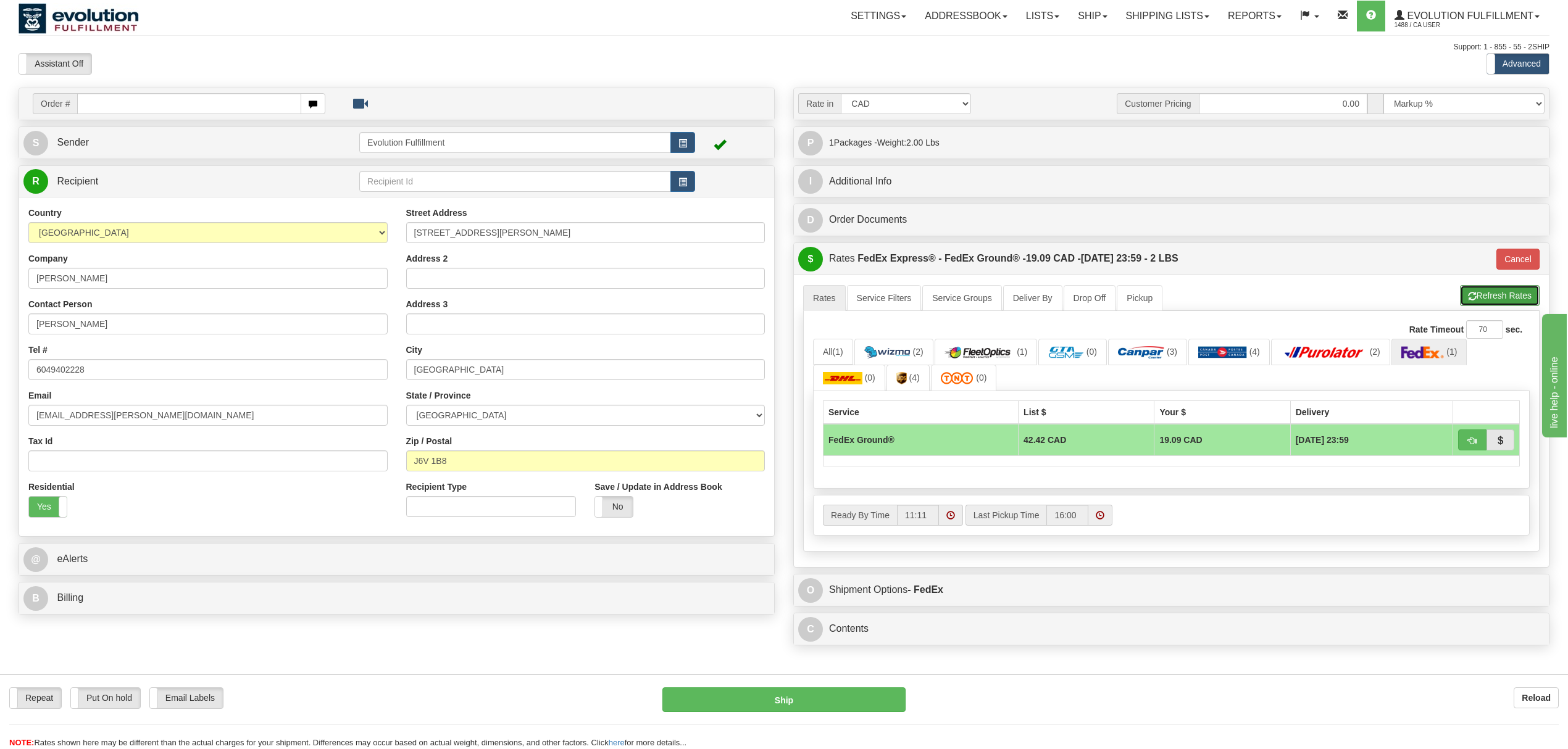
click at [1509, 300] on button "Refresh Rates" at bounding box center [1500, 296] width 80 height 21
type input "92"
click at [1468, 445] on span "button" at bounding box center [1471, 441] width 9 height 8
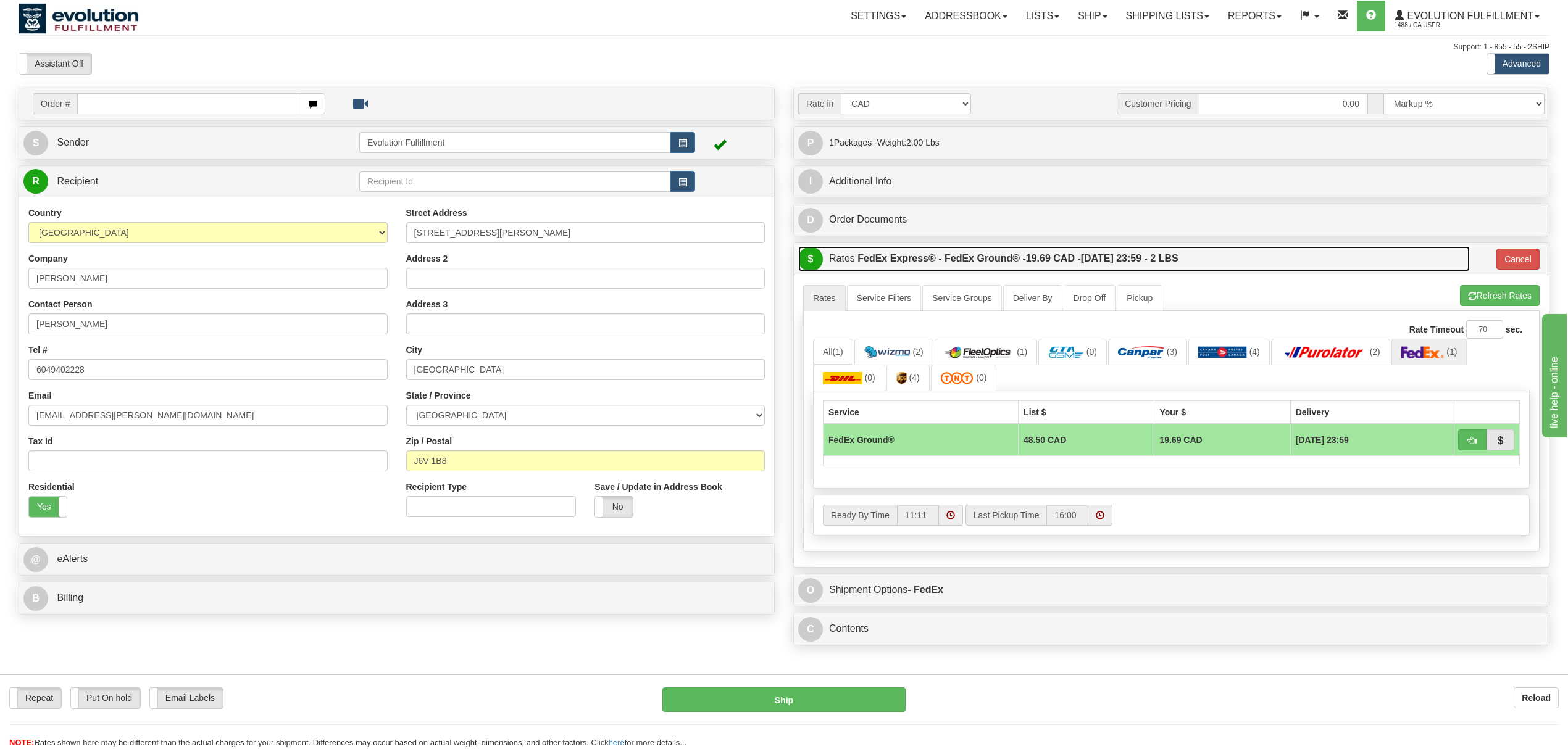
click at [1178, 266] on label "FedEx Express® - FedEx Ground® - 19.69 CAD - 10/02/2025 23:59 - 2 LBS" at bounding box center [1017, 258] width 321 height 24
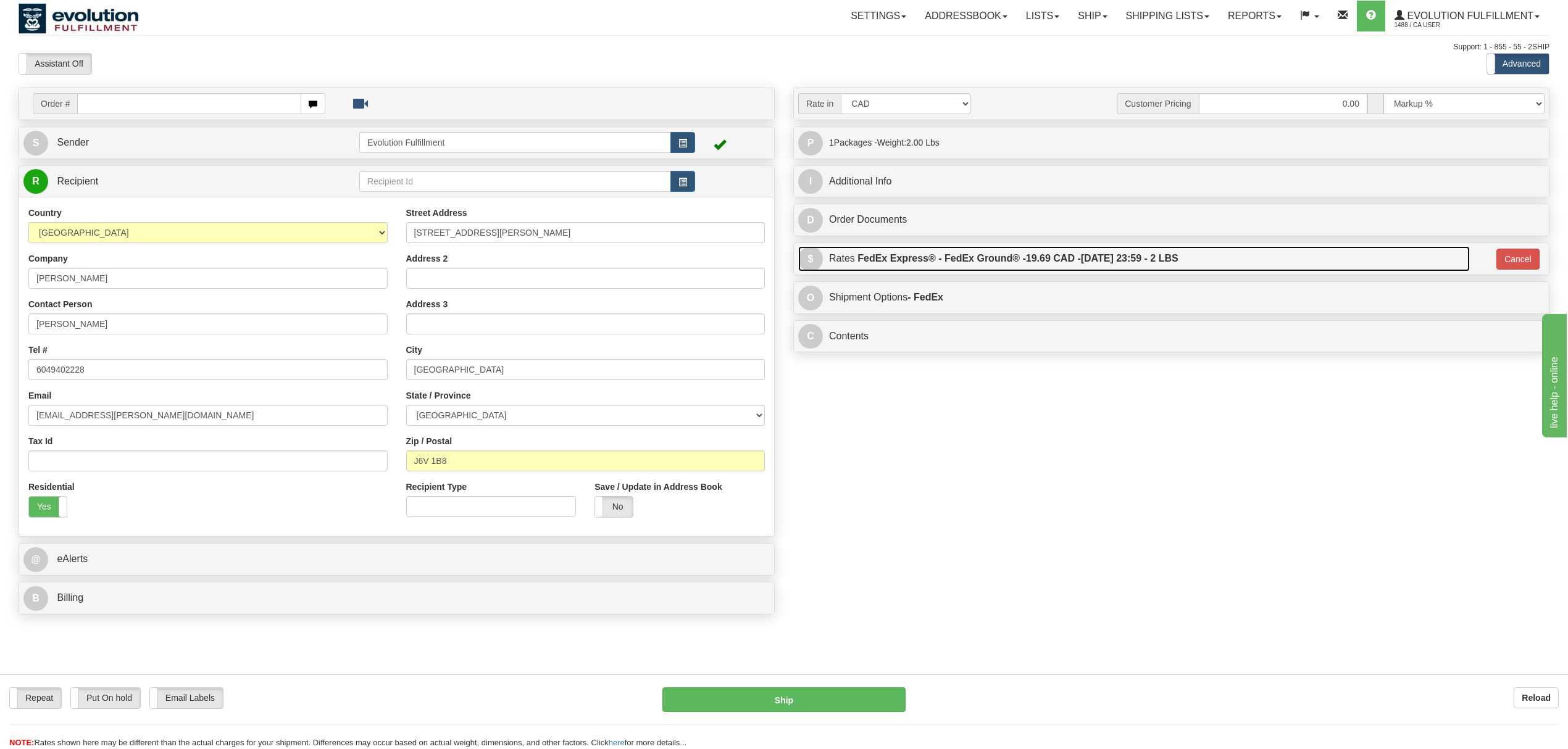
click at [988, 263] on label "FedEx Express® - FedEx Ground® - 19.69 CAD - 10/02/2025 23:59 - 2 LBS" at bounding box center [1017, 258] width 321 height 24
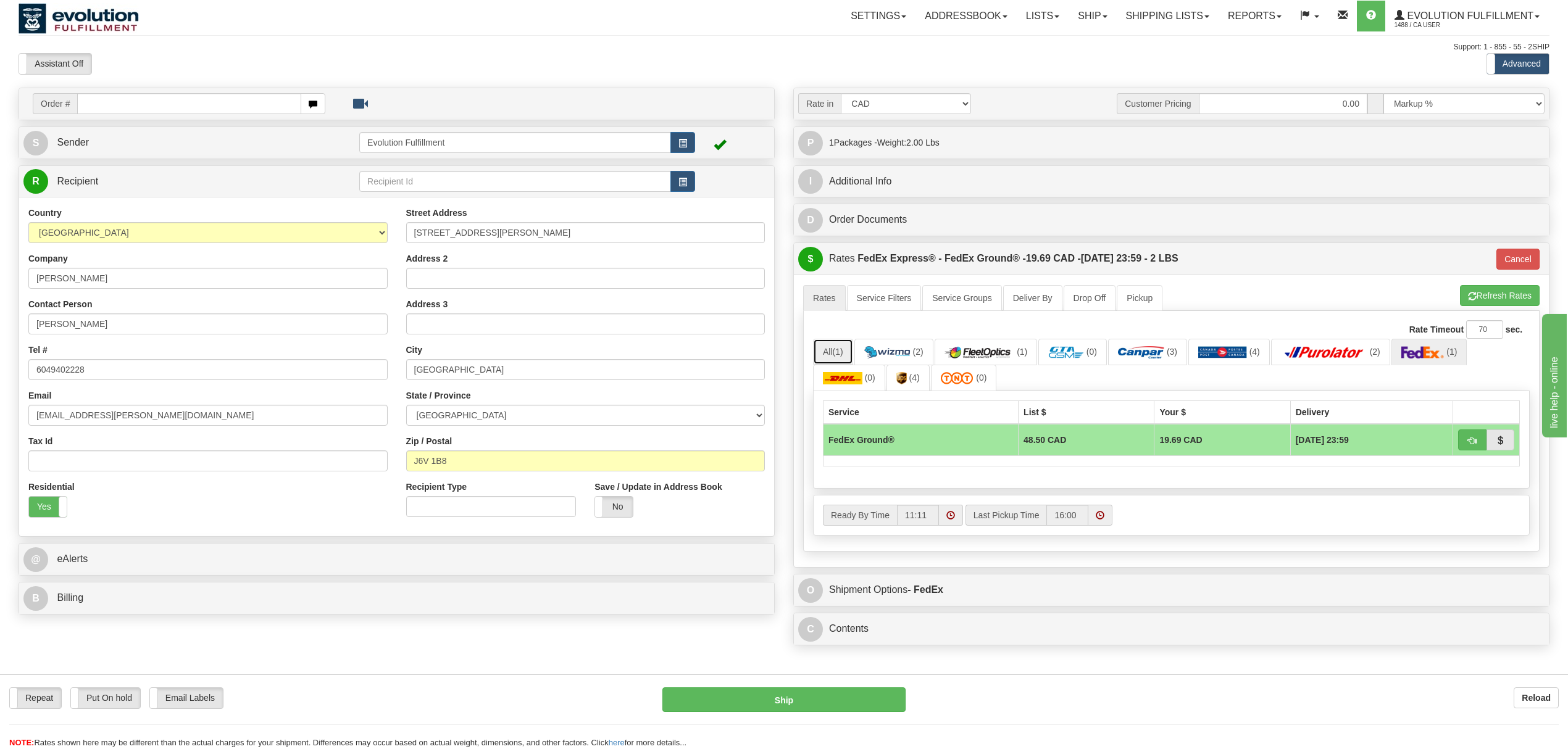
click at [835, 356] on span "(1)" at bounding box center [838, 352] width 11 height 10
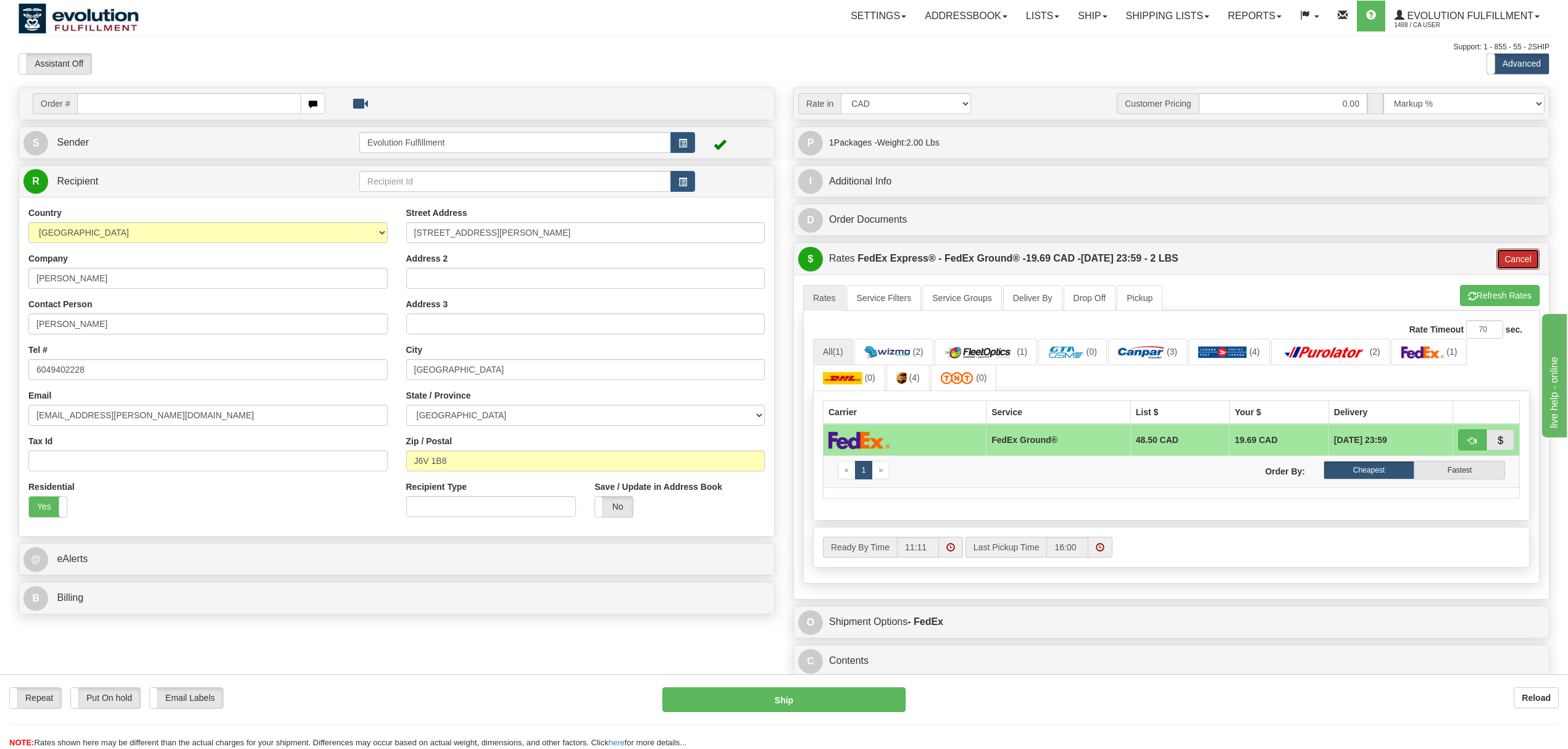
click at [1517, 263] on button "Cancel" at bounding box center [1517, 259] width 43 height 21
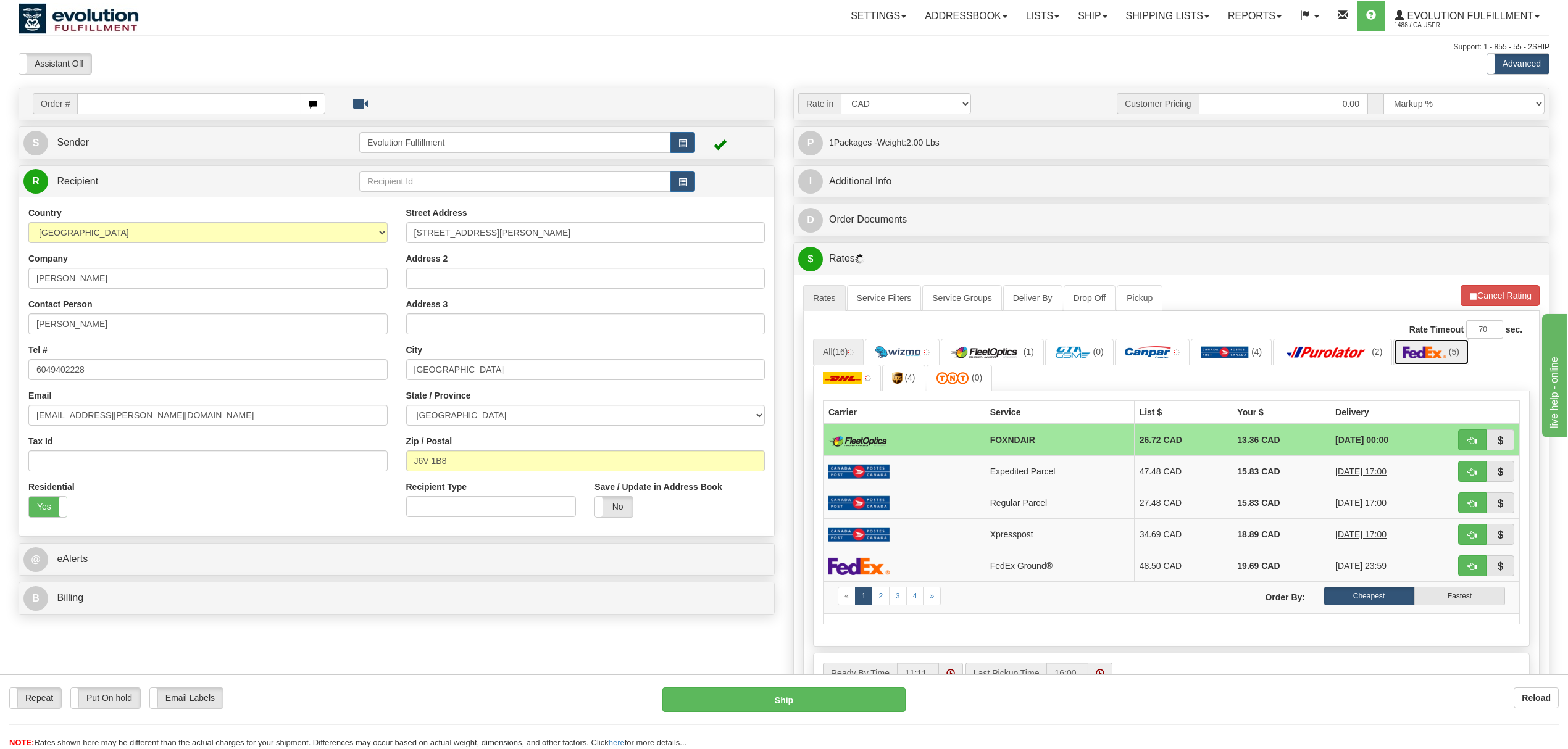
click at [1430, 359] on img at bounding box center [1425, 352] width 43 height 13
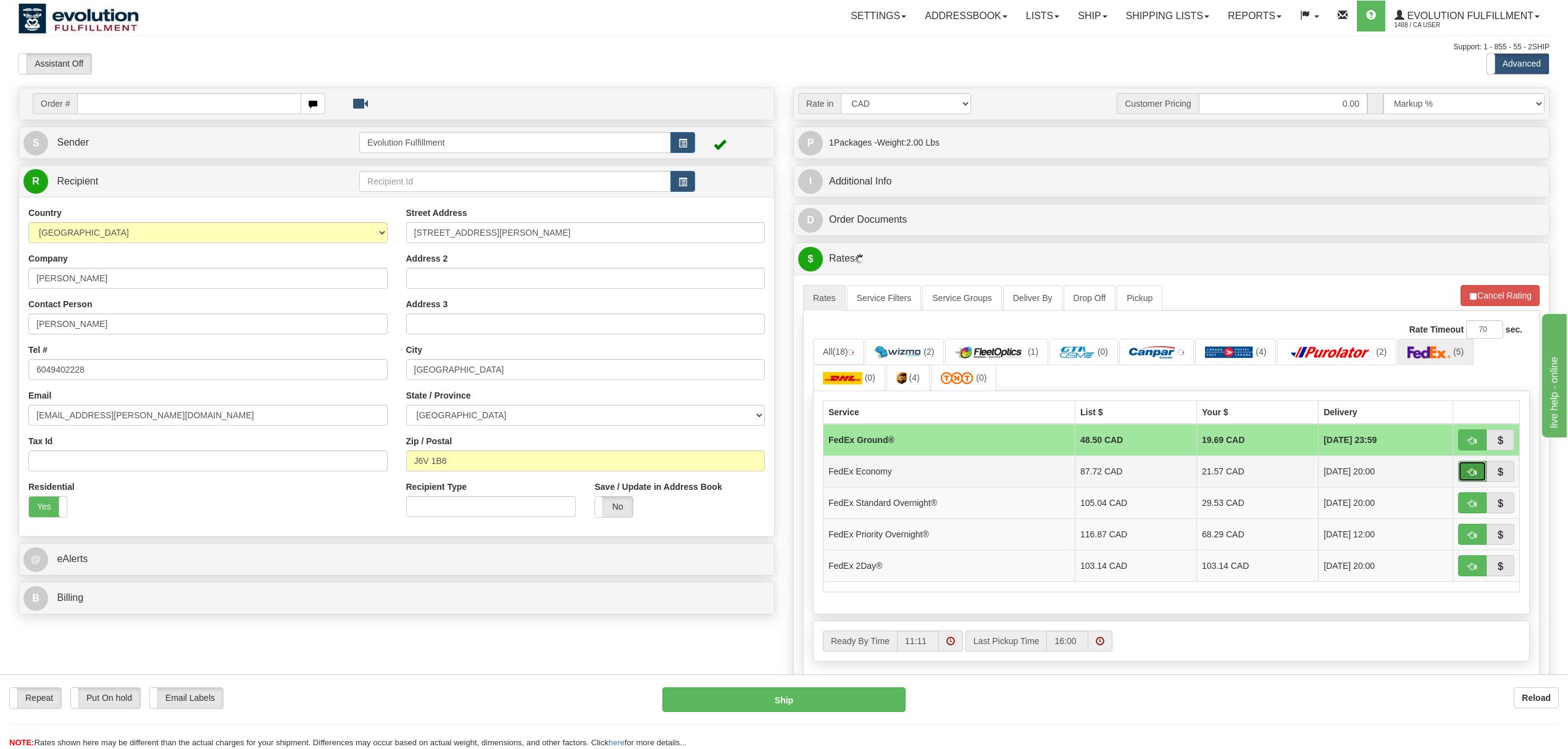
click at [1476, 475] on button "button" at bounding box center [1471, 472] width 28 height 21
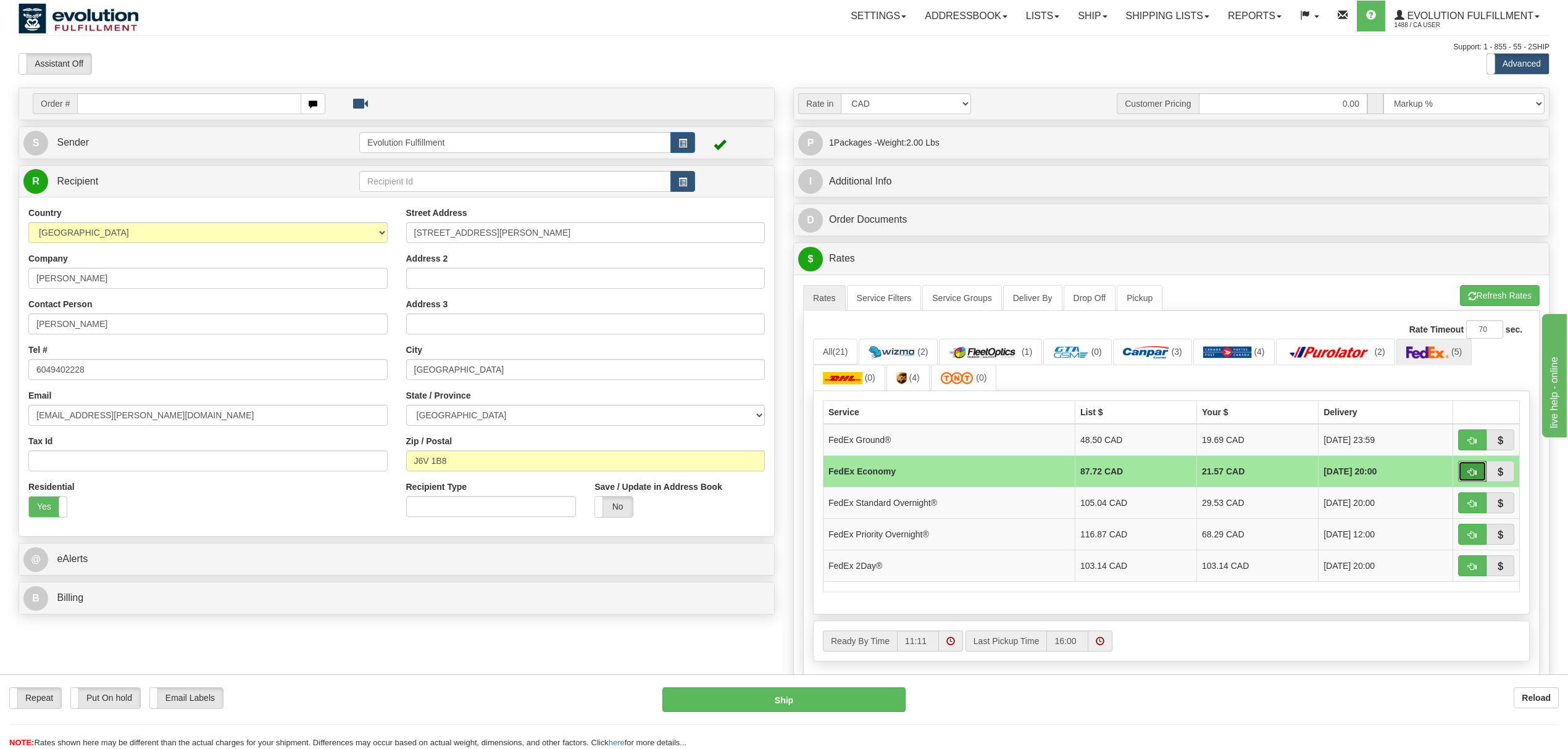
click at [1472, 477] on span "button" at bounding box center [1471, 472] width 9 height 8
type input "20"
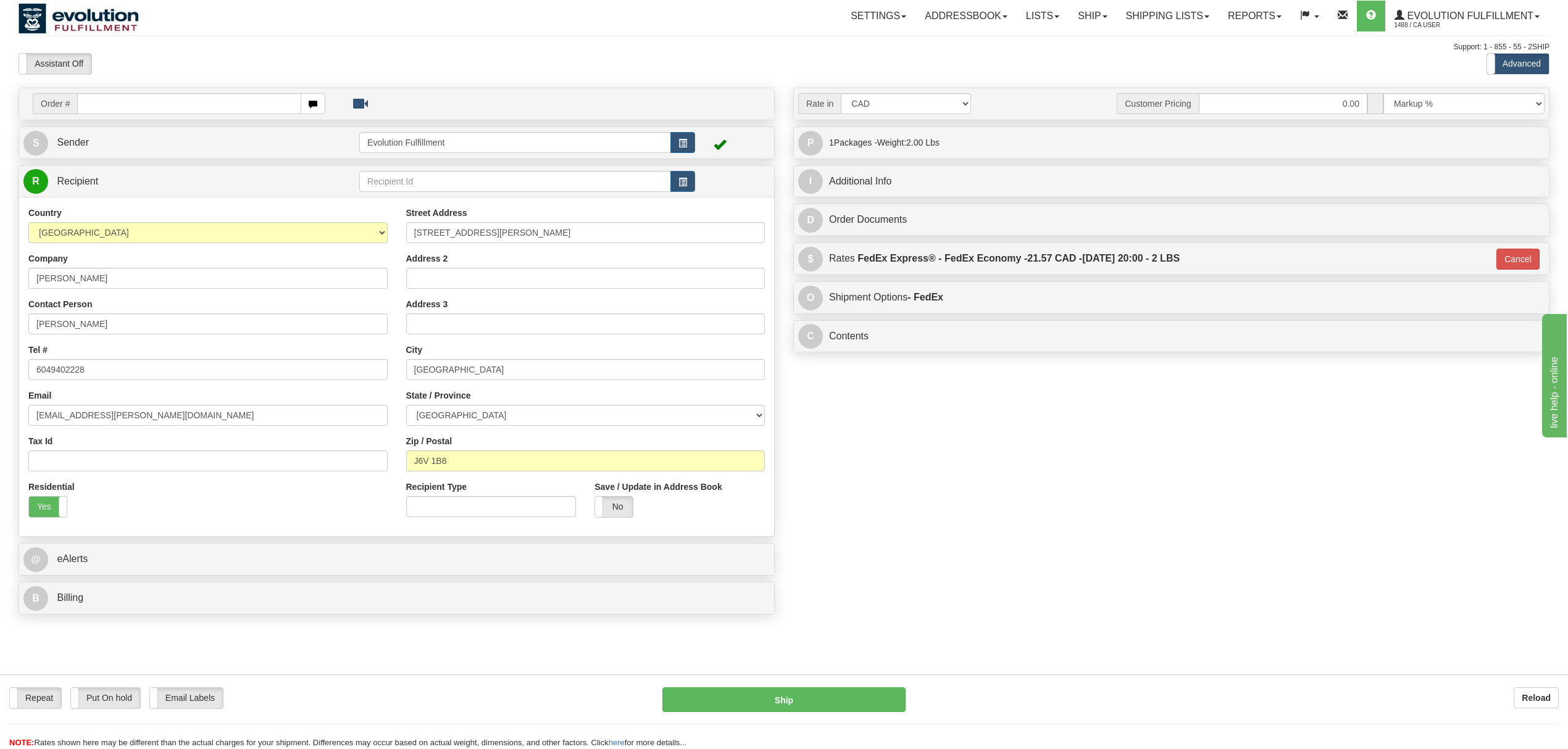
click at [1042, 423] on div "Order # S Sender" at bounding box center [783, 354] width 1549 height 533
click at [1038, 487] on div "Order # S Sender" at bounding box center [783, 354] width 1549 height 533
click at [867, 699] on button "Ship" at bounding box center [783, 699] width 243 height 24
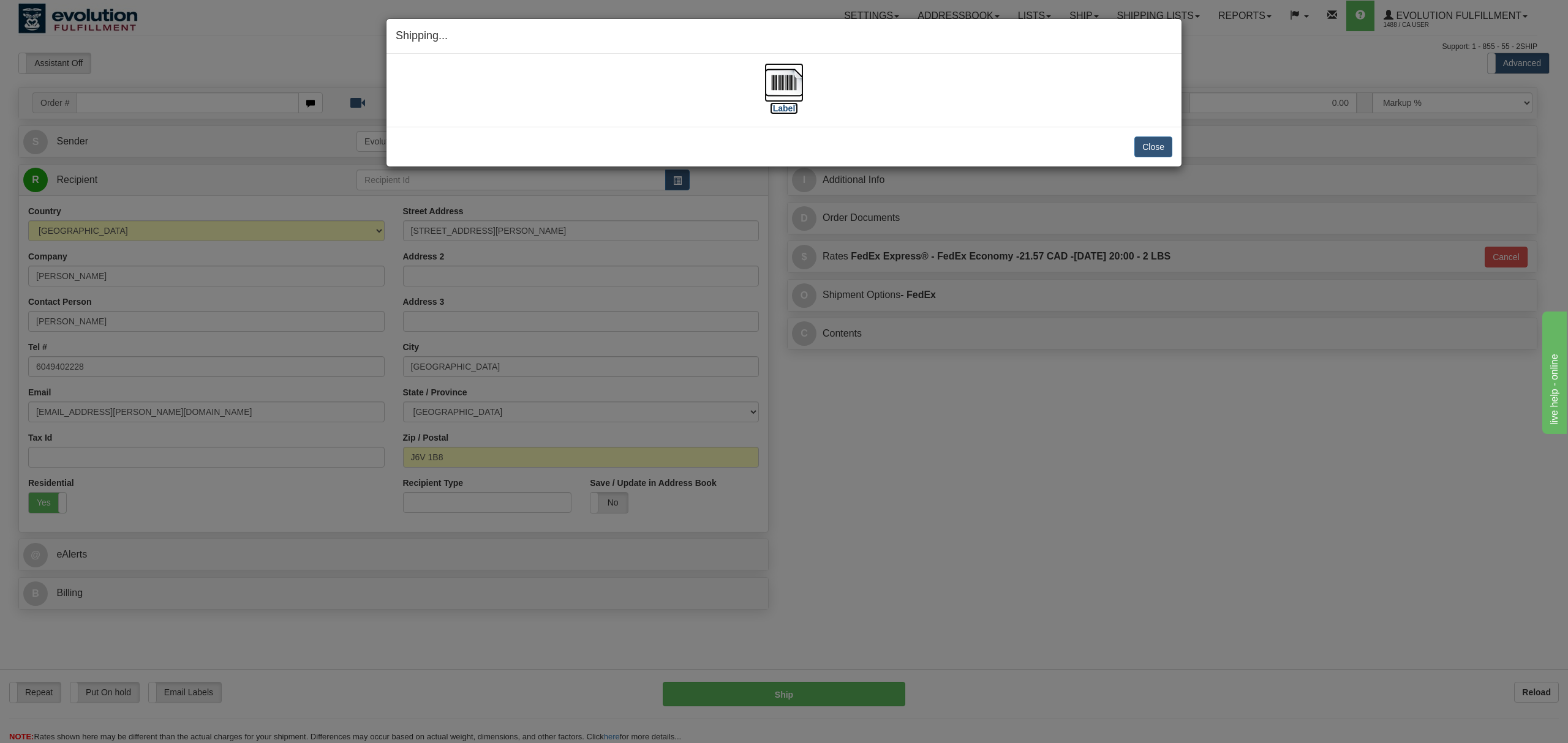
click at [780, 79] on img at bounding box center [784, 82] width 40 height 40
click at [1155, 149] on button "Close" at bounding box center [1153, 147] width 38 height 21
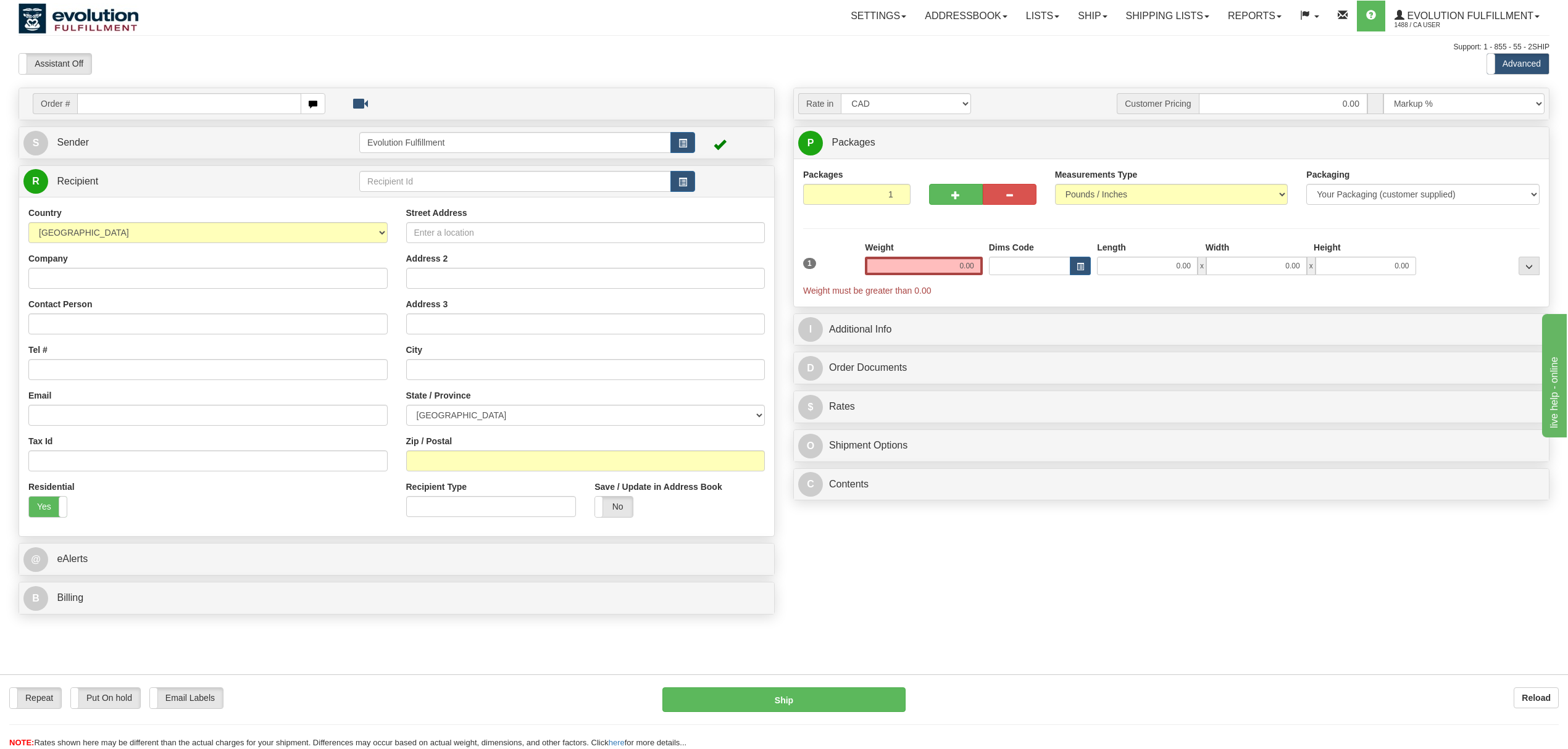
click at [152, 299] on div "Contact Person" at bounding box center [208, 316] width 359 height 36
click at [154, 296] on div "Country [GEOGRAPHIC_DATA] [GEOGRAPHIC_DATA] [GEOGRAPHIC_DATA] [GEOGRAPHIC_DATA]…" at bounding box center [208, 367] width 377 height 321
click at [159, 292] on div "Country [GEOGRAPHIC_DATA] [GEOGRAPHIC_DATA] [GEOGRAPHIC_DATA] [GEOGRAPHIC_DATA]…" at bounding box center [208, 367] width 377 height 321
drag, startPoint x: 172, startPoint y: 280, endPoint x: 178, endPoint y: 277, distance: 6.7
click at [172, 280] on input "Company" at bounding box center [208, 279] width 359 height 21
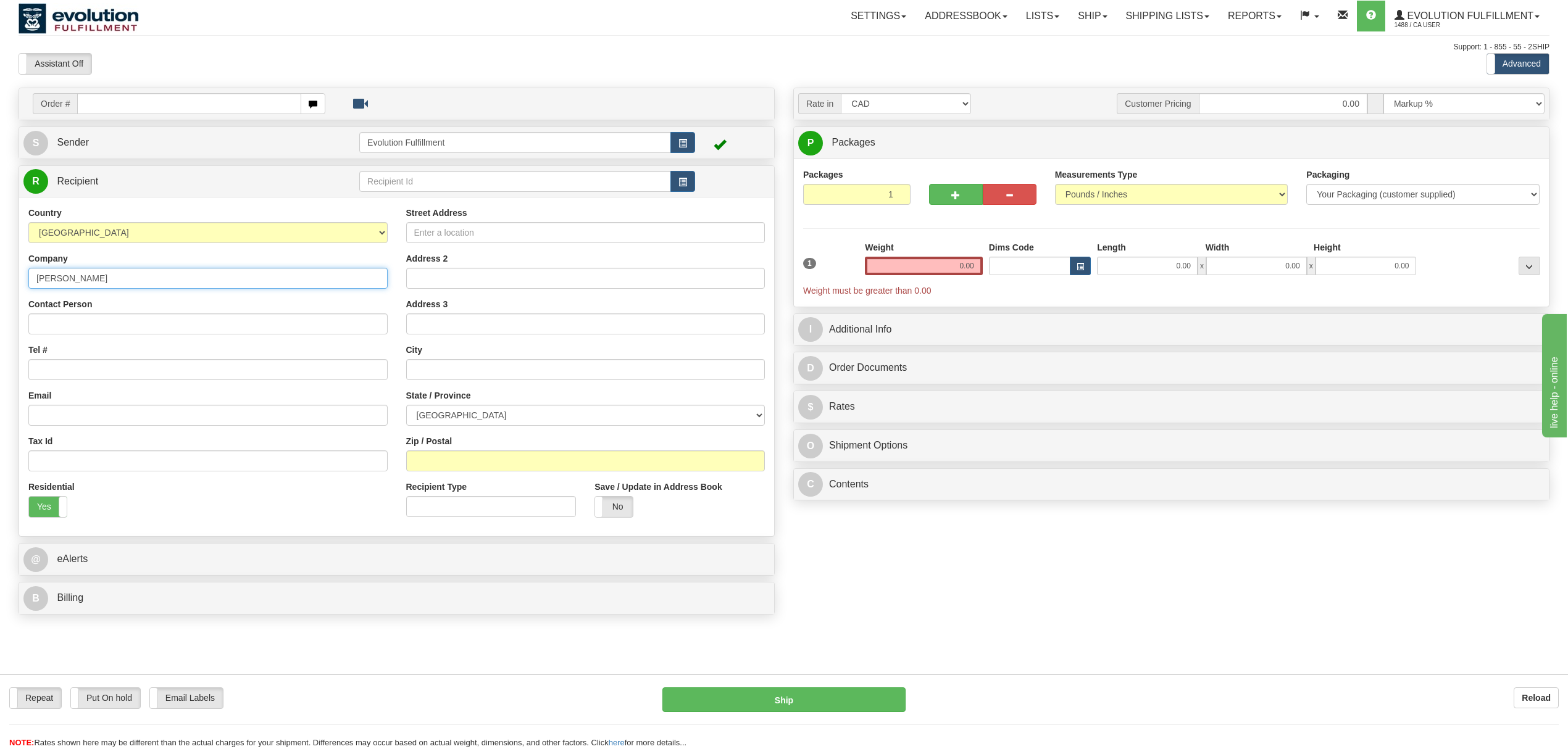
drag, startPoint x: 159, startPoint y: 280, endPoint x: 22, endPoint y: 278, distance: 137.0
click at [22, 278] on div "Country [GEOGRAPHIC_DATA] [GEOGRAPHIC_DATA] [GEOGRAPHIC_DATA] [GEOGRAPHIC_DATA]…" at bounding box center [208, 367] width 377 height 321
type input "[PERSON_NAME]"
drag, startPoint x: 65, startPoint y: 327, endPoint x: 145, endPoint y: 327, distance: 80.0
click at [66, 327] on input "Contact Person" at bounding box center [208, 325] width 359 height 21
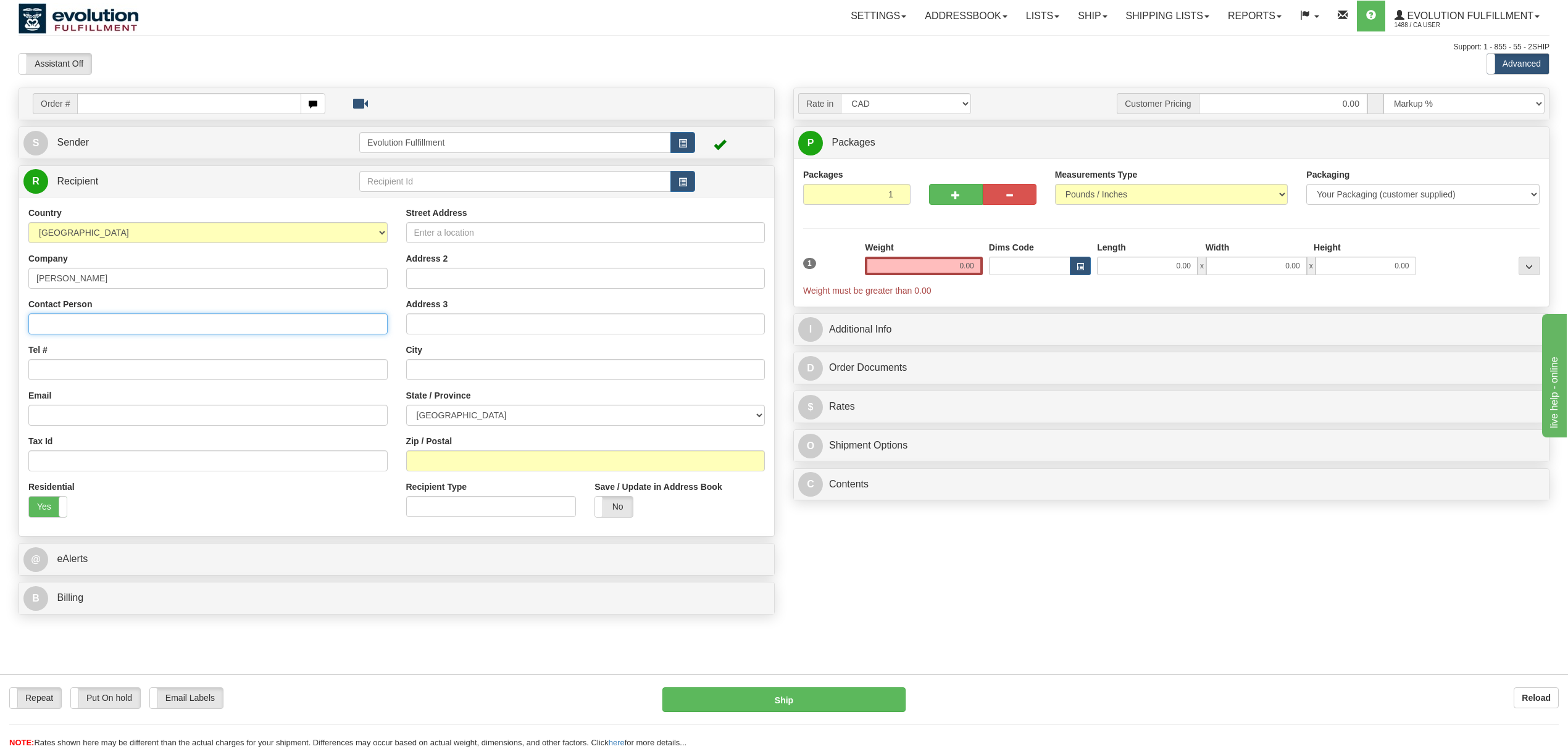
paste input "[PERSON_NAME]"
type input "[PERSON_NAME]"
click at [87, 372] on input "Tel #" at bounding box center [208, 370] width 359 height 21
type input "6049402228"
click at [106, 423] on input "Email" at bounding box center [208, 415] width 359 height 21
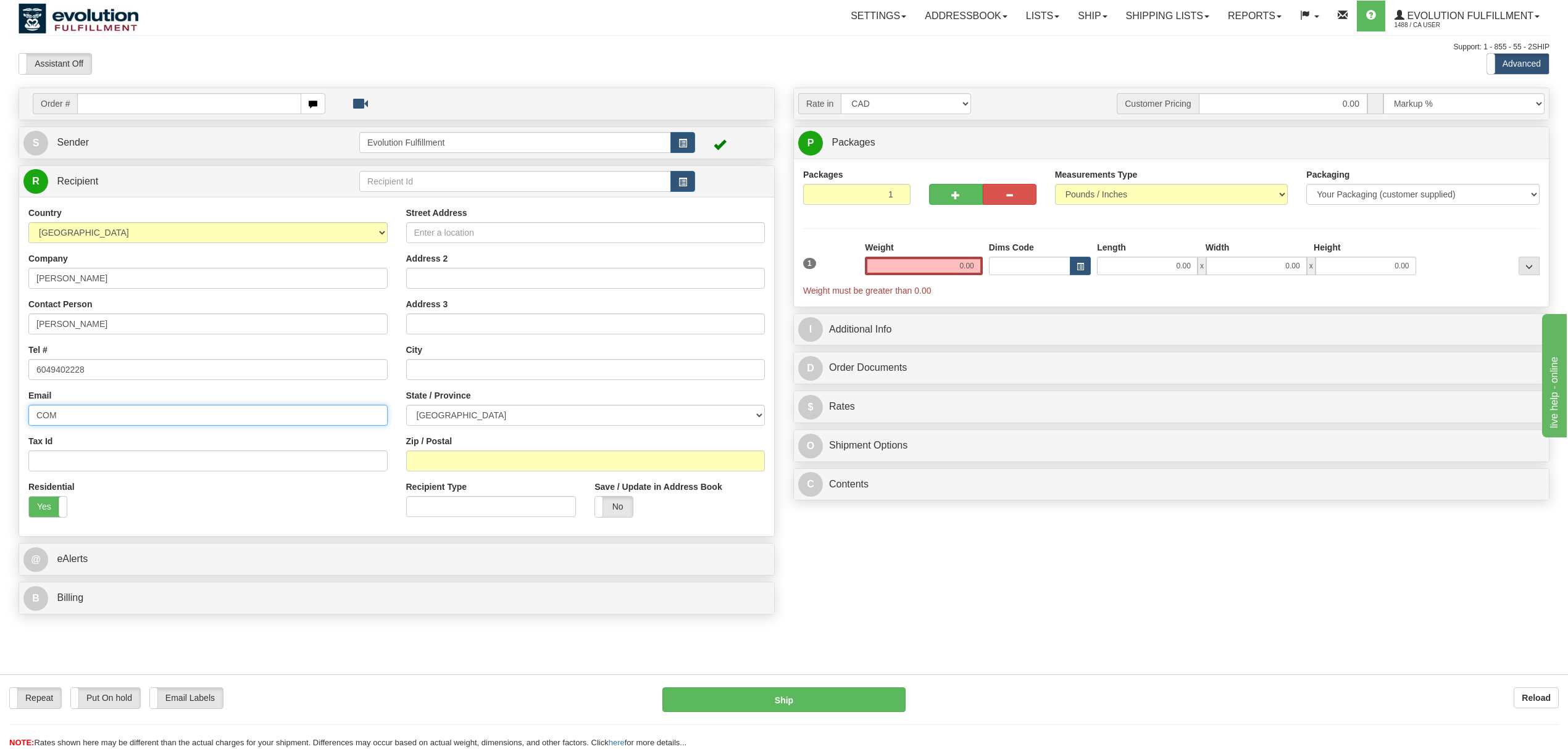
type input "[EMAIL_ADDRESS][PERSON_NAME][DOMAIN_NAME]"
click at [502, 228] on input "Street Address" at bounding box center [585, 233] width 359 height 21
type input "[STREET_ADDRESS][PERSON_NAME]"
click at [447, 363] on input "text" at bounding box center [585, 370] width 359 height 21
type input "COATICOOK"
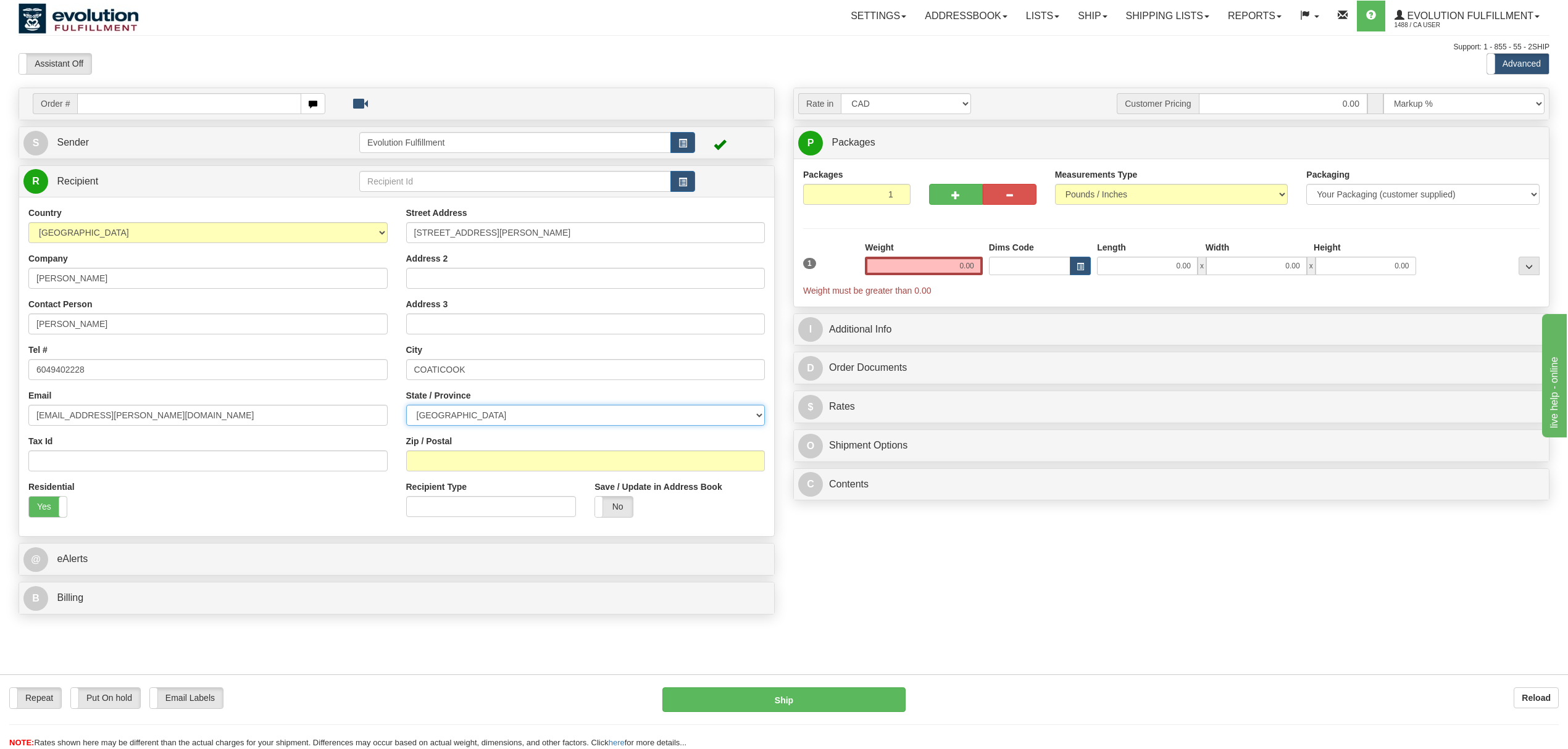
click at [506, 414] on select "[GEOGRAPHIC_DATA] [GEOGRAPHIC_DATA] [GEOGRAPHIC_DATA] [GEOGRAPHIC_DATA] [GEOGRA…" at bounding box center [585, 415] width 359 height 21
select select "QC"
click at [406, 407] on select "[GEOGRAPHIC_DATA] [GEOGRAPHIC_DATA] [GEOGRAPHIC_DATA] [GEOGRAPHIC_DATA] [GEOGRA…" at bounding box center [585, 415] width 359 height 21
click at [477, 463] on input "Zip / Postal" at bounding box center [585, 461] width 359 height 21
type input "J1A 2S2"
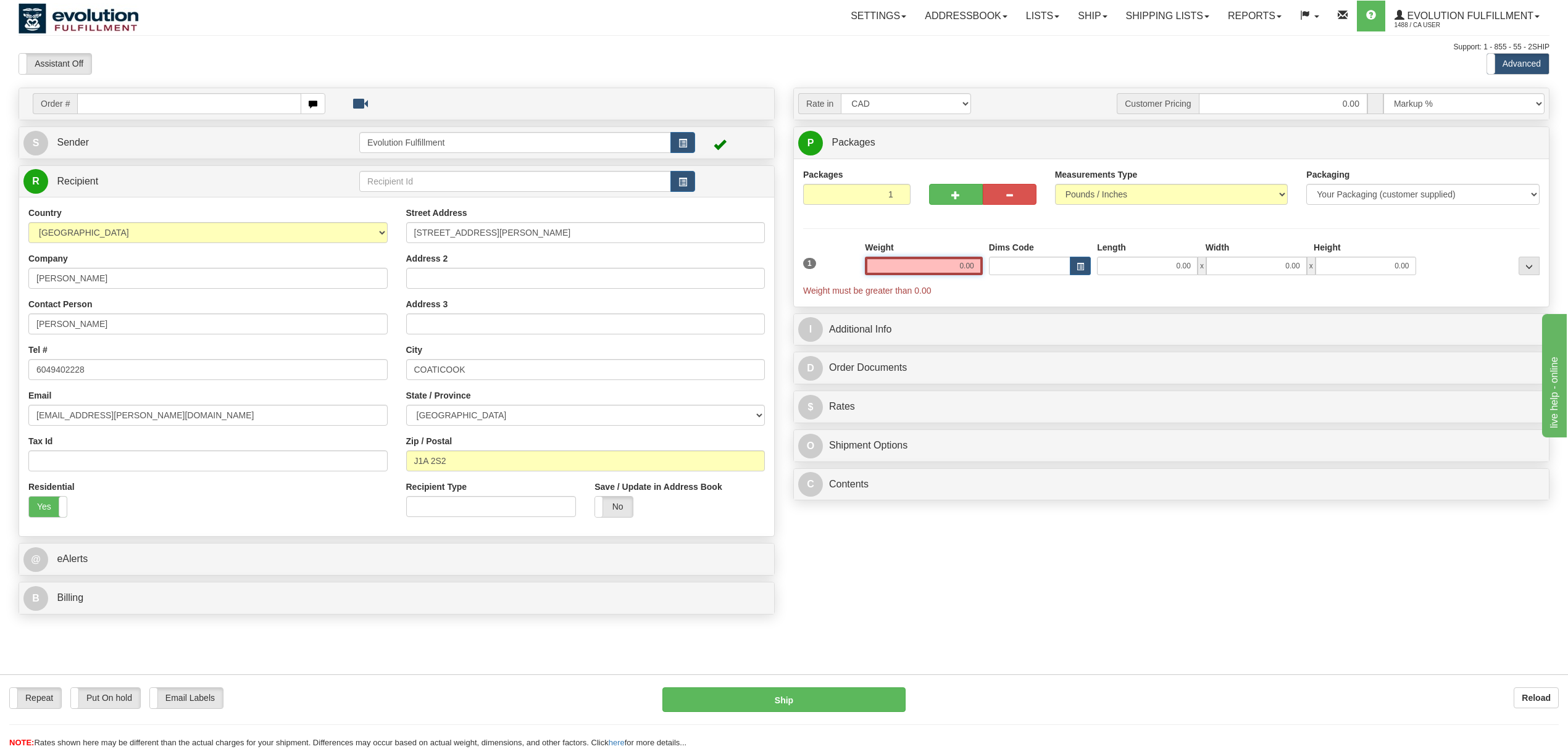
drag, startPoint x: 934, startPoint y: 263, endPoint x: 1025, endPoint y: 264, distance: 91.0
click at [1025, 264] on div "1 Weight 0.00 Dims Code 0.00" at bounding box center [1170, 268] width 742 height 56
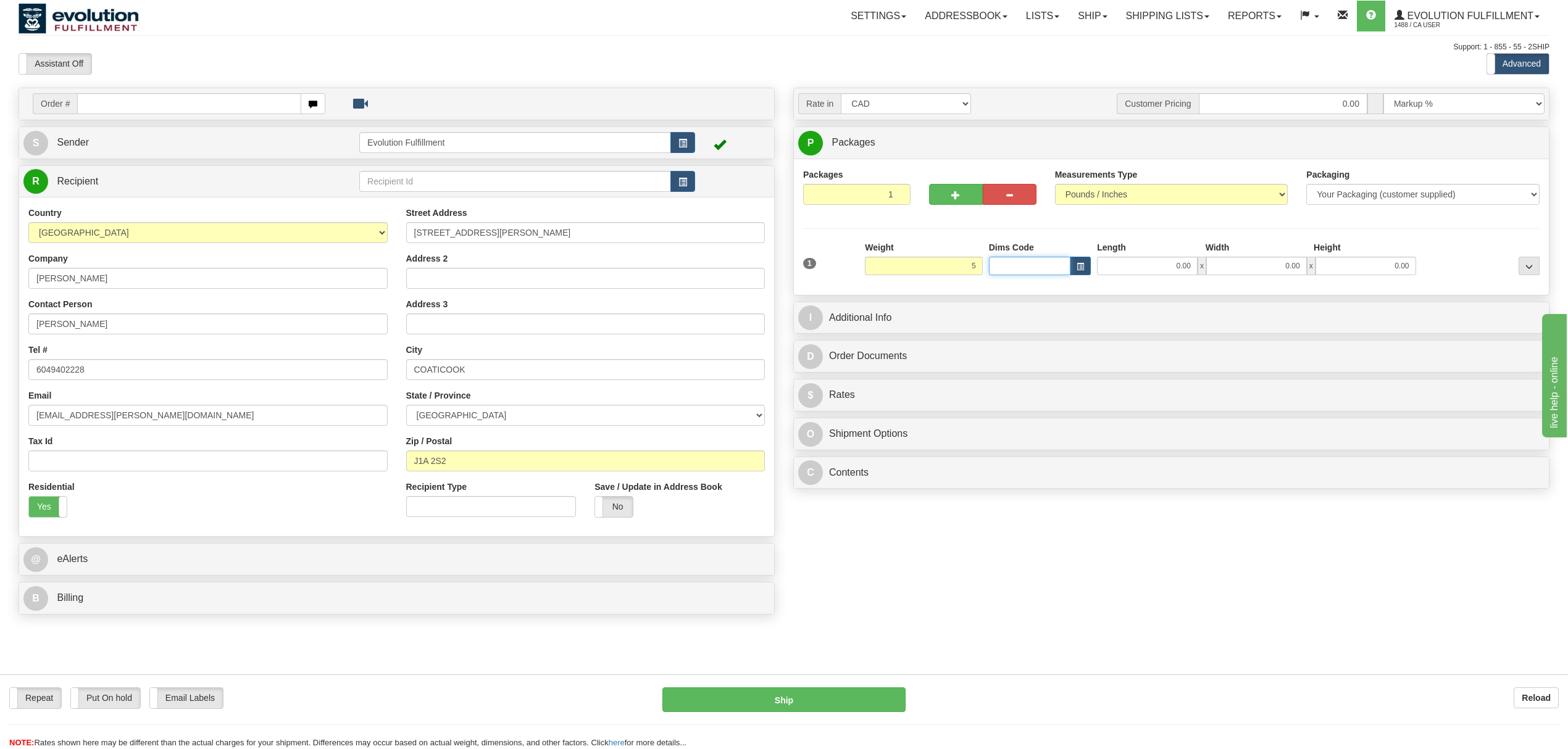
type input "5.00"
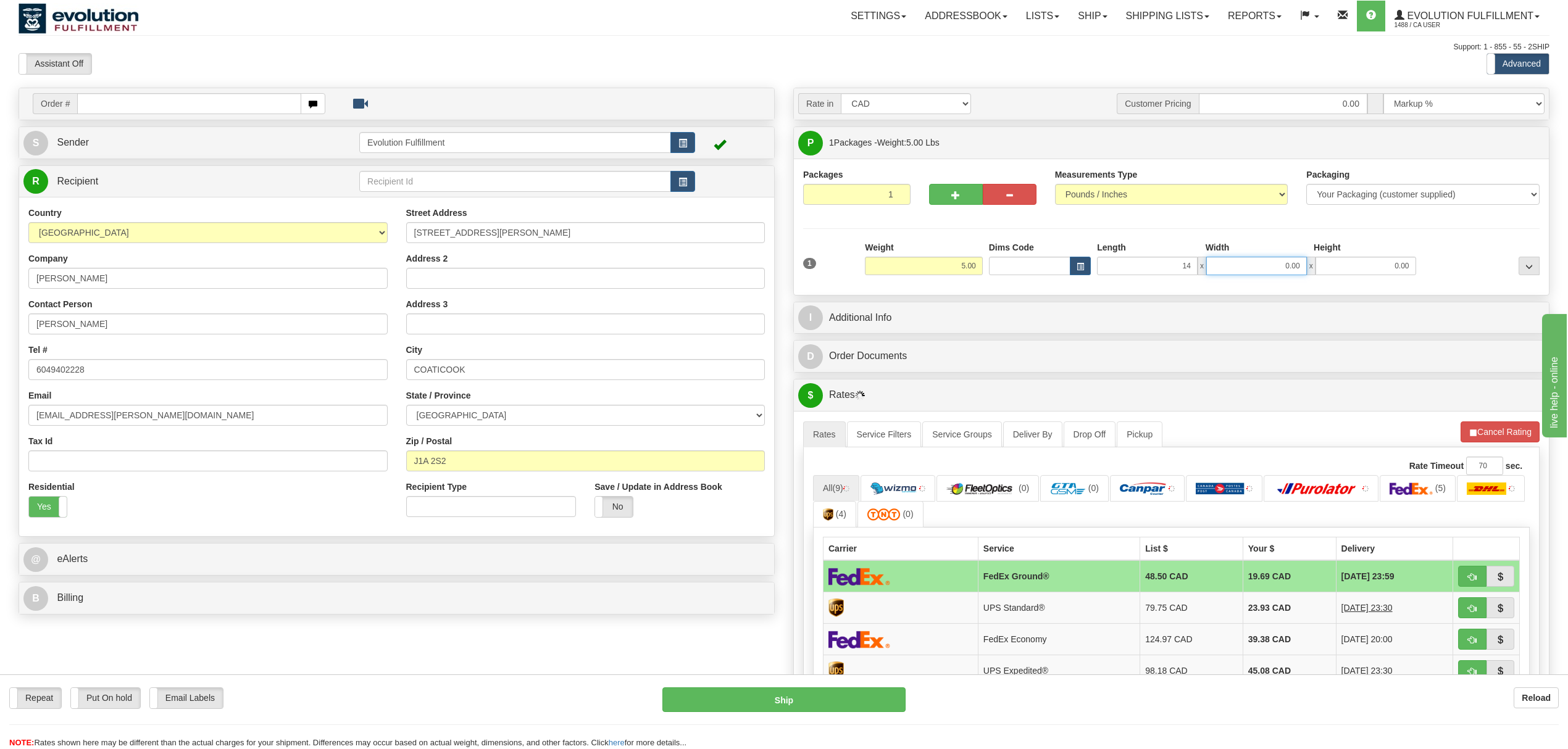
type input "14.00"
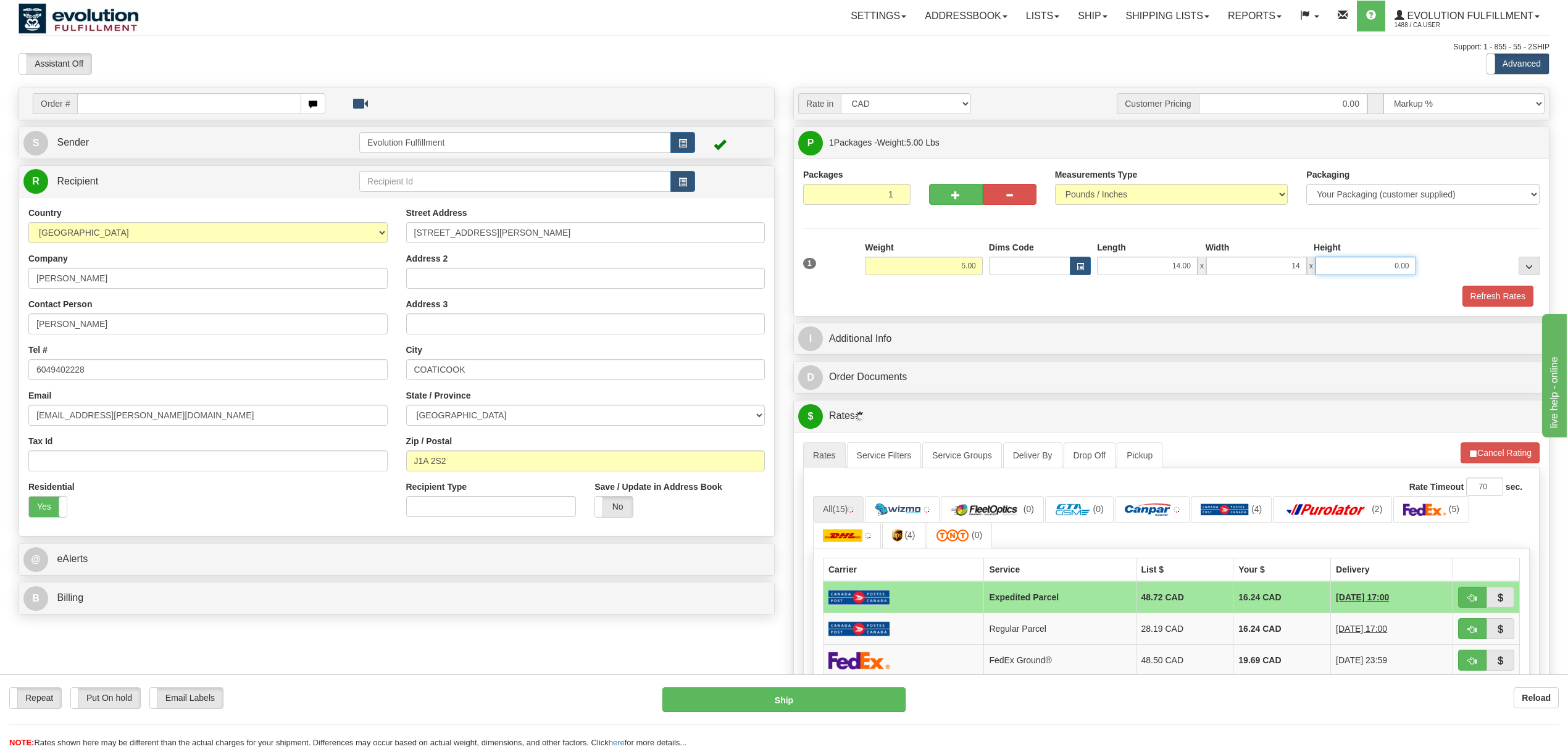
type input "14.00"
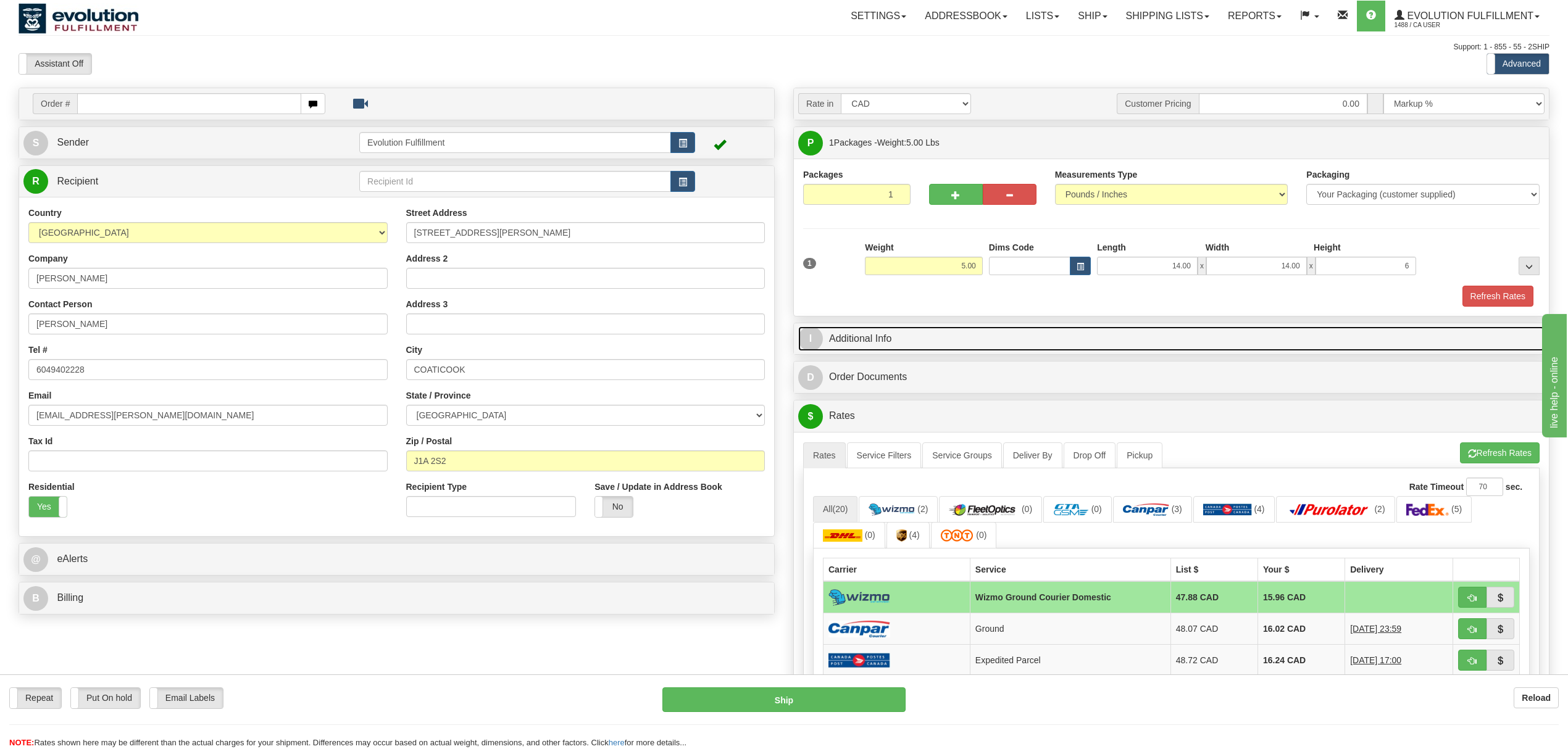
type input "6.00"
click at [1050, 343] on link "I Additional Info" at bounding box center [1170, 339] width 746 height 25
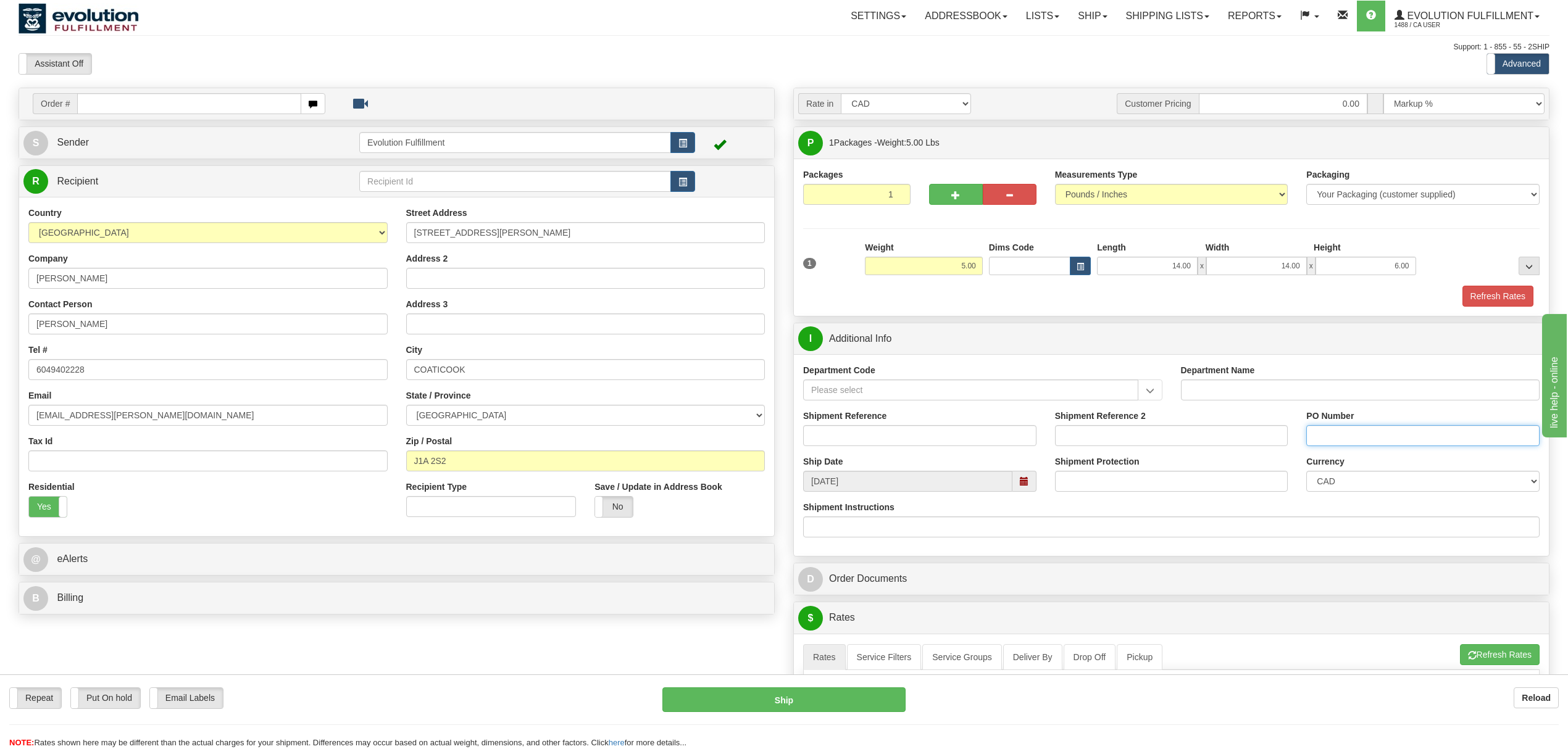
click at [1334, 441] on input "PO Number" at bounding box center [1422, 436] width 233 height 21
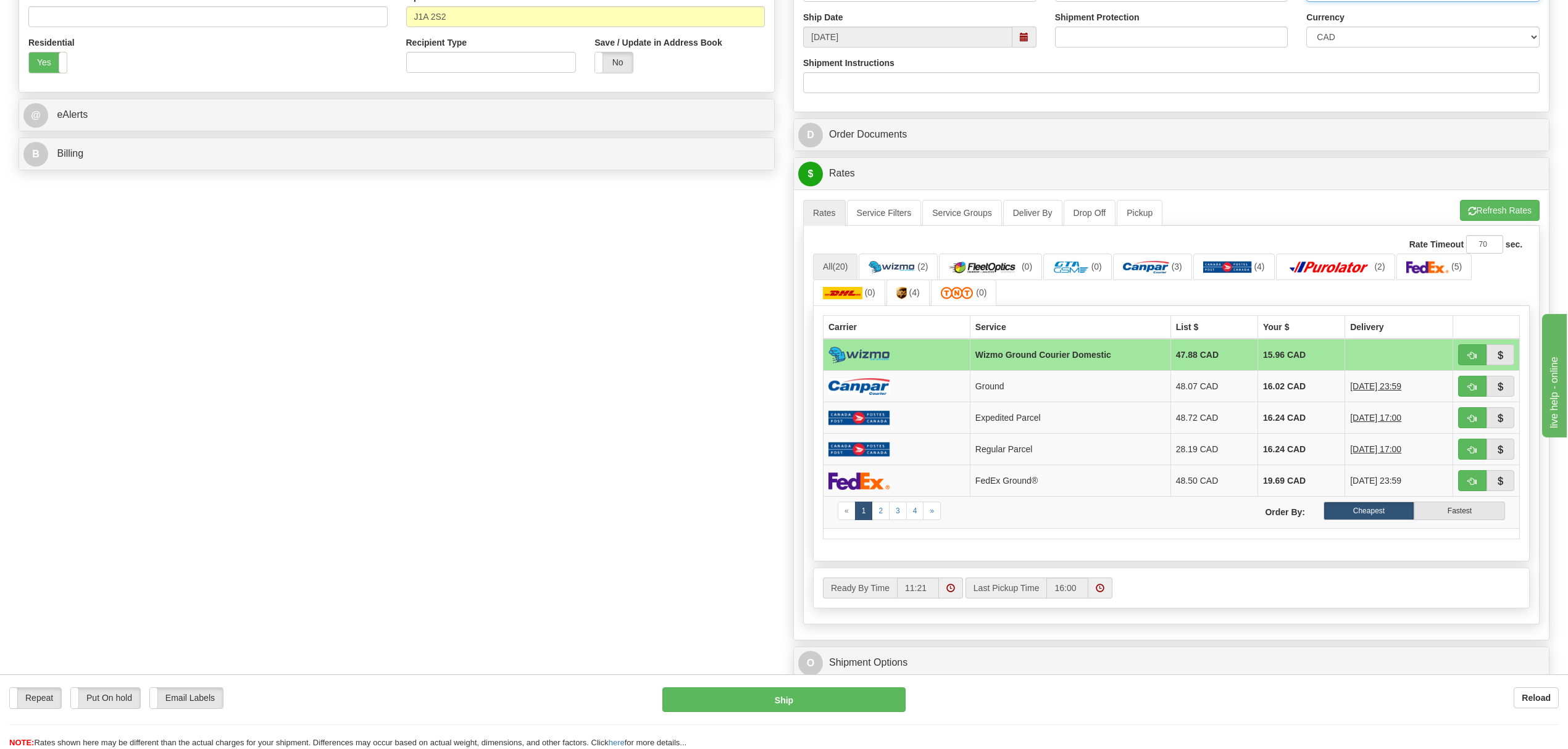
scroll to position [493, 0]
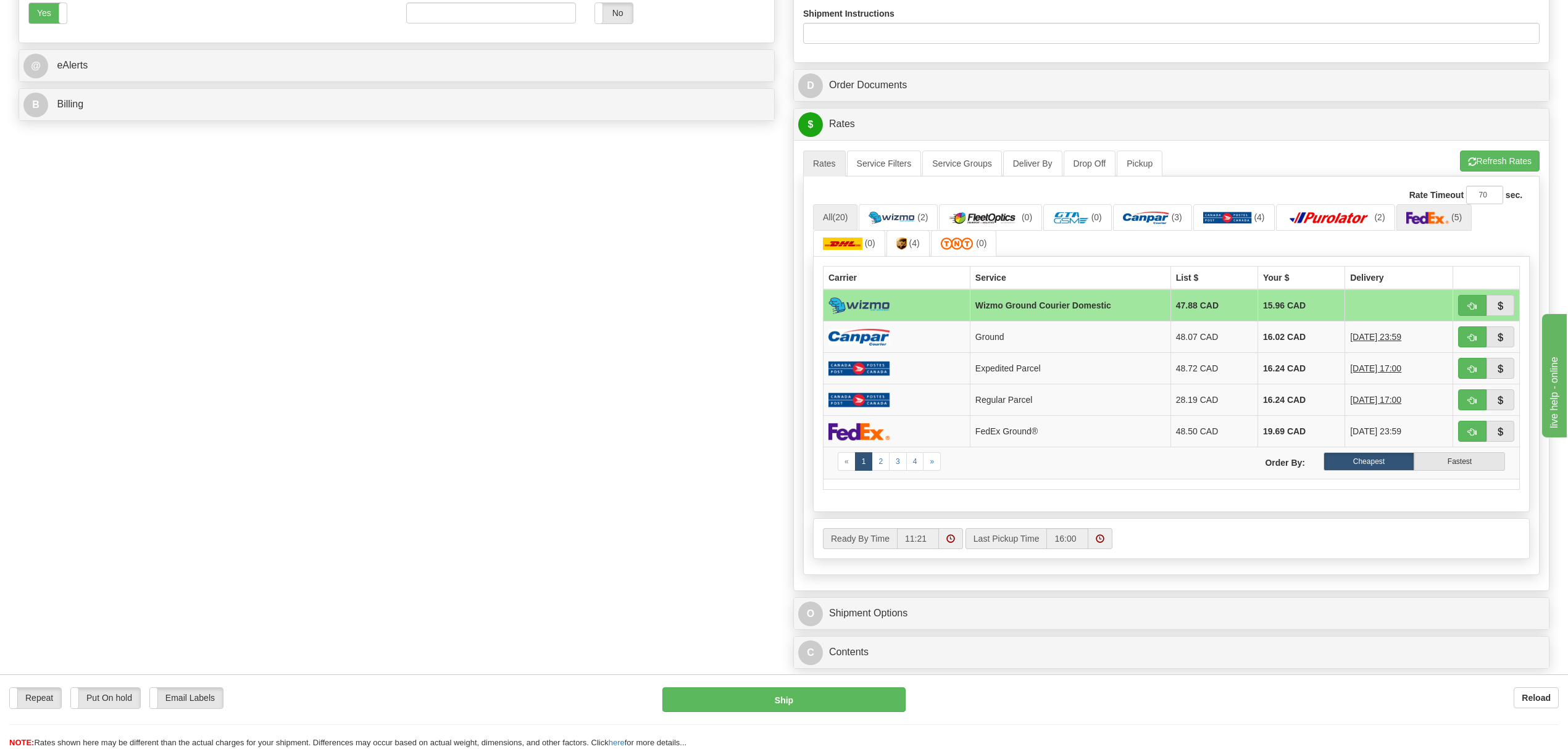
type input "673677867"
click at [1448, 223] on img at bounding box center [1428, 217] width 43 height 13
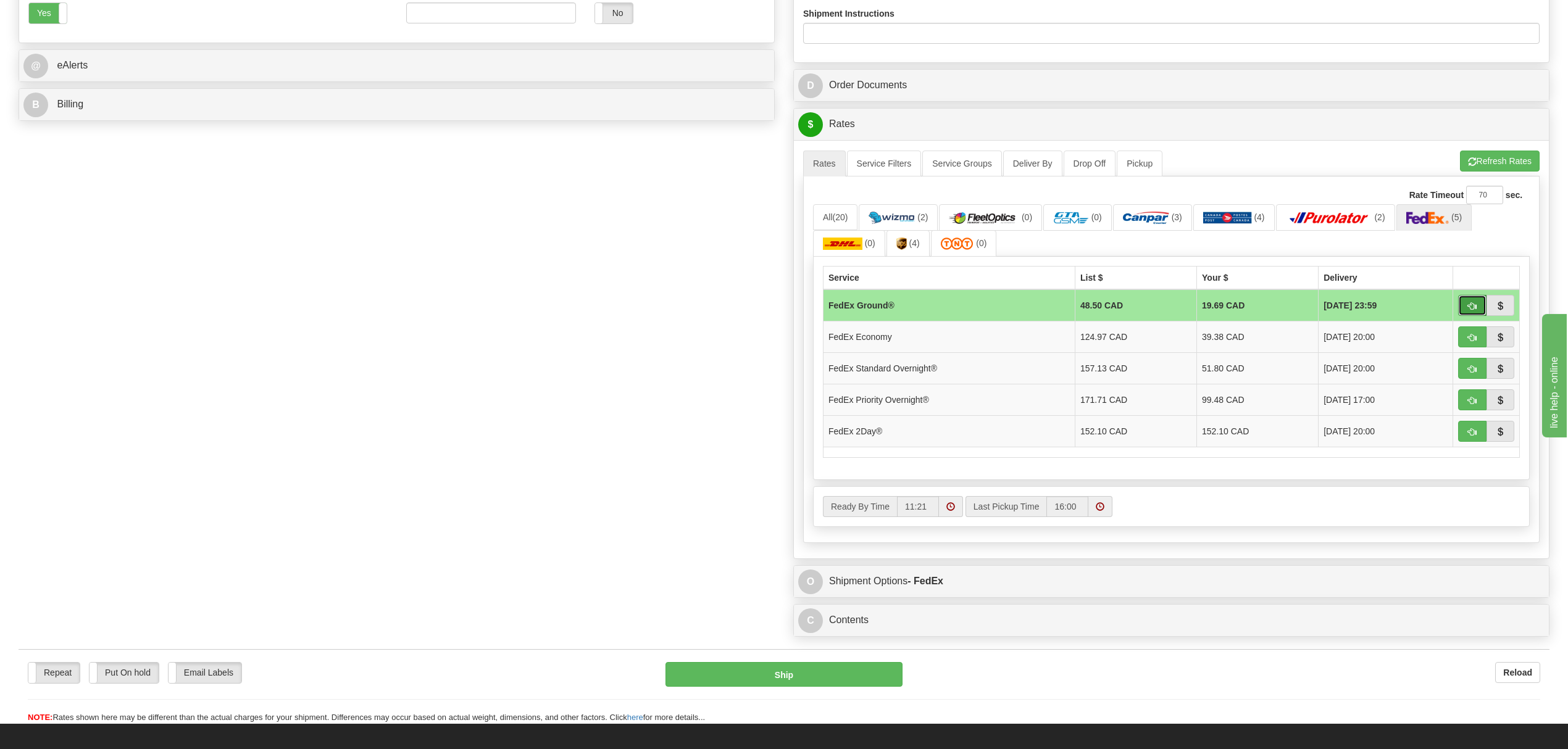
click at [1475, 314] on button "button" at bounding box center [1471, 306] width 28 height 21
type input "92"
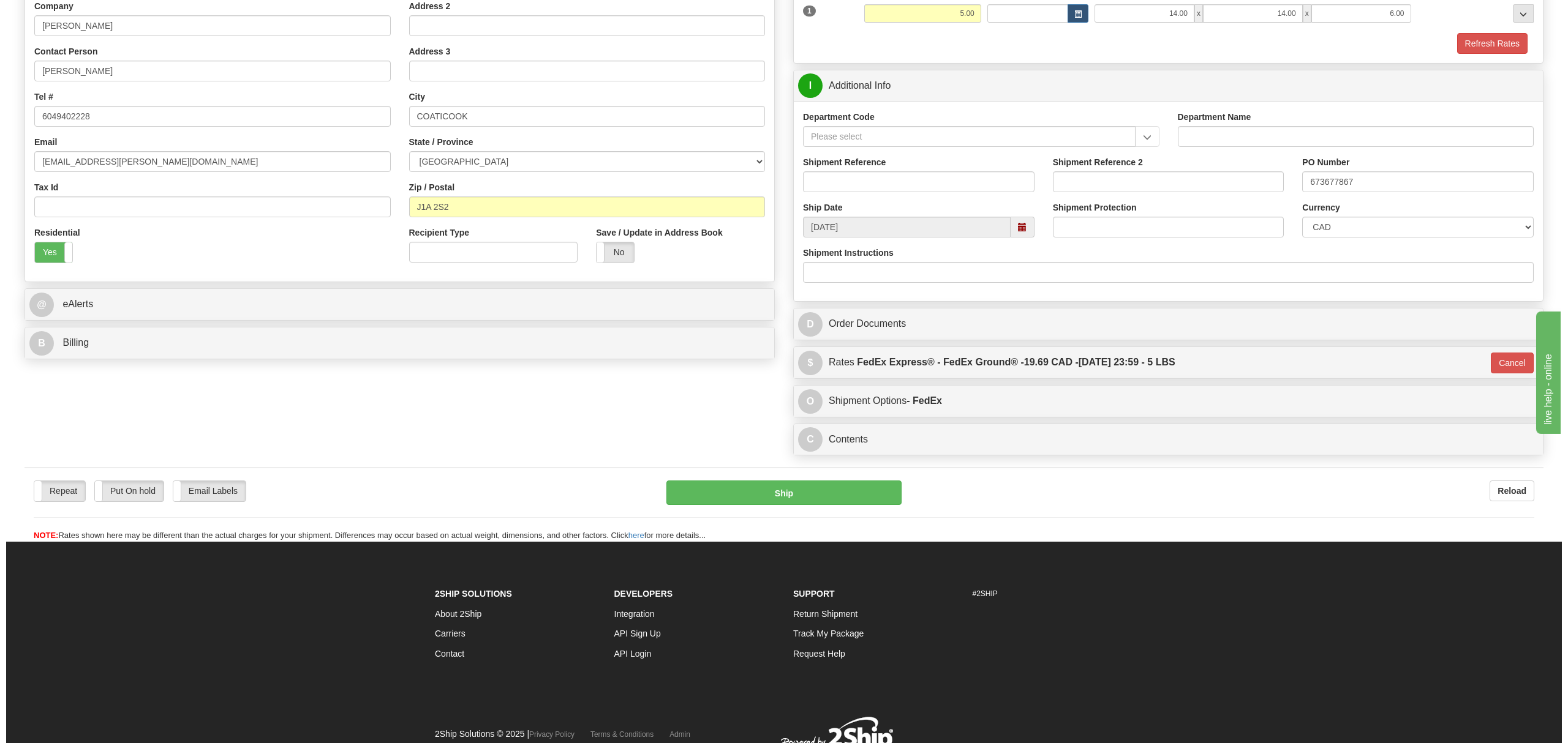
scroll to position [310, 0]
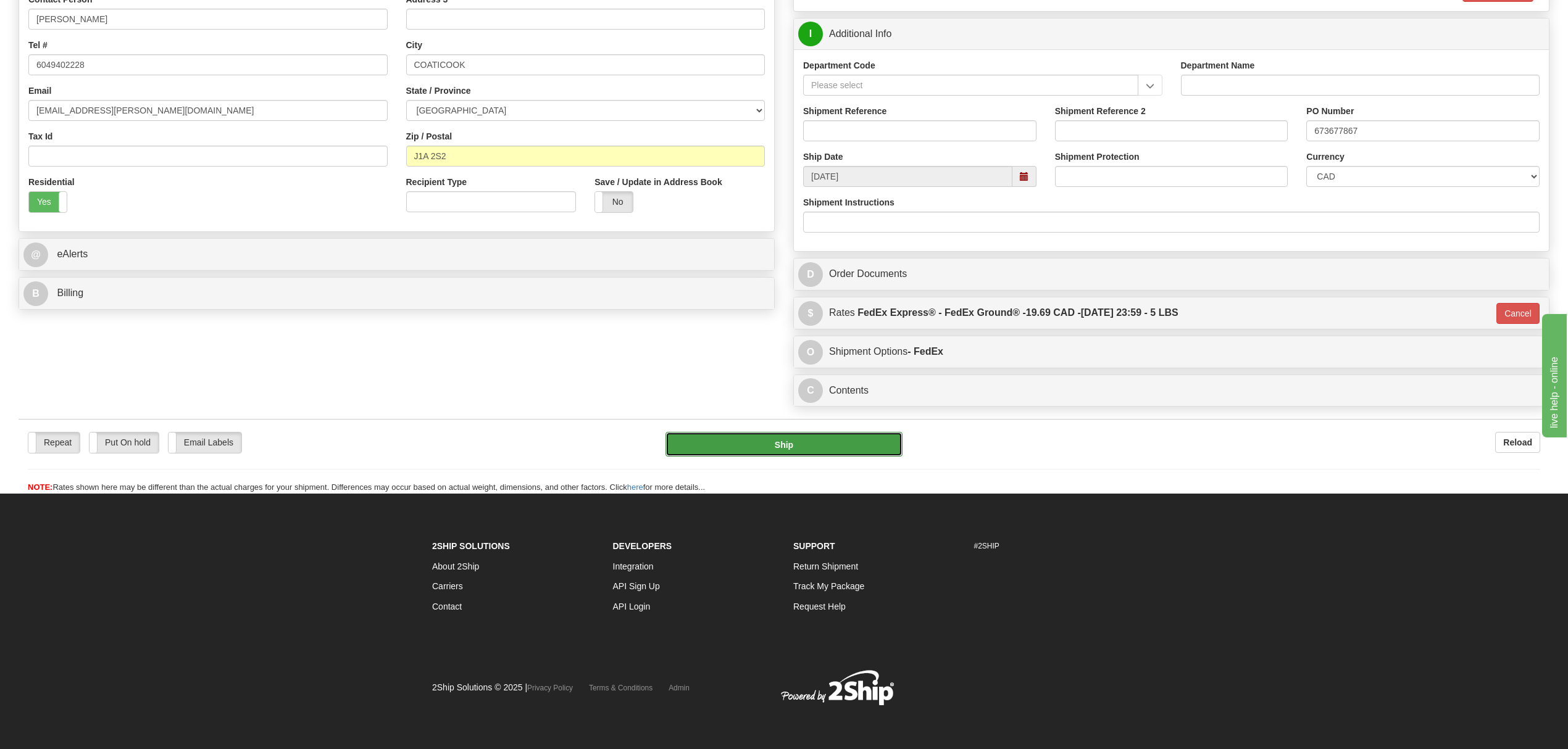
click at [783, 443] on button "Ship" at bounding box center [783, 444] width 236 height 24
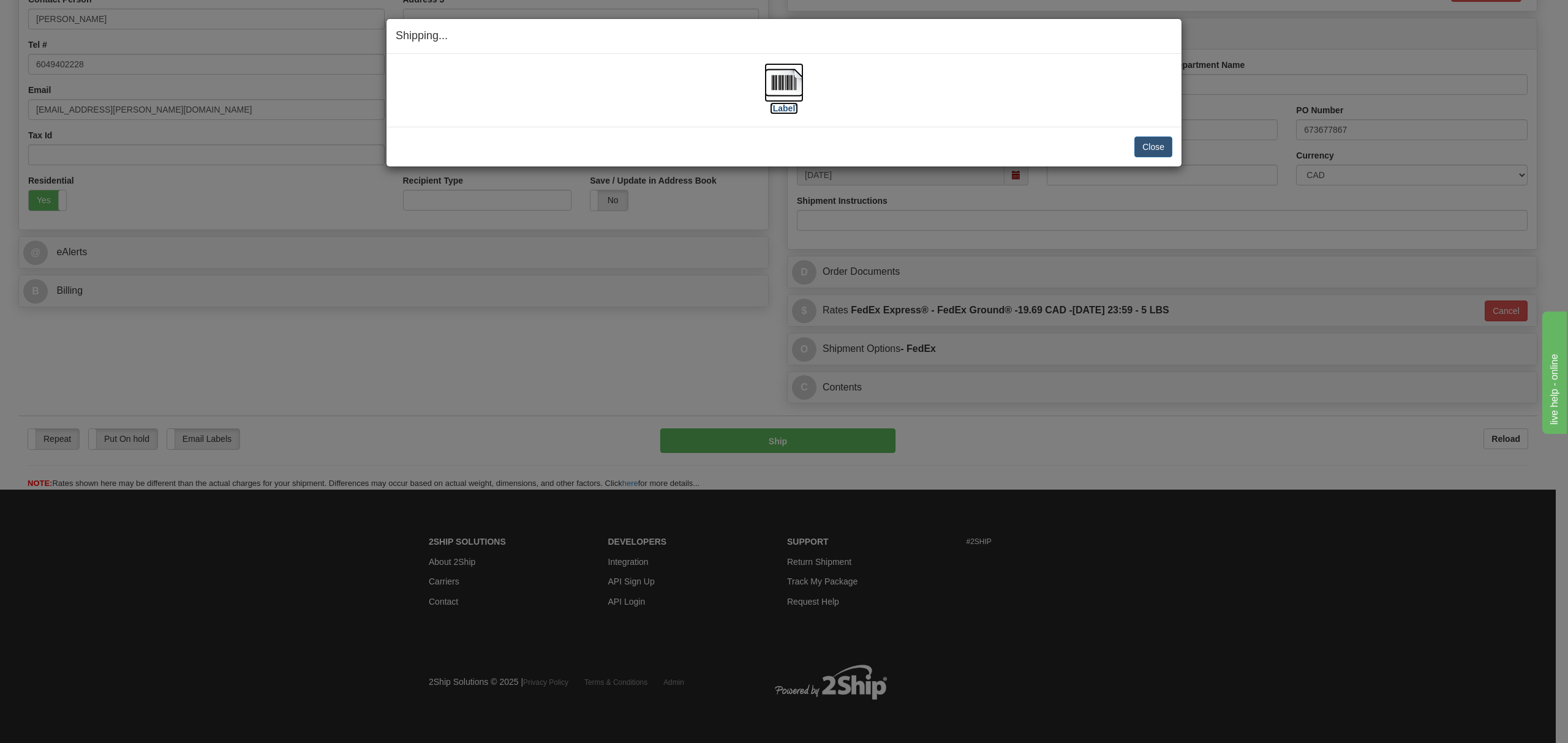
click at [784, 79] on img at bounding box center [784, 82] width 40 height 40
click at [1156, 144] on button "Close" at bounding box center [1153, 147] width 38 height 21
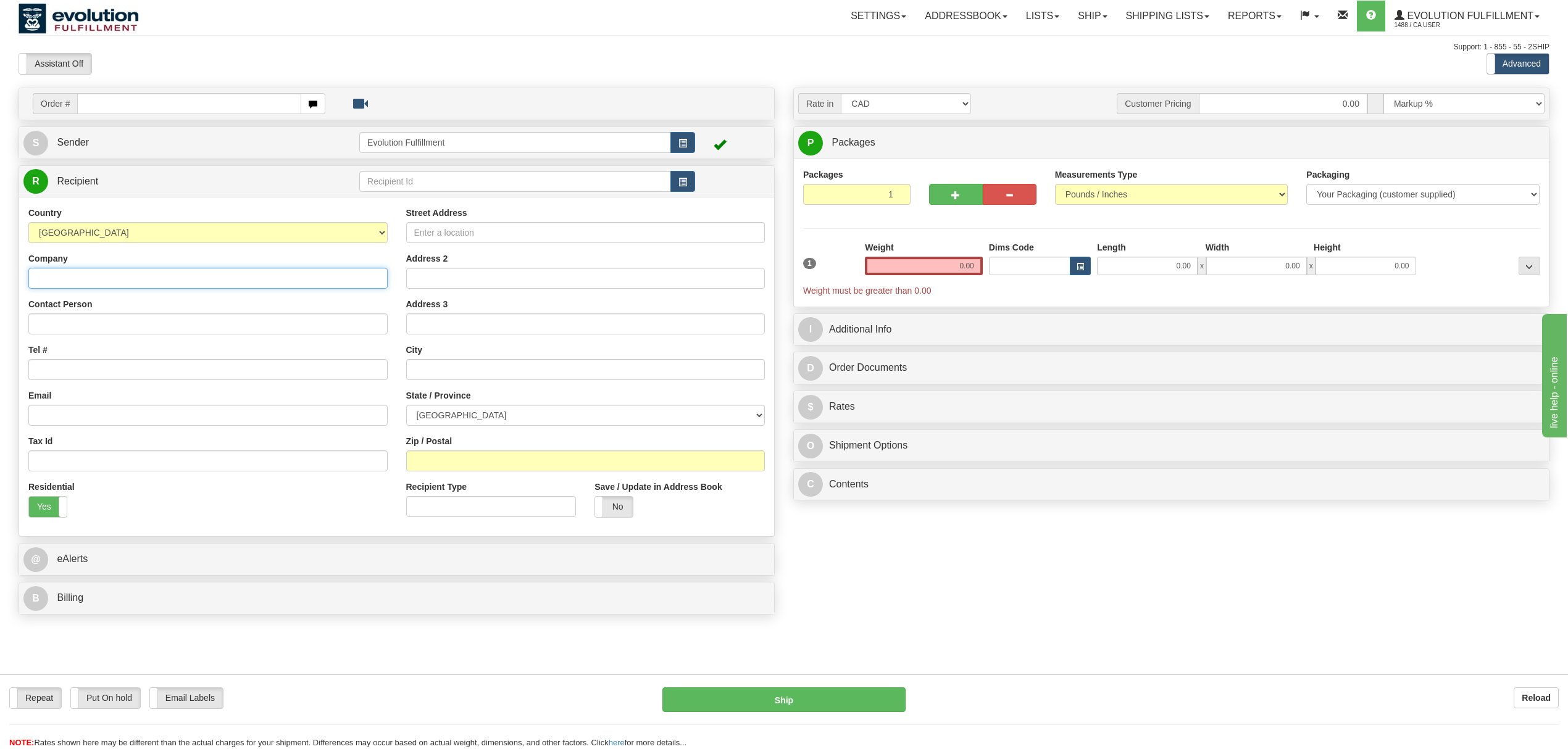
click at [119, 287] on input "Company" at bounding box center [208, 279] width 359 height 21
type input "[PERSON_NAME] GA?TAN [PERSON_NAME] GA?TAN"
click at [125, 321] on input "Contact Person" at bounding box center [208, 325] width 359 height 21
drag, startPoint x: 216, startPoint y: 277, endPoint x: 0, endPoint y: 274, distance: 216.0
click at [0, 274] on div "Toggle navigation Settings Shipping Preferences Fields Preferences New" at bounding box center [784, 374] width 1568 height 749
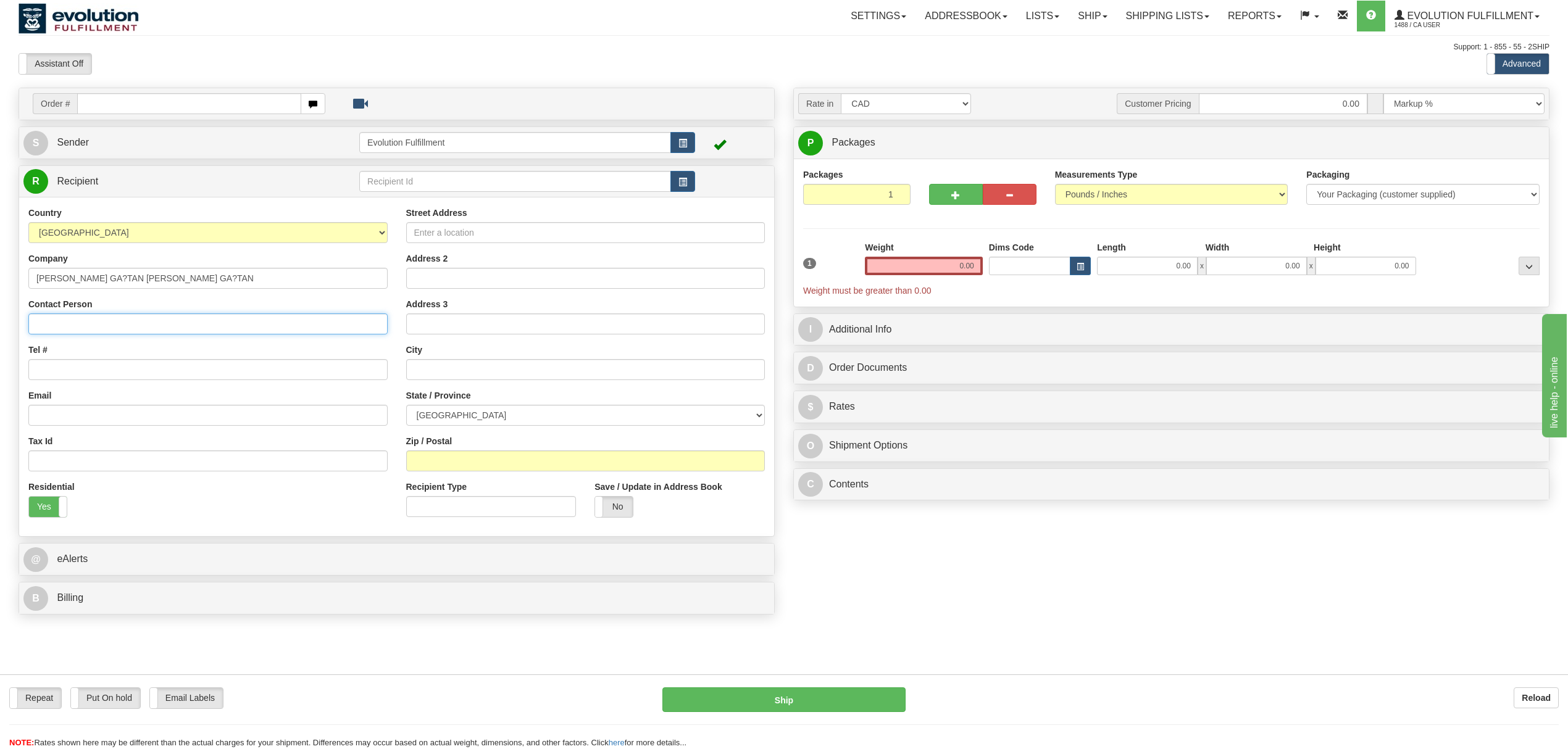
click at [101, 325] on input "Contact Person" at bounding box center [208, 325] width 359 height 21
paste input "FILION GA?TAN FILION GA?TAN"
type input "FILION GA?TAN FILION GA?TAN"
click at [122, 366] on input "Tel #" at bounding box center [208, 370] width 359 height 21
type input "6049402228"
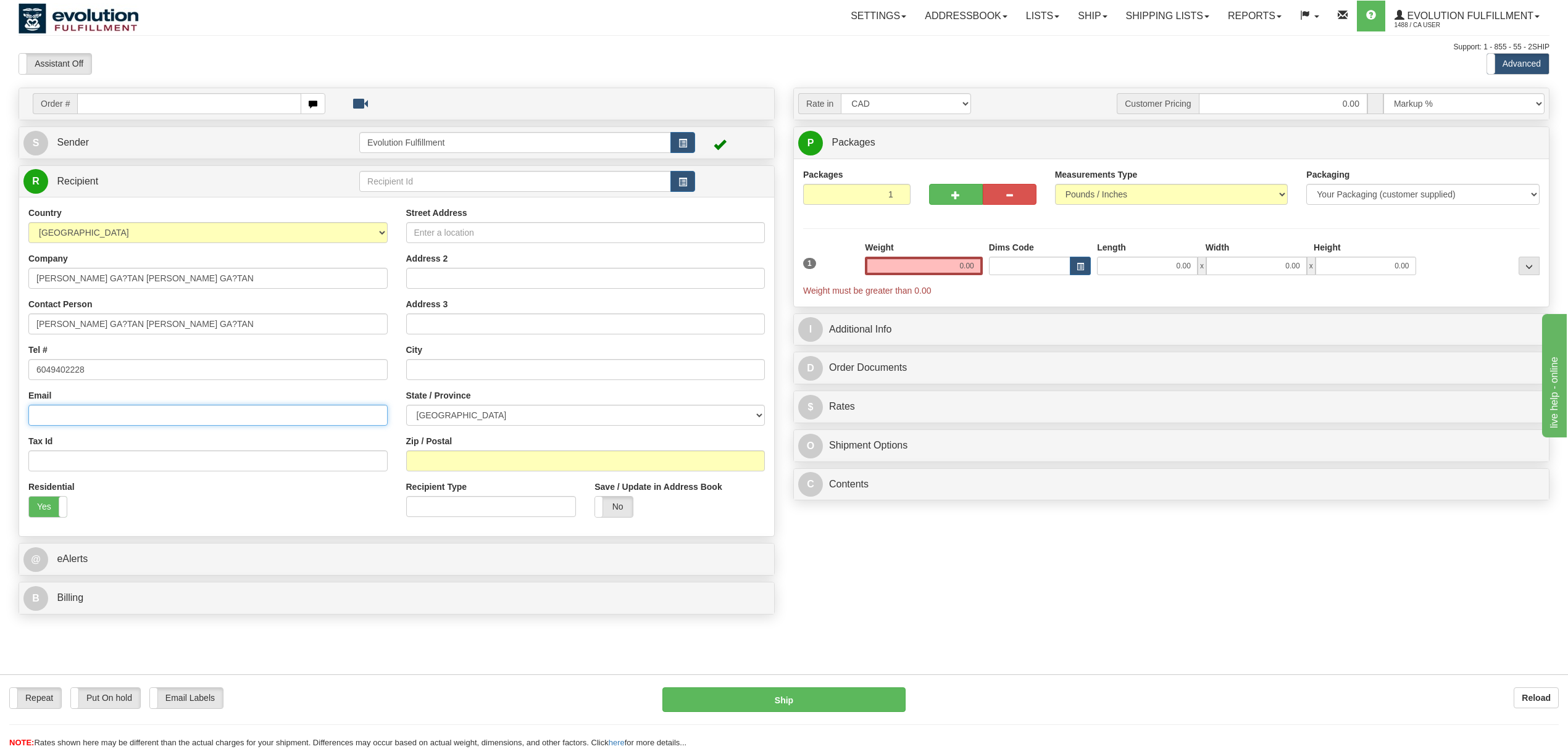
click at [143, 418] on input "Email" at bounding box center [208, 415] width 359 height 21
type input "C"
type input "tws17cp10z34jbm@marketplace.amazon.ca"
click at [502, 233] on input "Street Address" at bounding box center [585, 233] width 359 height 21
type input "36 B?LANGER"
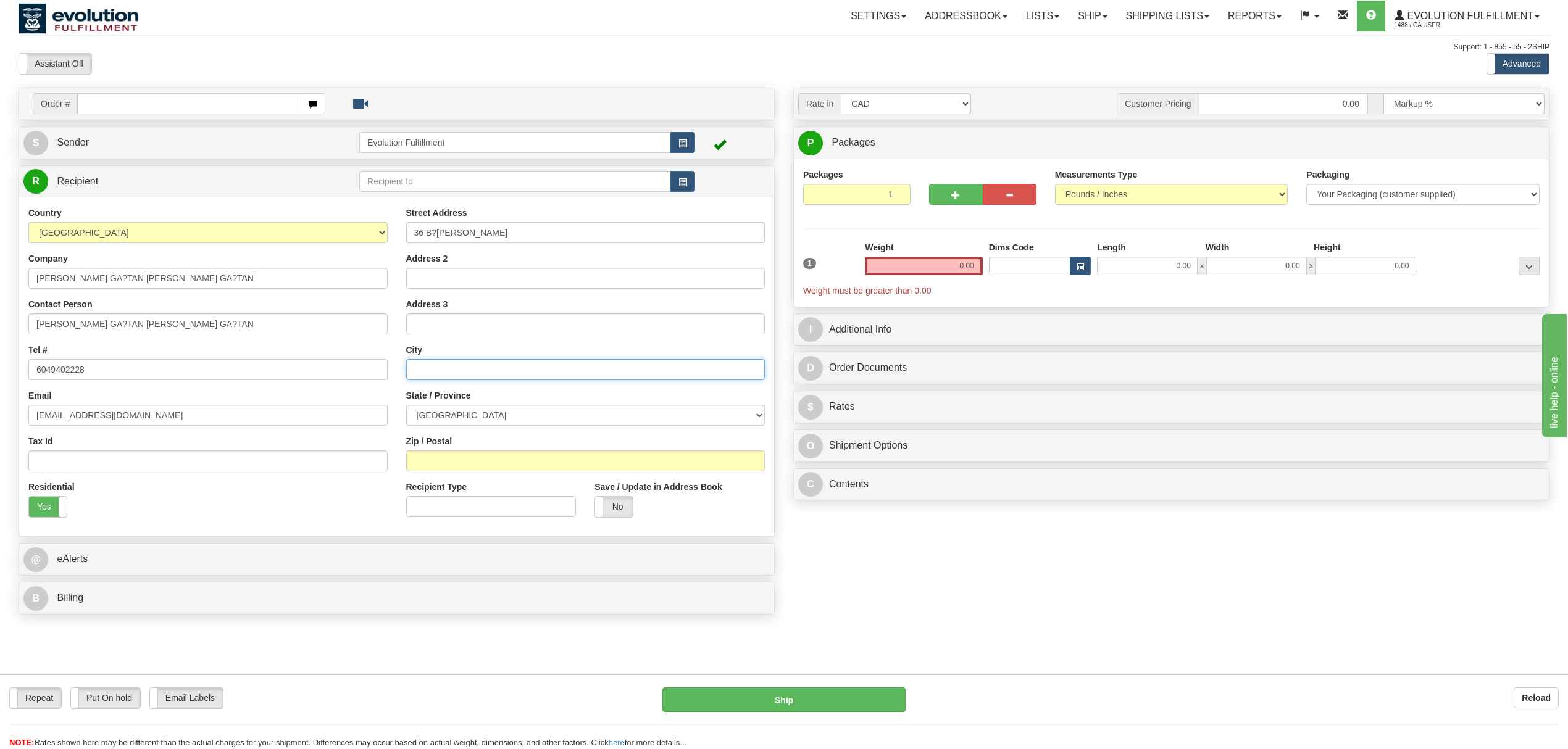
click at [441, 378] on input "text" at bounding box center [585, 370] width 359 height 21
type input "SAINT-SAUVEUR"
click at [453, 417] on select "[GEOGRAPHIC_DATA] [GEOGRAPHIC_DATA] [GEOGRAPHIC_DATA] [GEOGRAPHIC_DATA] [GEOGRA…" at bounding box center [585, 415] width 359 height 21
select select "QC"
click at [406, 407] on select "[GEOGRAPHIC_DATA] [GEOGRAPHIC_DATA] [GEOGRAPHIC_DATA] [GEOGRAPHIC_DATA] [GEOGRA…" at bounding box center [585, 415] width 359 height 21
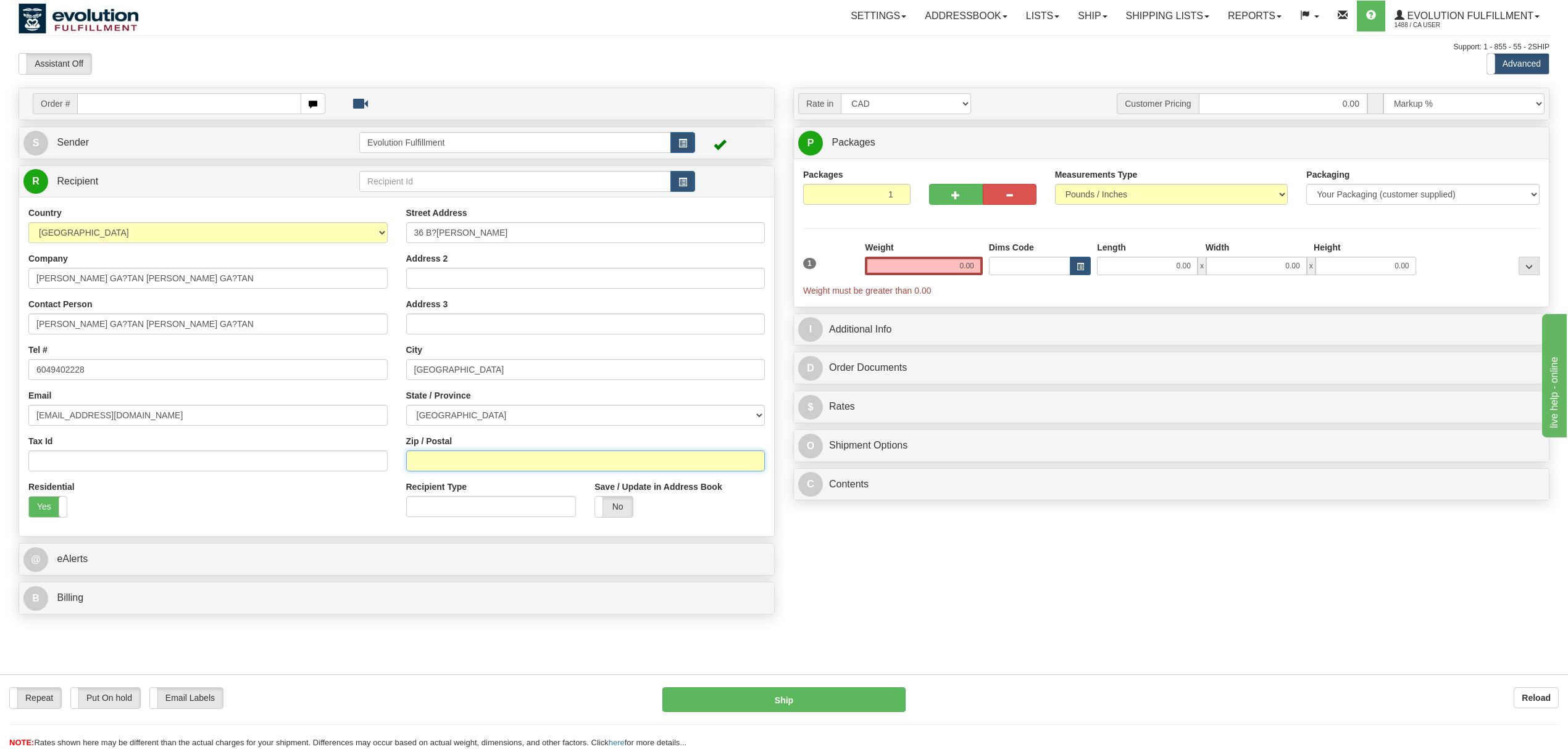
click at [448, 472] on input "Zip / Postal" at bounding box center [585, 461] width 359 height 21
type input "J0R 1R2"
drag, startPoint x: 951, startPoint y: 265, endPoint x: 1000, endPoint y: 261, distance: 49.2
click at [1000, 261] on div "1 Weight 0.00 Dims Code 0.00" at bounding box center [1170, 268] width 742 height 56
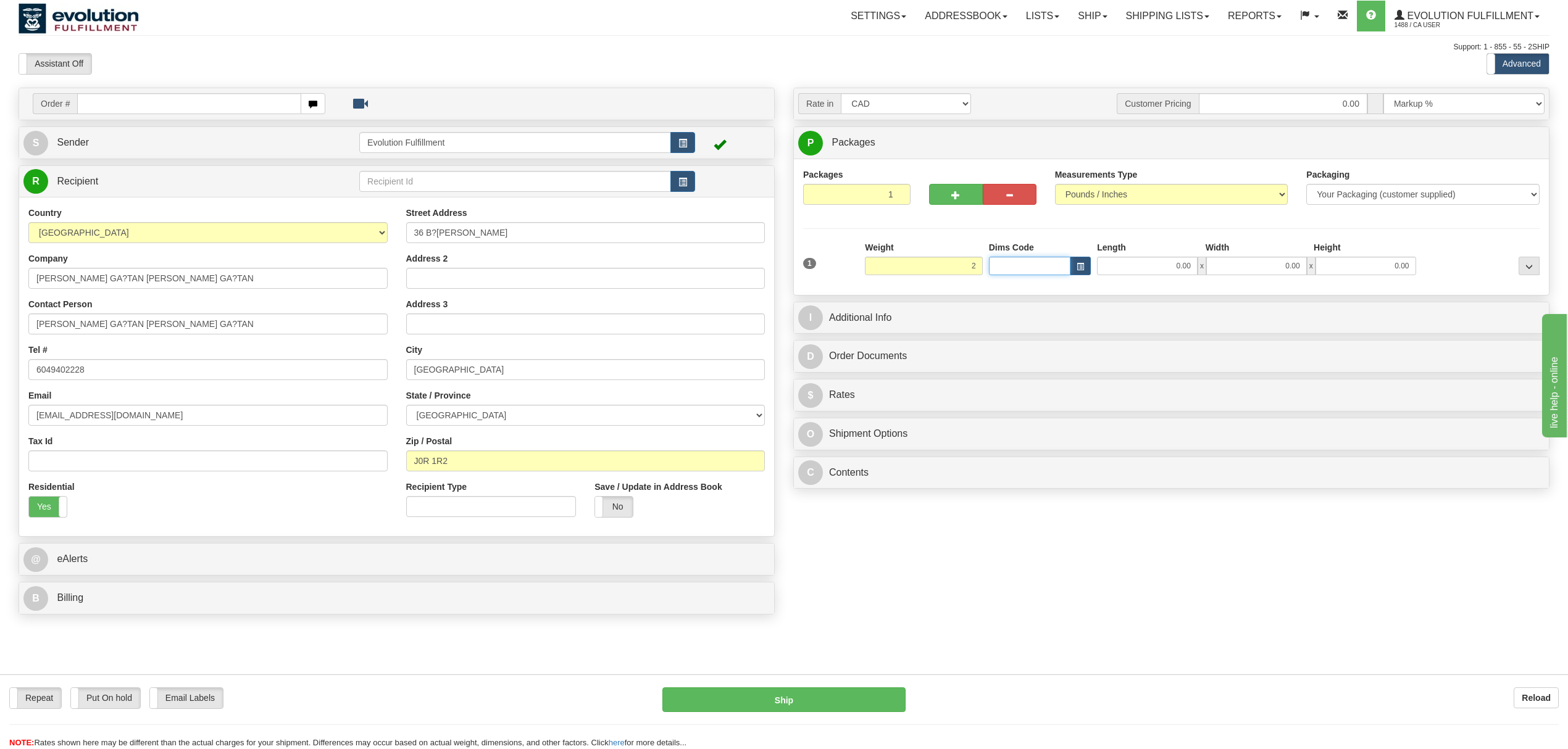
type input "2.00"
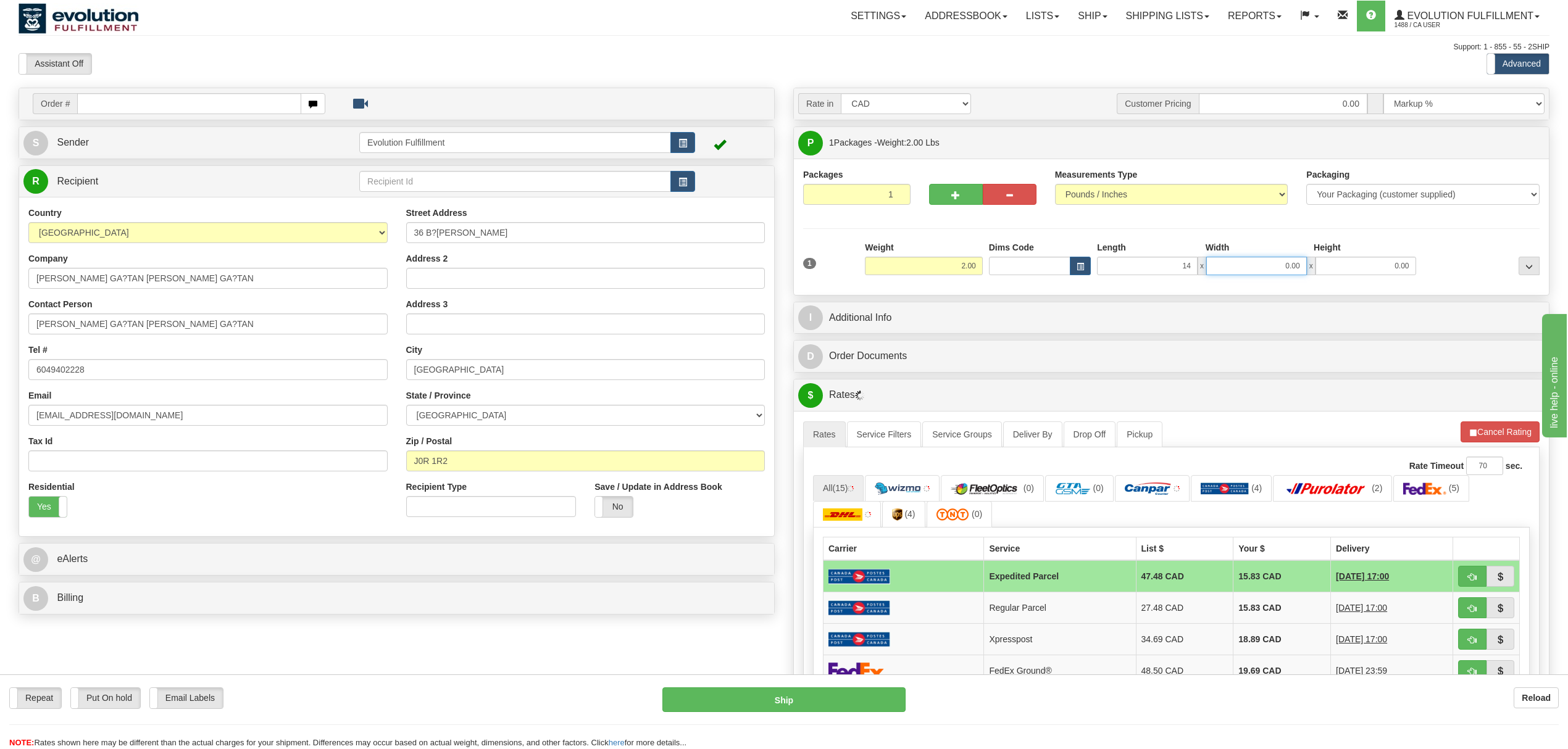
type input "14.00"
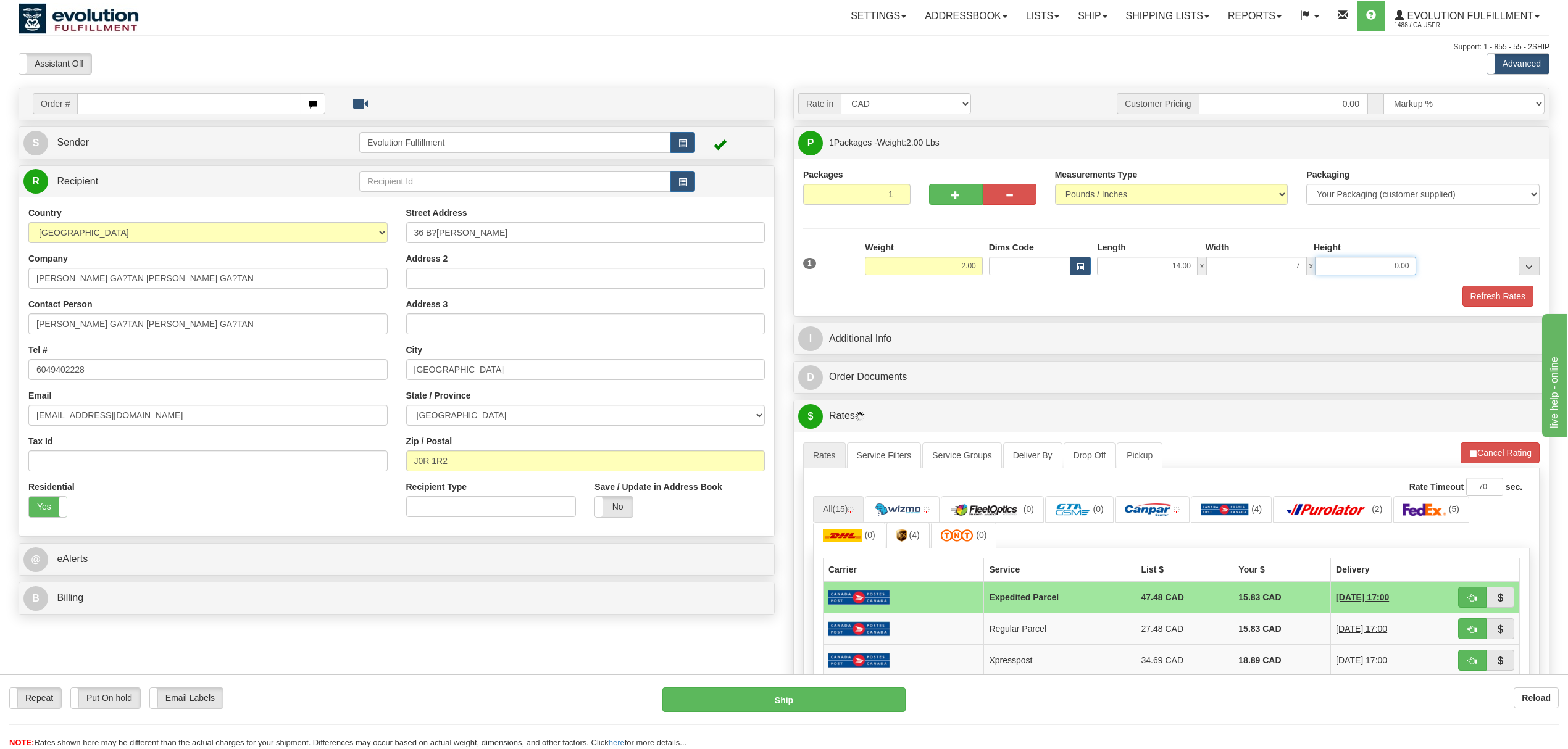
type input "7.00"
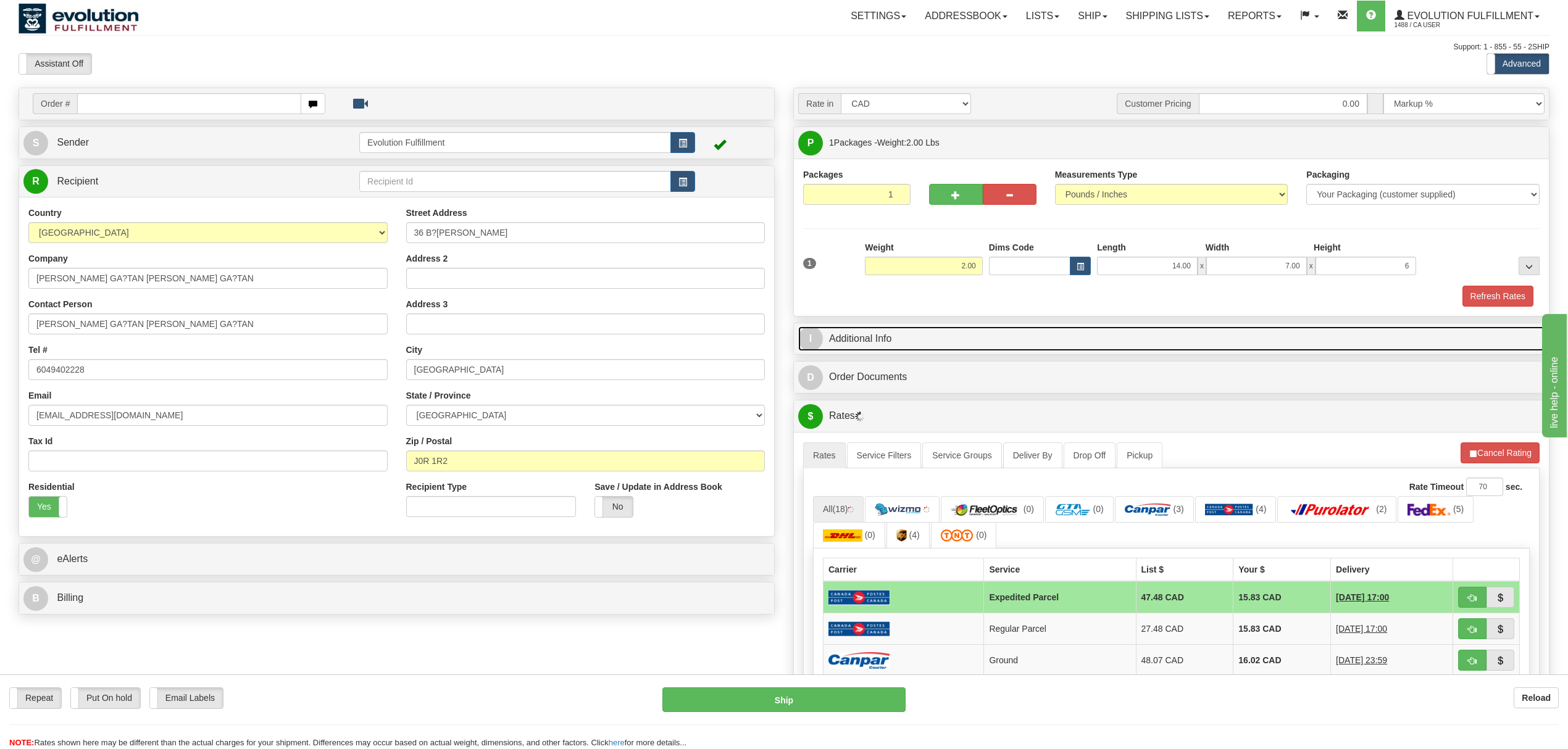
type input "6.00"
click at [938, 349] on link "I Additional Info" at bounding box center [1170, 339] width 746 height 25
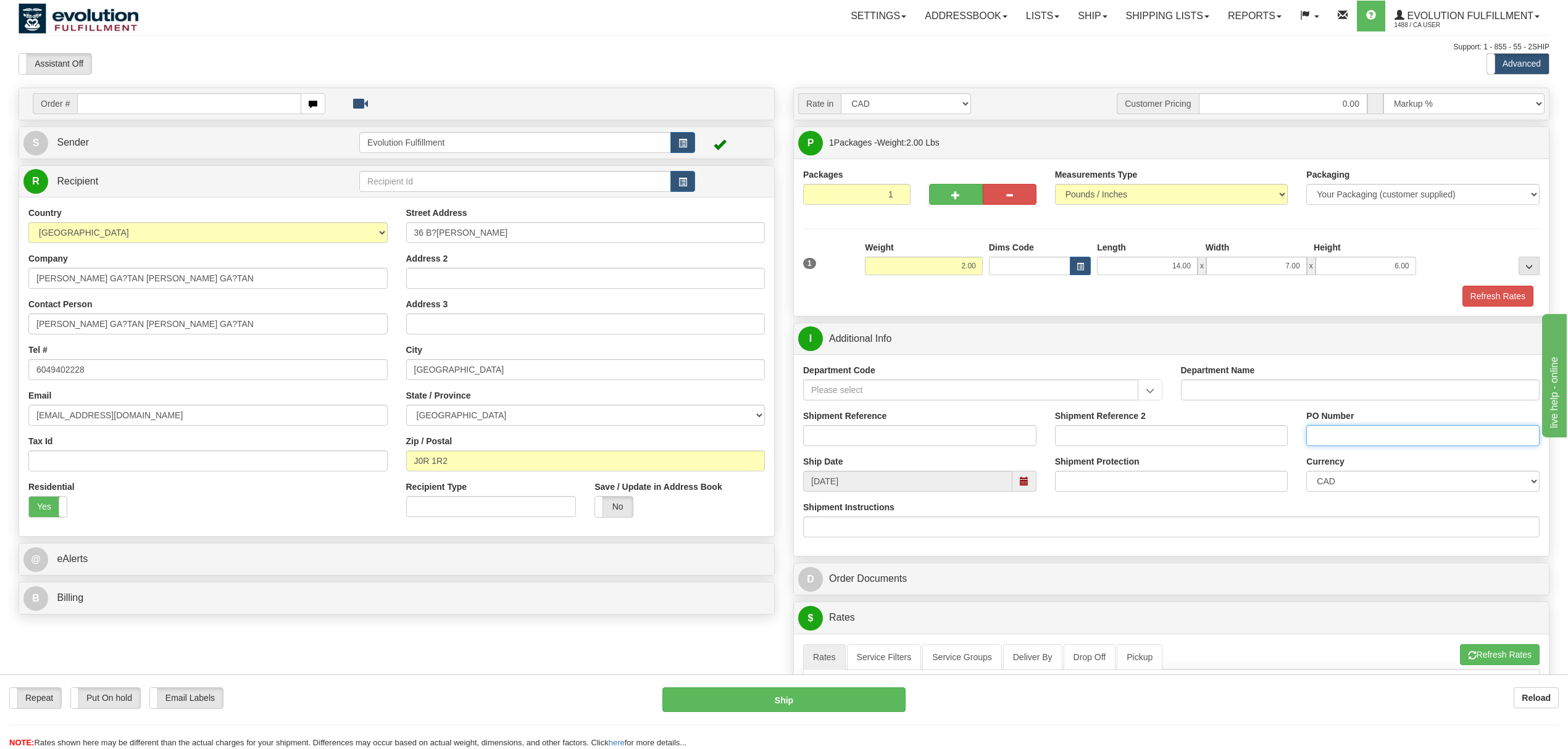
click at [1389, 447] on input "PO Number" at bounding box center [1422, 436] width 233 height 21
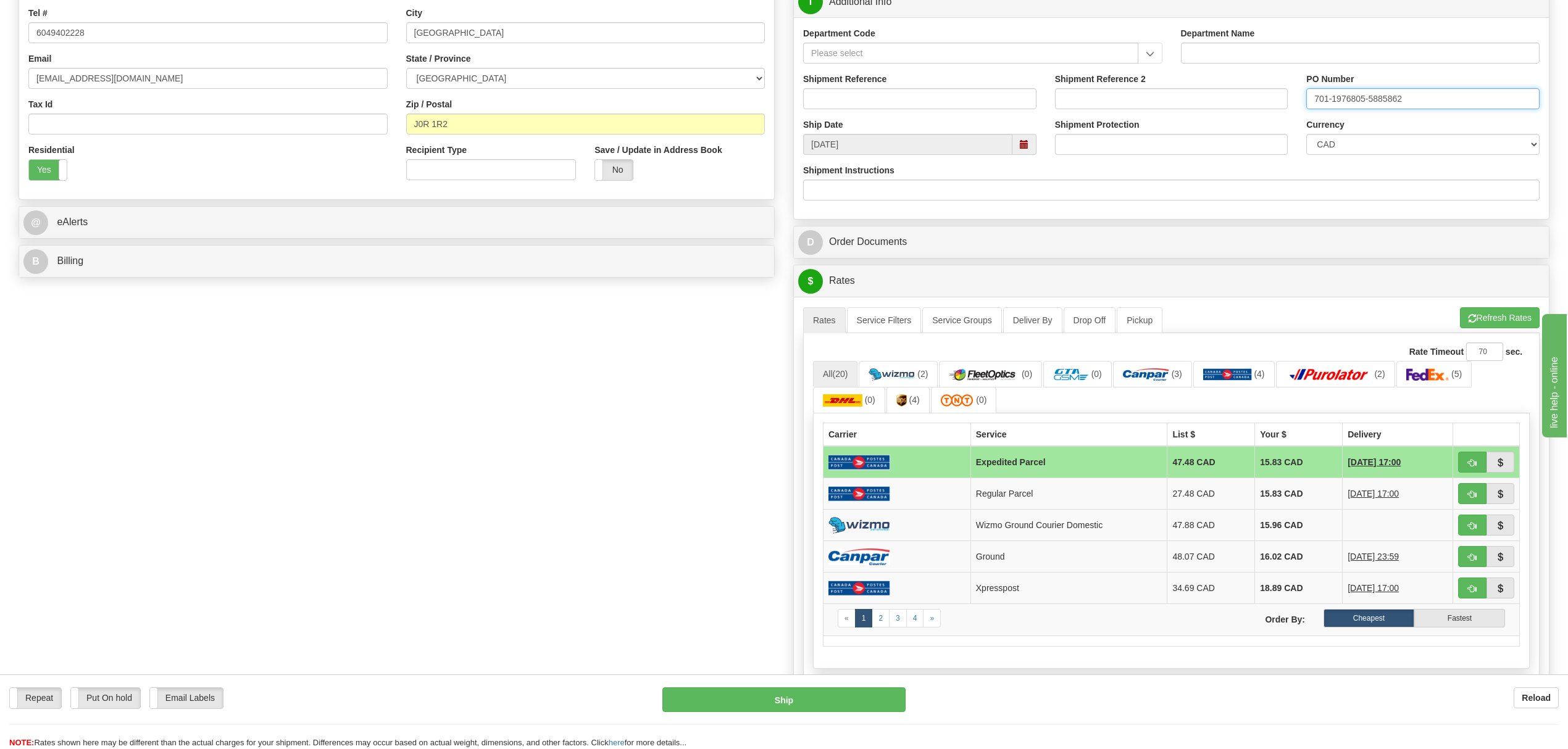
scroll to position [412, 0]
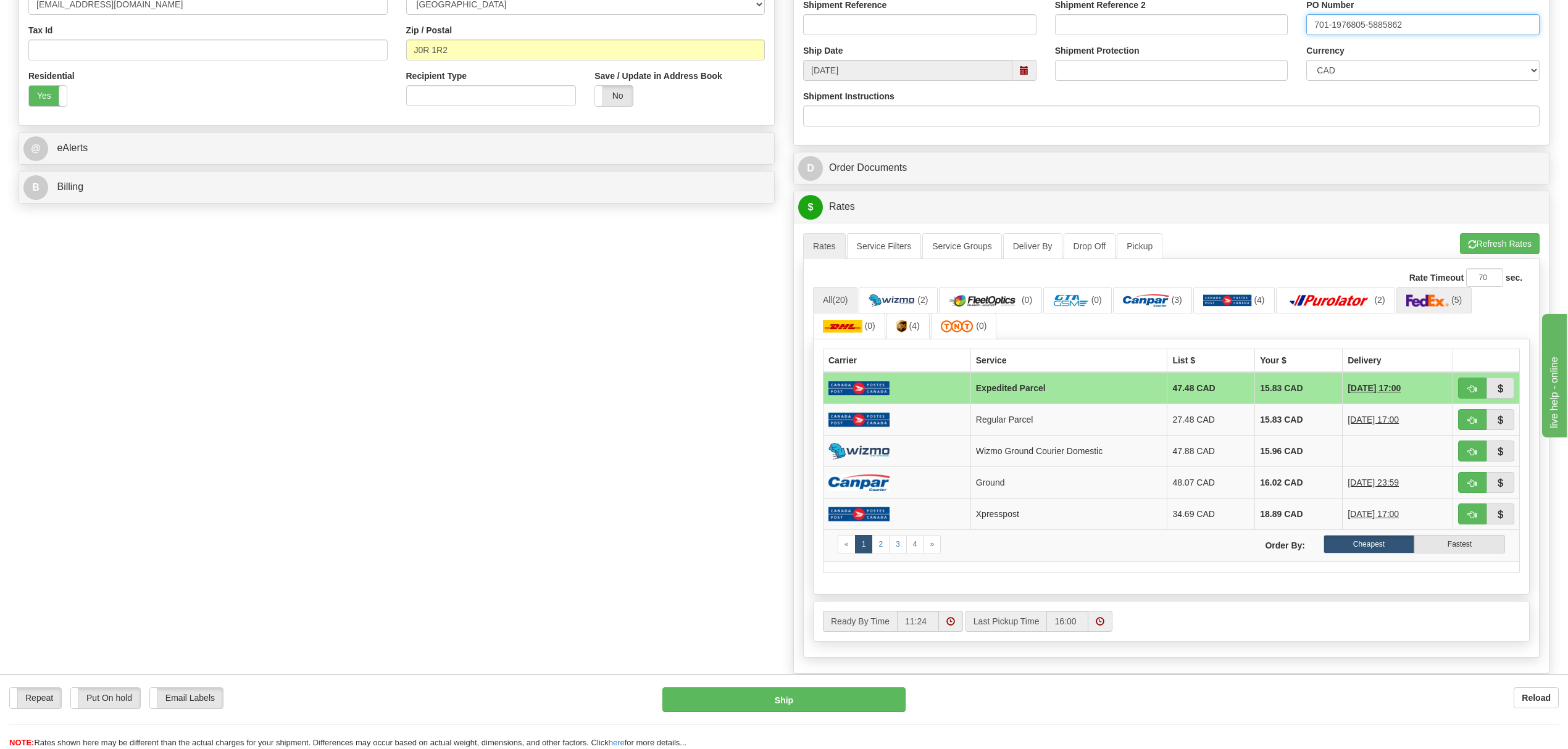
type input "701-1976805-5885862"
click at [1443, 307] on img at bounding box center [1428, 300] width 43 height 13
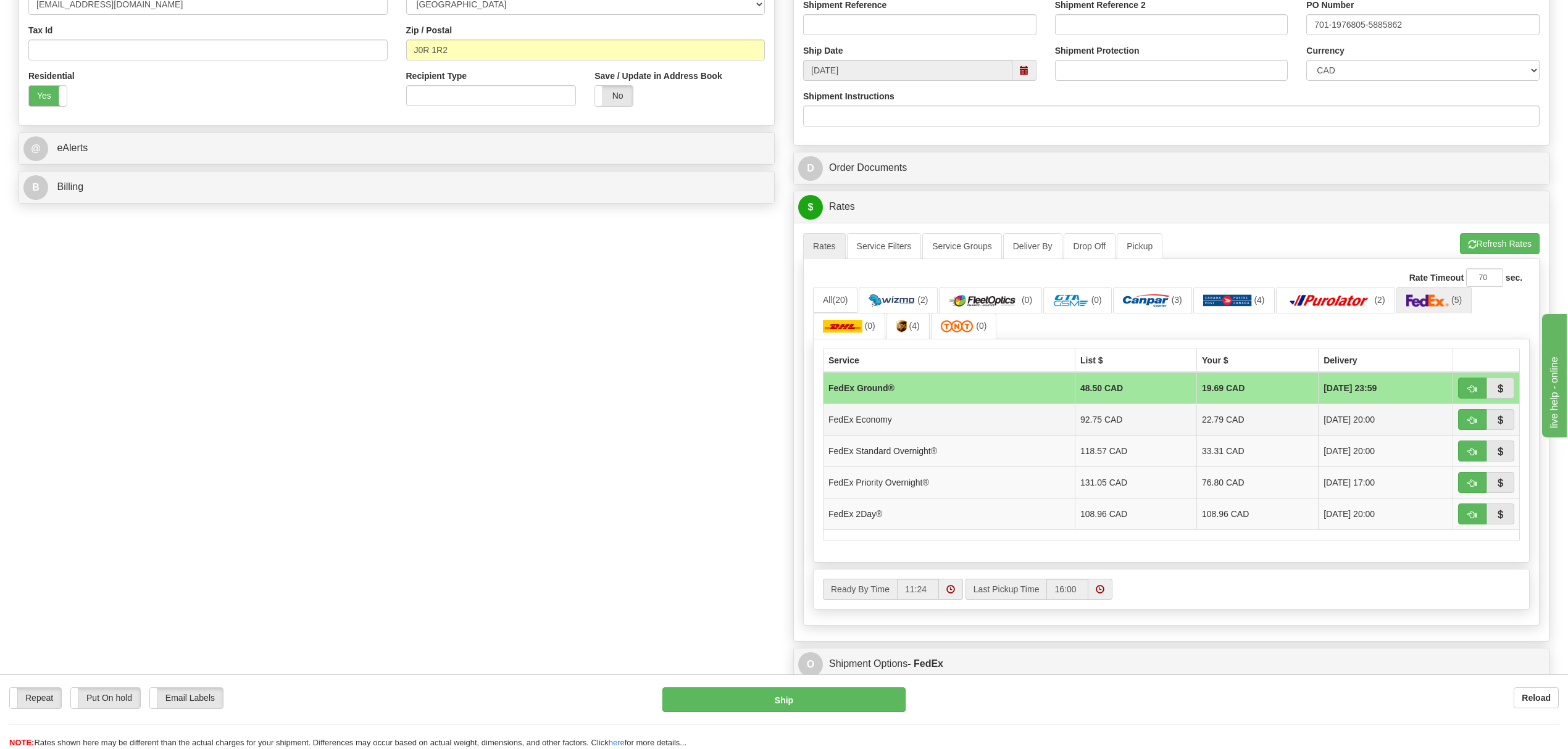
click at [1196, 416] on td "22.79 CAD" at bounding box center [1257, 420] width 122 height 31
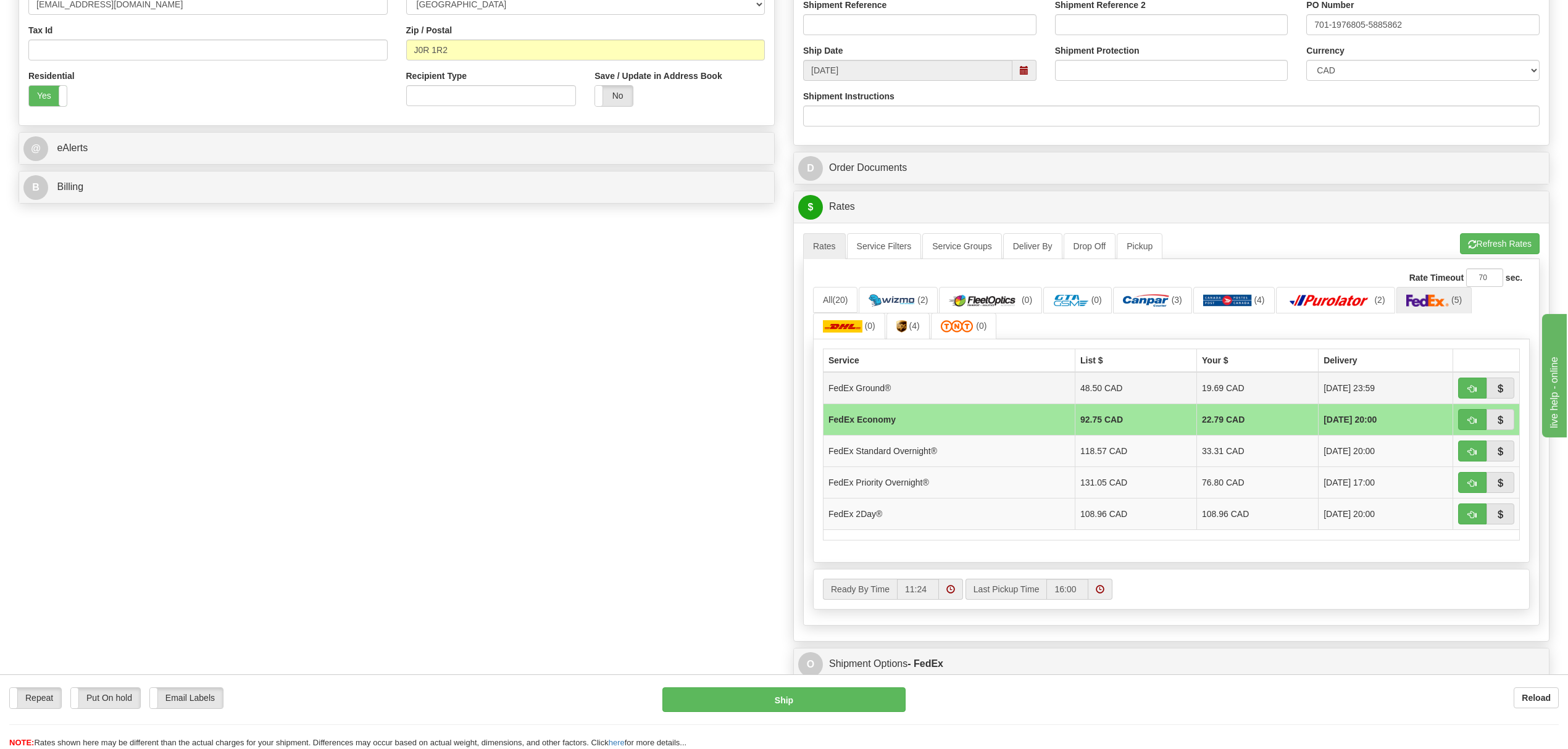
click at [1225, 401] on td "19.69 CAD" at bounding box center [1257, 388] width 122 height 32
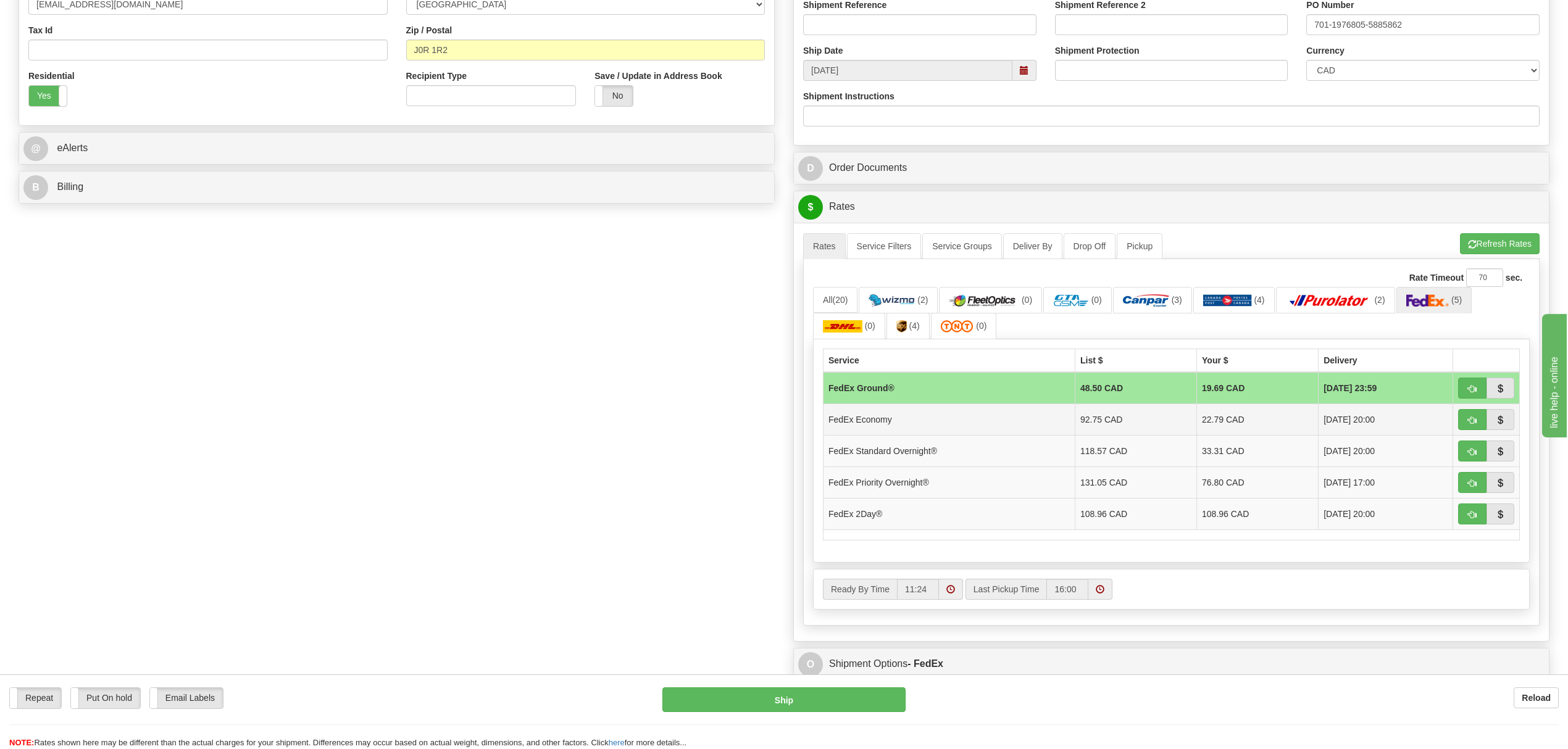
click at [1249, 432] on td "22.79 CAD" at bounding box center [1257, 420] width 122 height 31
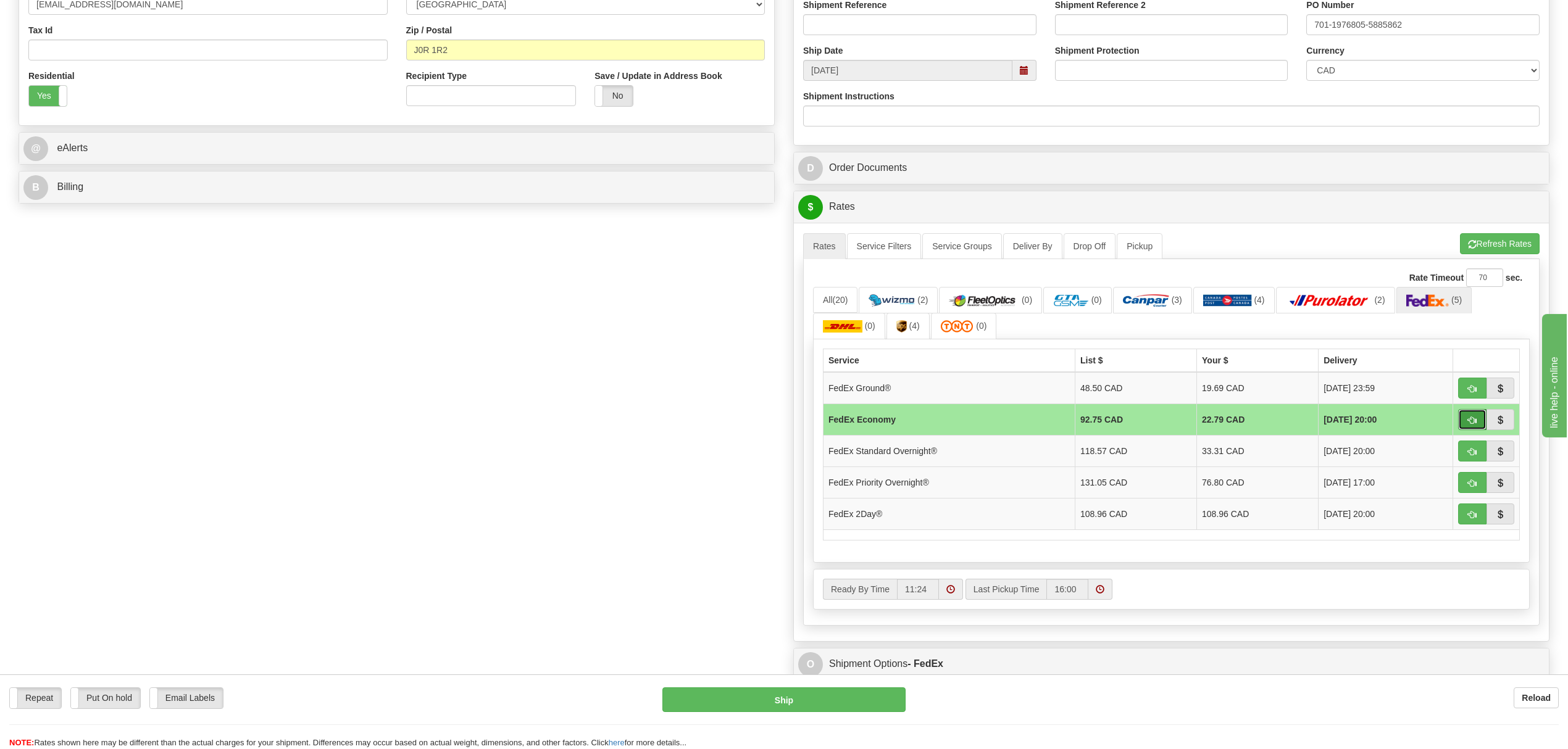
click at [1472, 424] on span "button" at bounding box center [1471, 420] width 9 height 8
type input "20"
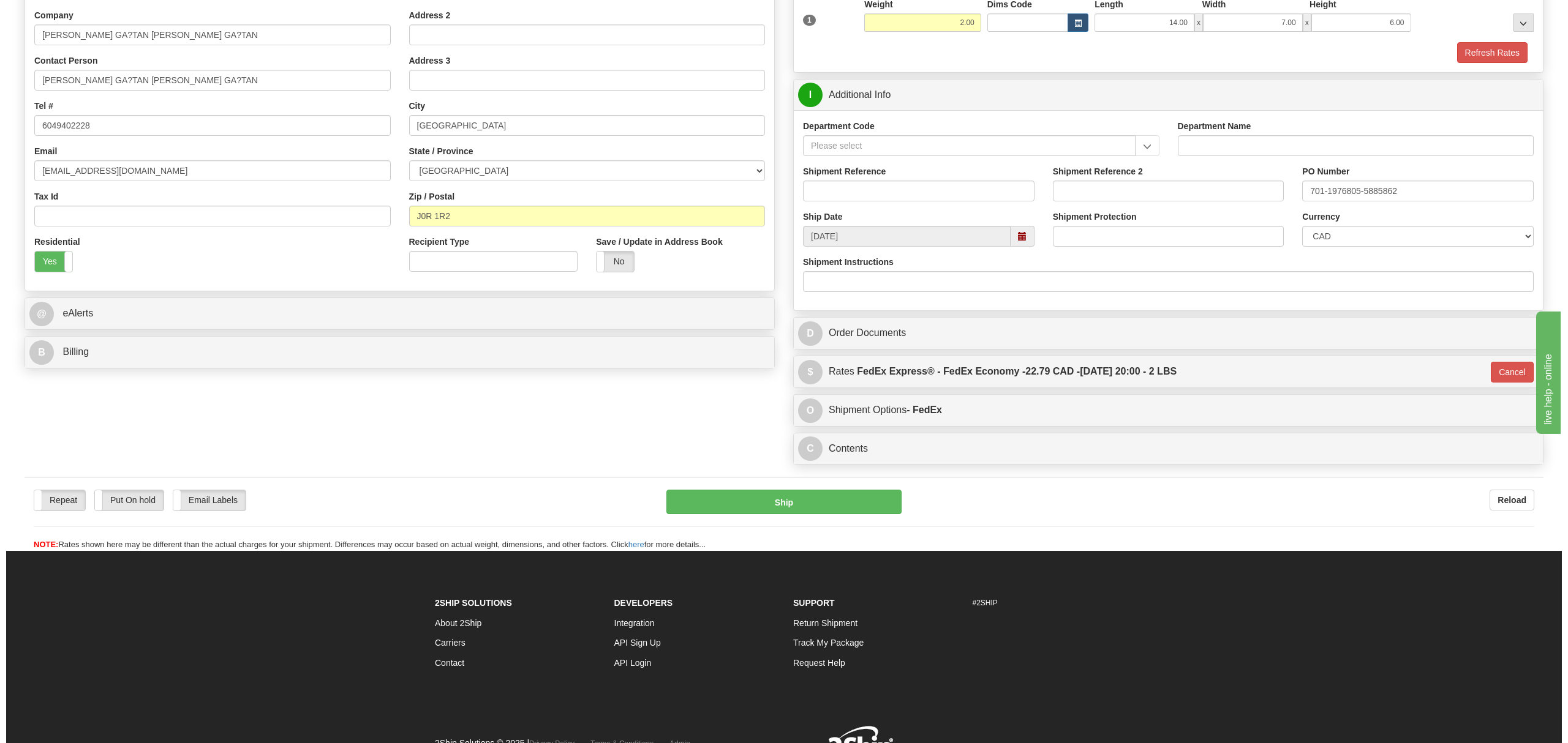
scroll to position [245, 0]
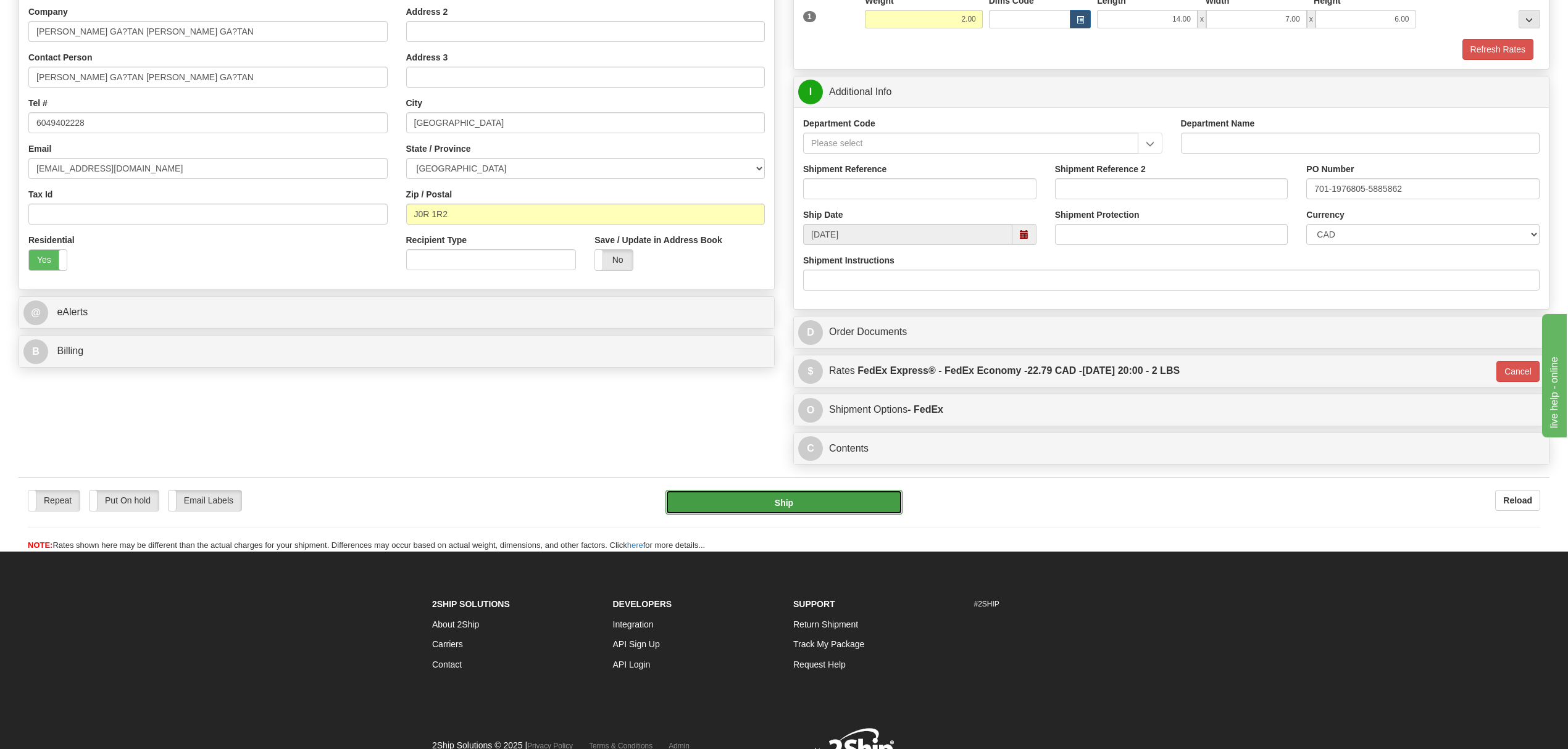
click at [796, 507] on button "Ship" at bounding box center [783, 502] width 236 height 24
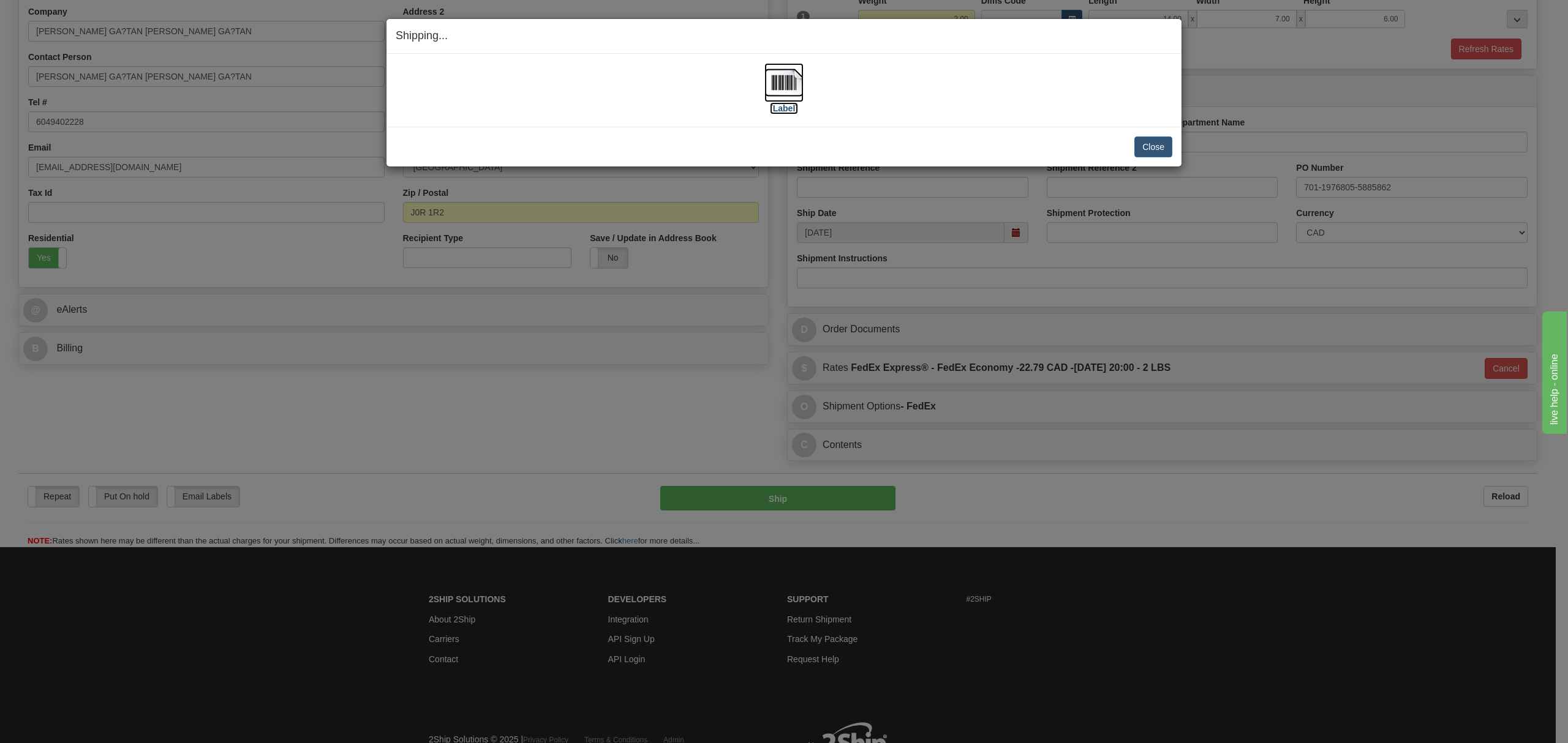
click at [779, 89] on img at bounding box center [784, 82] width 40 height 40
click at [1149, 145] on button "Close" at bounding box center [1153, 147] width 38 height 21
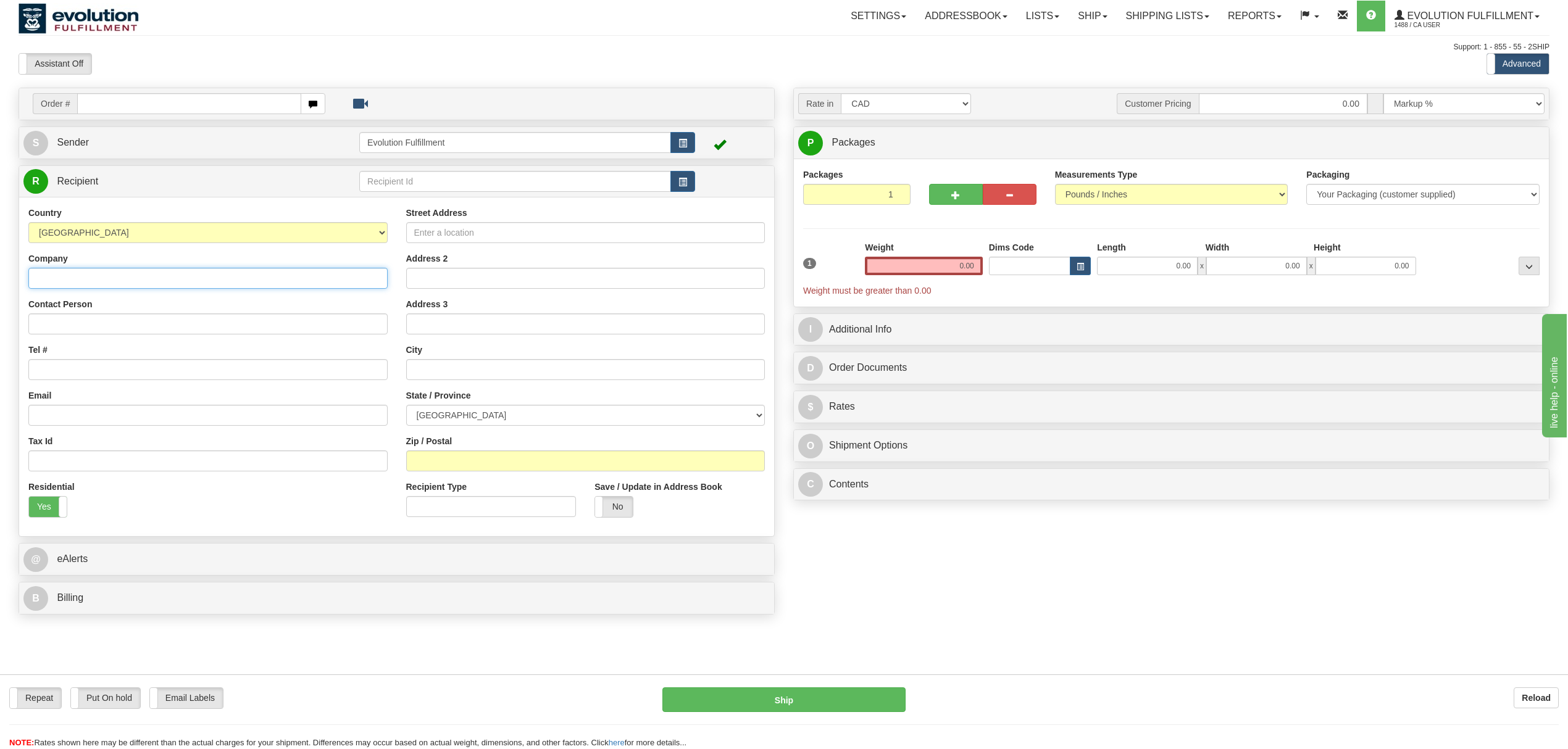
click at [95, 282] on input "Company" at bounding box center [208, 279] width 359 height 21
drag, startPoint x: 101, startPoint y: 280, endPoint x: 0, endPoint y: 279, distance: 101.0
click at [0, 279] on div "Toggle navigation Settings Shipping Preferences Fields Preferences New" at bounding box center [784, 374] width 1568 height 749
type input "SYLVIE PIN"
click at [64, 324] on input "Contact Person" at bounding box center [208, 325] width 359 height 21
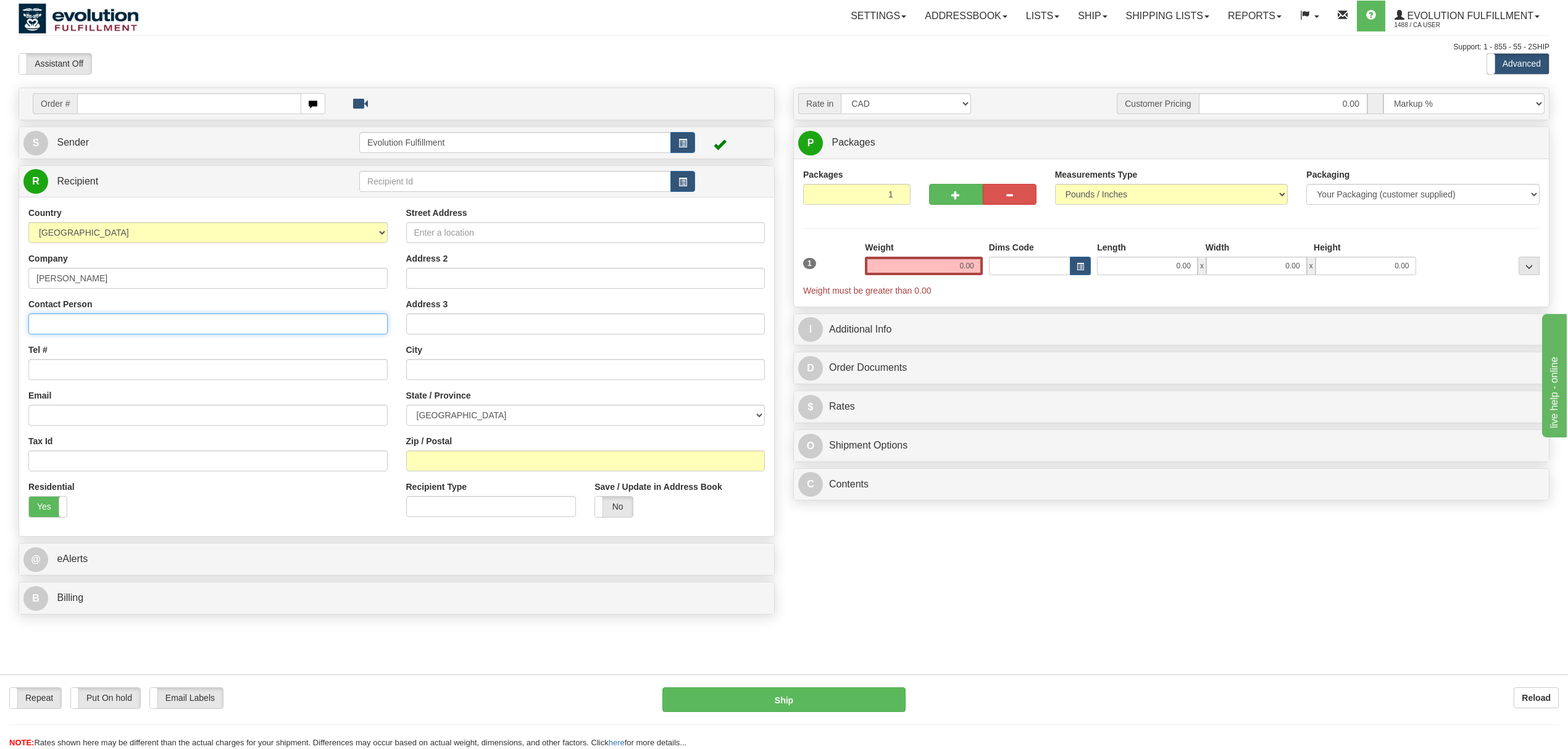
paste input "SYLVIE PIN"
type input "SYLVIE PIN"
click at [76, 363] on input "Tel #" at bounding box center [208, 370] width 359 height 21
type input "6049402228"
click at [122, 419] on input "Email" at bounding box center [208, 415] width 359 height 21
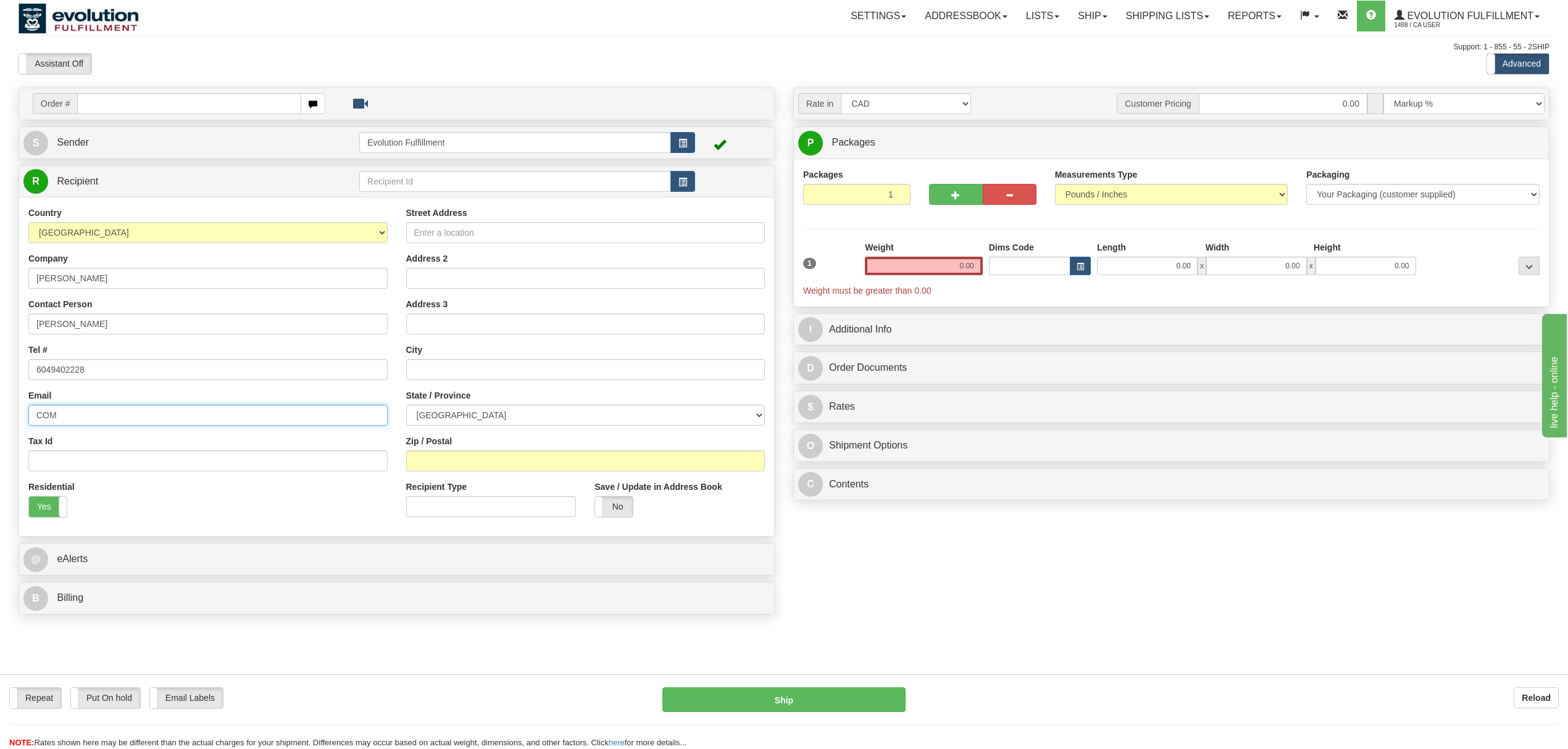
type input "[EMAIL_ADDRESS][PERSON_NAME][DOMAIN_NAME]"
click at [445, 240] on input "Street Address" at bounding box center [585, 233] width 359 height 21
type input "30-2540 RUE DES CARRIERES"
click at [482, 379] on input "text" at bounding box center [585, 370] width 359 height 21
type input "MONTREAL"
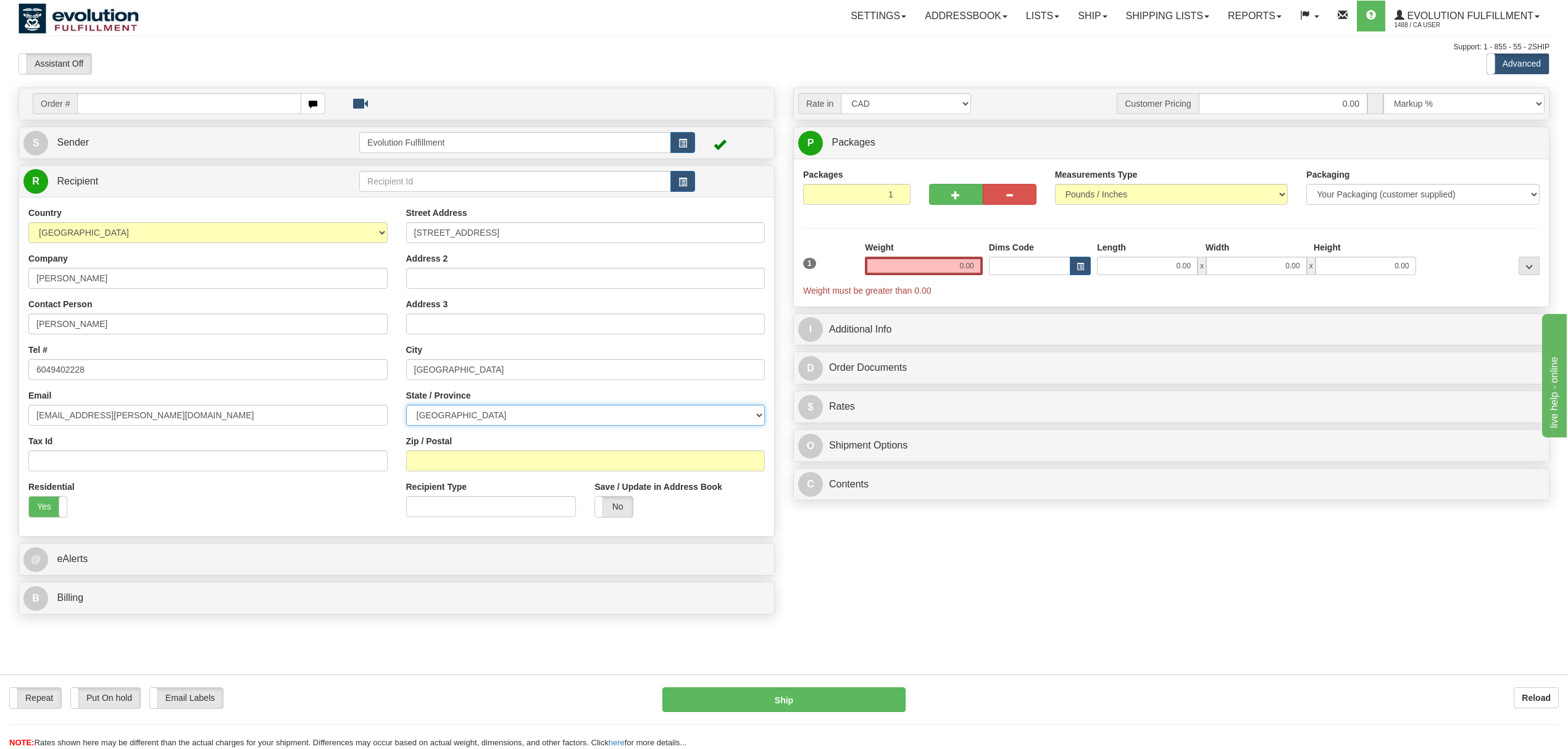
click at [480, 421] on select "[GEOGRAPHIC_DATA] [GEOGRAPHIC_DATA] [GEOGRAPHIC_DATA] [GEOGRAPHIC_DATA] [GEOGRA…" at bounding box center [585, 415] width 359 height 21
select select "QC"
click at [406, 407] on select "[GEOGRAPHIC_DATA] [GEOGRAPHIC_DATA] [GEOGRAPHIC_DATA] [GEOGRAPHIC_DATA] [GEOGRA…" at bounding box center [585, 415] width 359 height 21
click at [504, 464] on input "Zip / Postal" at bounding box center [585, 461] width 359 height 21
type input "H1Y 1M9"
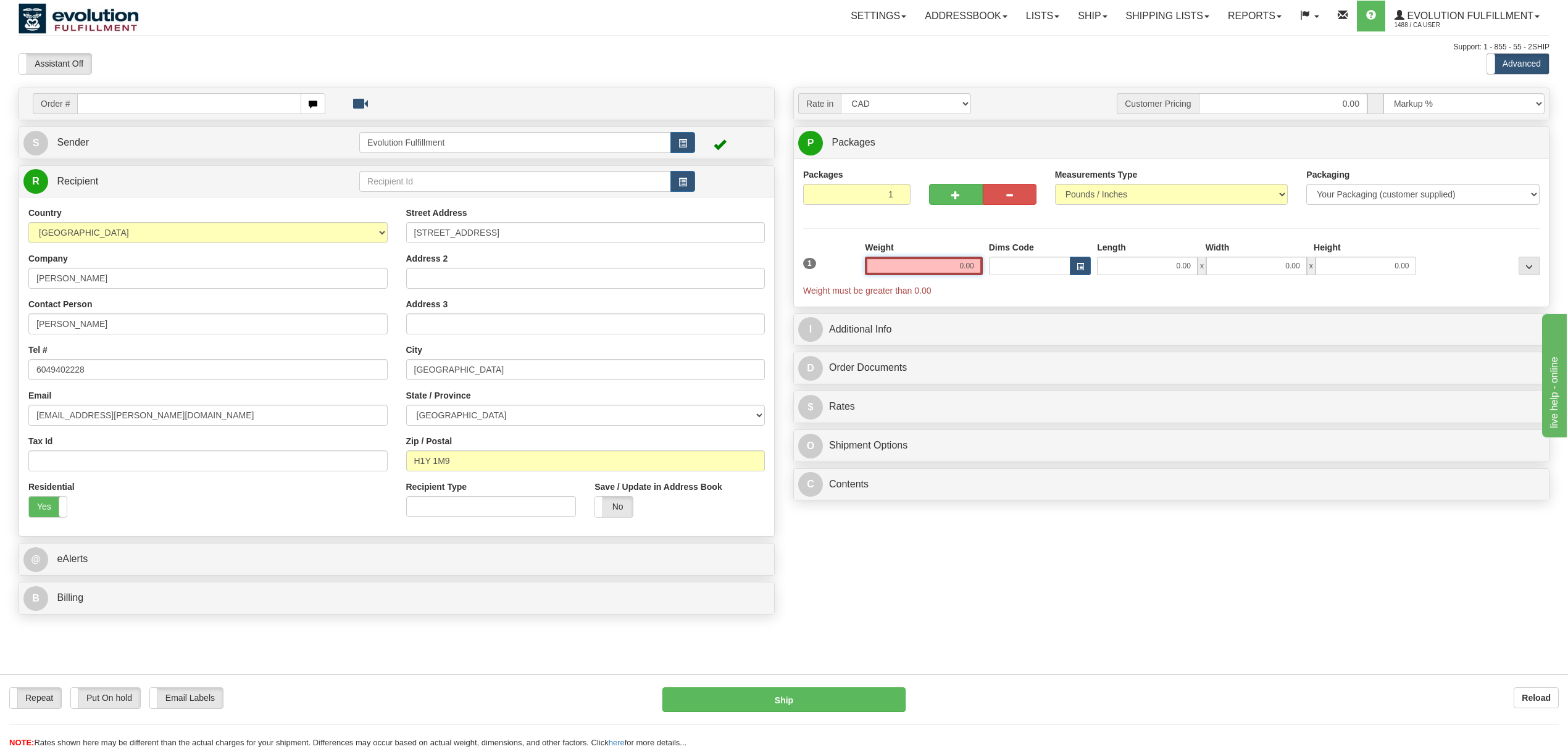
drag, startPoint x: 941, startPoint y: 265, endPoint x: 981, endPoint y: 258, distance: 40.6
click at [981, 258] on input "0.00" at bounding box center [923, 265] width 118 height 19
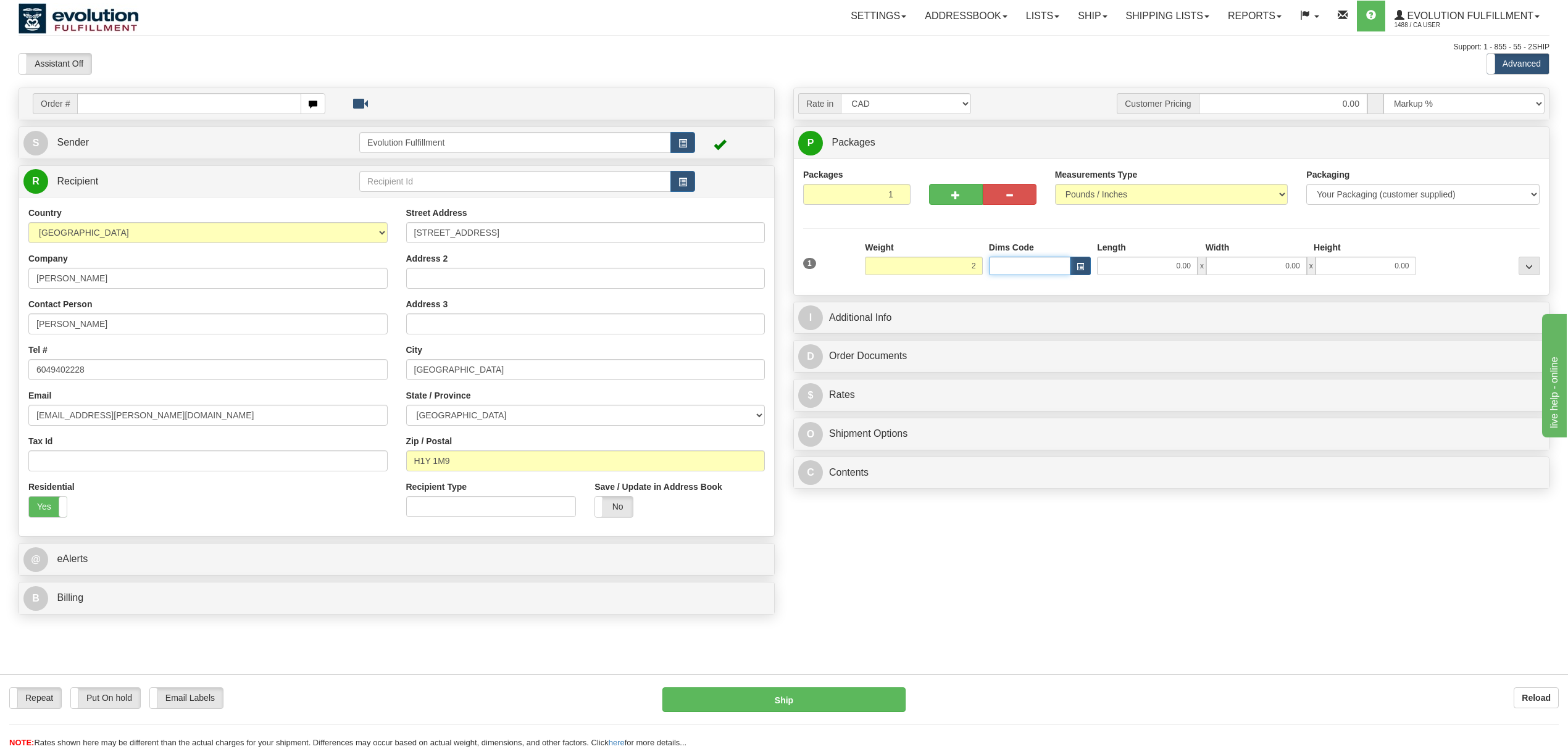
type input "2.00"
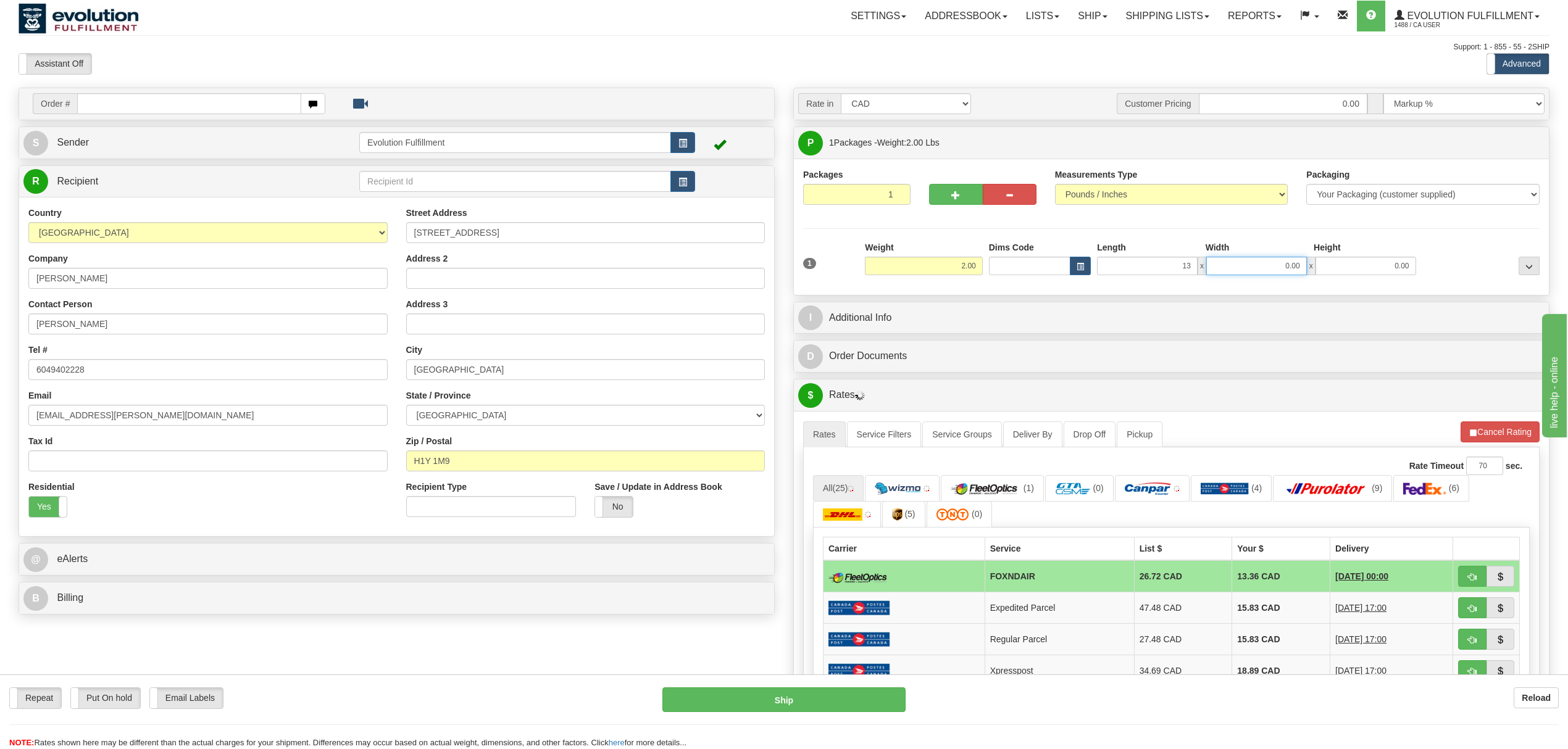
type input "13.00"
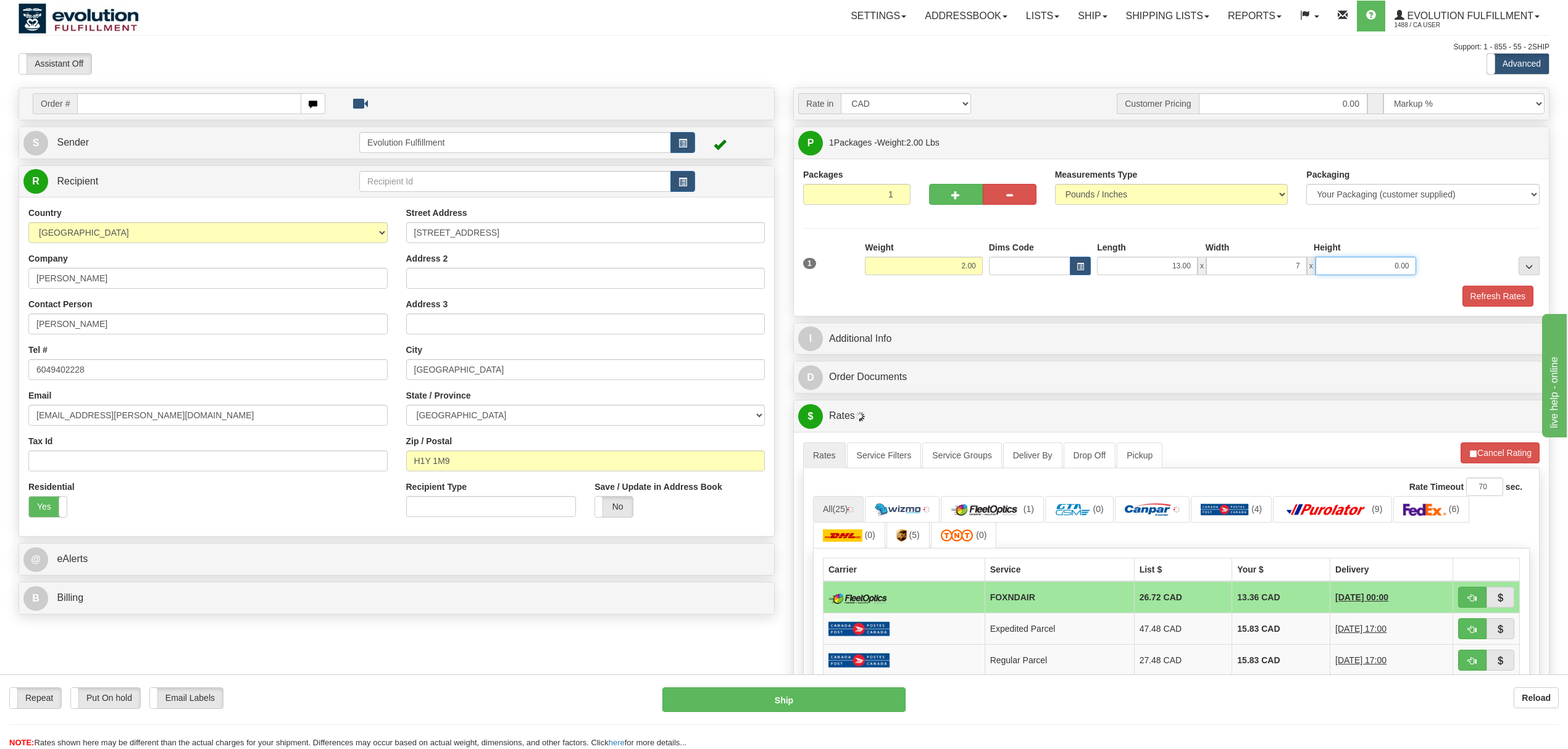
type input "7.00"
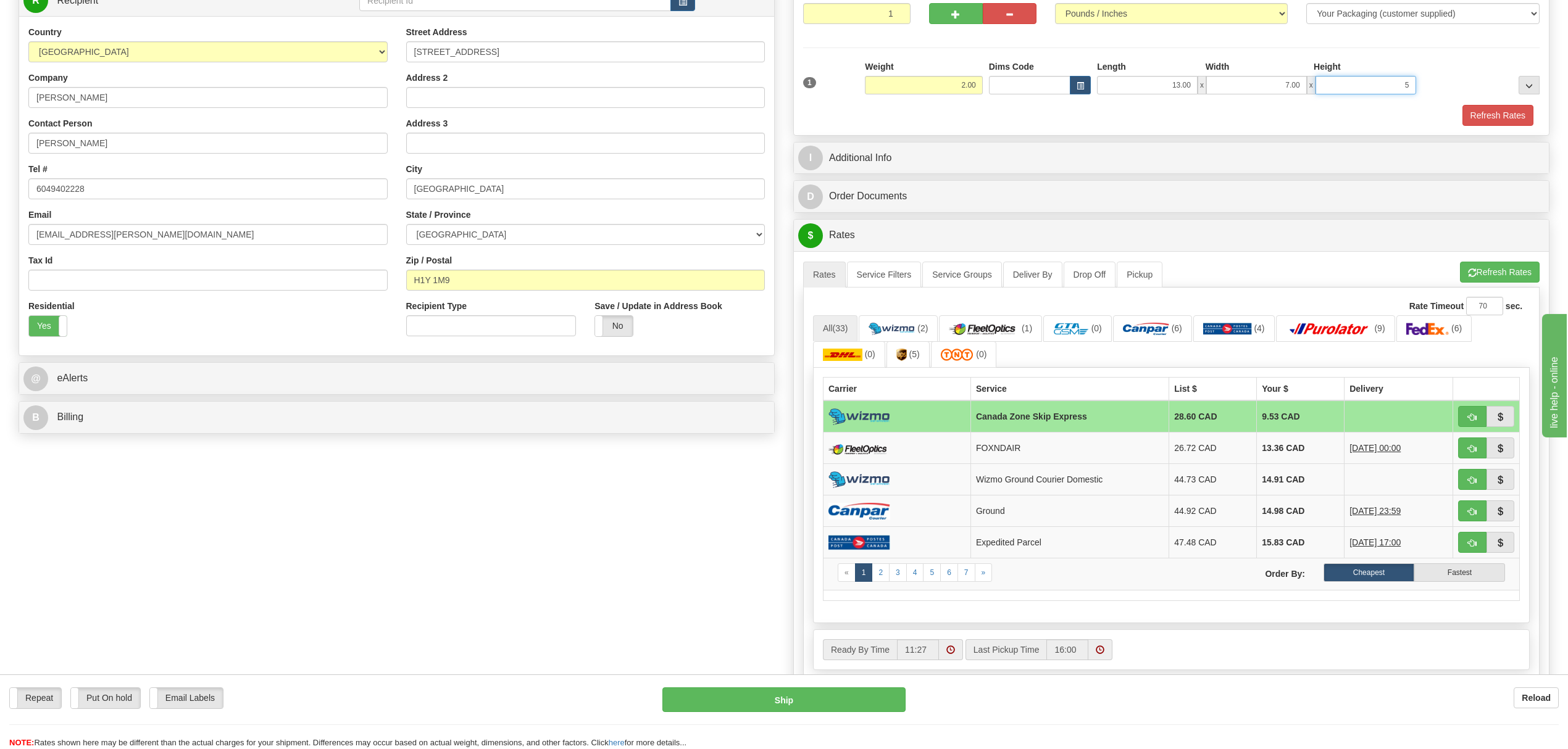
scroll to position [164, 0]
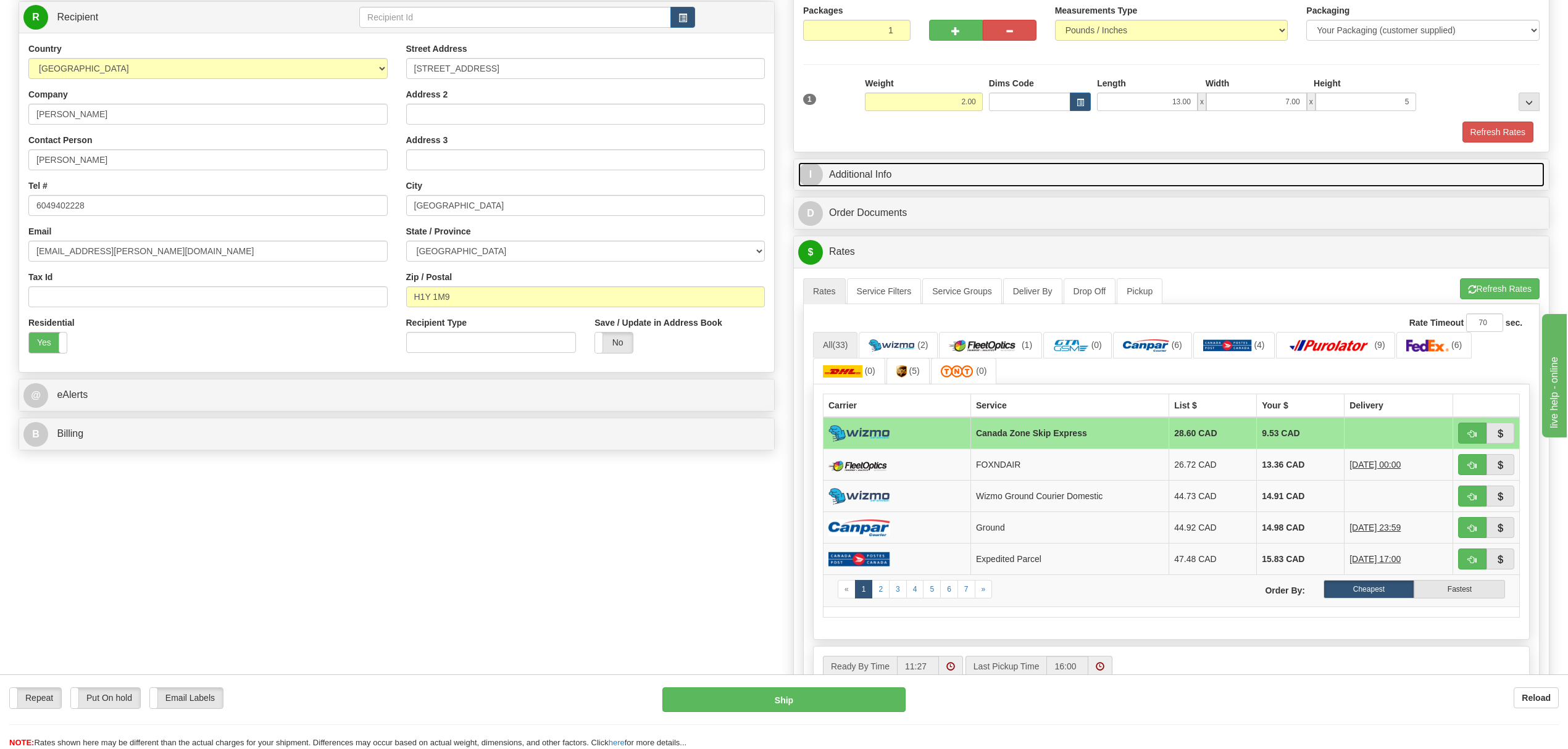
type input "5.00"
click at [951, 180] on link "I Additional Info" at bounding box center [1170, 175] width 746 height 25
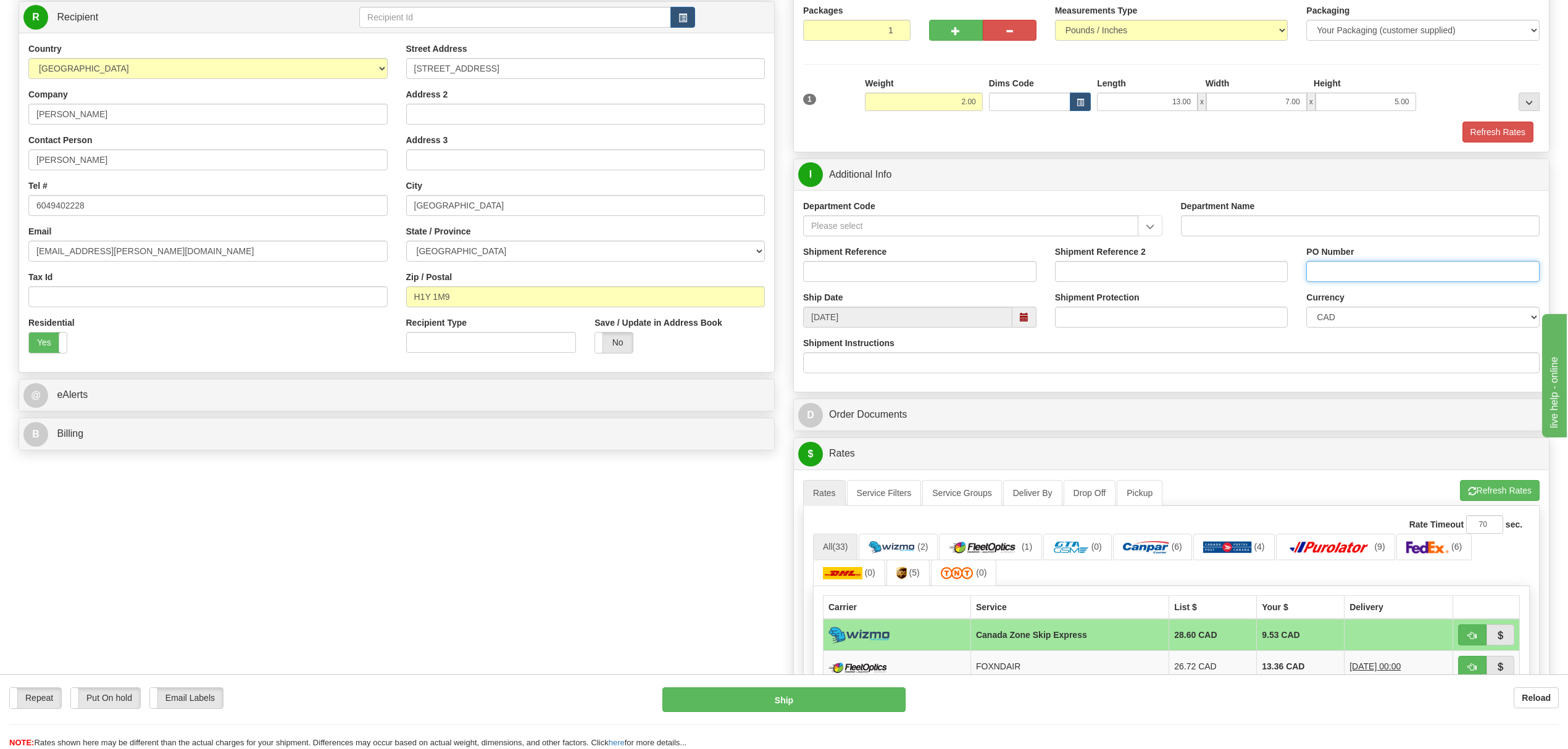
click at [1329, 280] on input "PO Number" at bounding box center [1422, 272] width 233 height 21
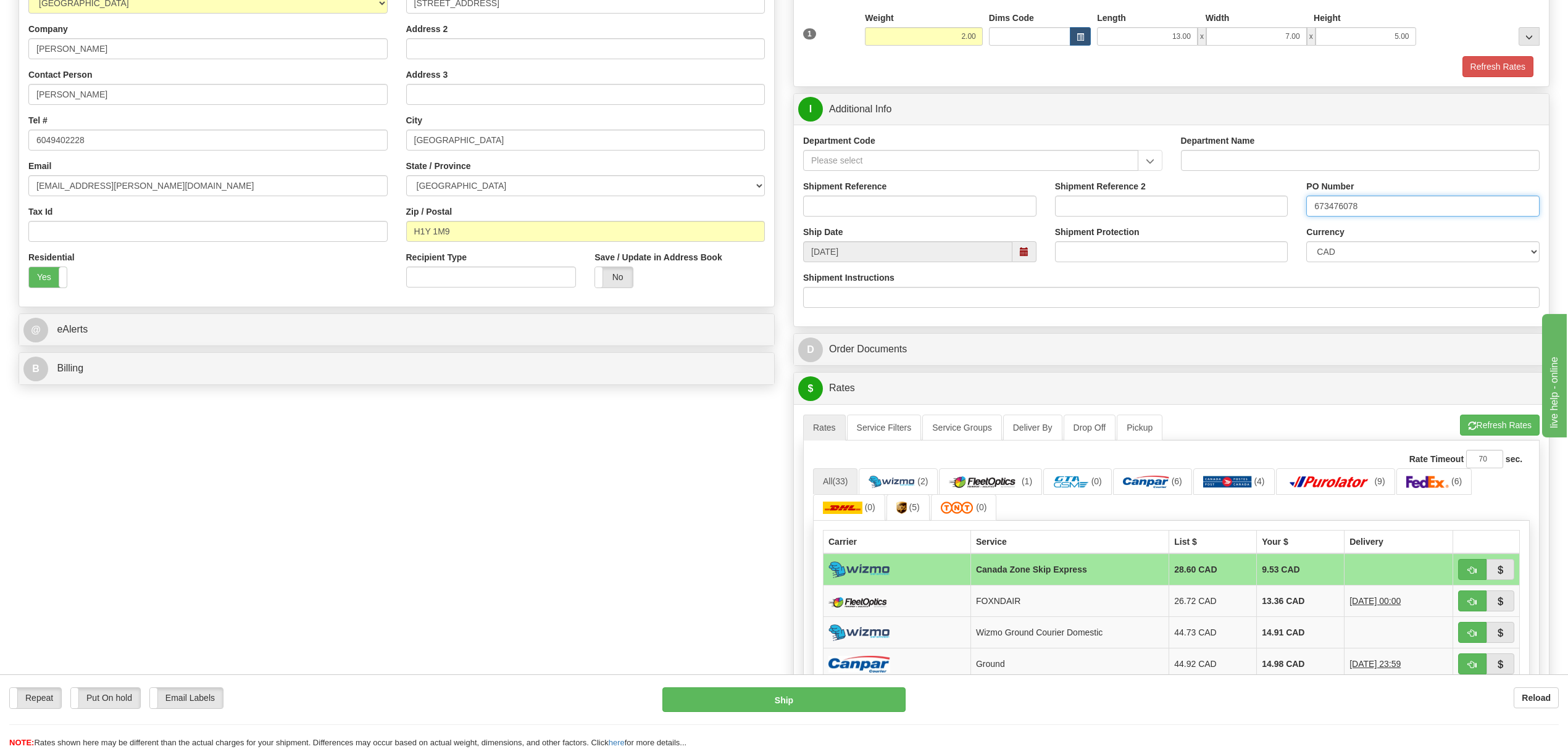
scroll to position [412, 0]
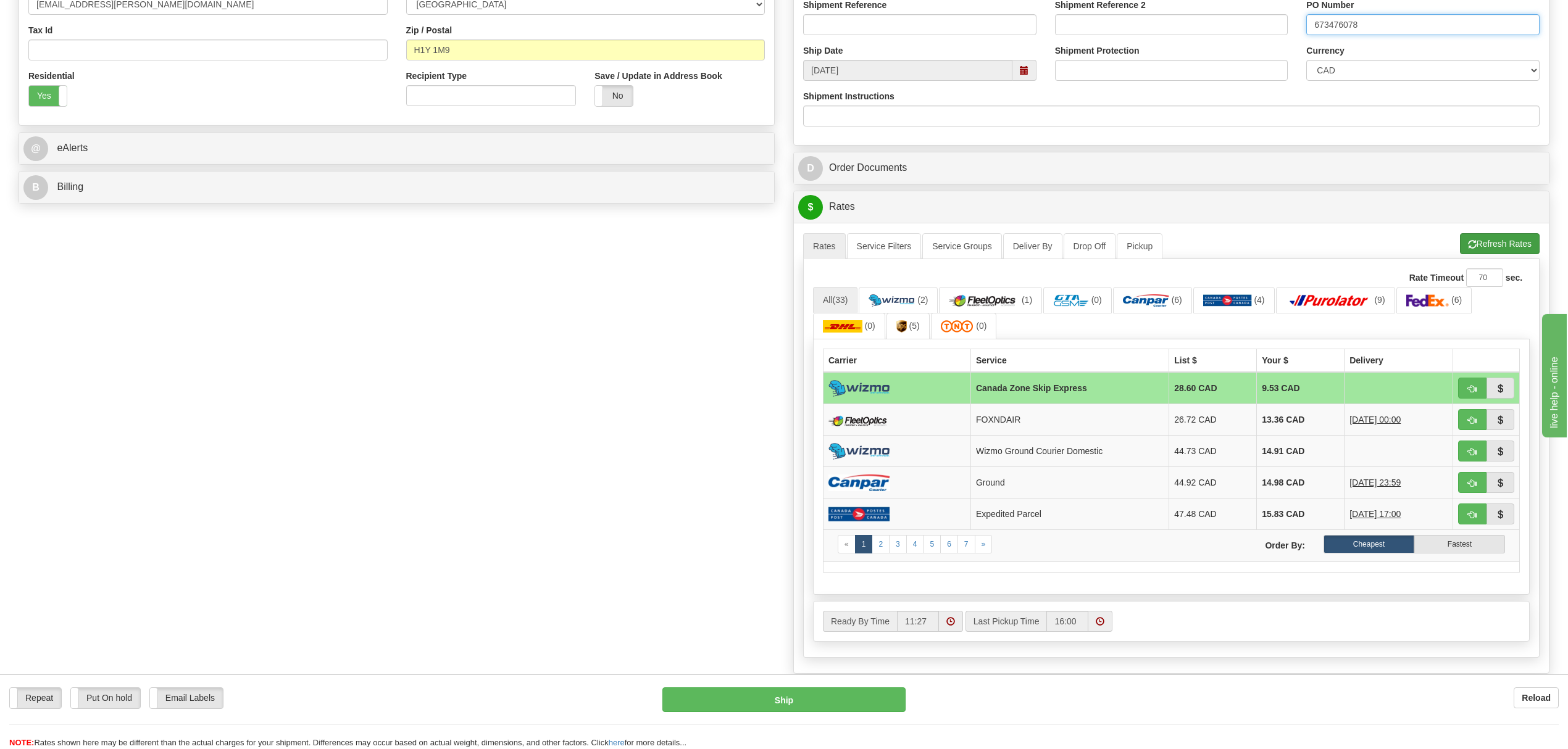
type input "673476078"
click at [1486, 254] on button "Refresh Rates" at bounding box center [1500, 244] width 80 height 21
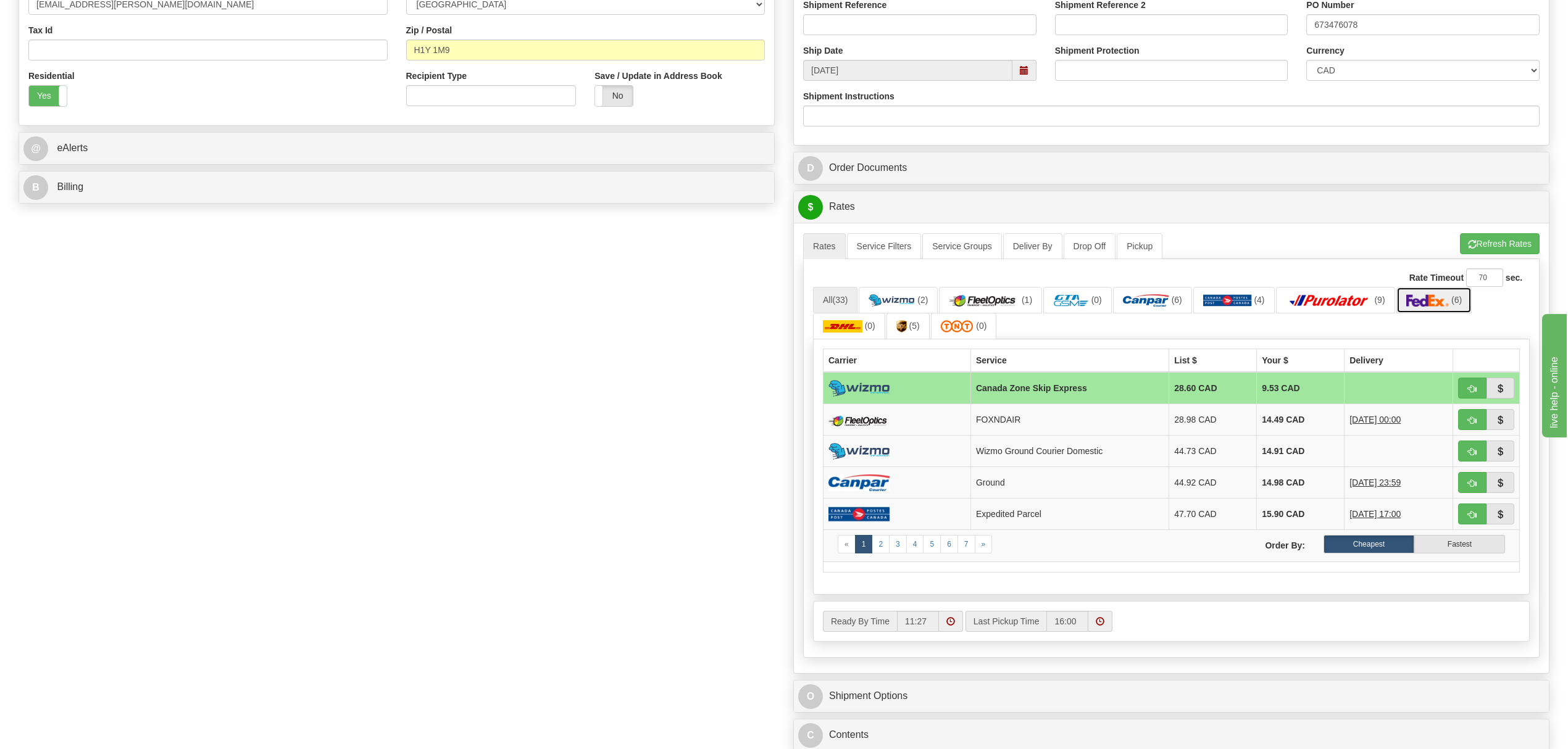
click at [1442, 307] on img at bounding box center [1428, 300] width 43 height 13
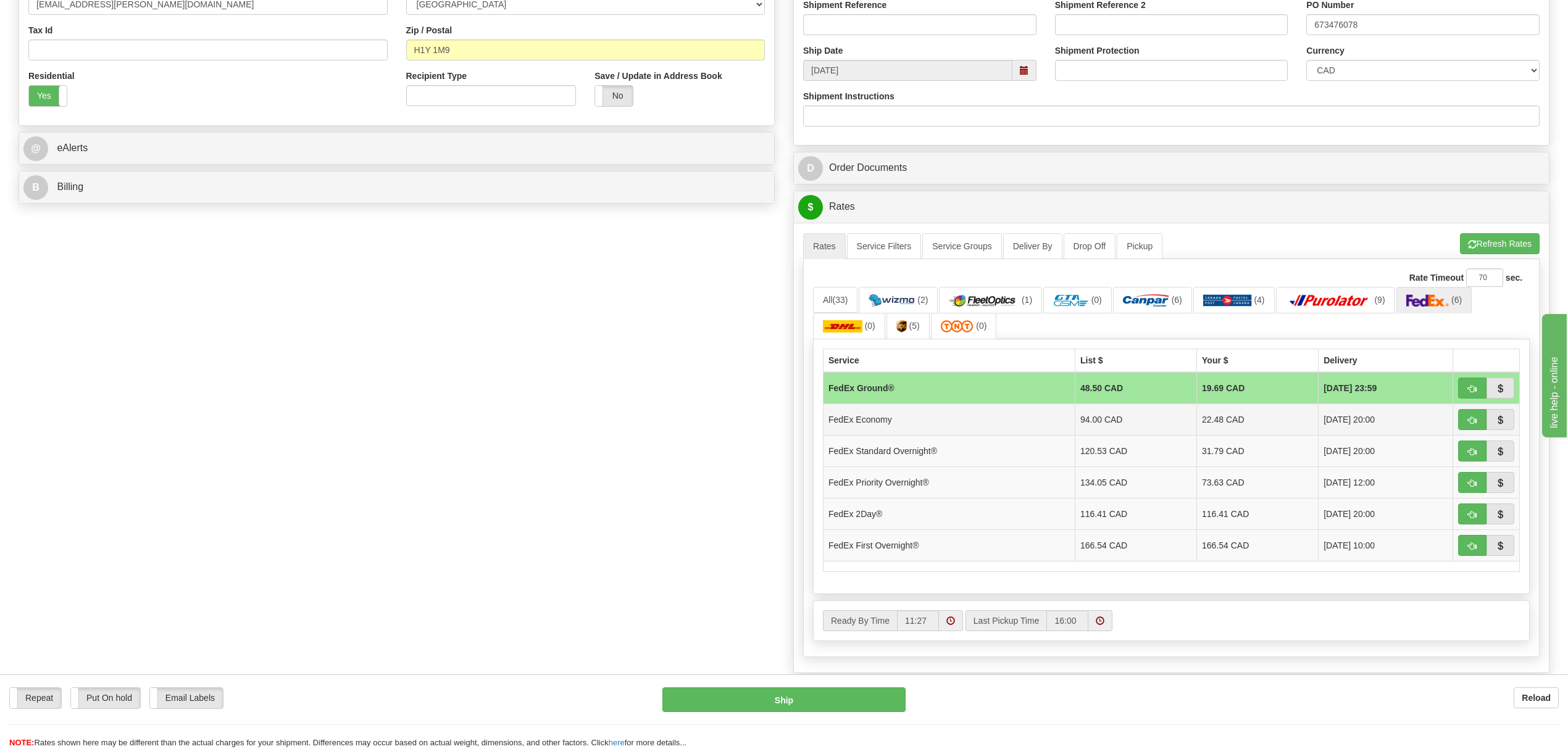
click at [1277, 430] on td "22.48 CAD" at bounding box center [1257, 420] width 122 height 31
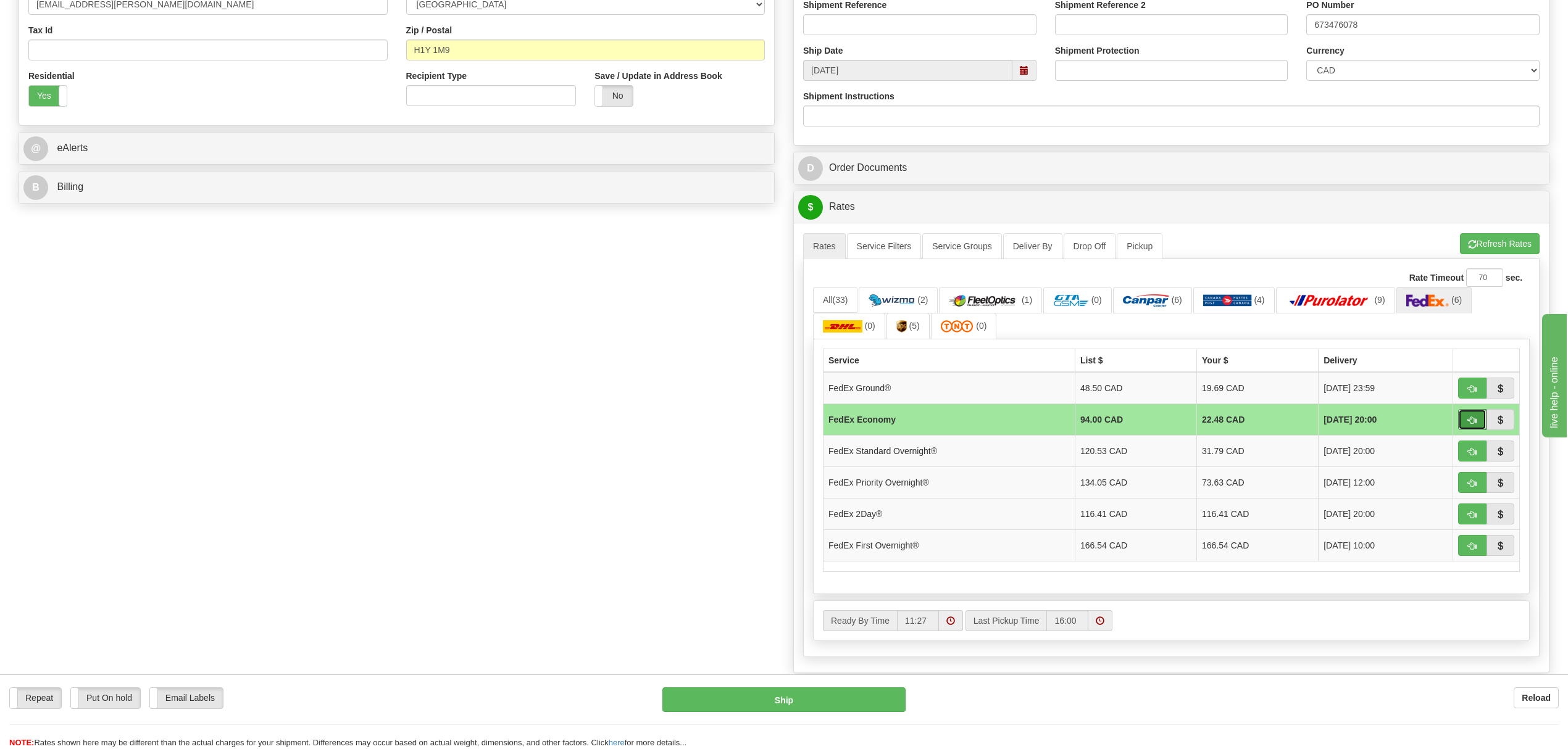
click at [1463, 427] on button "button" at bounding box center [1471, 420] width 28 height 21
type input "20"
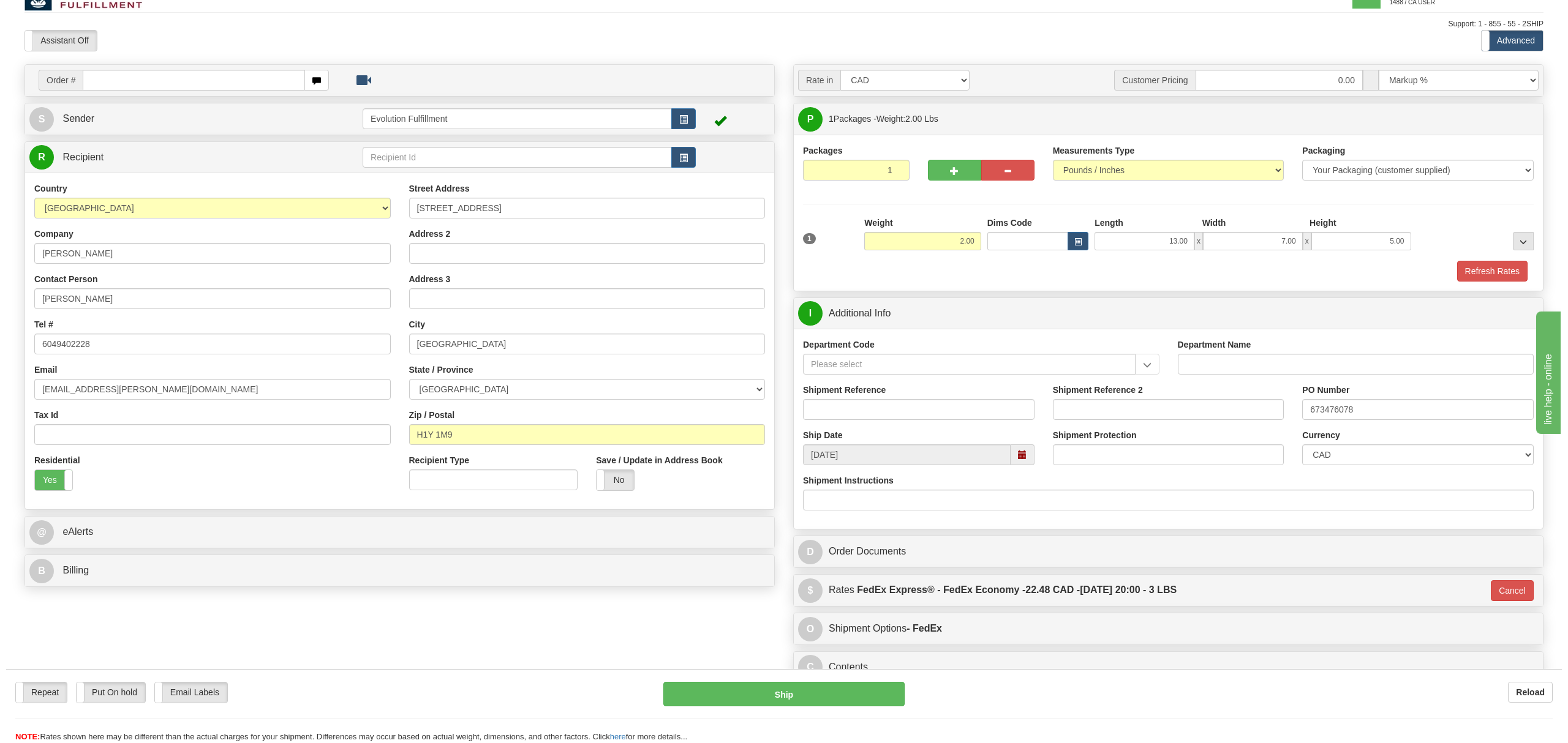
scroll to position [0, 0]
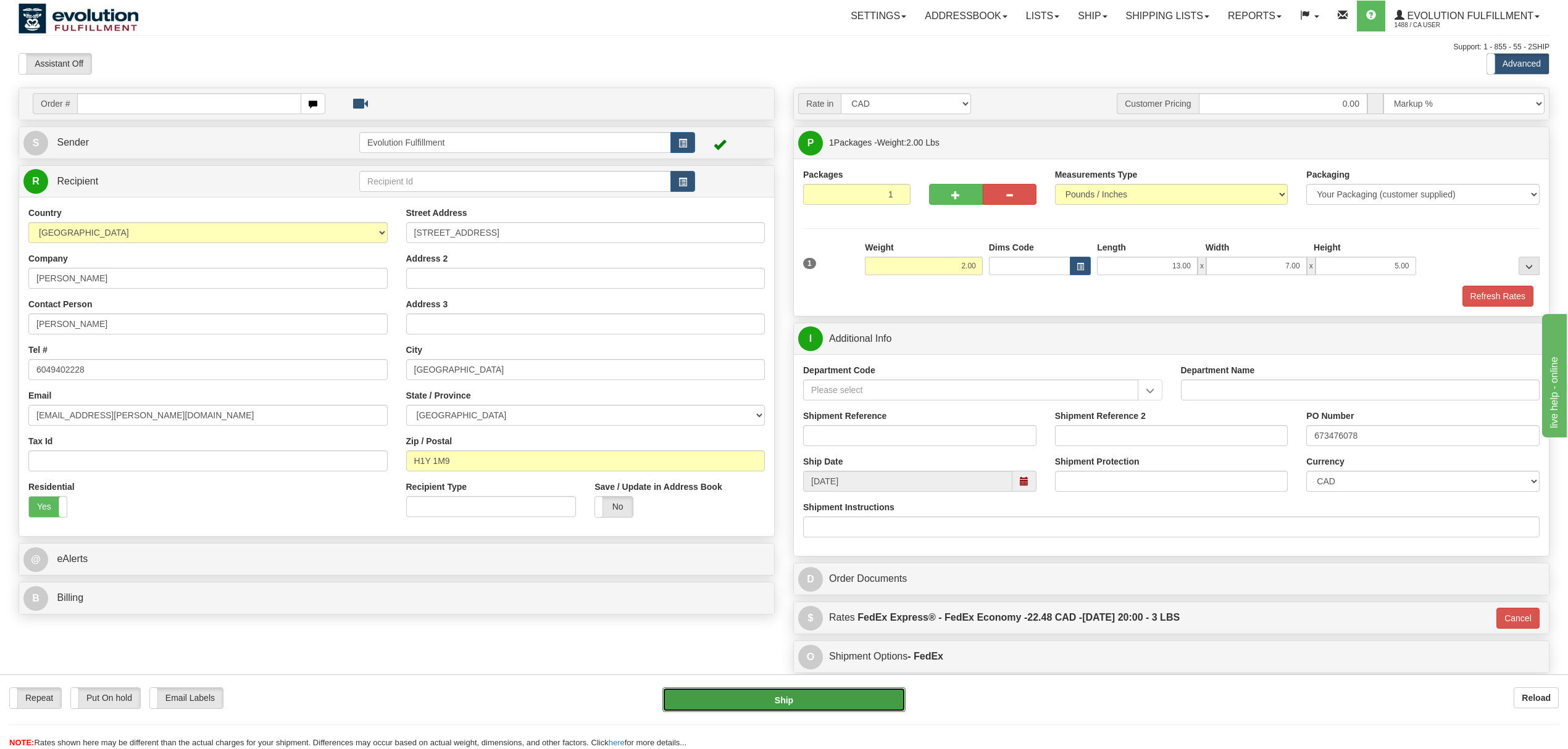
click at [830, 701] on button "Ship" at bounding box center [783, 699] width 243 height 24
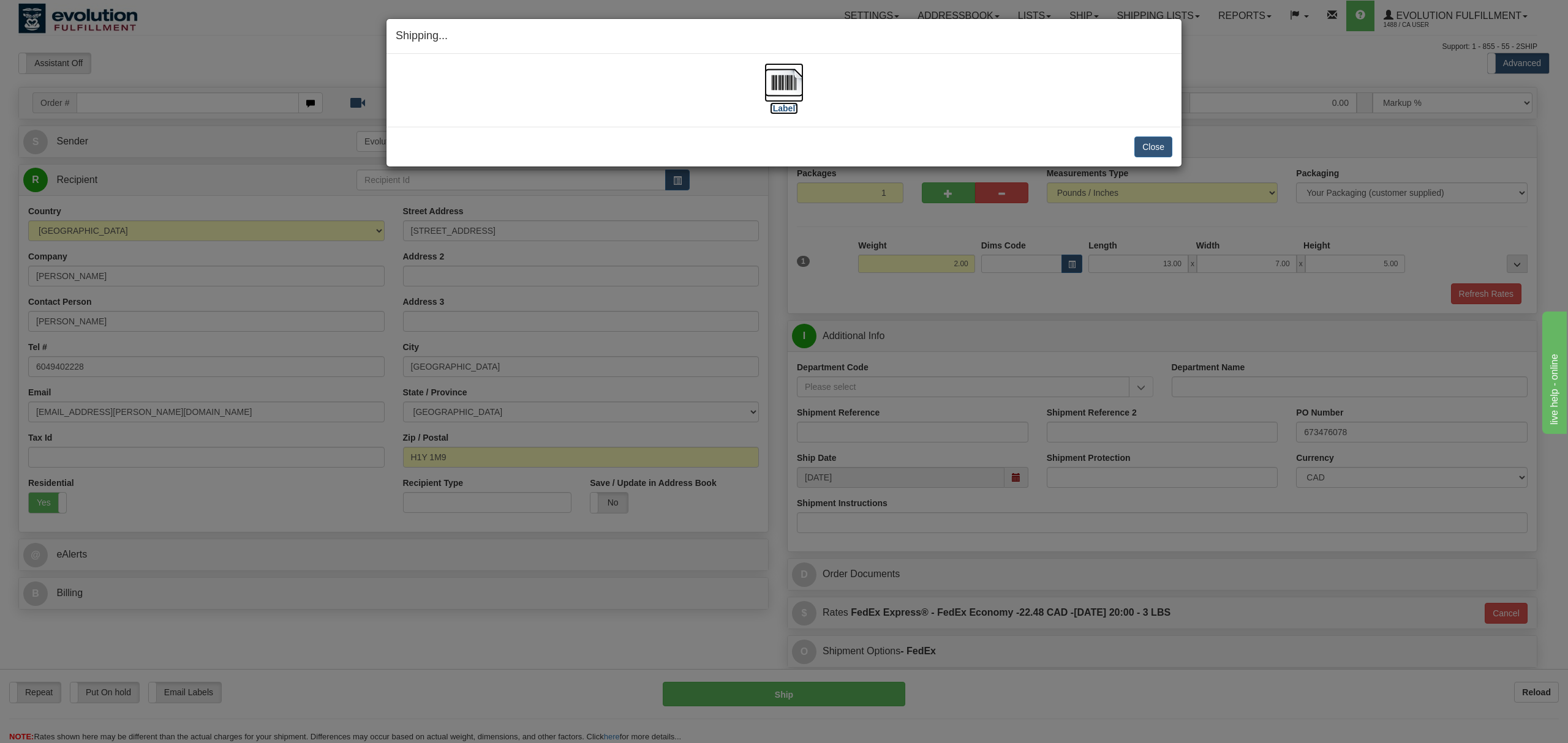
click at [780, 84] on img at bounding box center [784, 82] width 40 height 40
click at [1148, 148] on button "Close" at bounding box center [1153, 147] width 38 height 21
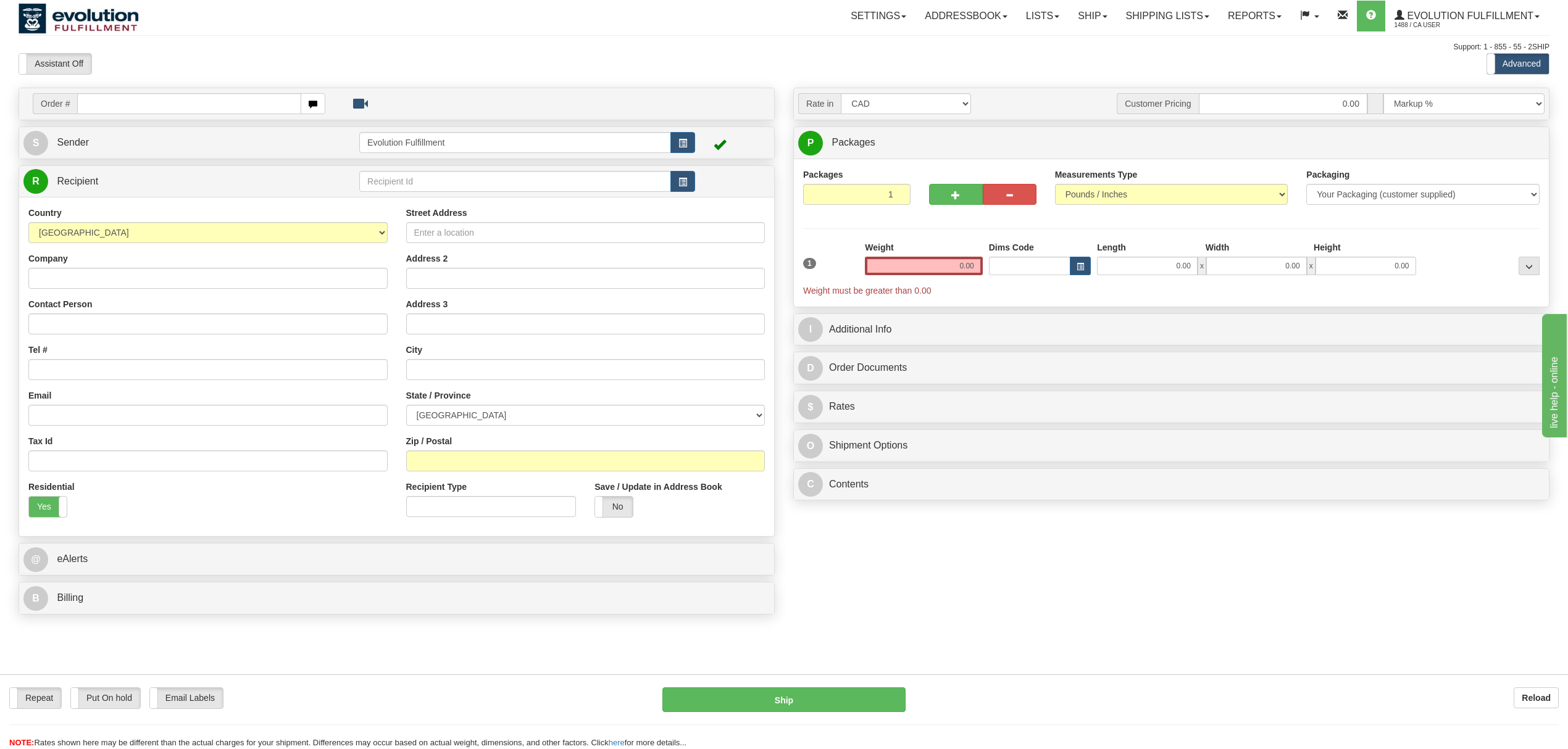
click at [147, 292] on div "Country [GEOGRAPHIC_DATA] [GEOGRAPHIC_DATA] [GEOGRAPHIC_DATA] [GEOGRAPHIC_DATA]…" at bounding box center [208, 367] width 377 height 321
click at [150, 292] on div "Country [GEOGRAPHIC_DATA] [GEOGRAPHIC_DATA] [GEOGRAPHIC_DATA] [GEOGRAPHIC_DATA]…" at bounding box center [208, 367] width 377 height 321
click at [171, 267] on div "Company" at bounding box center [208, 270] width 359 height 36
click at [171, 277] on input "Company" at bounding box center [208, 279] width 359 height 21
drag, startPoint x: 143, startPoint y: 283, endPoint x: 27, endPoint y: 278, distance: 116.1
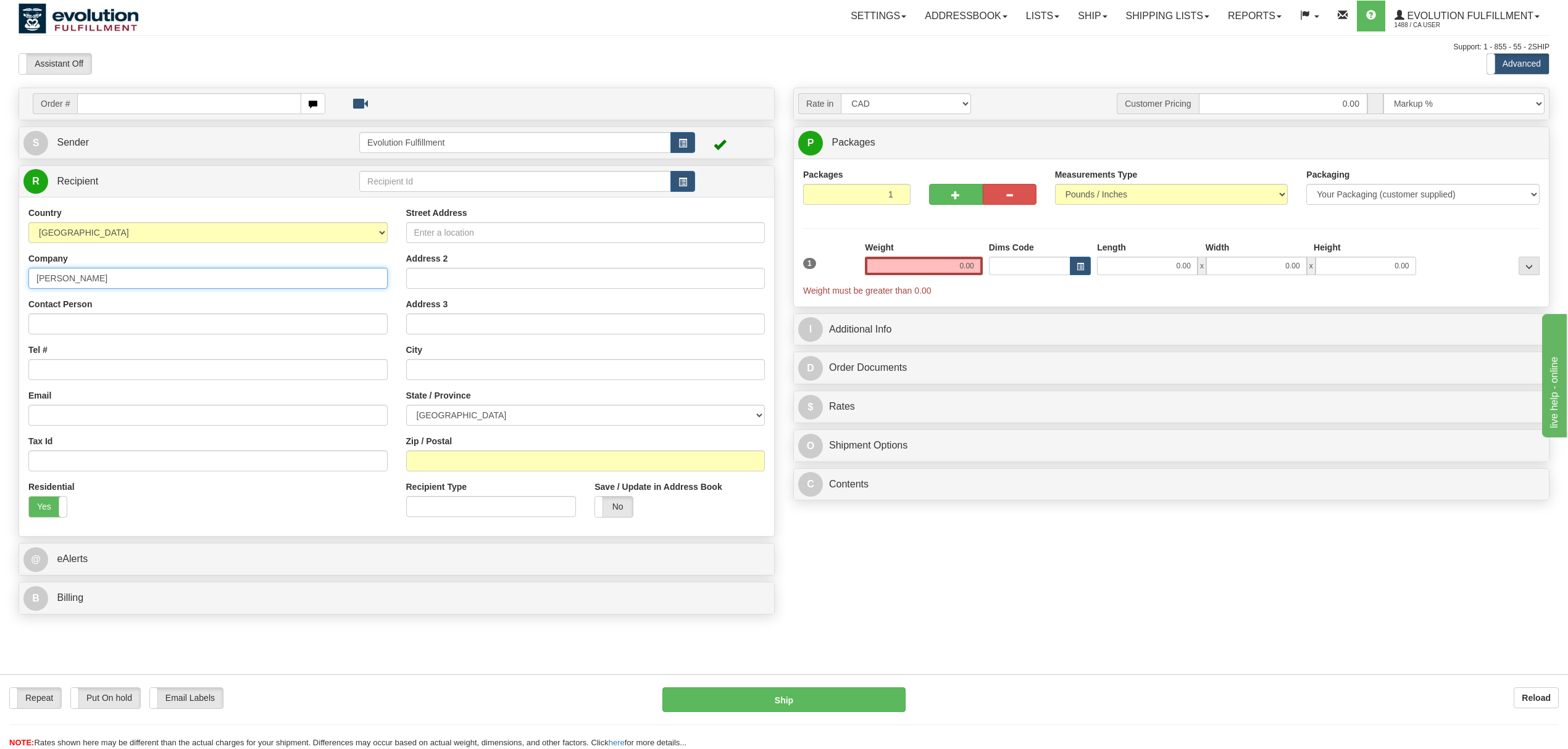
click at [27, 278] on div "Country [GEOGRAPHIC_DATA] [GEOGRAPHIC_DATA] [GEOGRAPHIC_DATA] [GEOGRAPHIC_DATA]…" at bounding box center [208, 367] width 377 height 321
type input "[PERSON_NAME]"
click at [129, 327] on input "Contact Person" at bounding box center [208, 325] width 359 height 21
paste input "[PERSON_NAME]"
type input "[PERSON_NAME]"
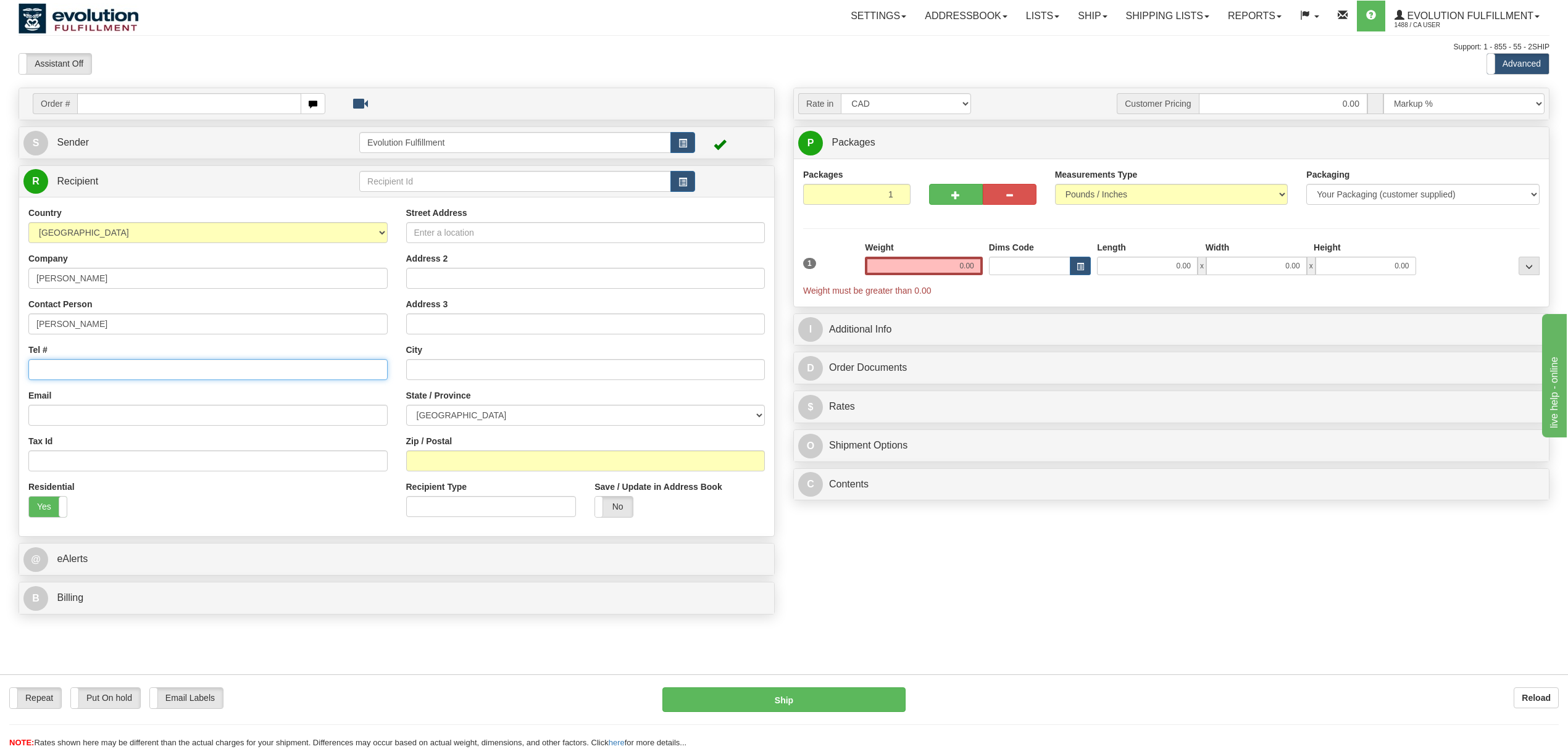
drag, startPoint x: 113, startPoint y: 374, endPoint x: 132, endPoint y: 378, distance: 19.4
click at [113, 374] on input "Tel #" at bounding box center [208, 370] width 359 height 21
type input "6049402228"
click at [171, 417] on input "Email" at bounding box center [208, 415] width 359 height 21
type input "[EMAIL_ADDRESS][PERSON_NAME][DOMAIN_NAME]"
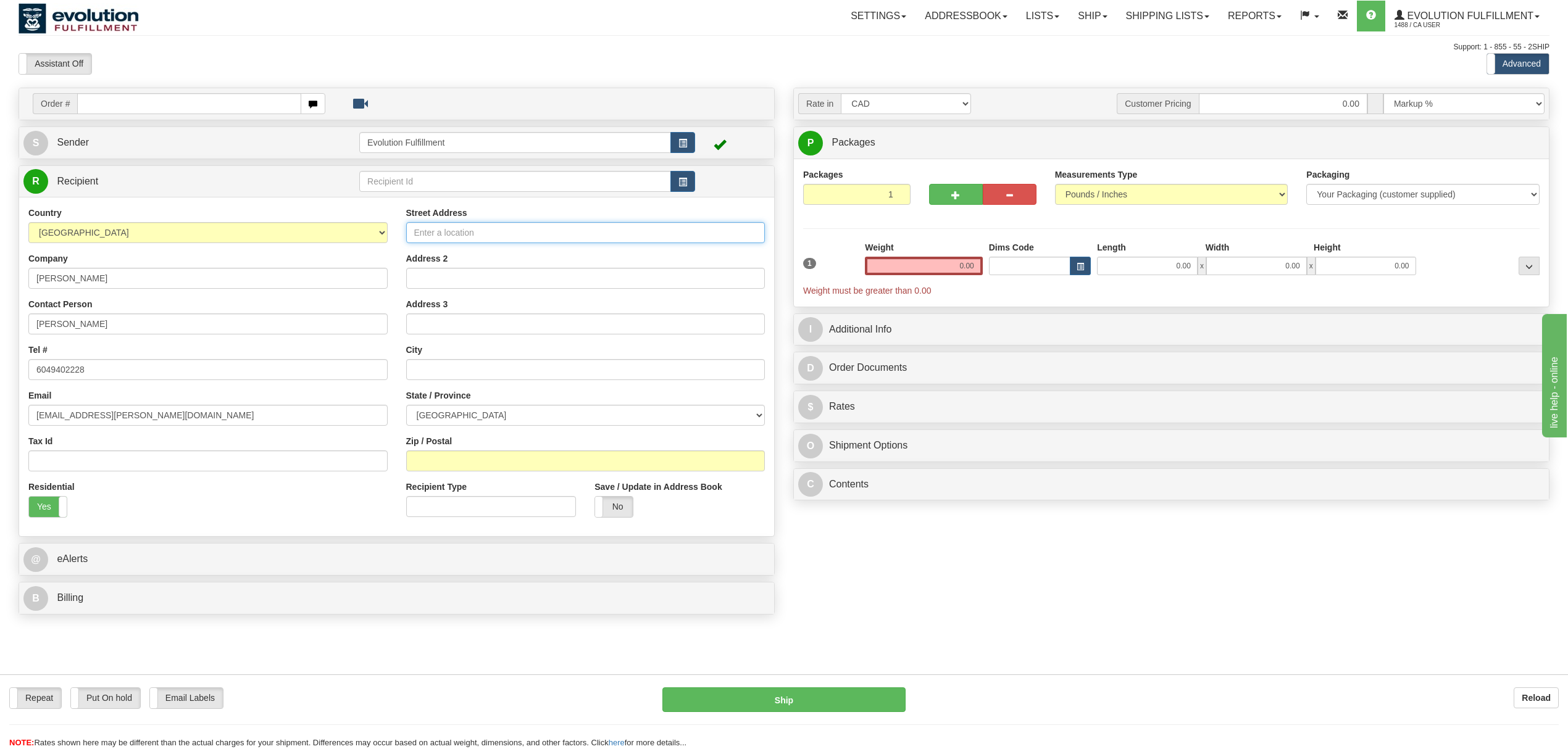
click at [464, 231] on input "Street Address" at bounding box center [585, 233] width 359 height 21
type input "[STREET_ADDRESS]"
click at [412, 375] on input "text" at bounding box center [585, 370] width 359 height 21
type input "[GEOGRAPHIC_DATA]"
click at [490, 408] on select "[GEOGRAPHIC_DATA] [GEOGRAPHIC_DATA] [GEOGRAPHIC_DATA] [GEOGRAPHIC_DATA] [GEOGRA…" at bounding box center [585, 415] width 359 height 21
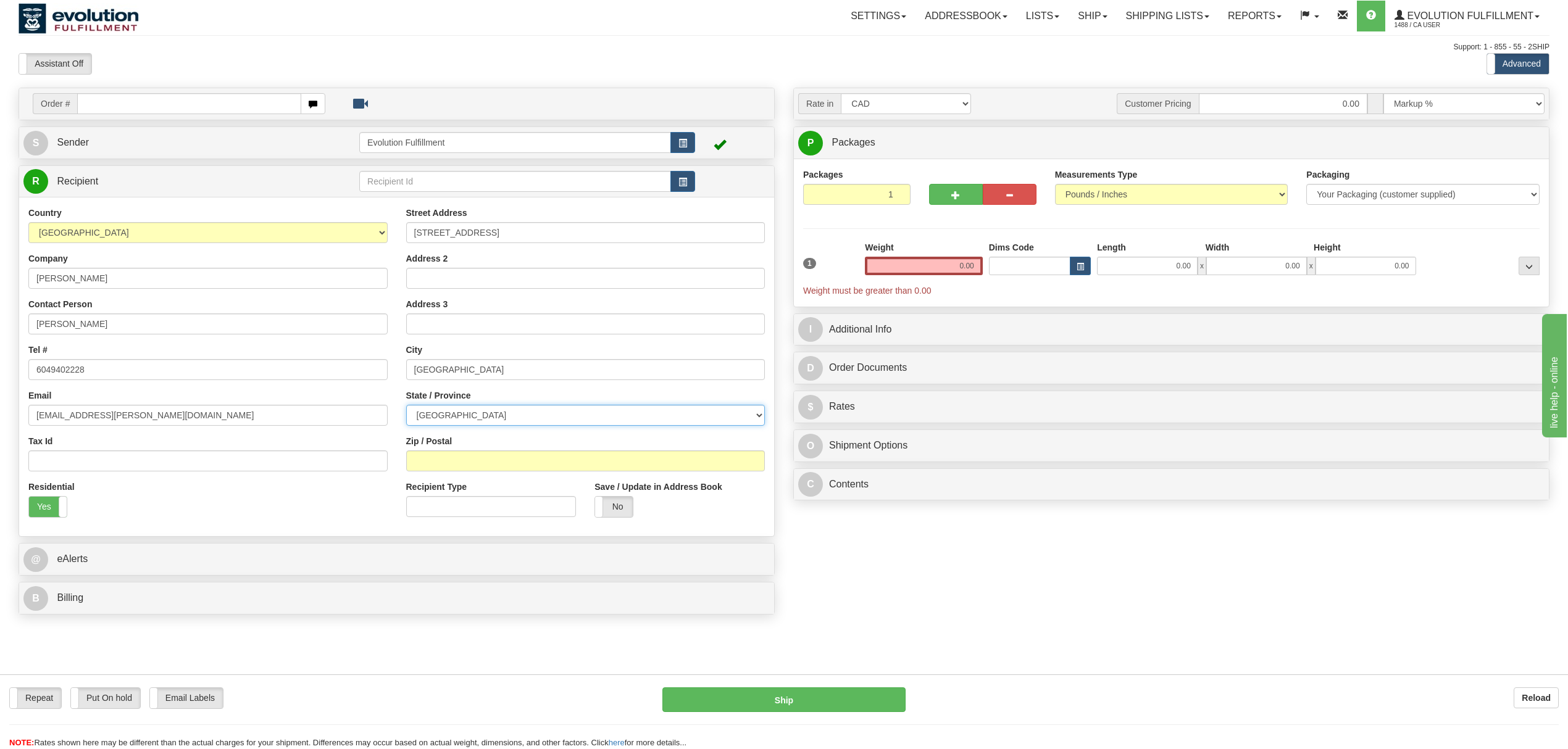
select select "ON"
click at [406, 407] on select "[GEOGRAPHIC_DATA] [GEOGRAPHIC_DATA] [GEOGRAPHIC_DATA] [GEOGRAPHIC_DATA] [GEOGRA…" at bounding box center [585, 415] width 359 height 21
click at [480, 464] on input "Zip / Postal" at bounding box center [585, 461] width 359 height 21
type input "M5V 0M9"
drag, startPoint x: 952, startPoint y: 270, endPoint x: 994, endPoint y: 264, distance: 42.4
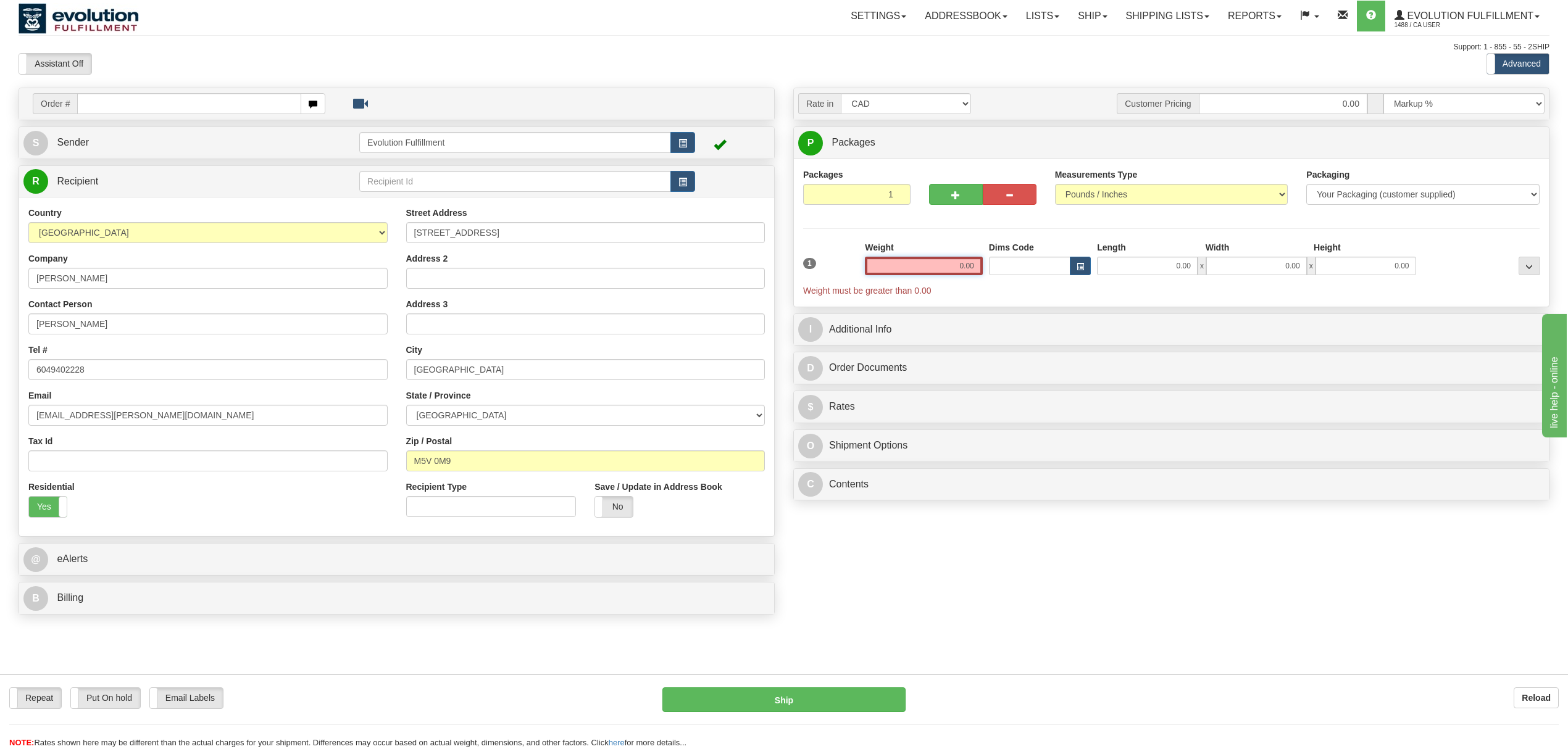
click at [994, 264] on div "1 Weight 0.00 Dims Code 0.00" at bounding box center [1170, 268] width 742 height 56
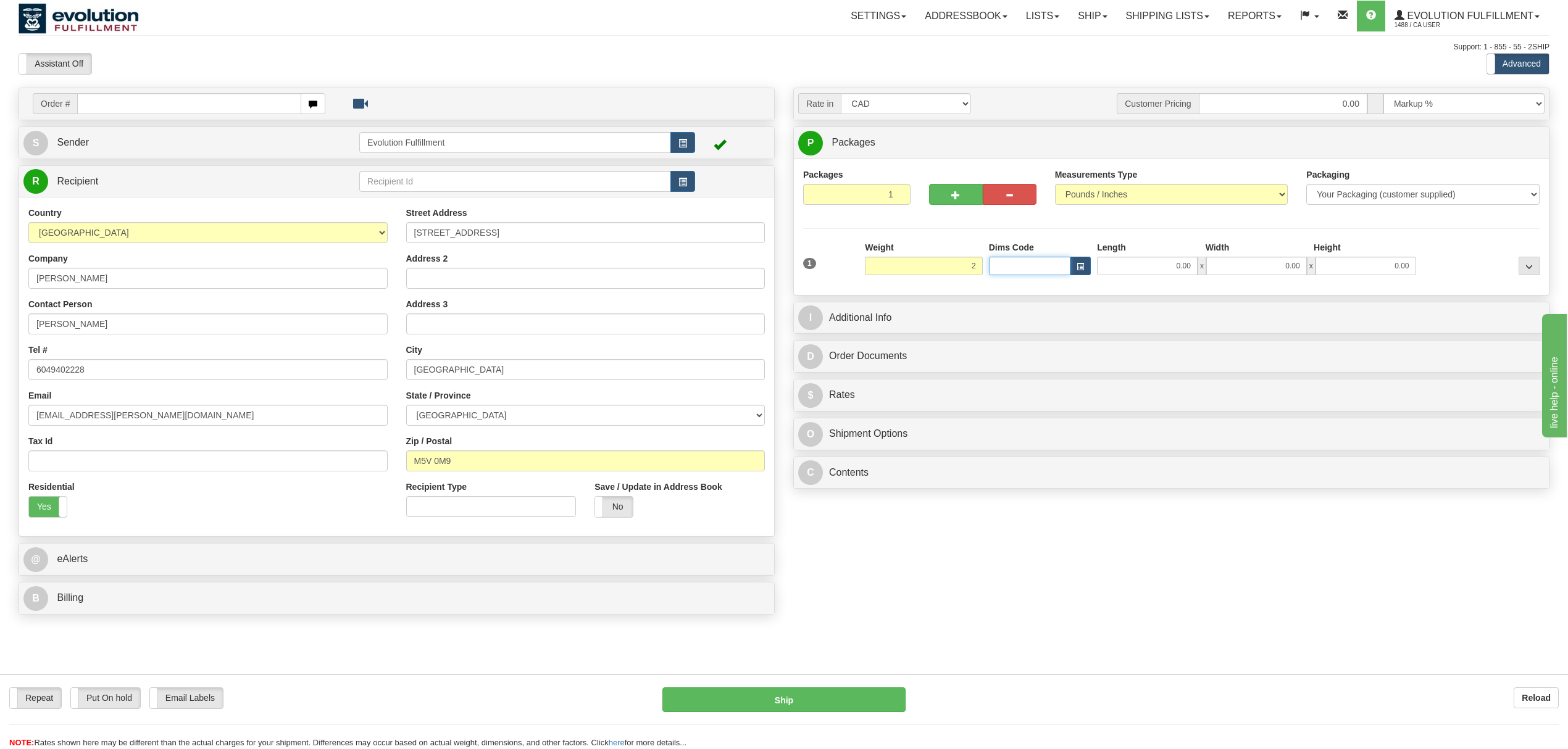
type input "2.00"
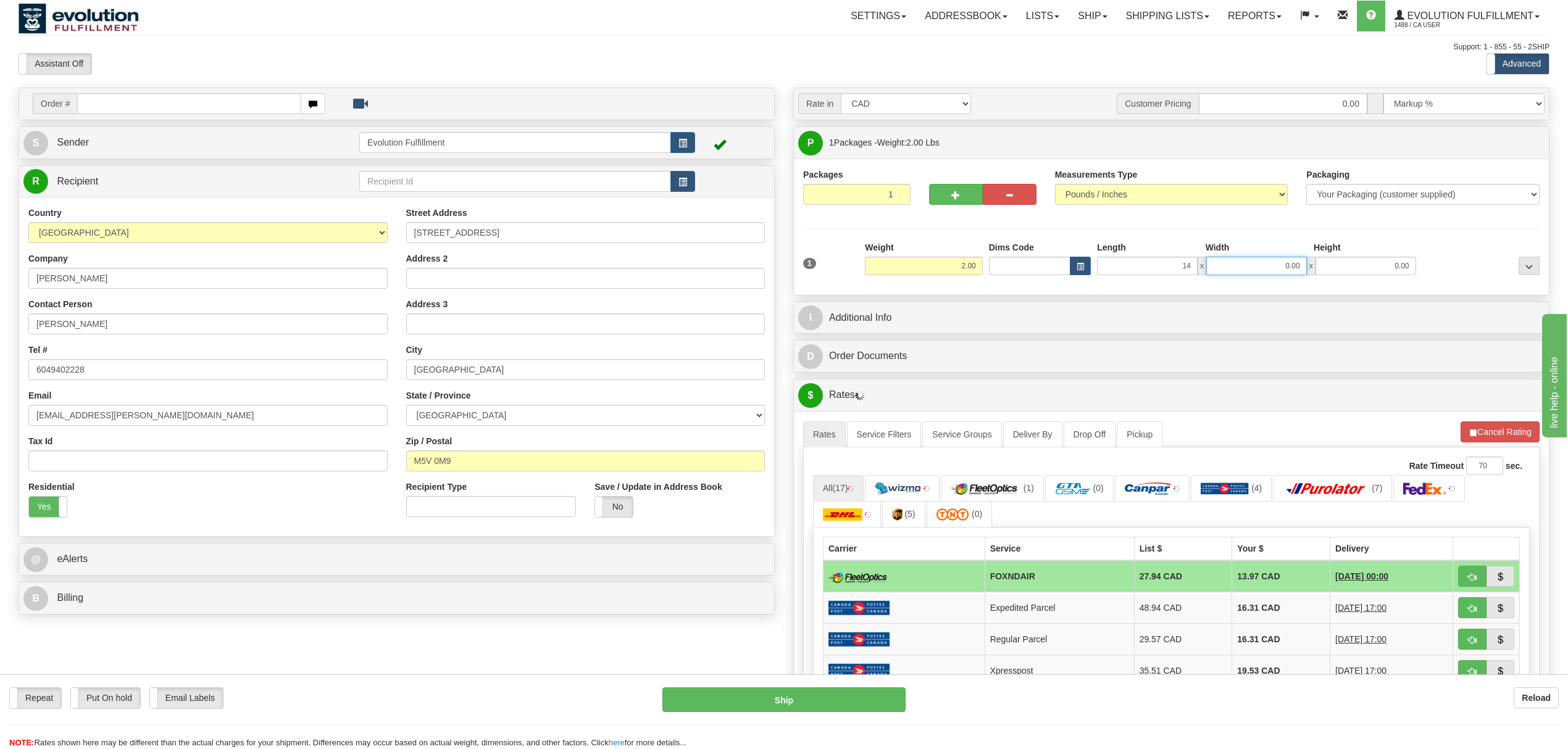
type input "14.00"
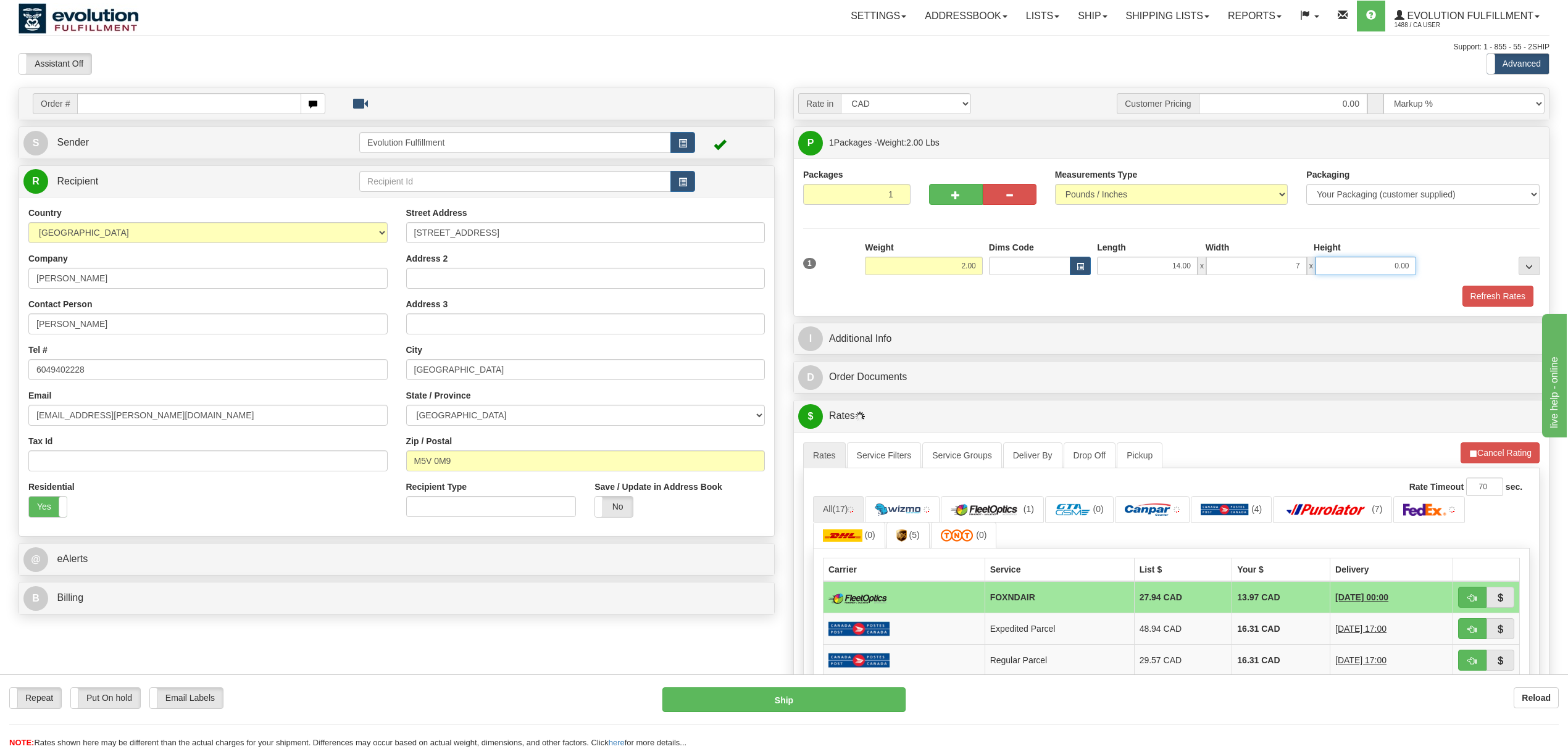
type input "7.00"
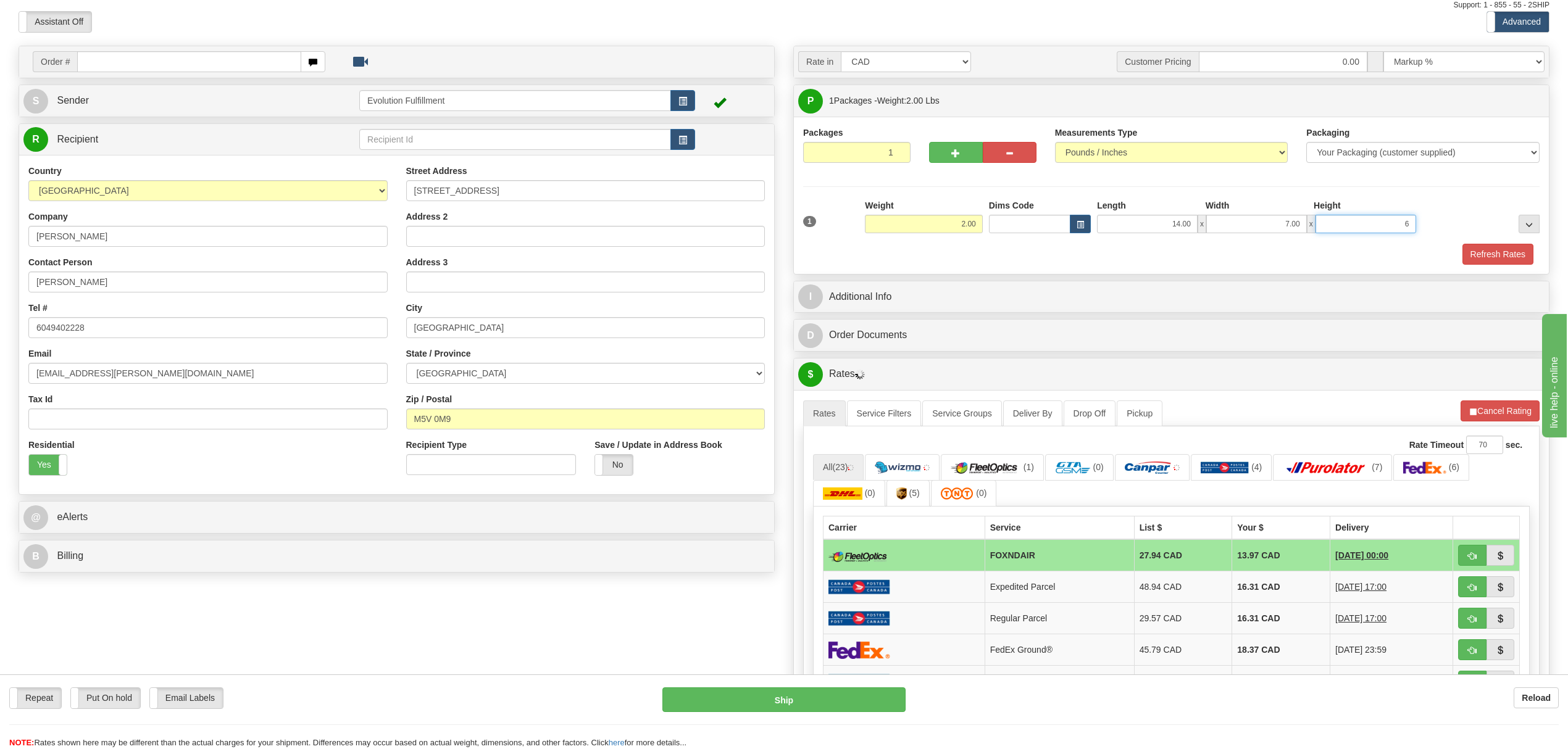
scroll to position [82, 0]
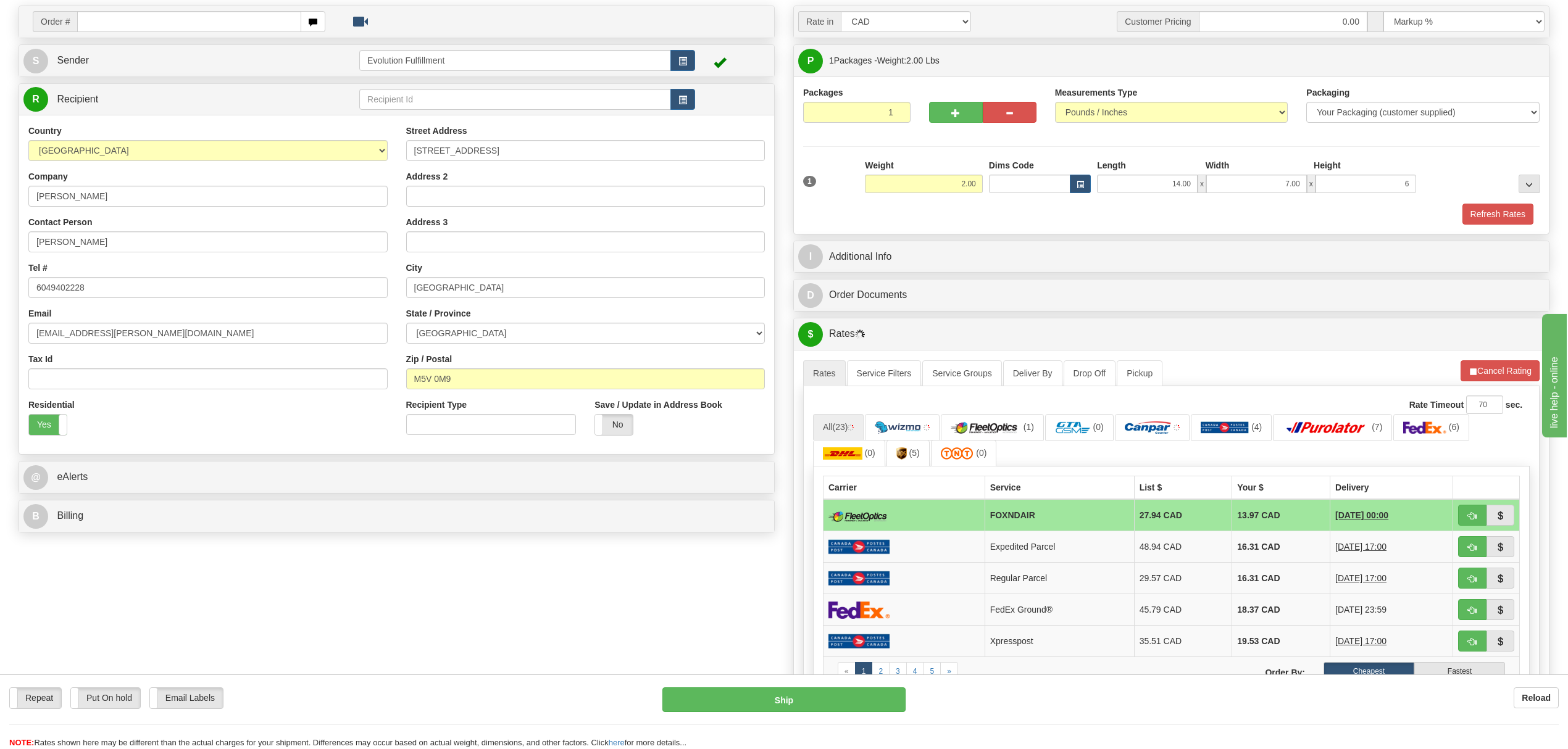
type input "6.00"
click at [1016, 273] on div "I Additional Info" at bounding box center [1171, 256] width 755 height 31
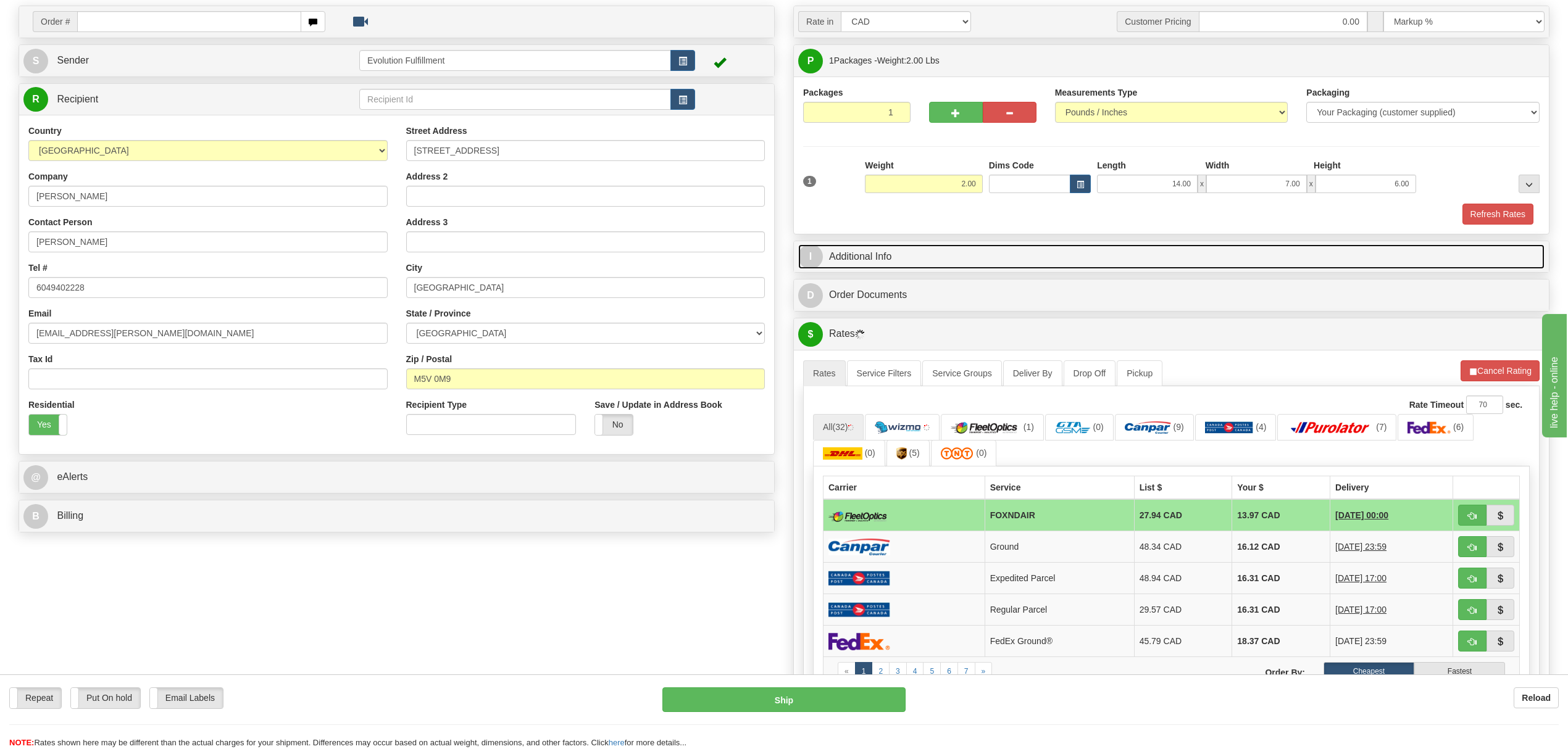
click at [1138, 267] on link "I Additional Info" at bounding box center [1170, 257] width 746 height 25
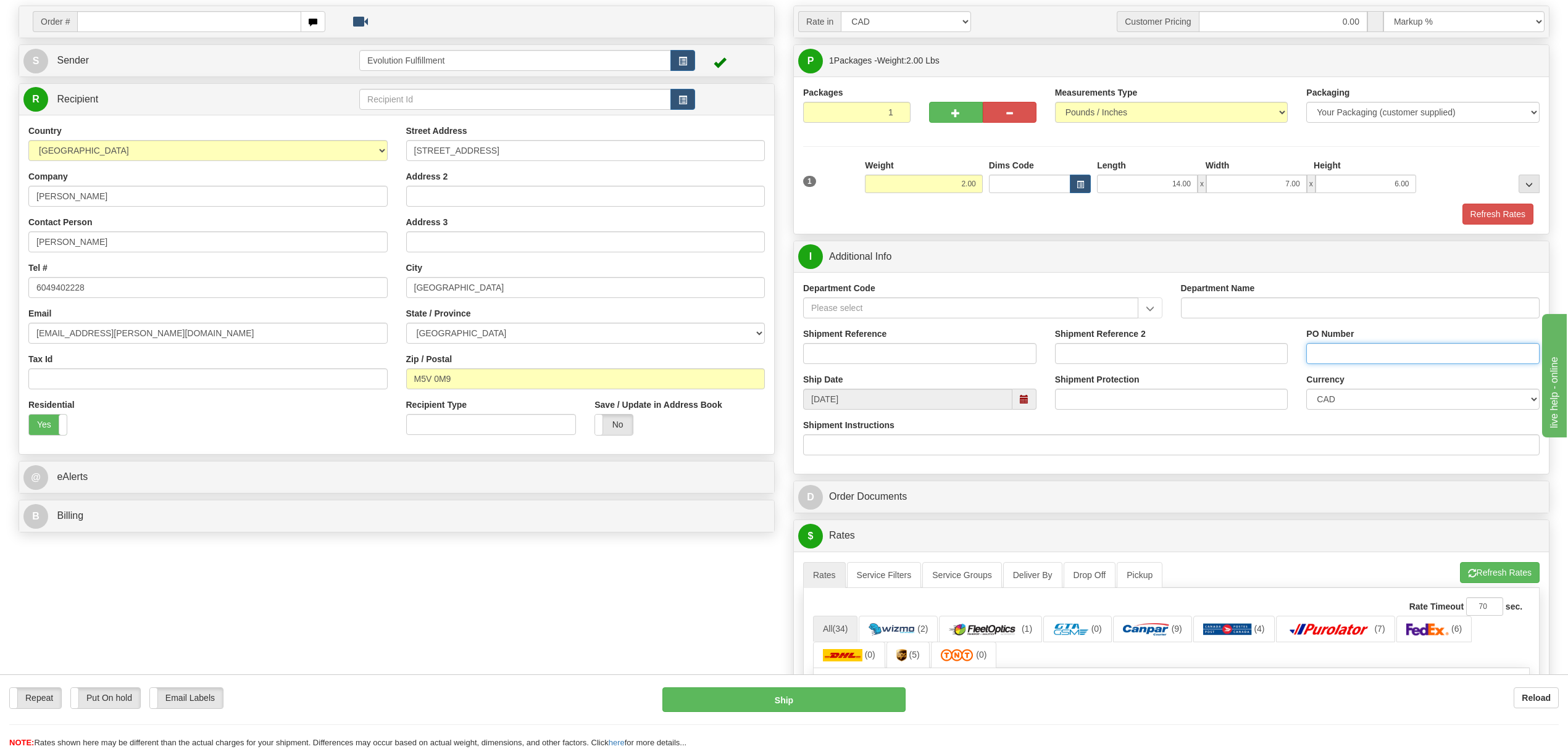
click at [1334, 364] on input "PO Number" at bounding box center [1422, 354] width 233 height 21
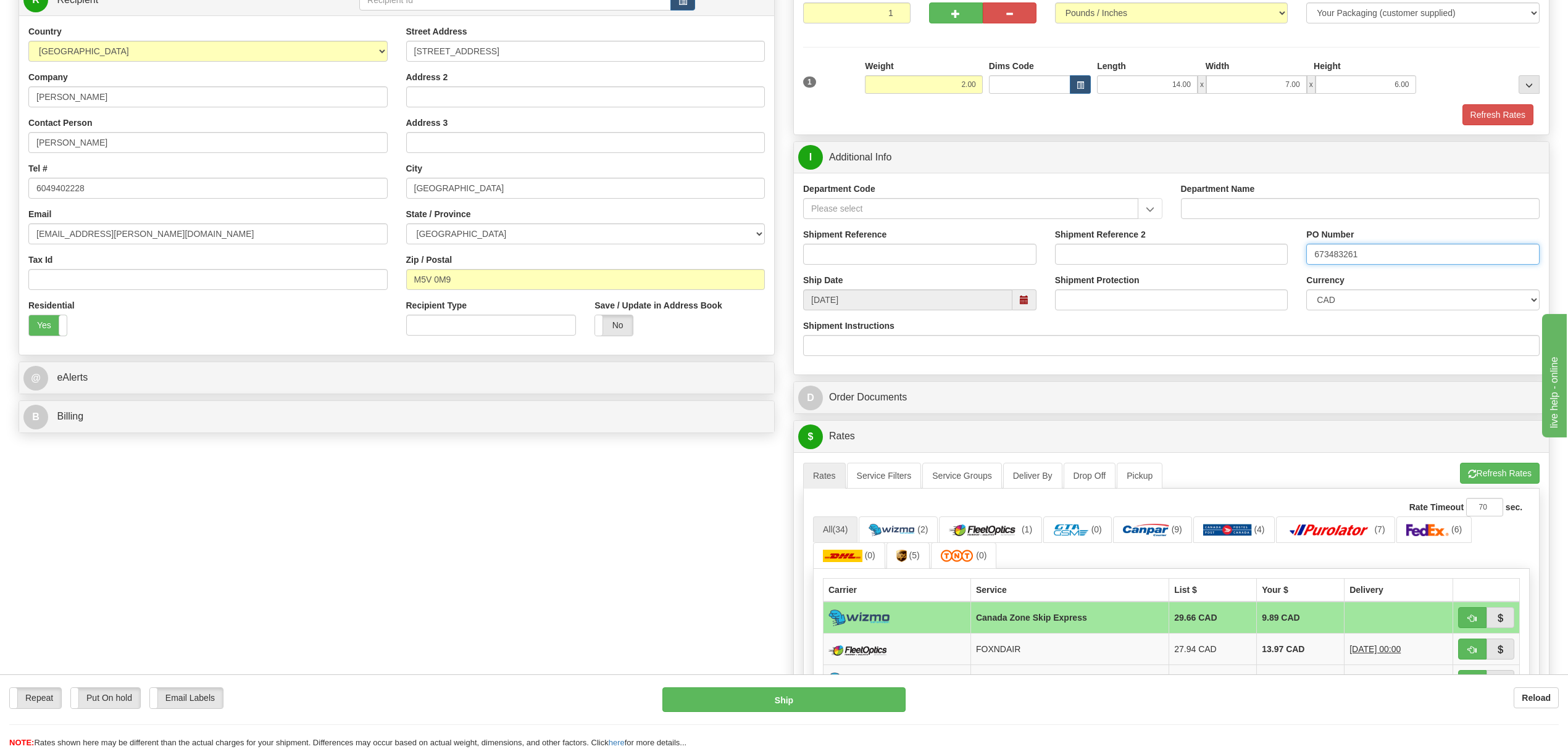
scroll to position [329, 0]
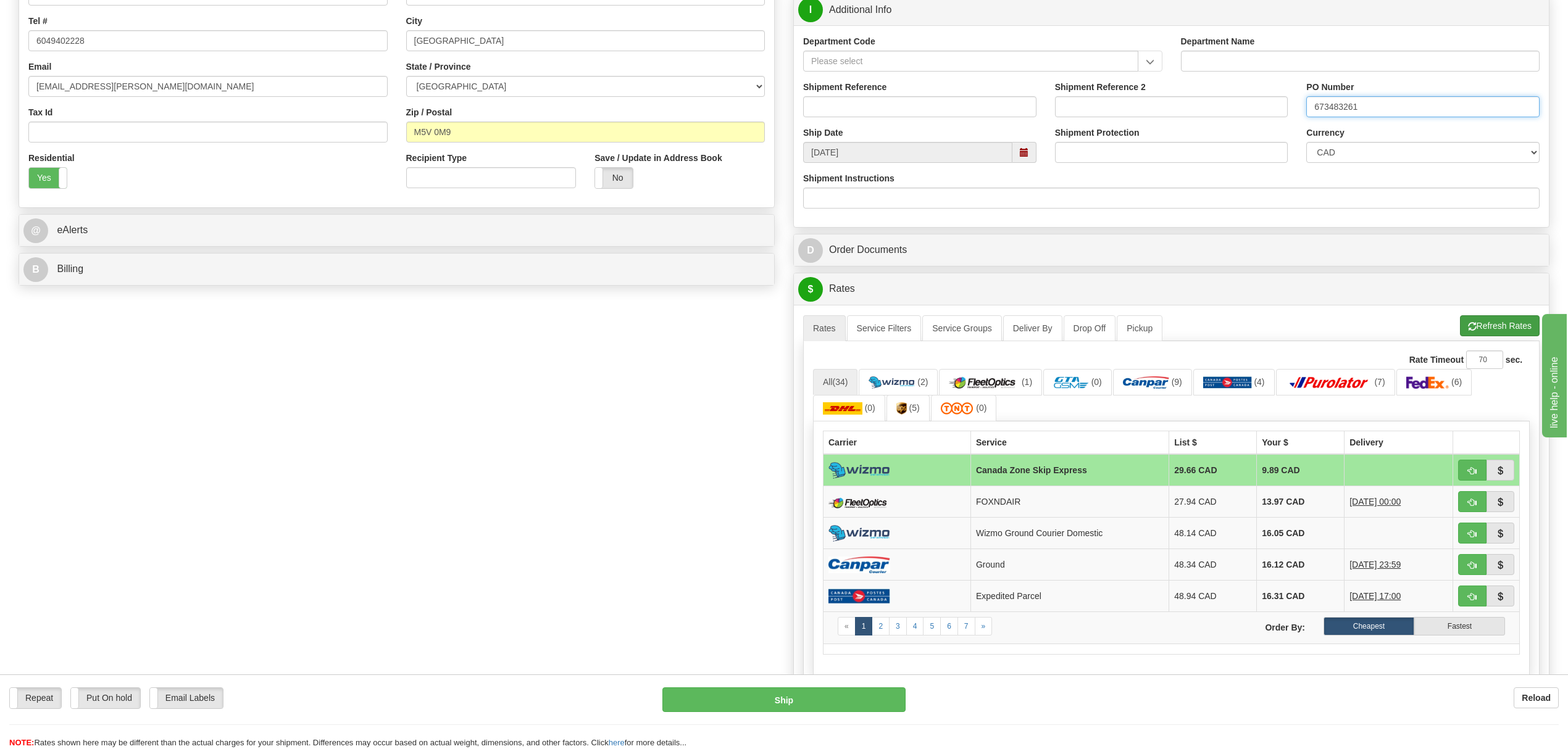
type input "673483261"
click at [1479, 324] on button "Refresh Rates" at bounding box center [1500, 326] width 80 height 21
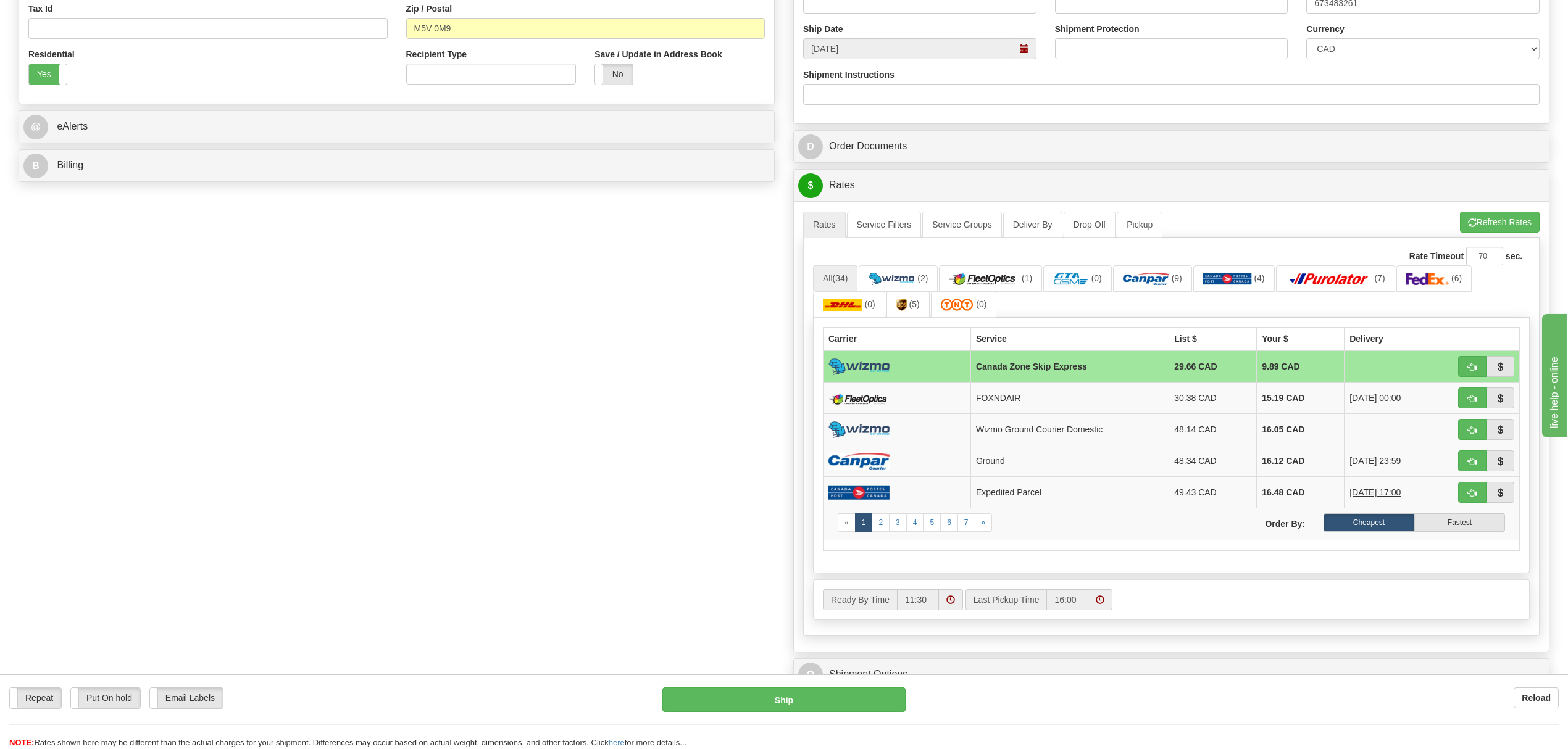
scroll to position [493, 0]
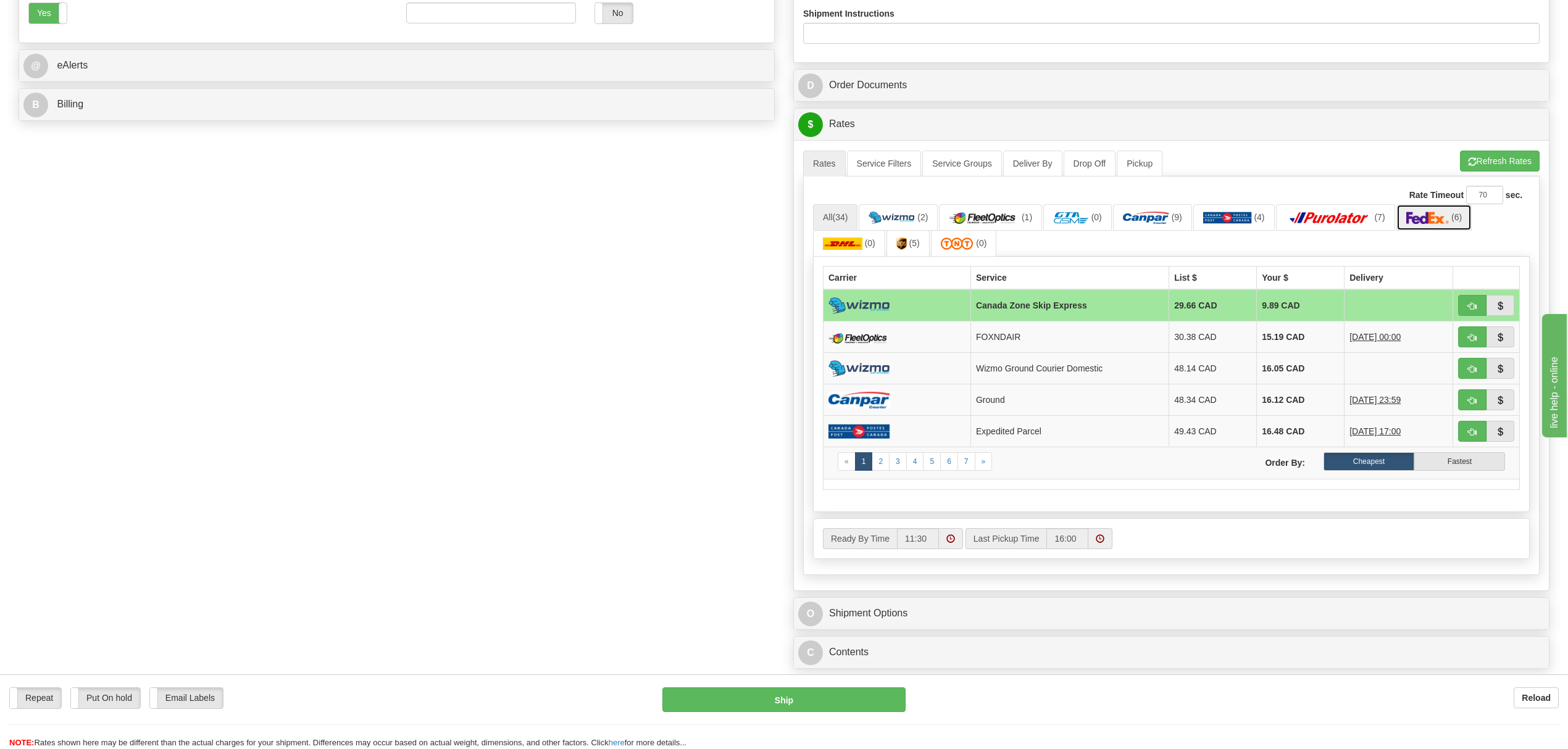
click at [1445, 224] on img at bounding box center [1428, 217] width 43 height 13
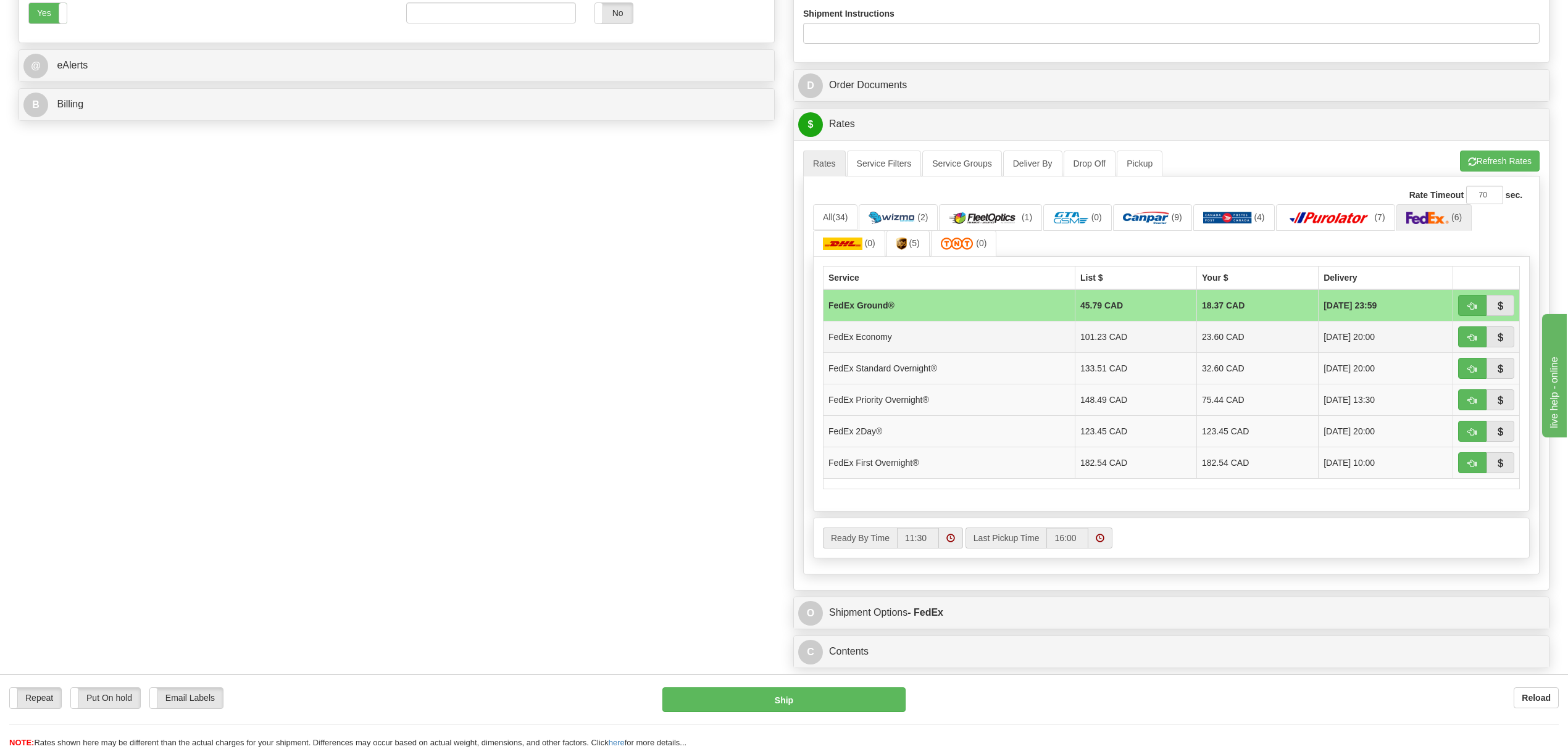
click at [1220, 337] on td "23.60 CAD" at bounding box center [1257, 337] width 122 height 31
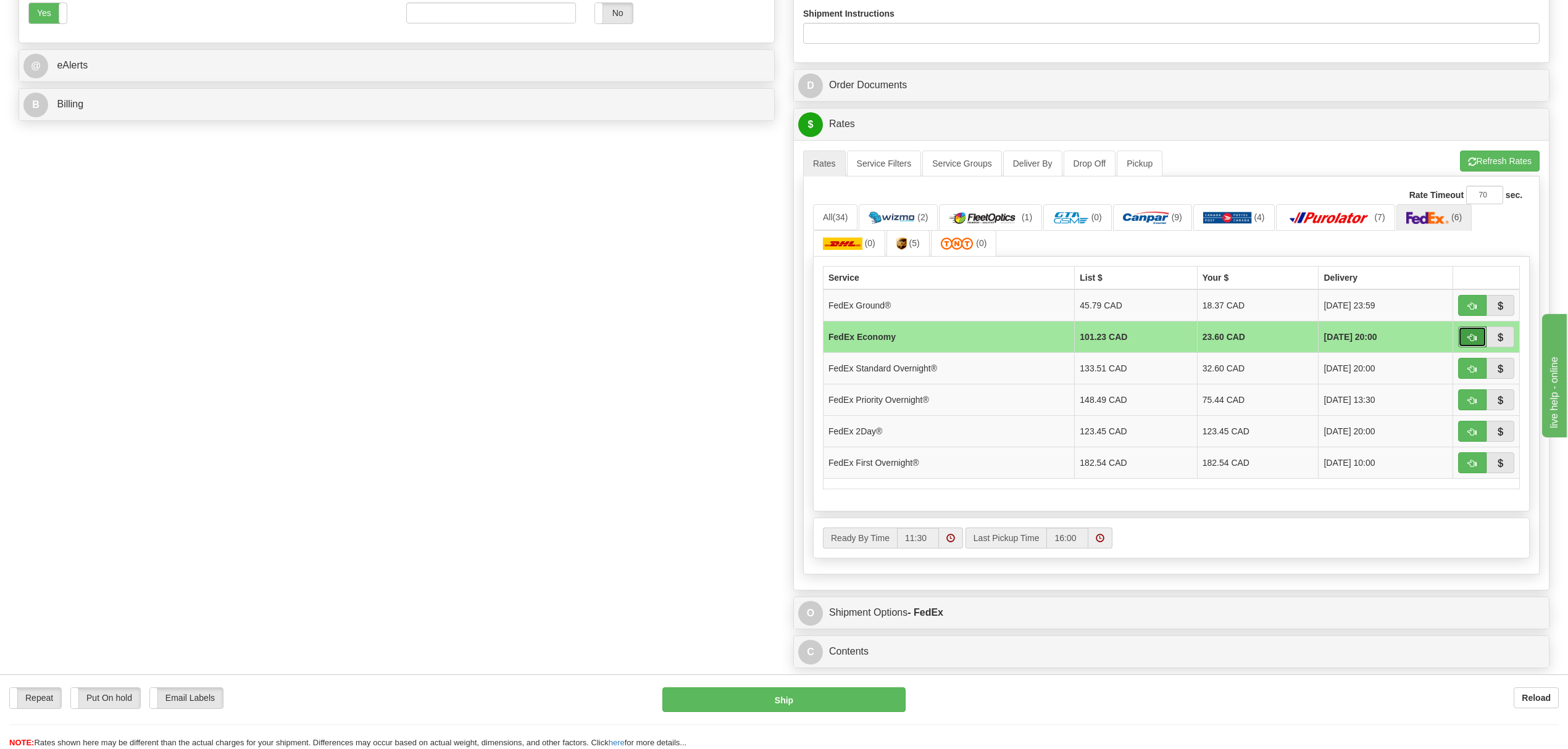
click at [1468, 342] on span "button" at bounding box center [1471, 337] width 9 height 8
type input "20"
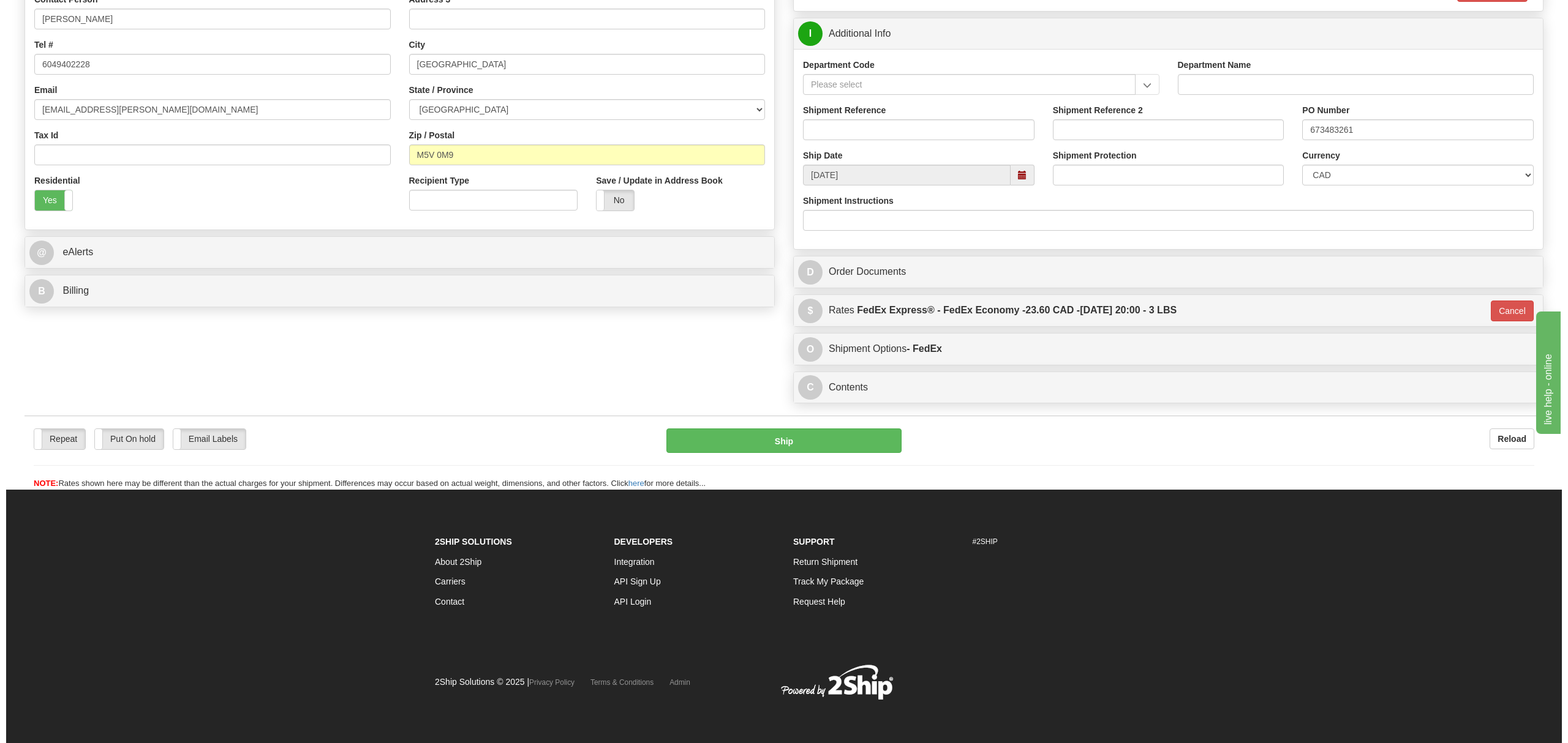
scroll to position [310, 0]
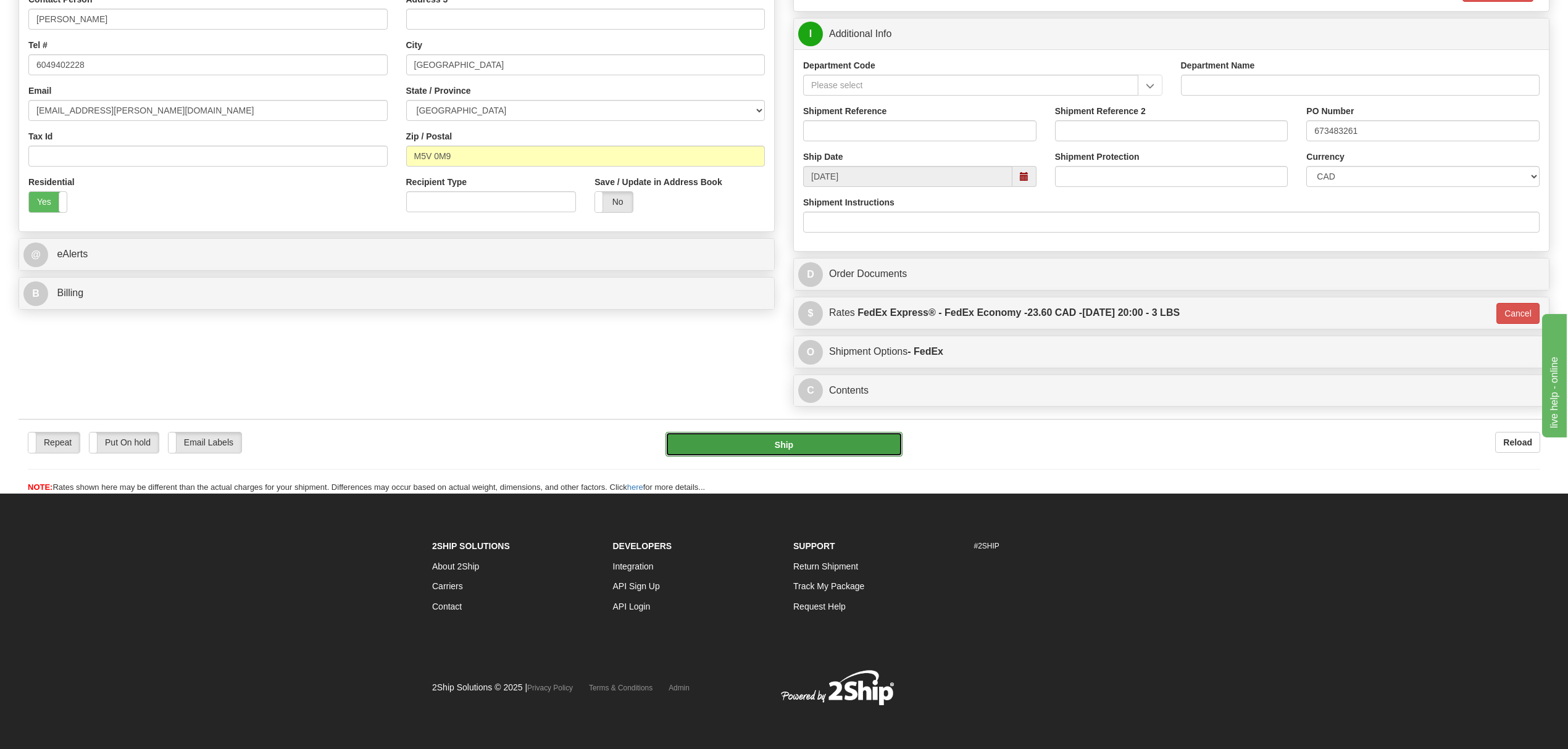
click at [780, 440] on button "Ship" at bounding box center [783, 444] width 236 height 24
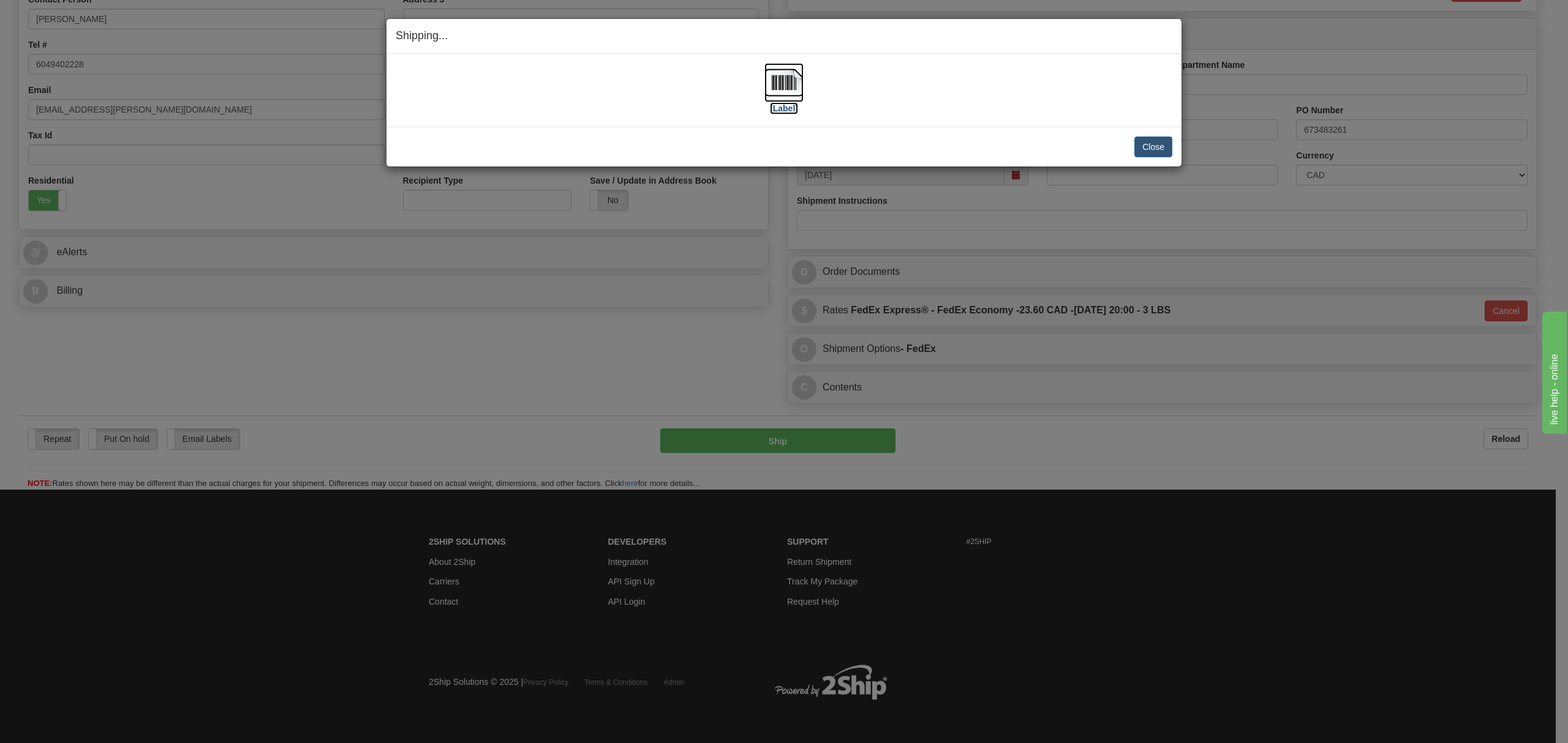
click at [792, 84] on img at bounding box center [784, 82] width 40 height 40
click at [1151, 148] on button "Close" at bounding box center [1153, 147] width 38 height 21
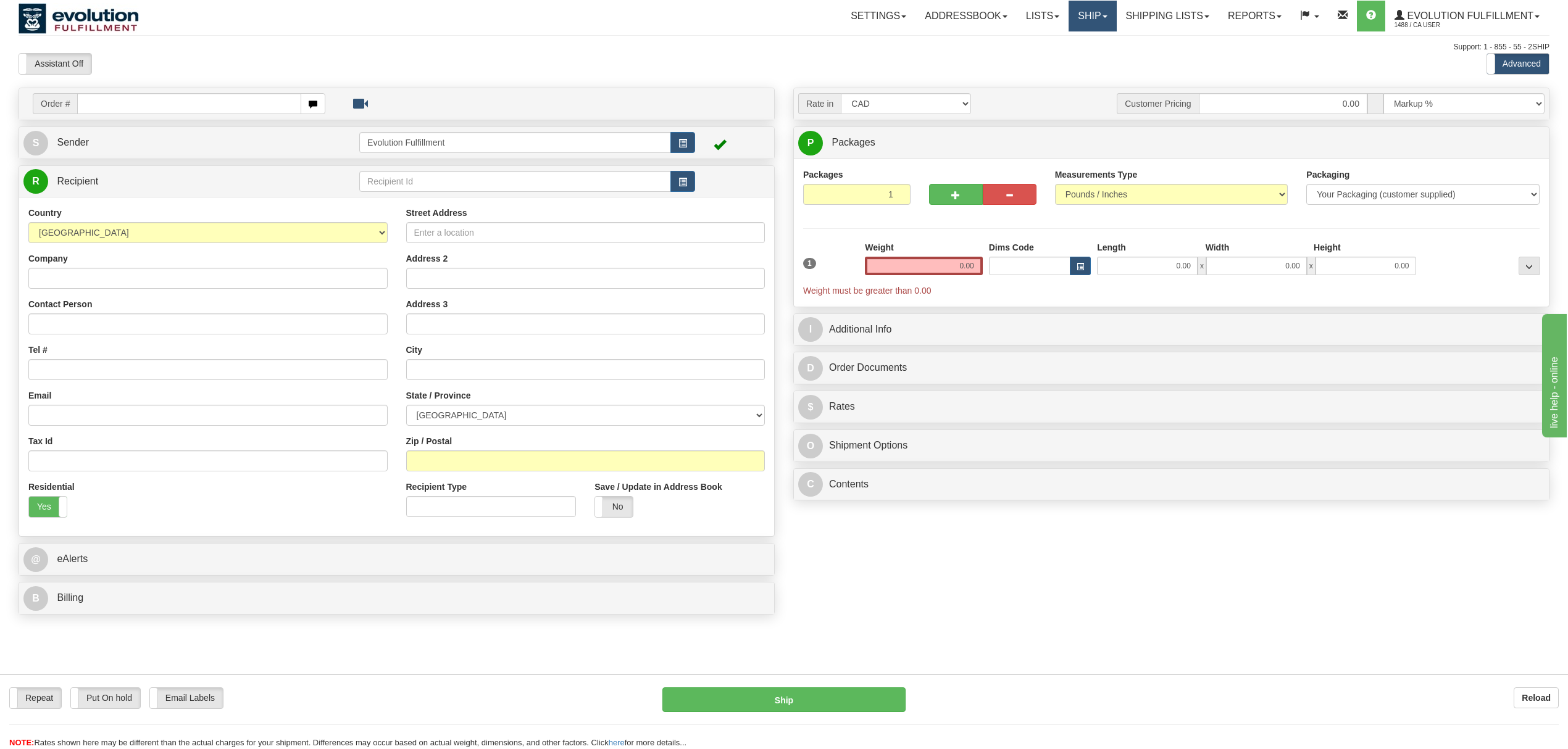
click at [1102, 16] on span at bounding box center [1104, 17] width 5 height 3
click at [1159, 13] on link "Shipping lists" at bounding box center [1167, 17] width 101 height 31
click at [98, 289] on input "Company" at bounding box center [208, 279] width 359 height 21
drag, startPoint x: 135, startPoint y: 285, endPoint x: 0, endPoint y: 268, distance: 136.1
click at [0, 268] on div "Toggle navigation Settings Shipping Preferences Fields Preferences New" at bounding box center [784, 374] width 1568 height 749
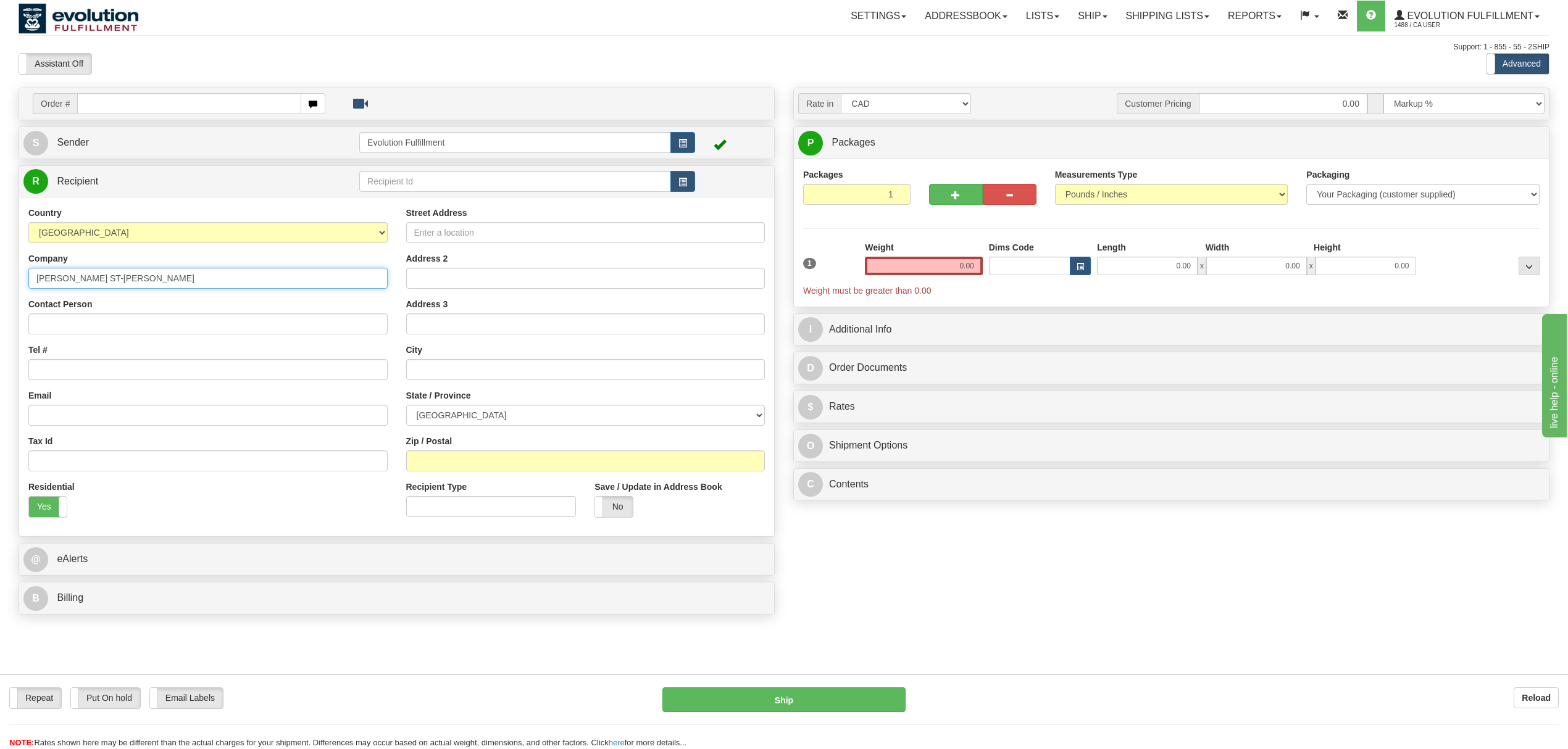
type input "[PERSON_NAME] ST-[PERSON_NAME]"
click at [134, 331] on input "Contact Person" at bounding box center [208, 325] width 359 height 21
paste input "[PERSON_NAME] ST-[PERSON_NAME]"
type input "[PERSON_NAME] ST-[PERSON_NAME]"
click at [124, 377] on input "Tel #" at bounding box center [208, 370] width 359 height 21
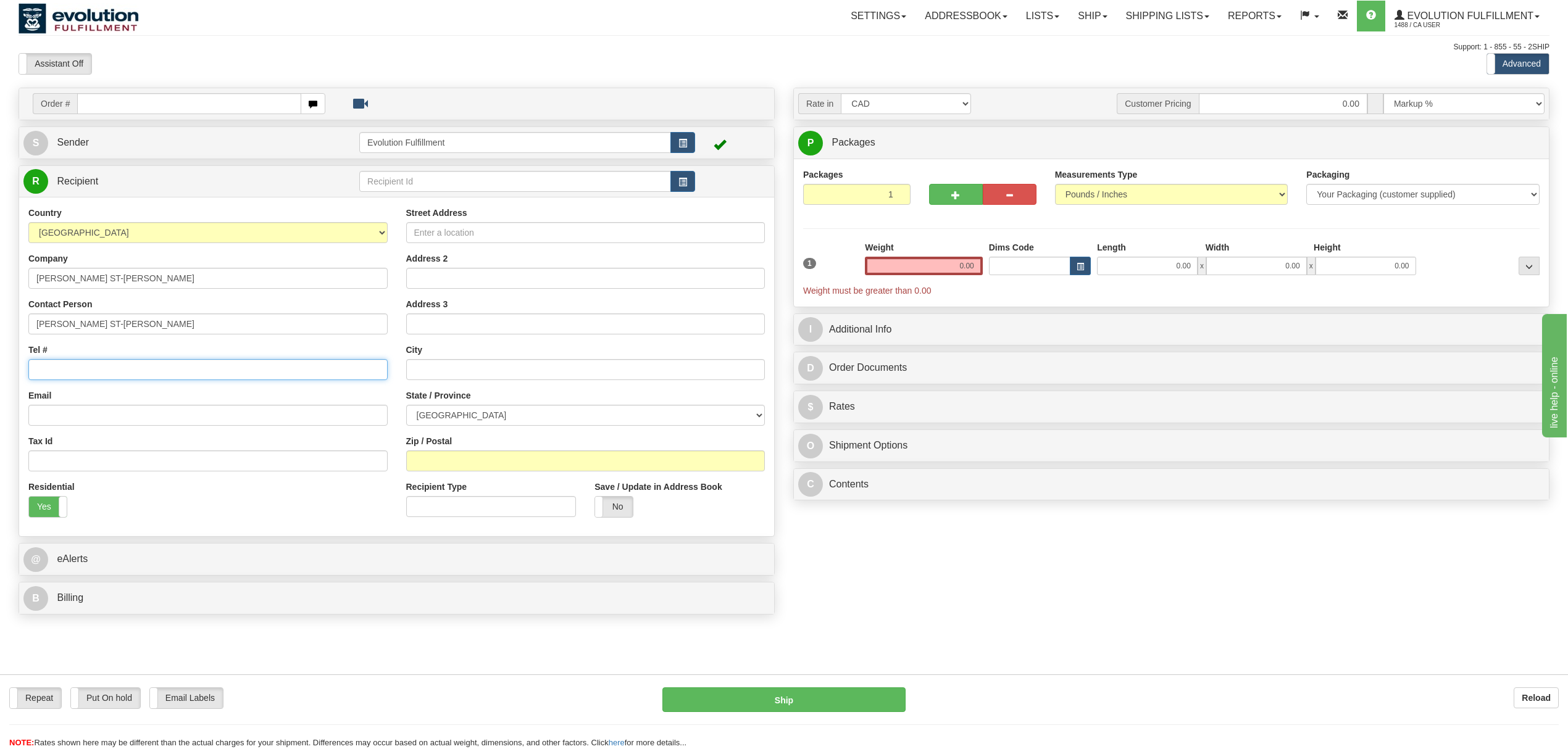
type input "6049402228"
click at [159, 414] on input "Email" at bounding box center [208, 415] width 359 height 21
type input "[EMAIL_ADDRESS][PERSON_NAME][DOMAIN_NAME]"
click at [517, 233] on input "Street Address" at bounding box center [585, 233] width 359 height 21
type input "[STREET_ADDRESS]"
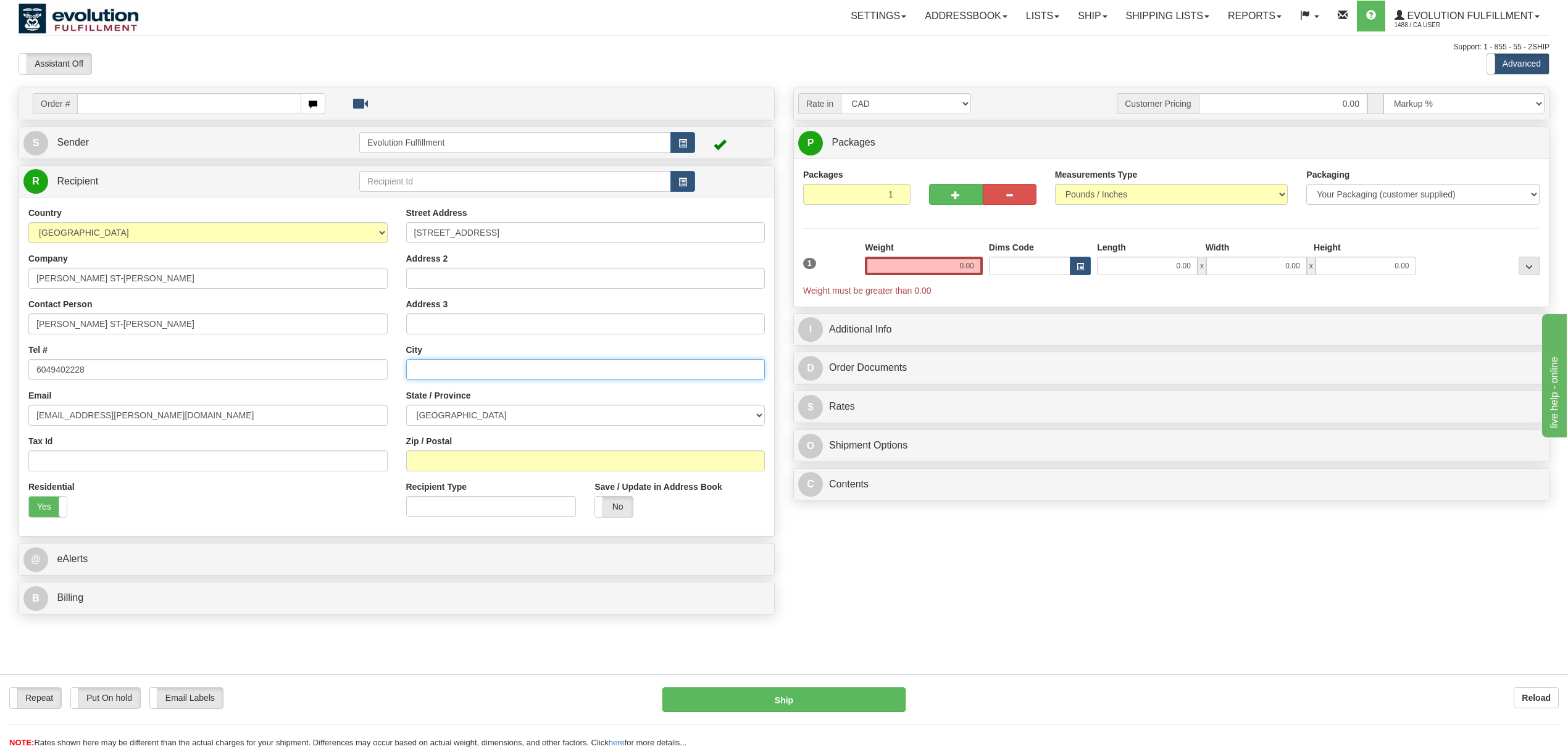
click at [442, 368] on input "text" at bounding box center [585, 370] width 359 height 21
type input "SAINT-[PERSON_NAME]-DE-GRANBY"
click at [487, 410] on select "[GEOGRAPHIC_DATA] [GEOGRAPHIC_DATA] [GEOGRAPHIC_DATA] [GEOGRAPHIC_DATA] [GEOGRA…" at bounding box center [585, 415] width 359 height 21
select select "QC"
click at [406, 407] on select "[GEOGRAPHIC_DATA] [GEOGRAPHIC_DATA] [GEOGRAPHIC_DATA] [GEOGRAPHIC_DATA] [GEOGRA…" at bounding box center [585, 415] width 359 height 21
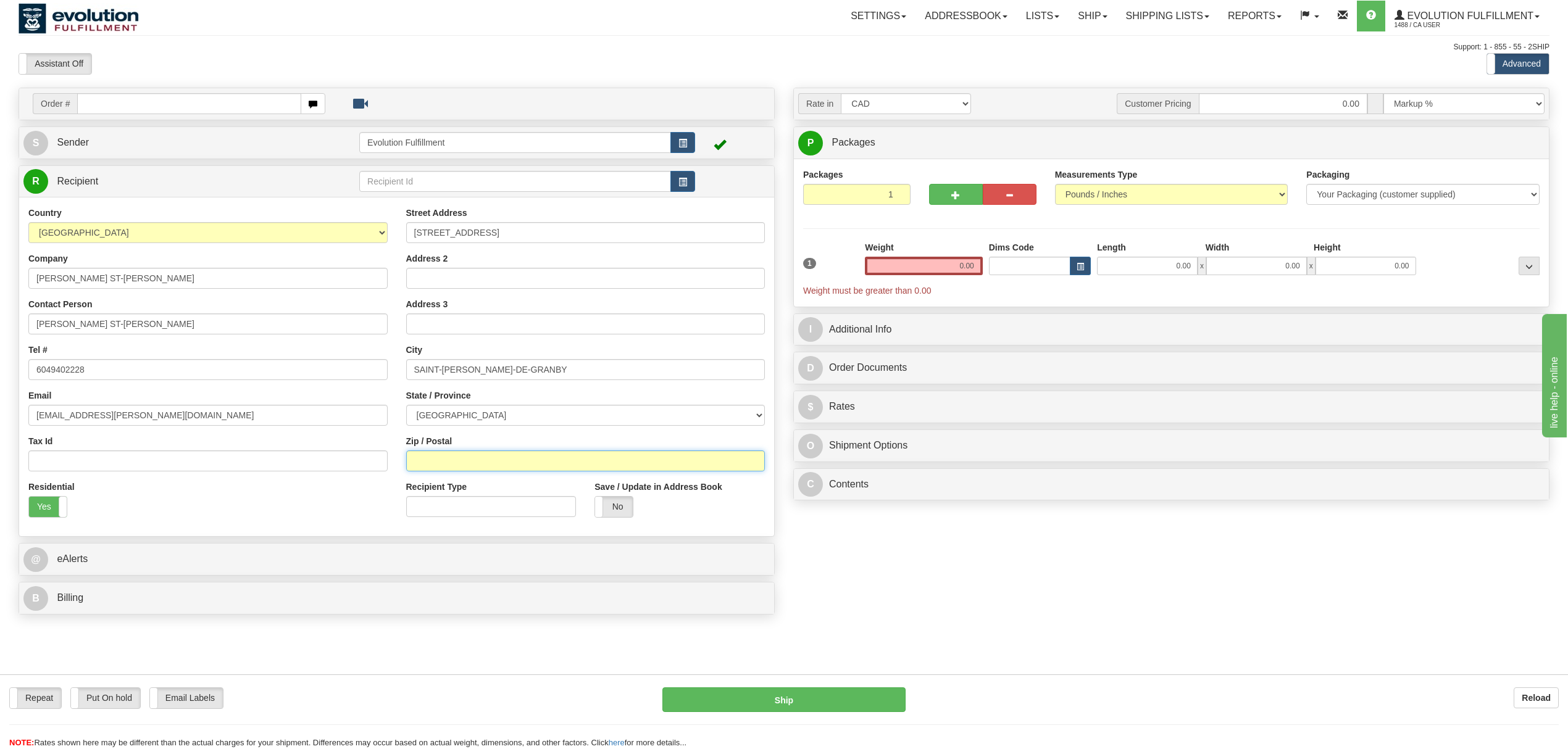
click at [460, 464] on input "Zip / Postal" at bounding box center [585, 461] width 359 height 21
type input "J0E 2A0"
drag, startPoint x: 934, startPoint y: 264, endPoint x: 973, endPoint y: 264, distance: 39.0
click at [973, 264] on input "0.00" at bounding box center [923, 265] width 118 height 19
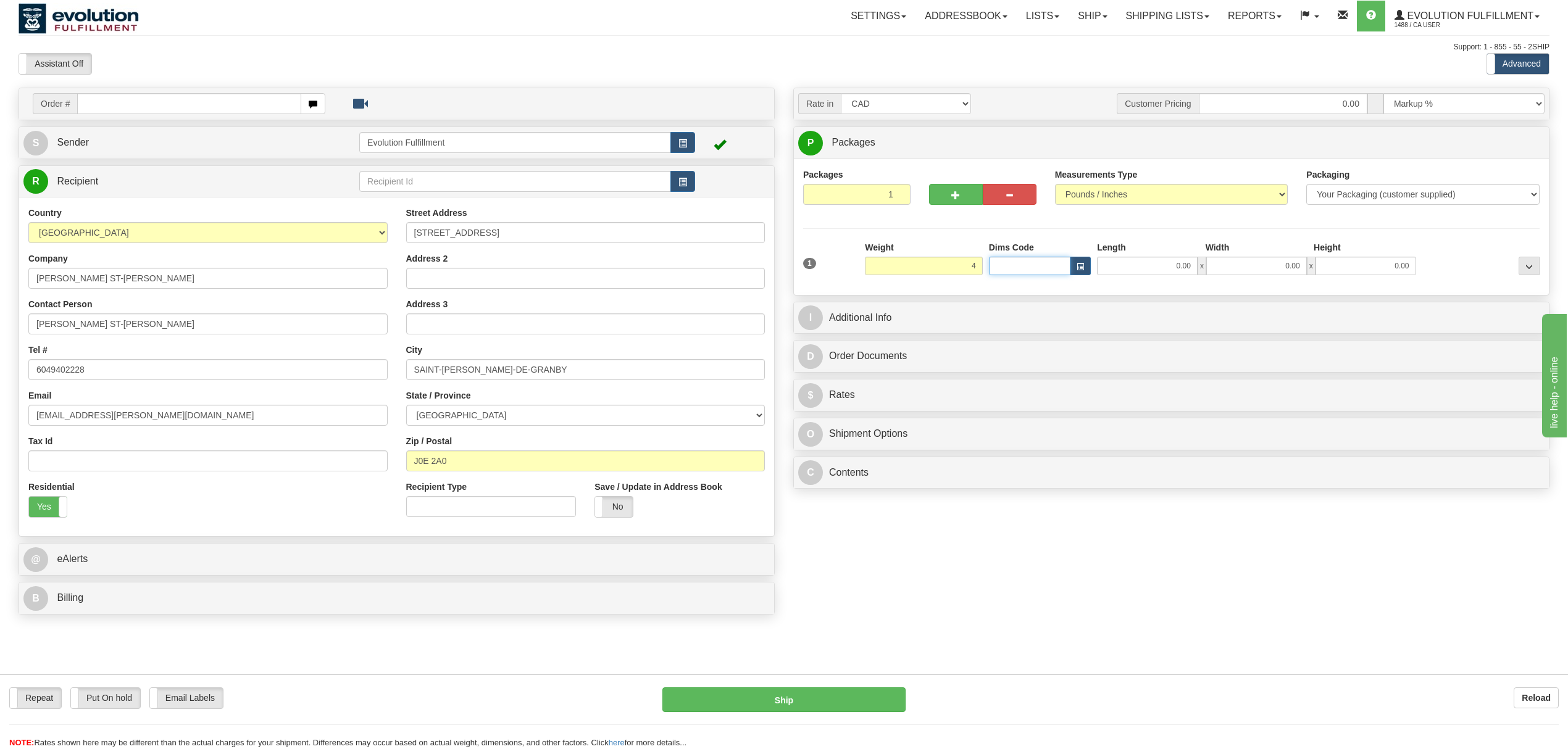
type input "4.00"
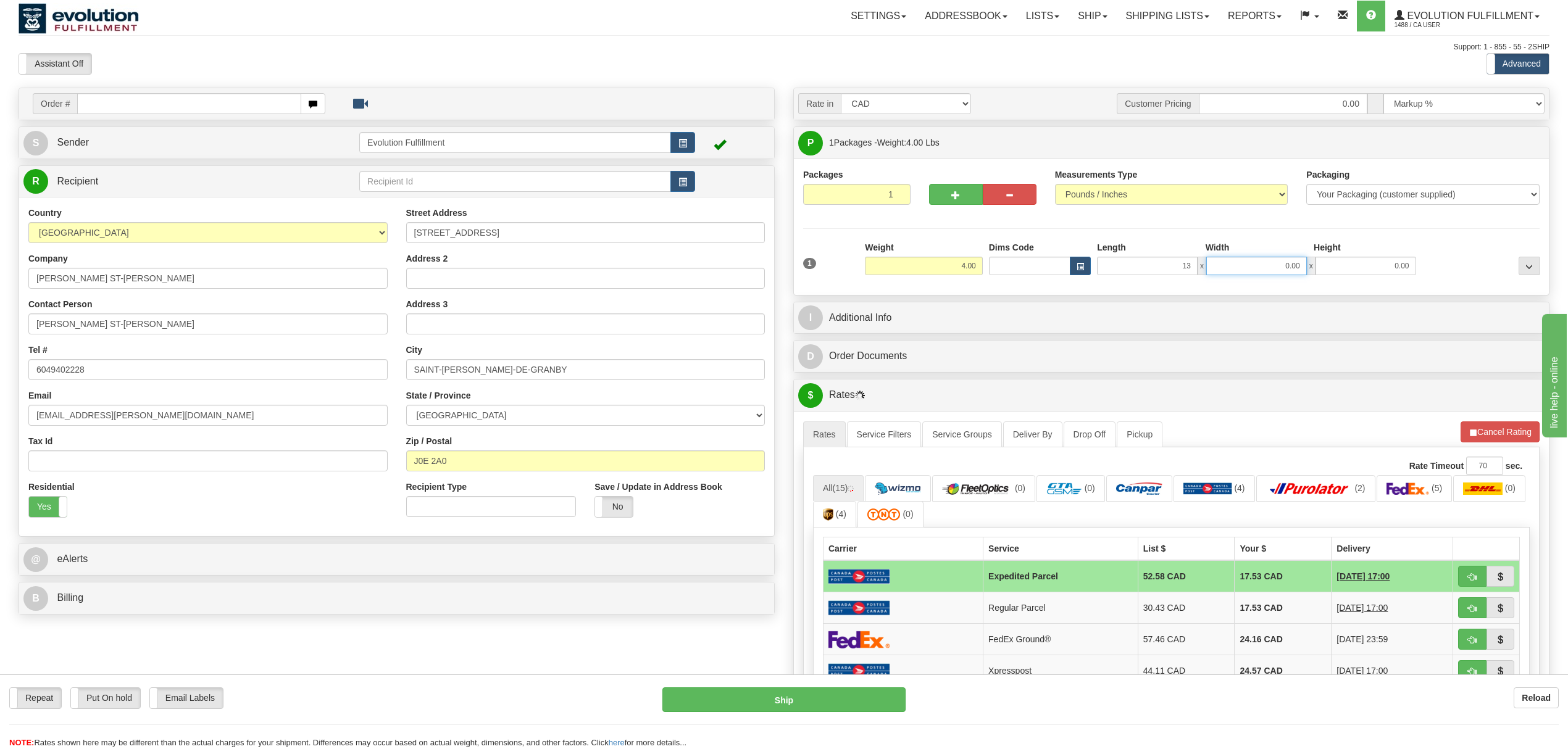
type input "13.00"
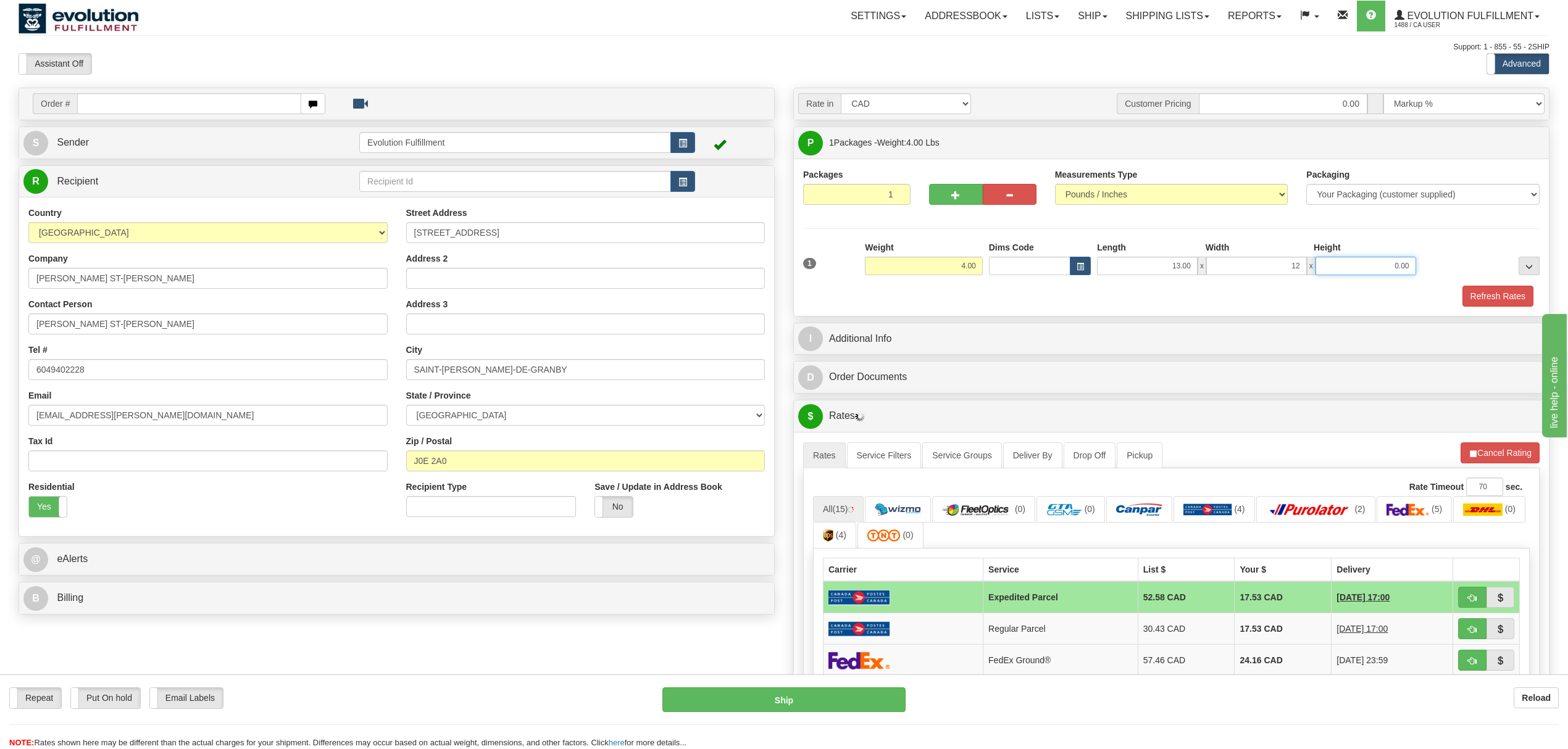
type input "12.00"
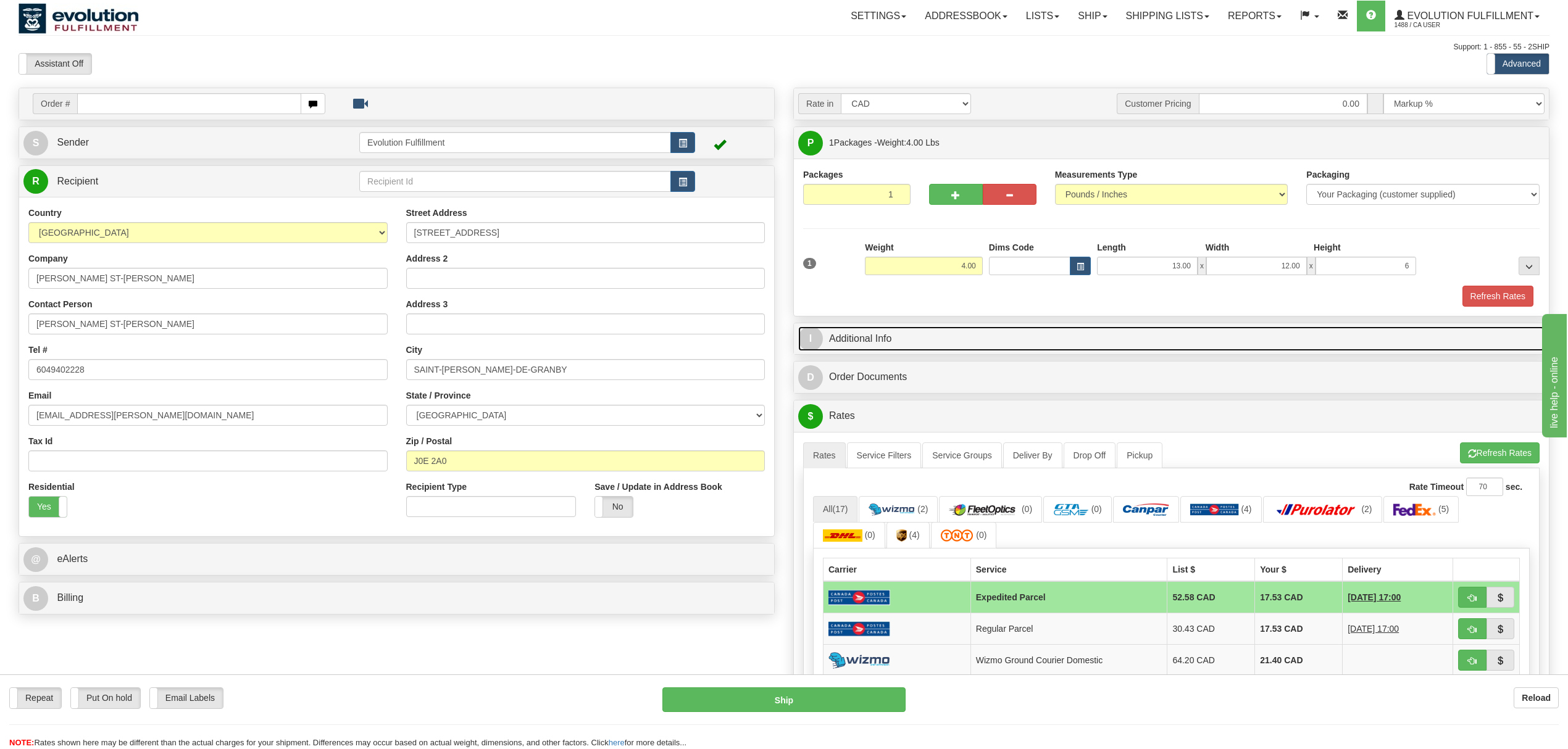
type input "6.00"
drag, startPoint x: 1018, startPoint y: 334, endPoint x: 1027, endPoint y: 336, distance: 9.2
click at [1018, 334] on link "I Additional Info" at bounding box center [1170, 339] width 746 height 25
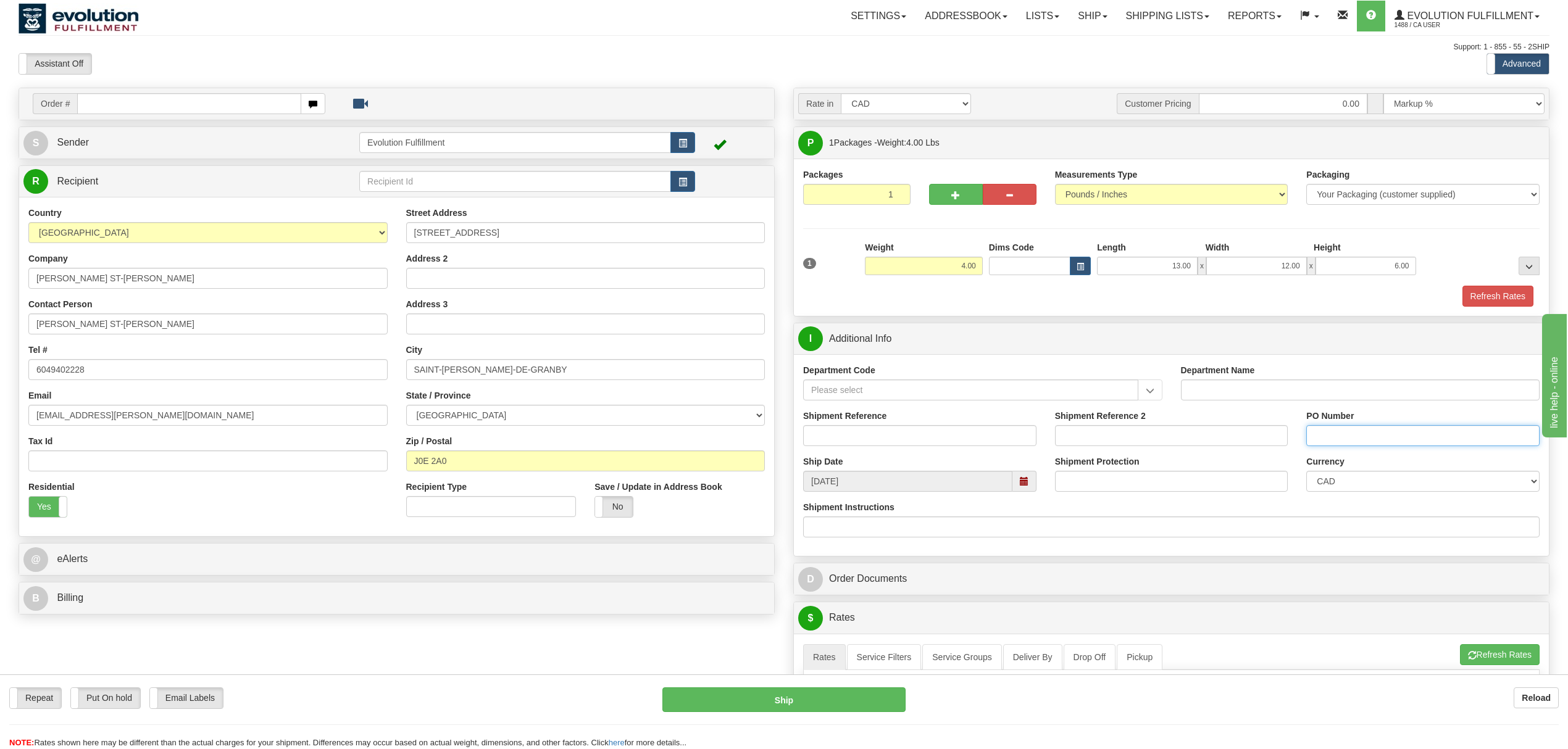
click at [1314, 447] on input "PO Number" at bounding box center [1422, 436] width 233 height 21
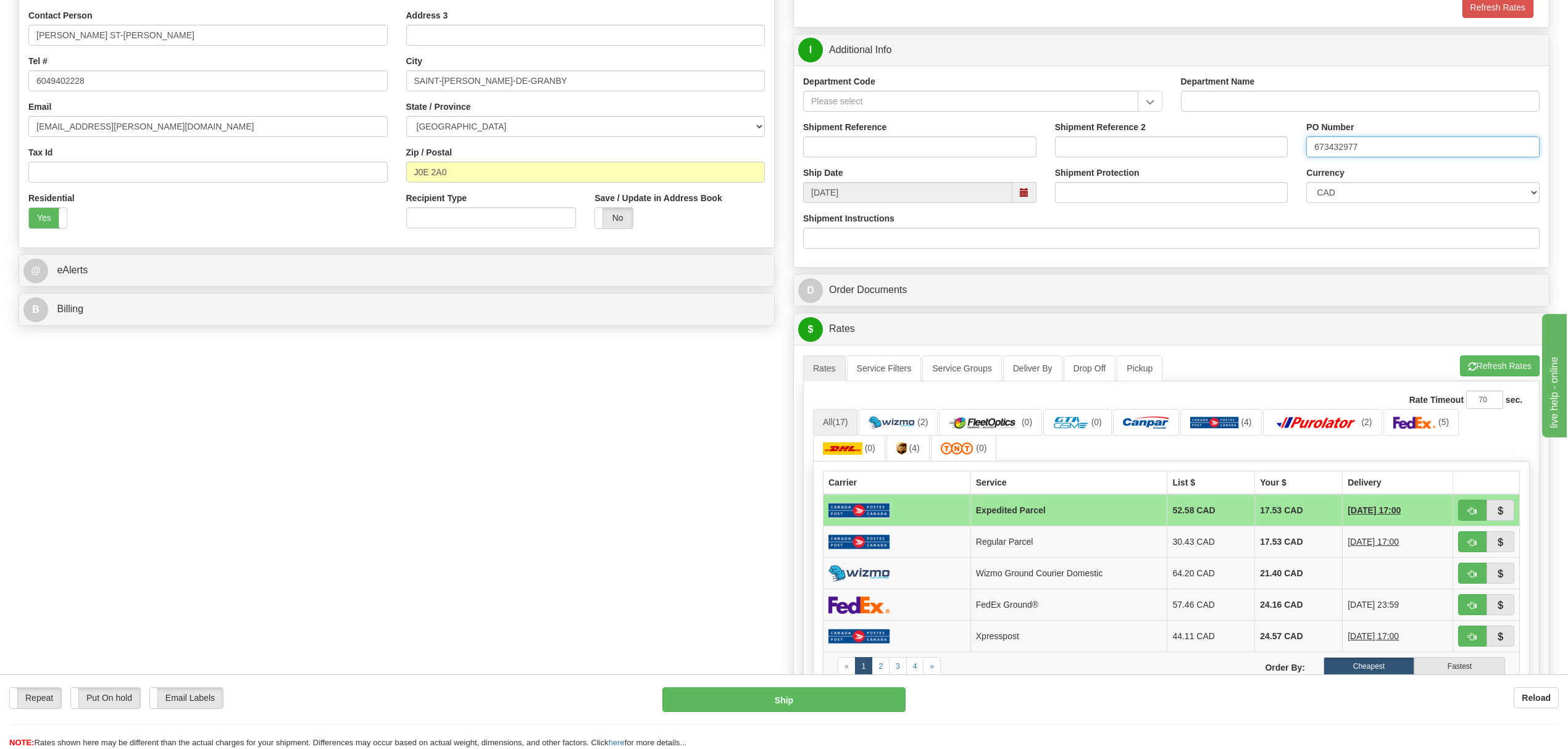
scroll to position [329, 0]
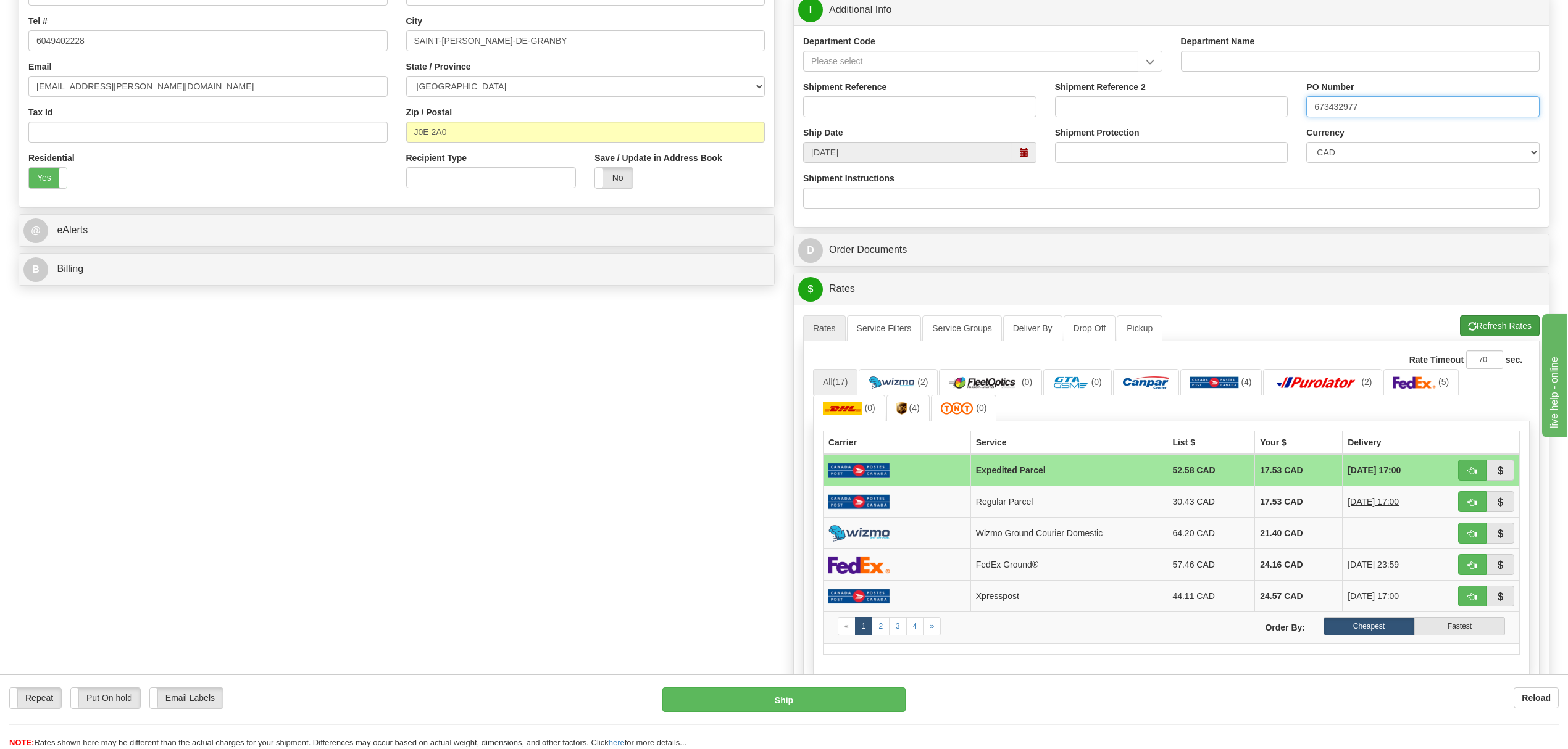
type input "673432977"
click at [1517, 335] on button "Refresh Rates" at bounding box center [1500, 326] width 80 height 21
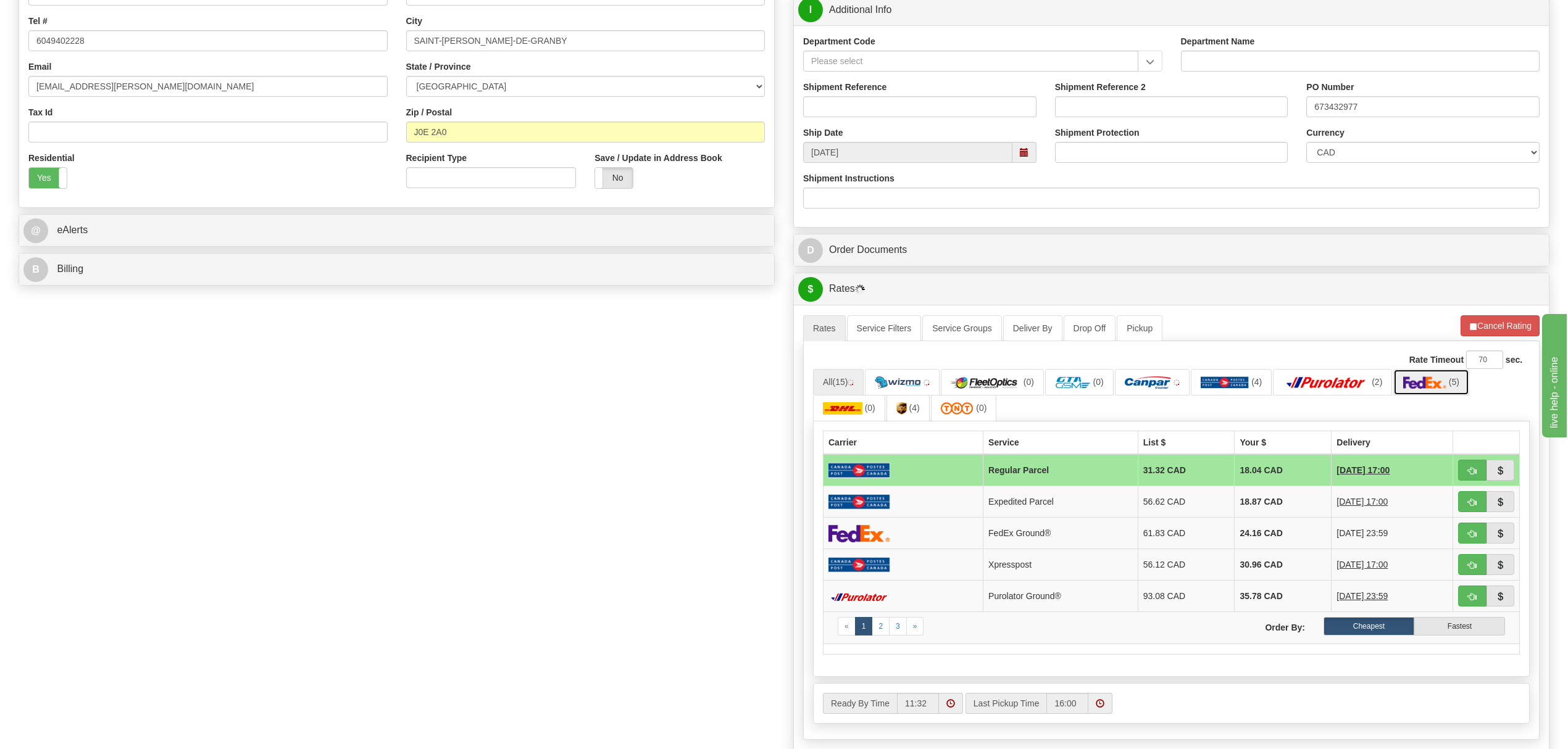
click at [1426, 389] on img at bounding box center [1425, 382] width 43 height 13
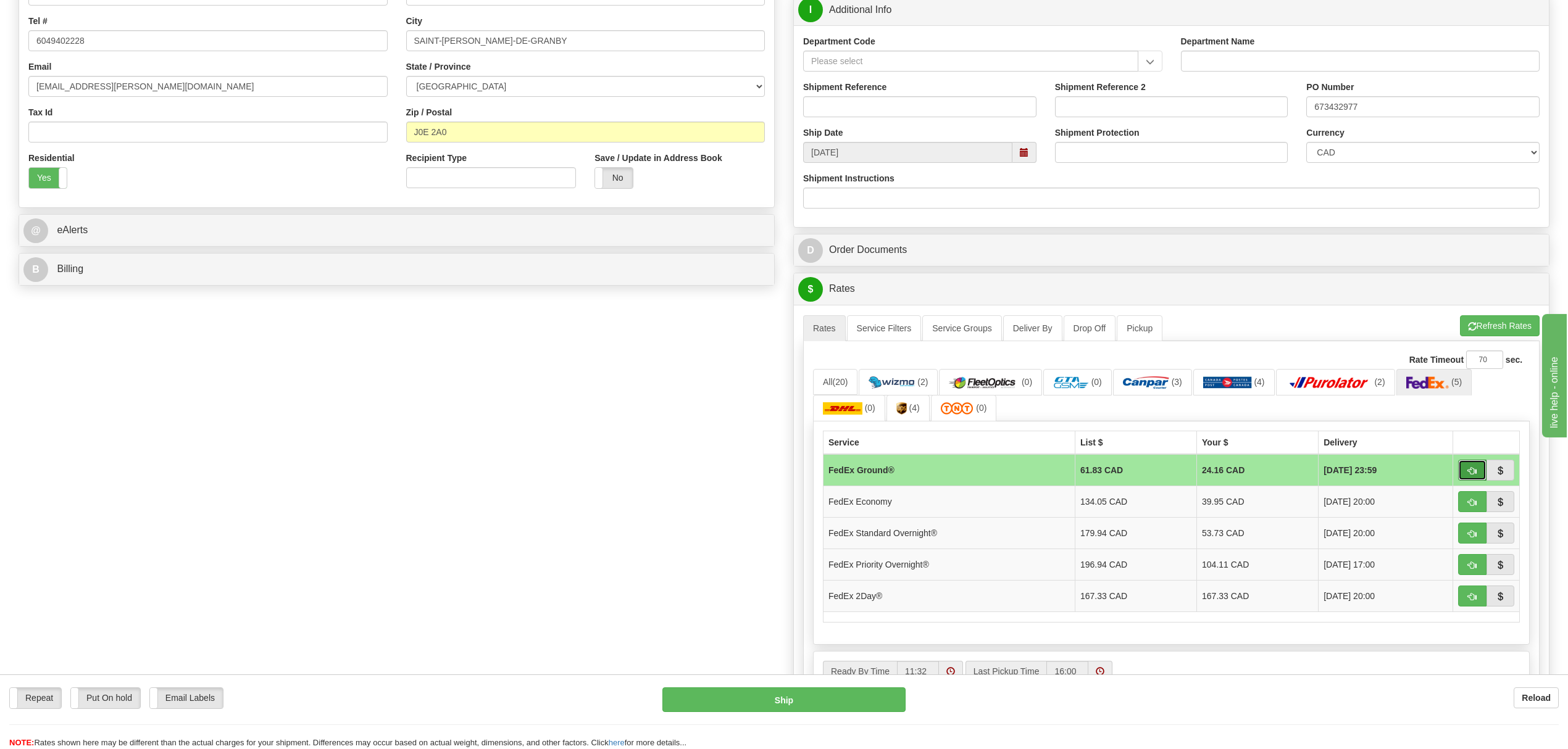
click at [1479, 473] on button "button" at bounding box center [1471, 471] width 28 height 21
type input "92"
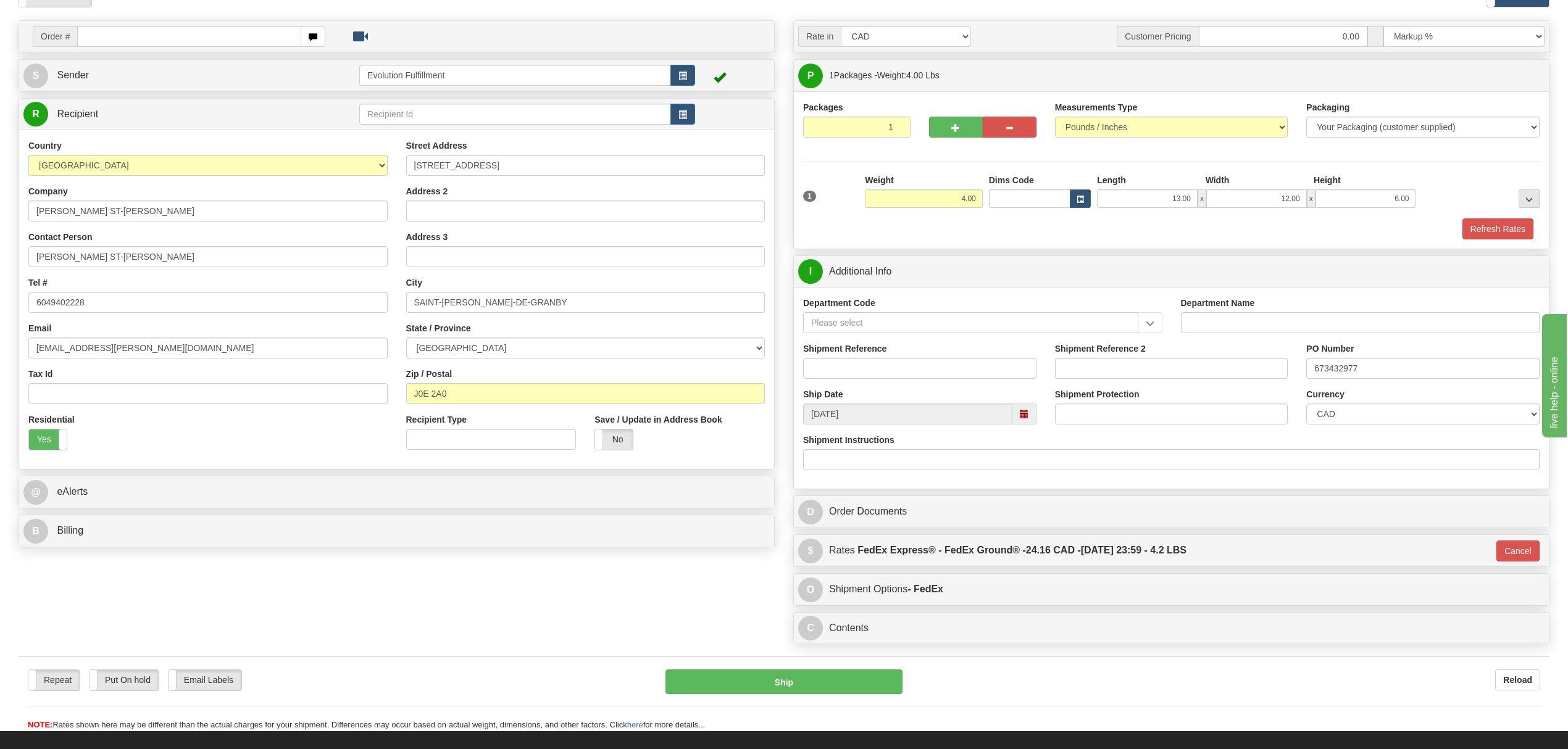
scroll to position [64, 0]
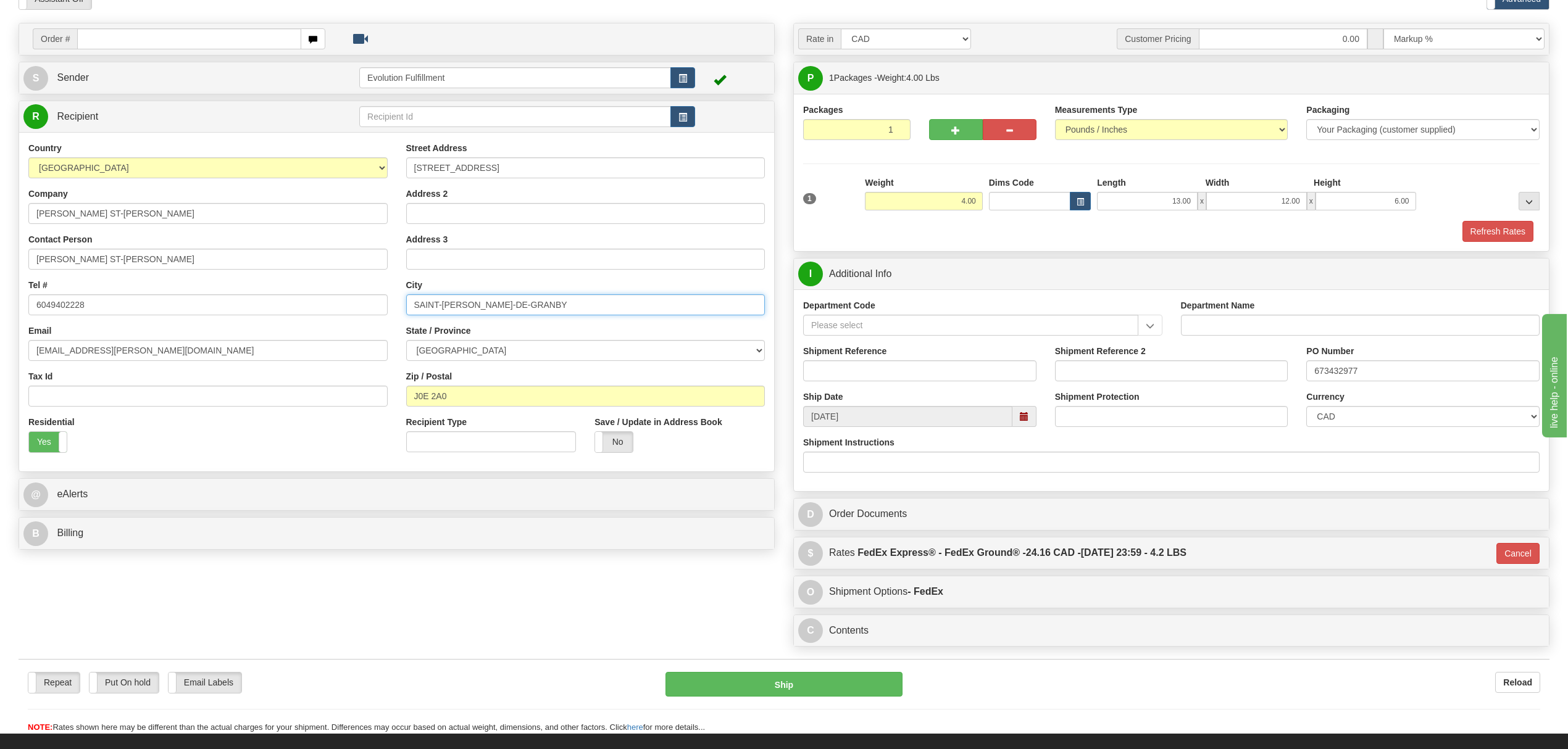
drag, startPoint x: 591, startPoint y: 310, endPoint x: 409, endPoint y: 310, distance: 182.0
click at [409, 310] on input "SAINT-[PERSON_NAME]-DE-GRANBY" at bounding box center [585, 305] width 359 height 21
click at [591, 312] on input "SAINT-[PERSON_NAME]-DE-GRANBY" at bounding box center [585, 305] width 359 height 21
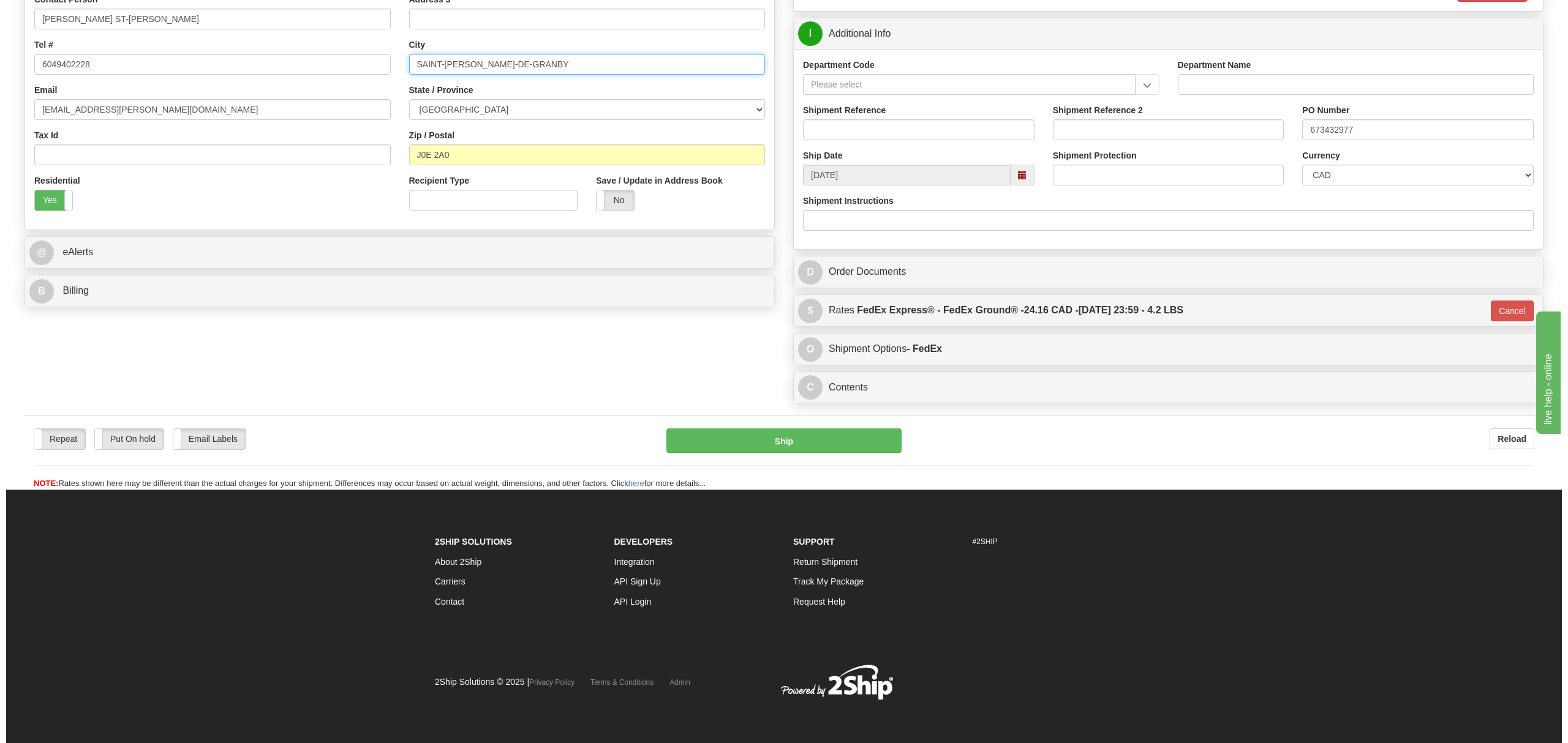
scroll to position [310, 0]
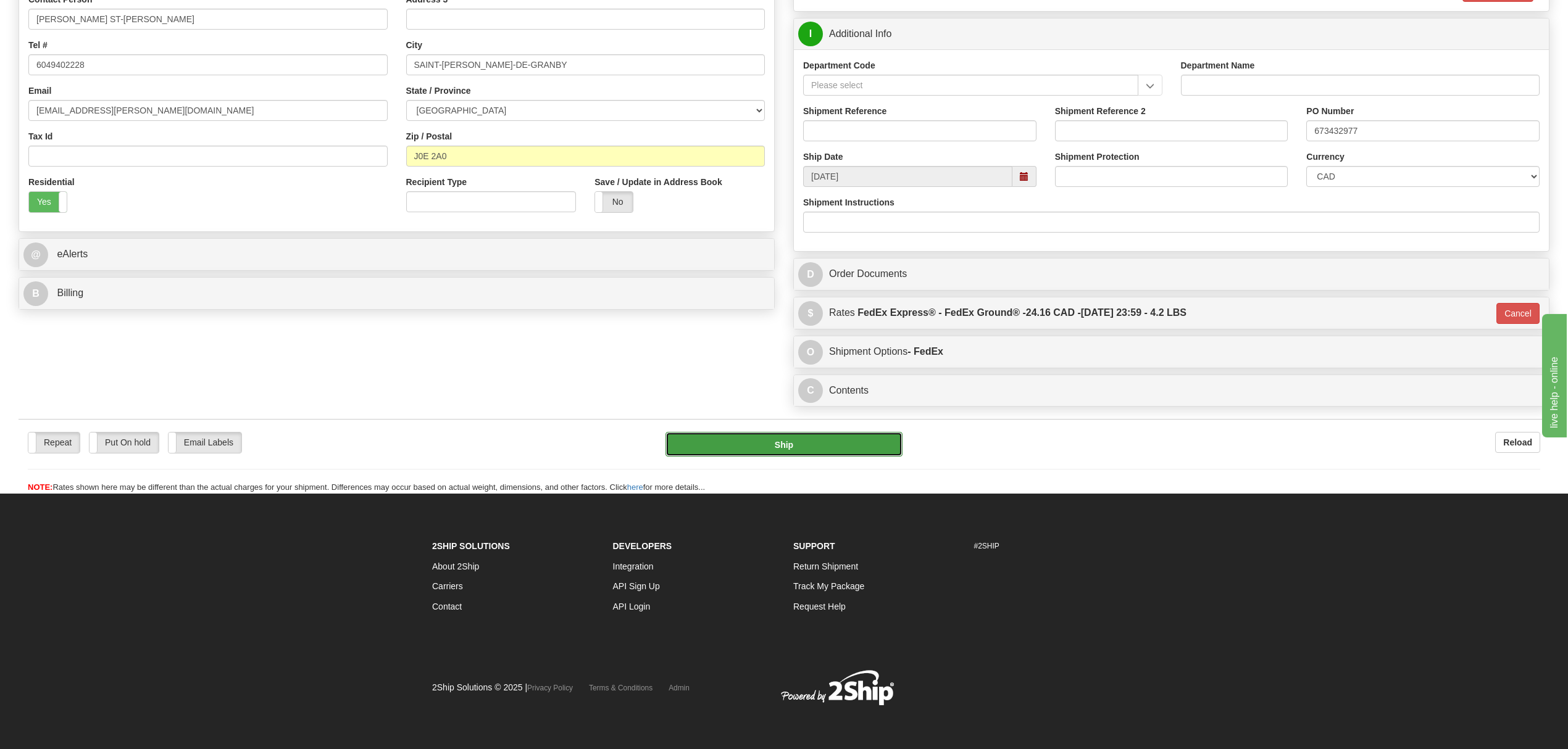
click at [798, 443] on button "Ship" at bounding box center [783, 444] width 236 height 24
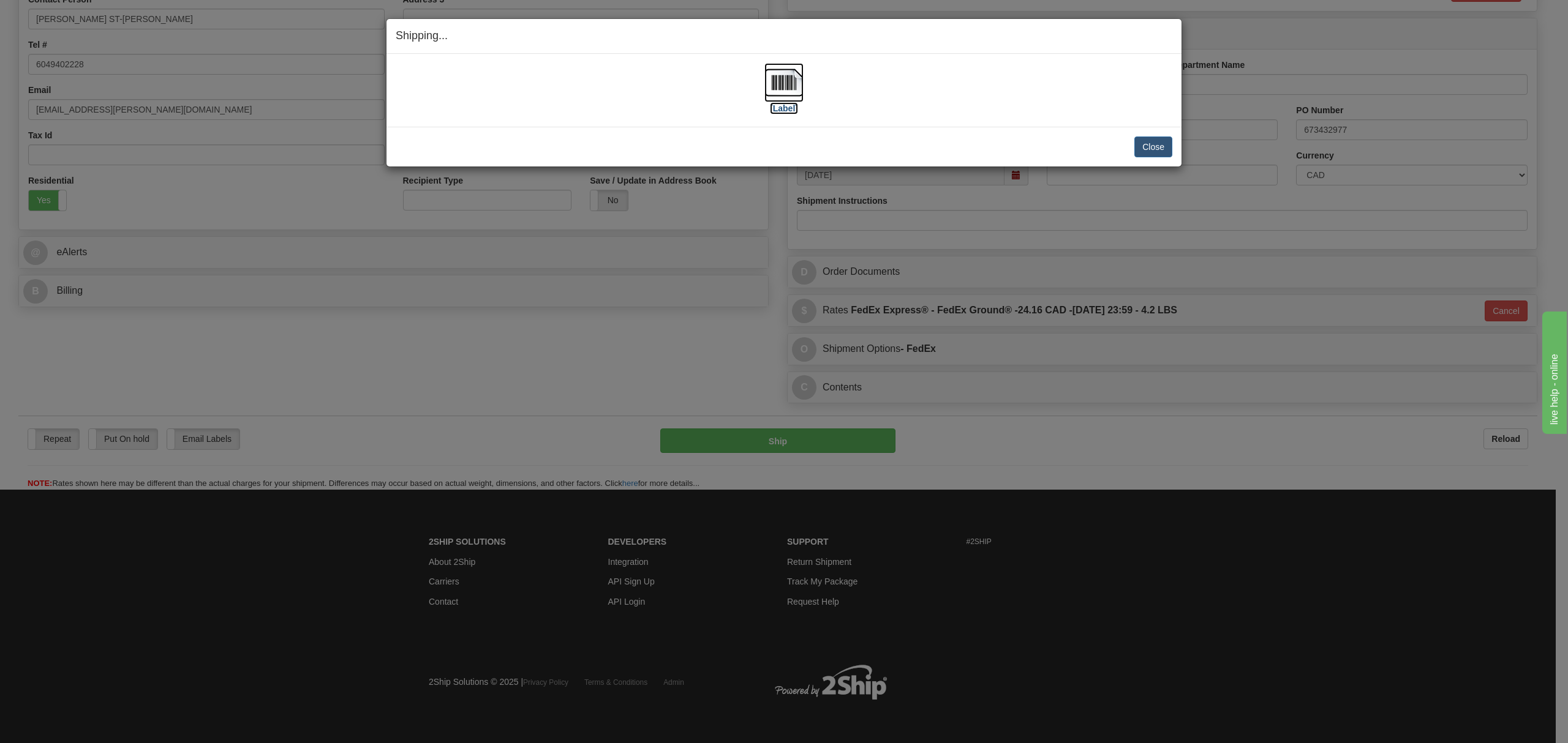
click at [789, 83] on img at bounding box center [784, 82] width 40 height 40
